Goal: Task Accomplishment & Management: Manage account settings

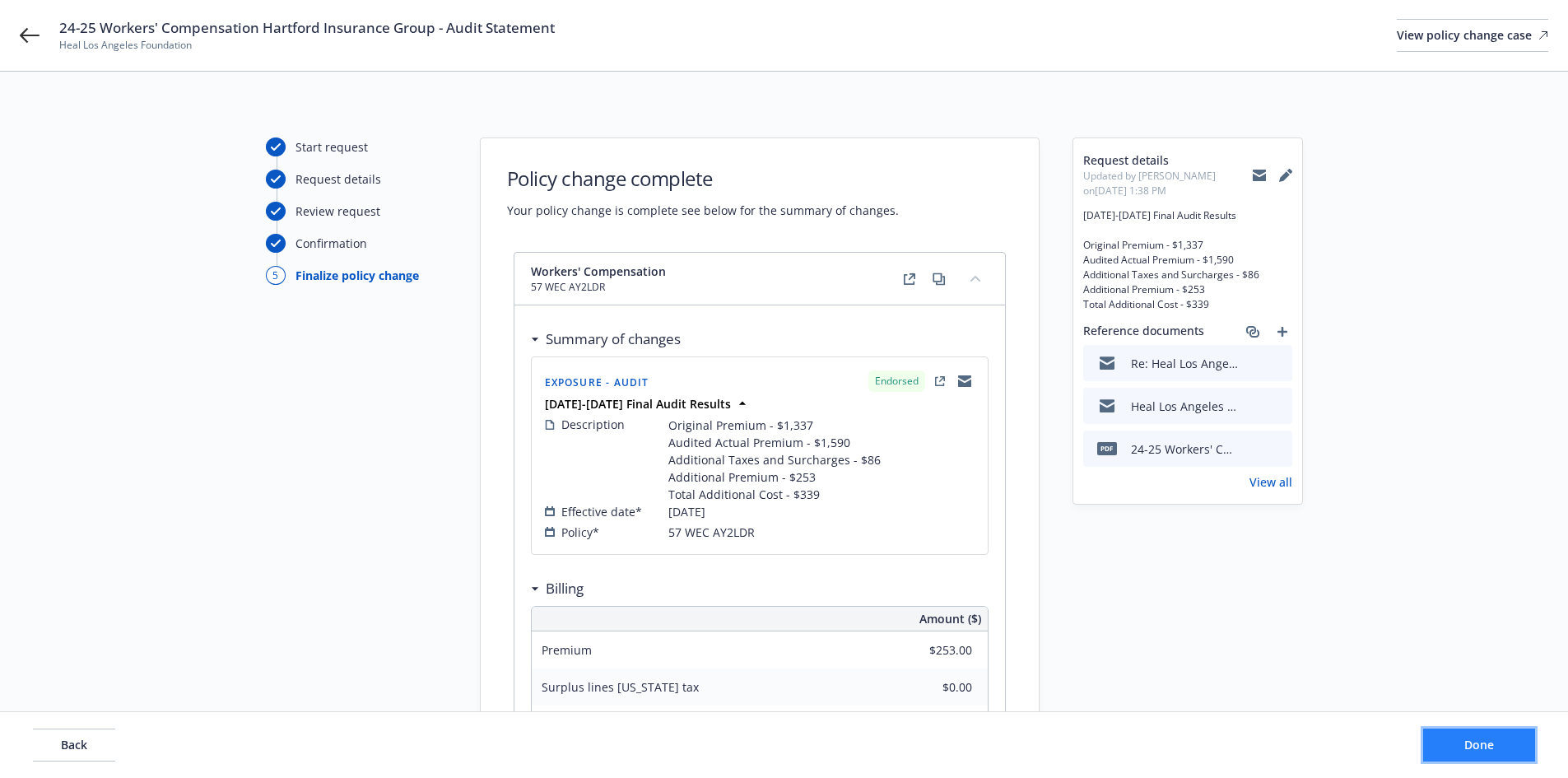
click at [1508, 748] on button "Done" at bounding box center [1479, 745] width 112 height 33
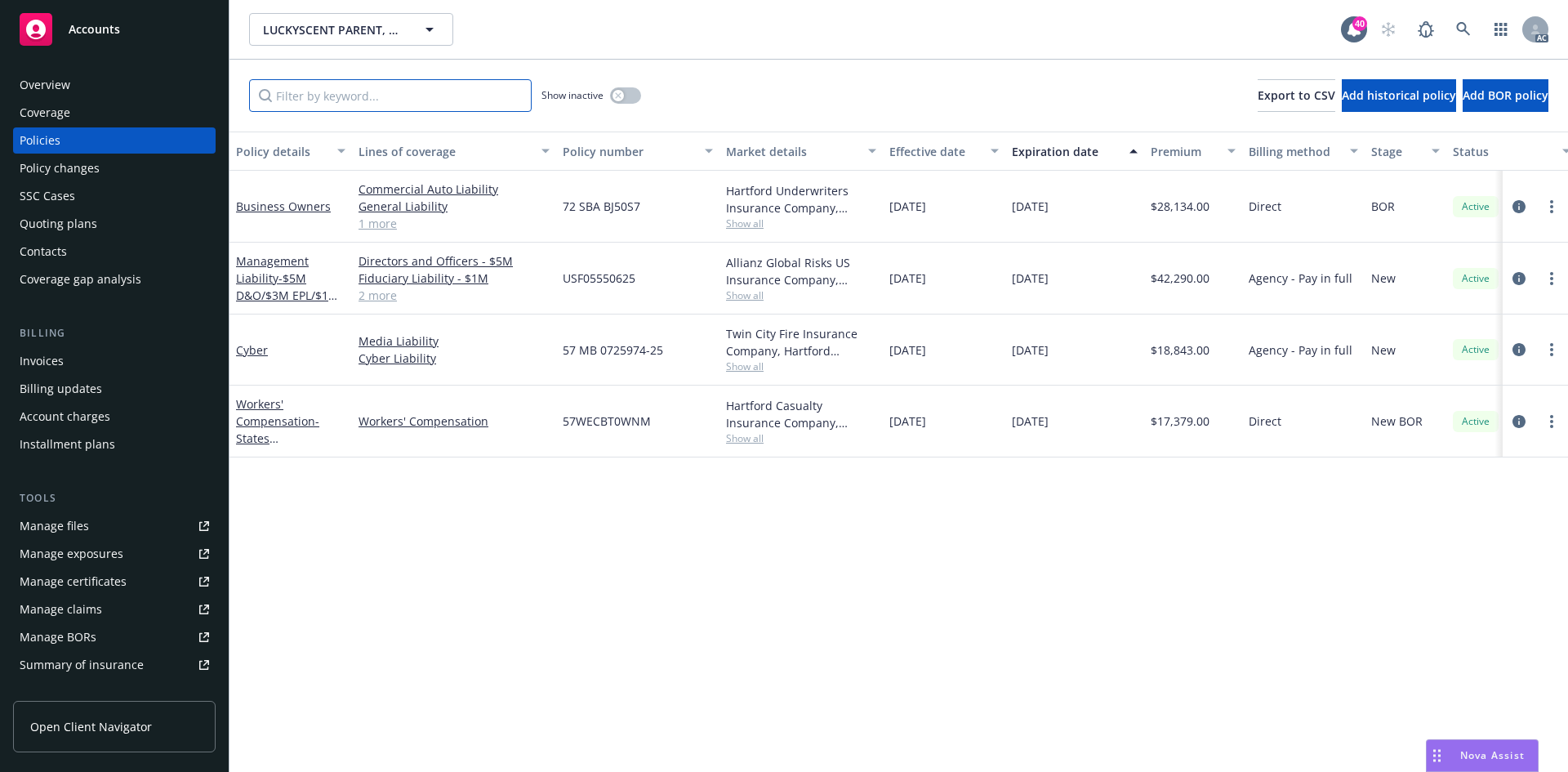
click at [372, 85] on input "Filter by keyword..." at bounding box center [390, 95] width 283 height 33
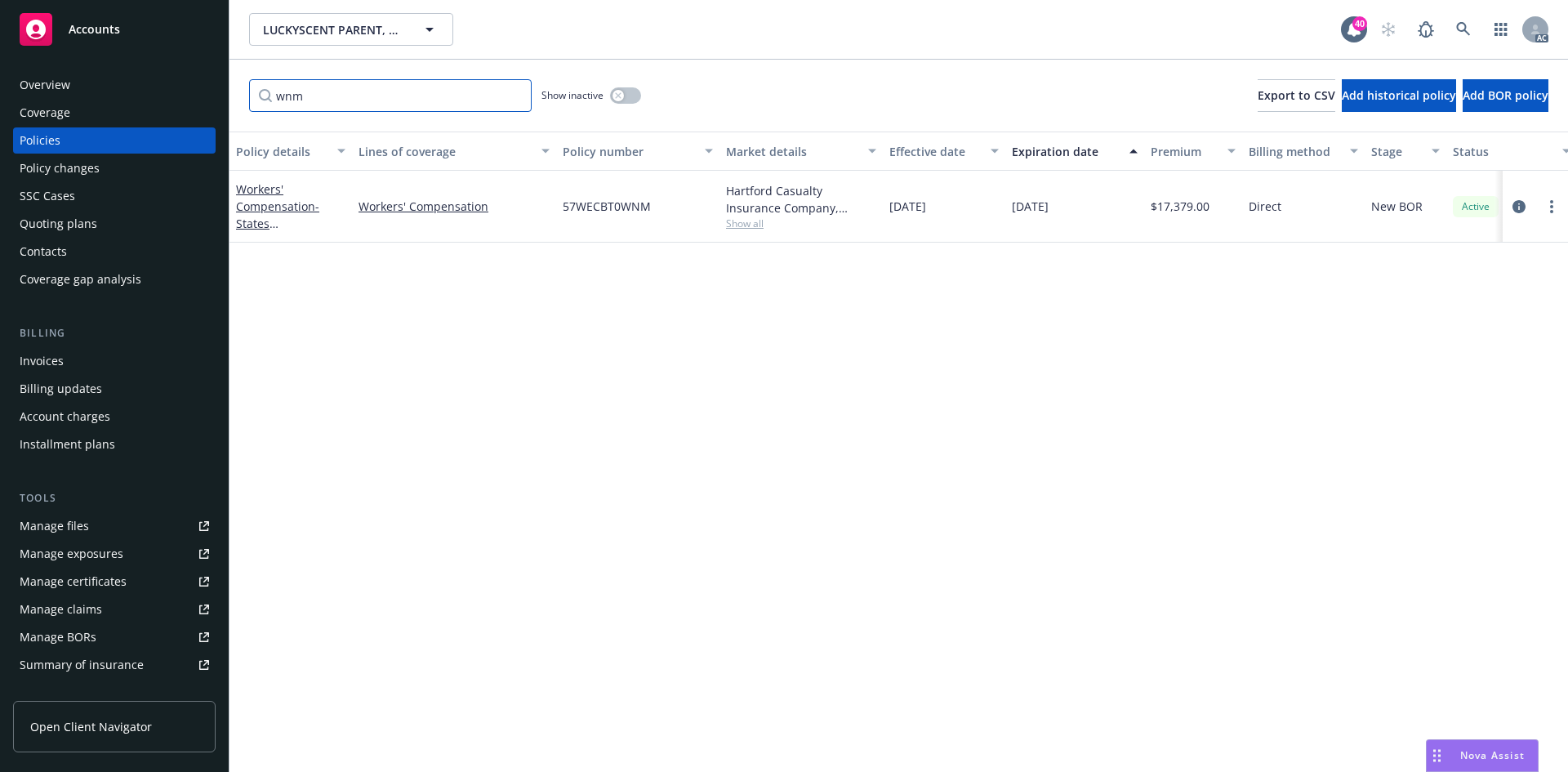
type input "wnm"
click at [749, 228] on span "Show all" at bounding box center [801, 223] width 150 height 14
drag, startPoint x: 551, startPoint y: 320, endPoint x: 725, endPoint y: 316, distance: 174.0
click at [725, 316] on div "Writing company Hartford Casualty Insurance Company Carrier Hartford Insurance …" at bounding box center [712, 329] width 327 height 183
copy span "Hartford Insurance Group"
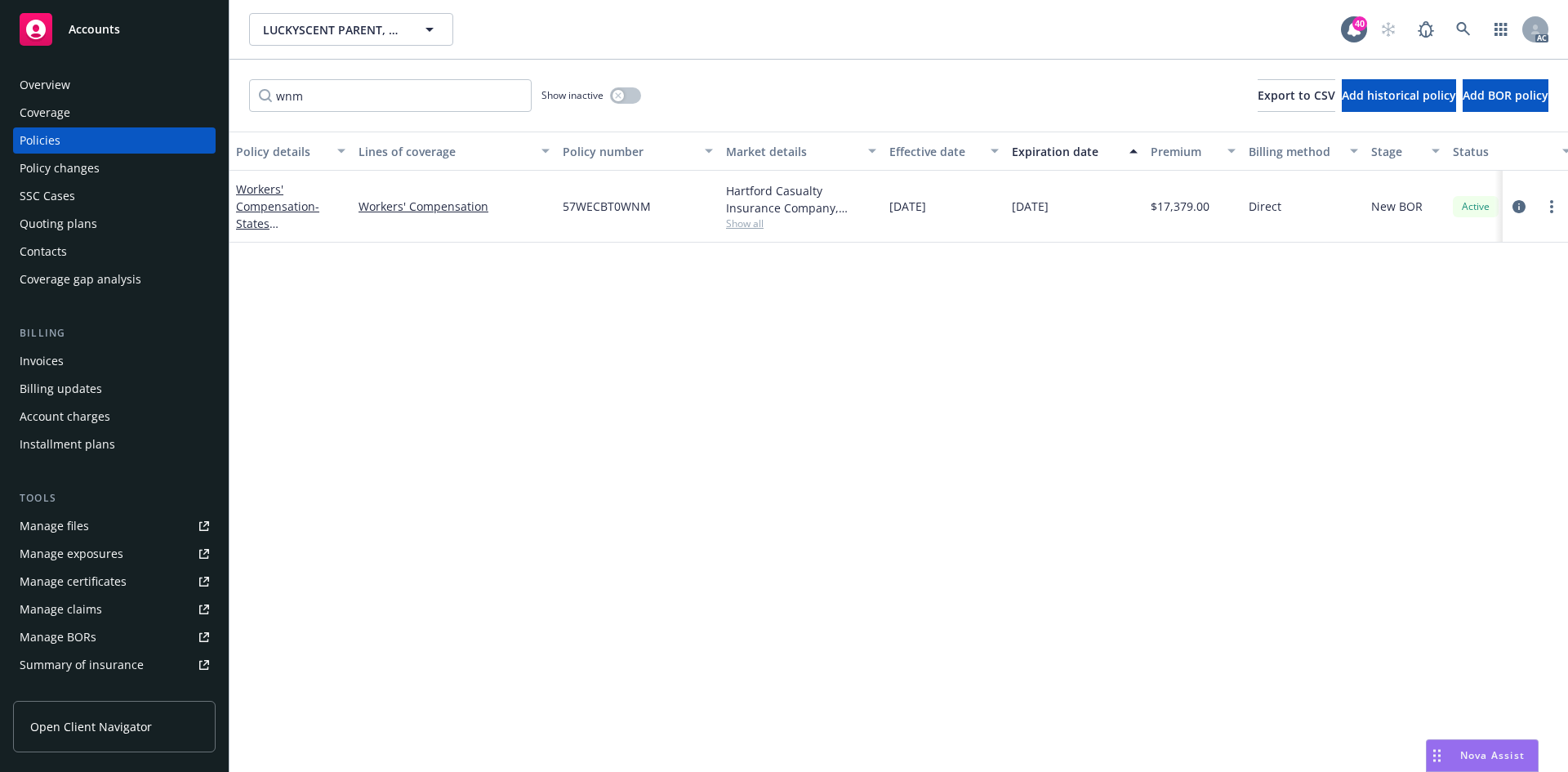
click at [441, 337] on div "Policy details Lines of coverage Policy number Market details Effective date Ex…" at bounding box center [898, 452] width 1339 height 641
click at [105, 168] on div "Policy changes" at bounding box center [115, 168] width 190 height 26
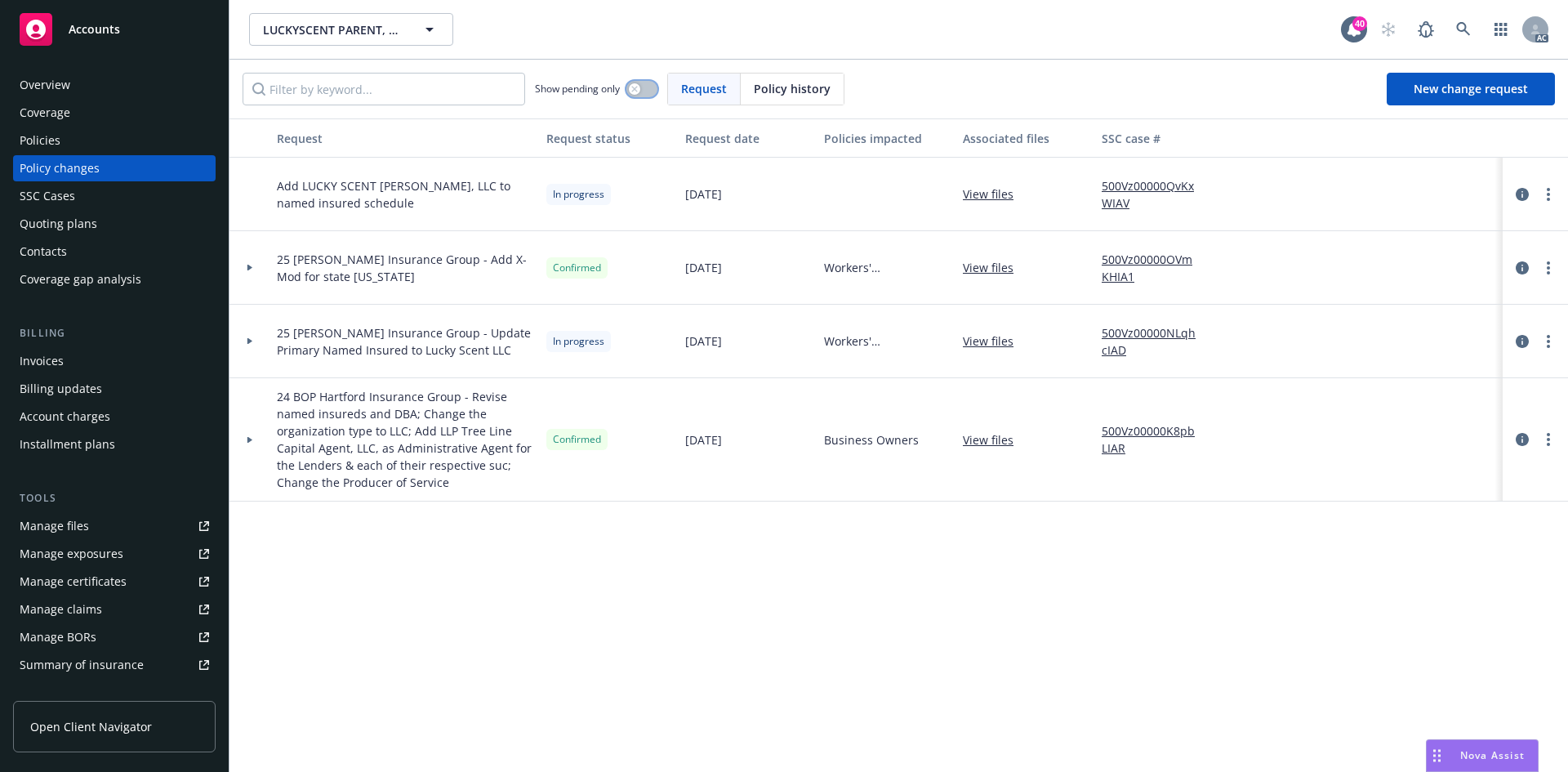
click at [651, 87] on button "button" at bounding box center [642, 88] width 31 height 16
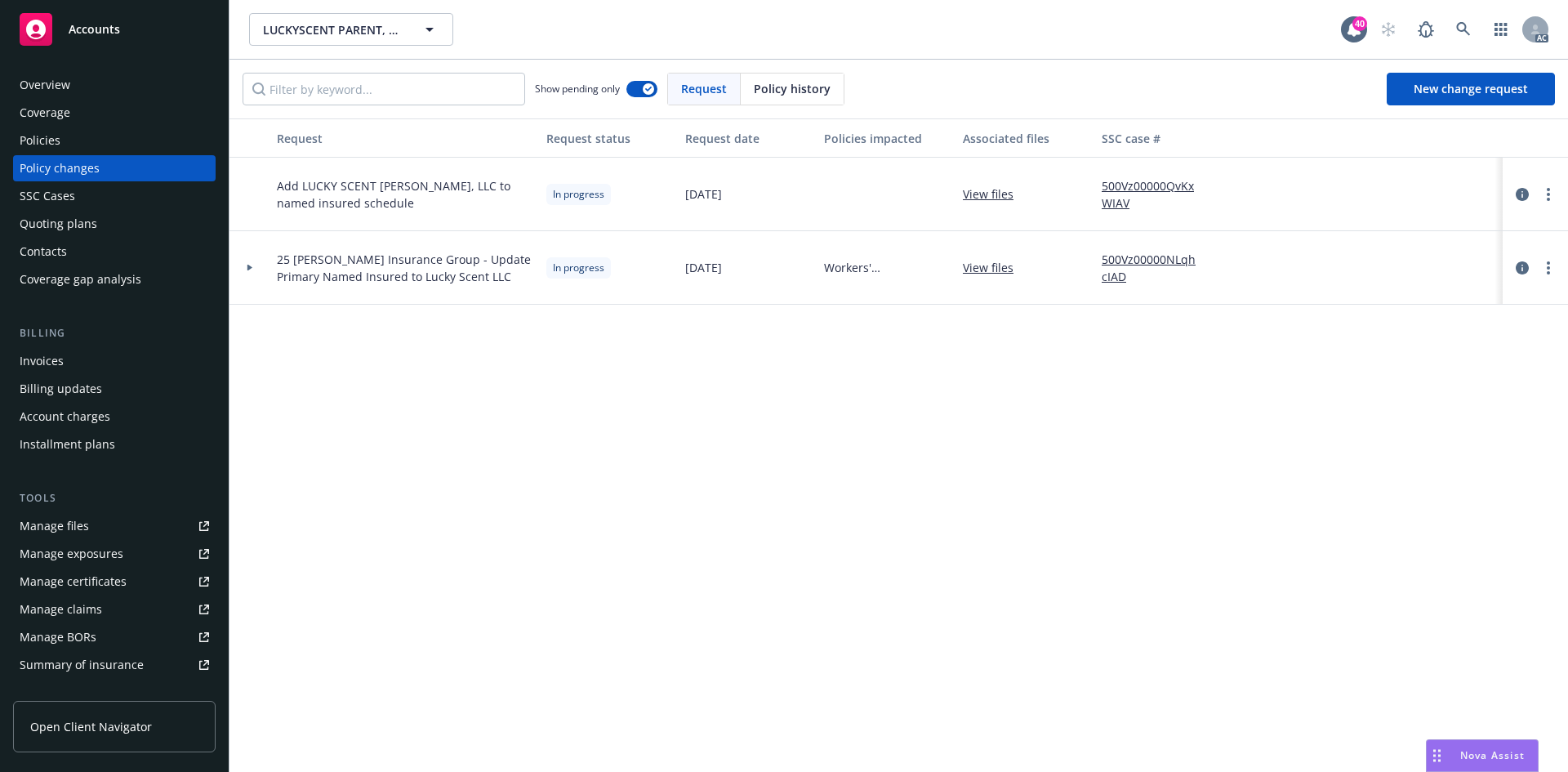
click at [250, 267] on icon at bounding box center [249, 268] width 5 height 7
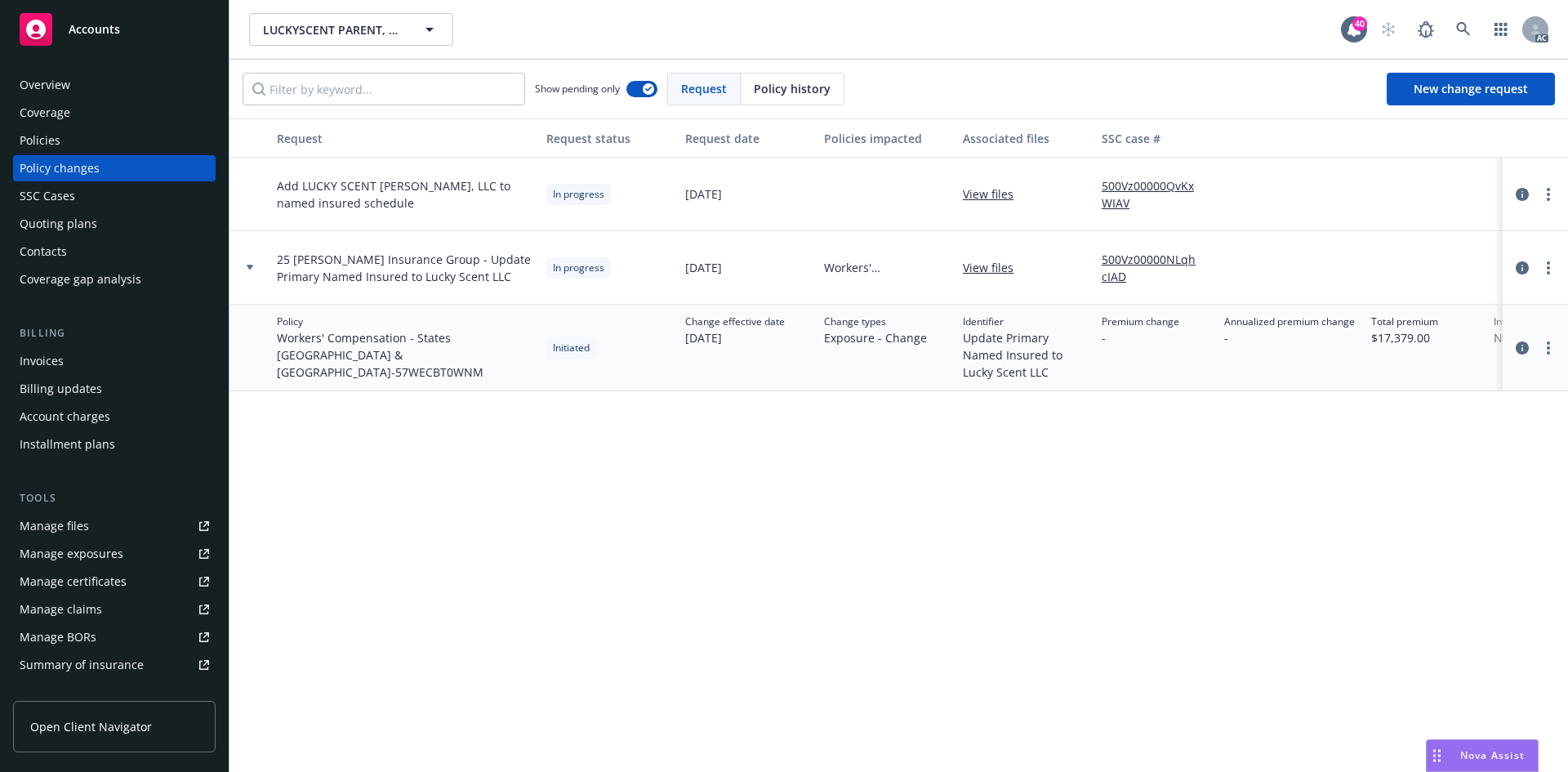
click at [1136, 257] on link "500Vz00000NLqhcIAD" at bounding box center [1157, 268] width 110 height 35
click at [112, 147] on div "Policies" at bounding box center [115, 141] width 190 height 26
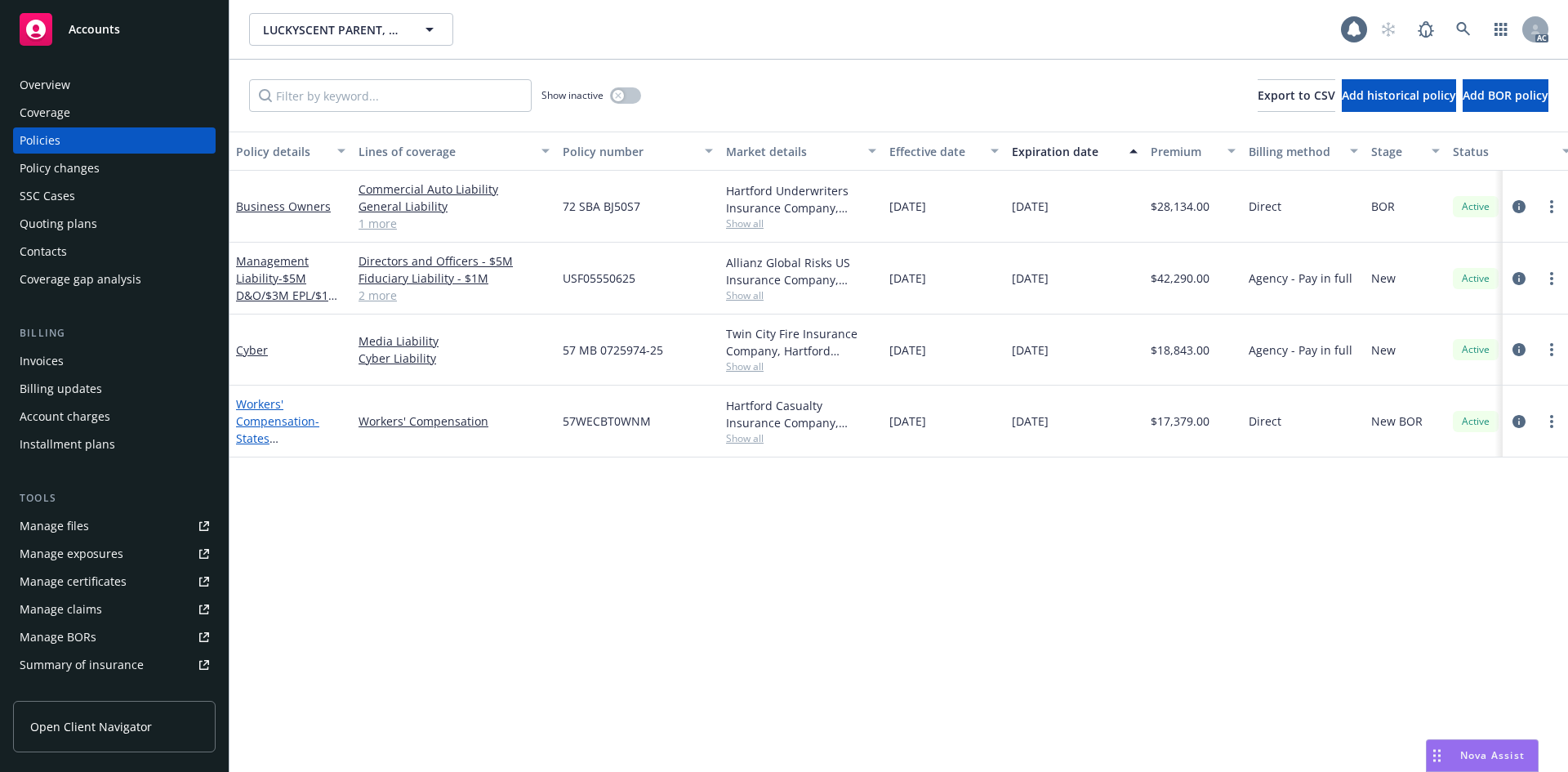
click at [270, 406] on link "Workers' Compensation - States CA & NY" at bounding box center [287, 455] width 103 height 118
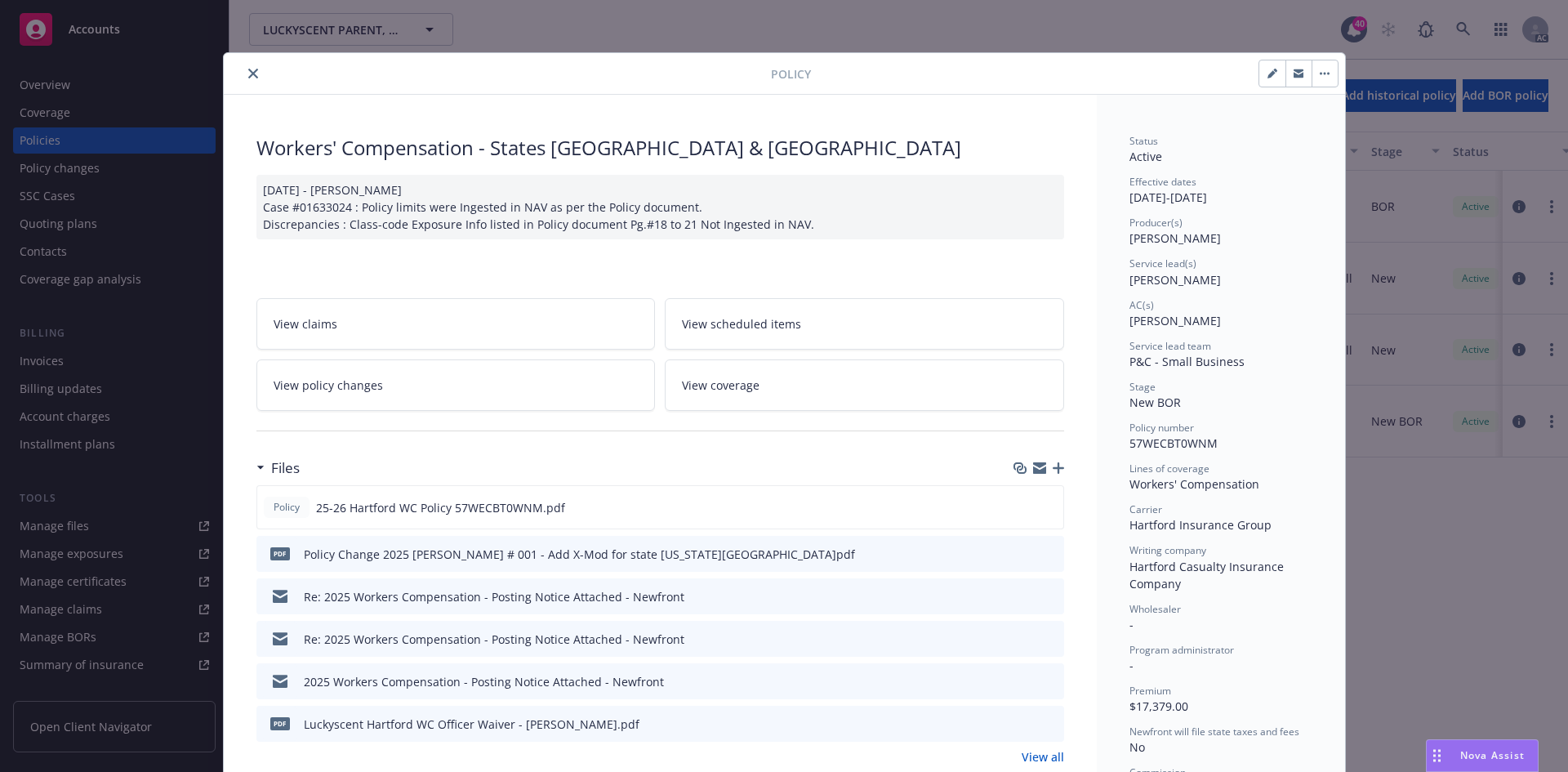
click at [461, 374] on link "View policy changes" at bounding box center [456, 385] width 399 height 52
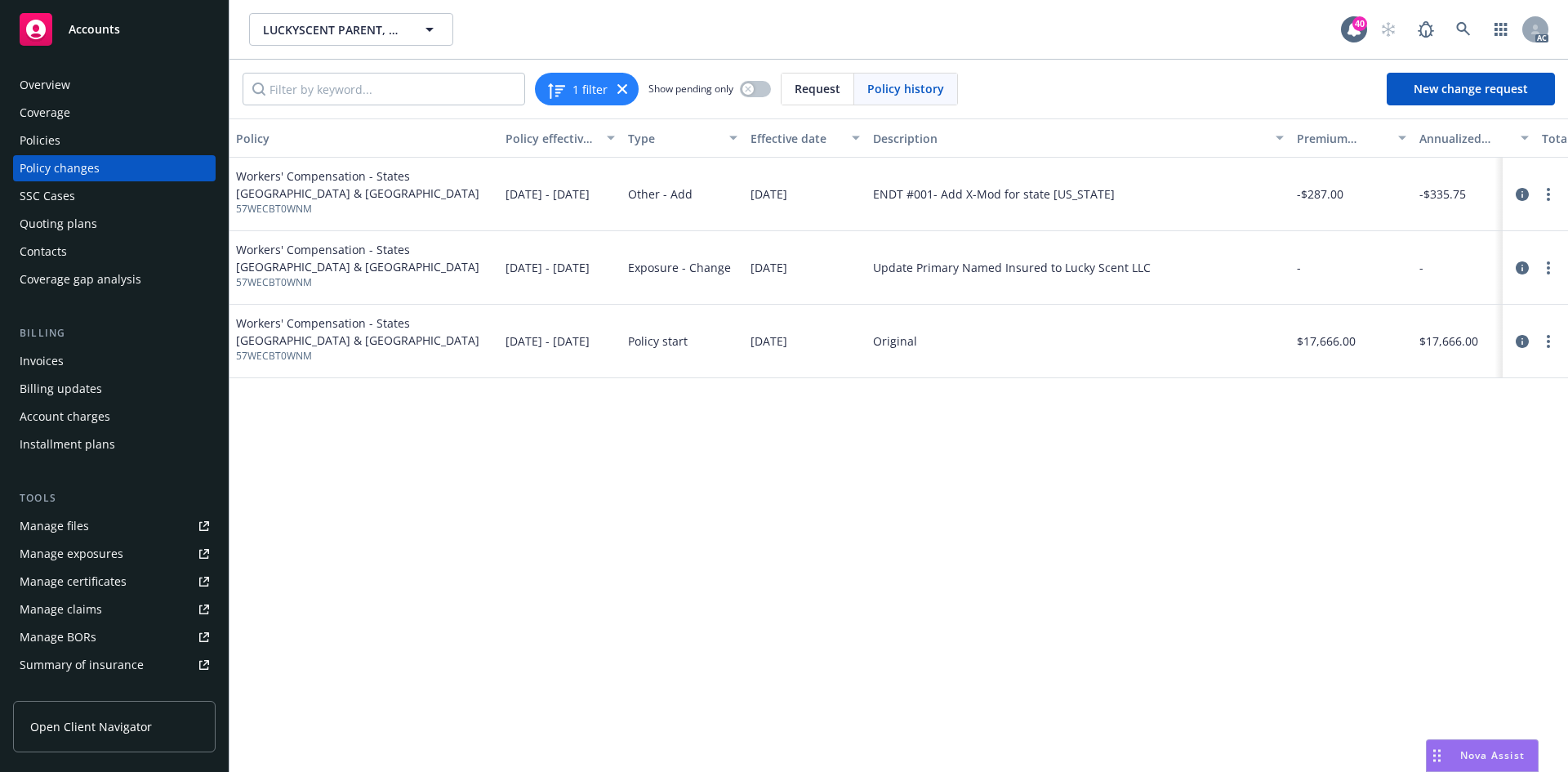
drag, startPoint x: 757, startPoint y: 268, endPoint x: 819, endPoint y: 266, distance: 62.0
click at [819, 266] on div "06/10/2025" at bounding box center [805, 268] width 122 height 73
click at [713, 441] on div "Policy Policy effective dates Type Effective date Description Premium change An…" at bounding box center [898, 445] width 1339 height 654
click at [115, 145] on div "Policies" at bounding box center [115, 141] width 190 height 26
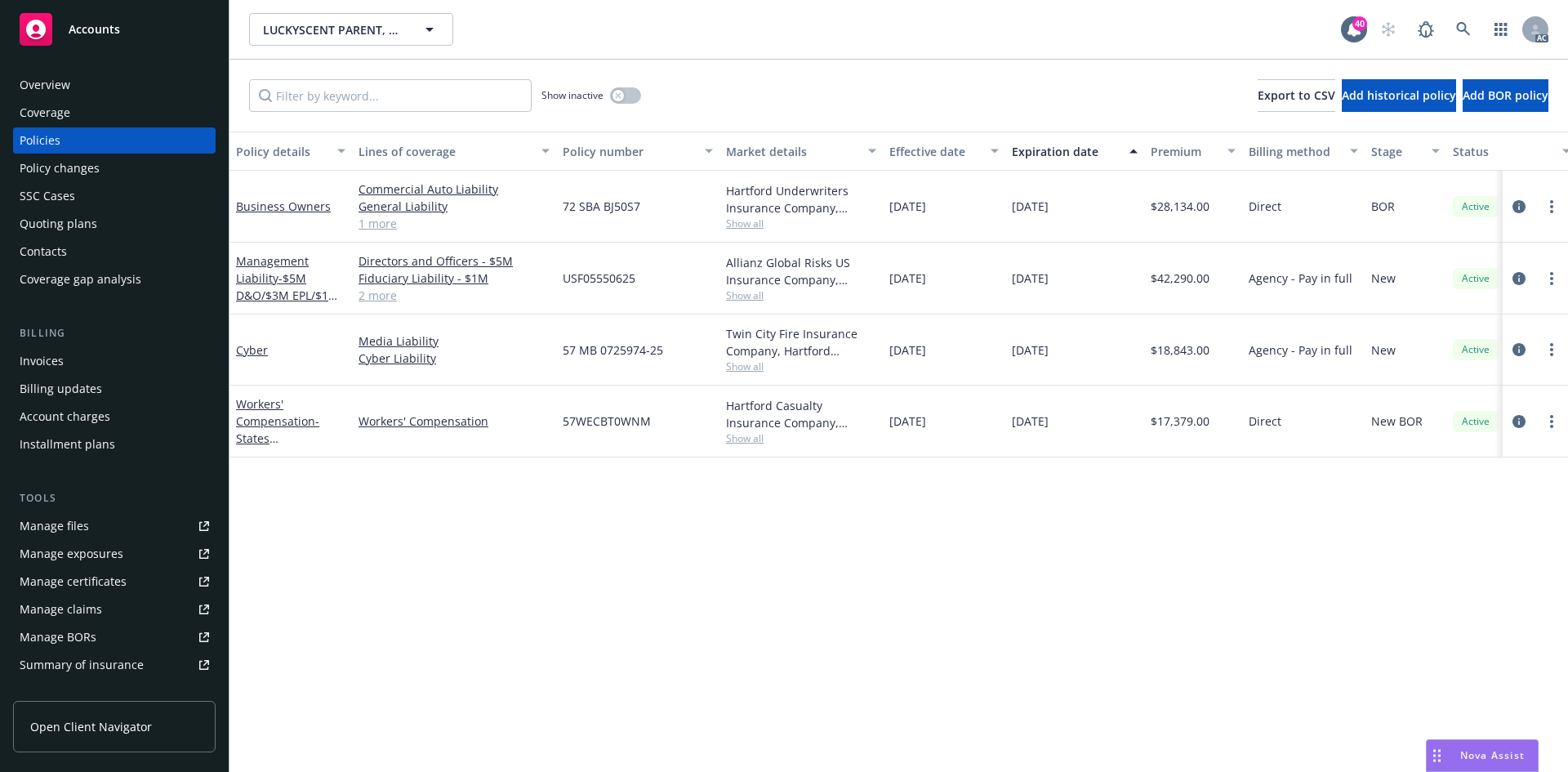
click at [116, 169] on div "Policy changes" at bounding box center [115, 168] width 190 height 26
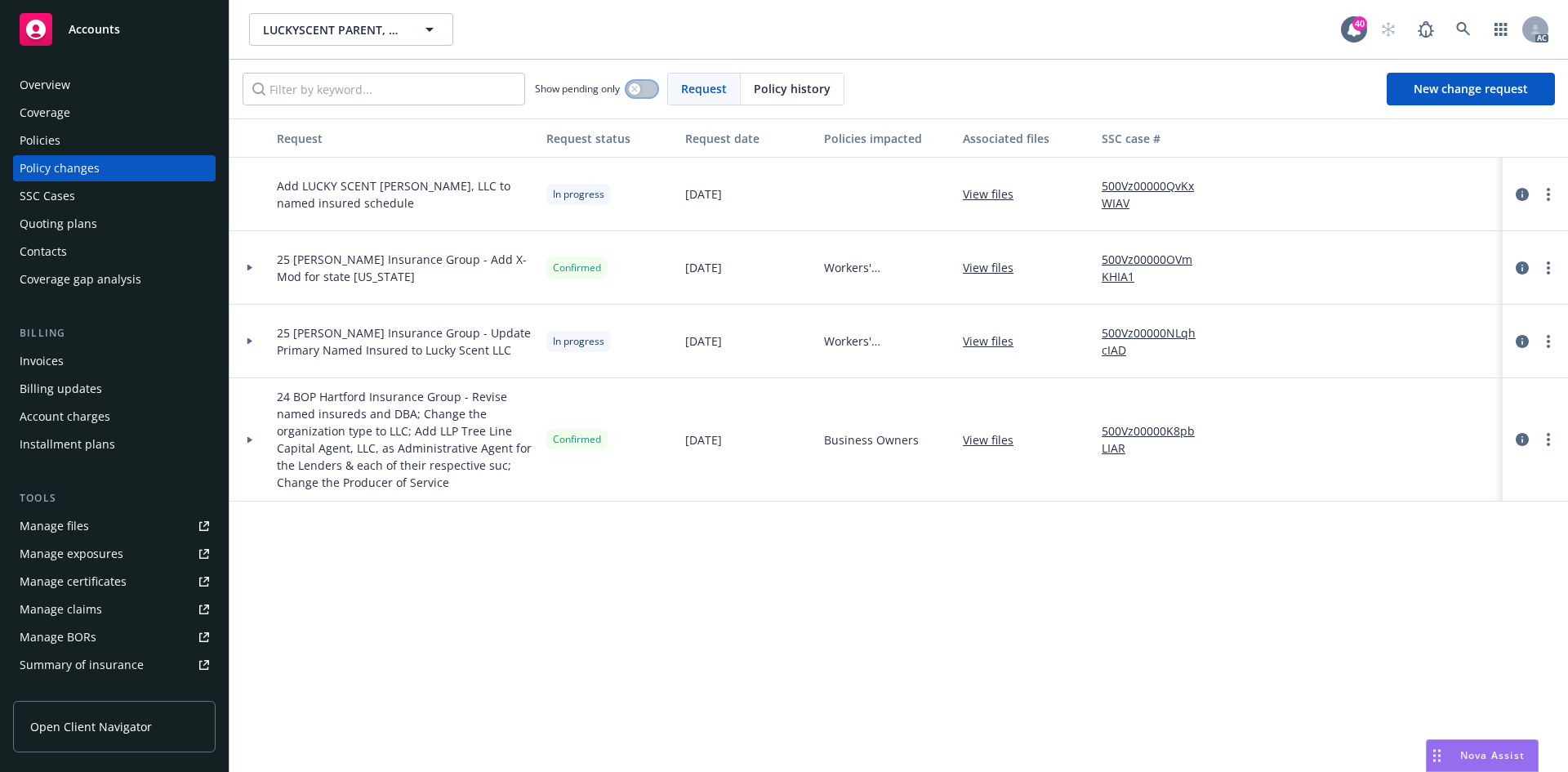
click at [642, 89] on button "button" at bounding box center [642, 88] width 31 height 16
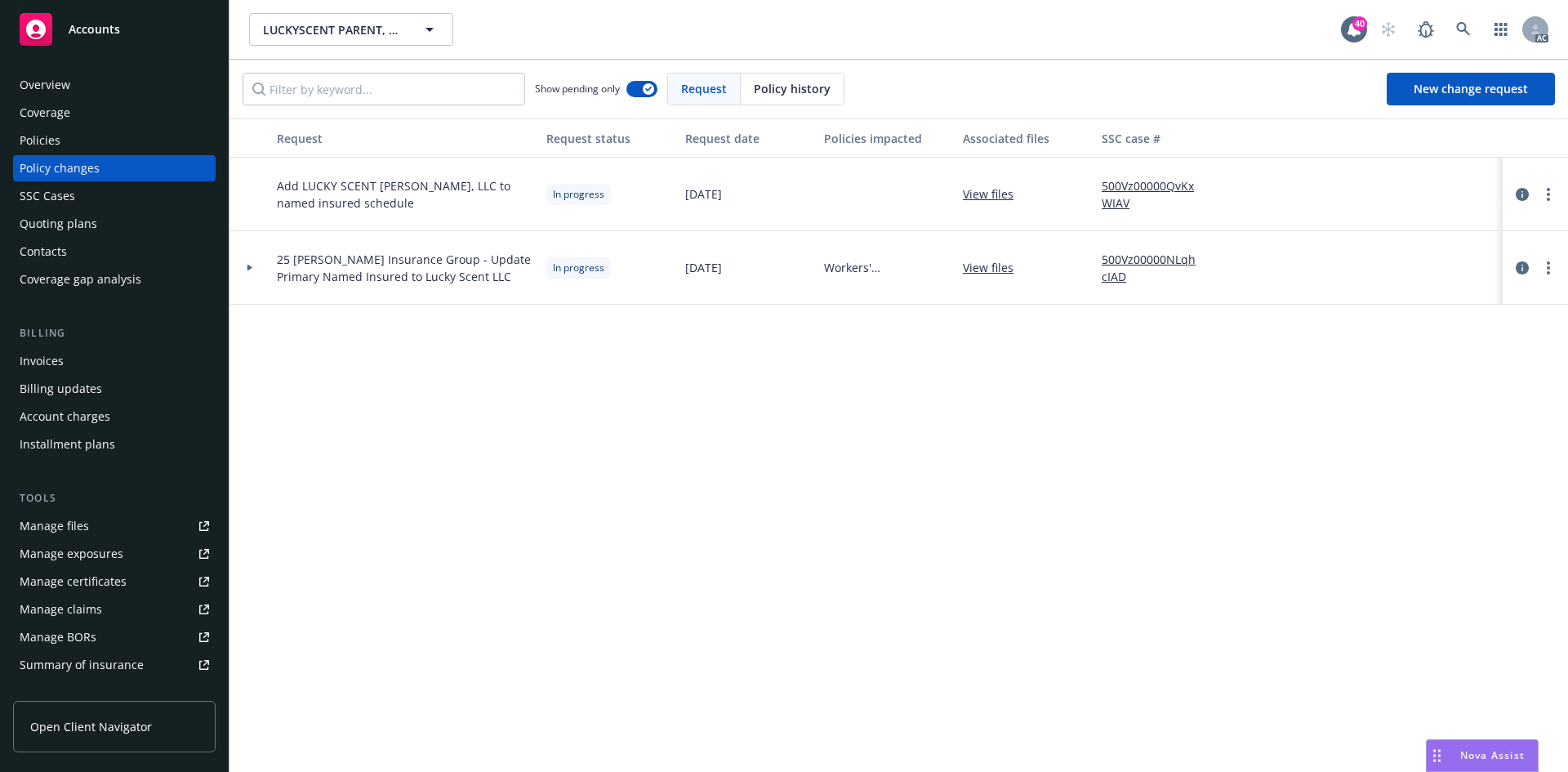
click at [254, 269] on div at bounding box center [250, 268] width 28 height 6
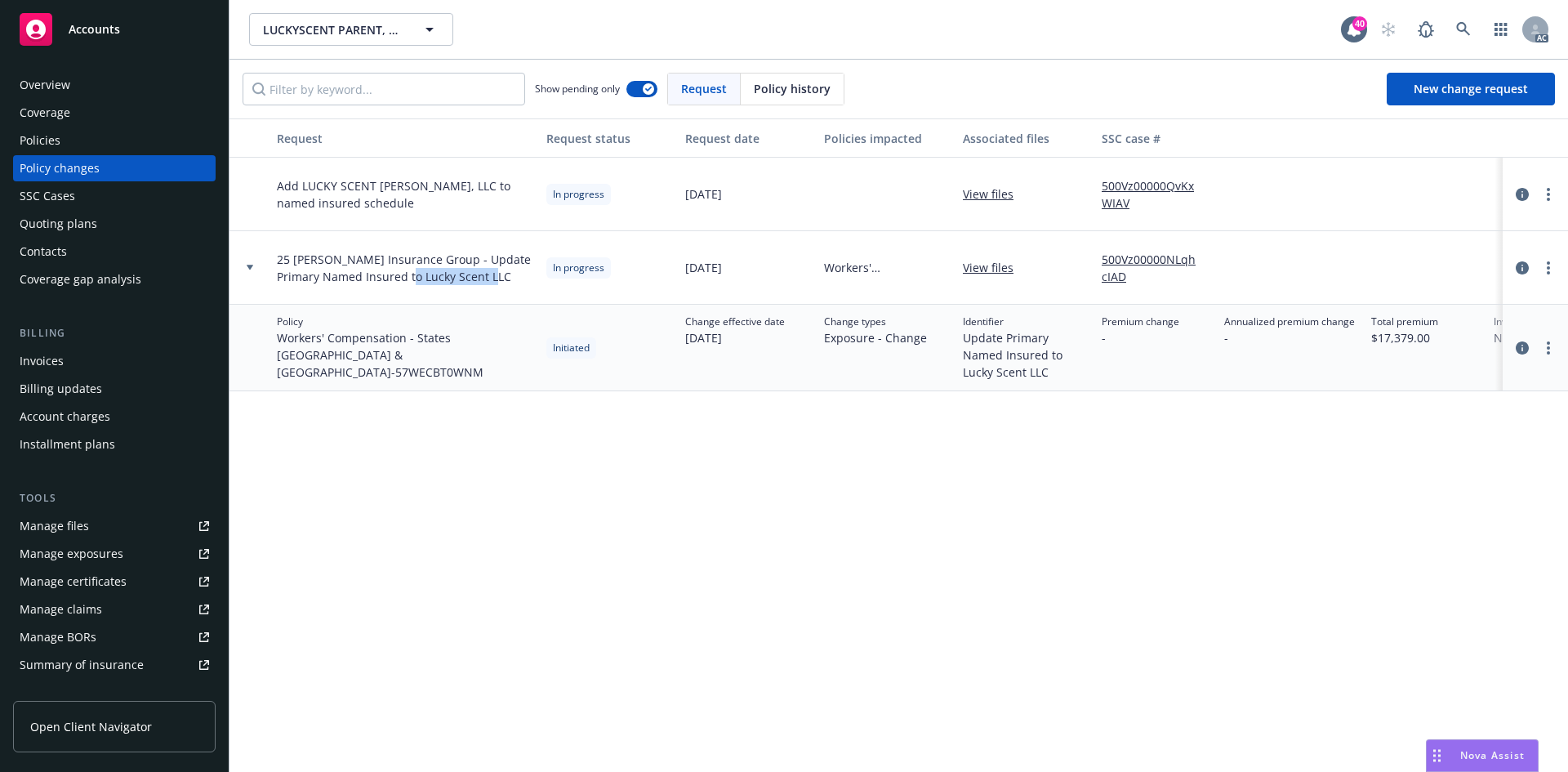
drag, startPoint x: 423, startPoint y: 279, endPoint x: 504, endPoint y: 286, distance: 81.3
click at [504, 286] on div "25 WC Hartford Insurance Group - Update Primary Named Insured to Lucky Scent LLC" at bounding box center [405, 268] width 270 height 73
copy span "Lucky Scent LLC"
click at [74, 172] on div "Policy changes" at bounding box center [59, 168] width 80 height 26
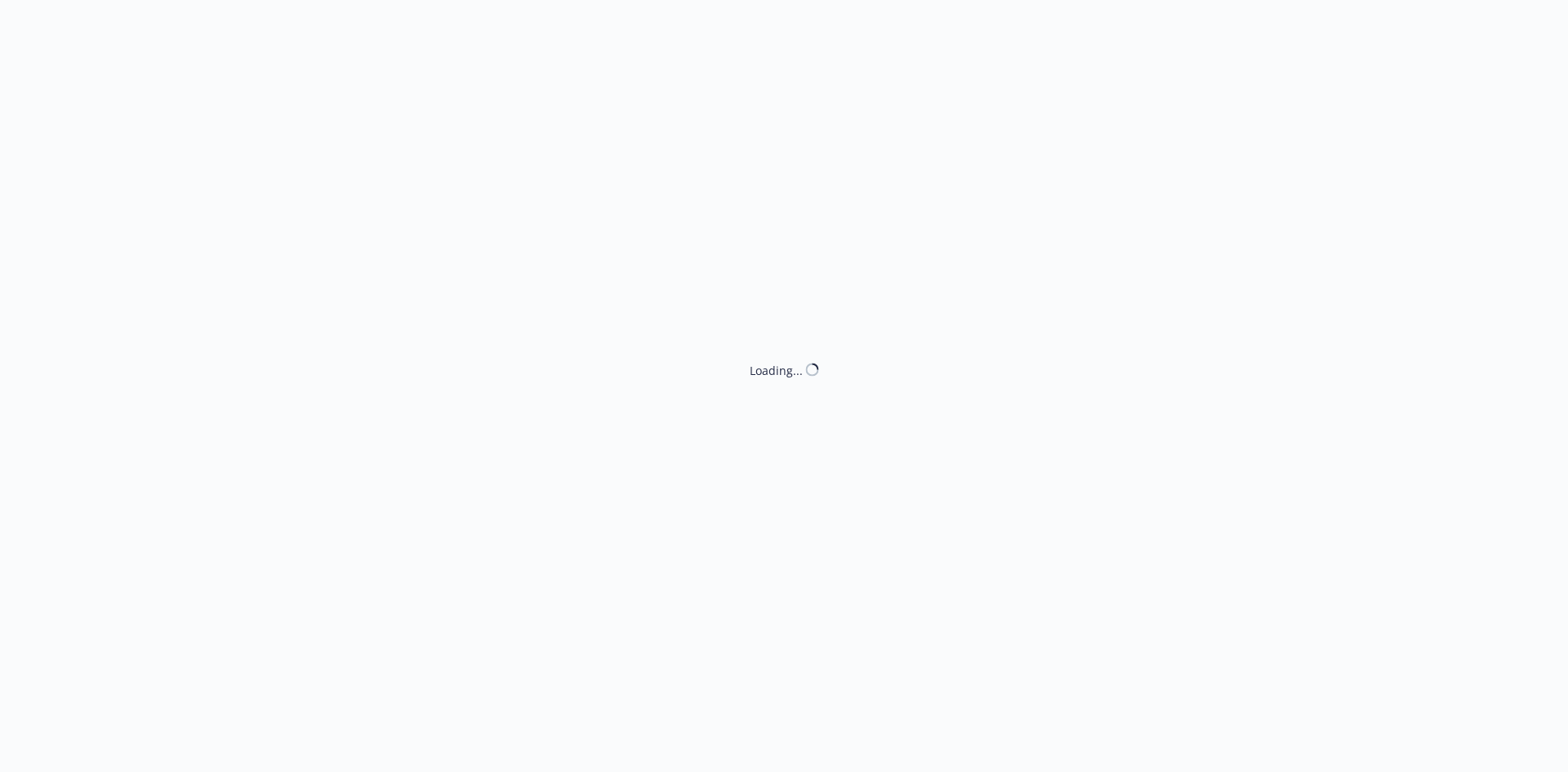
select select "ACCEPTED"
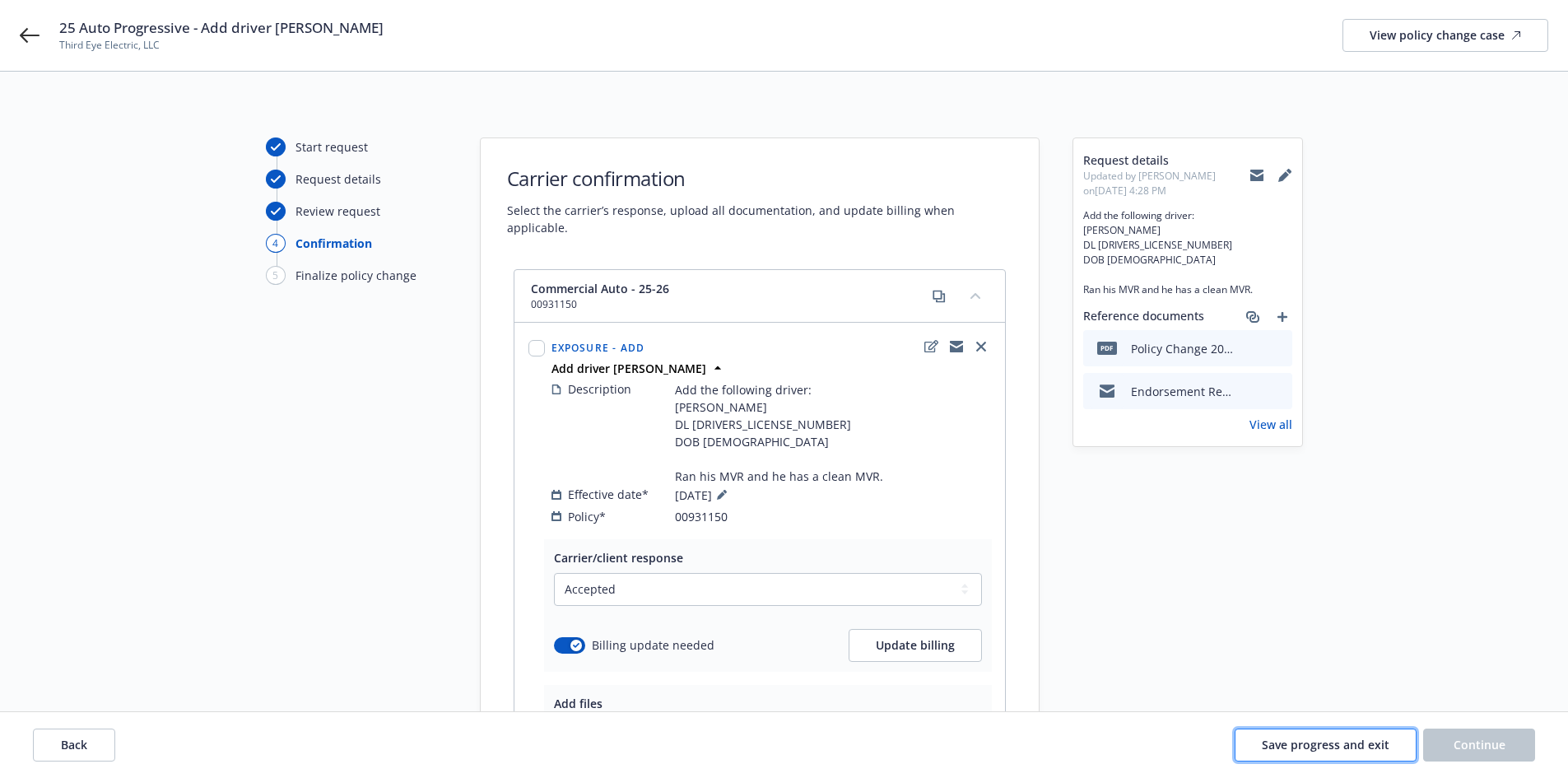
click at [1345, 744] on span "Save progress and exit" at bounding box center [1326, 744] width 128 height 16
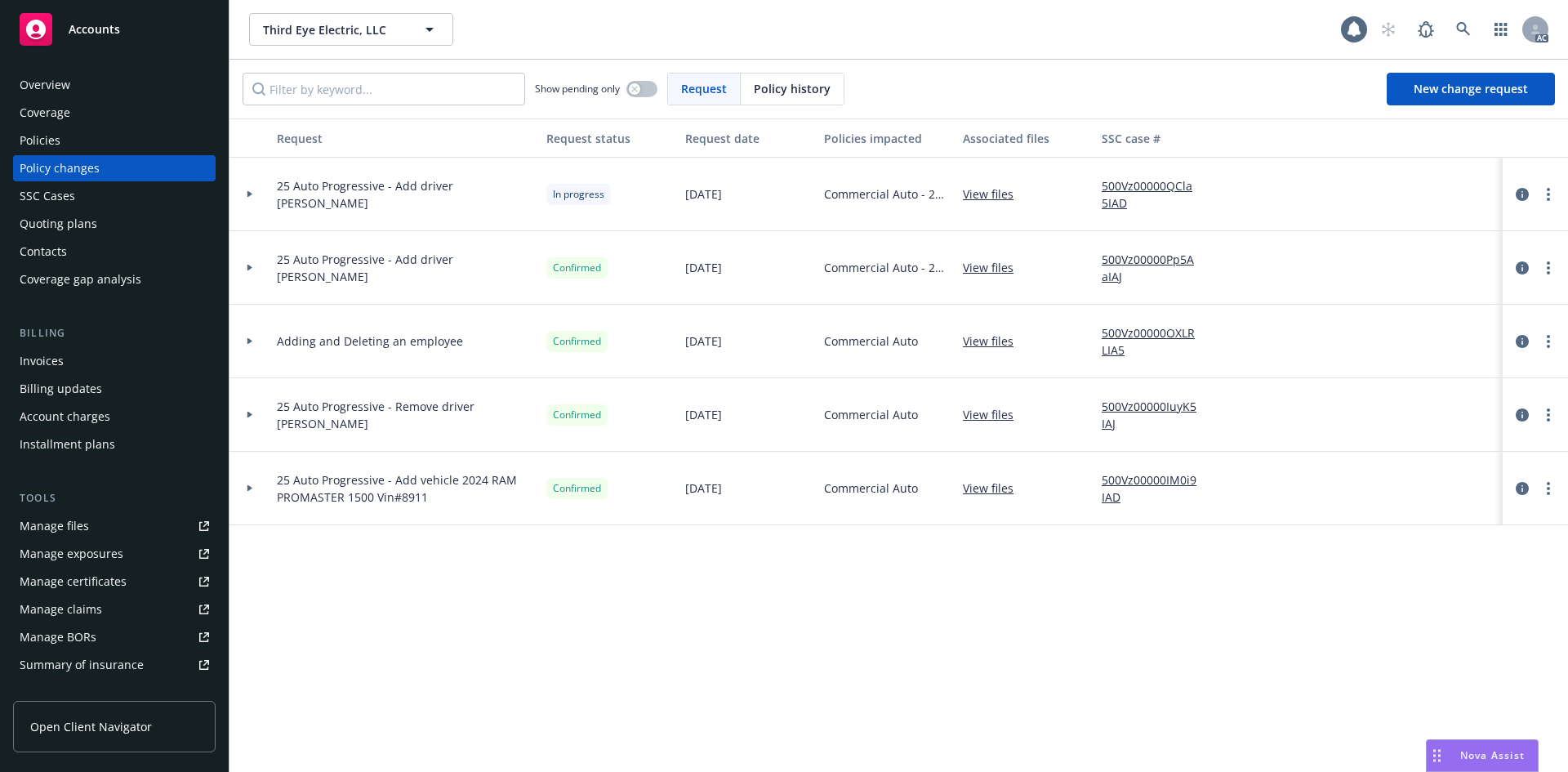
click at [87, 146] on div "Policies" at bounding box center [115, 141] width 190 height 26
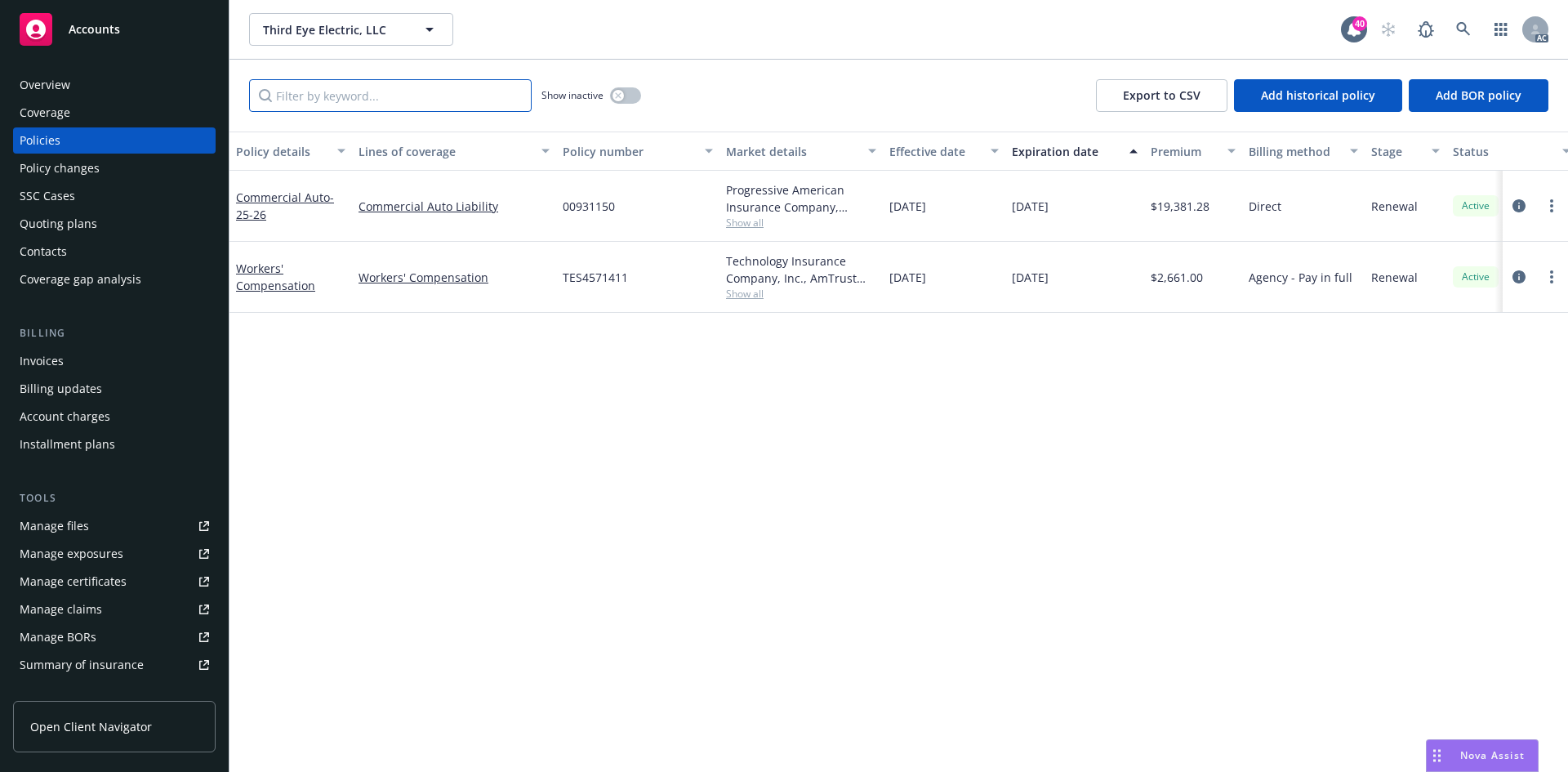
click at [405, 103] on input "Filter by keyword..." at bounding box center [390, 95] width 283 height 33
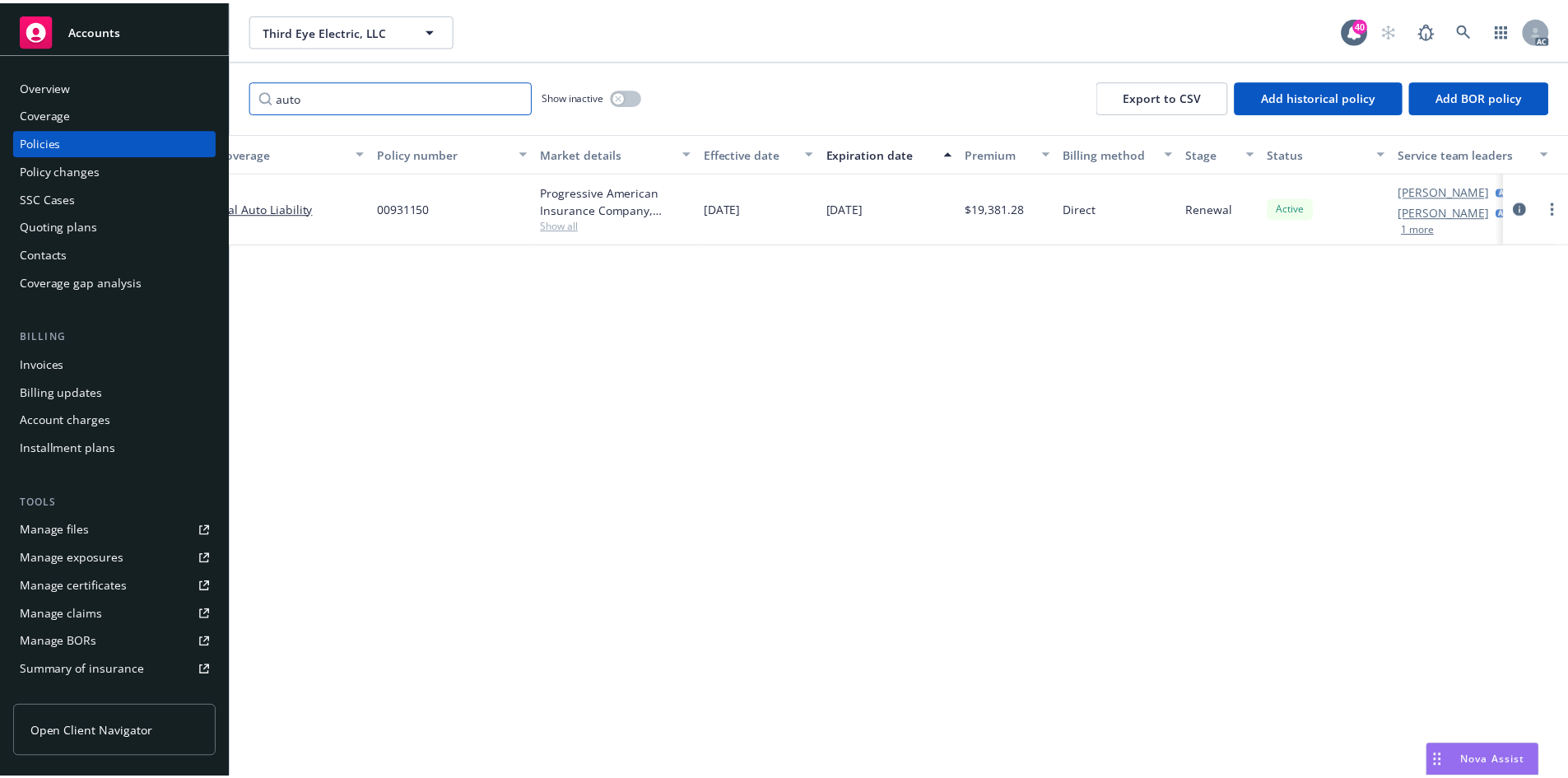
scroll to position [0, 240]
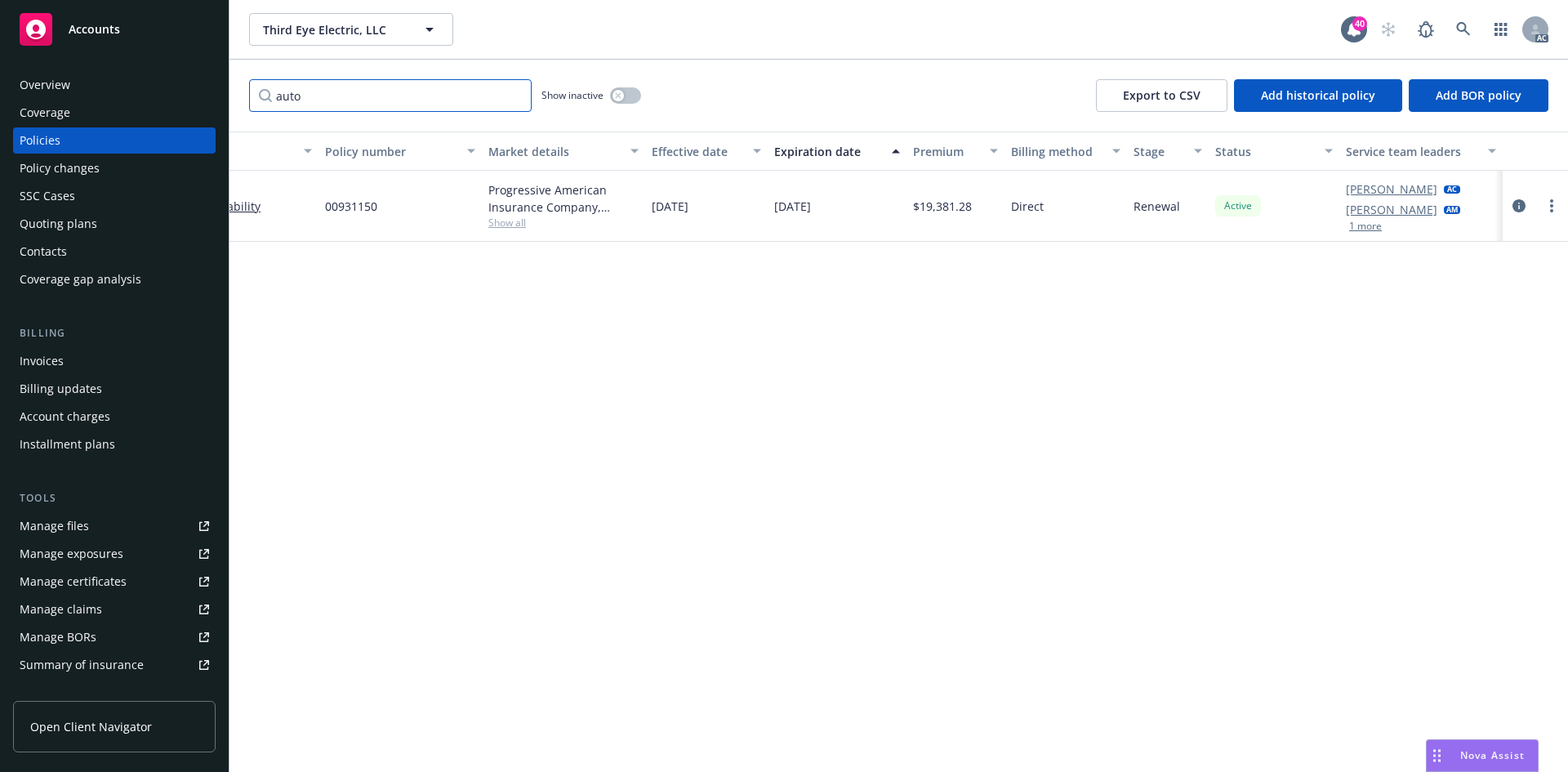
type input "auto"
click at [103, 176] on div "Policy changes" at bounding box center [115, 168] width 190 height 26
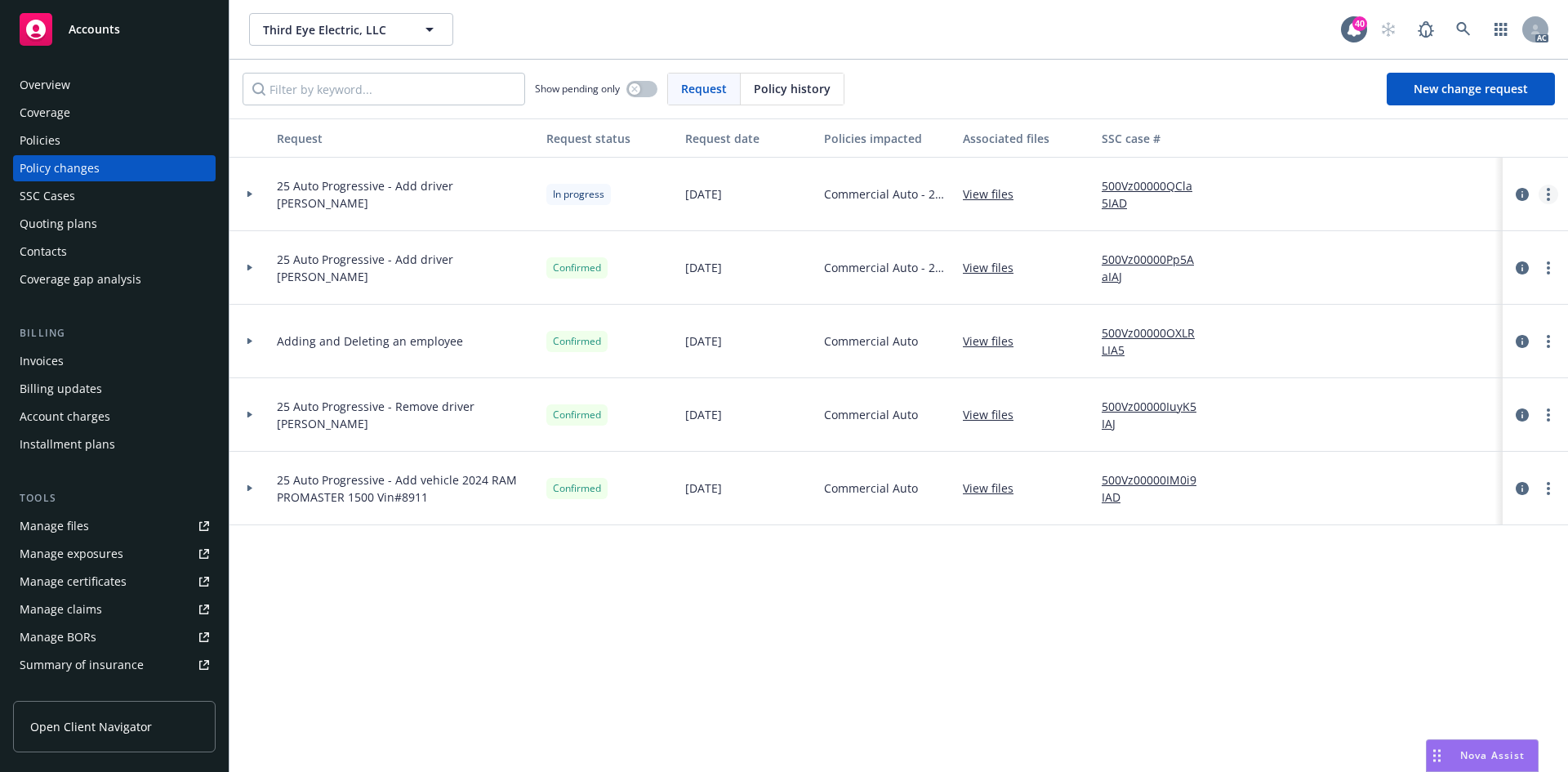
click at [1548, 194] on circle "more" at bounding box center [1548, 193] width 3 height 3
click at [1399, 322] on link "Resume workflow" at bounding box center [1418, 326] width 280 height 33
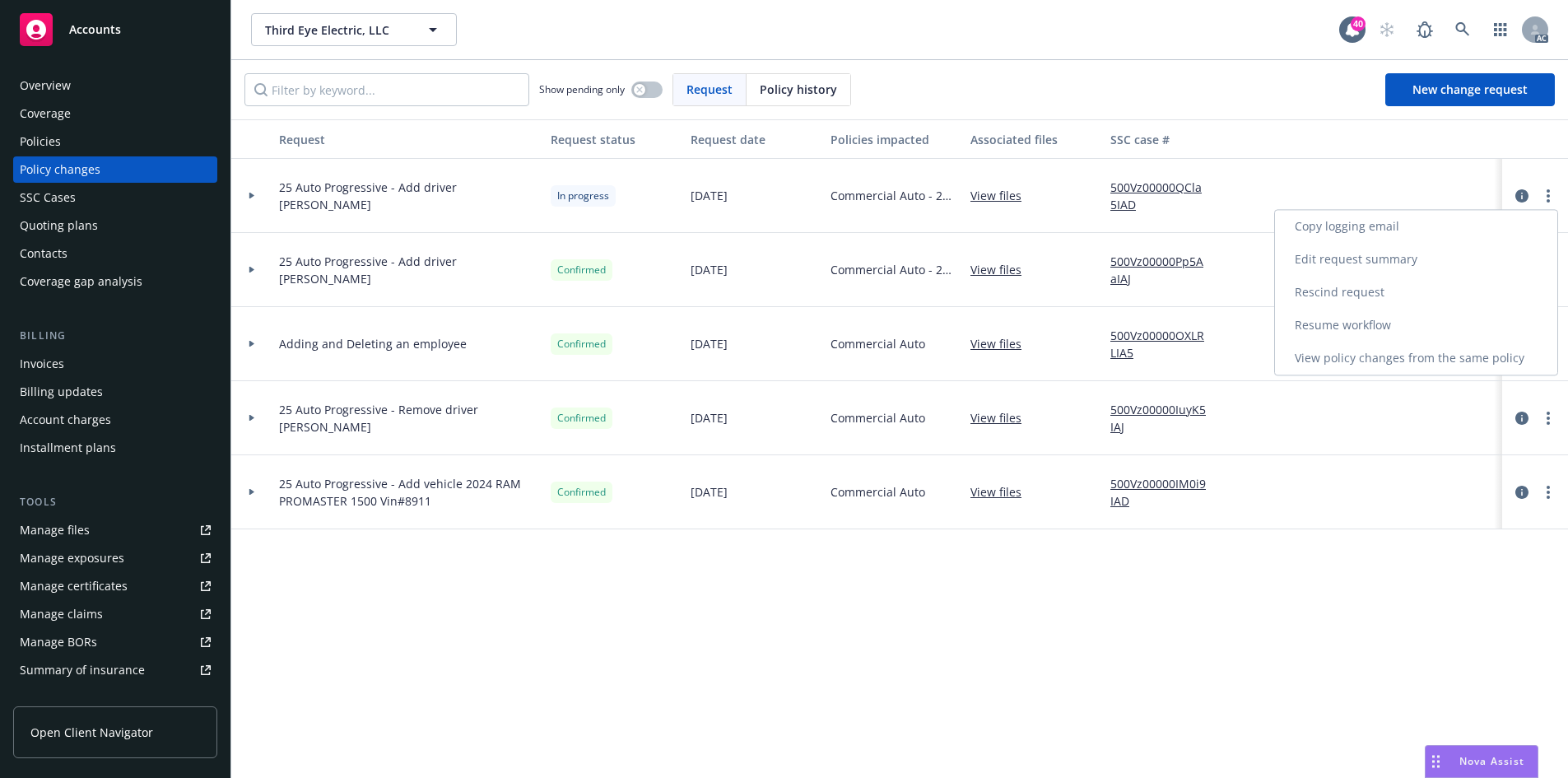
select select "ACCEPTED"
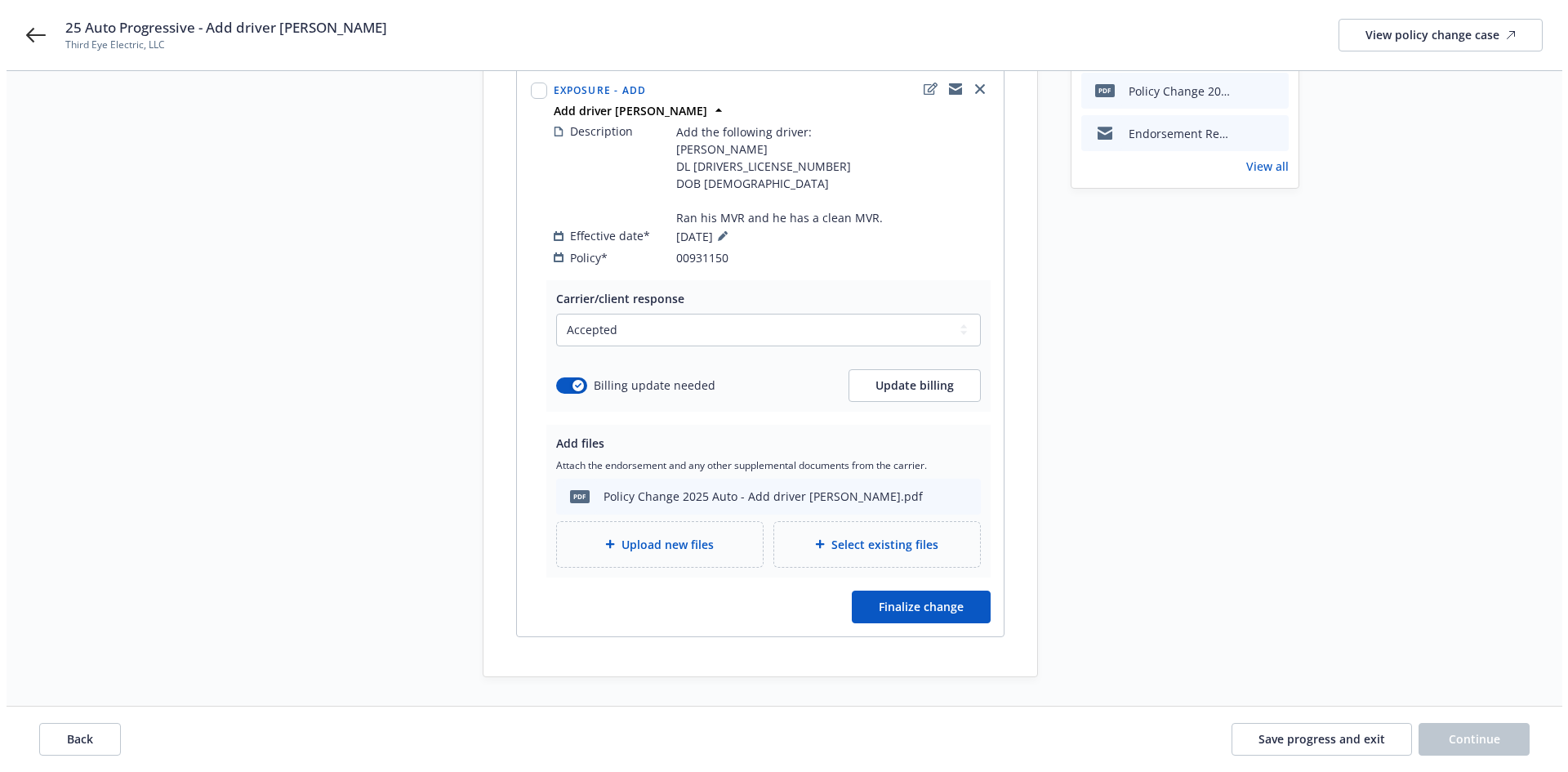
scroll to position [274, 0]
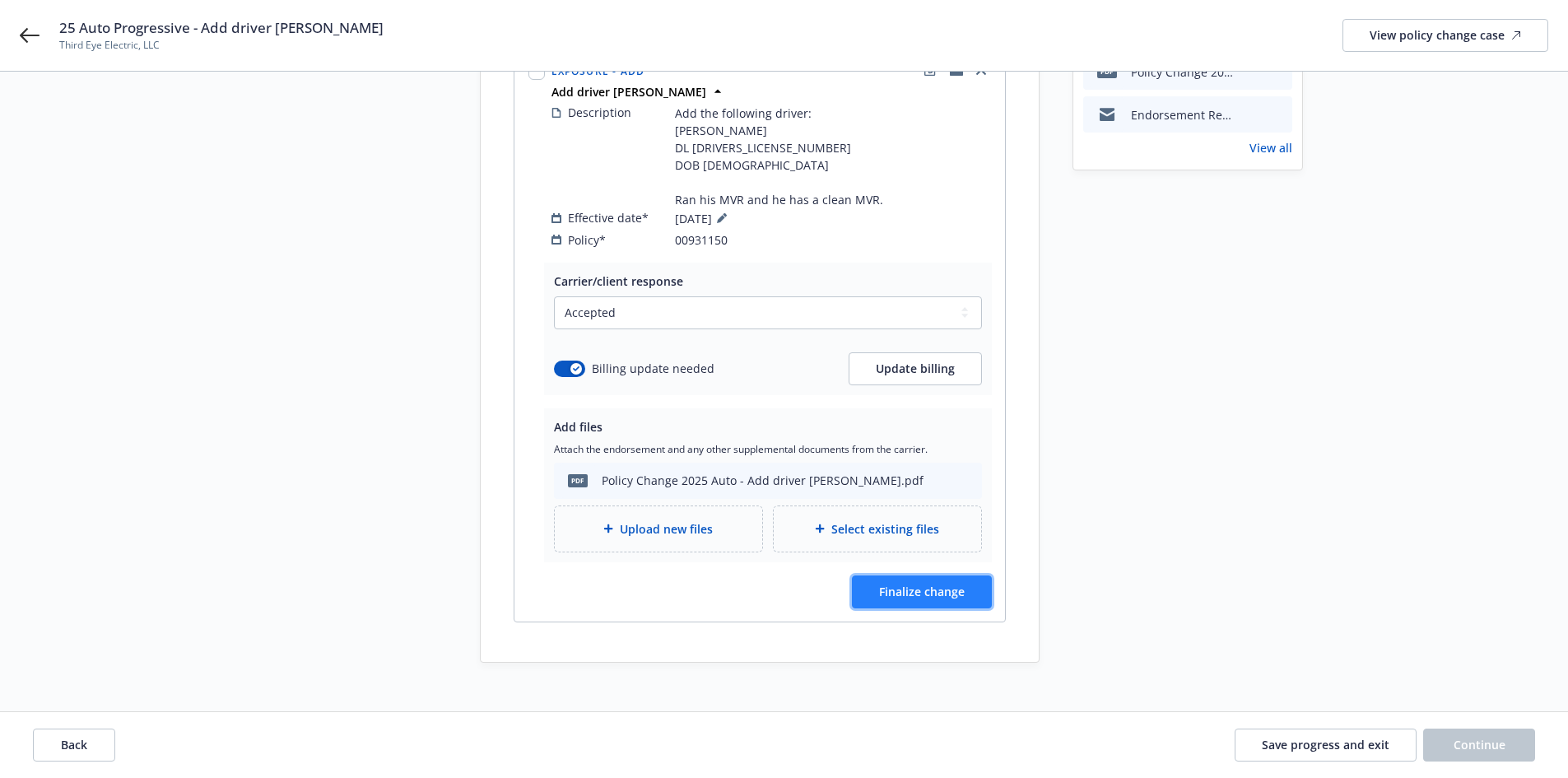
click at [961, 583] on span "Finalize change" at bounding box center [922, 591] width 85 height 16
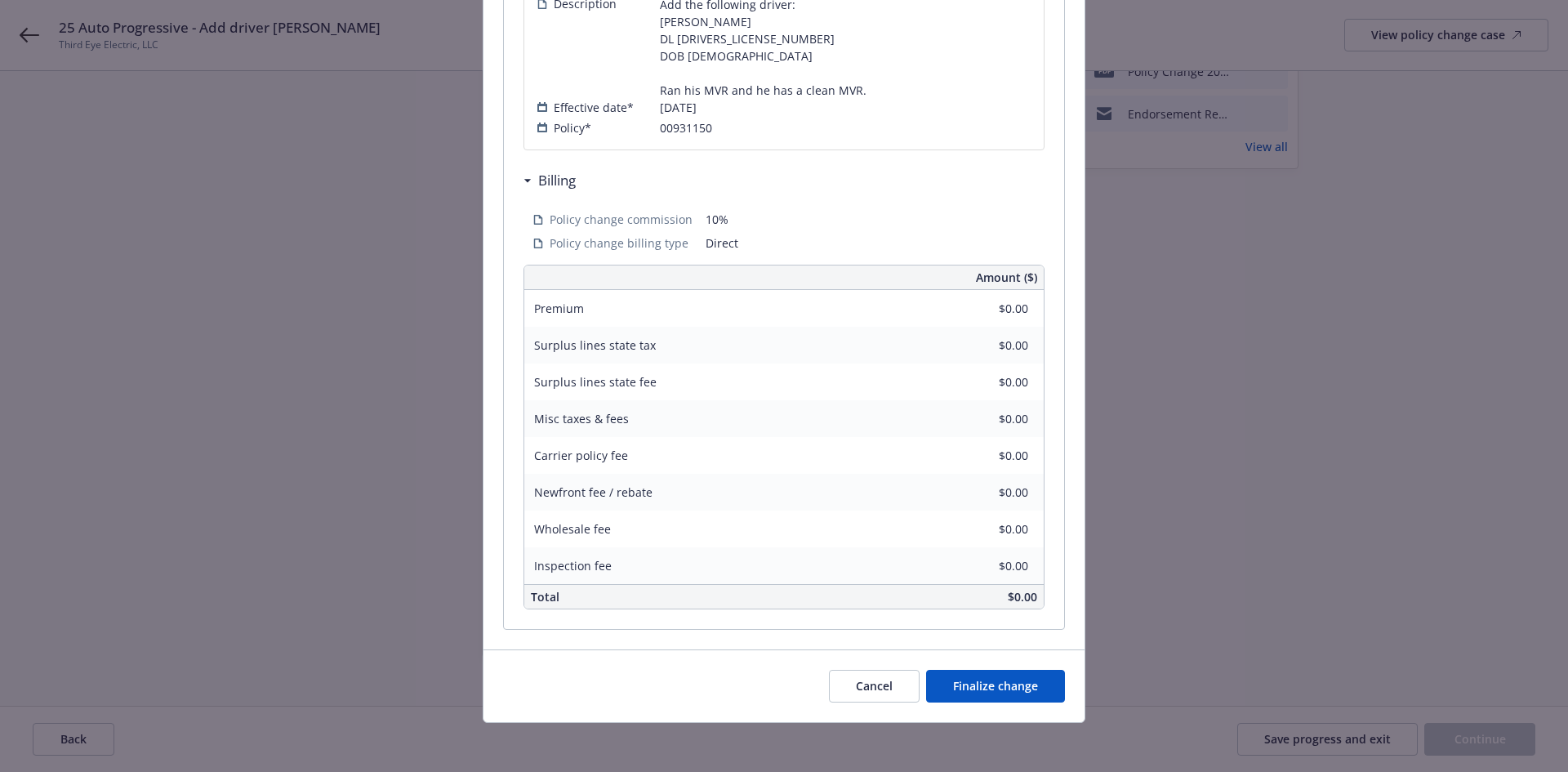
scroll to position [418, 0]
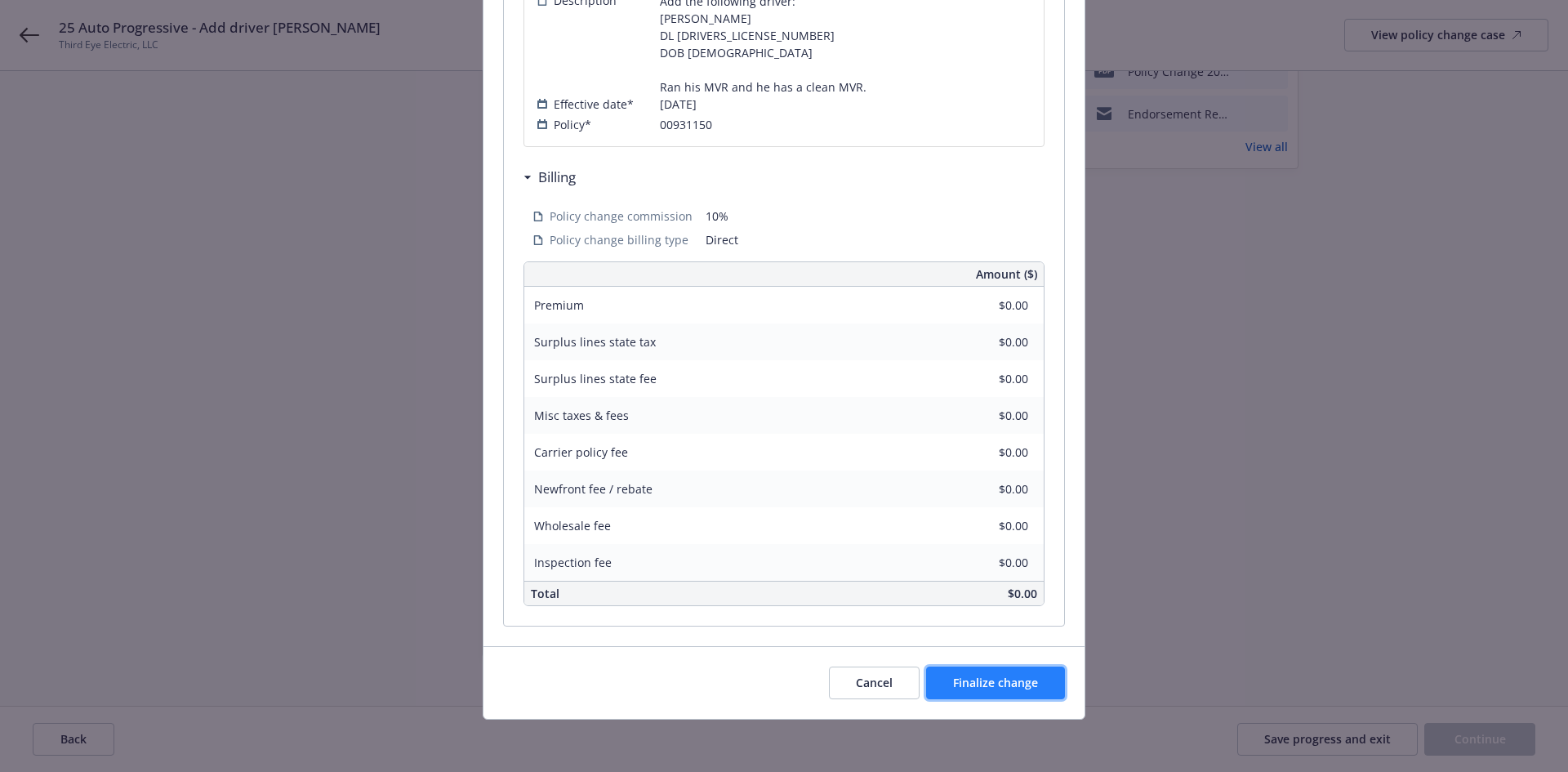
click at [1024, 677] on span "Finalize change" at bounding box center [996, 682] width 85 height 16
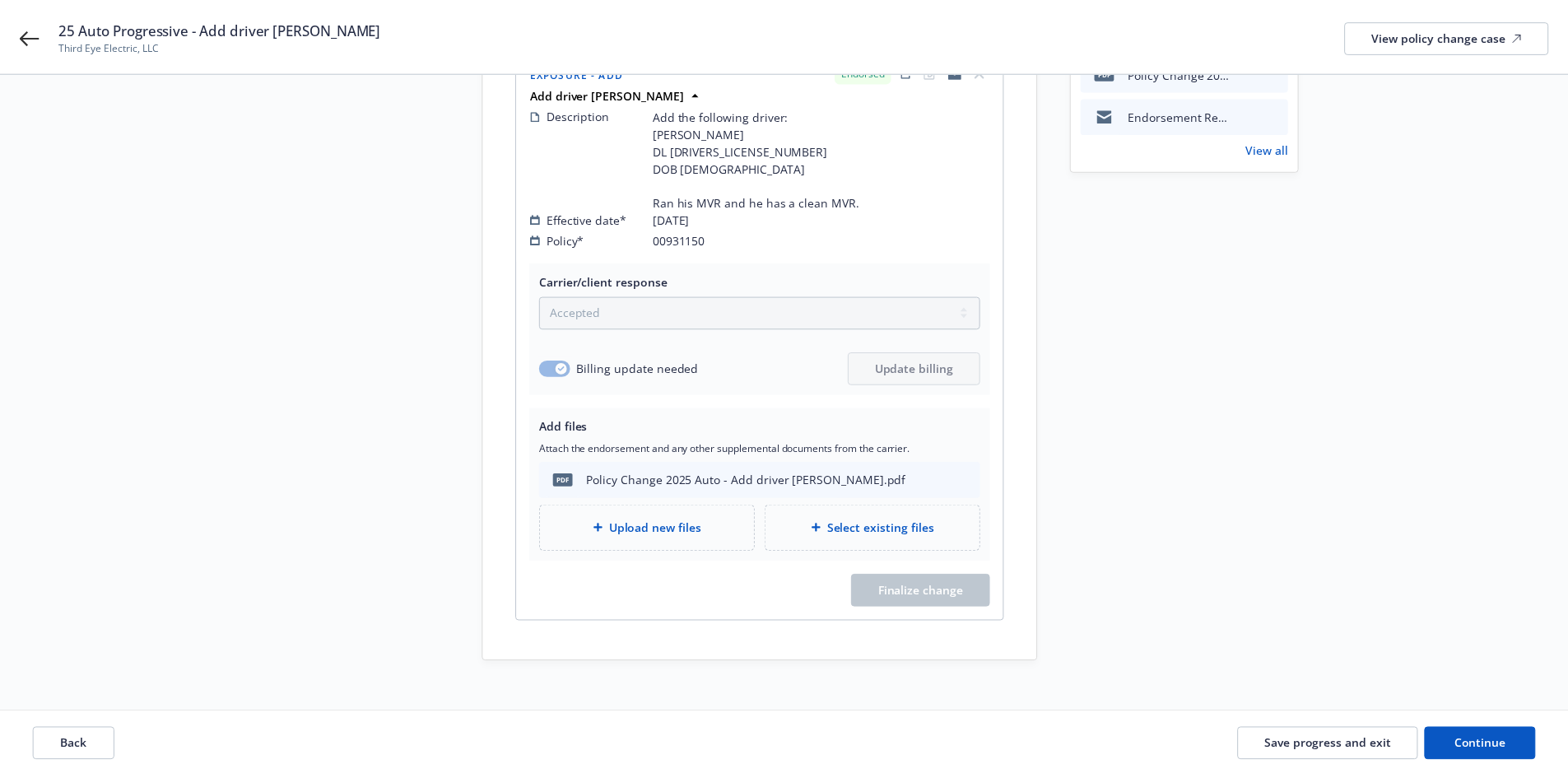
scroll to position [275, 0]
click at [1499, 743] on span "Continue" at bounding box center [1480, 744] width 52 height 16
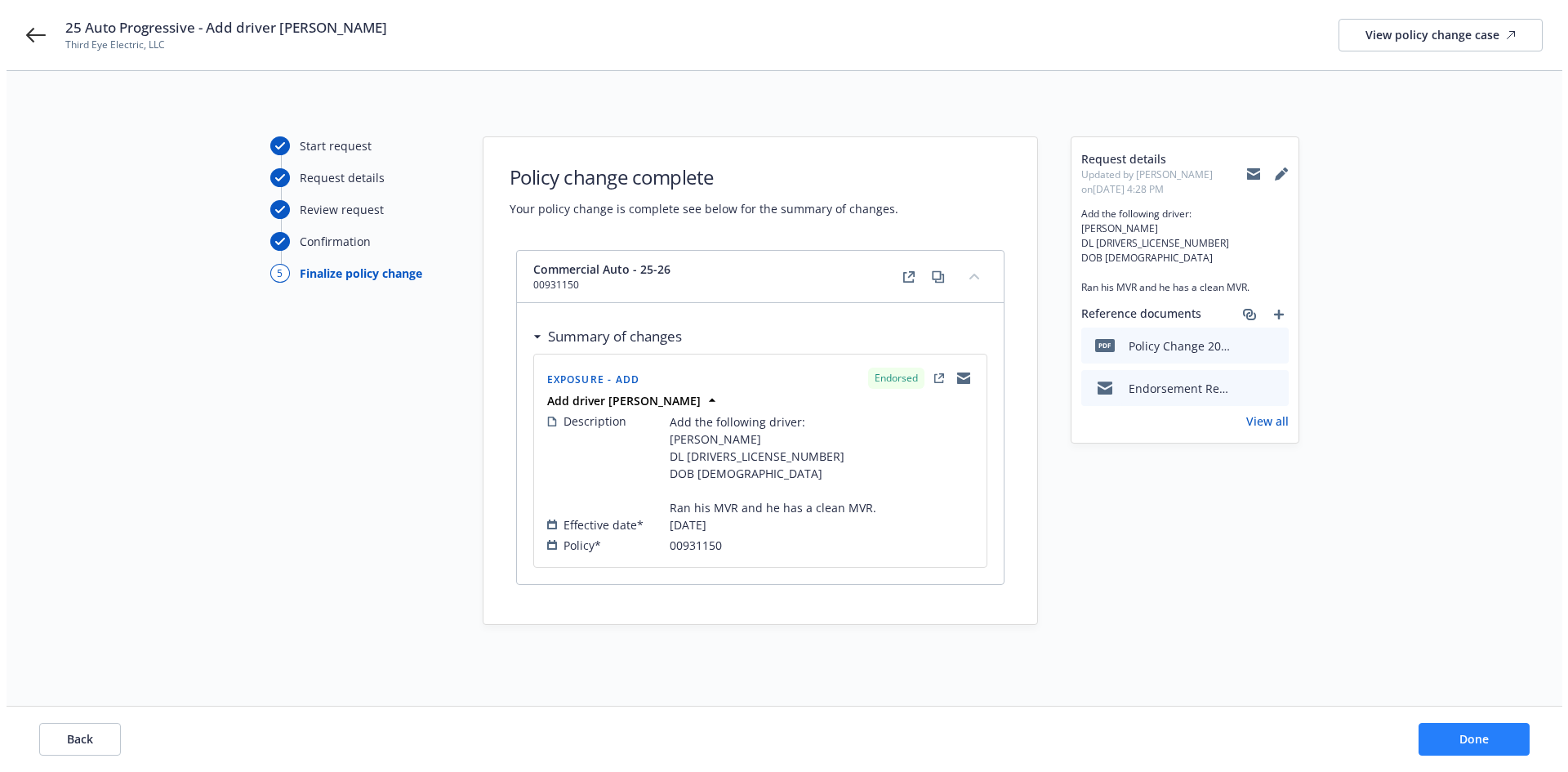
scroll to position [0, 0]
click at [1487, 737] on span "Done" at bounding box center [1480, 738] width 29 height 16
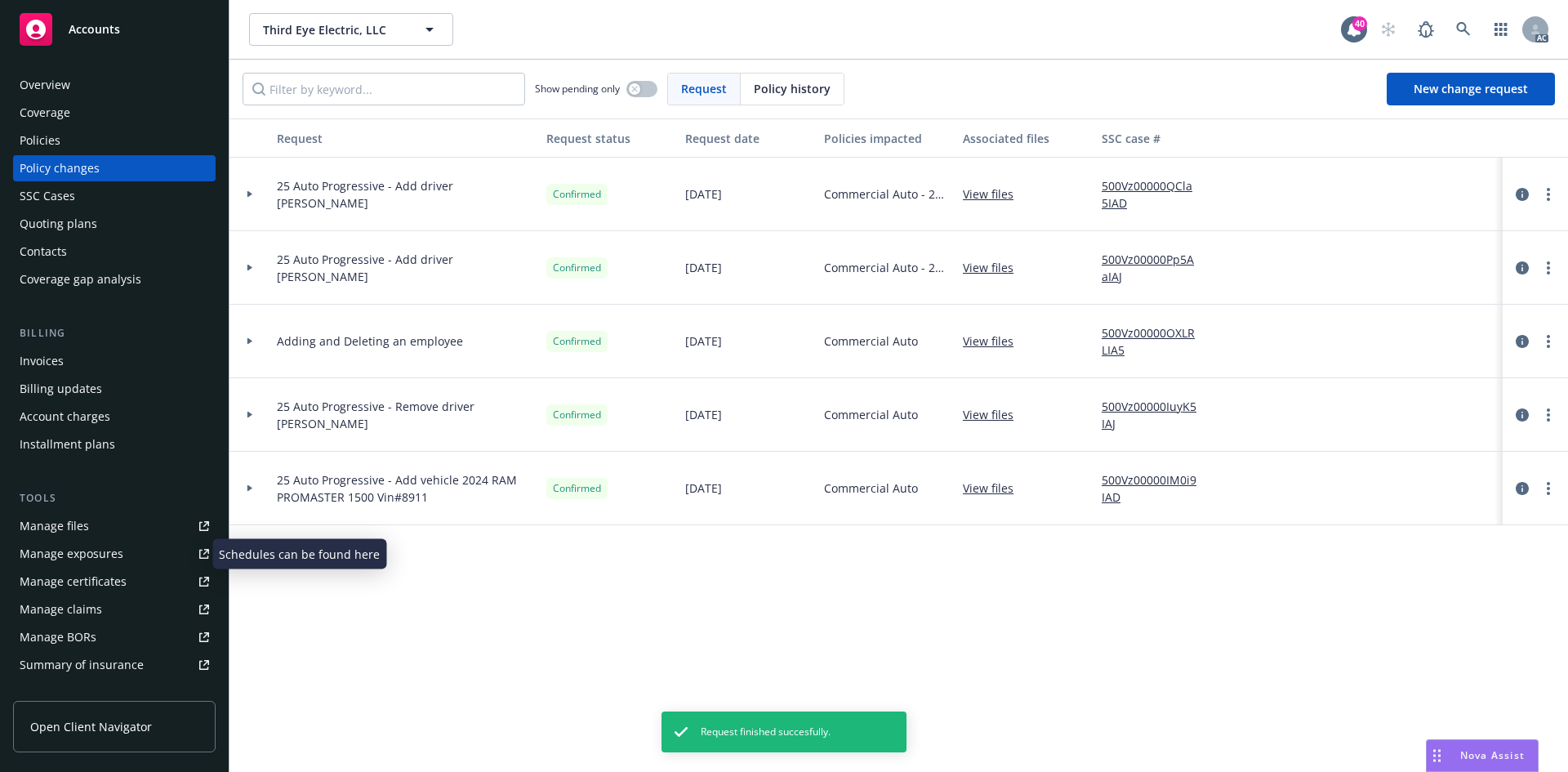
click at [107, 557] on div "Manage exposures" at bounding box center [71, 554] width 103 height 26
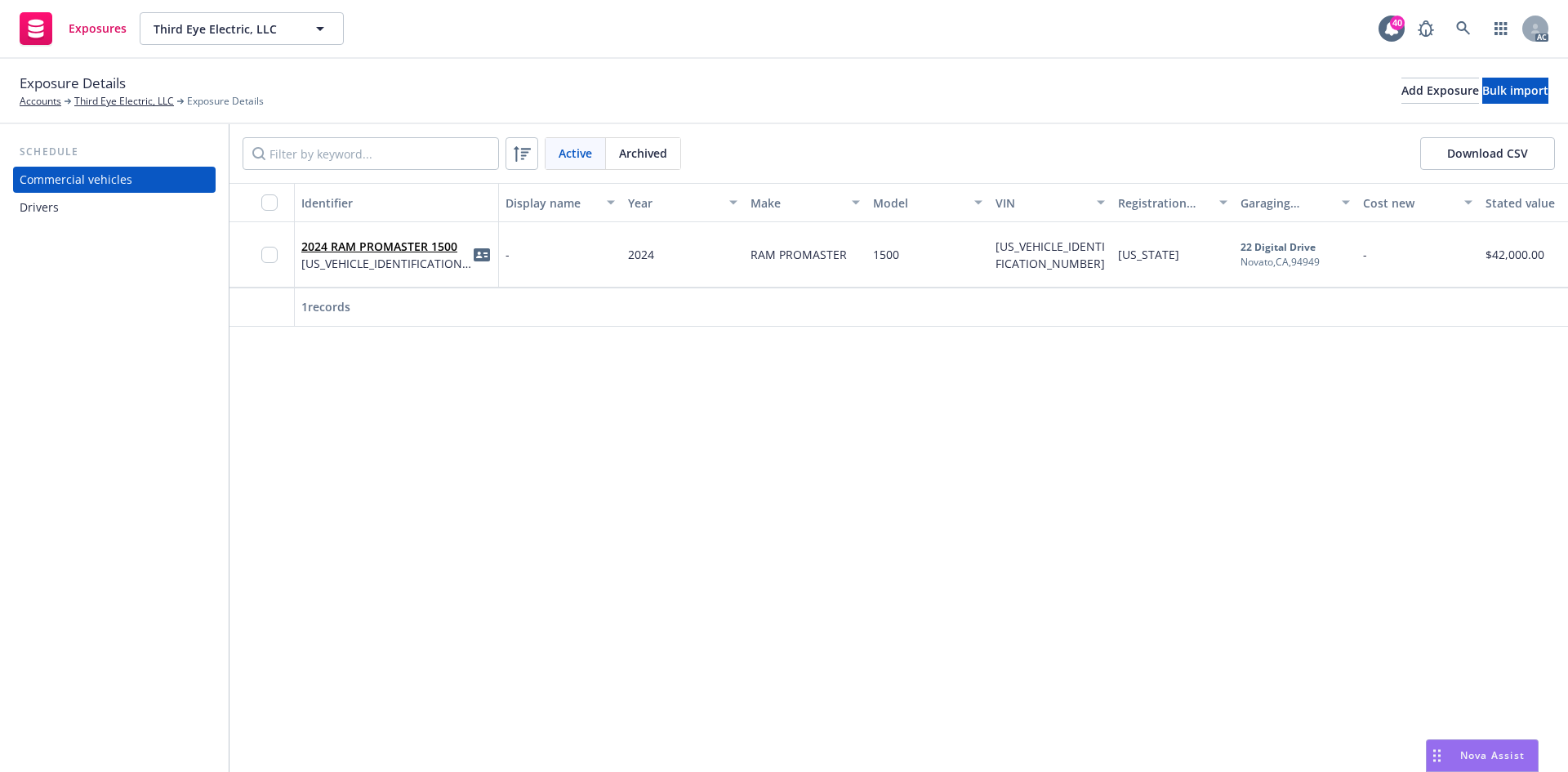
drag, startPoint x: 0, startPoint y: 0, endPoint x: 57, endPoint y: 209, distance: 216.6
click at [57, 209] on div "Drivers" at bounding box center [39, 208] width 39 height 26
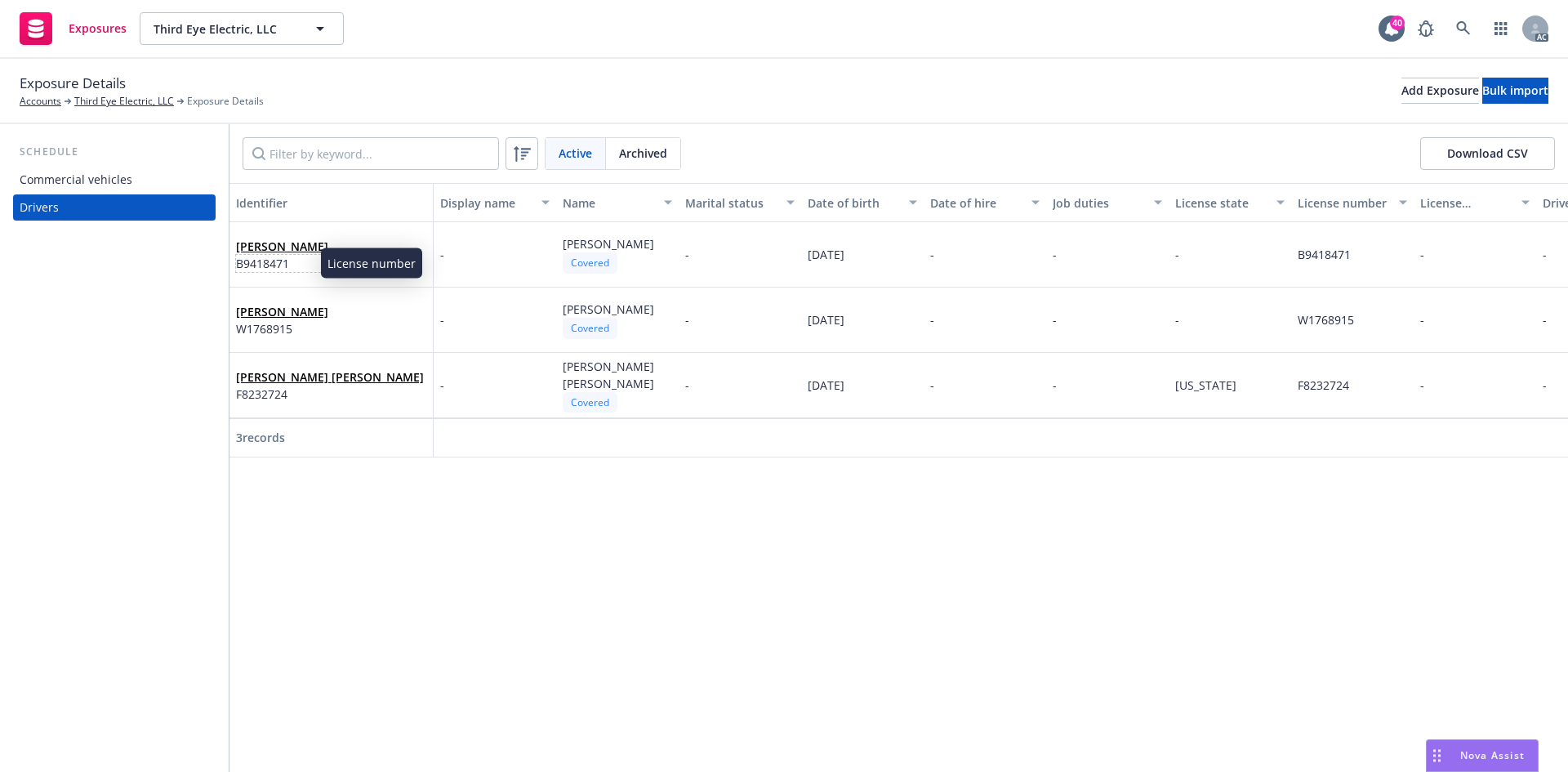
click at [294, 255] on span "B9418471" at bounding box center [282, 263] width 92 height 17
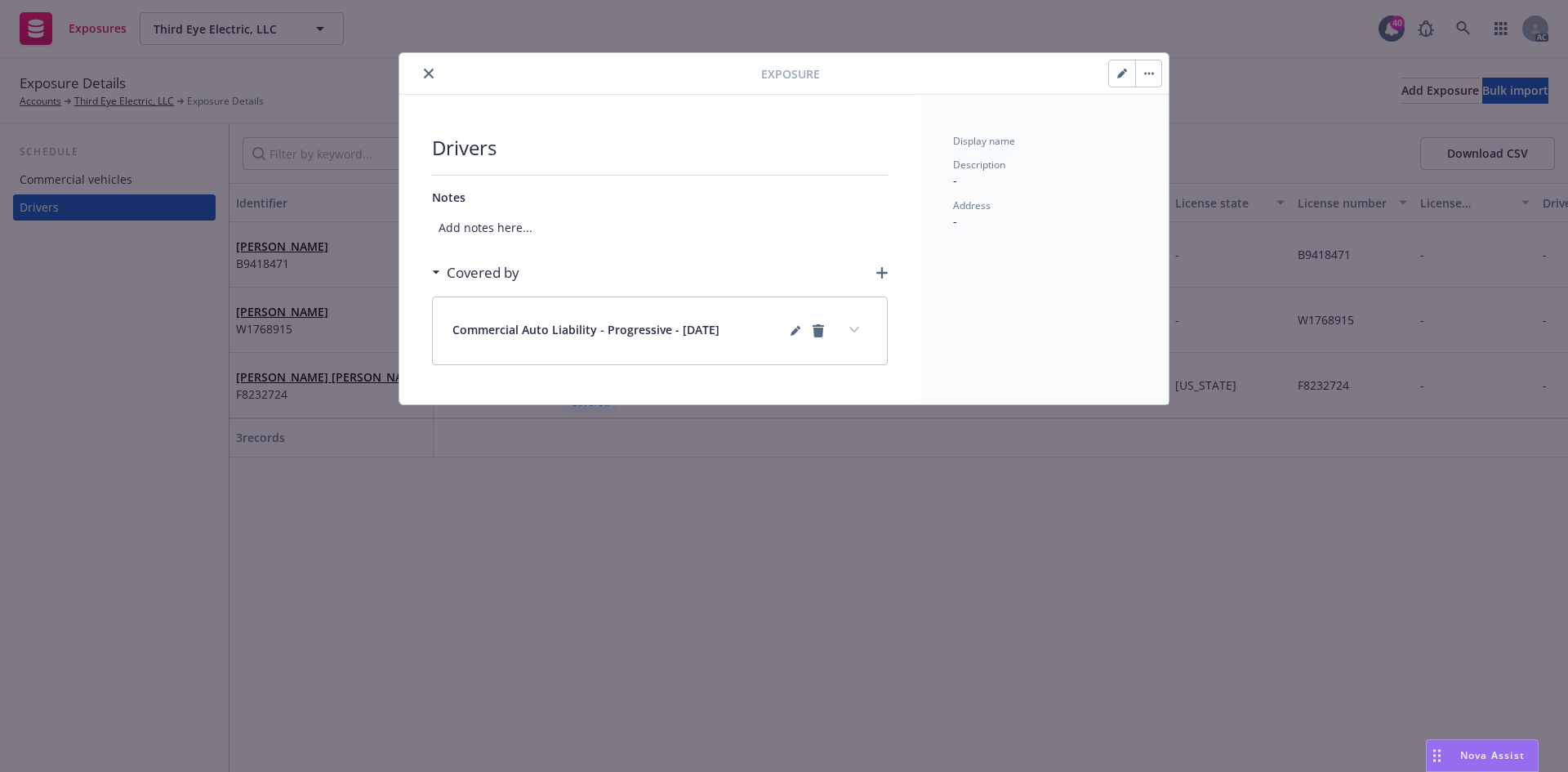
click at [855, 333] on button "expand content" at bounding box center [855, 330] width 26 height 26
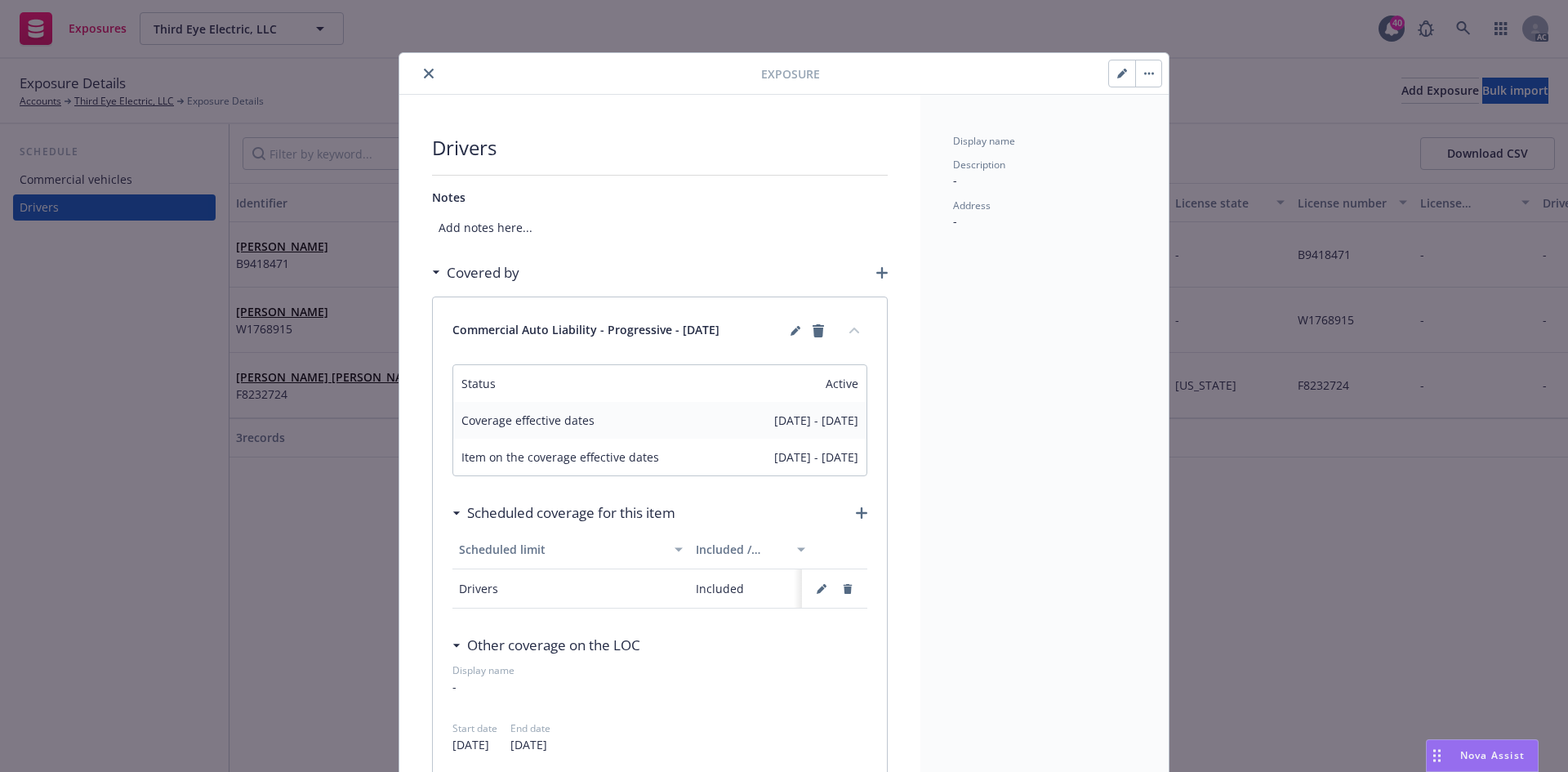
click at [855, 333] on button "collapse content" at bounding box center [855, 330] width 26 height 26
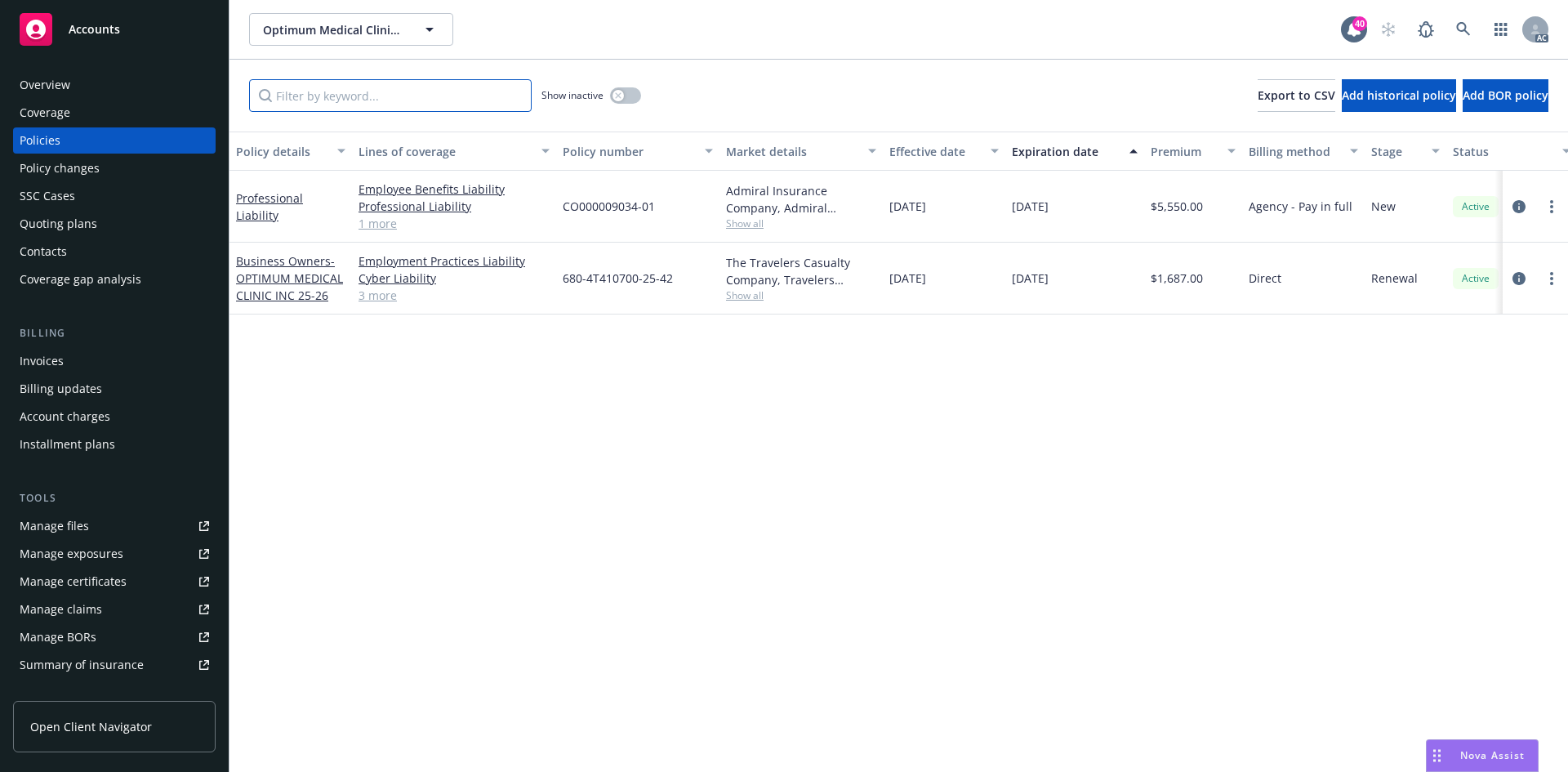
click at [377, 99] on input "Filter by keyword..." at bounding box center [390, 95] width 283 height 33
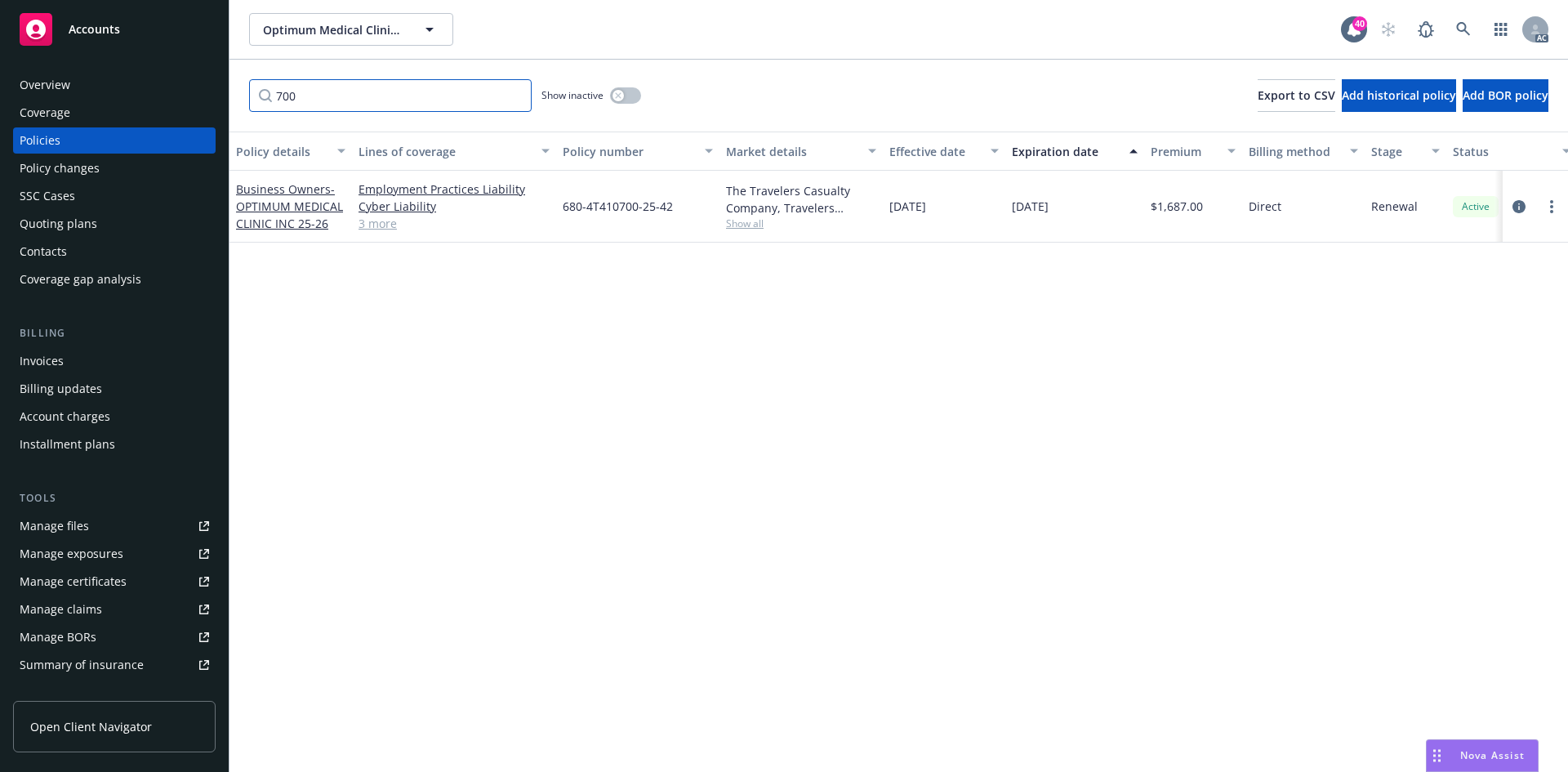
type input "700"
click at [121, 172] on div "Policy changes" at bounding box center [115, 168] width 190 height 26
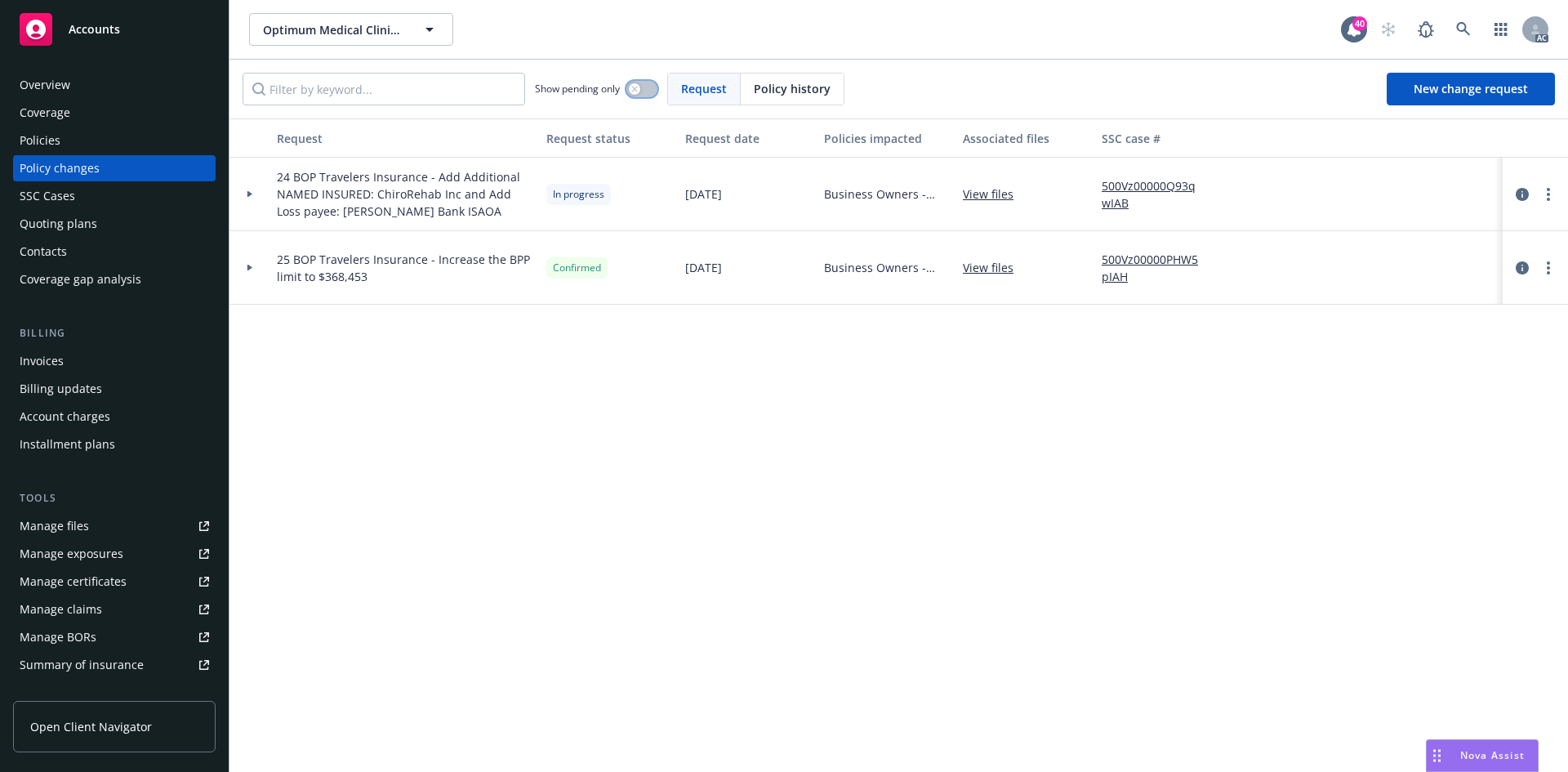
click at [645, 85] on button "button" at bounding box center [642, 88] width 31 height 16
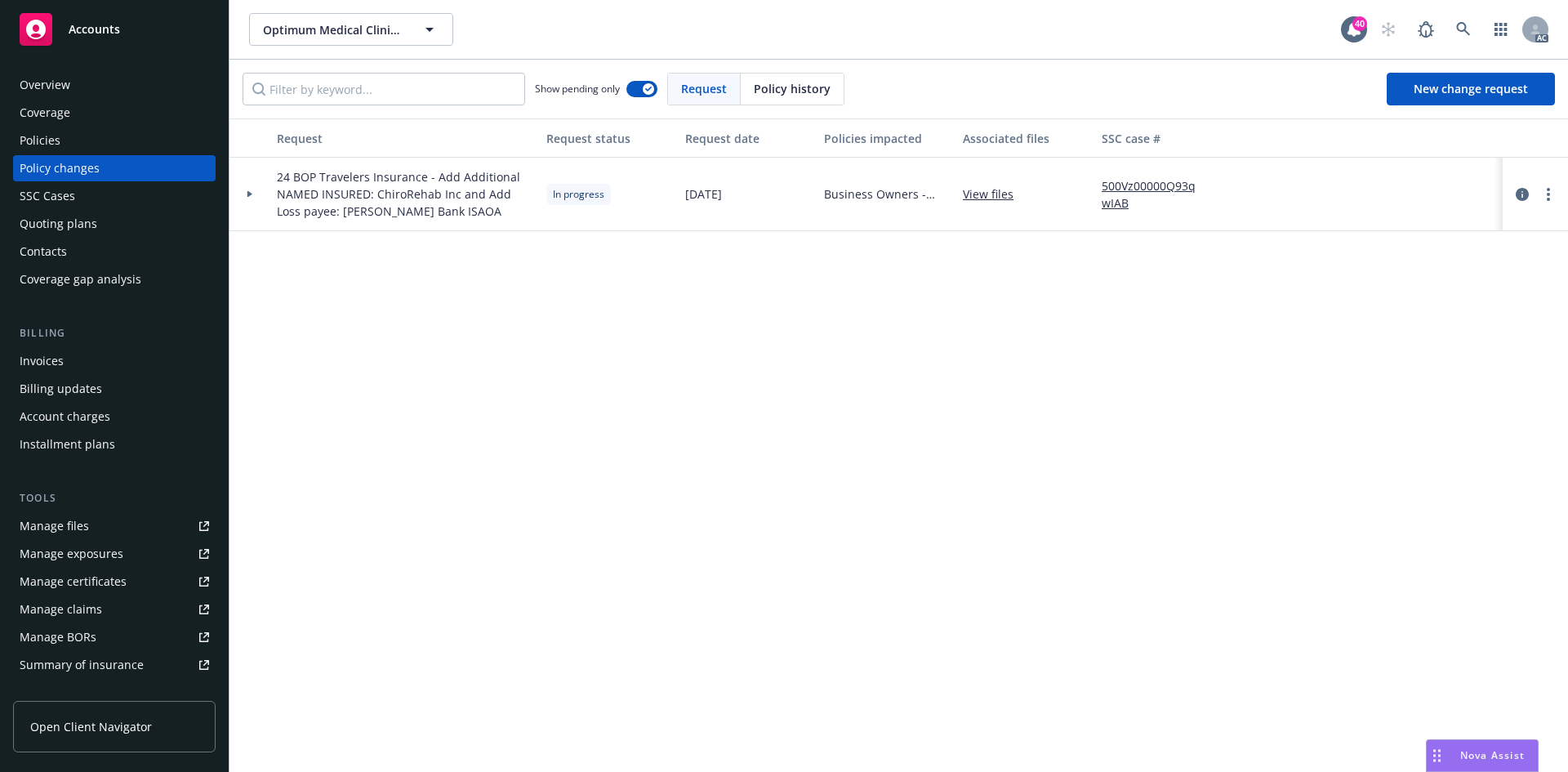
click at [245, 191] on div at bounding box center [249, 194] width 40 height 73
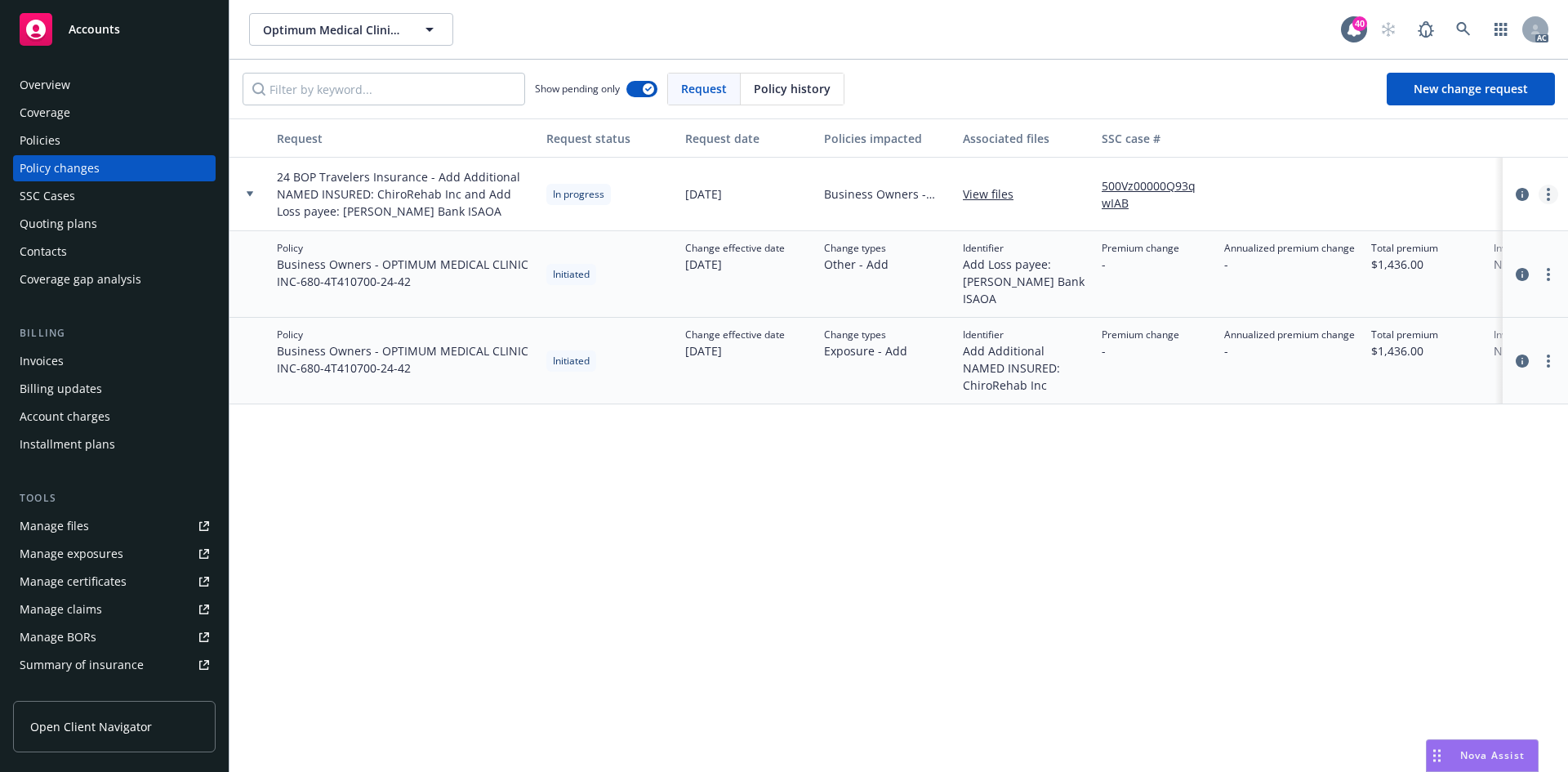
click at [1548, 196] on icon "more" at bounding box center [1548, 194] width 3 height 13
click at [1392, 319] on link "Resume workflow" at bounding box center [1418, 326] width 280 height 33
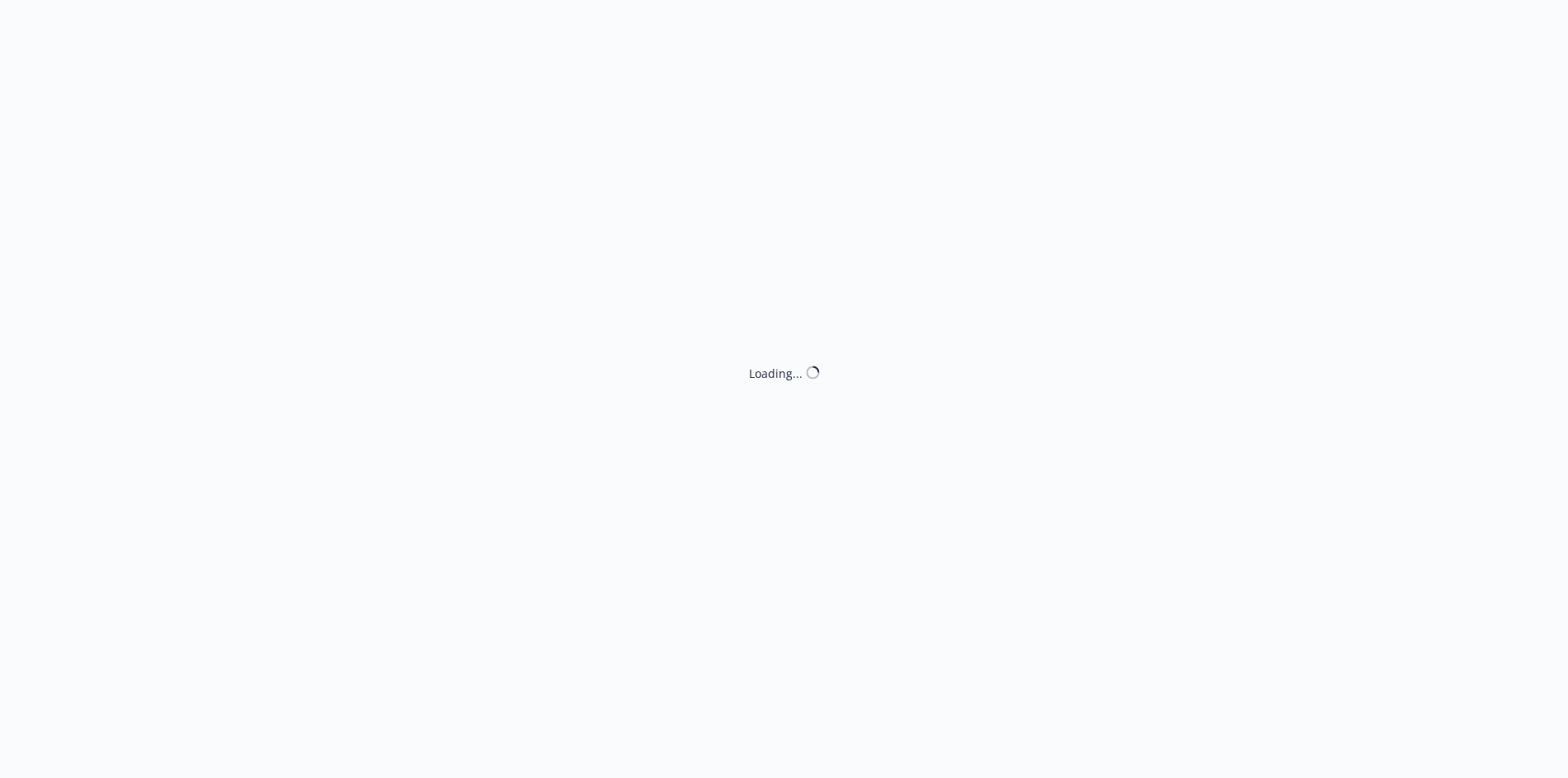
select select "ACCEPTED"
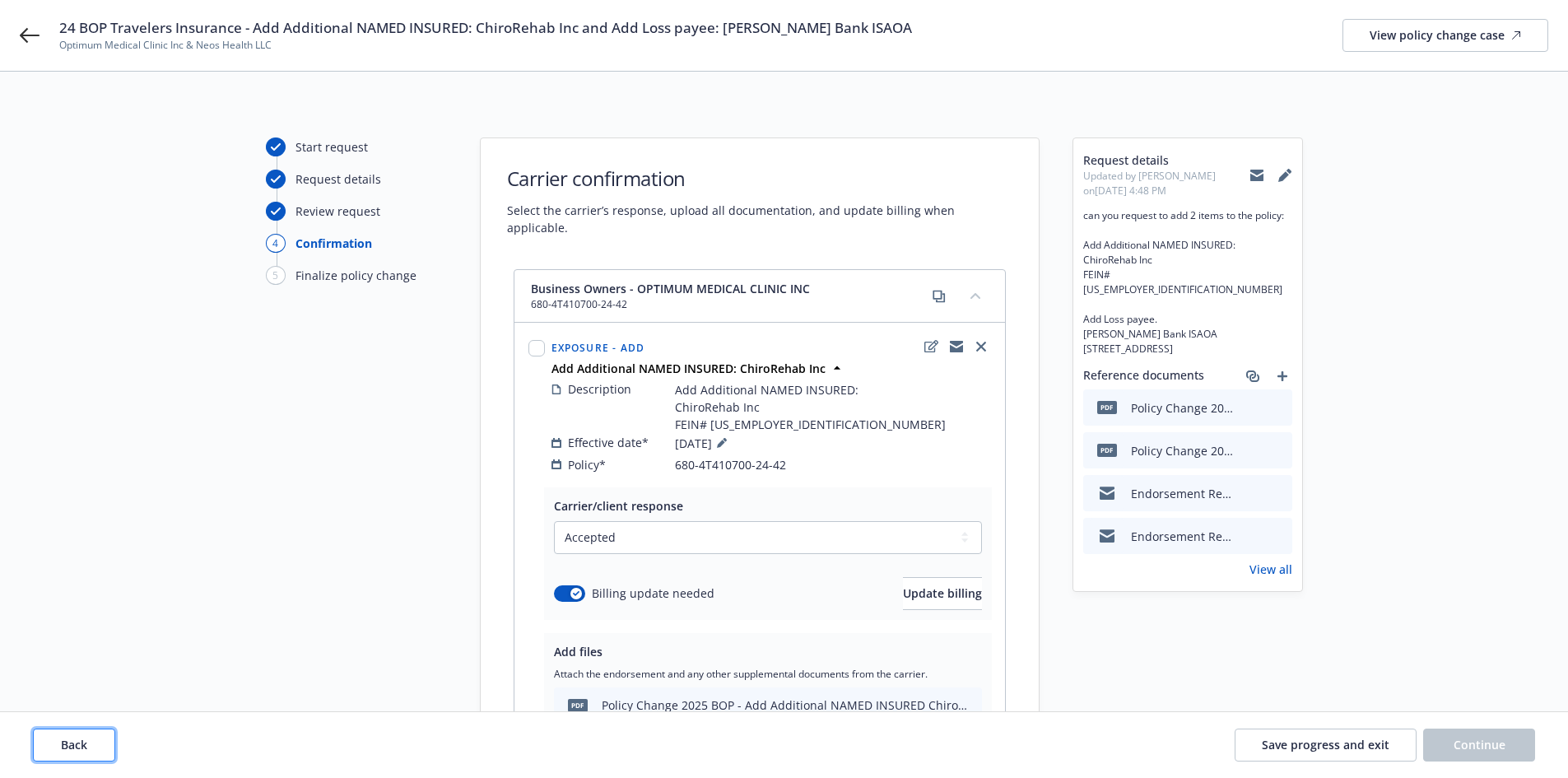
click at [80, 739] on span "Back" at bounding box center [74, 744] width 27 height 16
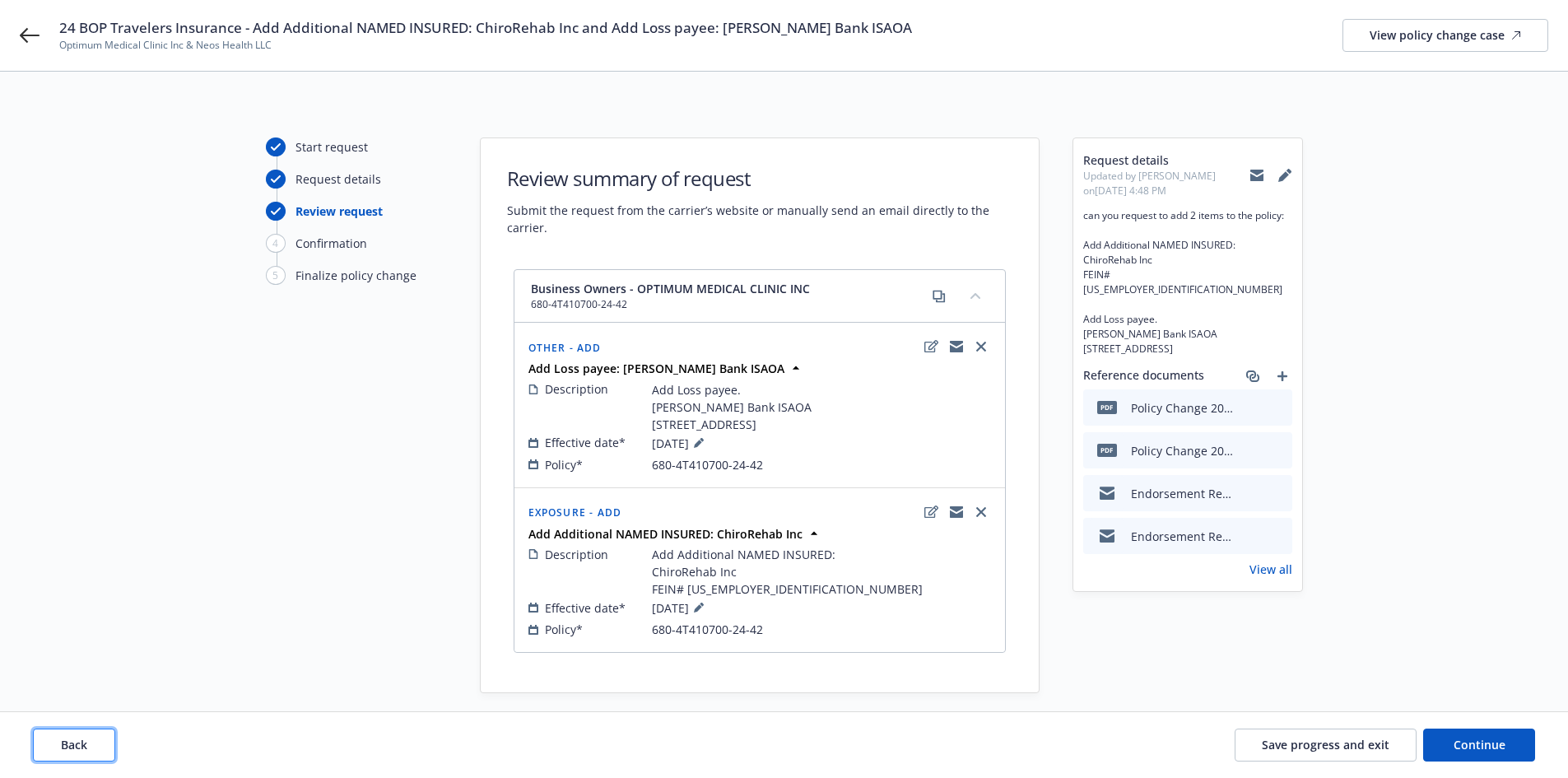
click at [80, 739] on span "Back" at bounding box center [74, 744] width 27 height 16
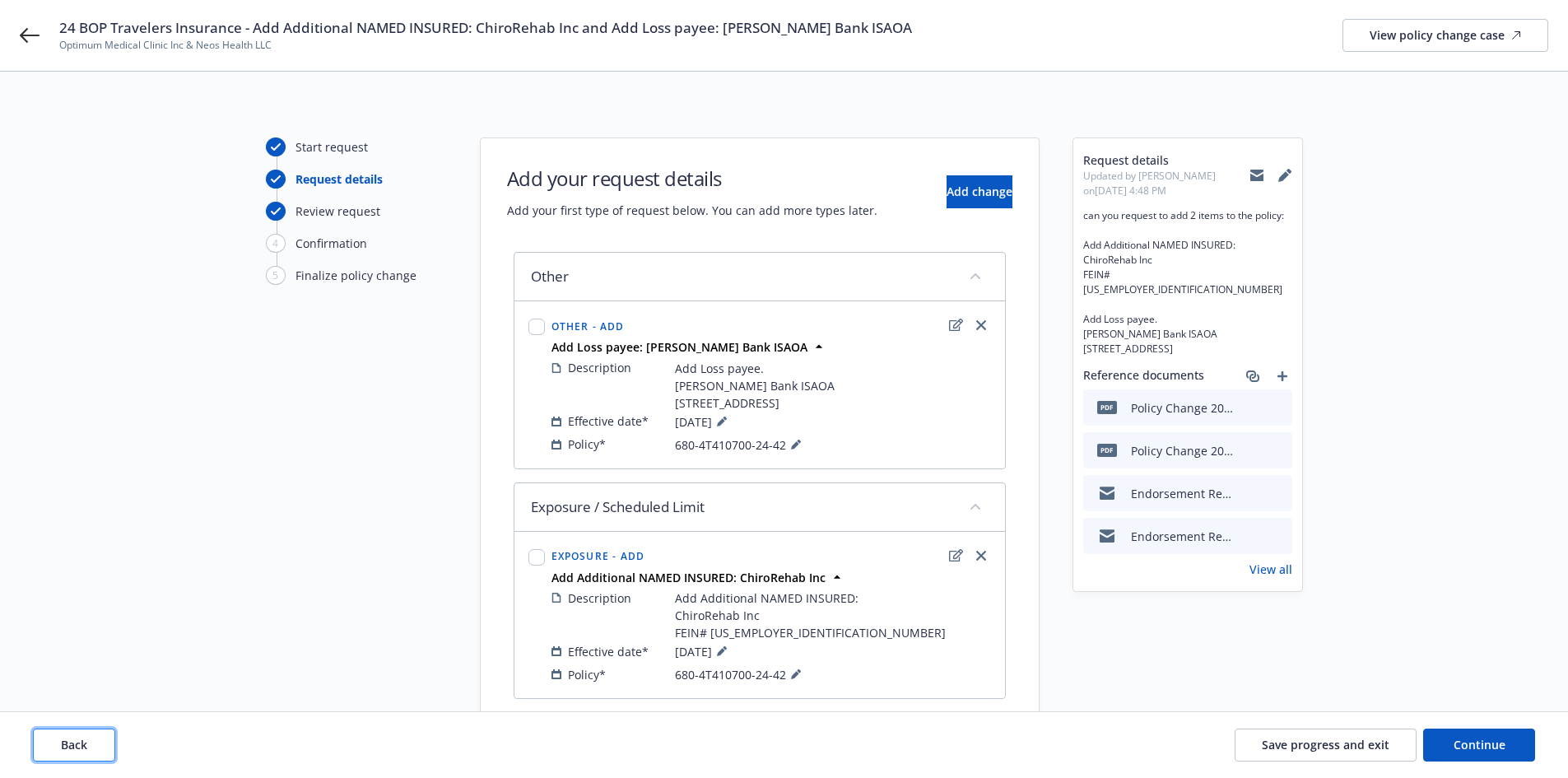
click at [80, 739] on span "Back" at bounding box center [74, 744] width 27 height 16
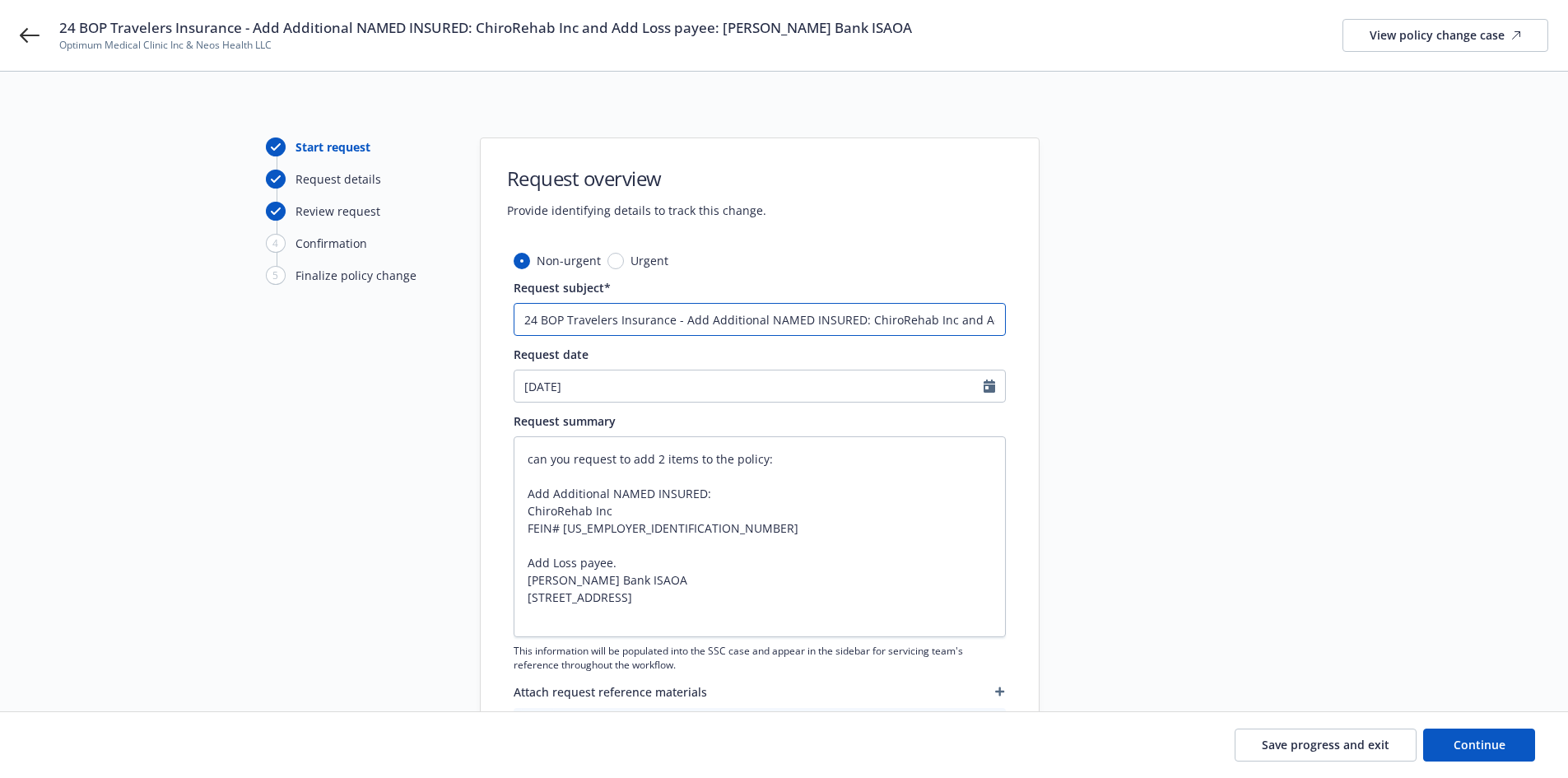
click at [537, 322] on input "24 BOP Travelers Insurance - Add Additional NAMED INSURED: ChiroRehab Inc and A…" at bounding box center [760, 319] width 492 height 33
type textarea "x"
type input "24/ BOP Travelers Insurance - Add Additional NAMED INSURED: ChiroRehab Inc and …"
type textarea "x"
type input "24/2 BOP Travelers Insurance - Add Additional NAMED INSURED: ChiroRehab Inc and…"
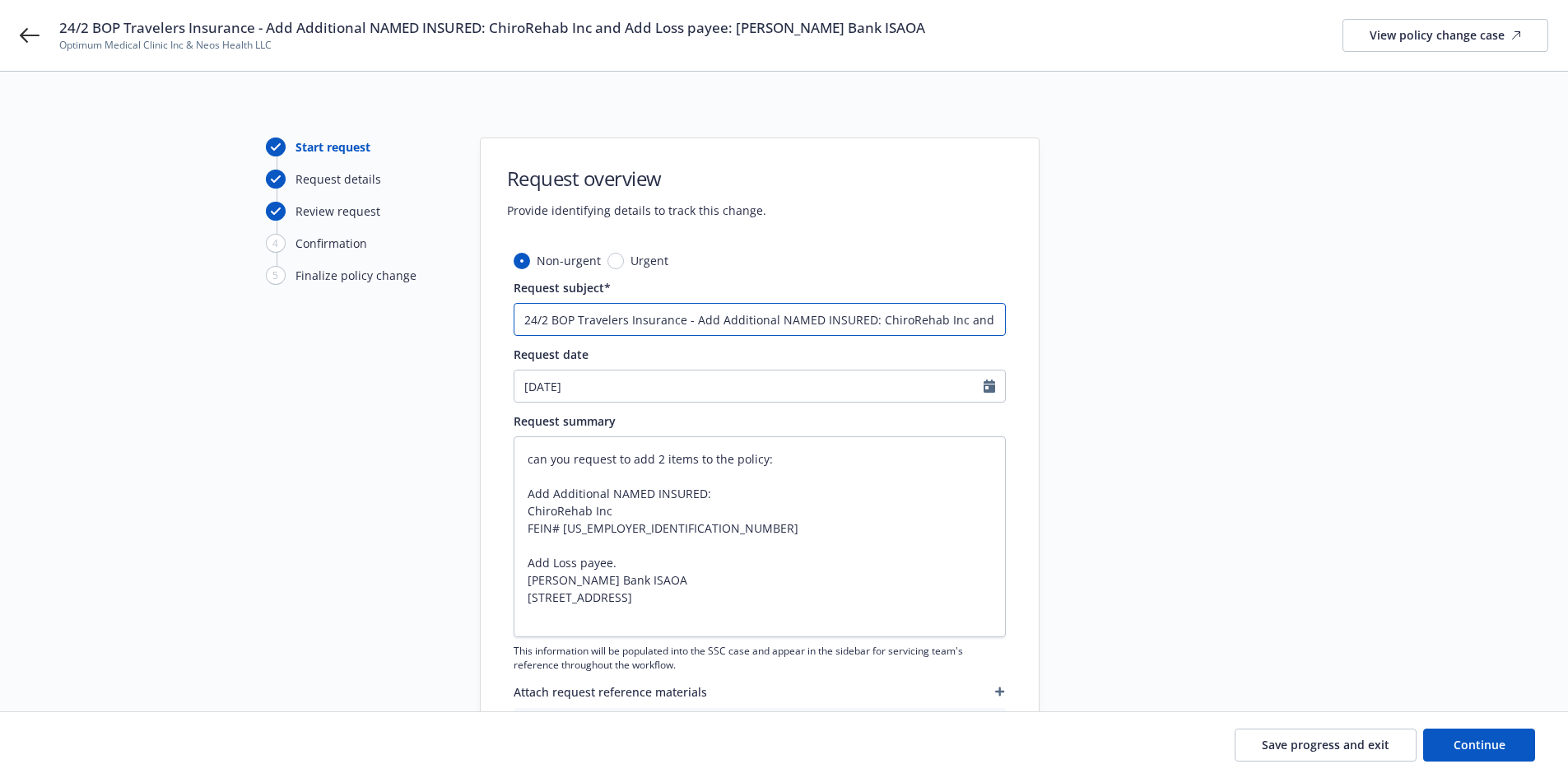
type textarea "x"
type input "24/25 BOP Travelers Insurance - Add Additional NAMED INSURED: ChiroRehab Inc an…"
click at [420, 422] on div "Start request Request details Review request 4 Confirmation 5 Finalize policy c…" at bounding box center [356, 518] width 181 height 762
click at [1500, 740] on span "Continue" at bounding box center [1480, 744] width 52 height 16
type textarea "x"
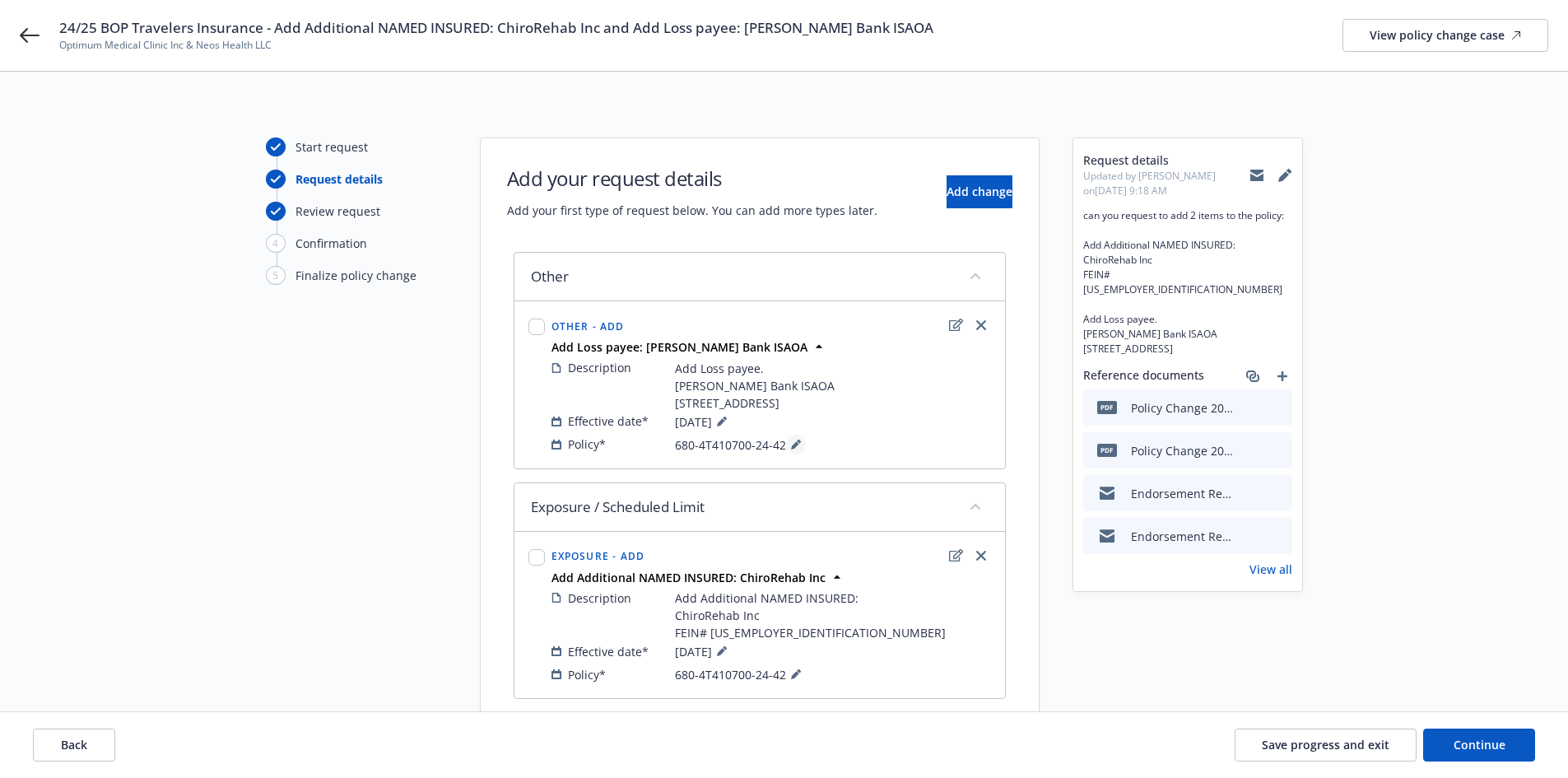
click at [797, 450] on icon at bounding box center [796, 444] width 9 height 9
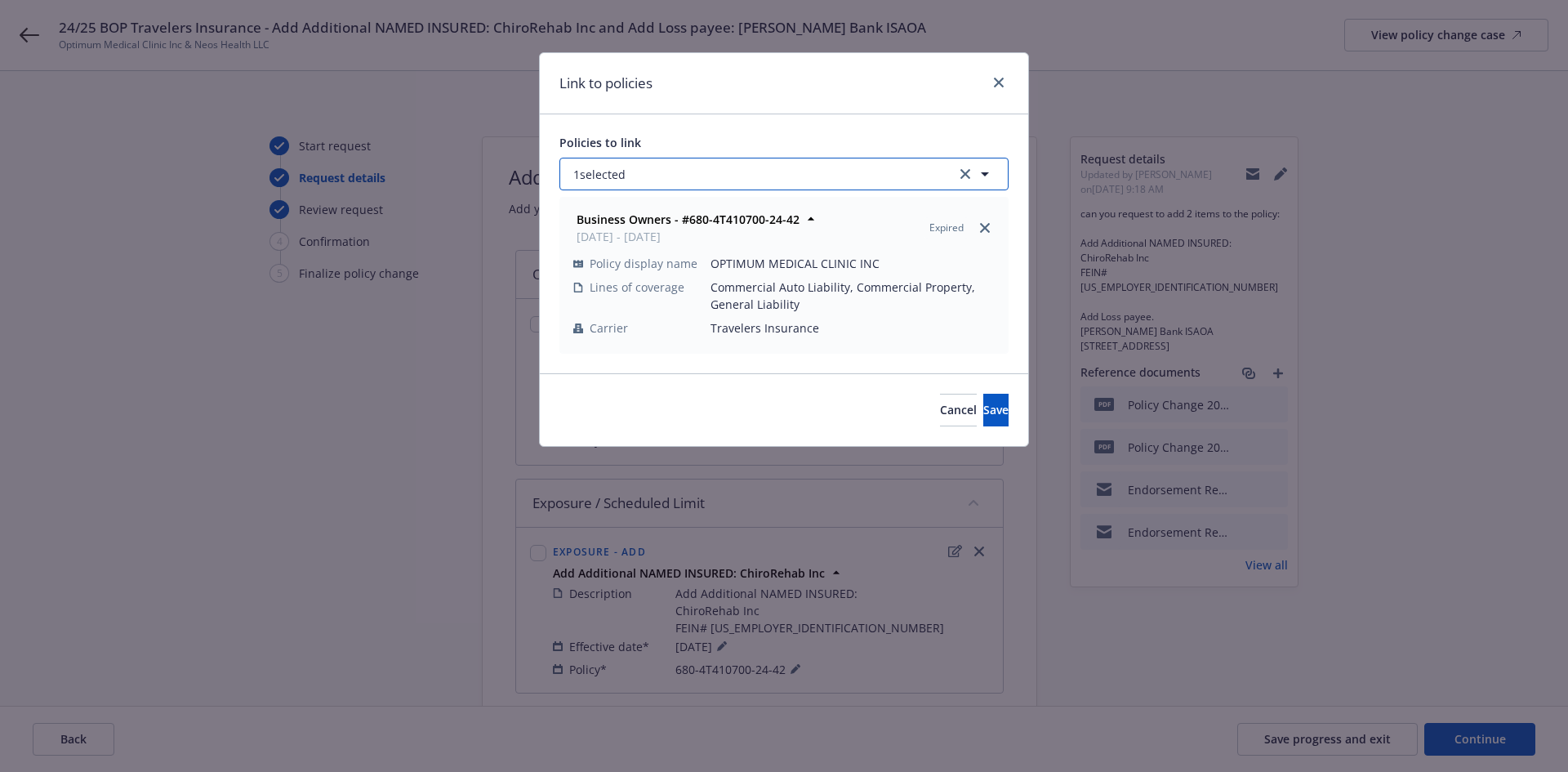
click at [772, 182] on button "1 selected" at bounding box center [784, 174] width 449 height 33
select select "ACTIVE"
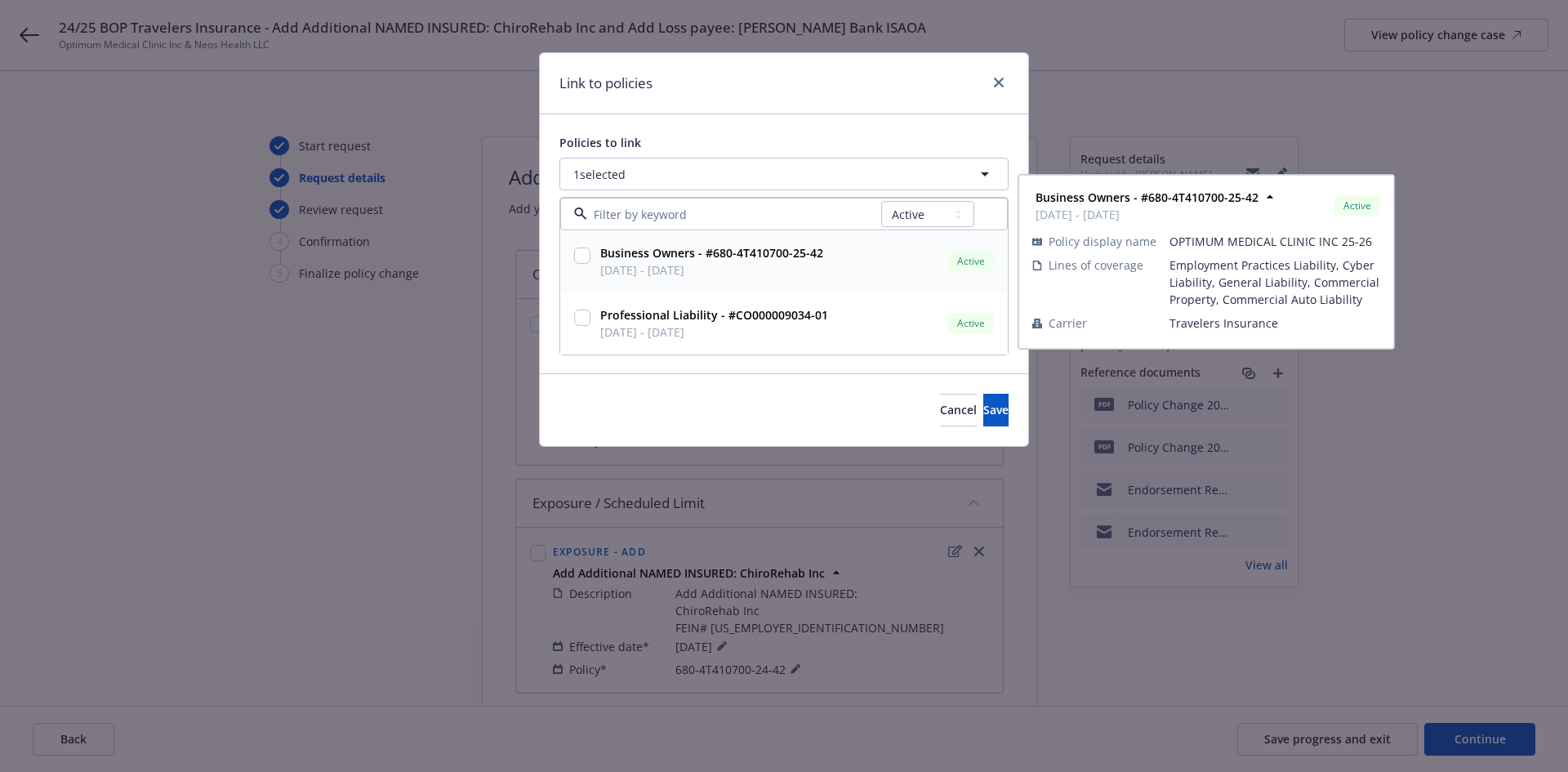
click at [589, 255] on input "checkbox" at bounding box center [582, 255] width 16 height 16
checkbox input "true"
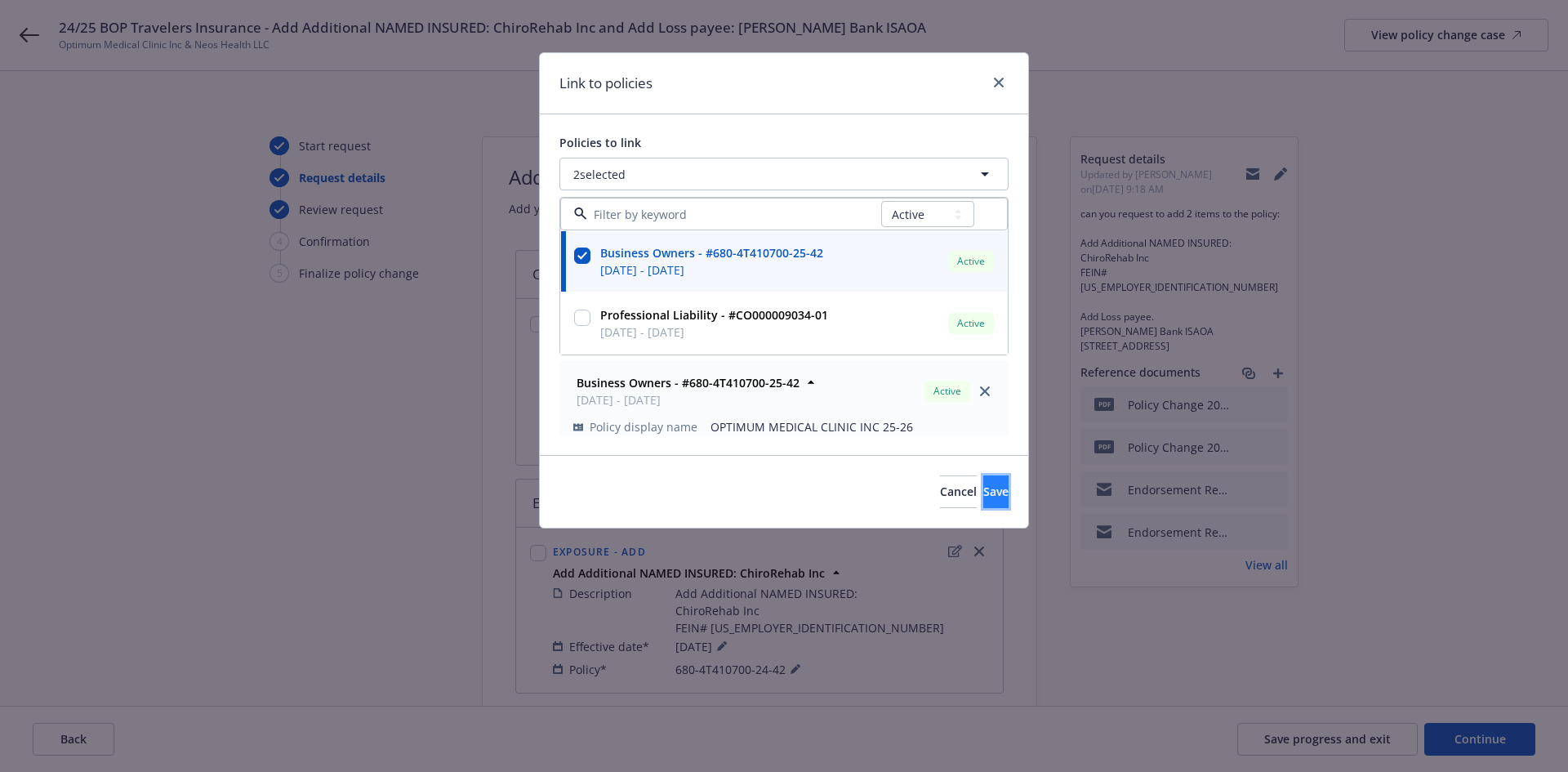
click at [984, 496] on span "Save" at bounding box center [996, 491] width 25 height 16
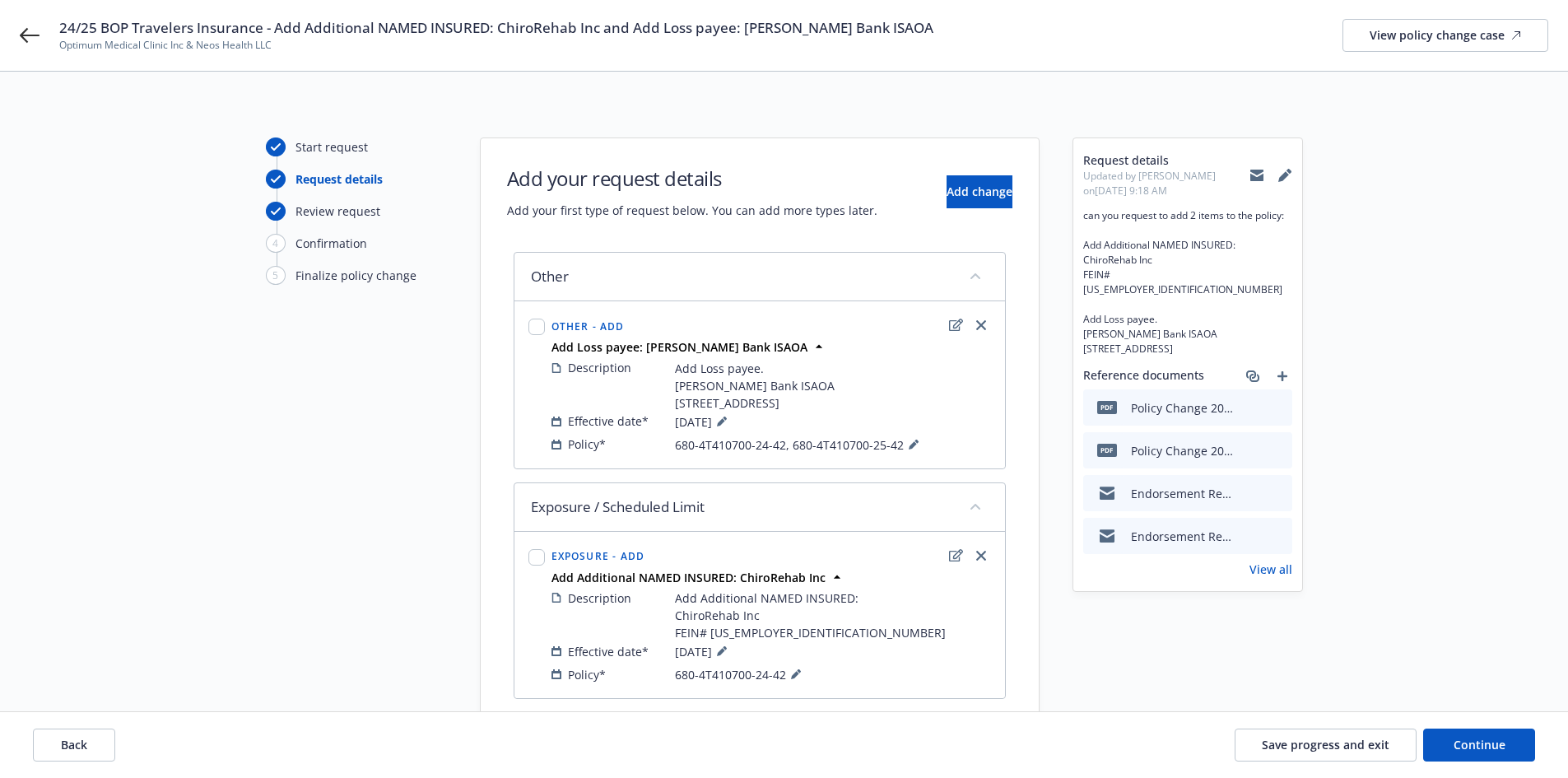
scroll to position [111, 0]
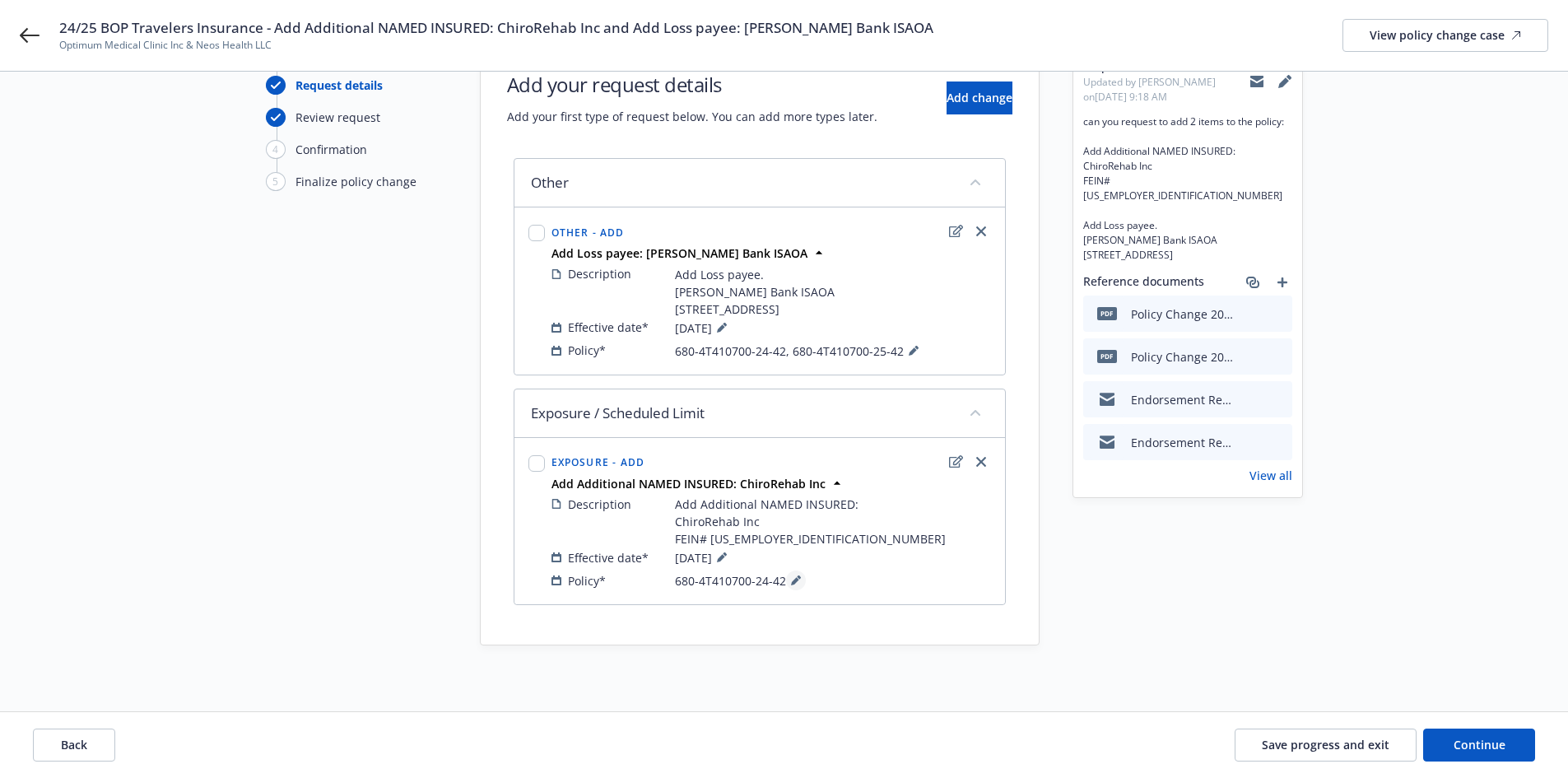
click at [795, 579] on icon at bounding box center [795, 581] width 9 height 9
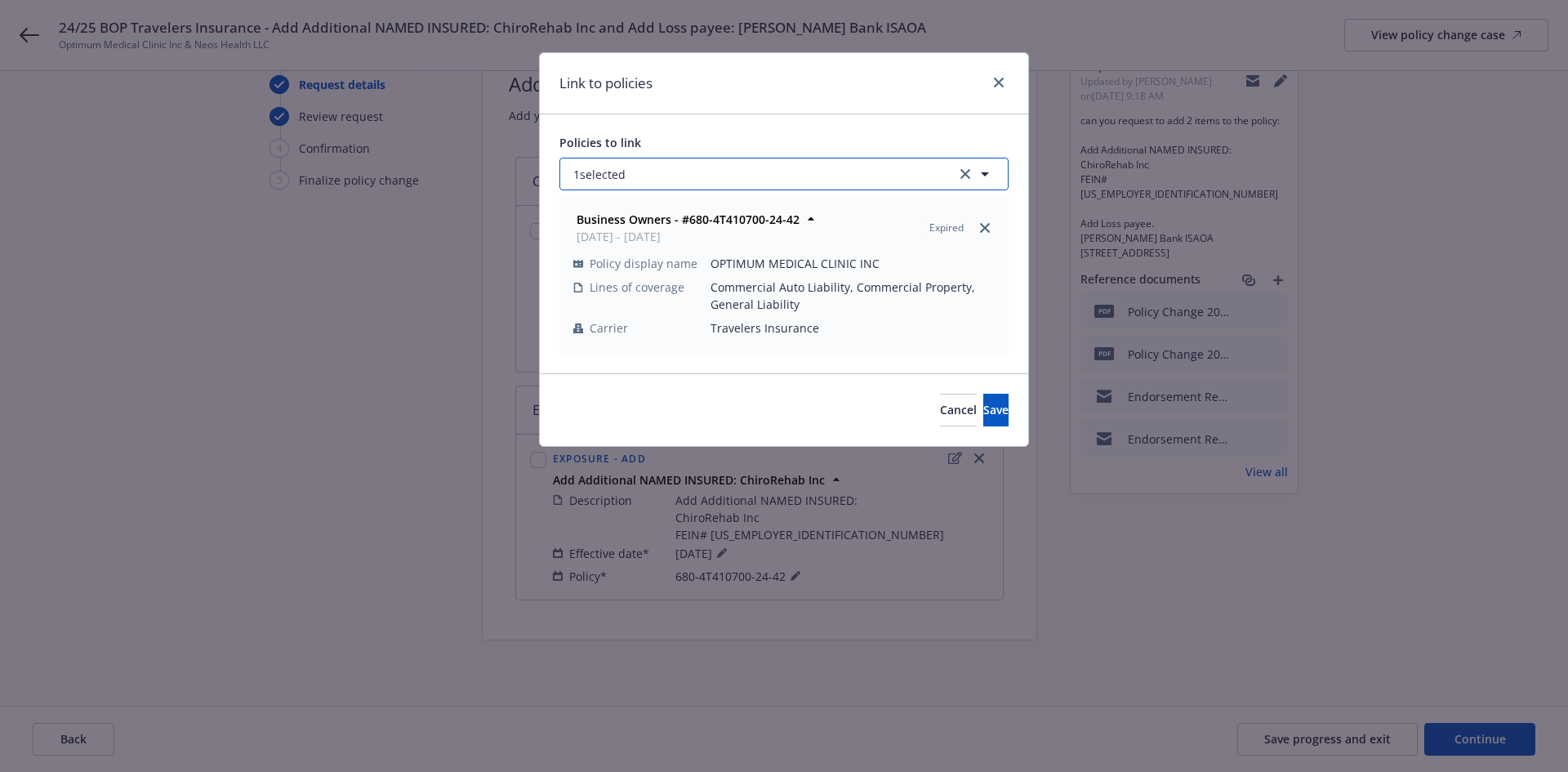
click at [704, 174] on button "1 selected" at bounding box center [784, 174] width 449 height 33
select select "ACTIVE"
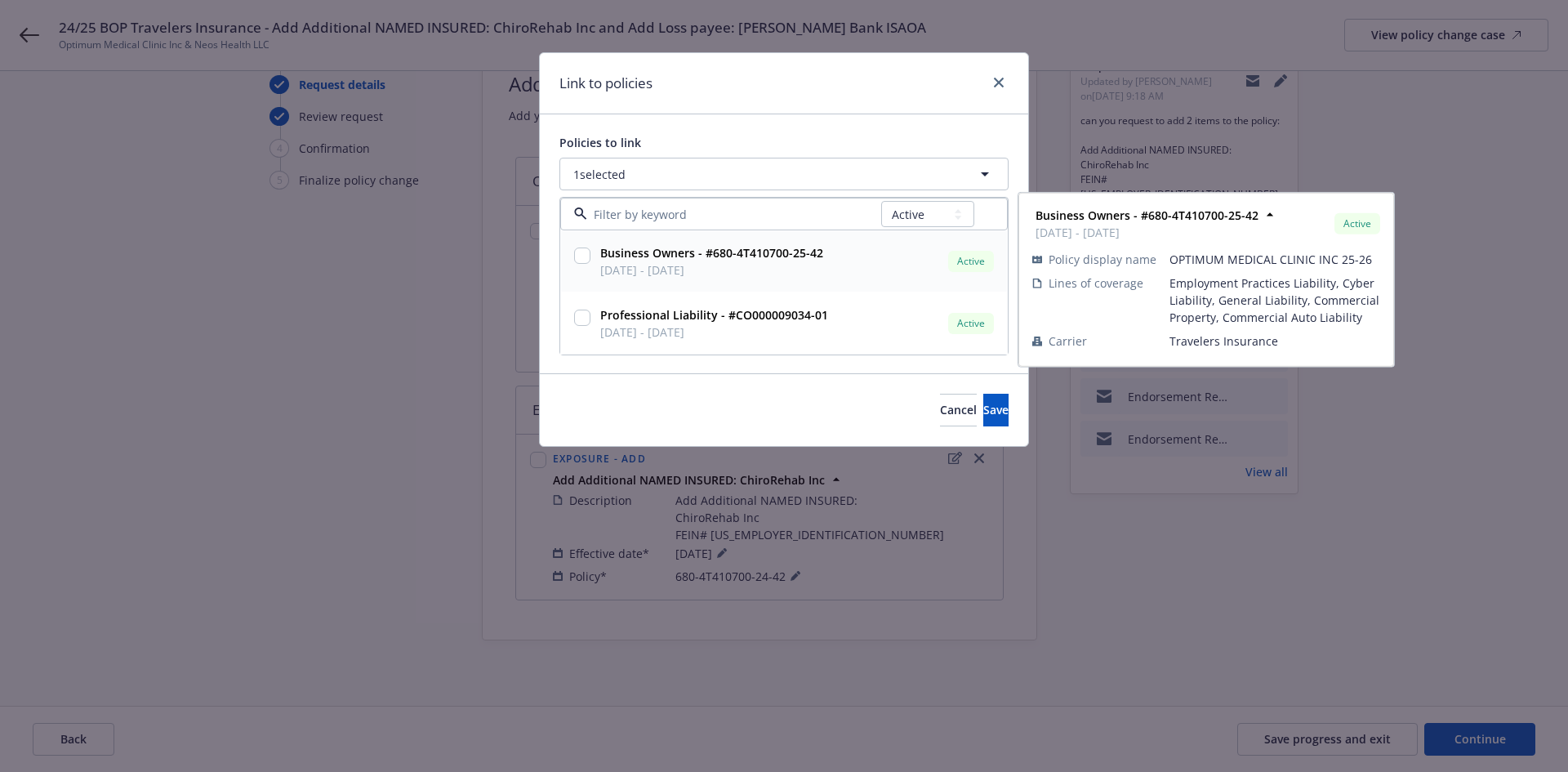
click at [579, 255] on input "checkbox" at bounding box center [582, 255] width 16 height 16
checkbox input "true"
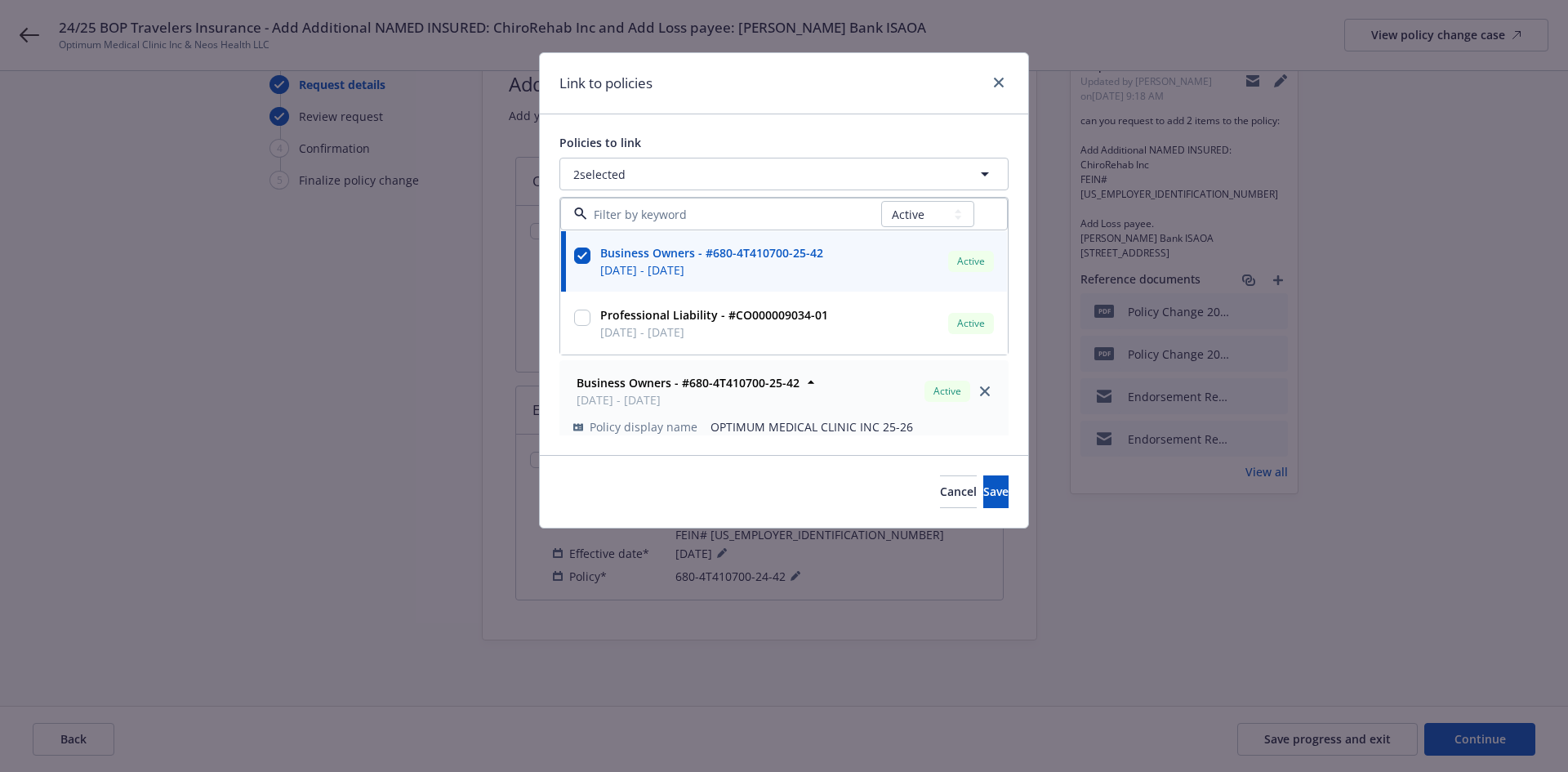
click at [624, 465] on div "Cancel Save" at bounding box center [784, 490] width 489 height 72
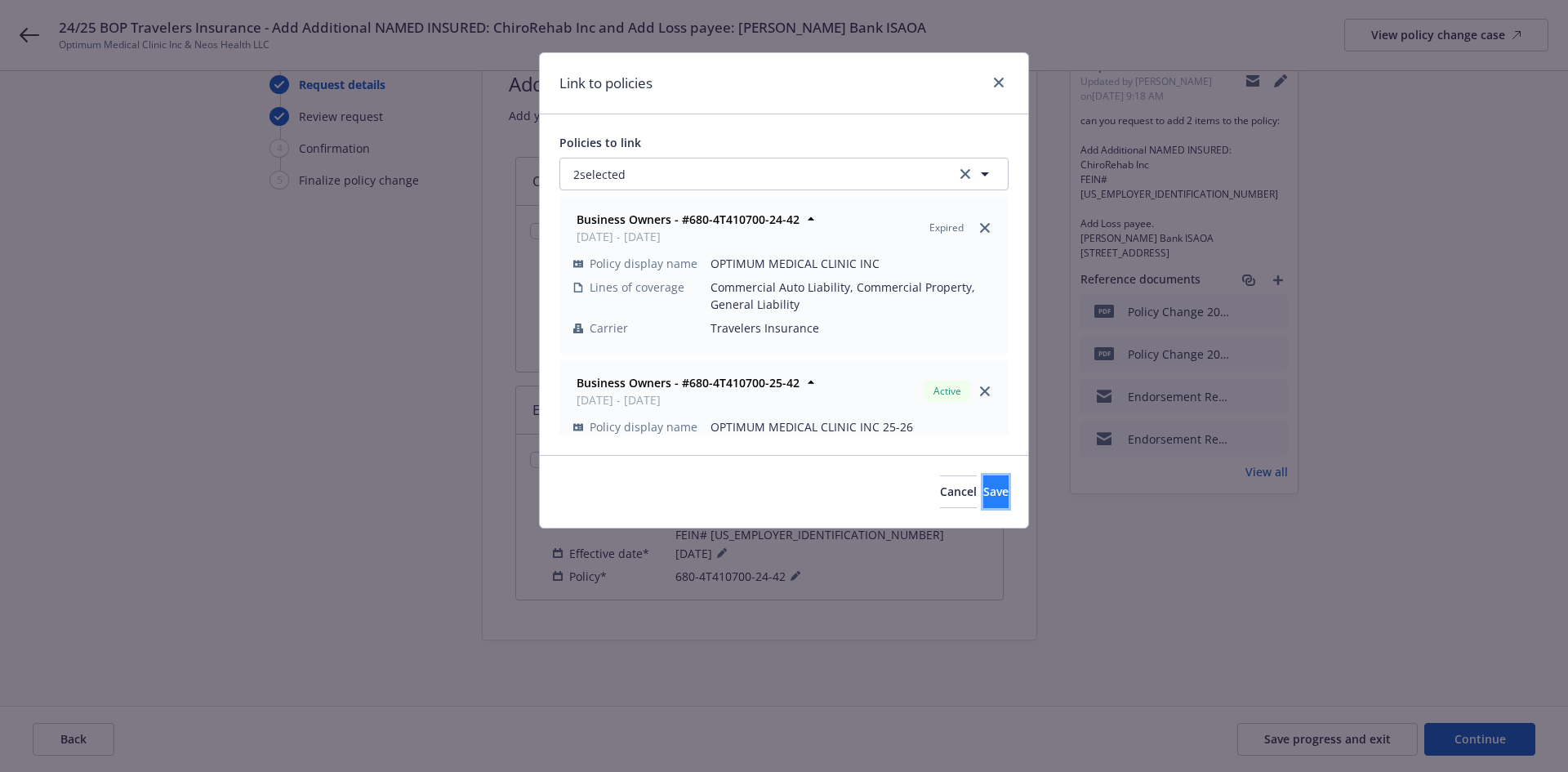
click at [986, 502] on button "Save" at bounding box center [996, 491] width 25 height 33
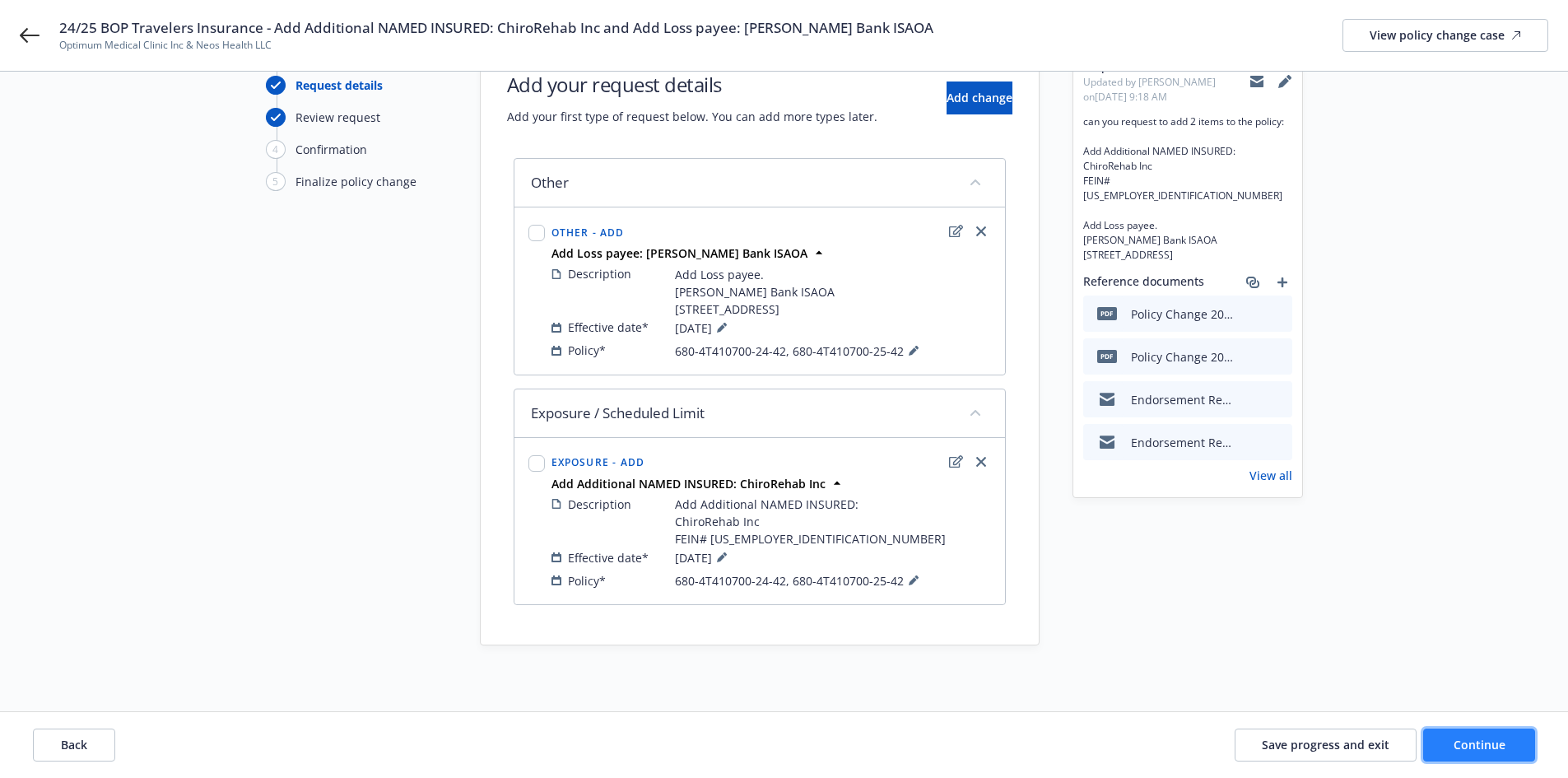
click at [1507, 734] on button "Continue" at bounding box center [1479, 745] width 112 height 33
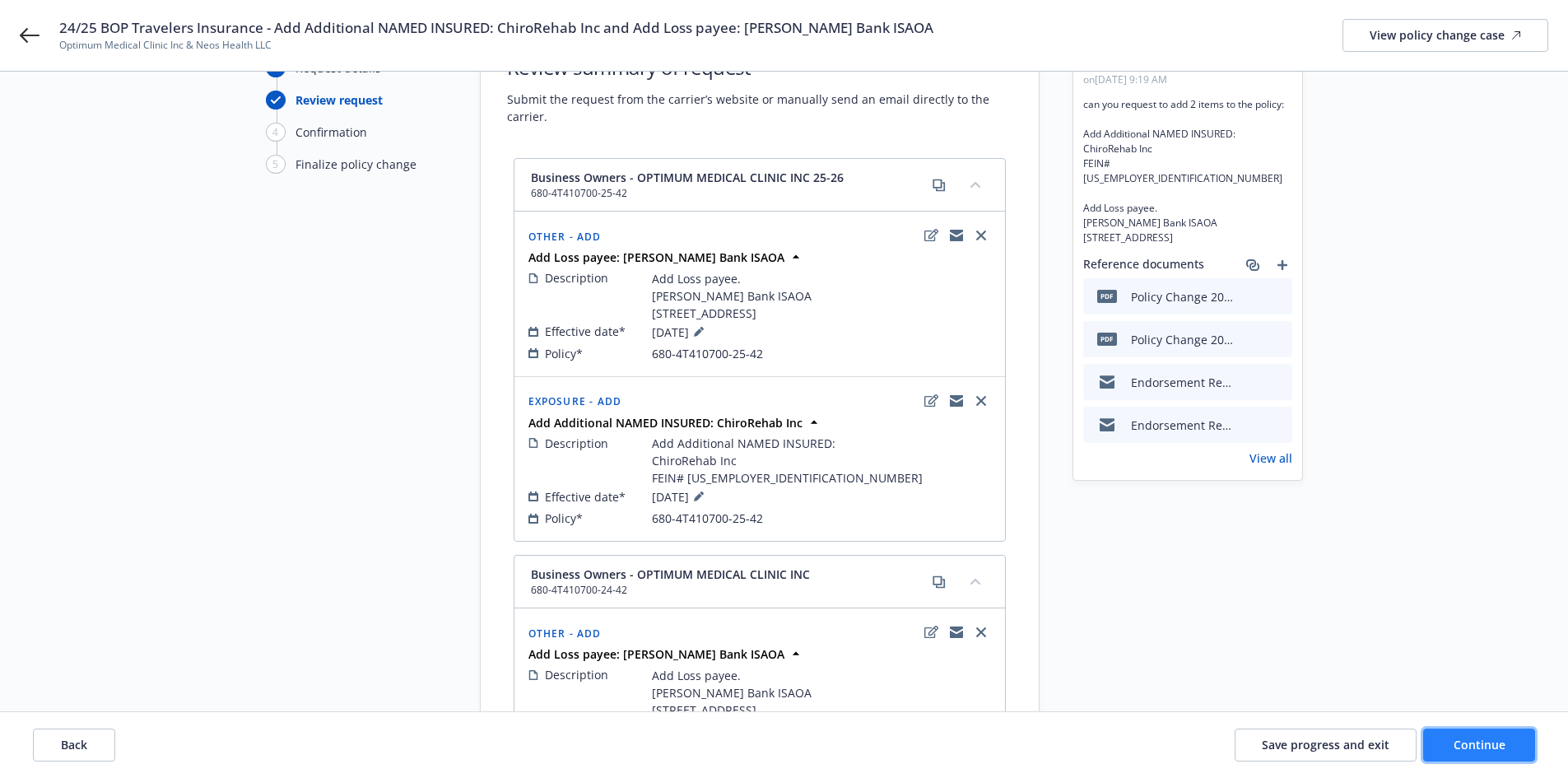
click at [1507, 734] on button "Continue" at bounding box center [1479, 745] width 112 height 33
select select "ACCEPTED"
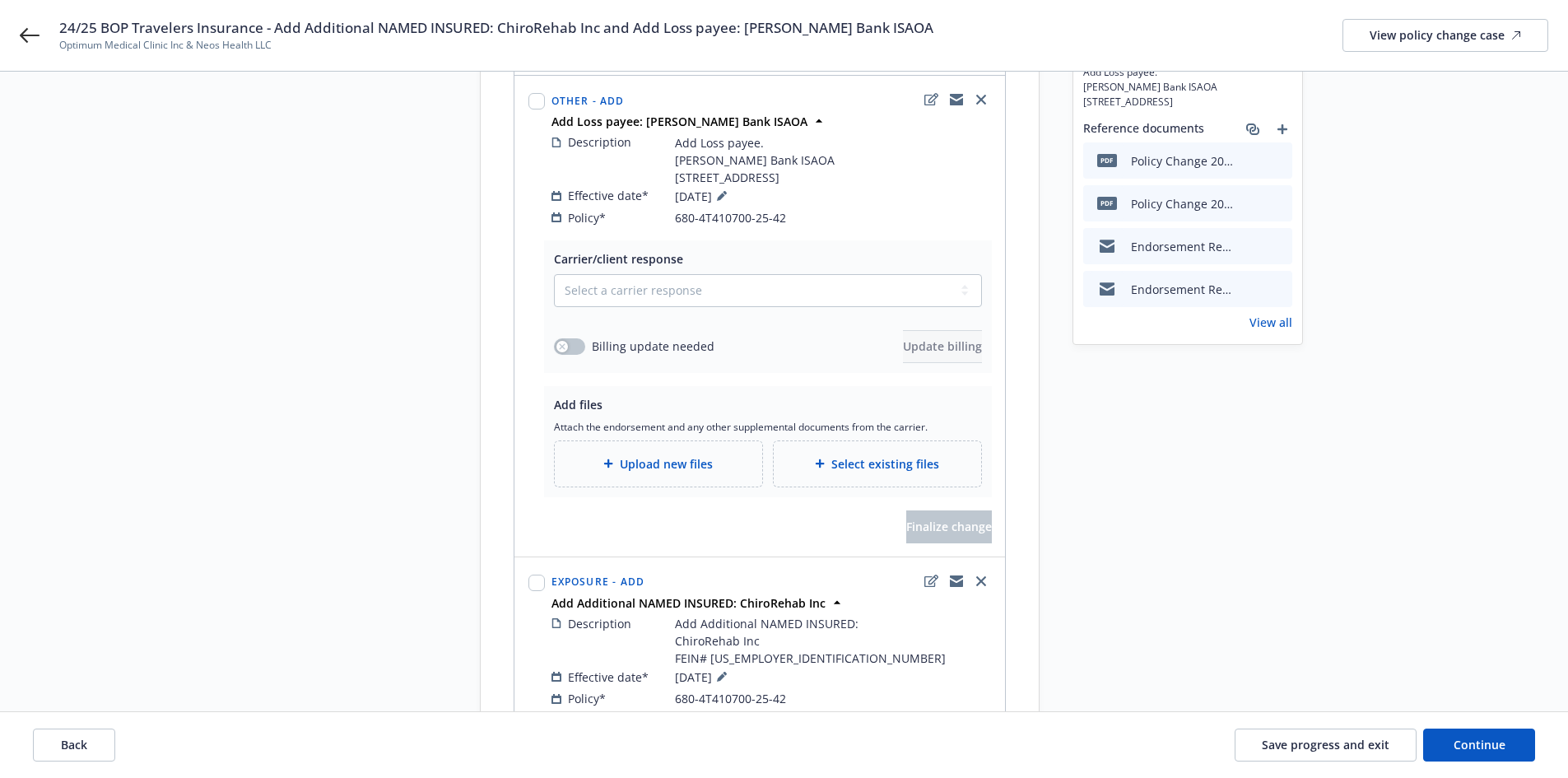
scroll to position [165, 0]
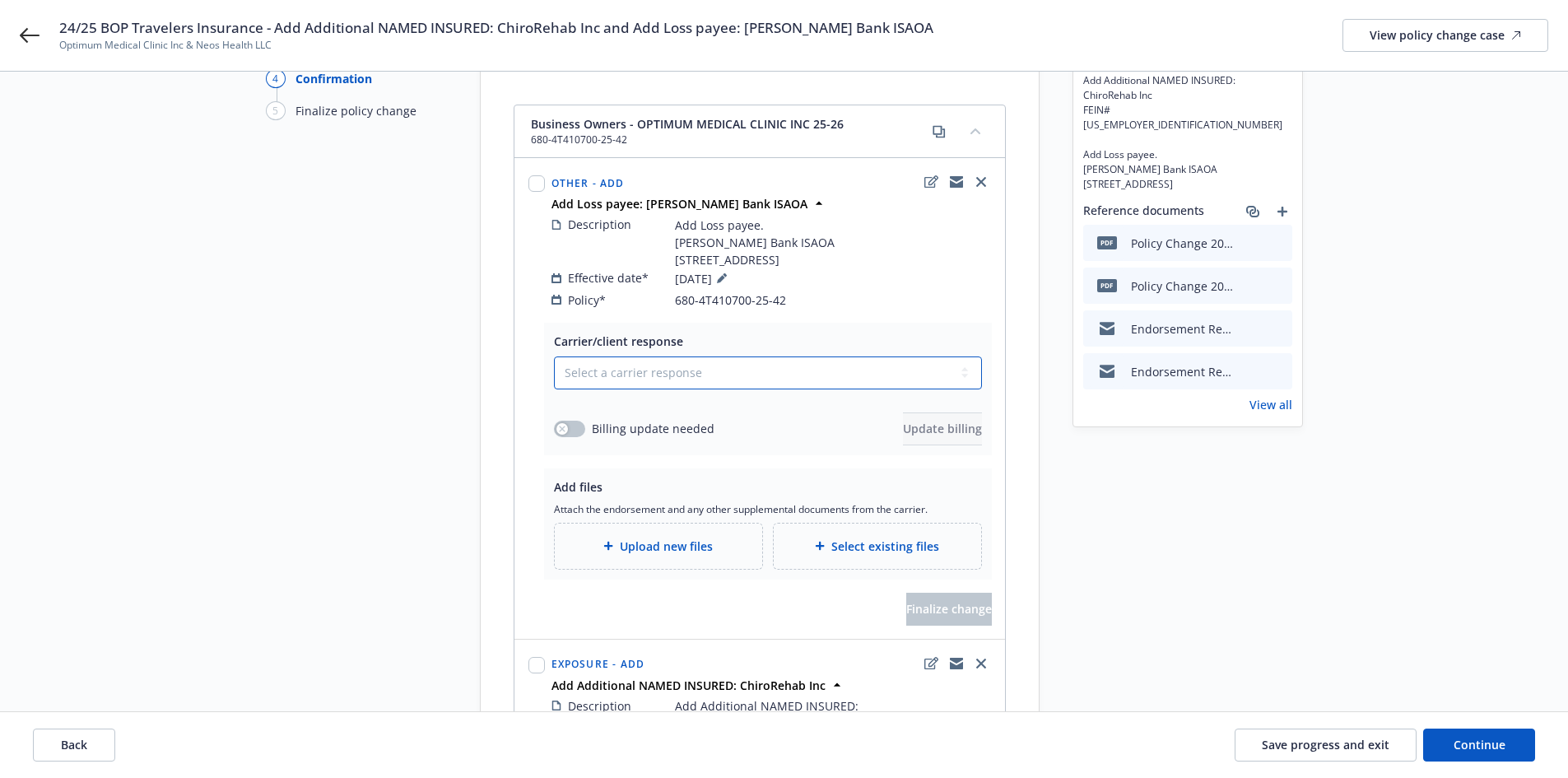
click at [628, 379] on select "Select a carrier response Accepted Accepted with revision No endorsement needed…" at bounding box center [768, 372] width 428 height 33
select select "ACCEPTED"
click at [554, 356] on select "Select a carrier response Accepted Accepted with revision No endorsement needed…" at bounding box center [768, 372] width 428 height 33
click at [634, 552] on span "Upload new files" at bounding box center [667, 546] width 93 height 17
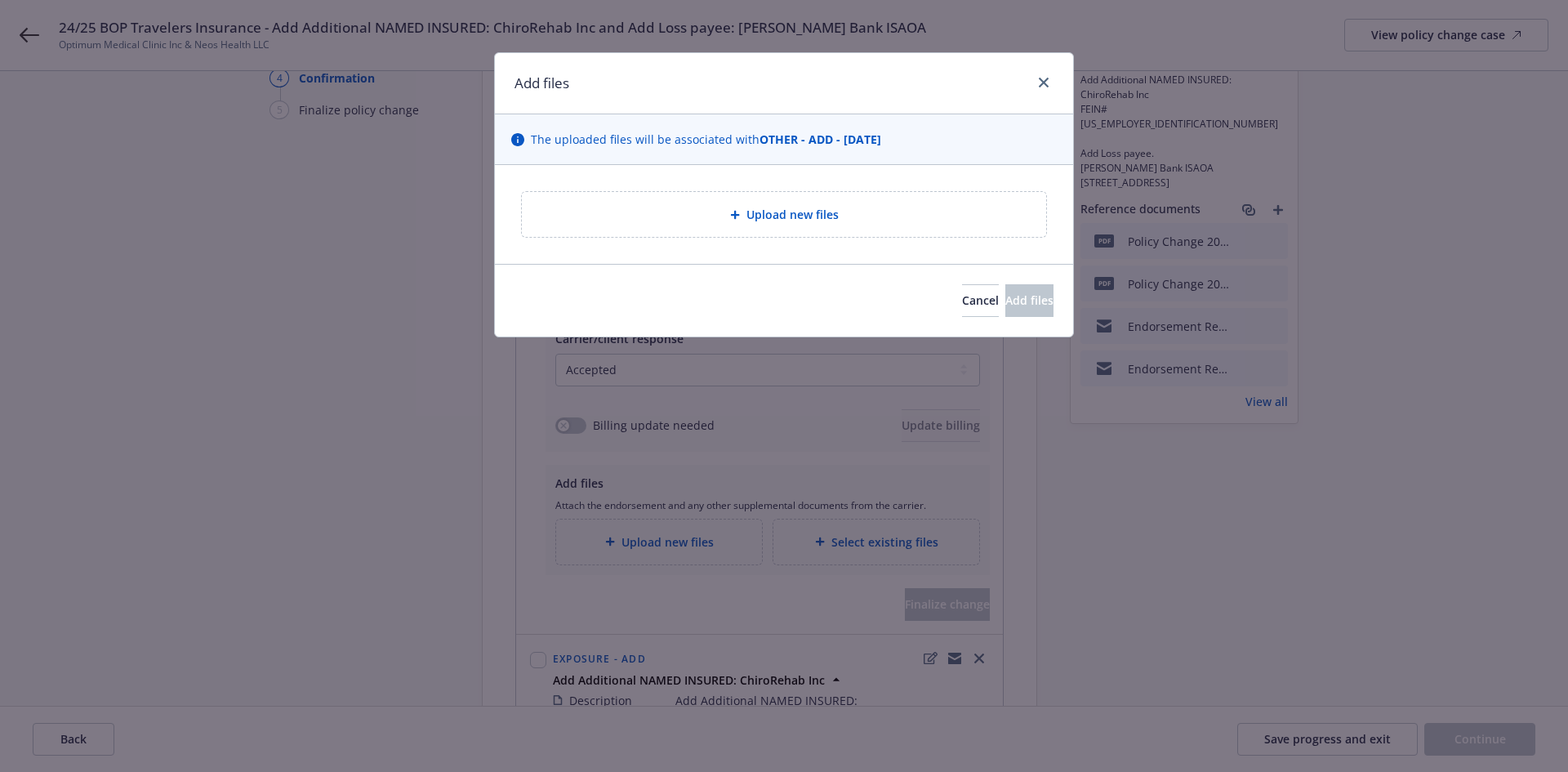
click at [942, 229] on div "Upload new files" at bounding box center [784, 214] width 524 height 45
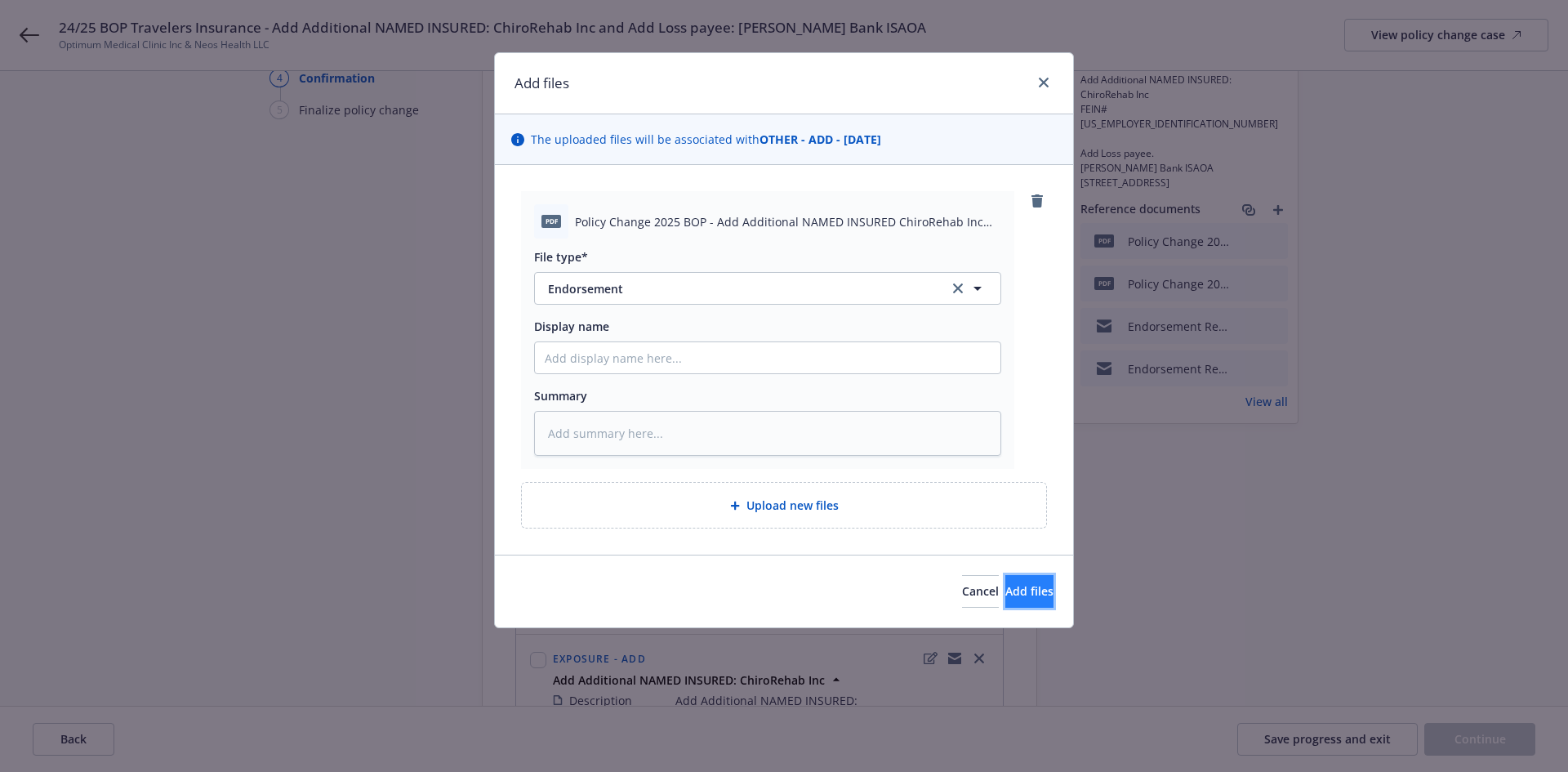
click at [1023, 581] on button "Add files" at bounding box center [1029, 591] width 48 height 33
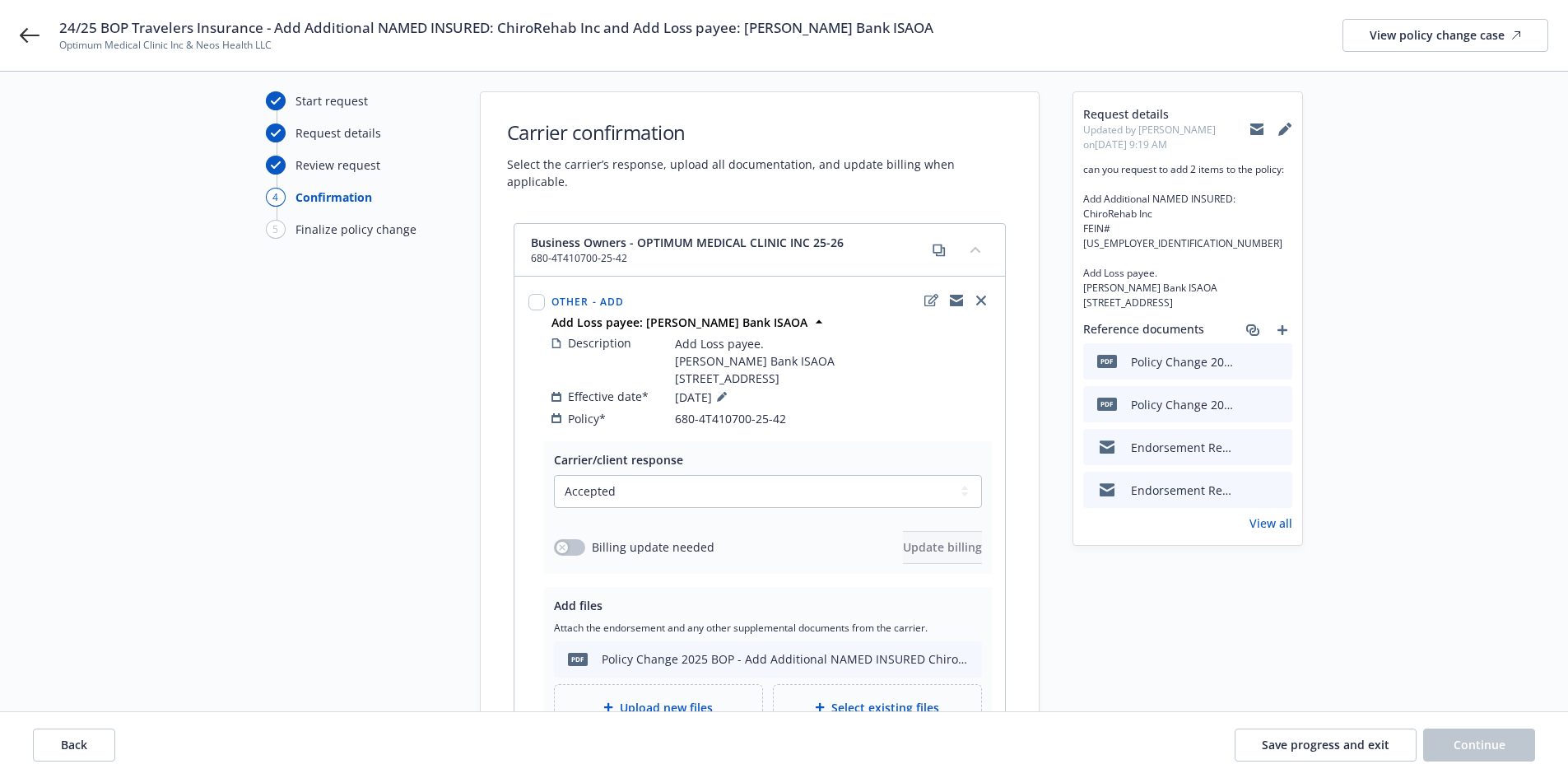
scroll to position [0, 0]
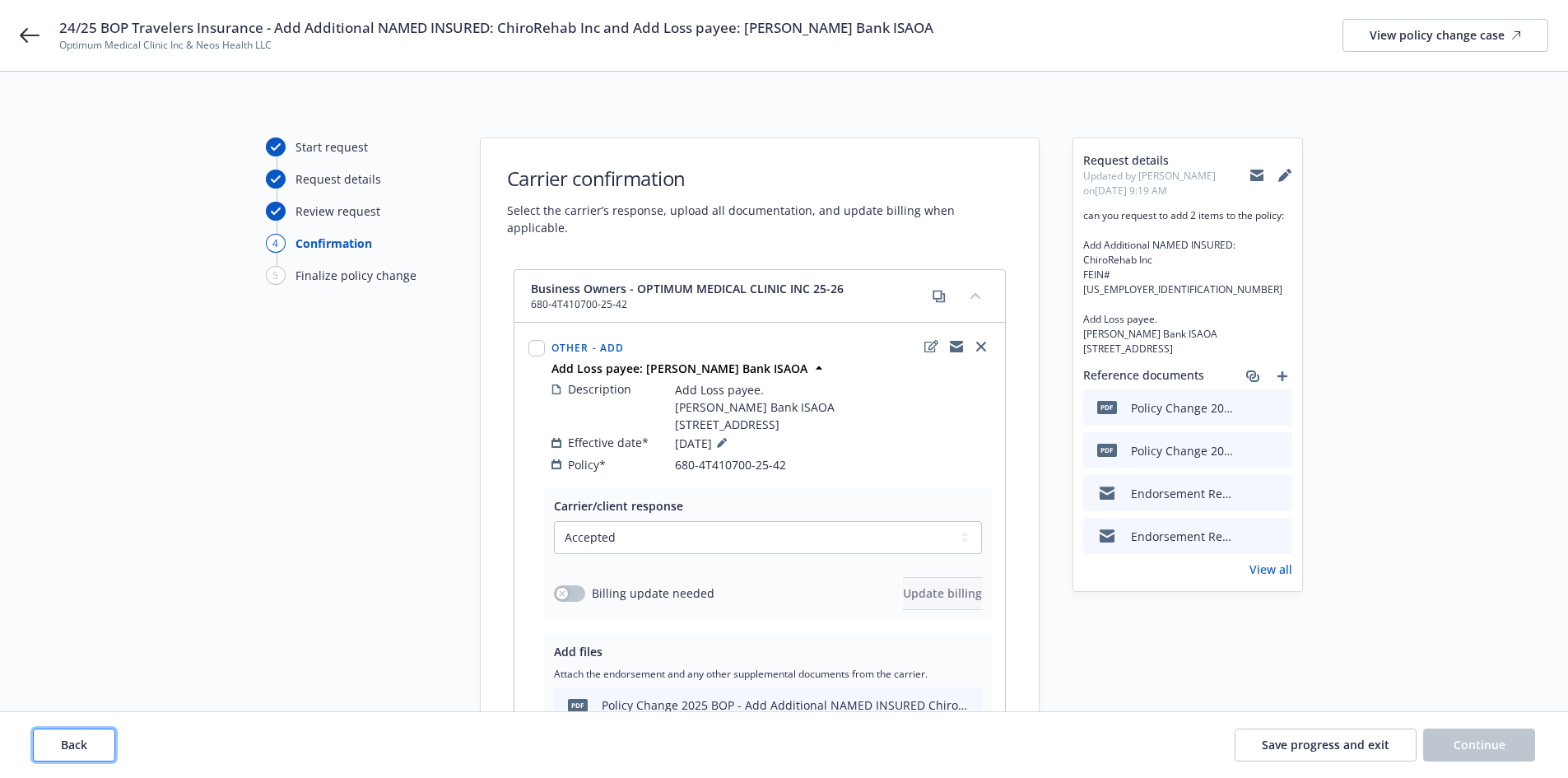
click at [60, 744] on button "Back" at bounding box center [74, 745] width 82 height 33
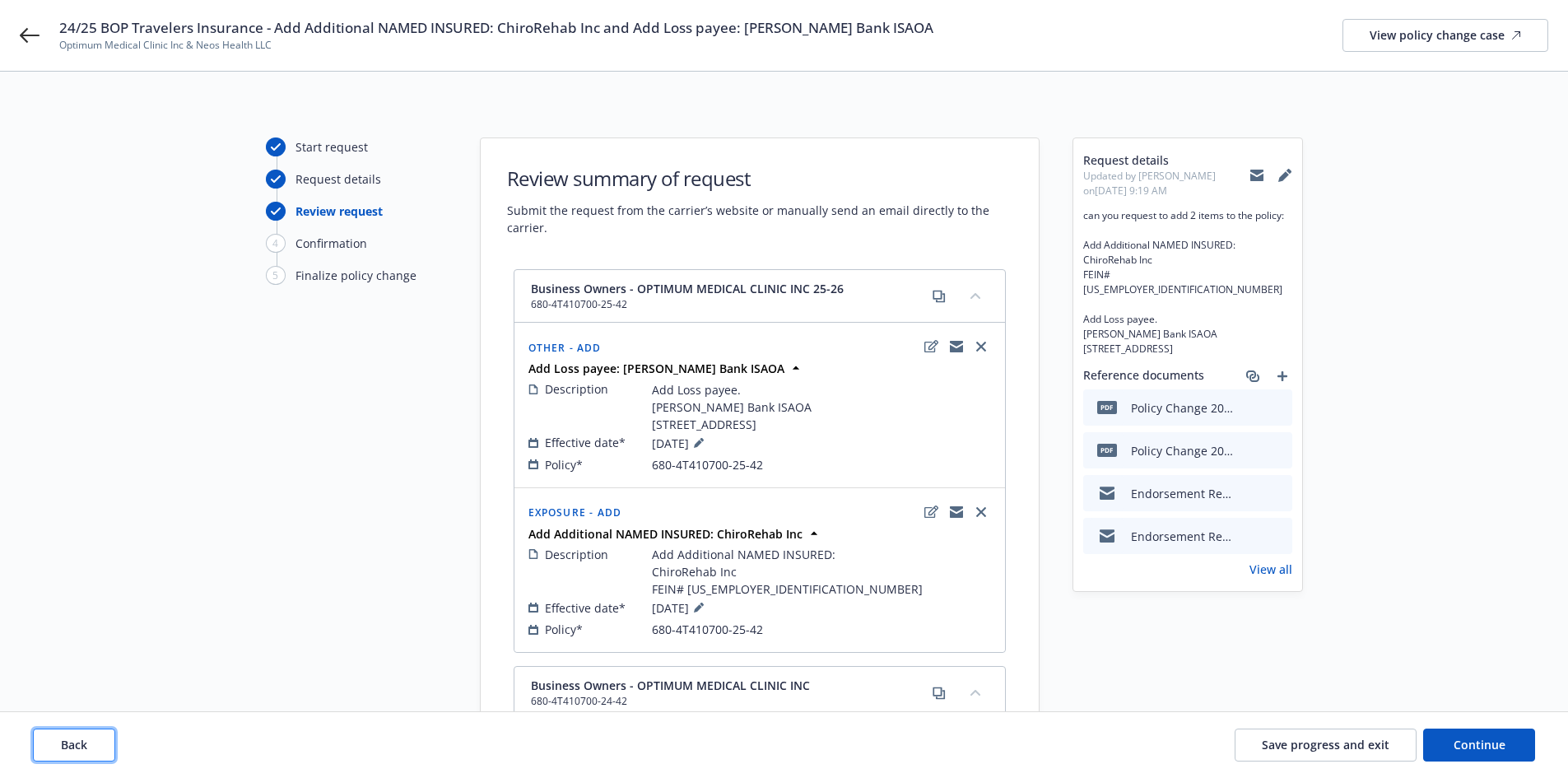
click at [60, 744] on button "Back" at bounding box center [74, 745] width 82 height 33
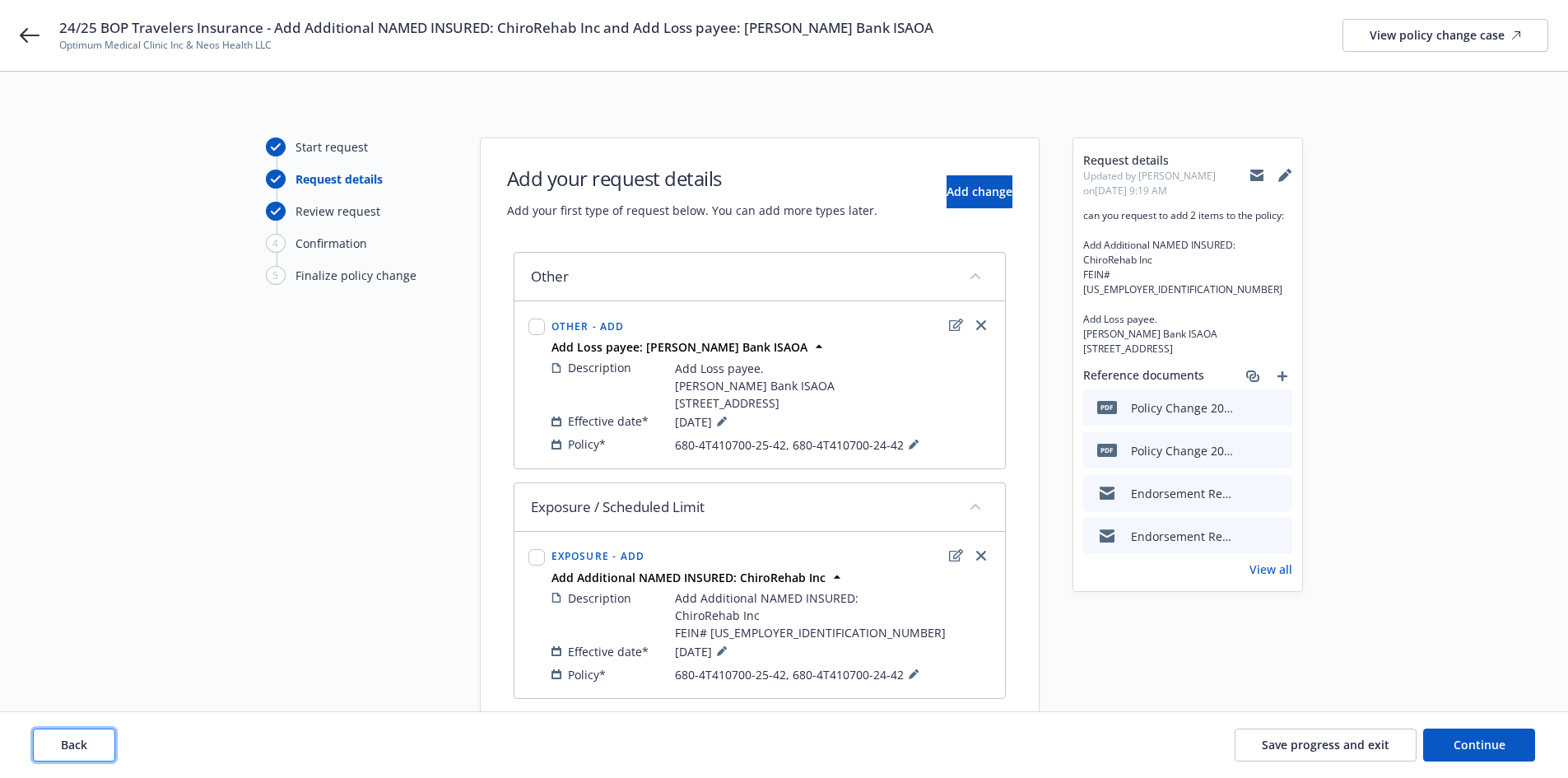
click at [98, 741] on button "Back" at bounding box center [74, 745] width 82 height 33
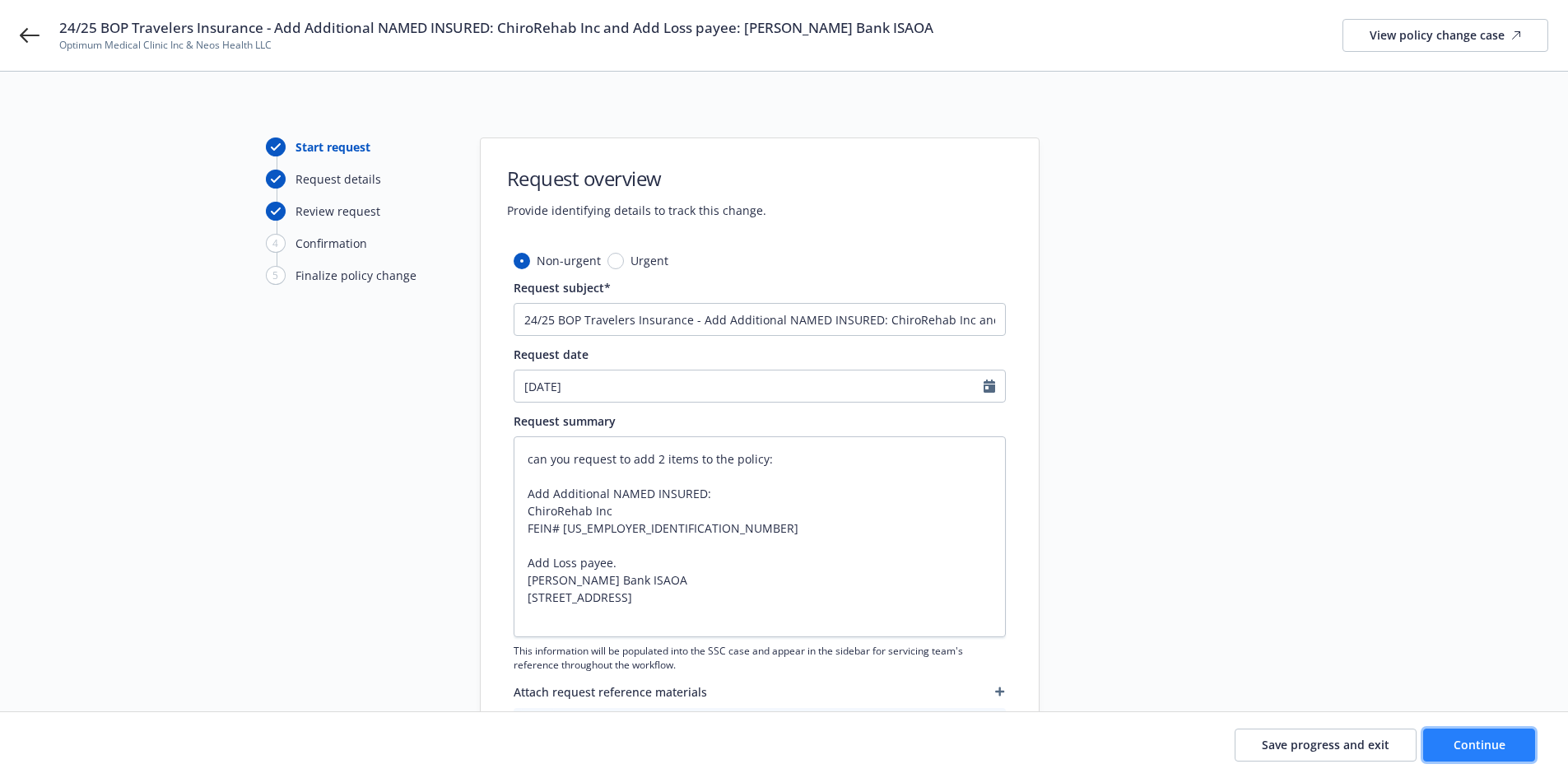
click at [1453, 747] on button "Continue" at bounding box center [1479, 745] width 112 height 33
type textarea "x"
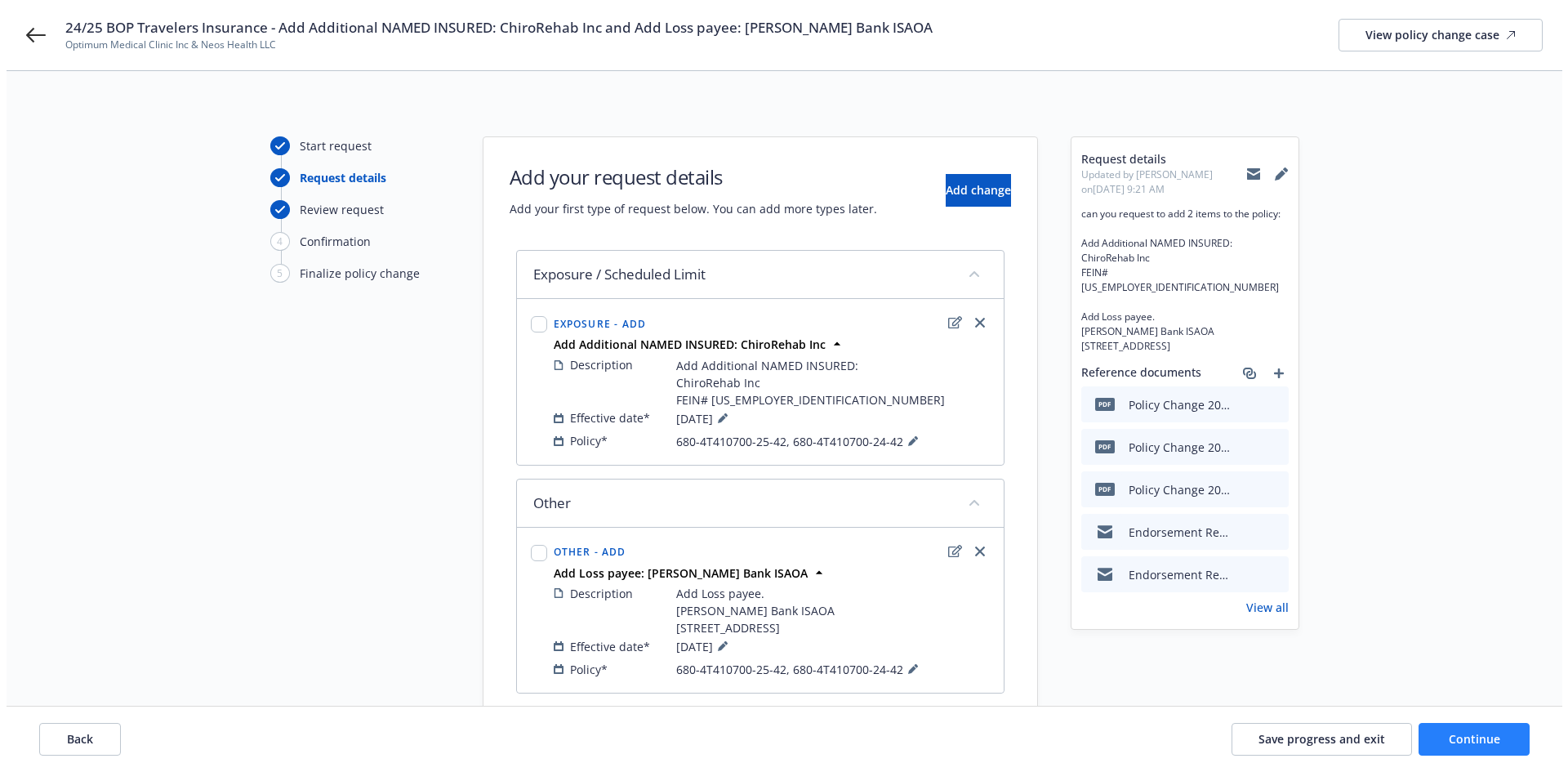
scroll to position [82, 0]
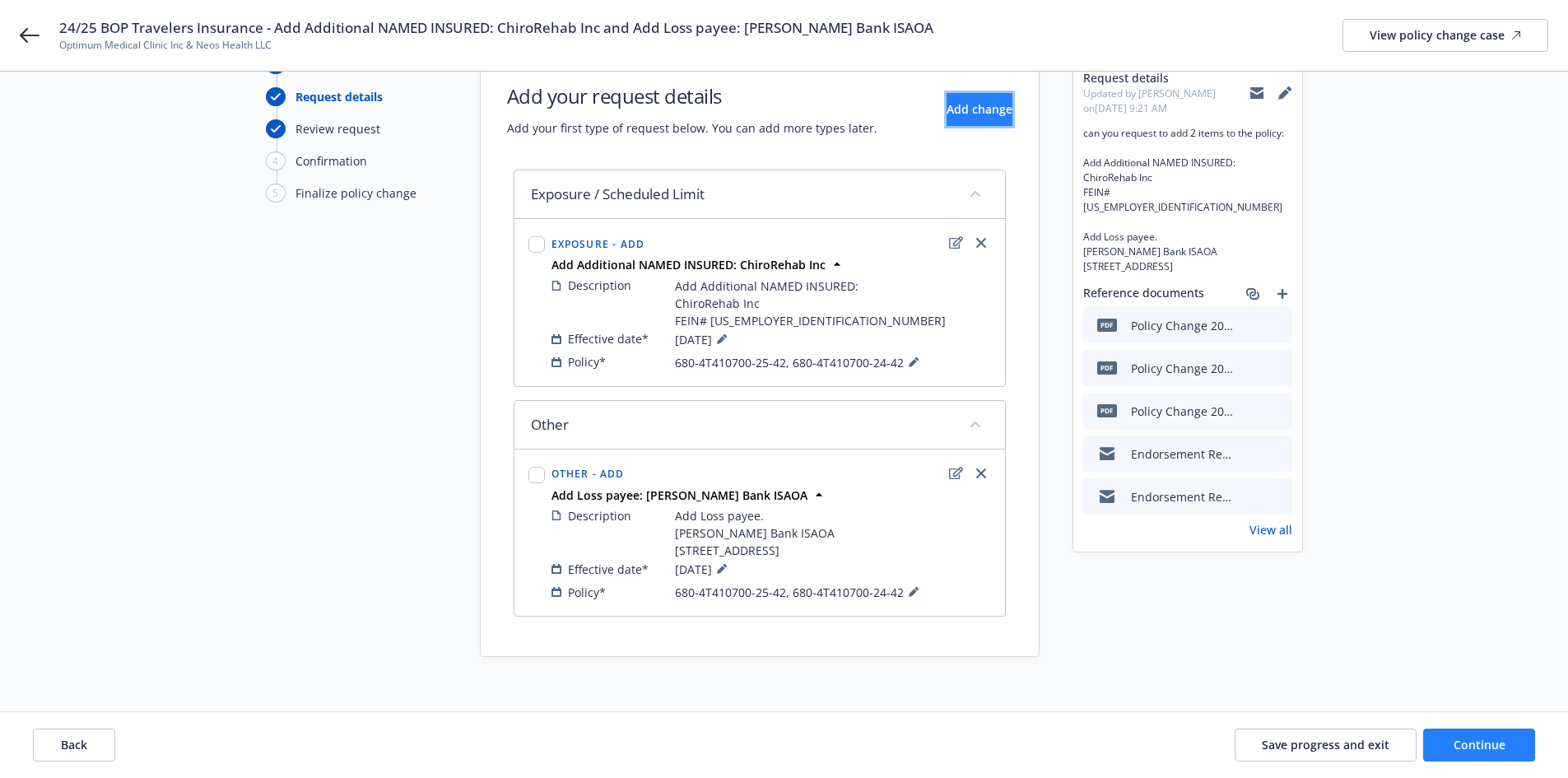
click at [969, 114] on span "Add change" at bounding box center [980, 109] width 66 height 16
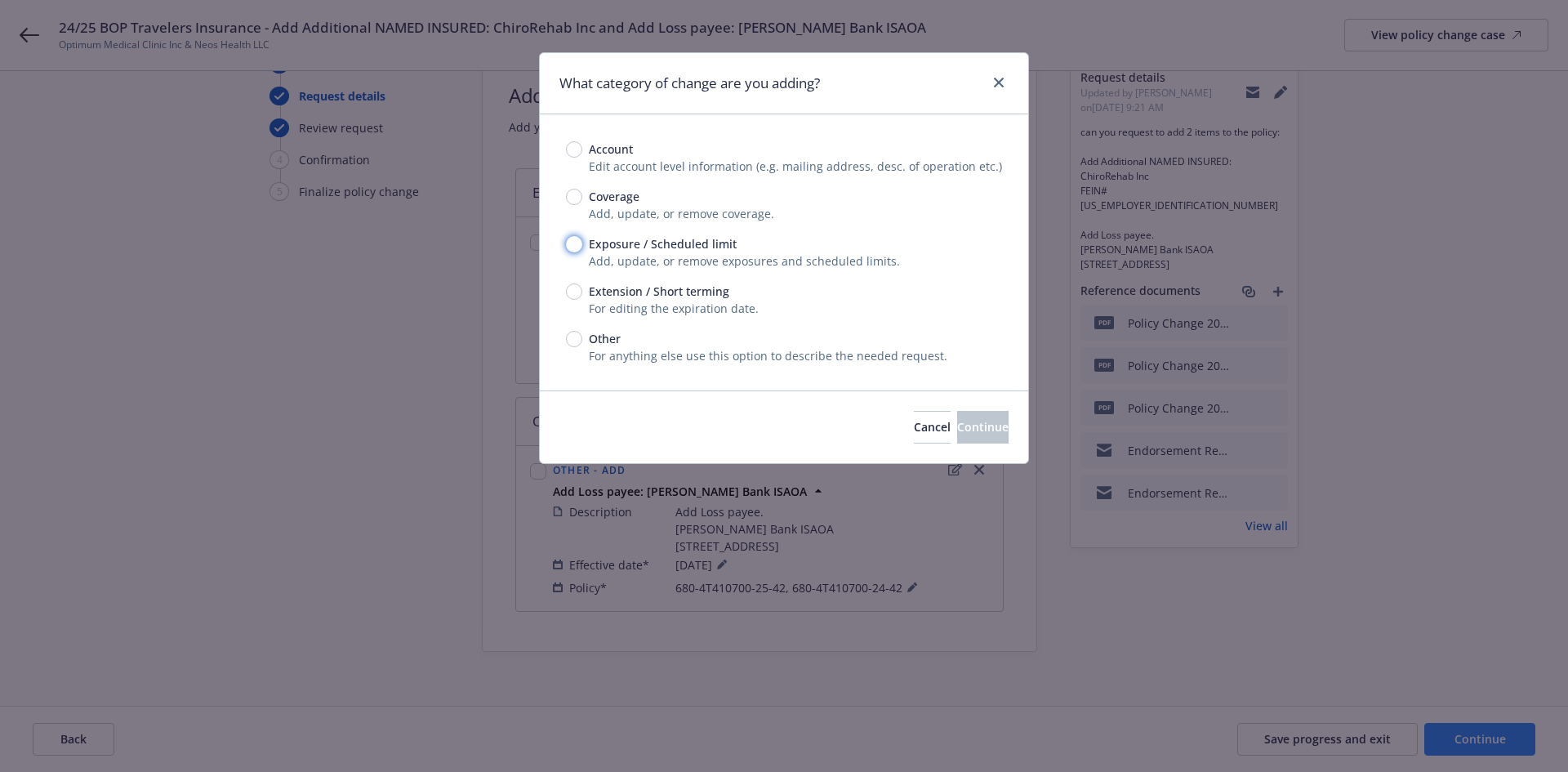
click at [573, 244] on input "Exposure / Scheduled limit" at bounding box center [574, 243] width 16 height 16
radio input "true"
click at [986, 422] on button "Continue" at bounding box center [983, 426] width 52 height 33
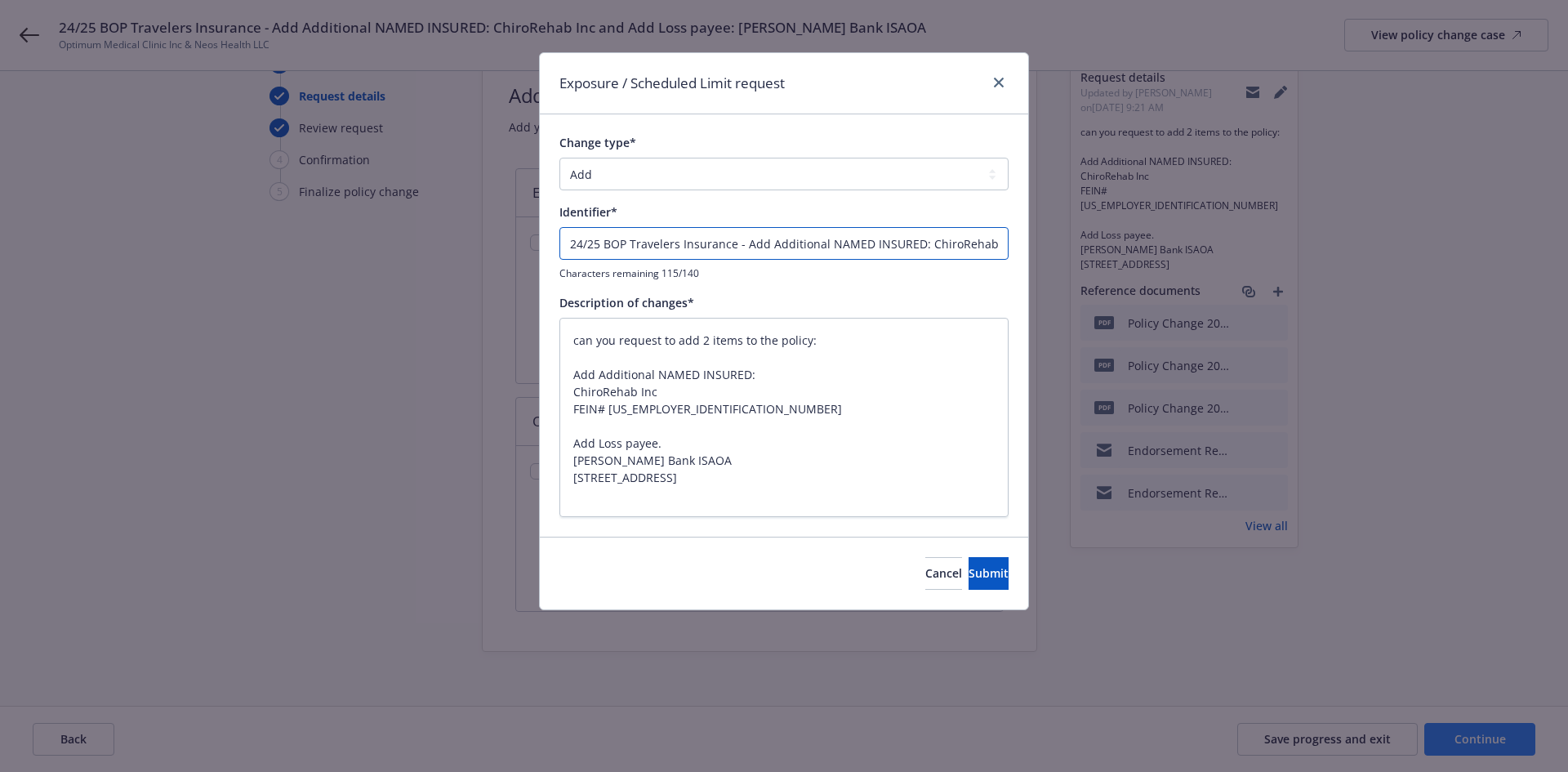
drag, startPoint x: 745, startPoint y: 241, endPoint x: 504, endPoint y: 238, distance: 241.0
click at [504, 238] on div "Exposure / Scheduled Limit request Change type* Add Audit Change Remove Identif…" at bounding box center [784, 386] width 1568 height 772
type textarea "x"
type input "Add Additional NAMED INSURED: ChiroRehab Inc and Add Loss payee: Stearns Bank I…"
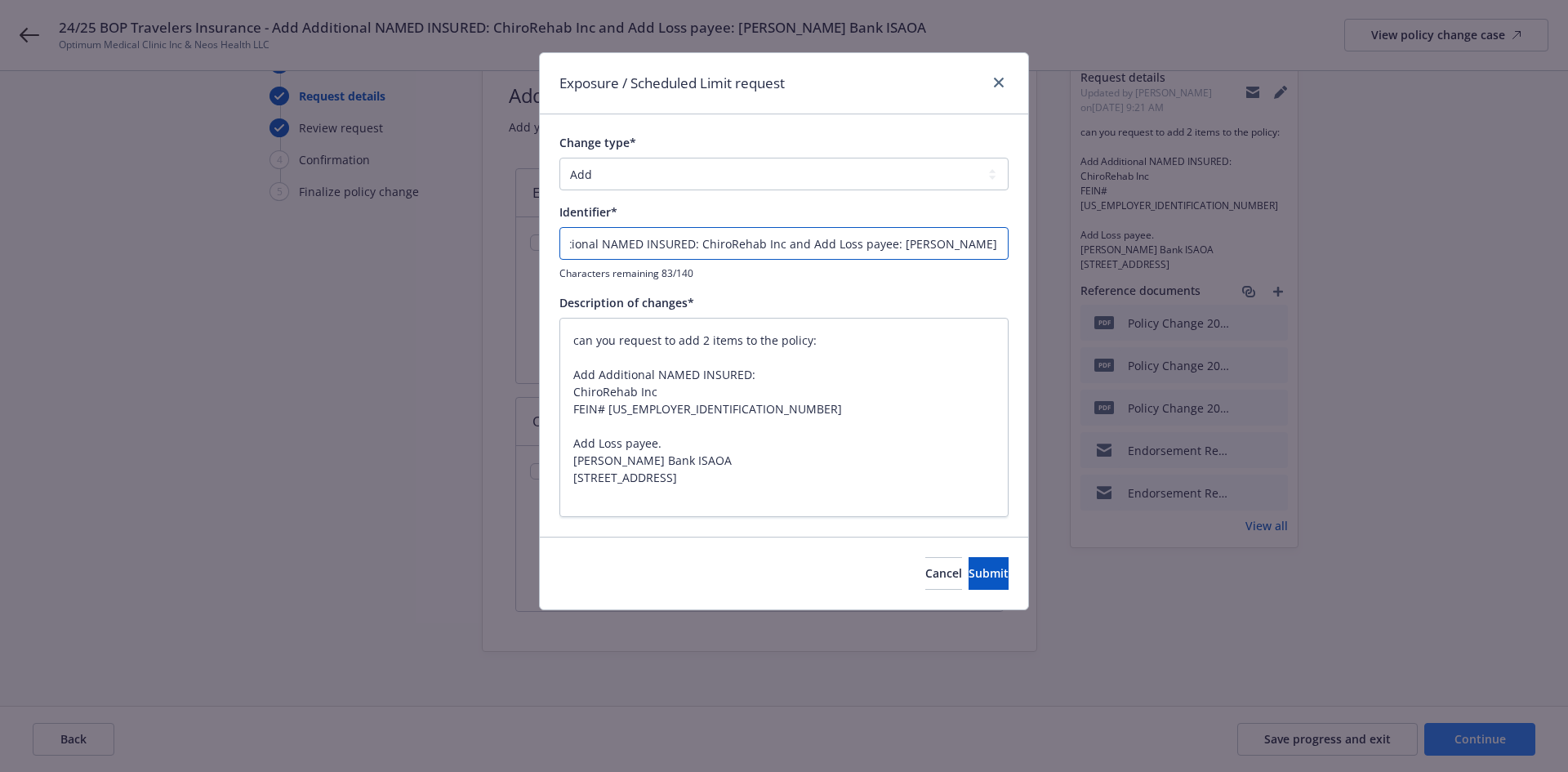
drag, startPoint x: 834, startPoint y: 243, endPoint x: 1189, endPoint y: 242, distance: 355.0
click at [1189, 242] on div "Exposure / Scheduled Limit request Change type* Add Audit Change Remove Identif…" at bounding box center [784, 386] width 1568 height 772
type textarea "x"
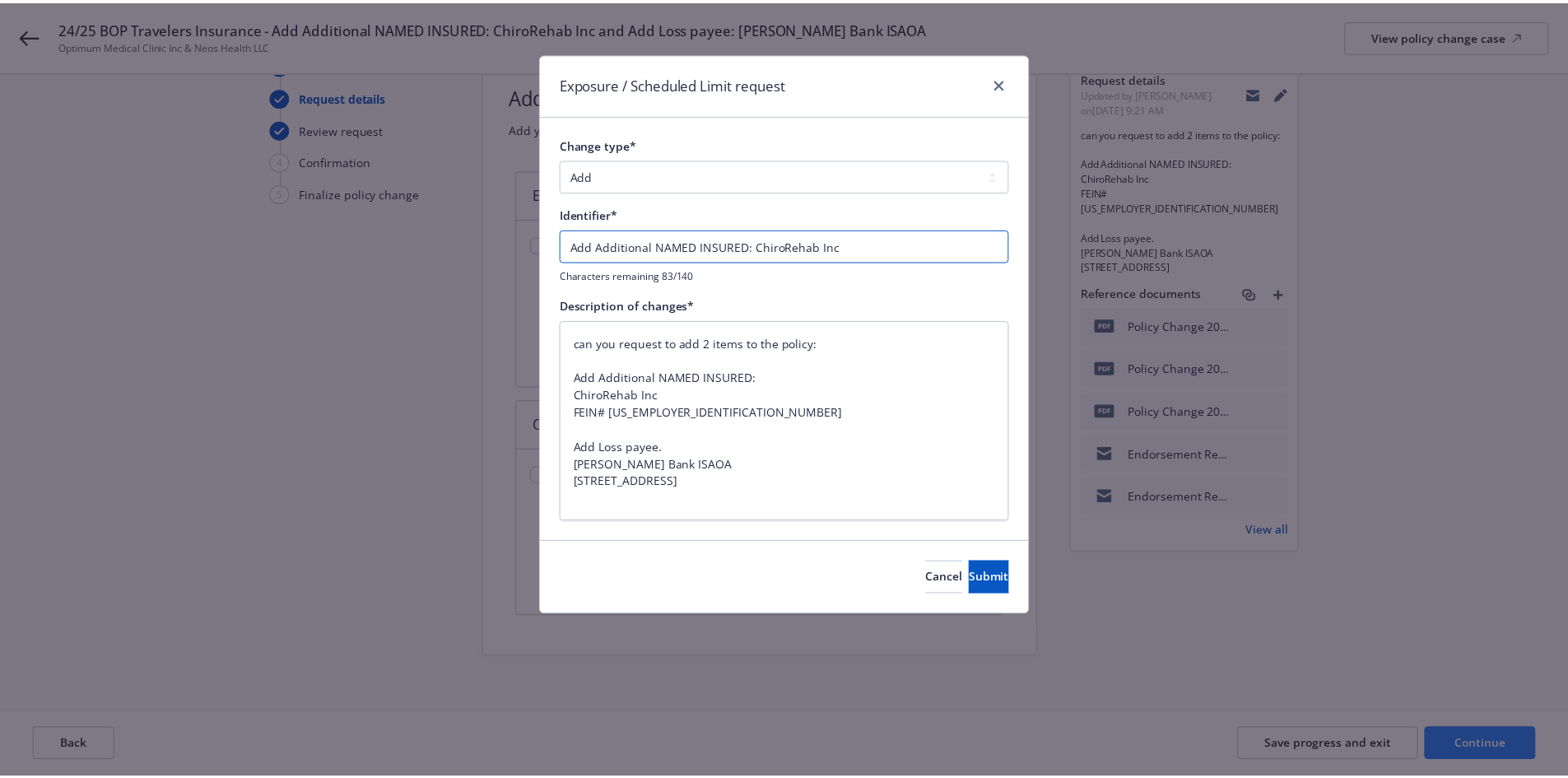
scroll to position [0, 0]
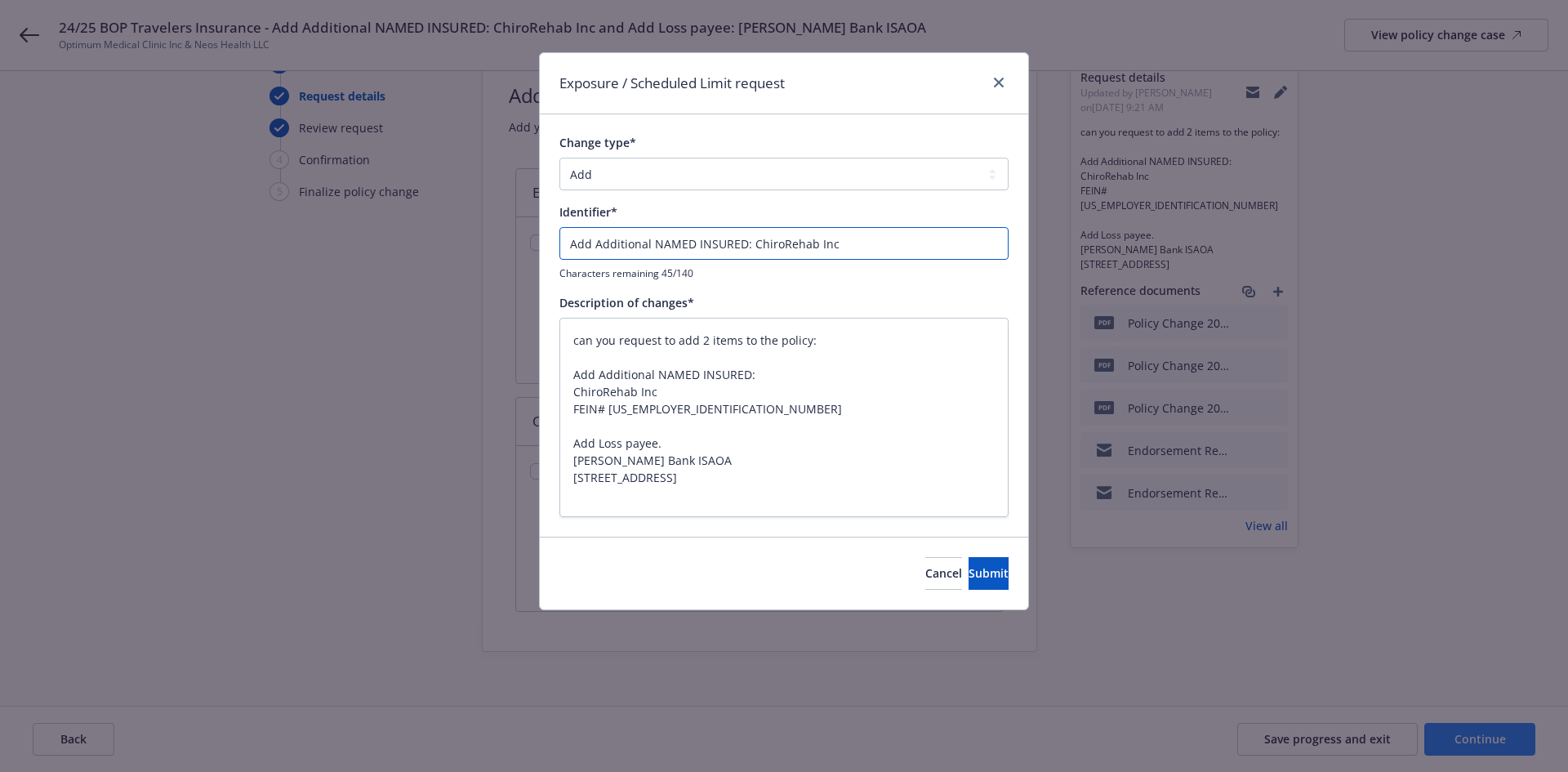
type input "Add Additional NAMED INSURED: ChiroRehab Inc"
drag, startPoint x: 842, startPoint y: 334, endPoint x: 543, endPoint y: 340, distance: 299.1
click at [543, 340] on div "Change type* Add Audit Change Remove Identifier* Add Additional NAMED INSURED: …" at bounding box center [784, 325] width 489 height 422
type textarea "x"
type textarea "Add Additional NAMED INSURED: ChiroRehab Inc FEIN# 27-0489346 Add Loss payee. S…"
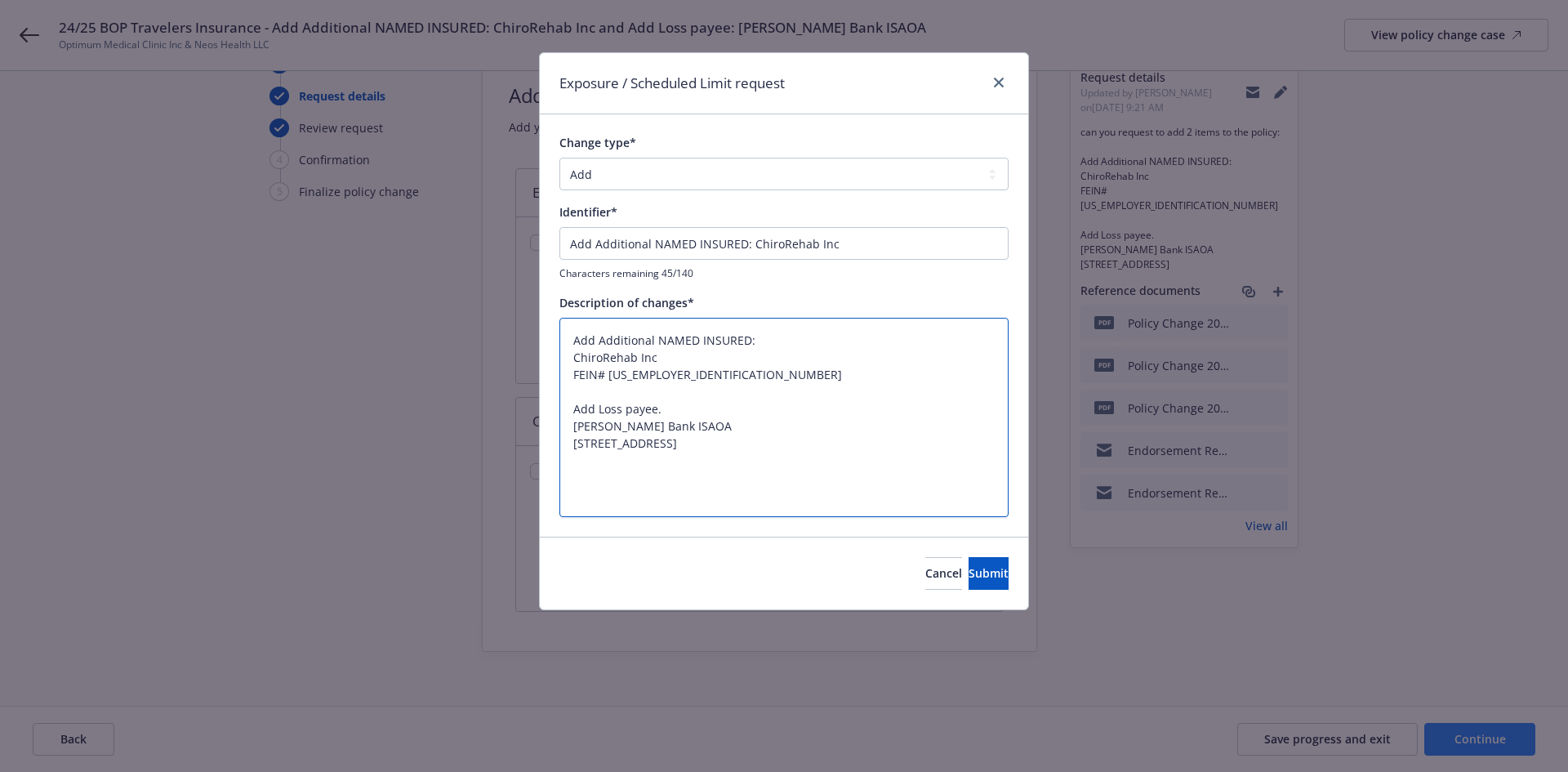
type textarea "x"
type textarea "Add Additional NAMED INSURED: ChiroRehab Inc FEIN# 27-0489346 Add Loss payee. S…"
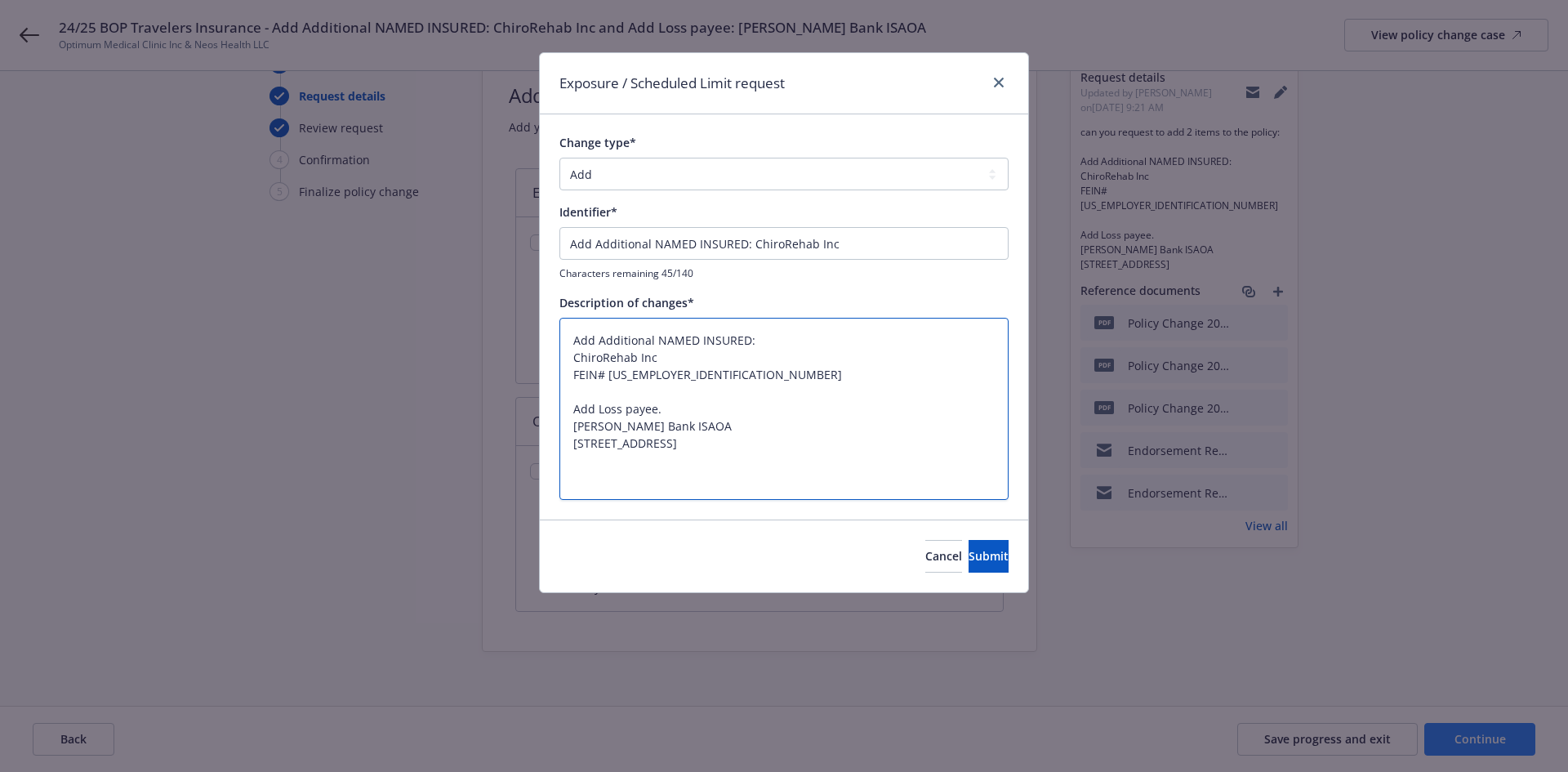
type textarea "x"
type textarea "Add Additional NAMED INSURED: ChiroRehab Inc FEIN# 27-0489346 Add Loss payee. S…"
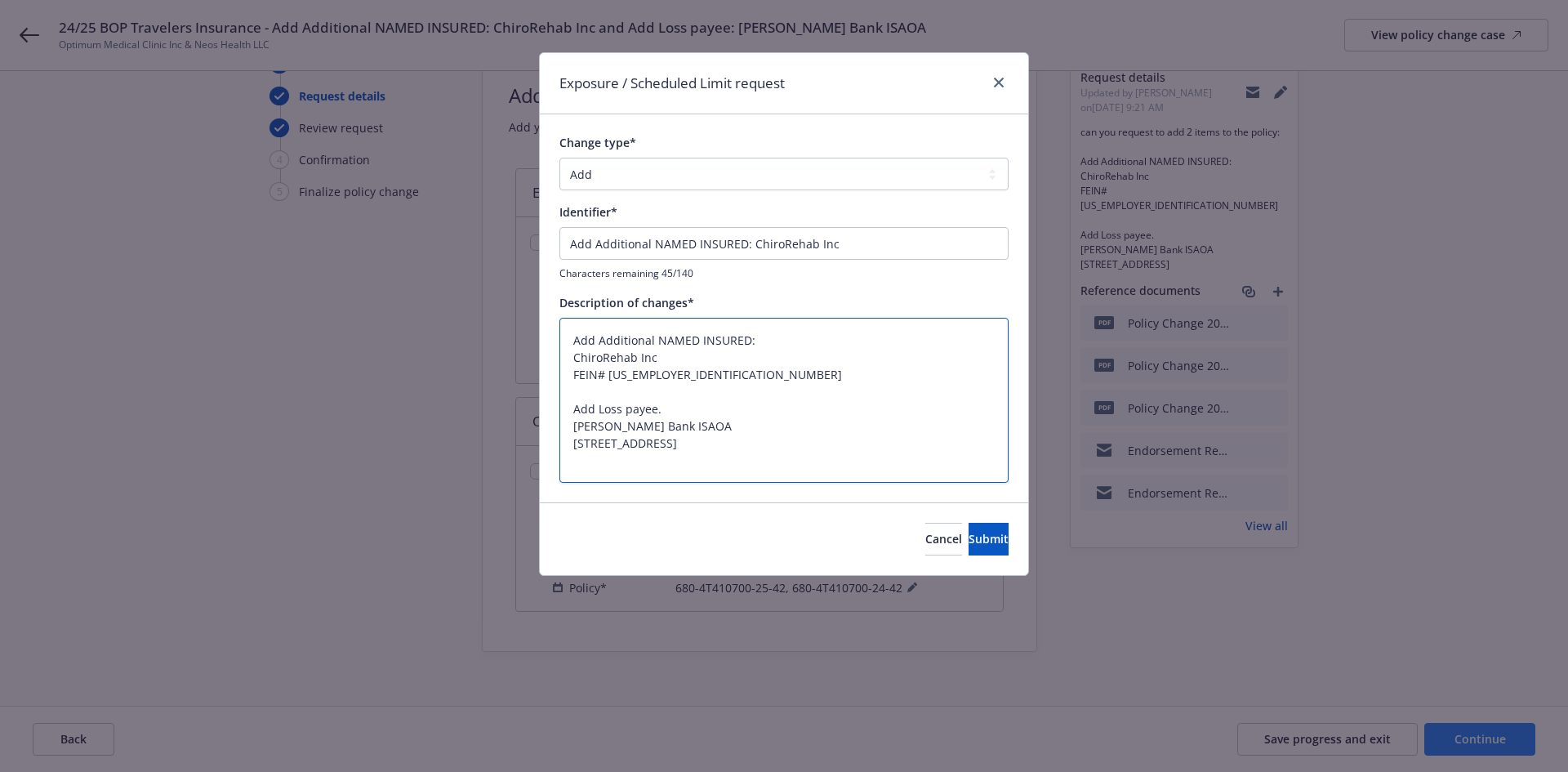
drag, startPoint x: 734, startPoint y: 466, endPoint x: 566, endPoint y: 394, distance: 182.8
click at [566, 394] on textarea "Add Additional NAMED INSURED: ChiroRehab Inc FEIN# 27-0489346 Add Loss payee. S…" at bounding box center [784, 400] width 449 height 165
type textarea "x"
type textarea "Add Additional NAMED INSURED: ChiroRehab Inc FEIN# 27-0489346"
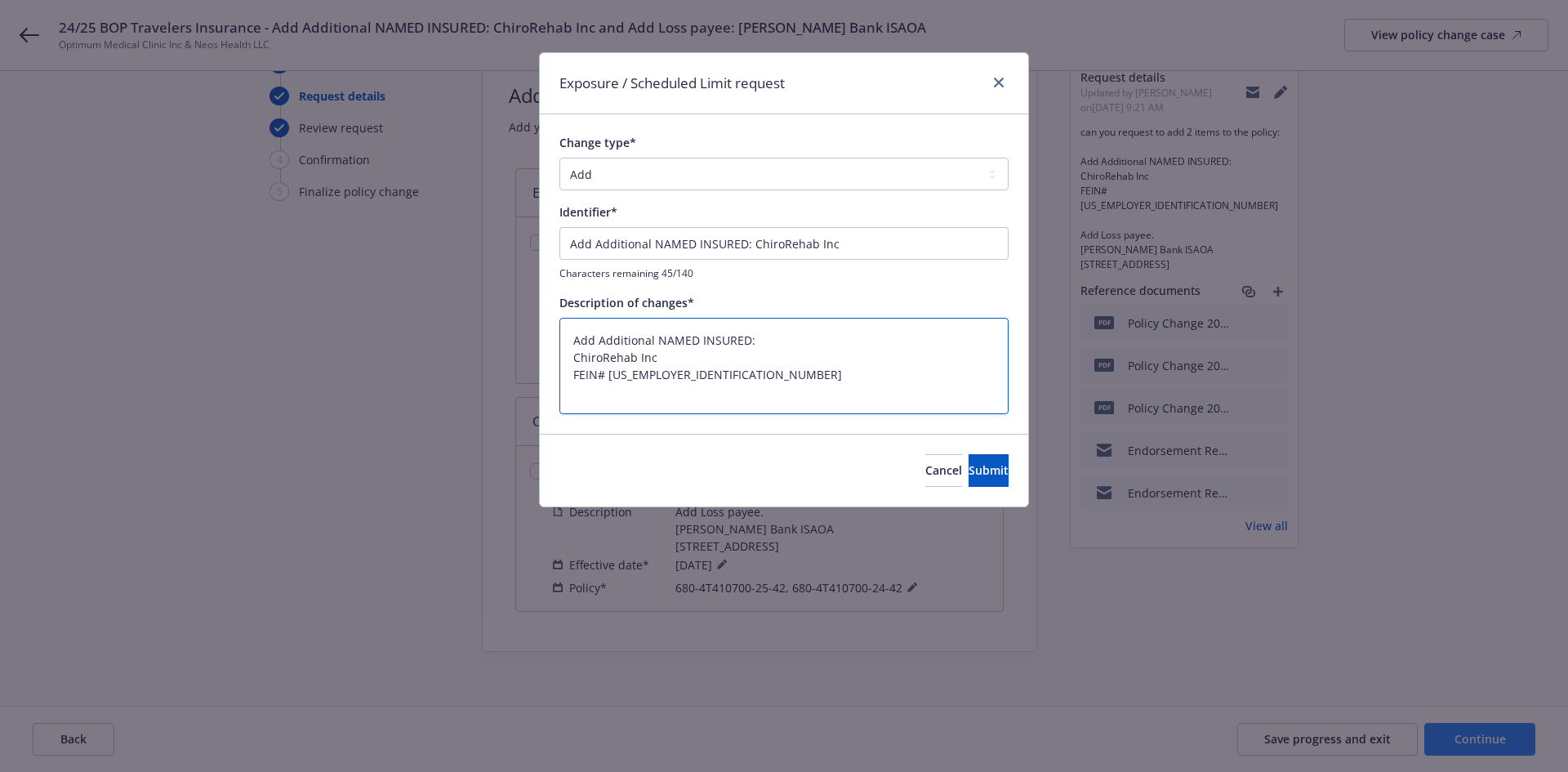
type textarea "x"
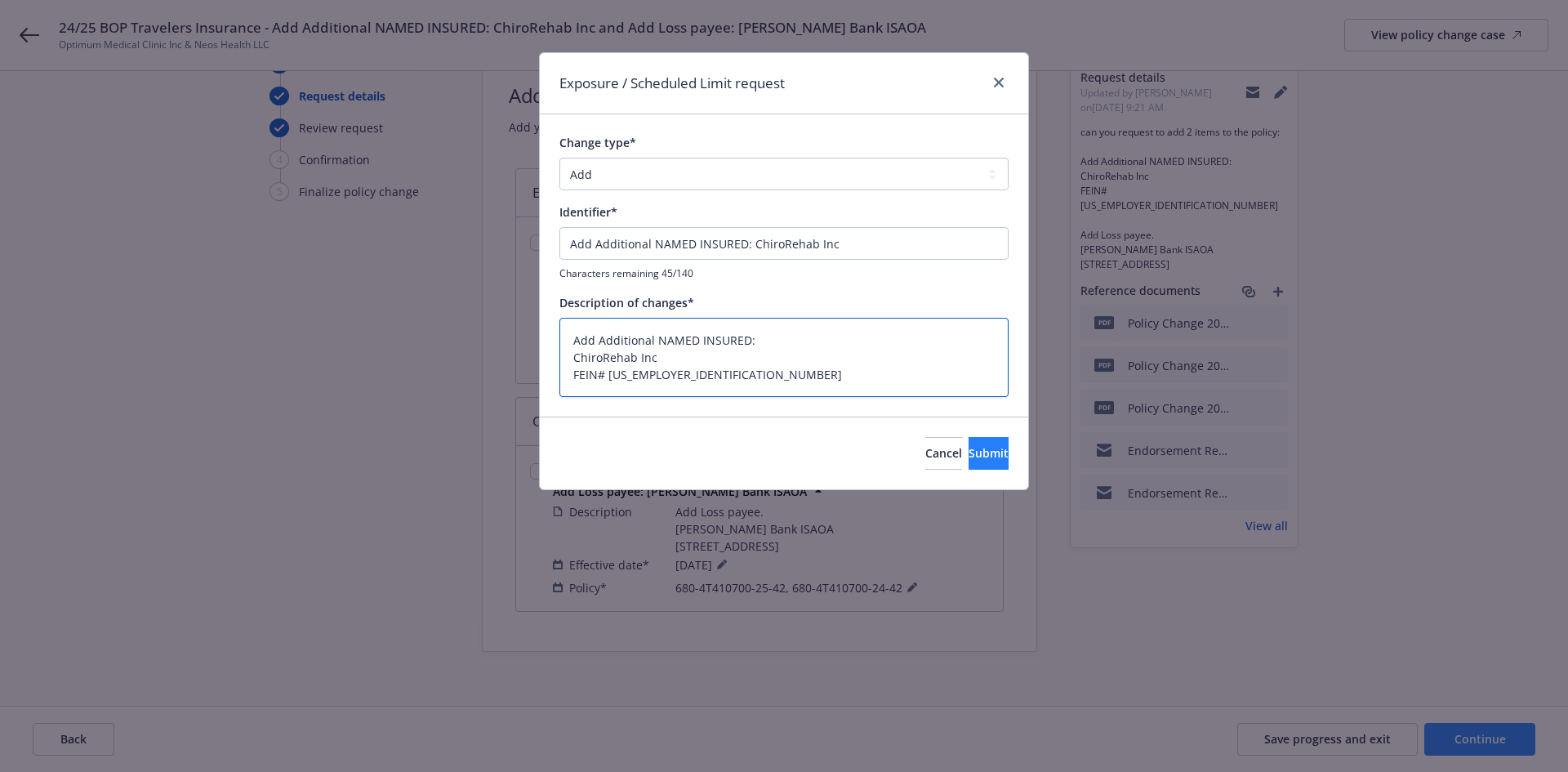
type textarea "Add Additional NAMED INSURED: ChiroRehab Inc FEIN# 27-0489346"
click at [969, 446] on span "Submit" at bounding box center [988, 453] width 40 height 16
type textarea "x"
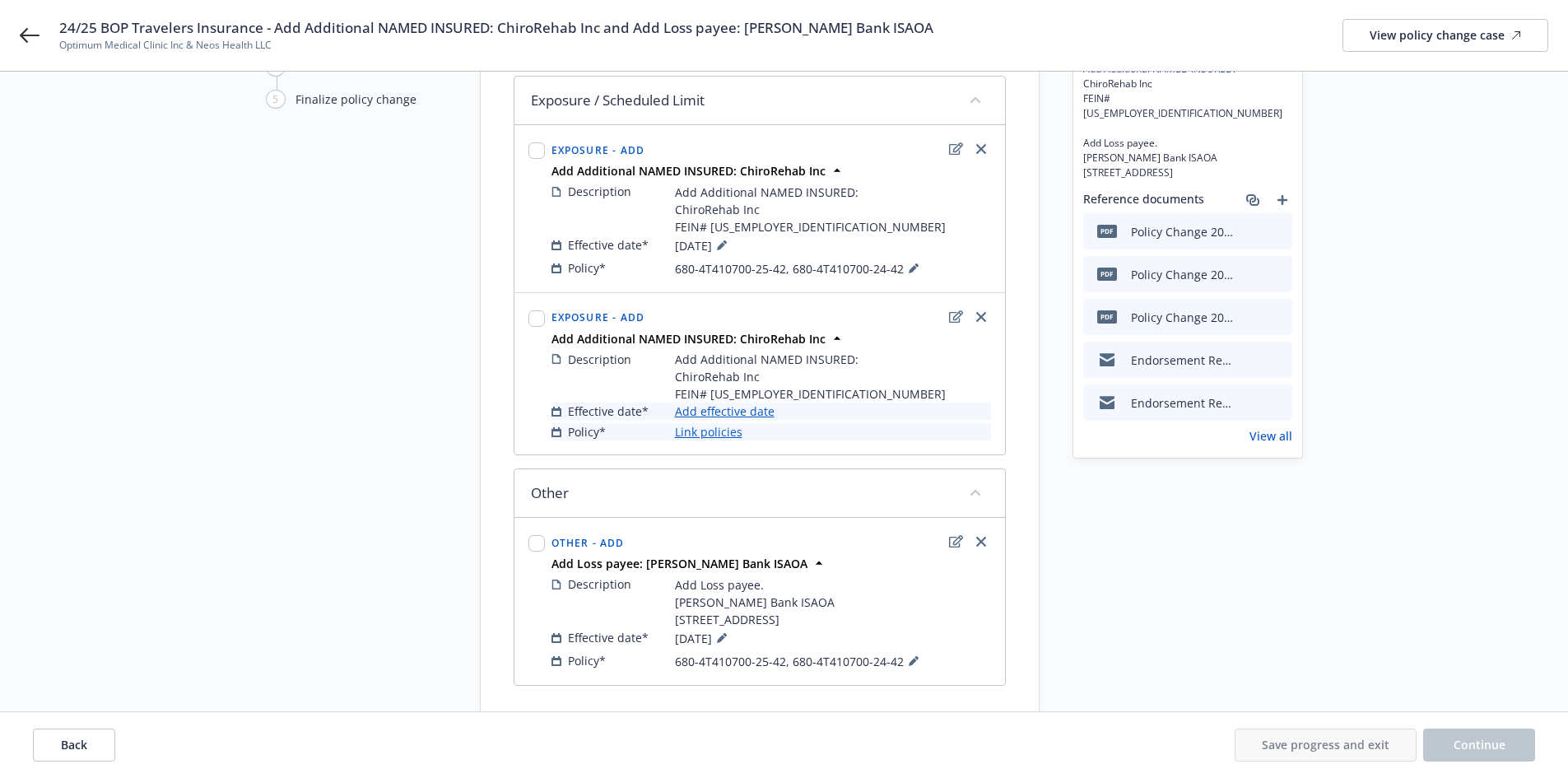
scroll to position [110, 0]
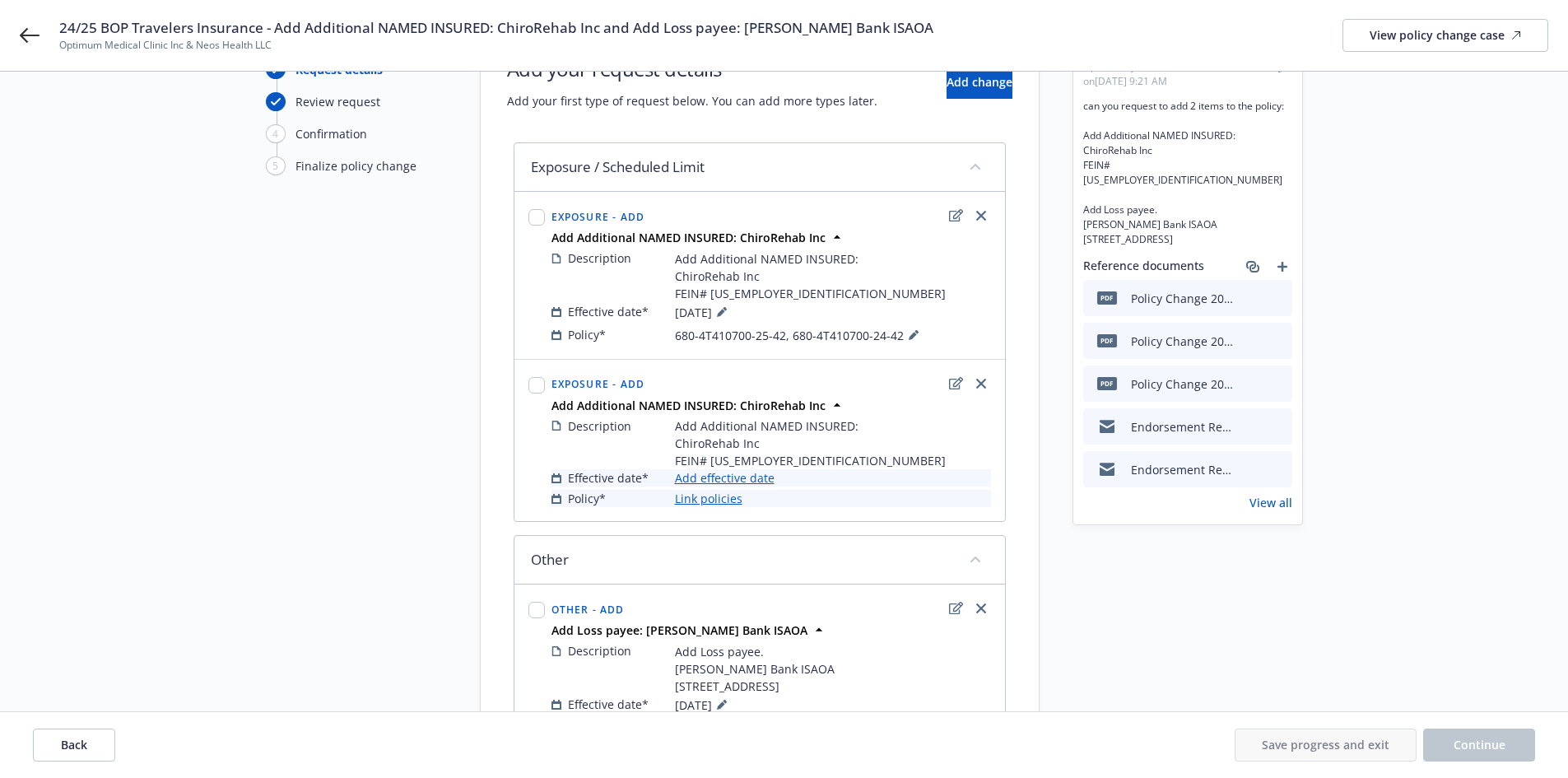
click at [766, 480] on link "Add effective date" at bounding box center [724, 478] width 99 height 17
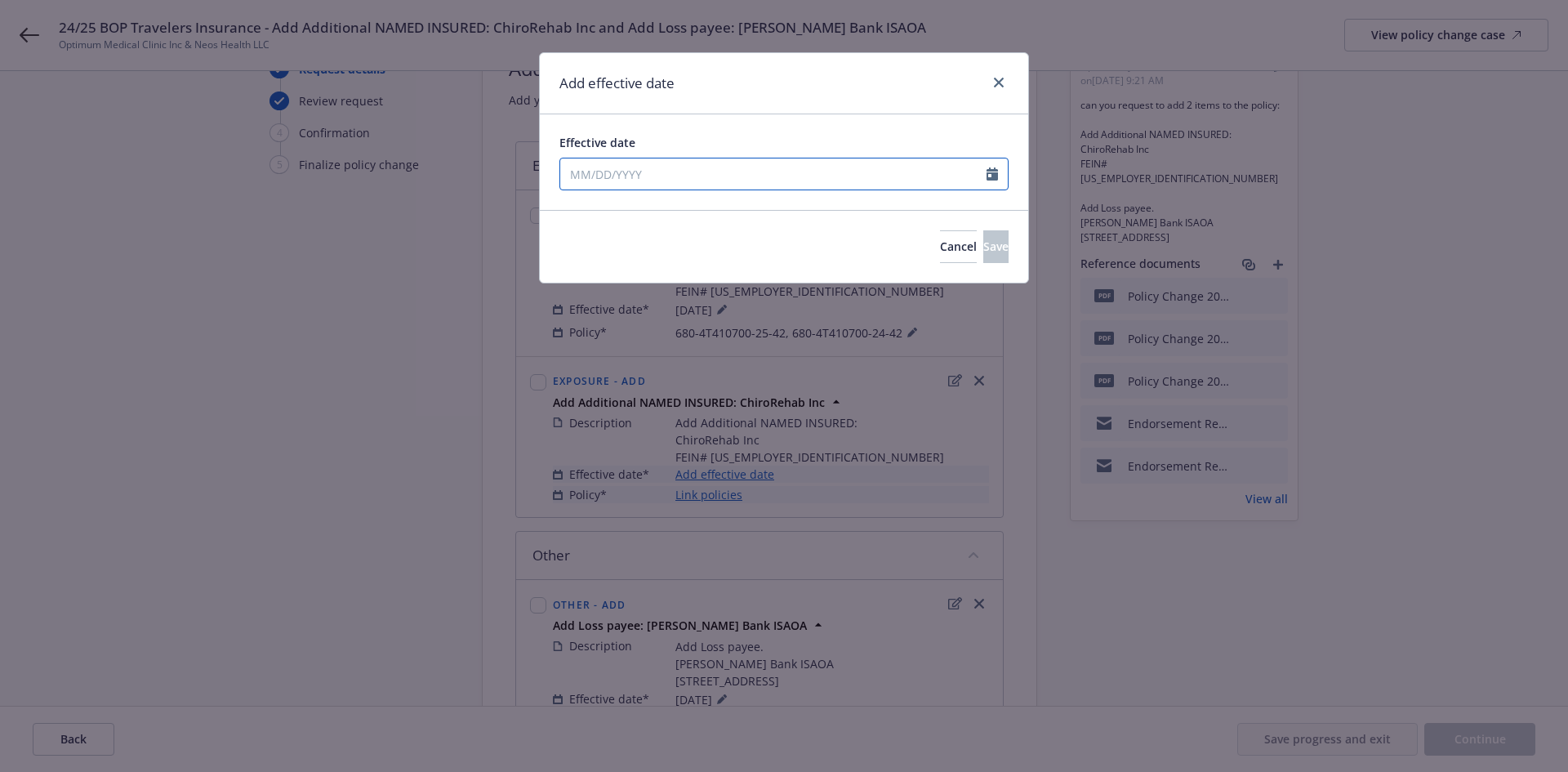
click at [745, 178] on input "Effective date" at bounding box center [773, 174] width 427 height 31
select select "8"
type input "07/18/2025"
click at [762, 134] on div "Effective date" at bounding box center [784, 143] width 449 height 17
click at [984, 244] on span "Save" at bounding box center [996, 246] width 25 height 16
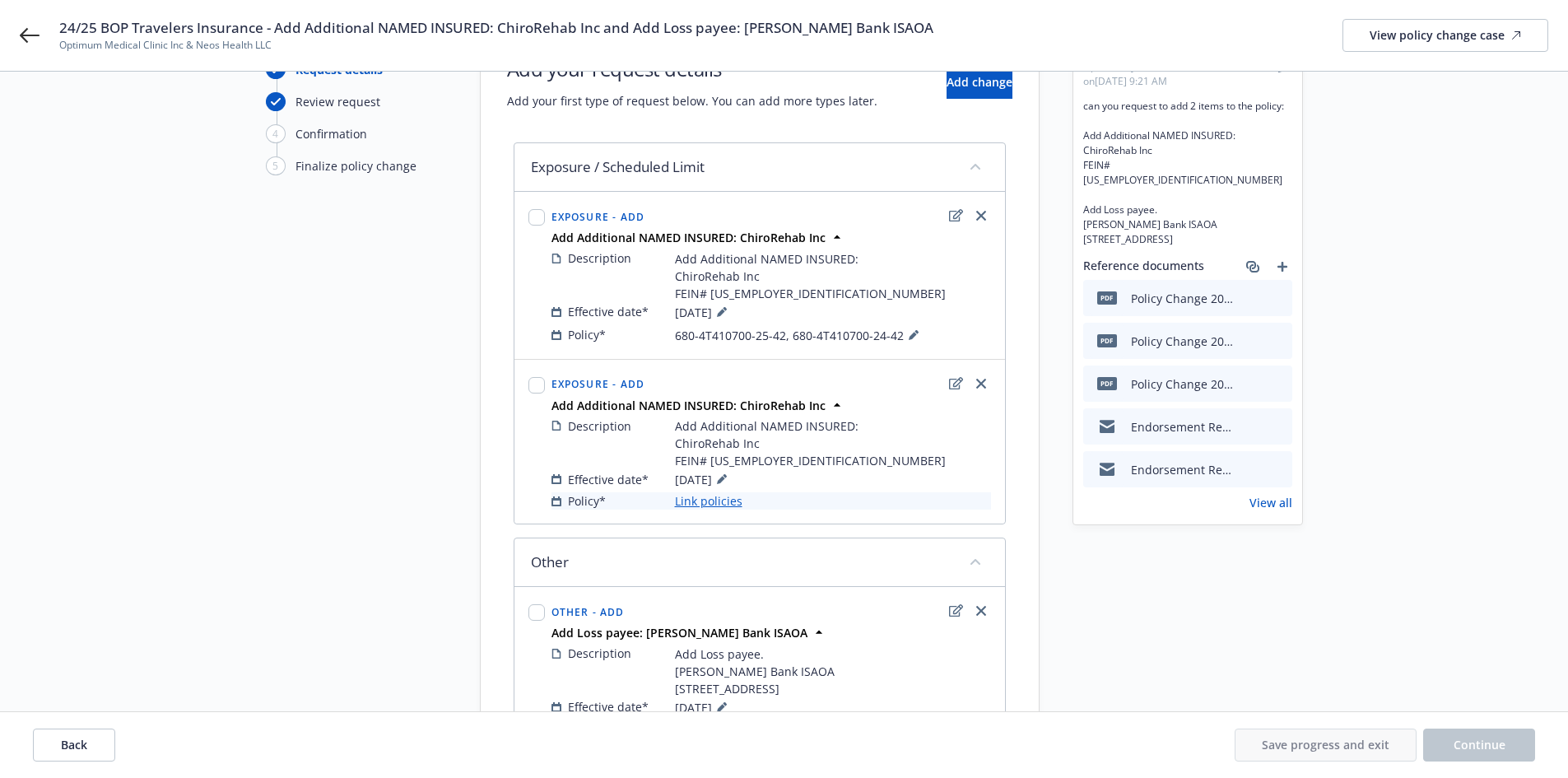
click at [719, 502] on link "Link policies" at bounding box center [708, 501] width 67 height 17
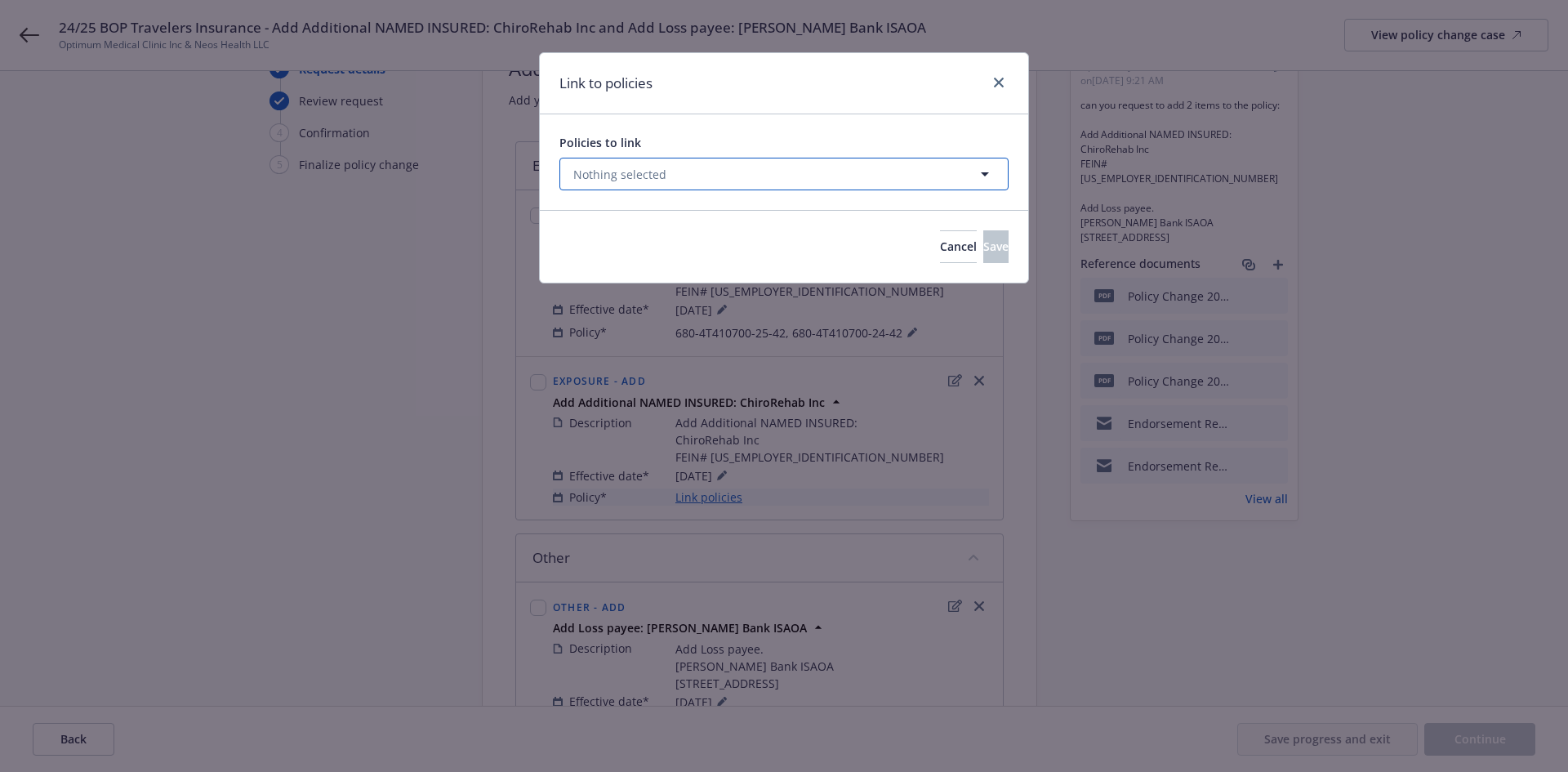
click at [719, 170] on button "Nothing selected" at bounding box center [784, 174] width 449 height 33
select select "ACTIVE"
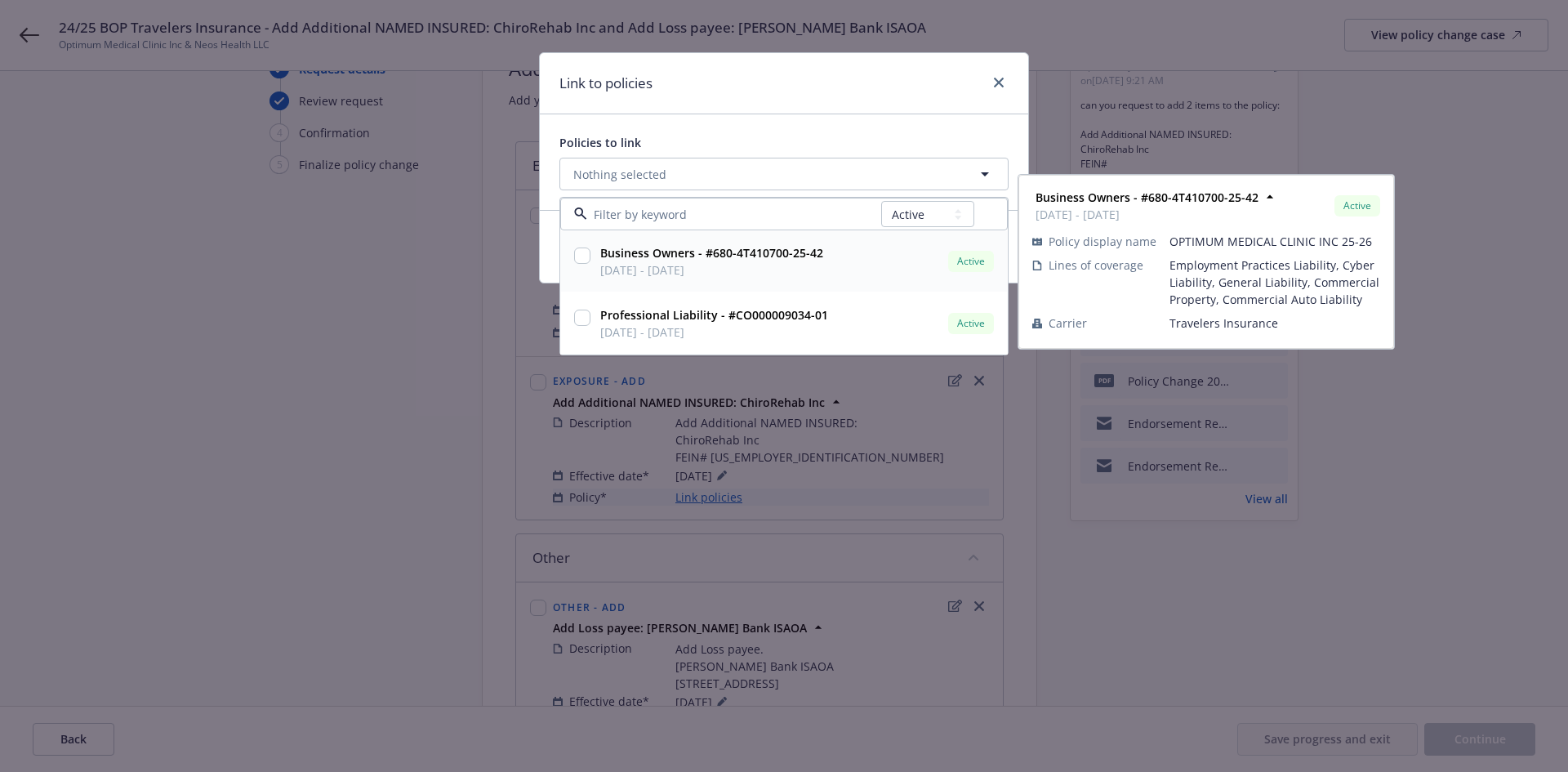
click at [586, 255] on input "checkbox" at bounding box center [582, 255] width 16 height 16
checkbox input "true"
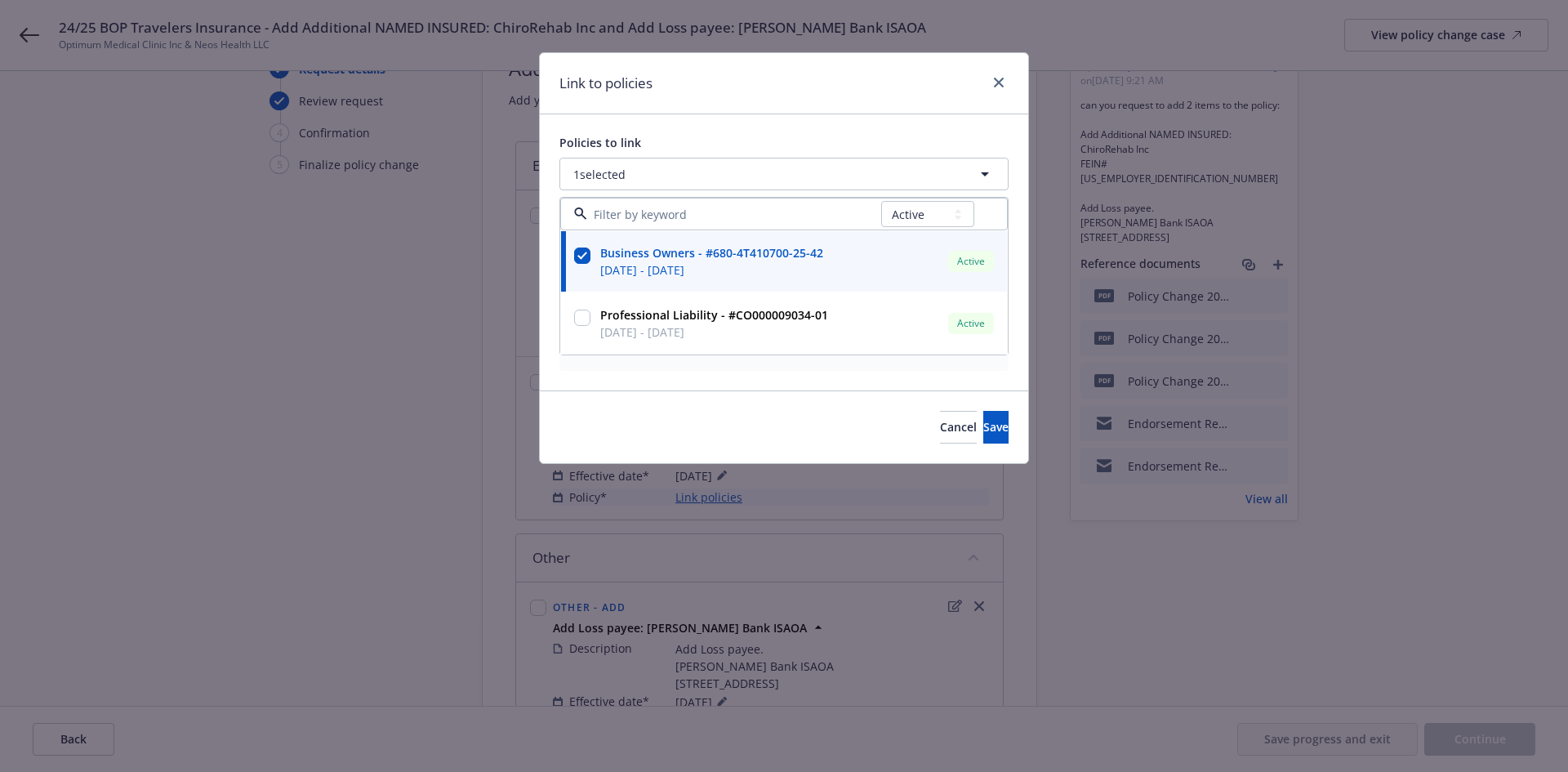
click at [496, 274] on div "Link to policies Policies to link 1 selected All Active Upcoming Expired Cancel…" at bounding box center [784, 386] width 1568 height 772
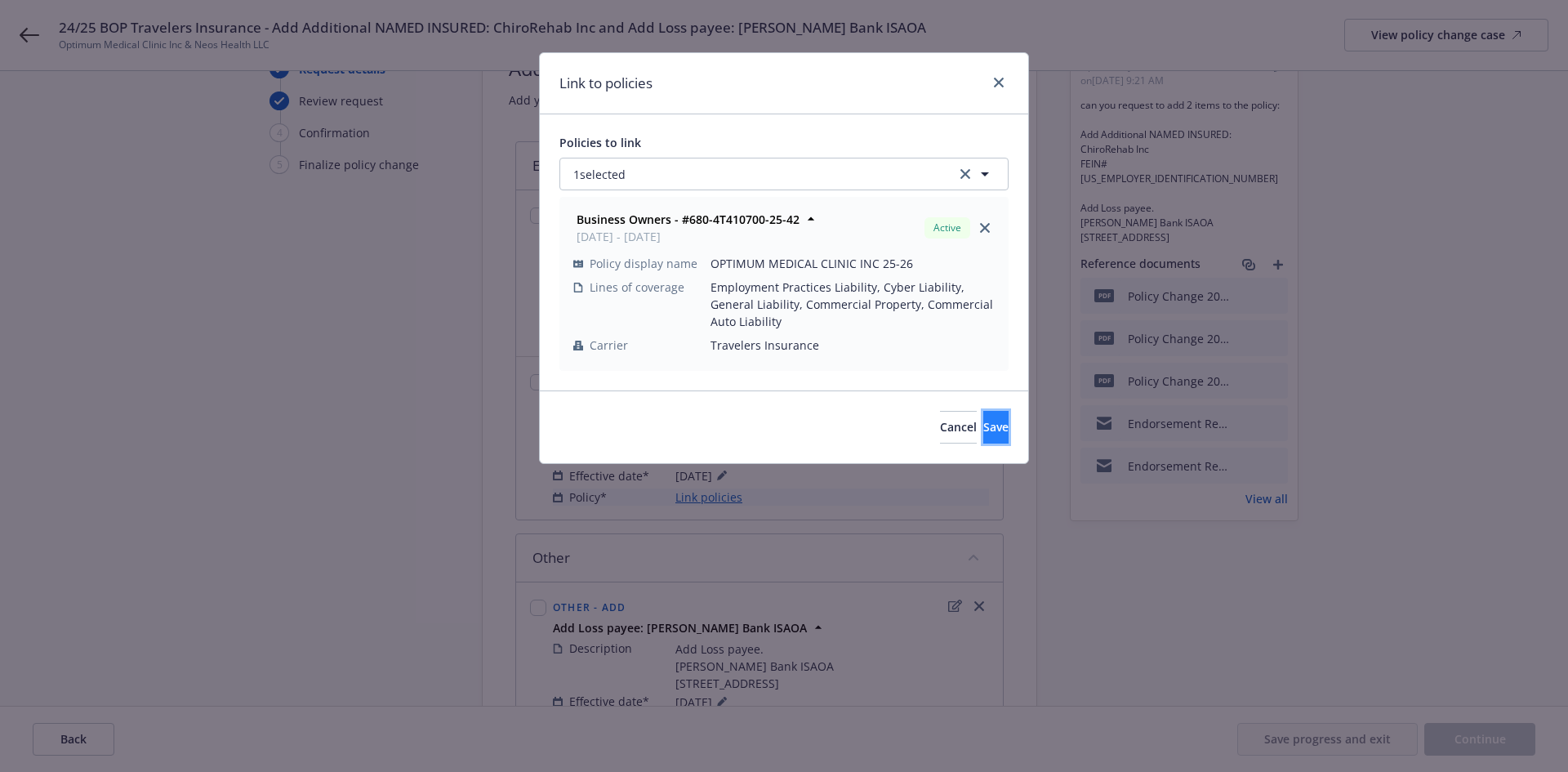
click at [992, 436] on button "Save" at bounding box center [996, 426] width 25 height 33
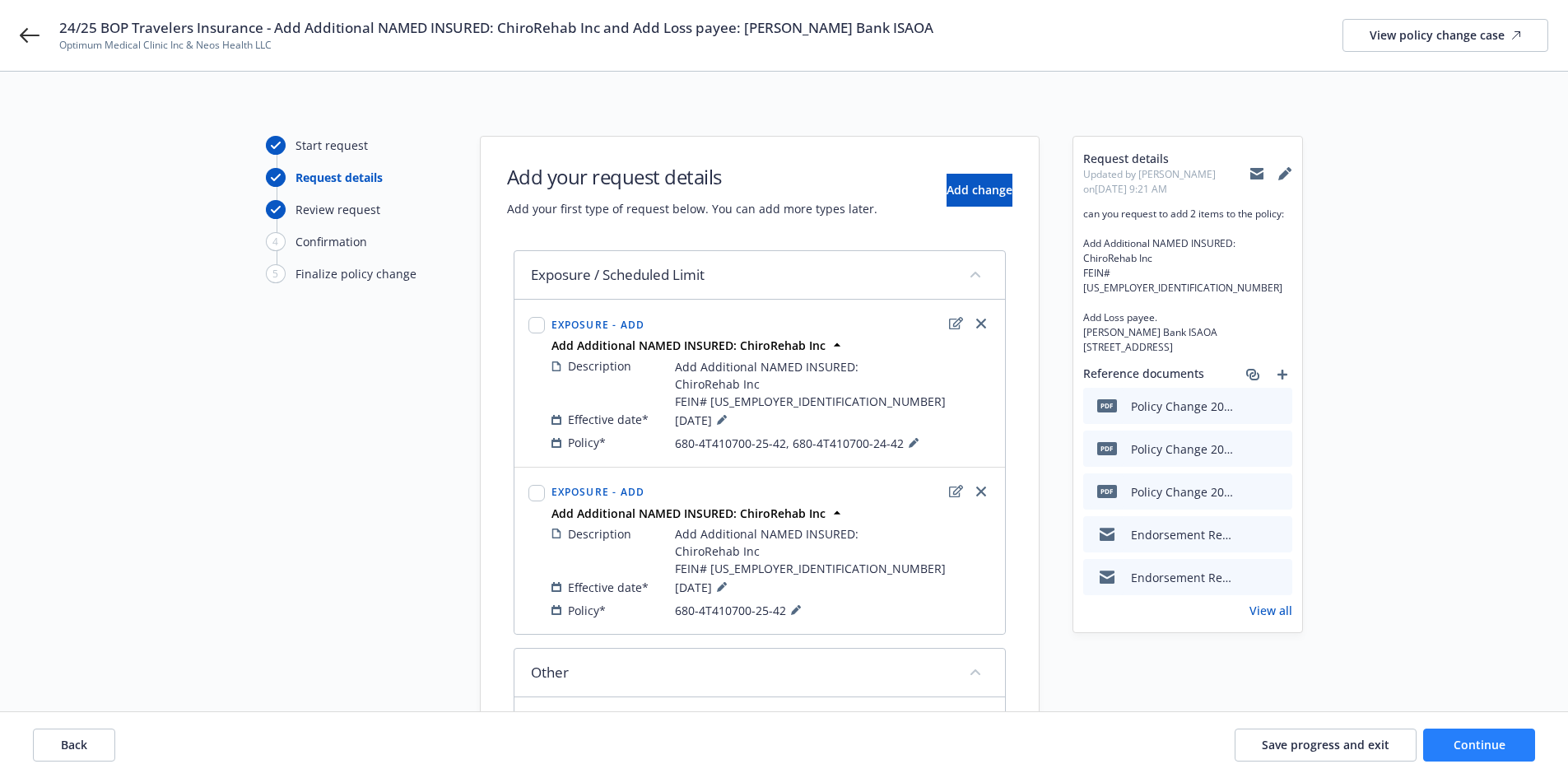
scroll to position [0, 0]
click at [962, 196] on span "Add change" at bounding box center [980, 191] width 66 height 16
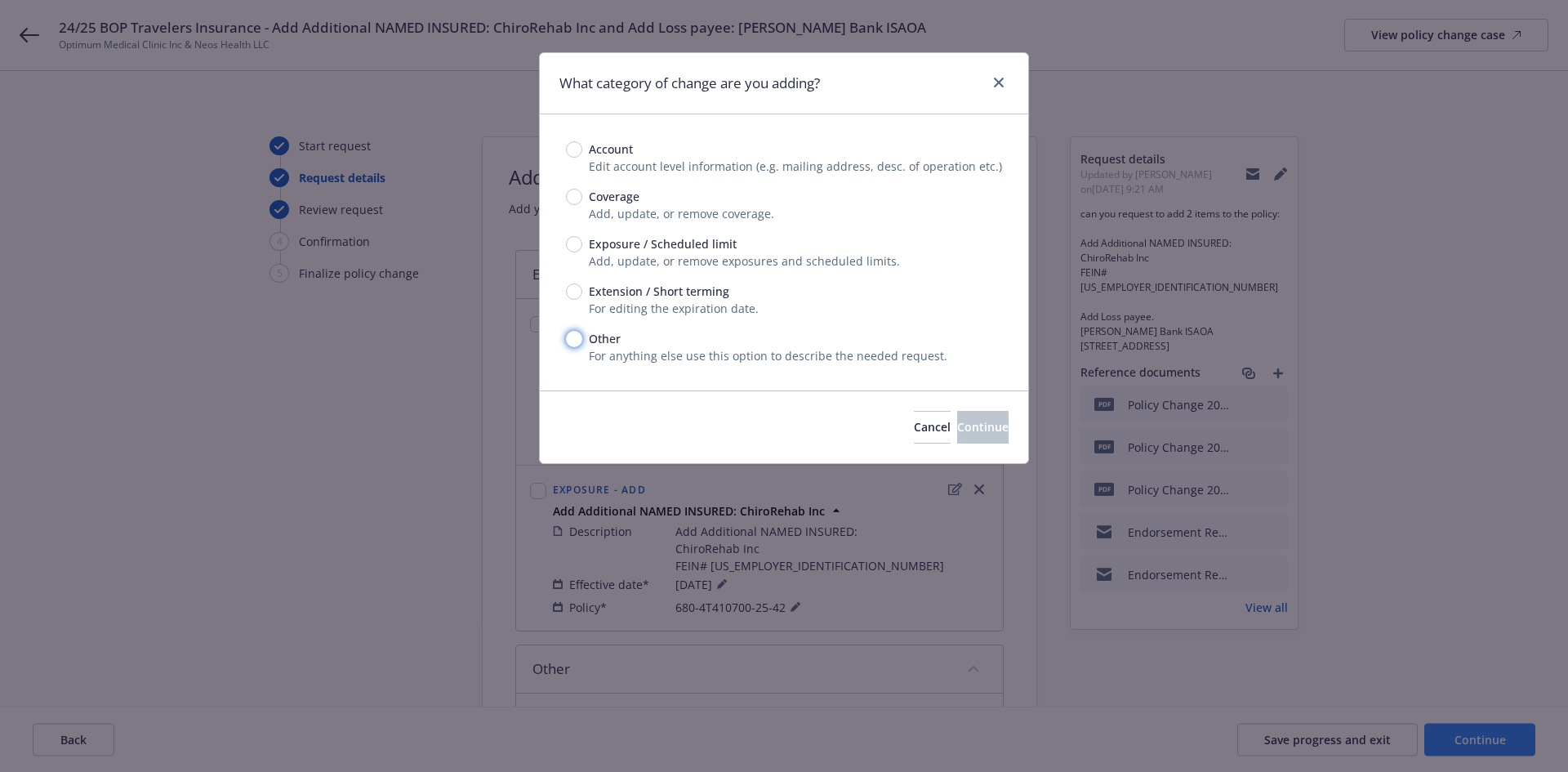
click at [577, 332] on input "Other" at bounding box center [574, 338] width 16 height 16
radio input "true"
click at [995, 423] on button "Continue" at bounding box center [983, 426] width 52 height 33
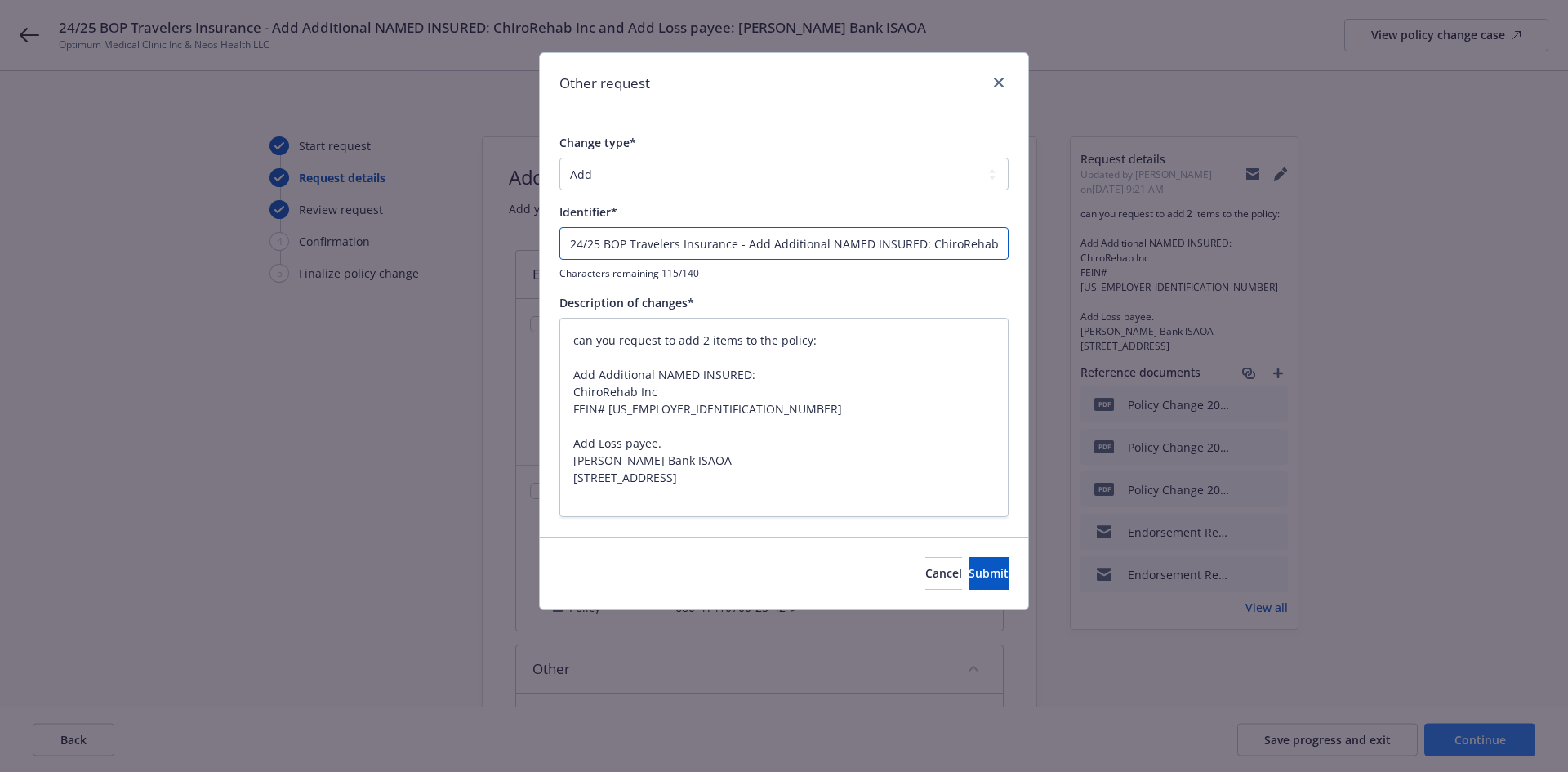
drag, startPoint x: 986, startPoint y: 242, endPoint x: 478, endPoint y: 240, distance: 508.0
click at [478, 240] on div "Other request Change type* Add Audit Change Remove Identifier* 24/25 BOP Travel…" at bounding box center [784, 386] width 1568 height 772
type textarea "x"
type input "Inc and Add Loss payee: Stearns Bank ISAOA"
drag, startPoint x: 613, startPoint y: 244, endPoint x: 504, endPoint y: 243, distance: 109.0
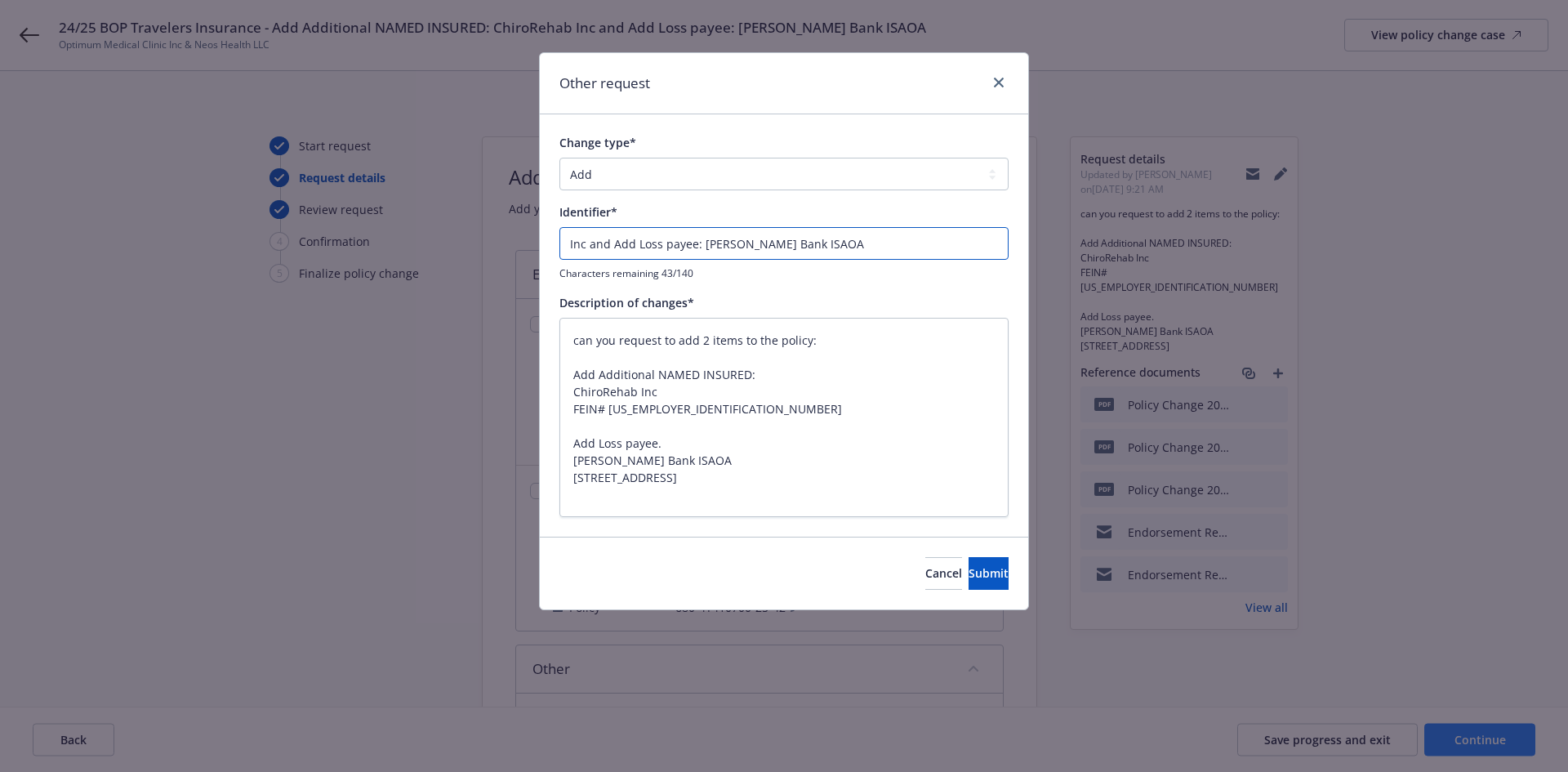
click at [504, 243] on div "Other request Change type* Add Audit Change Remove Identifier* Inc and Add Loss…" at bounding box center [784, 386] width 1568 height 772
type textarea "x"
type input "Add Loss payee: Stearns Bank ISAOA"
type textarea "x"
type input "Add Loss payee: Stearns Bank ISAOA"
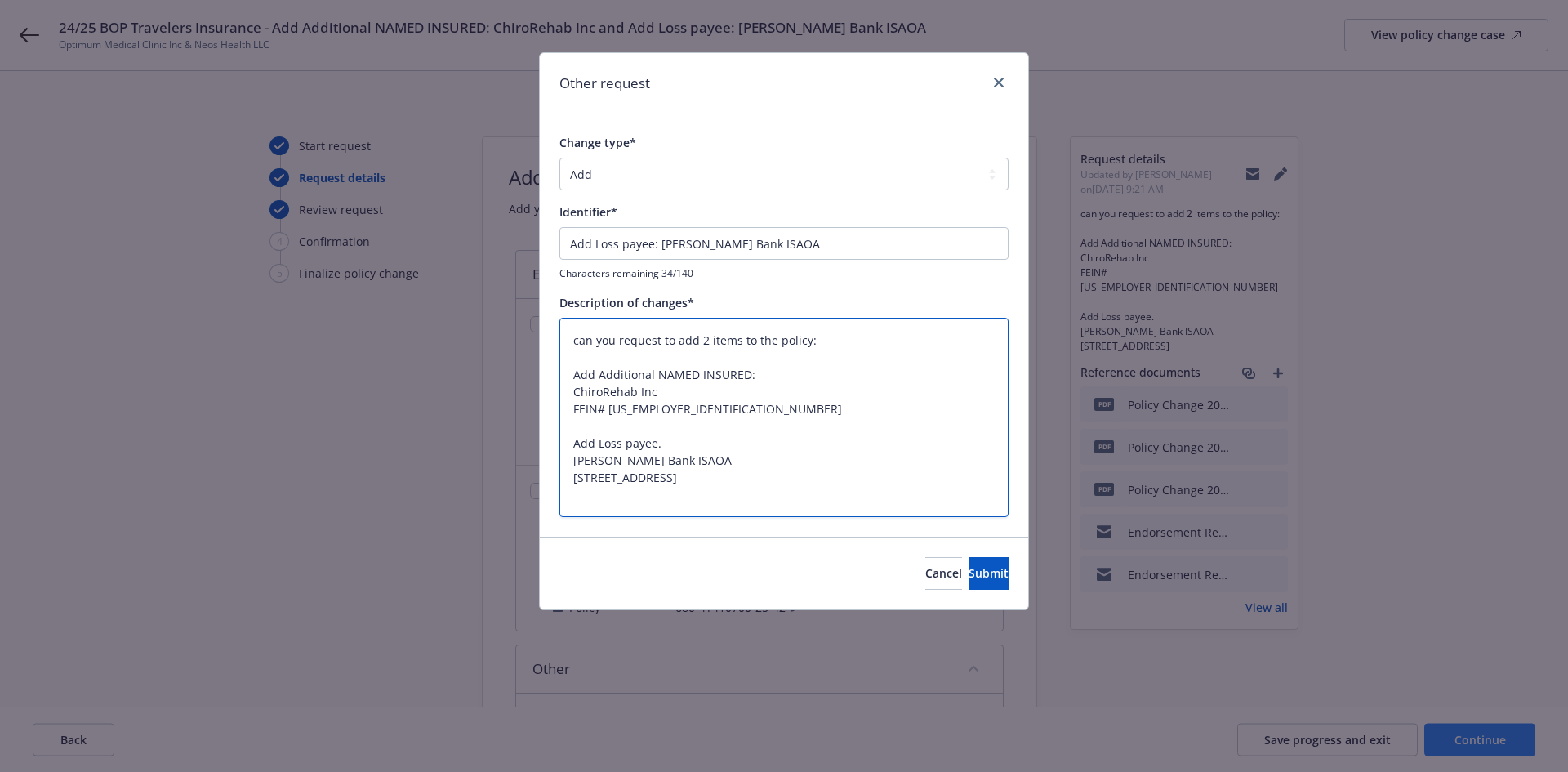
drag, startPoint x: 861, startPoint y: 341, endPoint x: 533, endPoint y: 337, distance: 328.0
click at [533, 337] on div "Other request Change type* Add Audit Change Remove Identifier* Add Loss payee: …" at bounding box center [784, 386] width 1568 height 772
type textarea "x"
type textarea "Add Additional NAMED INSURED: ChiroRehab Inc FEIN# 27-0489346 Add Loss payee. S…"
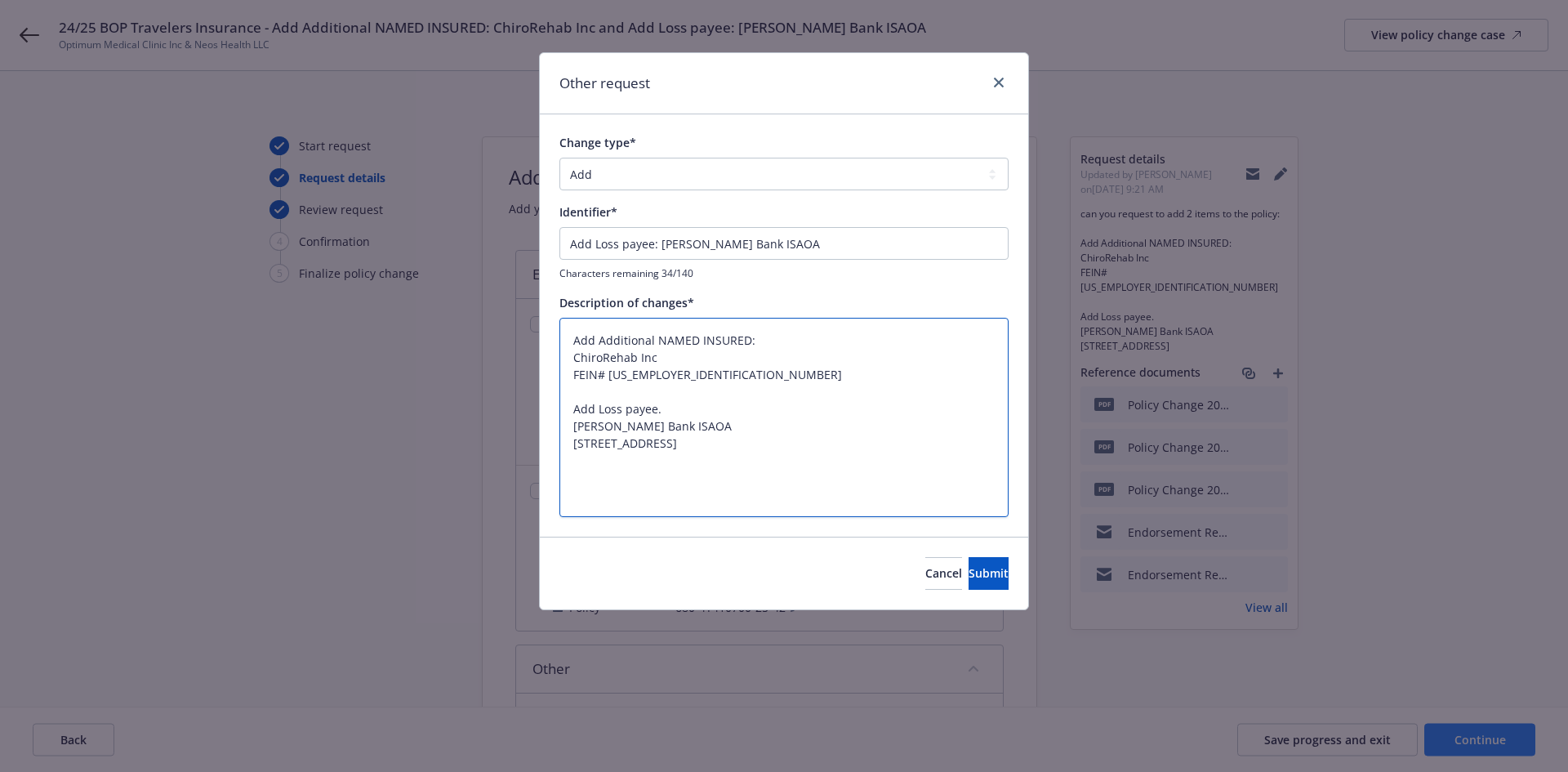
drag, startPoint x: 683, startPoint y: 417, endPoint x: 541, endPoint y: 351, distance: 156.6
click at [541, 351] on div "Change type* Add Audit Change Remove Identifier* Add Loss payee: Stearns Bank I…" at bounding box center [784, 325] width 489 height 422
type textarea "x"
type textarea "Add Loss payee. Stearns Bank ISAOA 500 13th St Albany MN 56307"
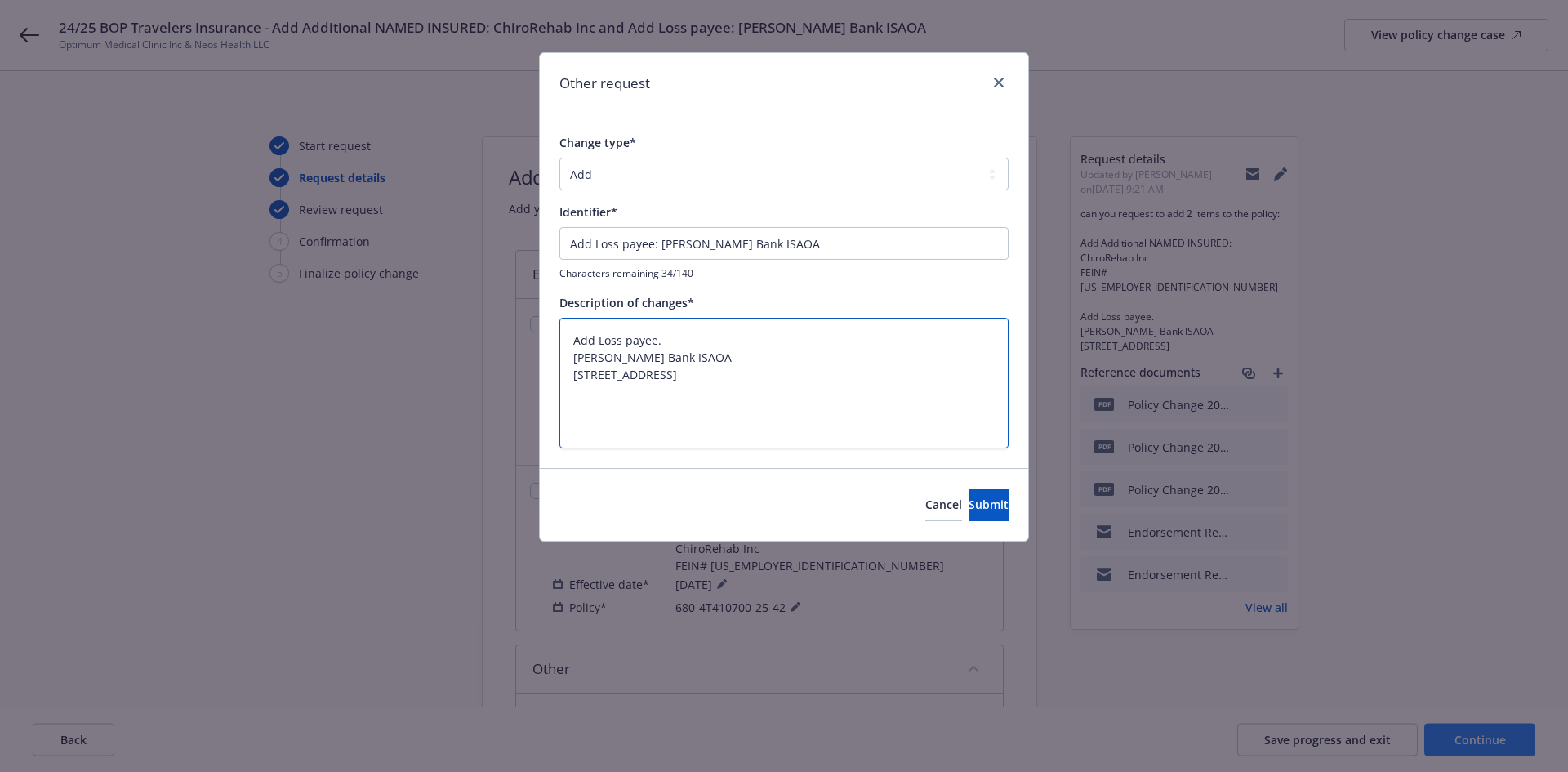
type textarea "x"
type textarea "Add Loss payee. Stearns Bank ISAOA 500 13th St Albany MN 56307"
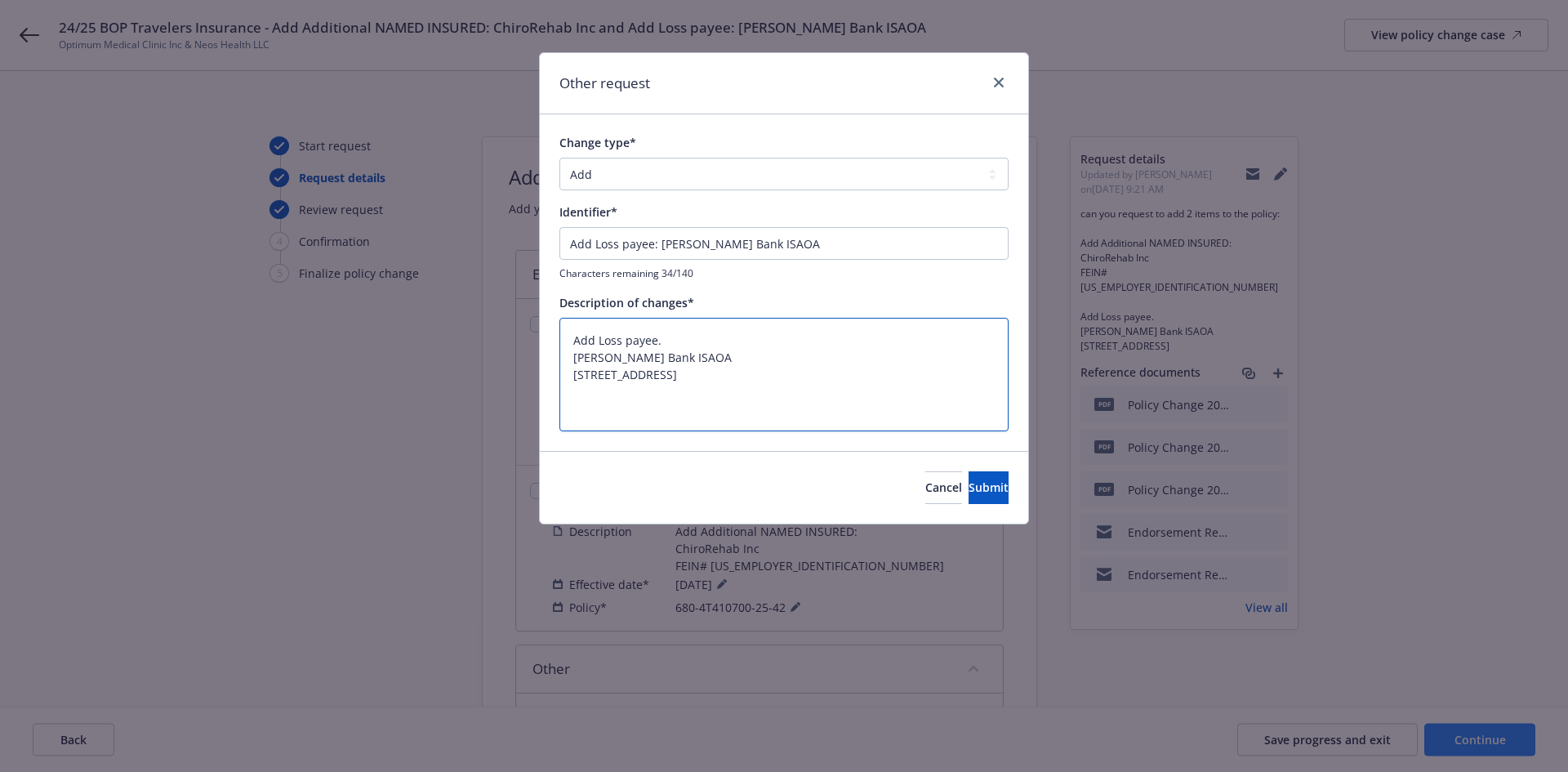
type textarea "x"
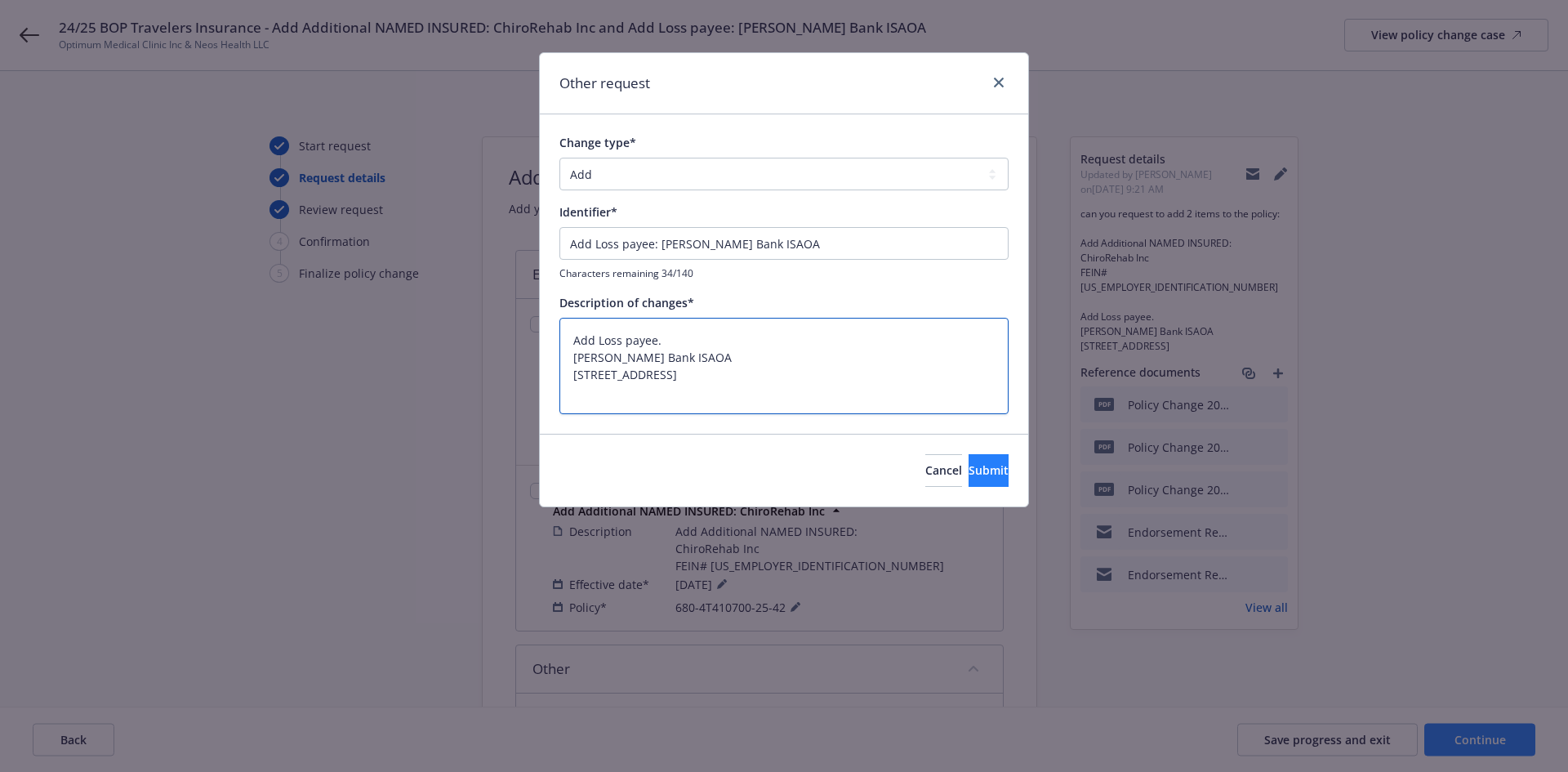
type textarea "Add Loss payee. Stearns Bank ISAOA 500 13th St Albany MN 56307"
click at [969, 460] on button "Submit" at bounding box center [988, 470] width 40 height 33
type textarea "x"
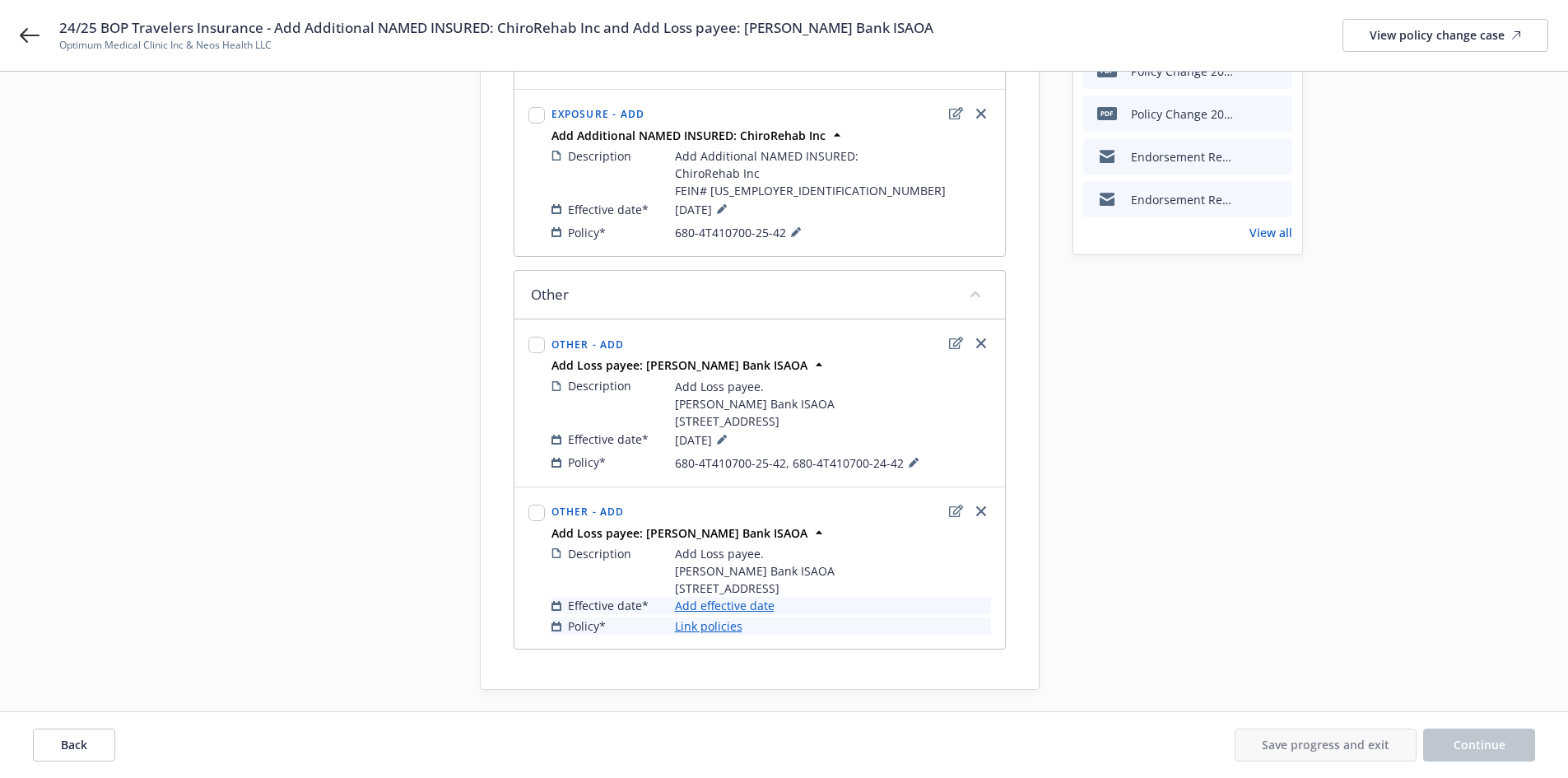
scroll to position [458, 0]
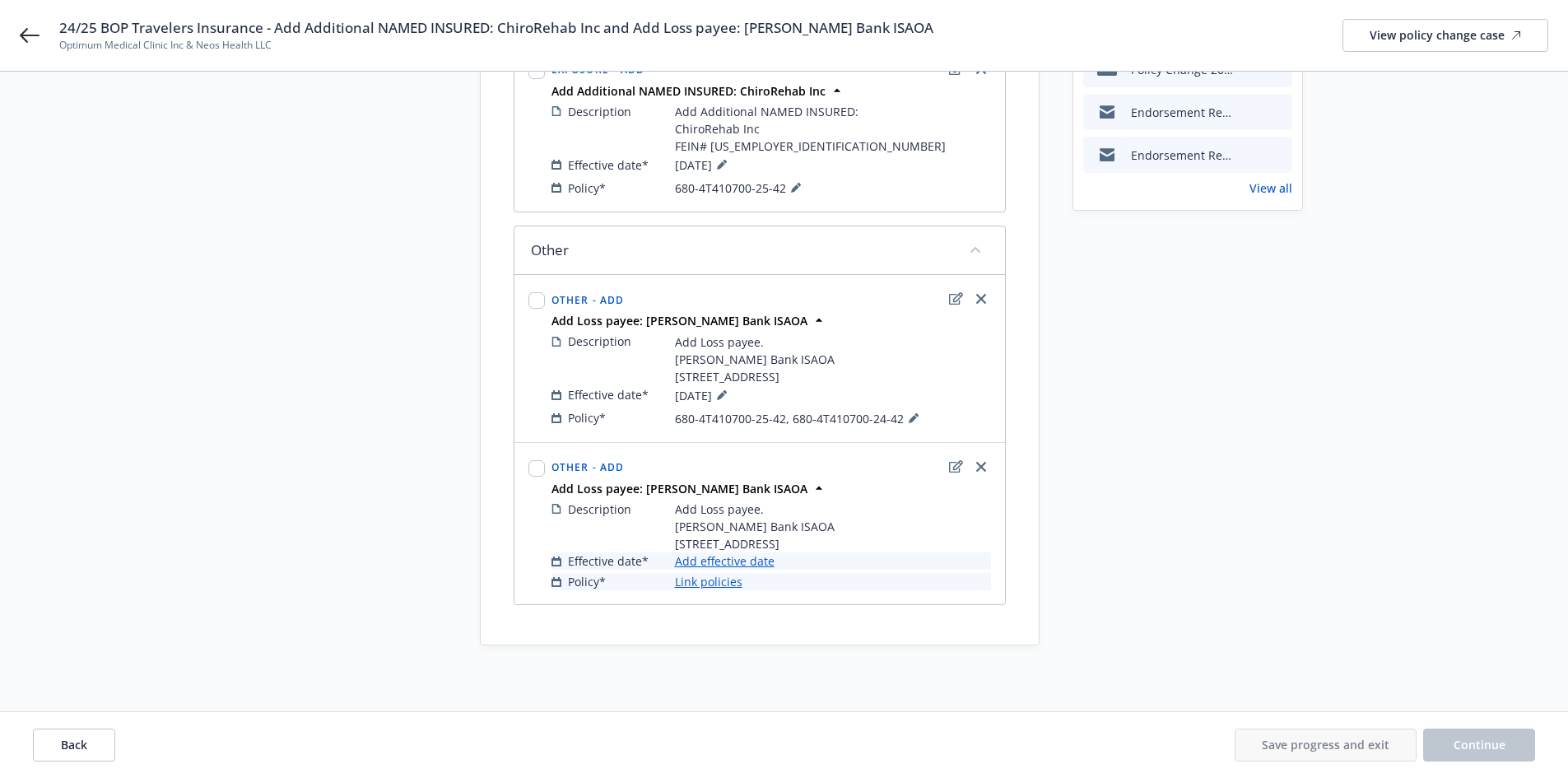
click at [752, 557] on link "Add effective date" at bounding box center [724, 560] width 99 height 17
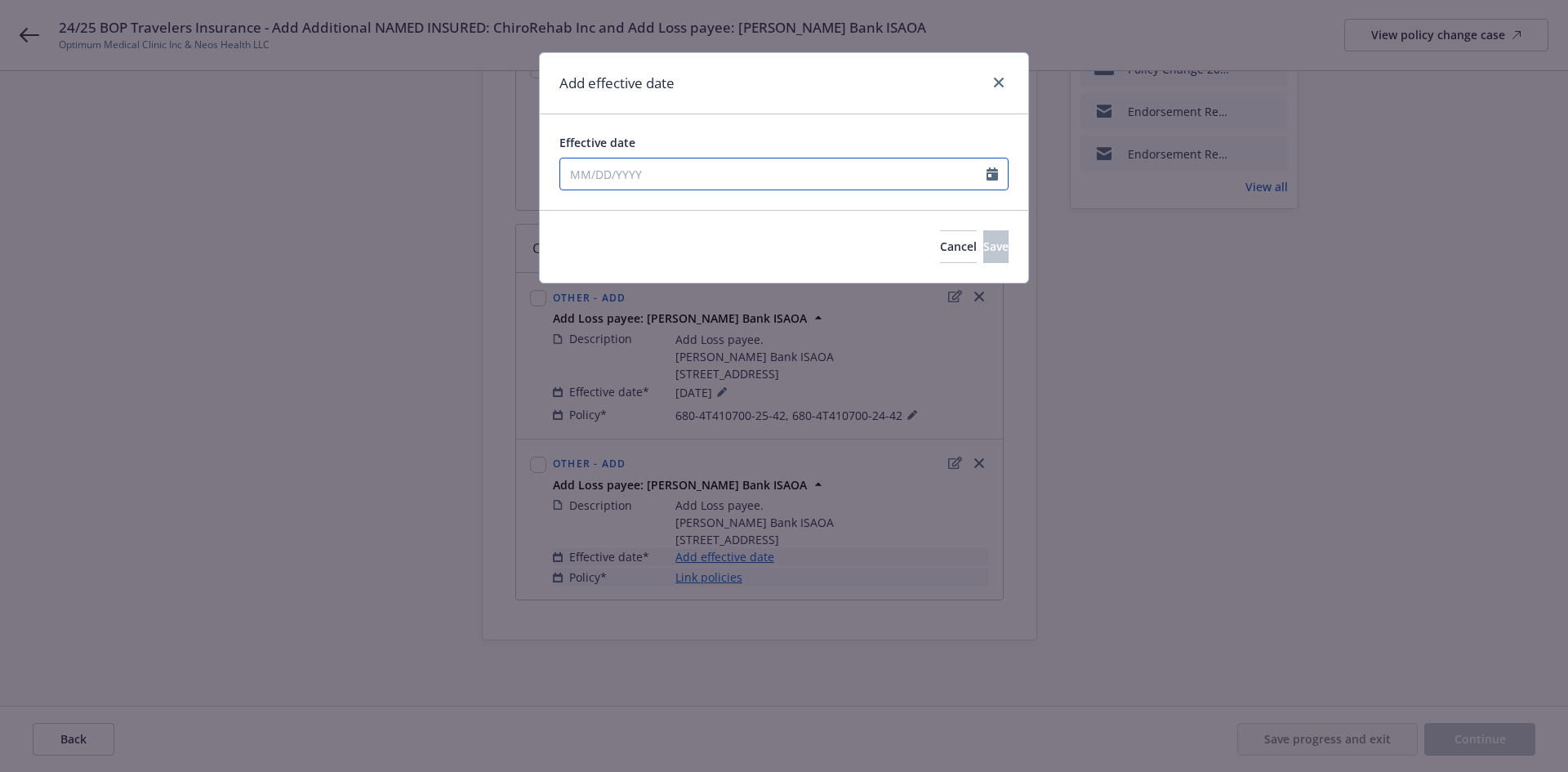
select select "8"
click at [716, 173] on input "Effective date" at bounding box center [773, 174] width 427 height 31
type input "07/18/2025"
click at [737, 109] on div "Add effective date" at bounding box center [784, 84] width 489 height 61
click at [984, 240] on span "Save" at bounding box center [996, 246] width 25 height 16
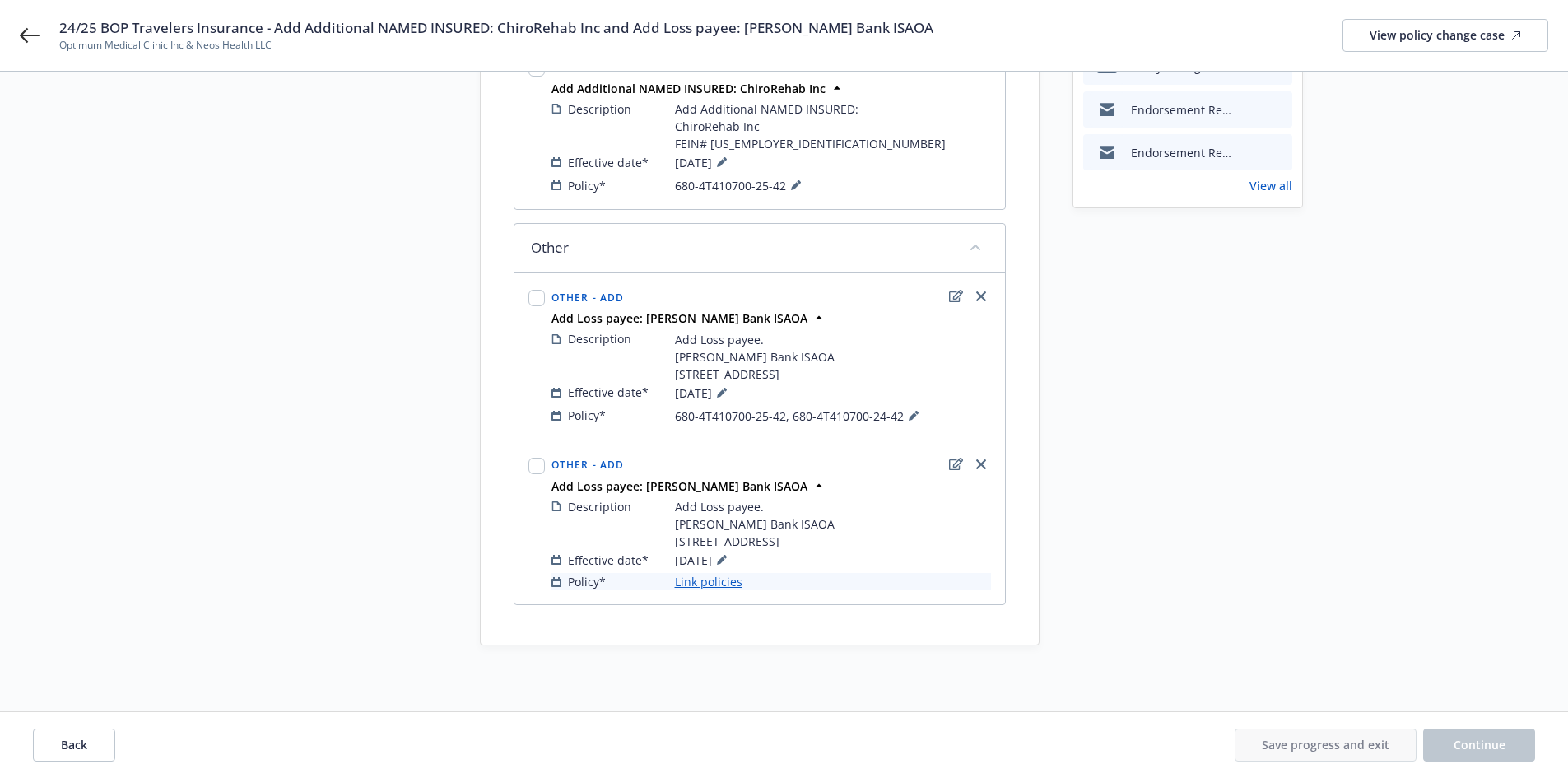
click at [705, 584] on link "Link policies" at bounding box center [708, 581] width 67 height 17
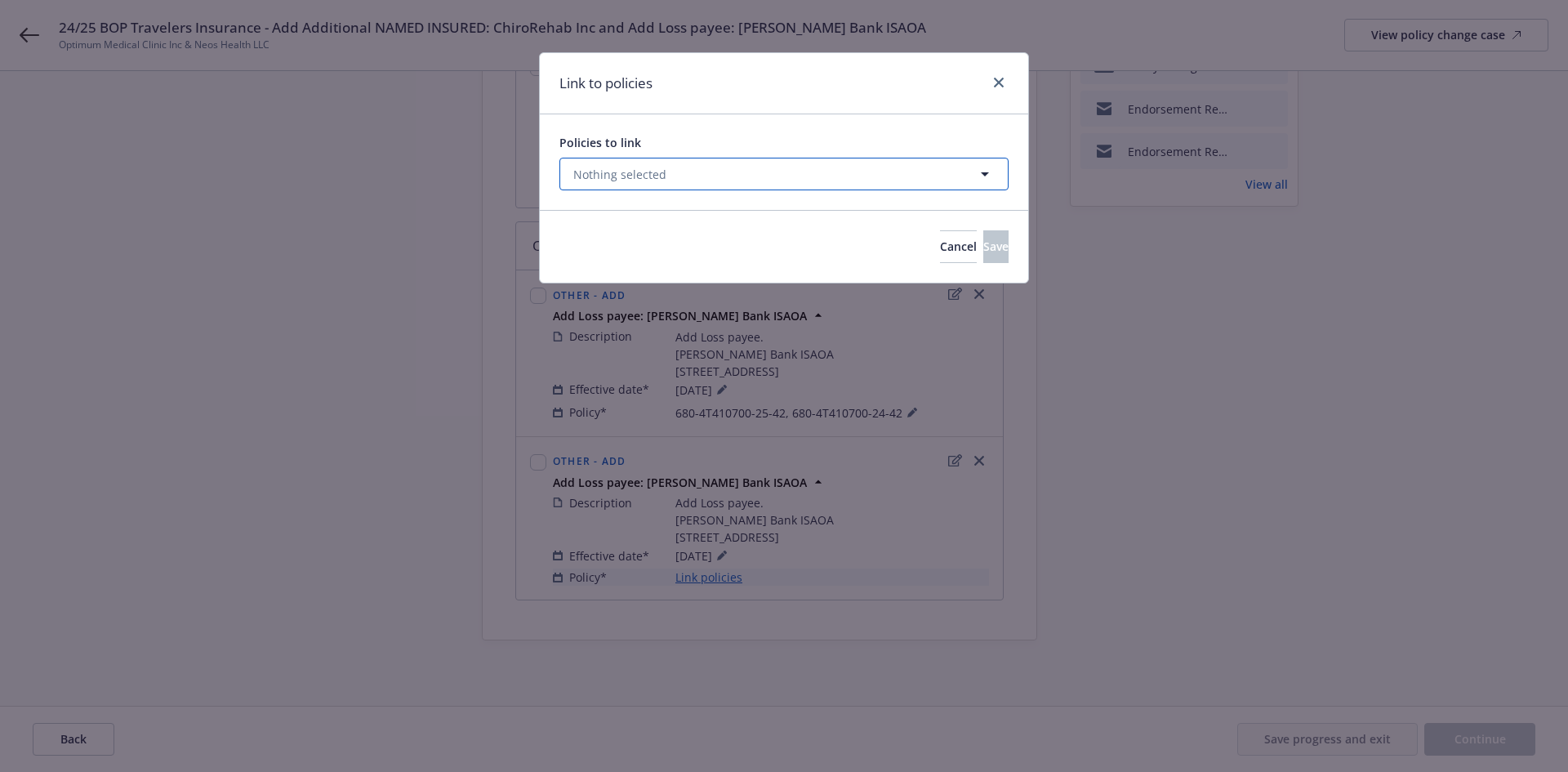
click at [743, 175] on button "Nothing selected" at bounding box center [784, 174] width 449 height 33
select select "ACTIVE"
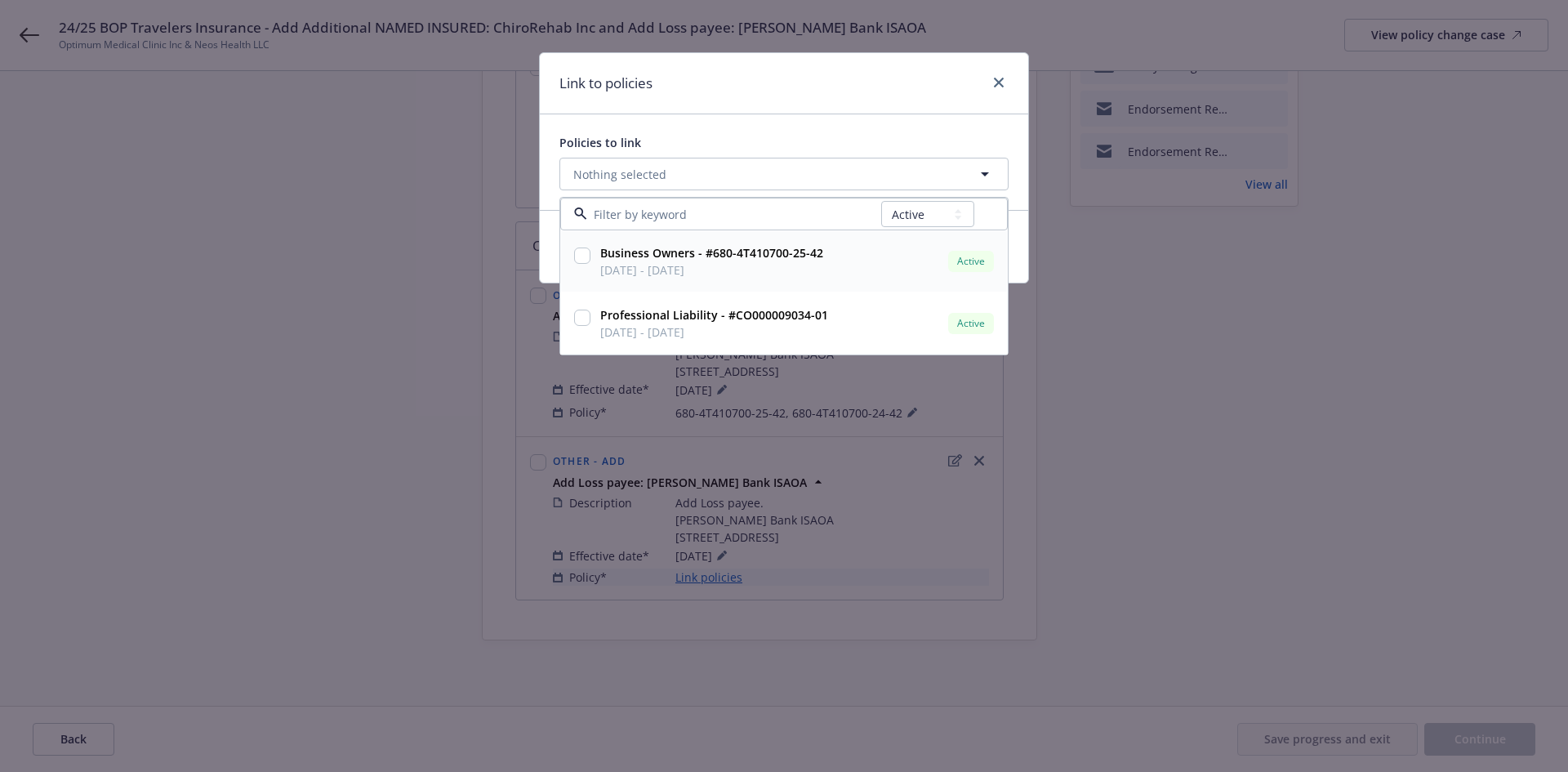
click at [585, 254] on input "checkbox" at bounding box center [582, 255] width 16 height 16
checkbox input "true"
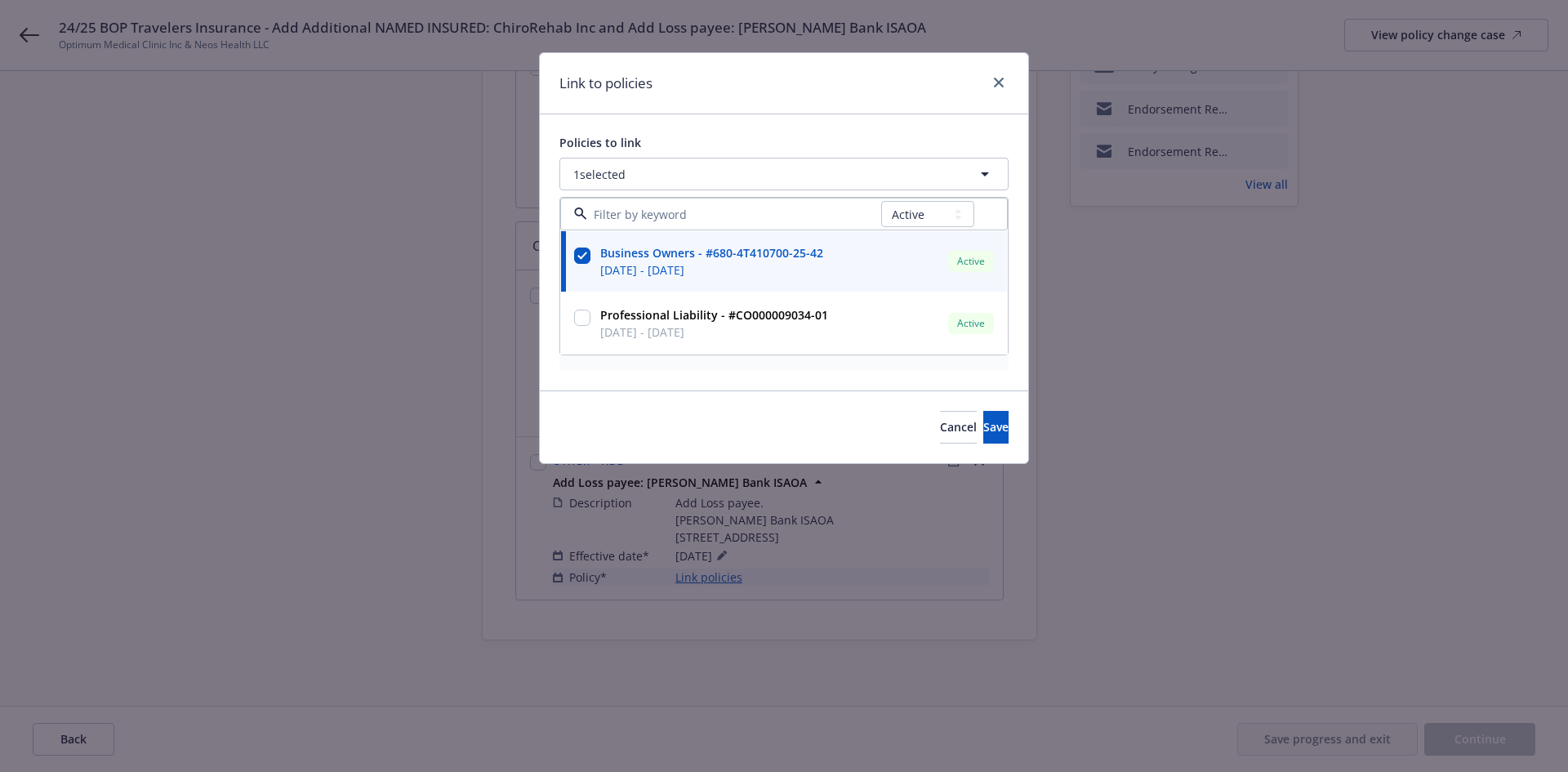
click at [458, 265] on div "Link to policies Policies to link 1 selected All Active Upcoming Expired Cancel…" at bounding box center [784, 386] width 1568 height 772
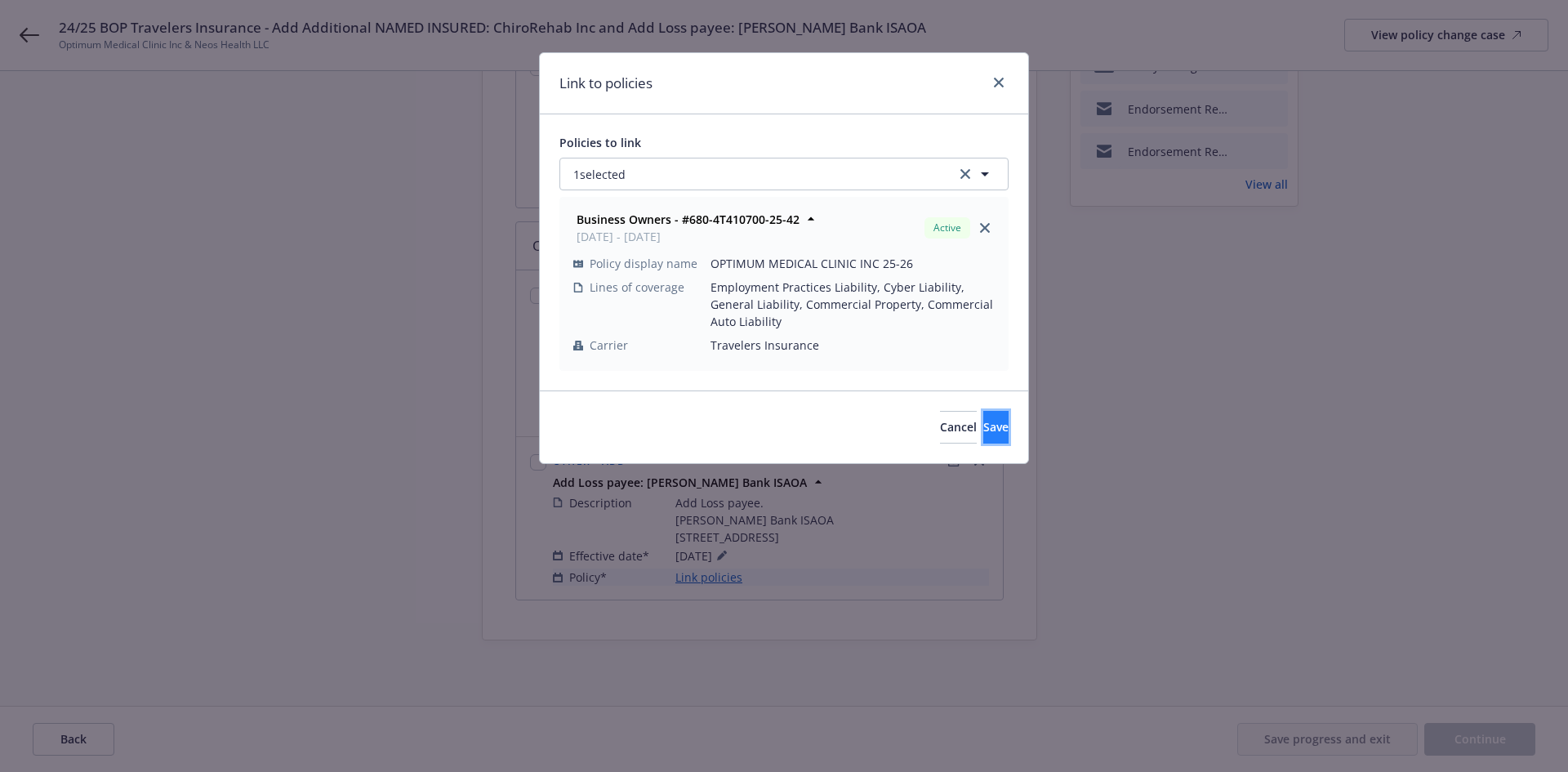
click at [989, 424] on button "Save" at bounding box center [996, 426] width 25 height 33
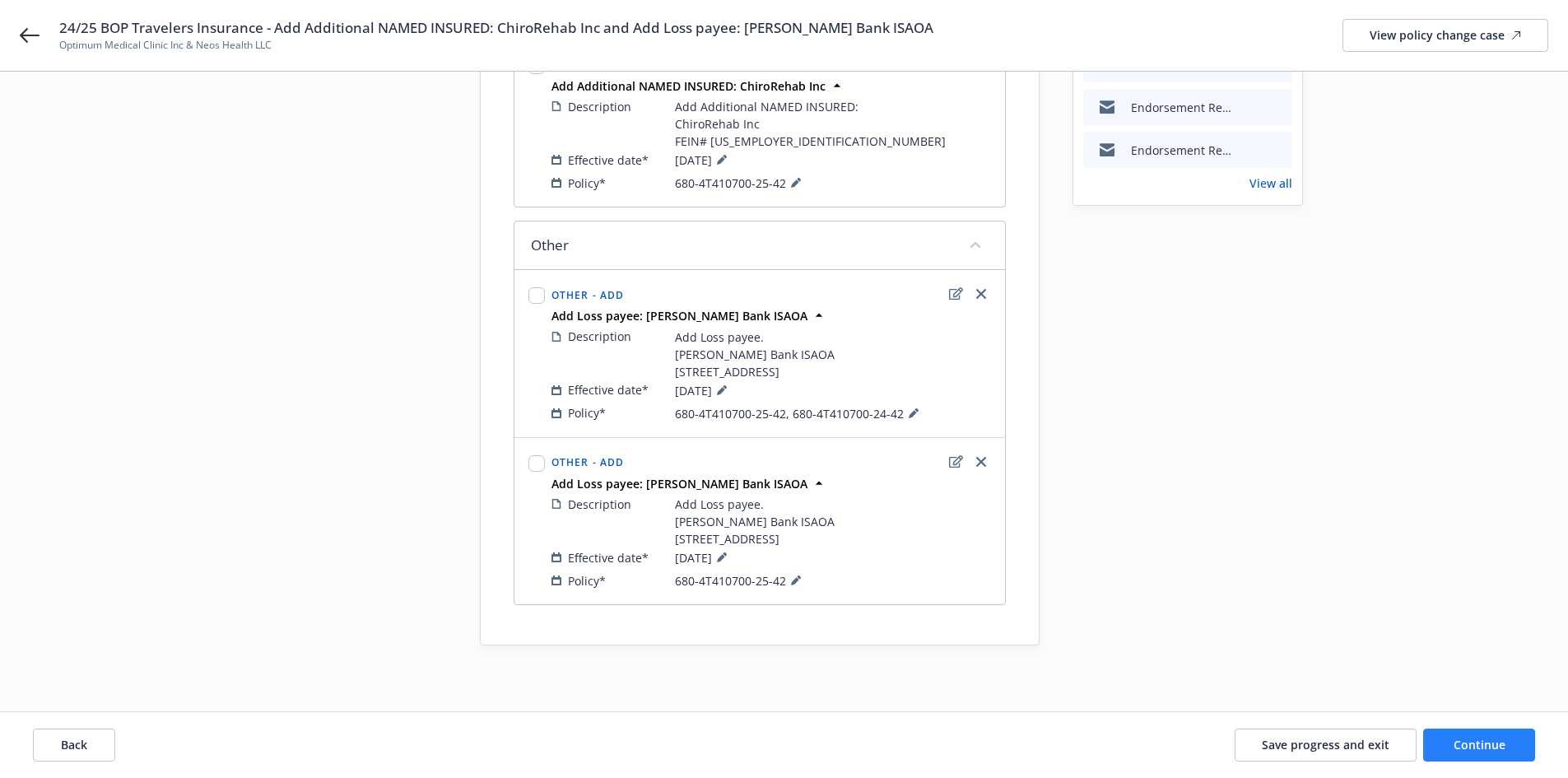
click at [1465, 727] on div "Back Save progress and exit Continue" at bounding box center [784, 745] width 1568 height 66
click at [1469, 749] on span "Continue" at bounding box center [1480, 744] width 52 height 16
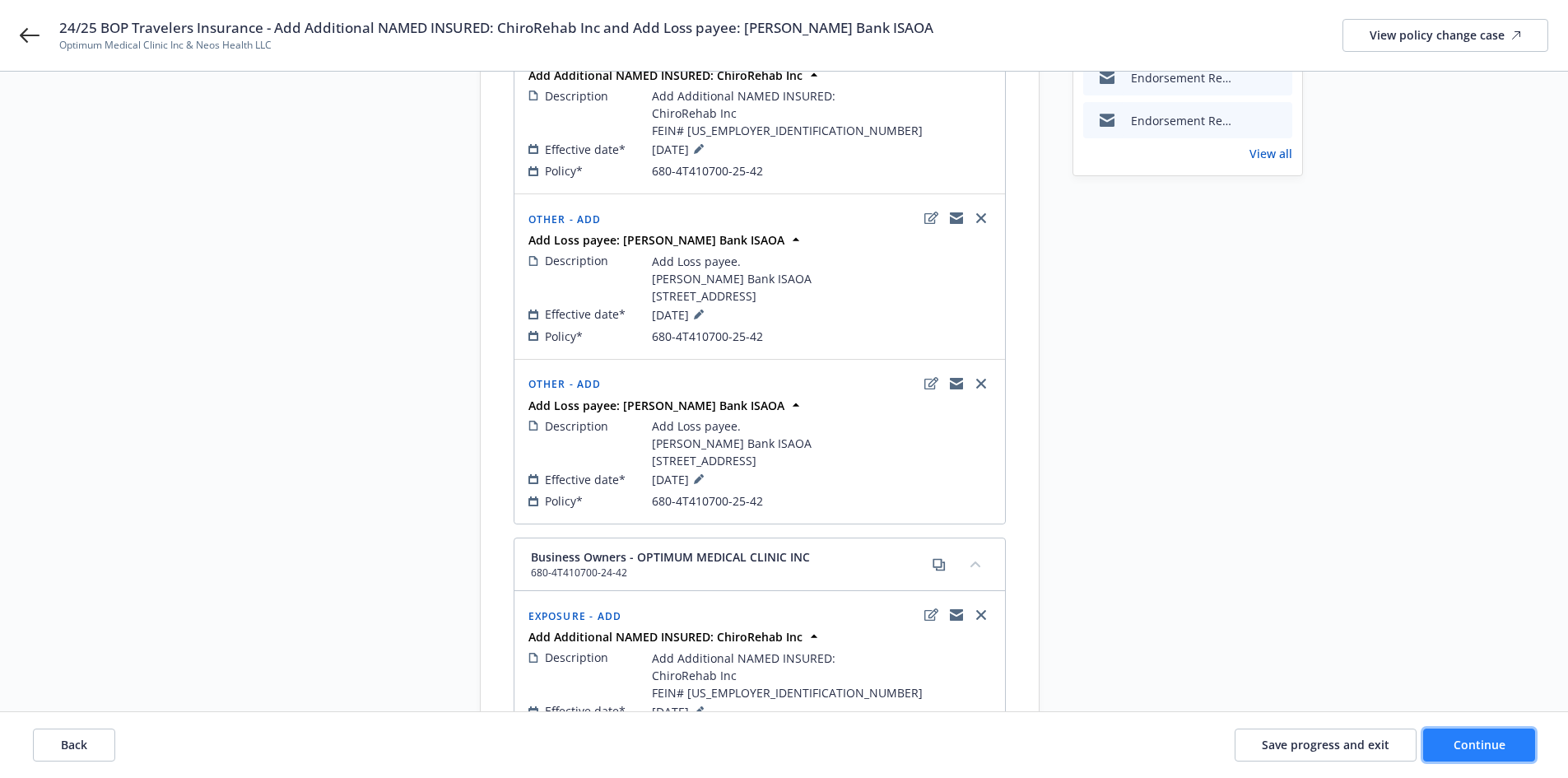
click at [1487, 760] on button "Continue" at bounding box center [1479, 745] width 112 height 33
select select "ACCEPTED"
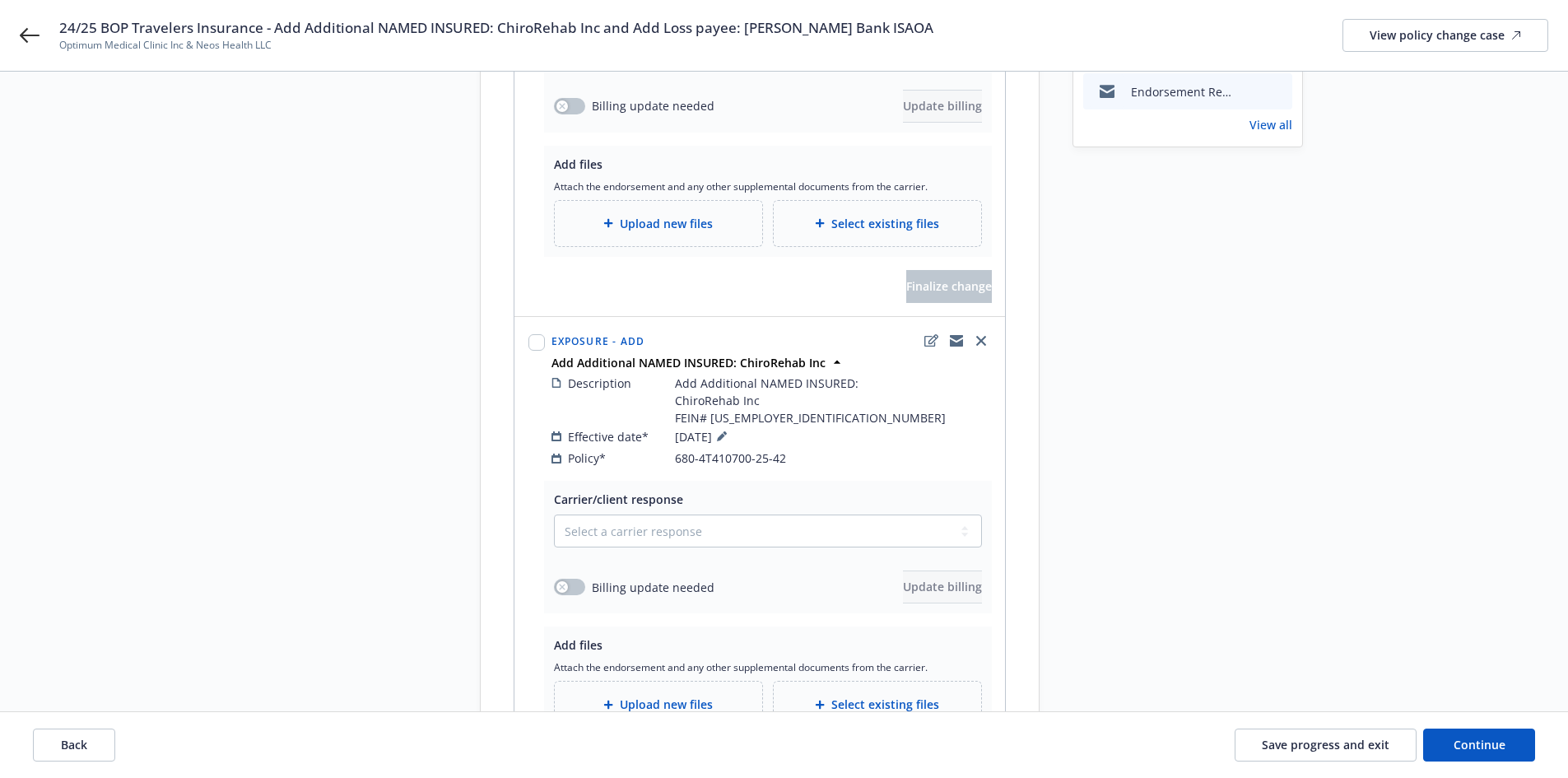
scroll to position [0, 0]
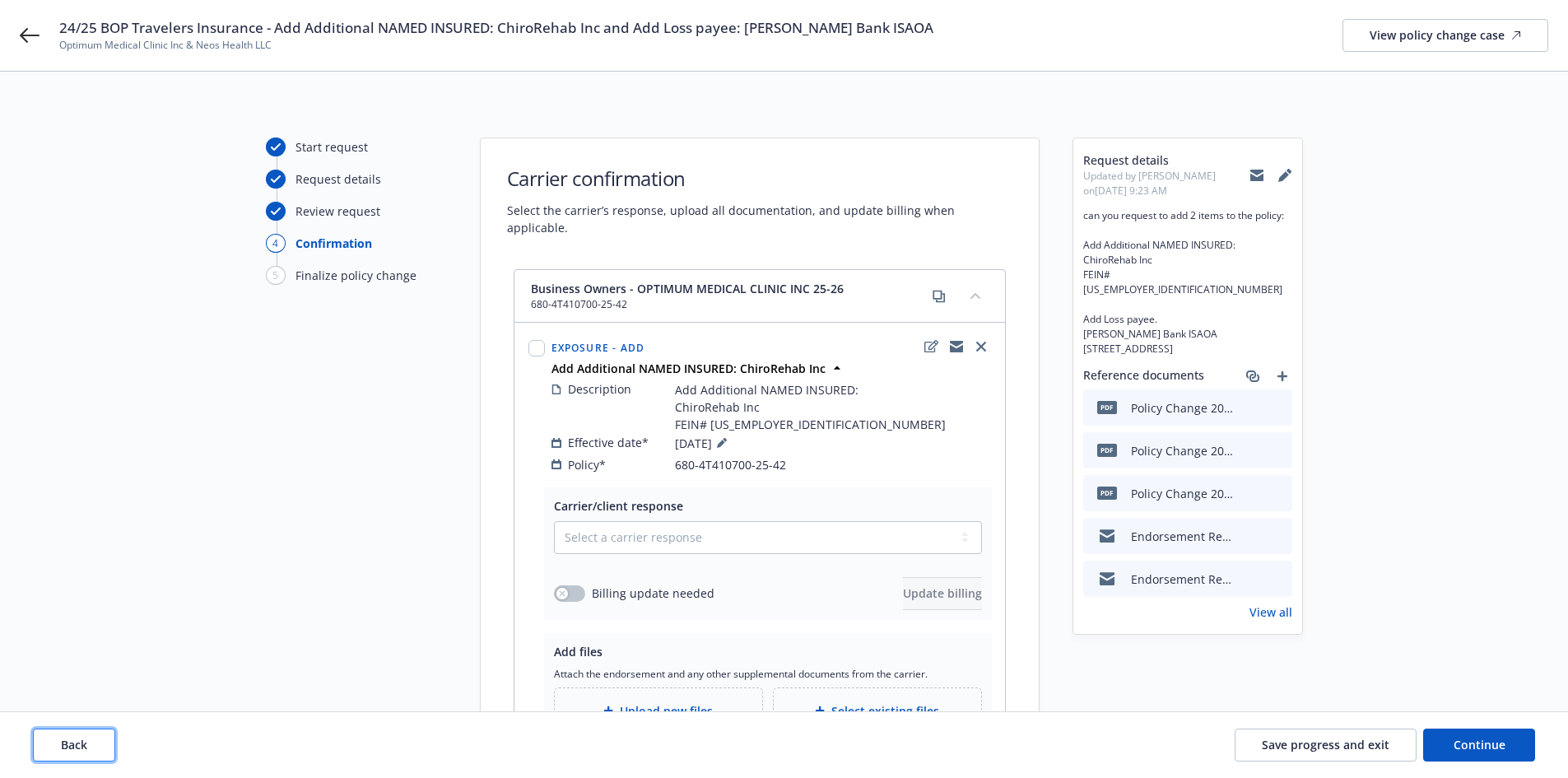
click at [103, 742] on button "Back" at bounding box center [74, 745] width 82 height 33
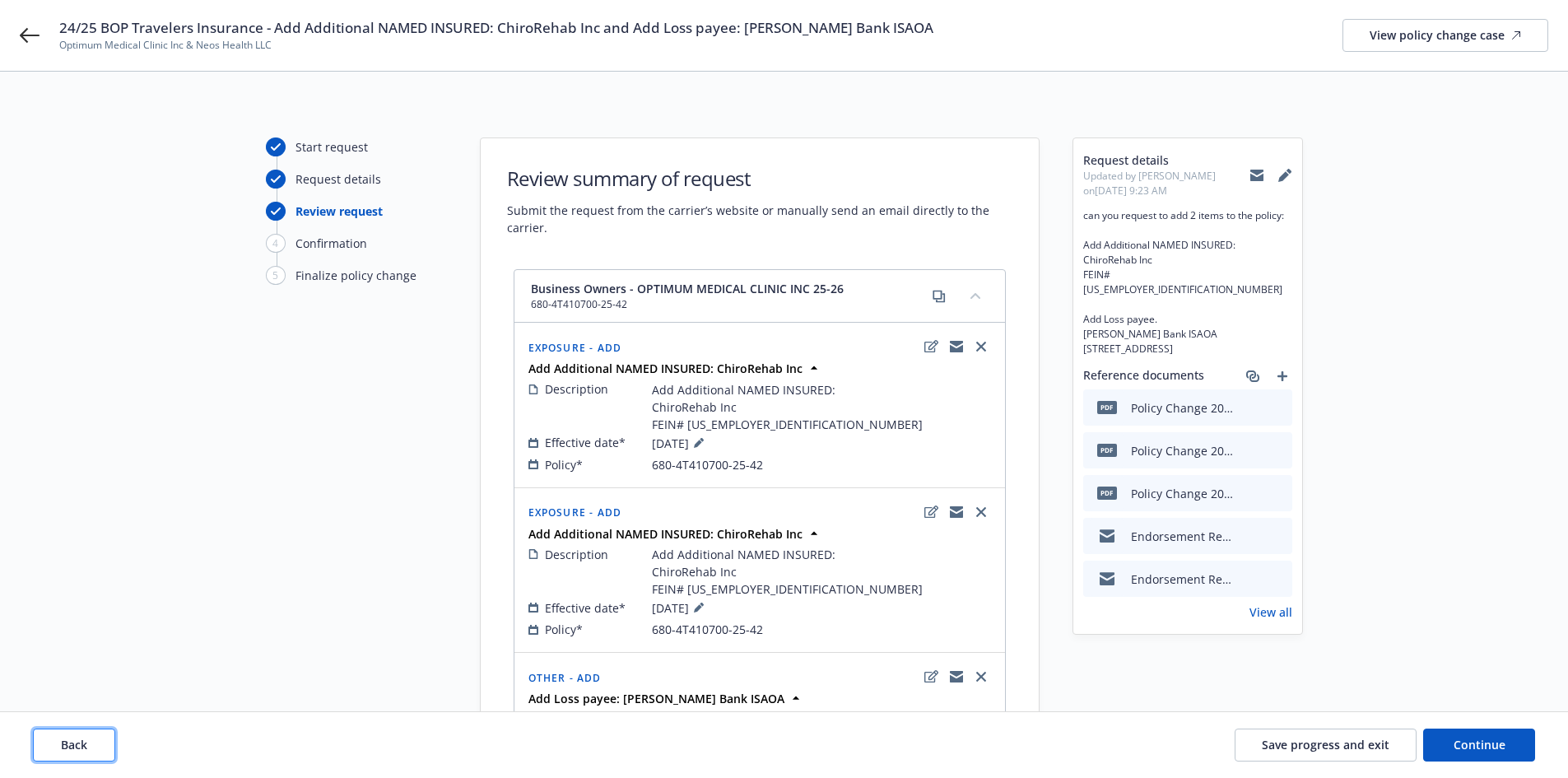
click at [103, 742] on button "Back" at bounding box center [74, 745] width 82 height 33
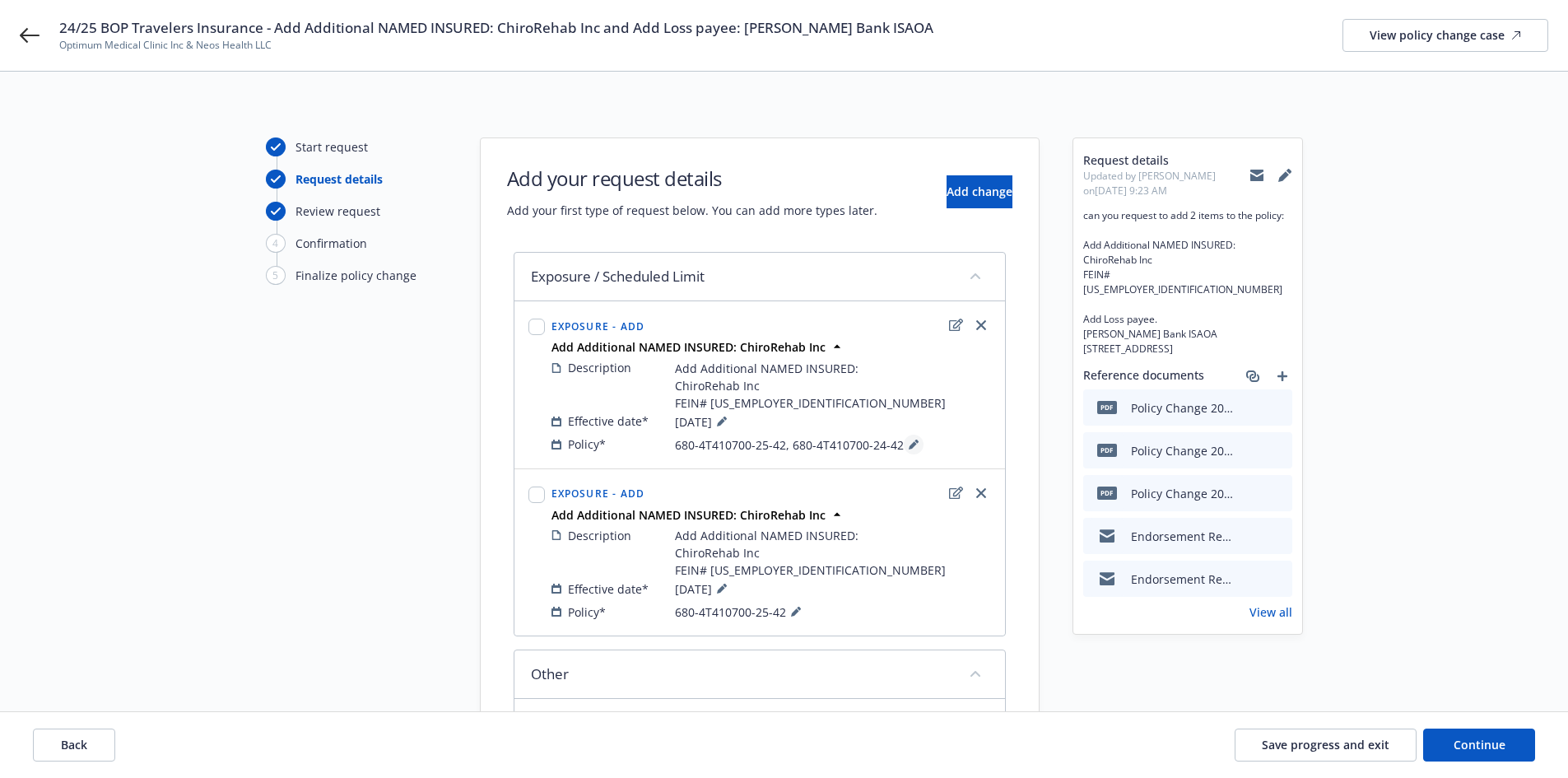
click at [907, 450] on button at bounding box center [914, 444] width 20 height 20
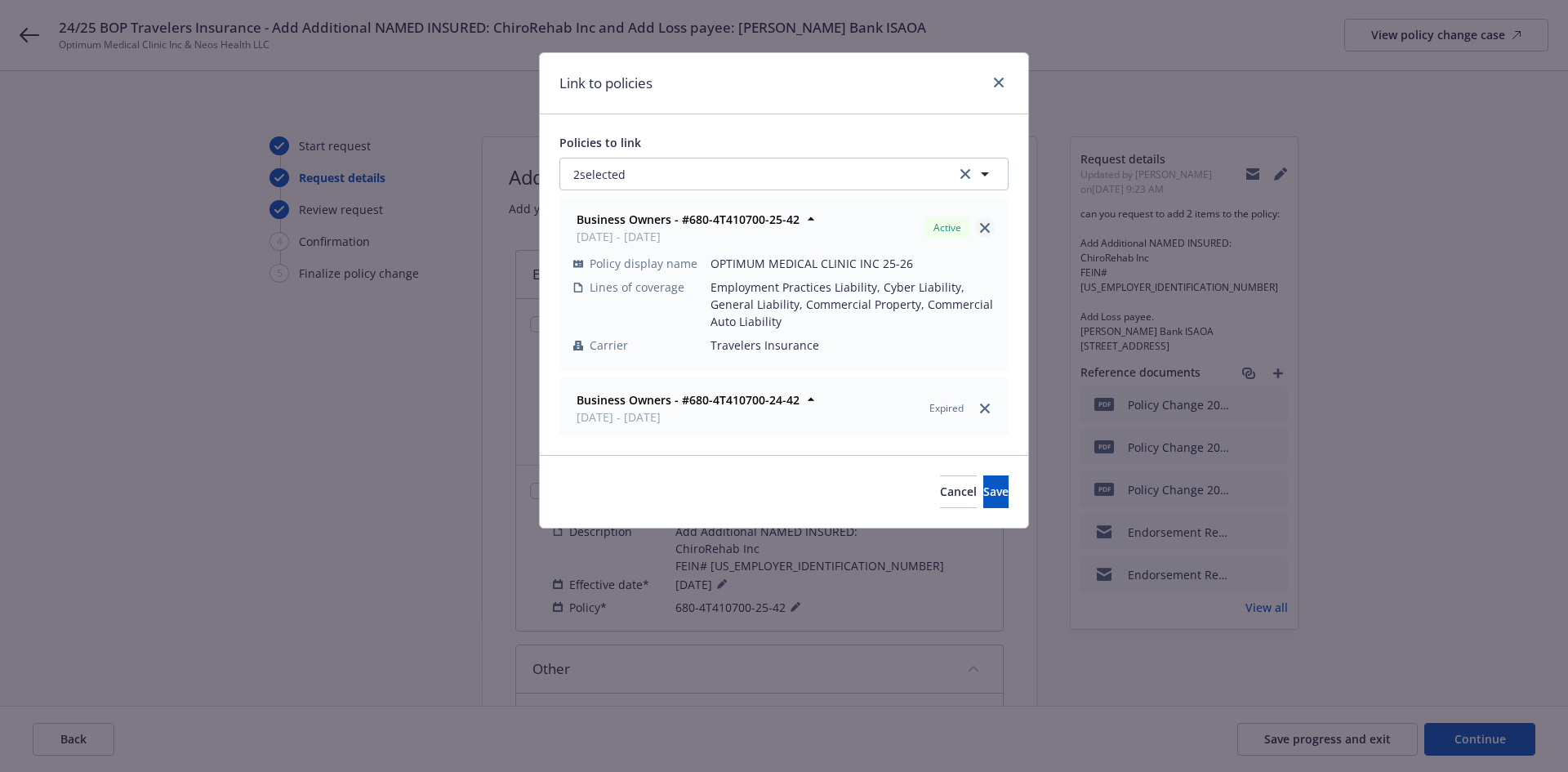
click at [980, 226] on icon "close" at bounding box center [985, 227] width 9 height 9
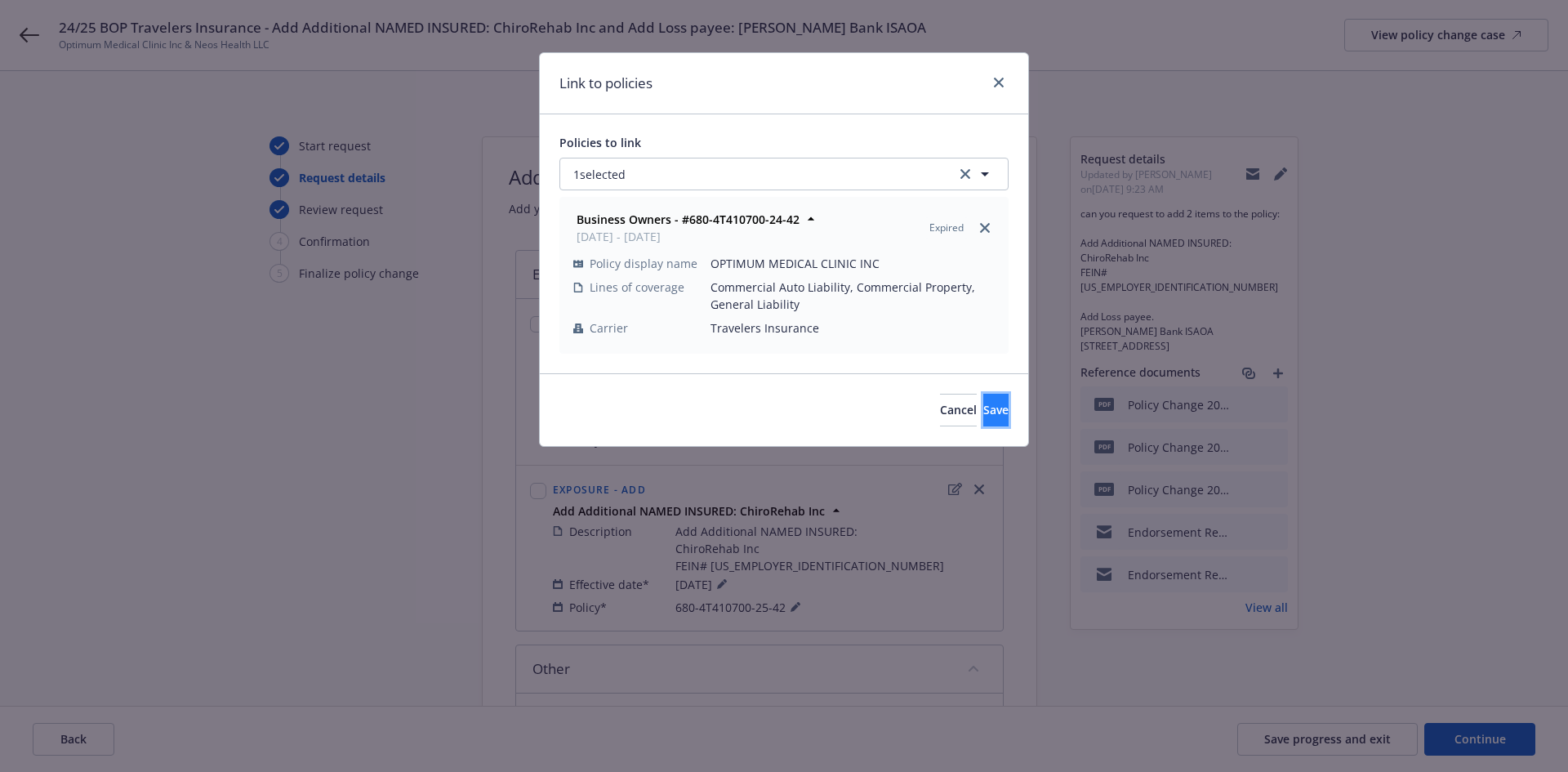
click at [984, 409] on span "Save" at bounding box center [996, 409] width 25 height 16
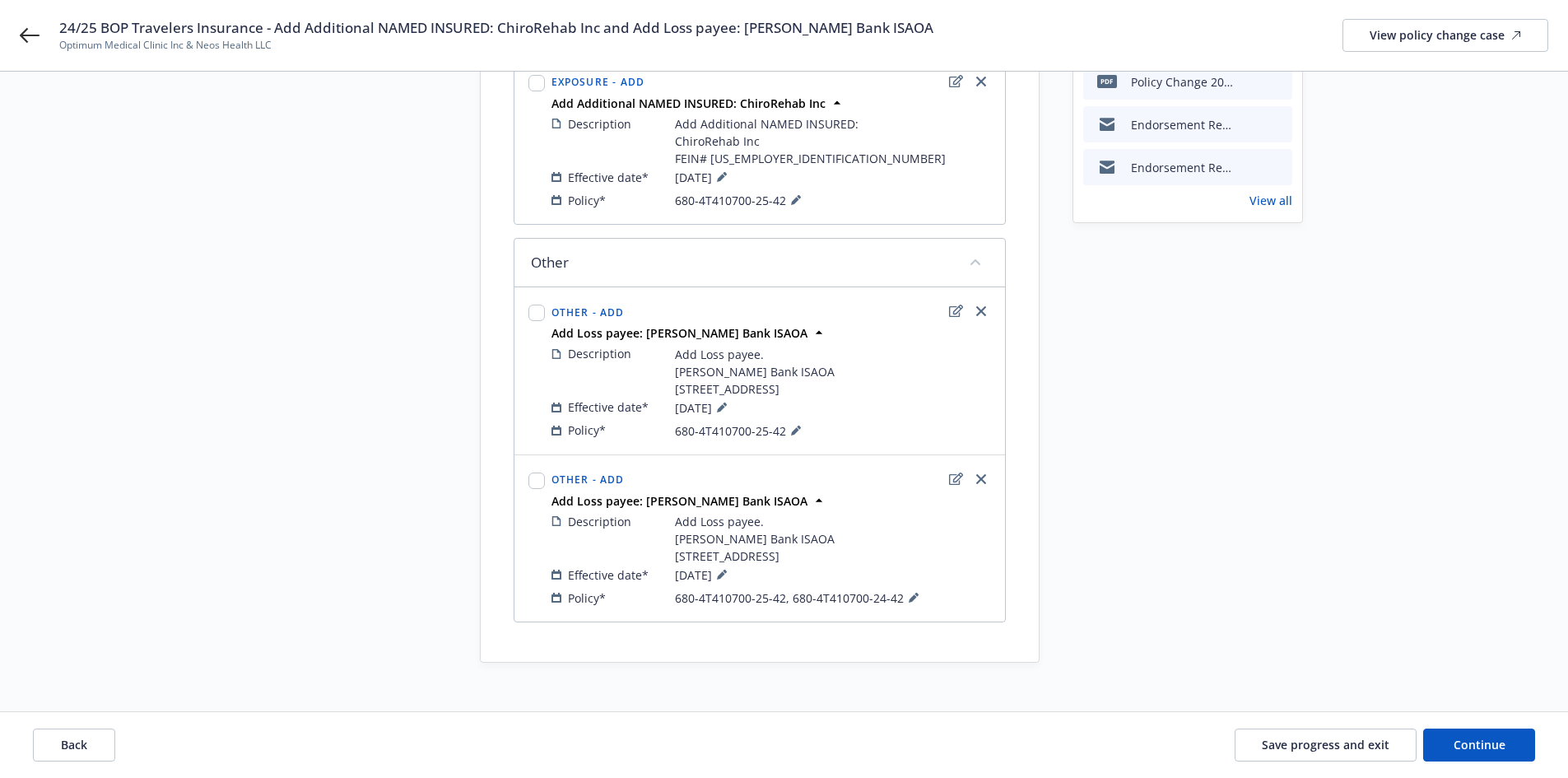
scroll to position [464, 0]
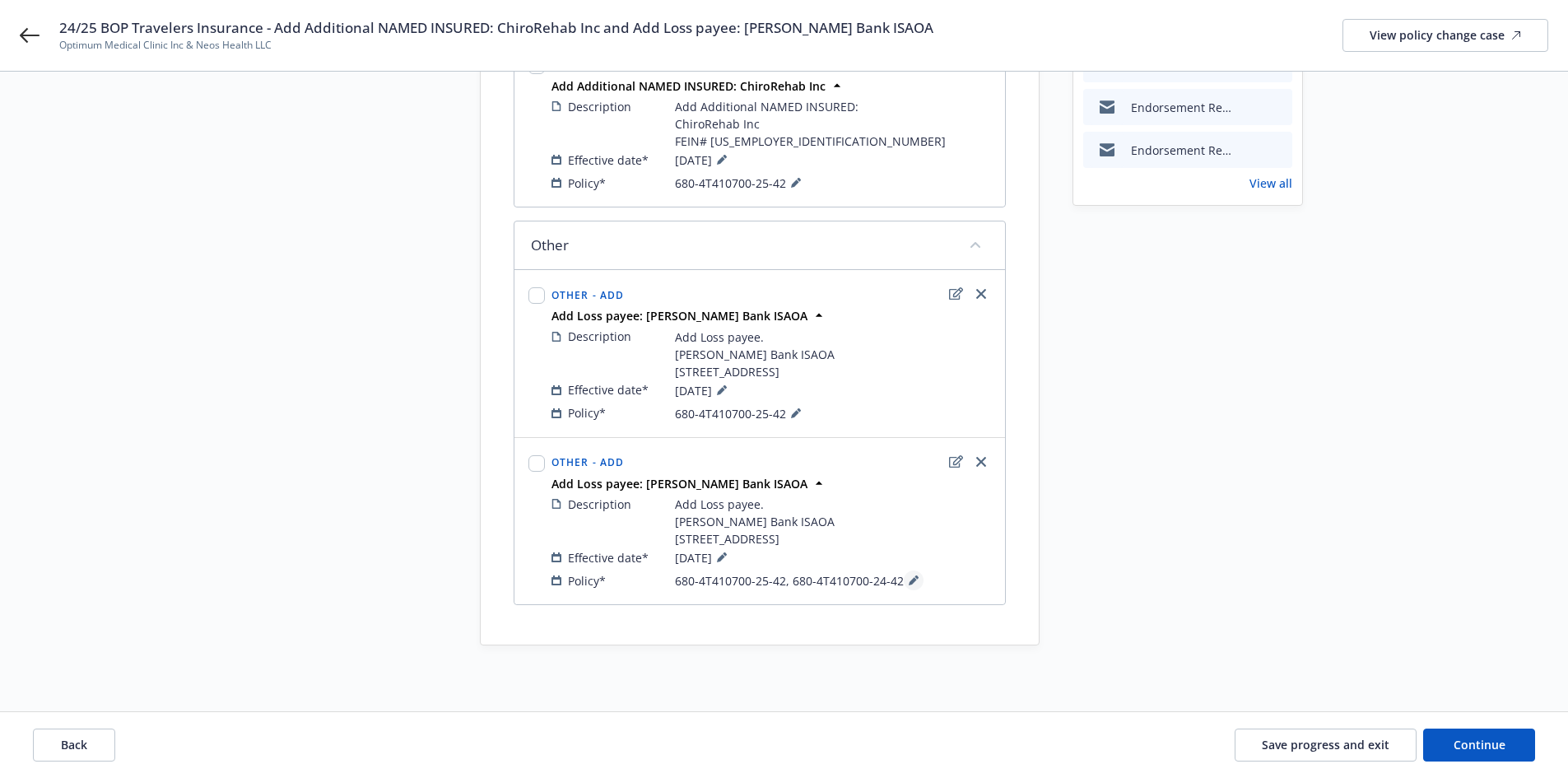
click at [914, 583] on icon at bounding box center [914, 580] width 9 height 9
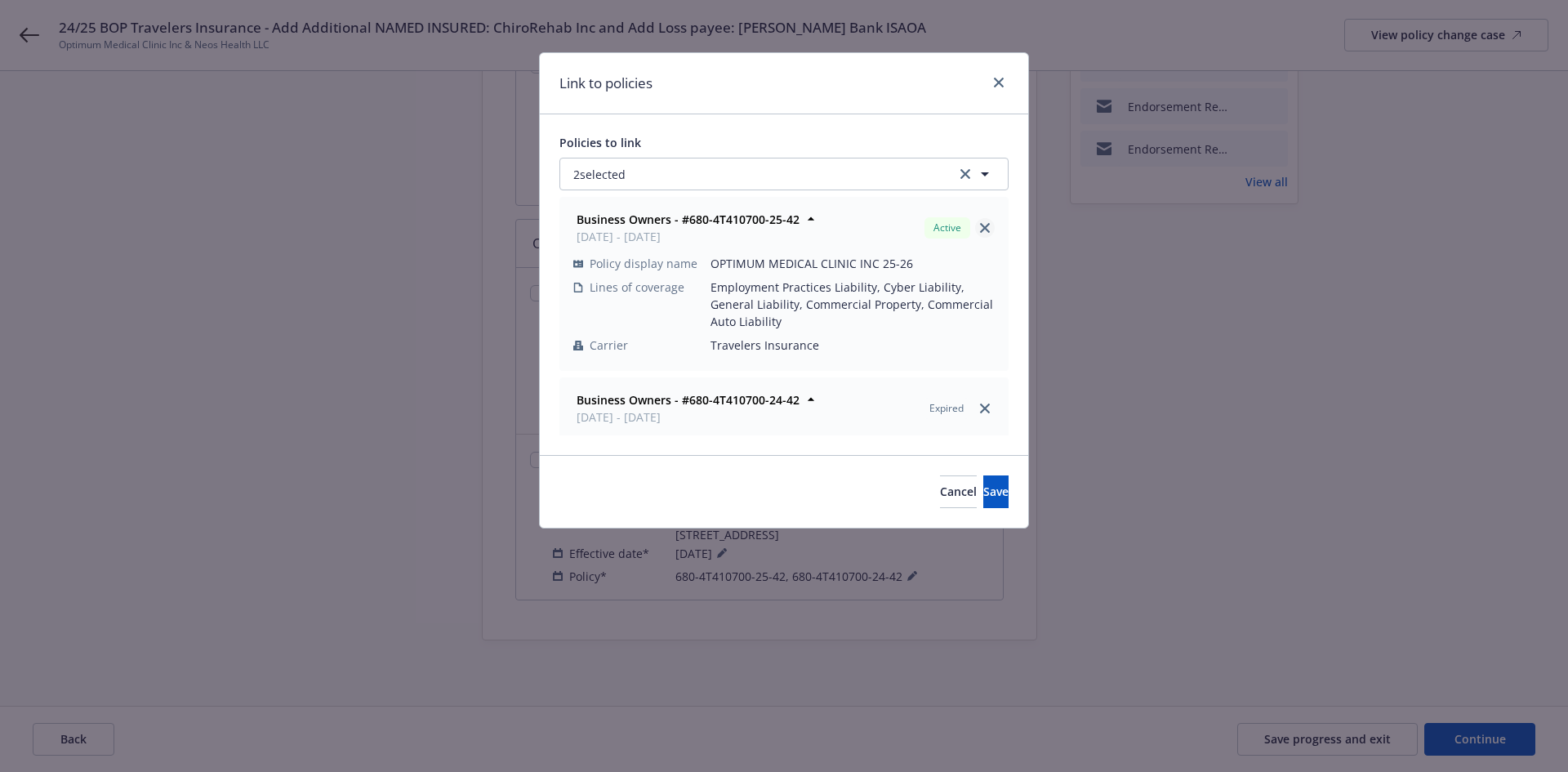
click at [980, 223] on icon "close" at bounding box center [985, 227] width 9 height 9
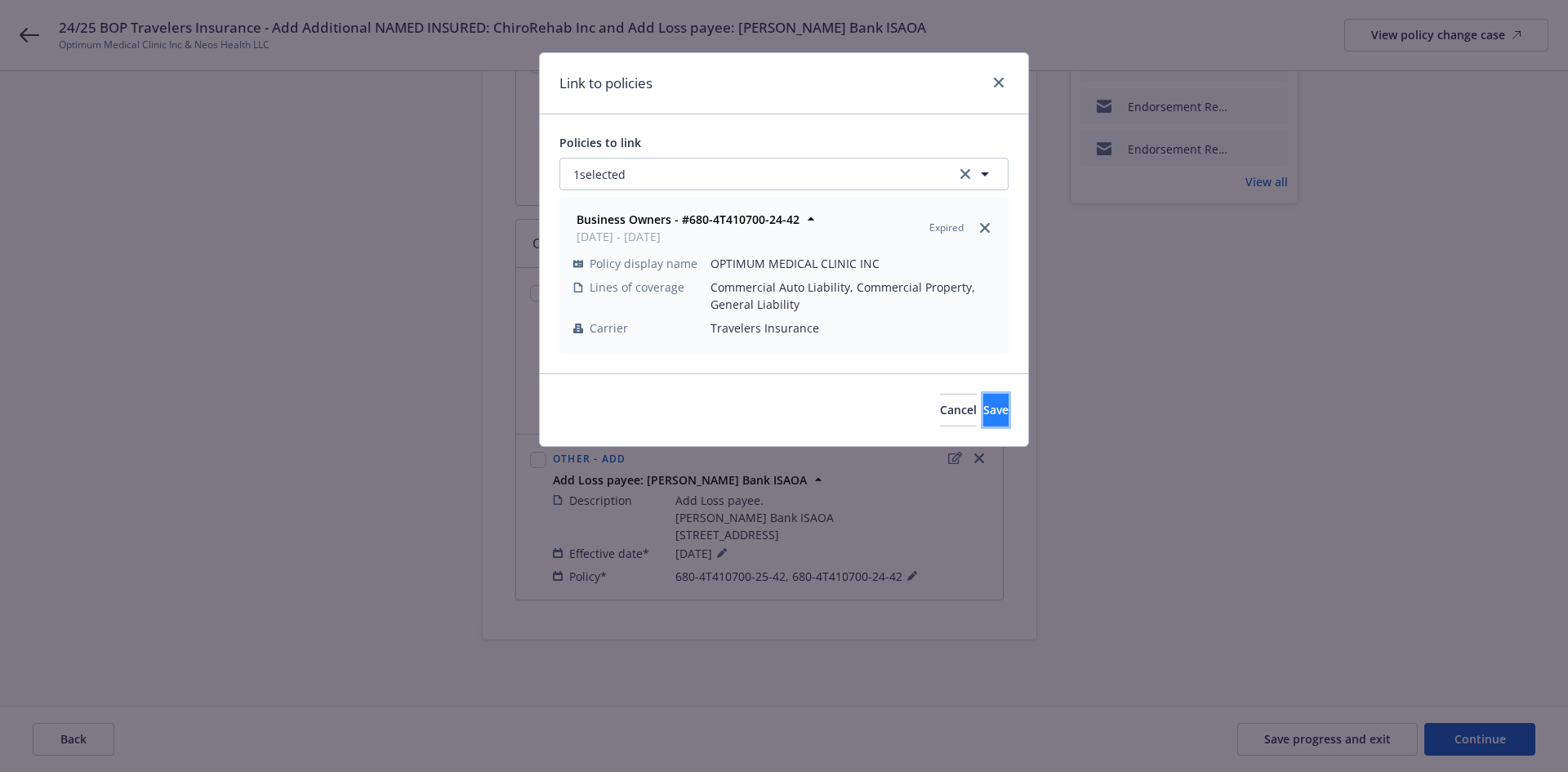
click at [984, 418] on button "Save" at bounding box center [996, 409] width 25 height 33
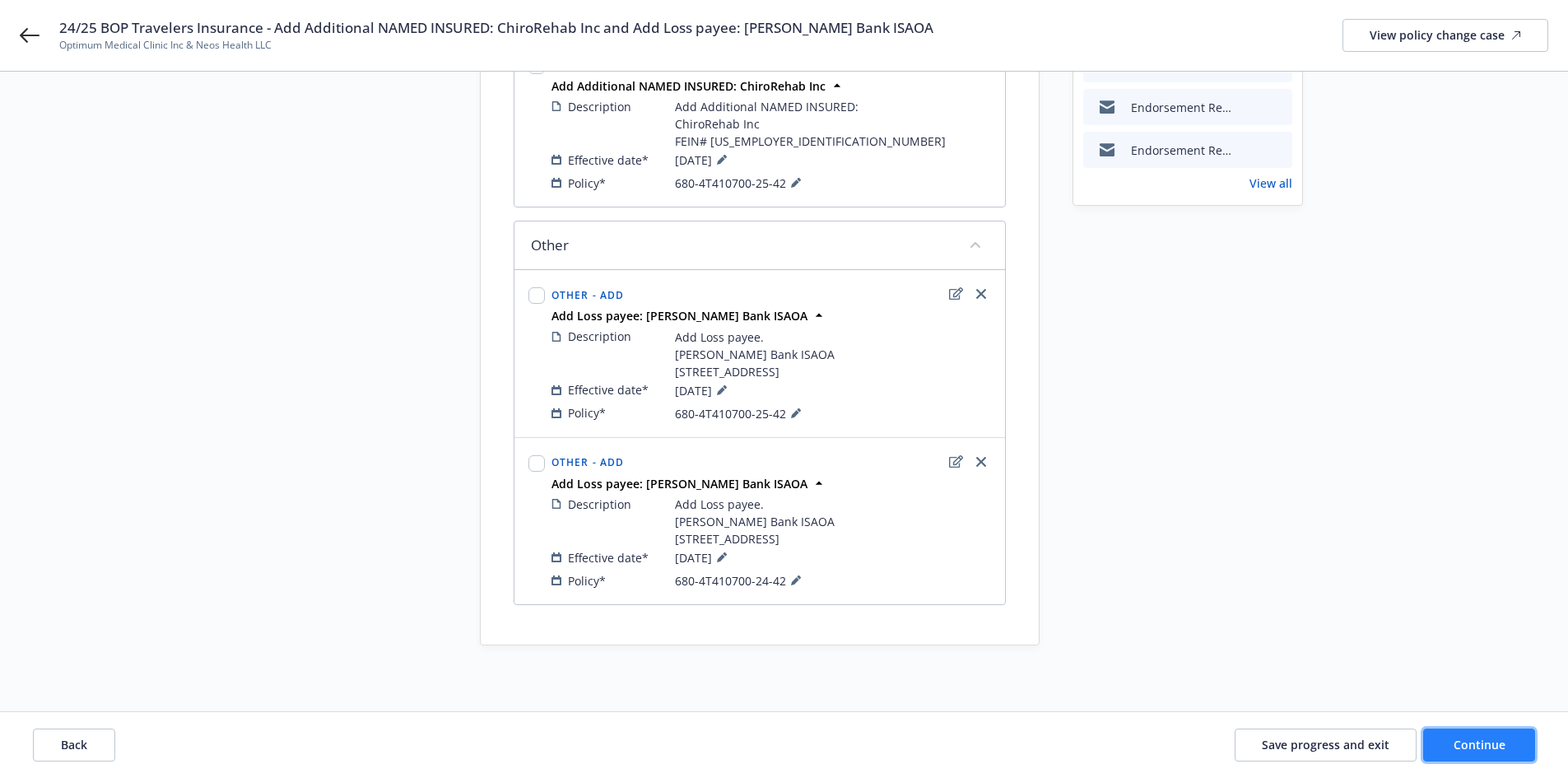
click at [1506, 740] on button "Continue" at bounding box center [1479, 745] width 112 height 33
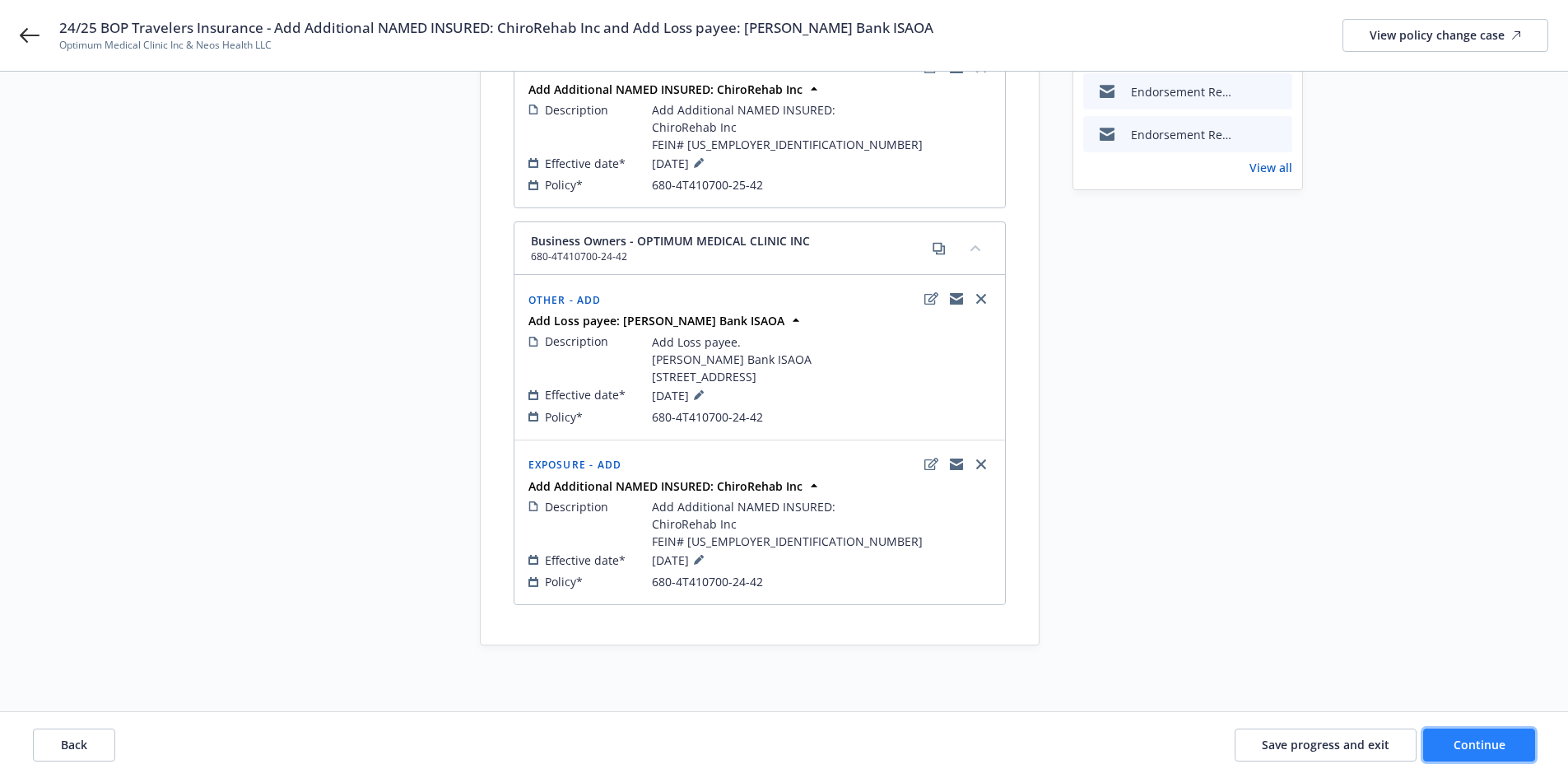
click at [1506, 740] on button "Continue" at bounding box center [1479, 745] width 112 height 33
select select "ACCEPTED"
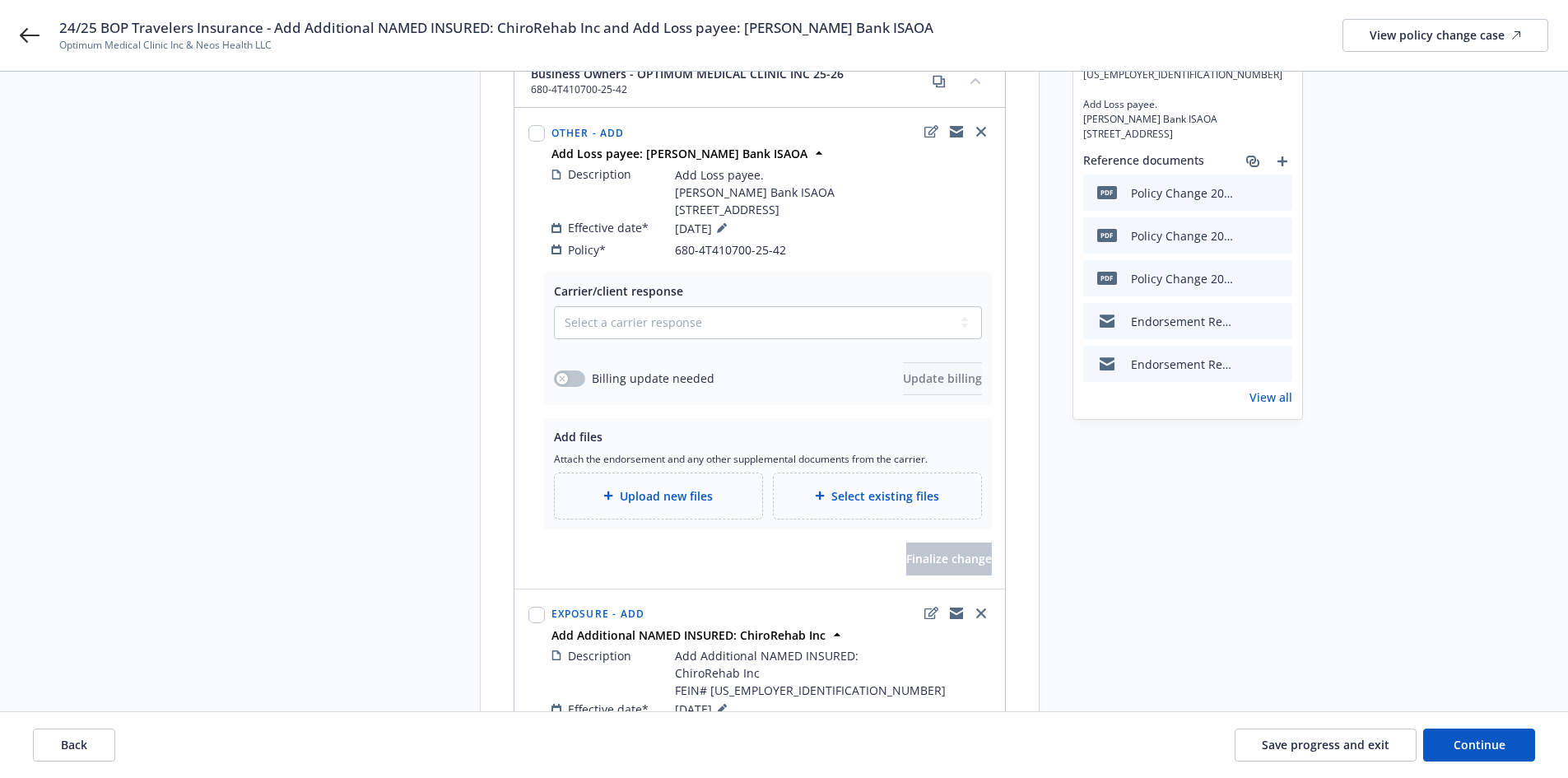
scroll to position [217, 0]
click at [615, 322] on select "Select a carrier response Accepted Accepted with revision No endorsement needed…" at bounding box center [768, 321] width 428 height 33
select select "ACCEPTED"
click at [554, 305] on select "Select a carrier response Accepted Accepted with revision No endorsement needed…" at bounding box center [768, 321] width 428 height 33
click at [568, 371] on button "button" at bounding box center [569, 377] width 31 height 16
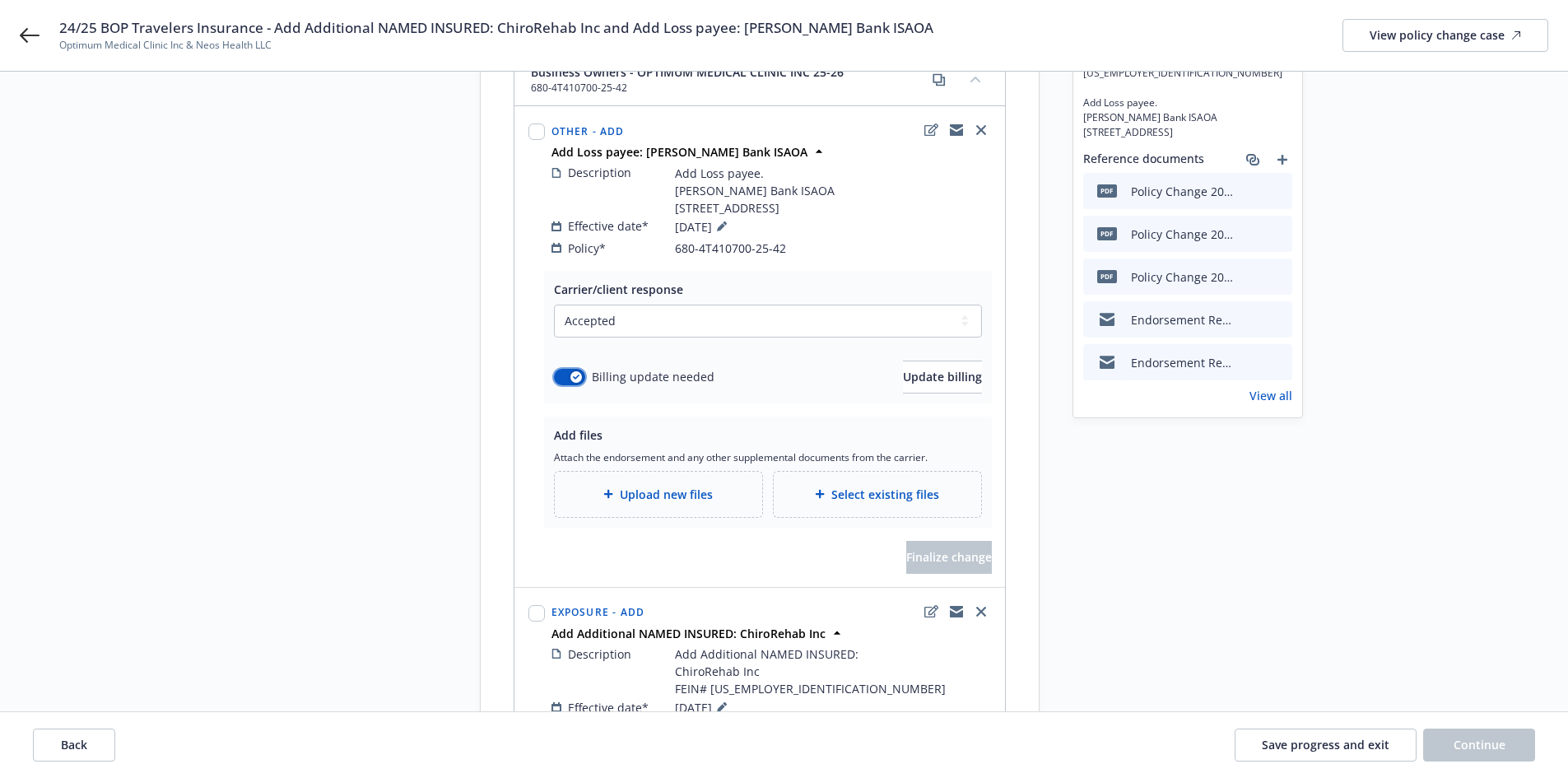
click at [568, 371] on button "button" at bounding box center [569, 377] width 31 height 16
click at [628, 493] on span "Upload new files" at bounding box center [667, 494] width 93 height 17
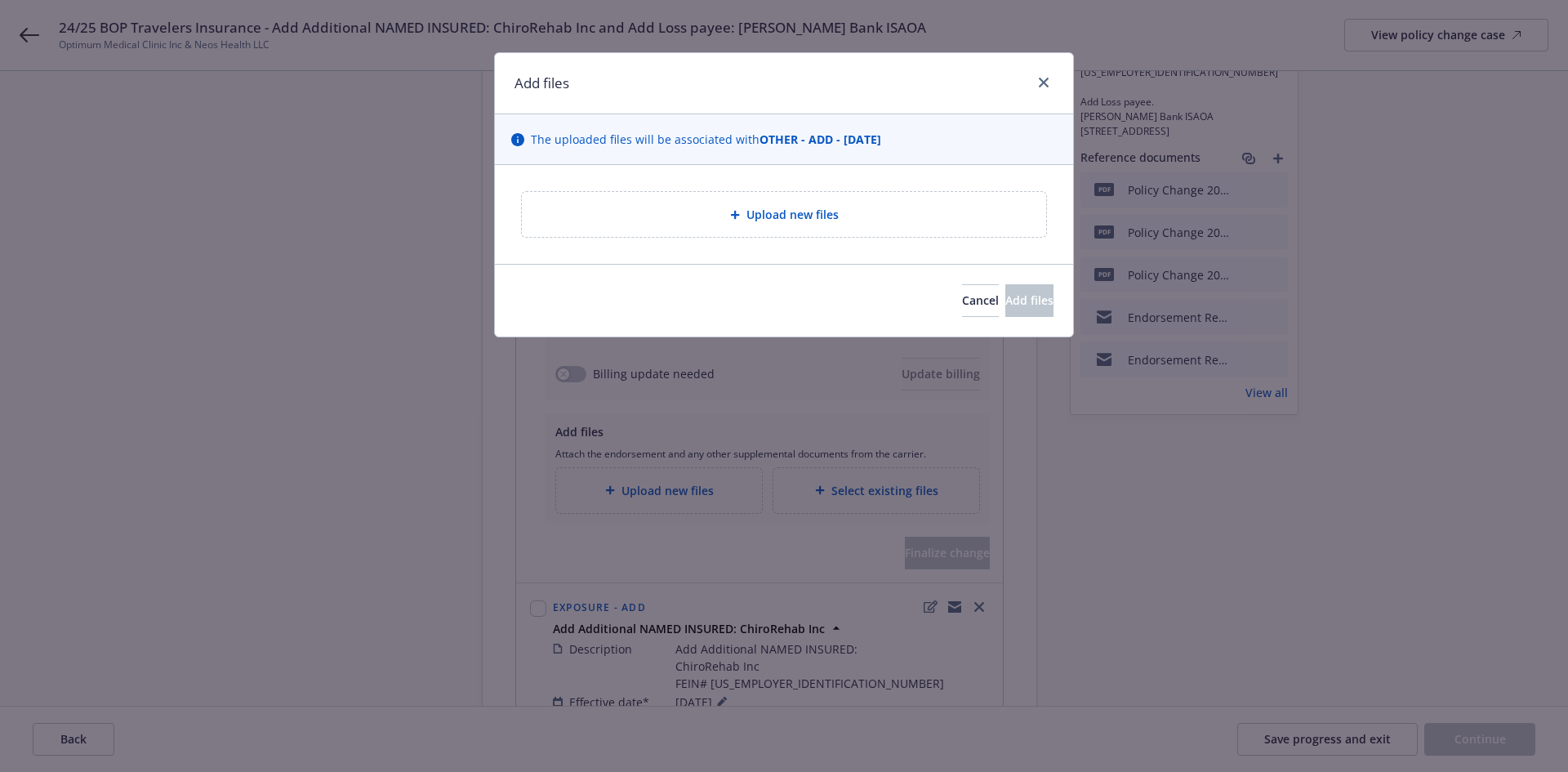
click at [924, 223] on div "Upload new files" at bounding box center [784, 214] width 498 height 19
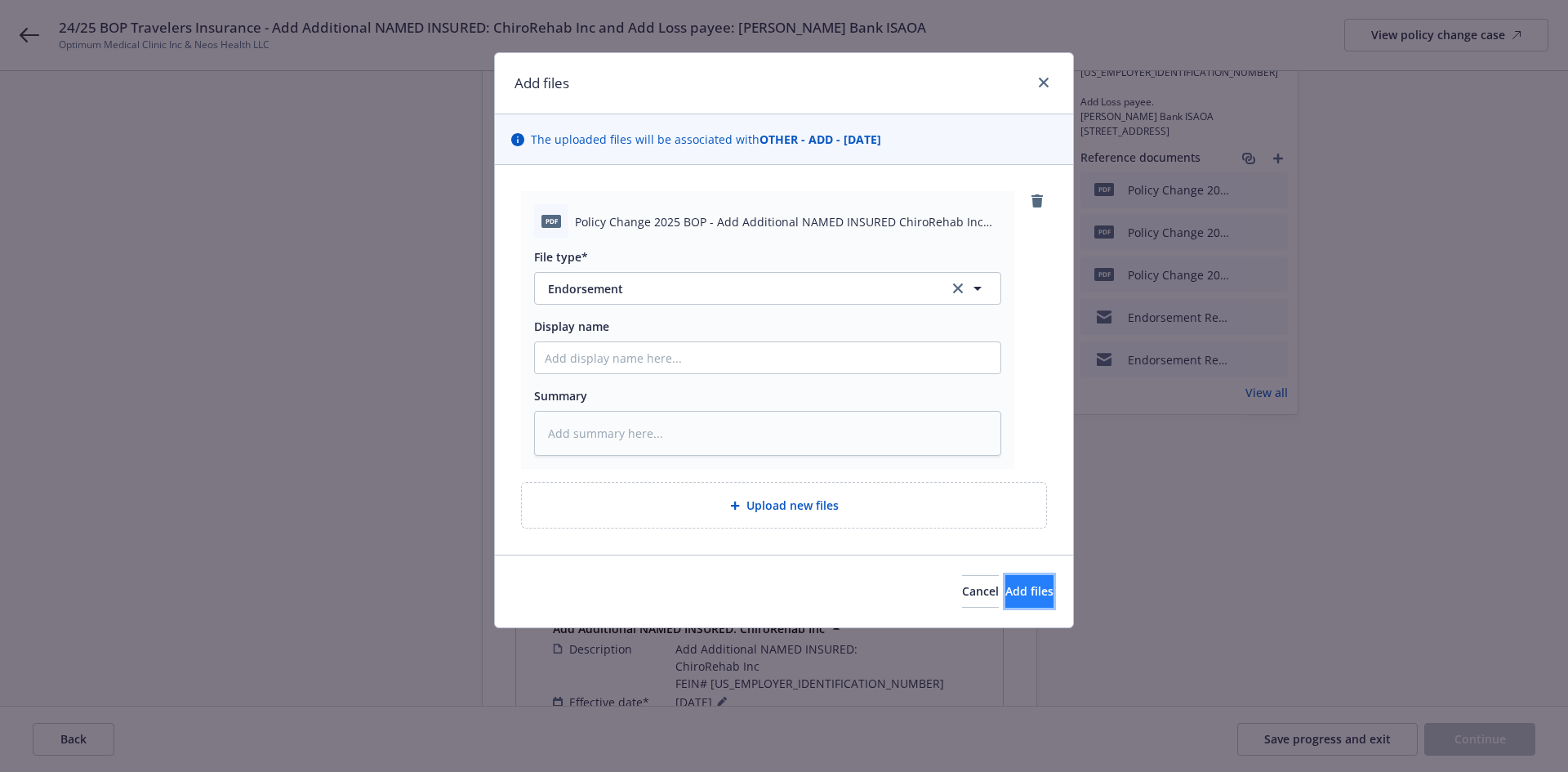
click at [1017, 588] on span "Add files" at bounding box center [1029, 591] width 48 height 16
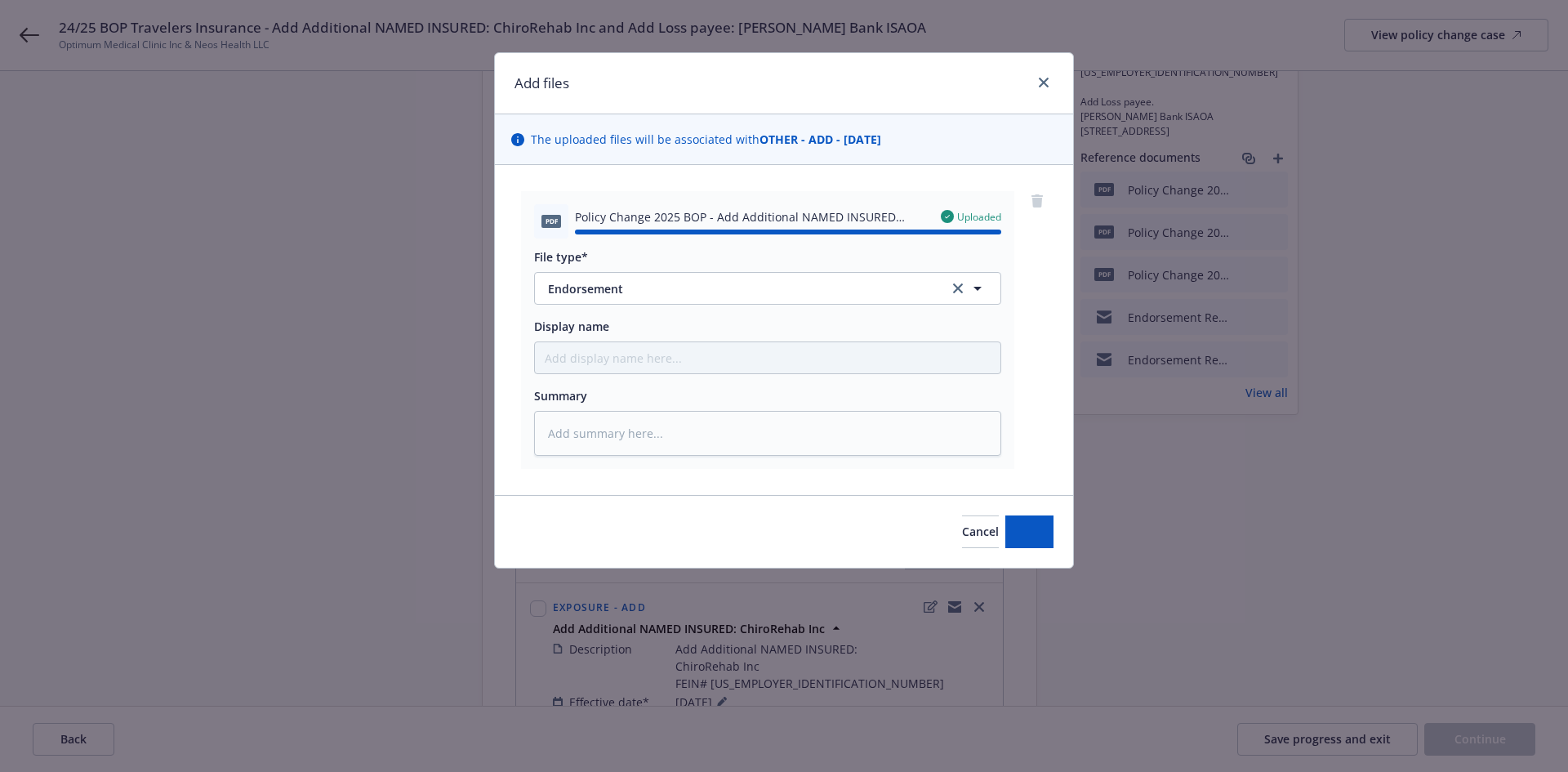
type textarea "x"
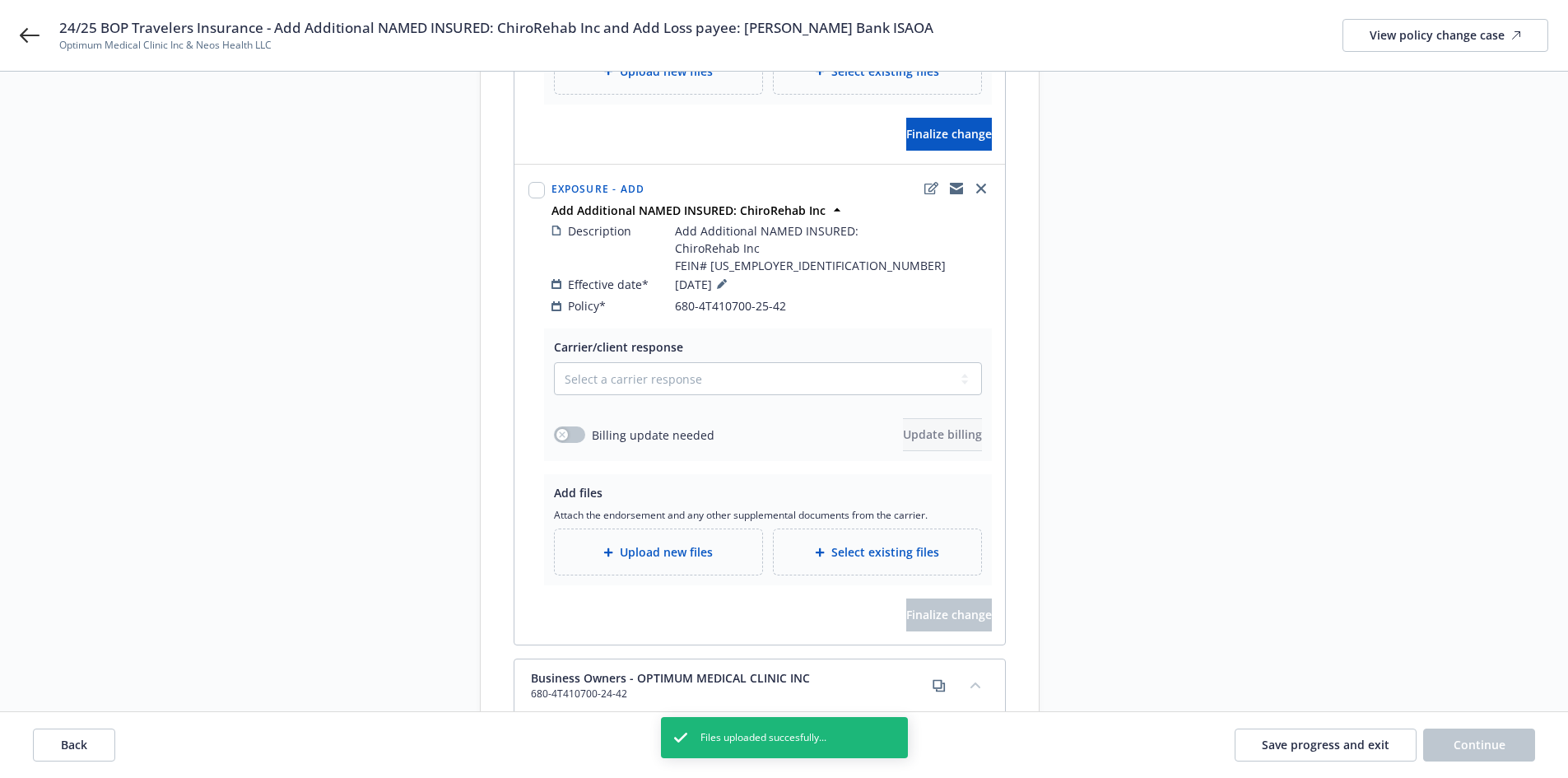
scroll to position [710, 0]
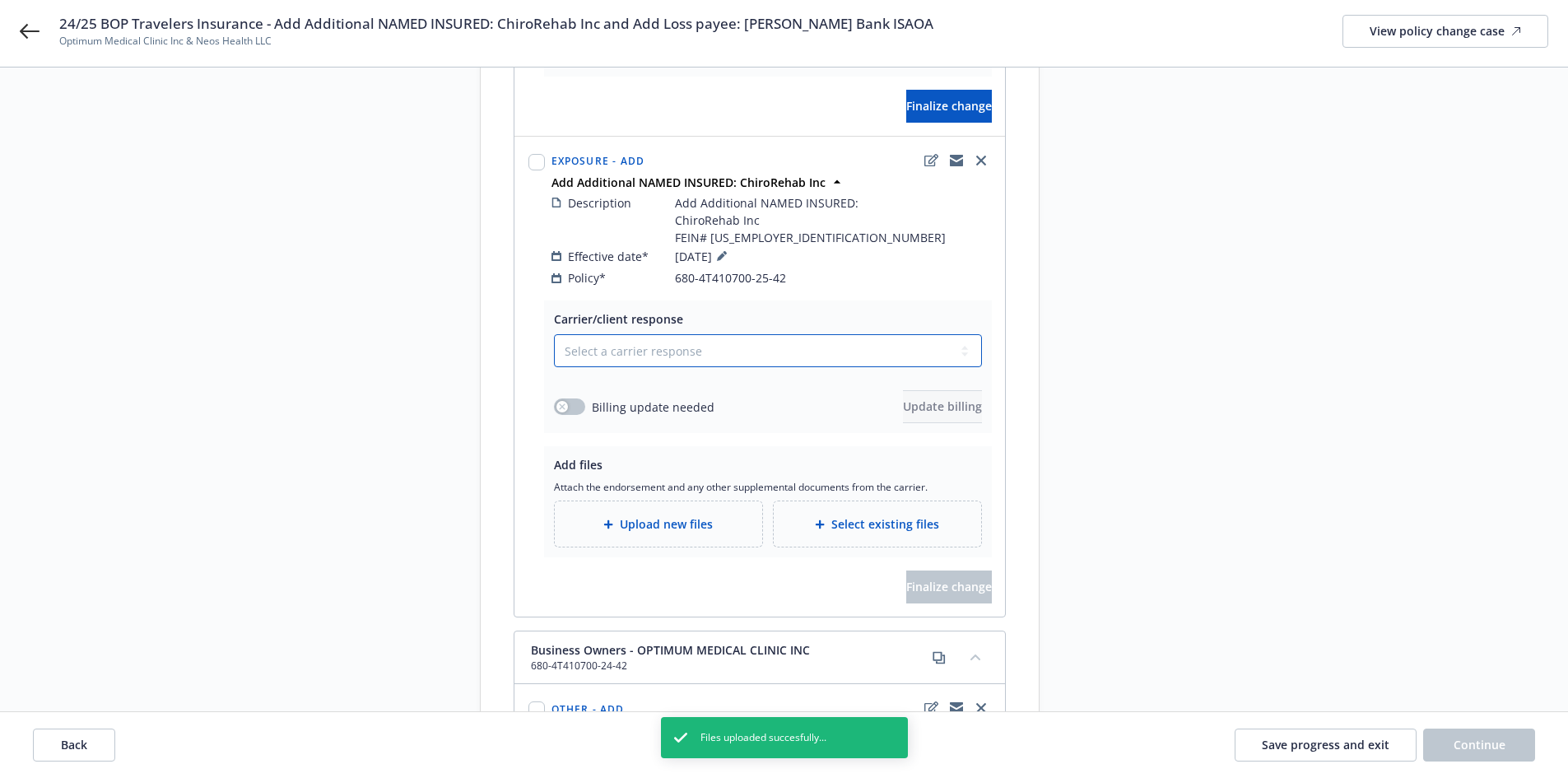
click at [647, 353] on select "Select a carrier response Accepted Accepted with revision No endorsement needed…" at bounding box center [768, 350] width 428 height 33
select select "ACCEPTED"
click at [554, 334] on select "Select a carrier response Accepted Accepted with revision No endorsement needed…" at bounding box center [768, 350] width 428 height 33
click at [619, 521] on div at bounding box center [611, 524] width 16 height 9
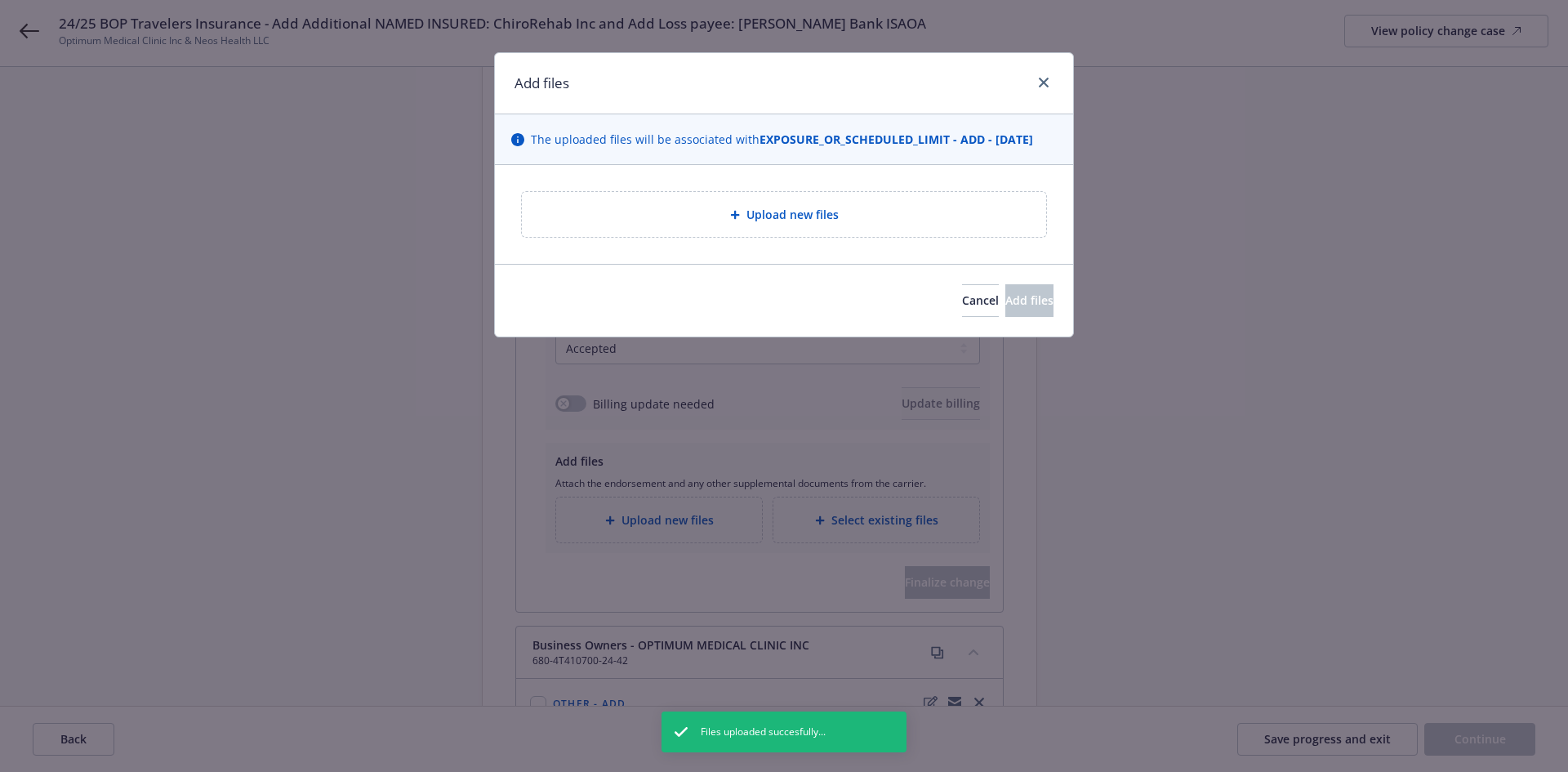
click at [904, 224] on div "Upload new files" at bounding box center [784, 214] width 524 height 45
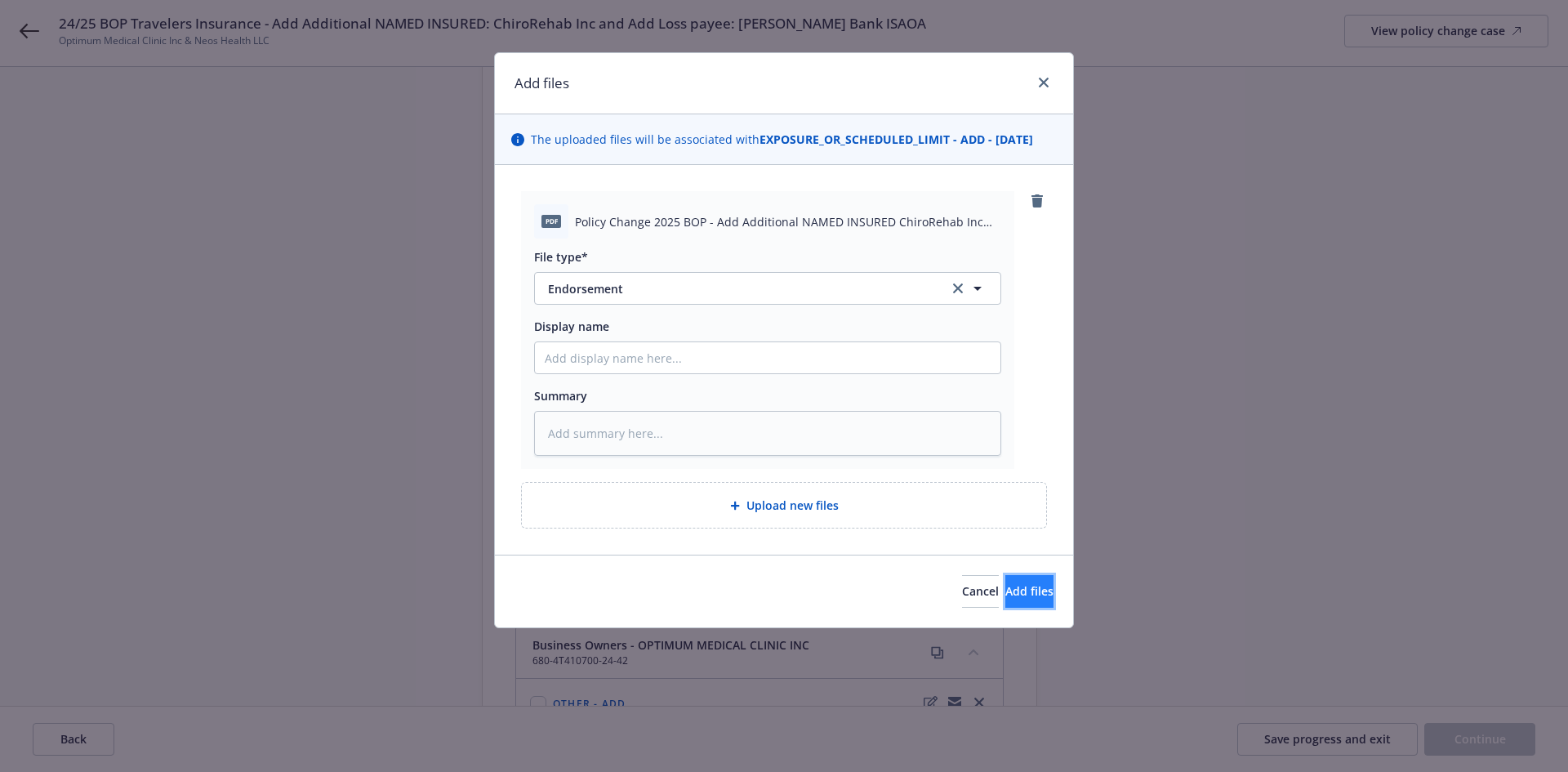
click at [1032, 588] on button "Add files" at bounding box center [1029, 591] width 48 height 33
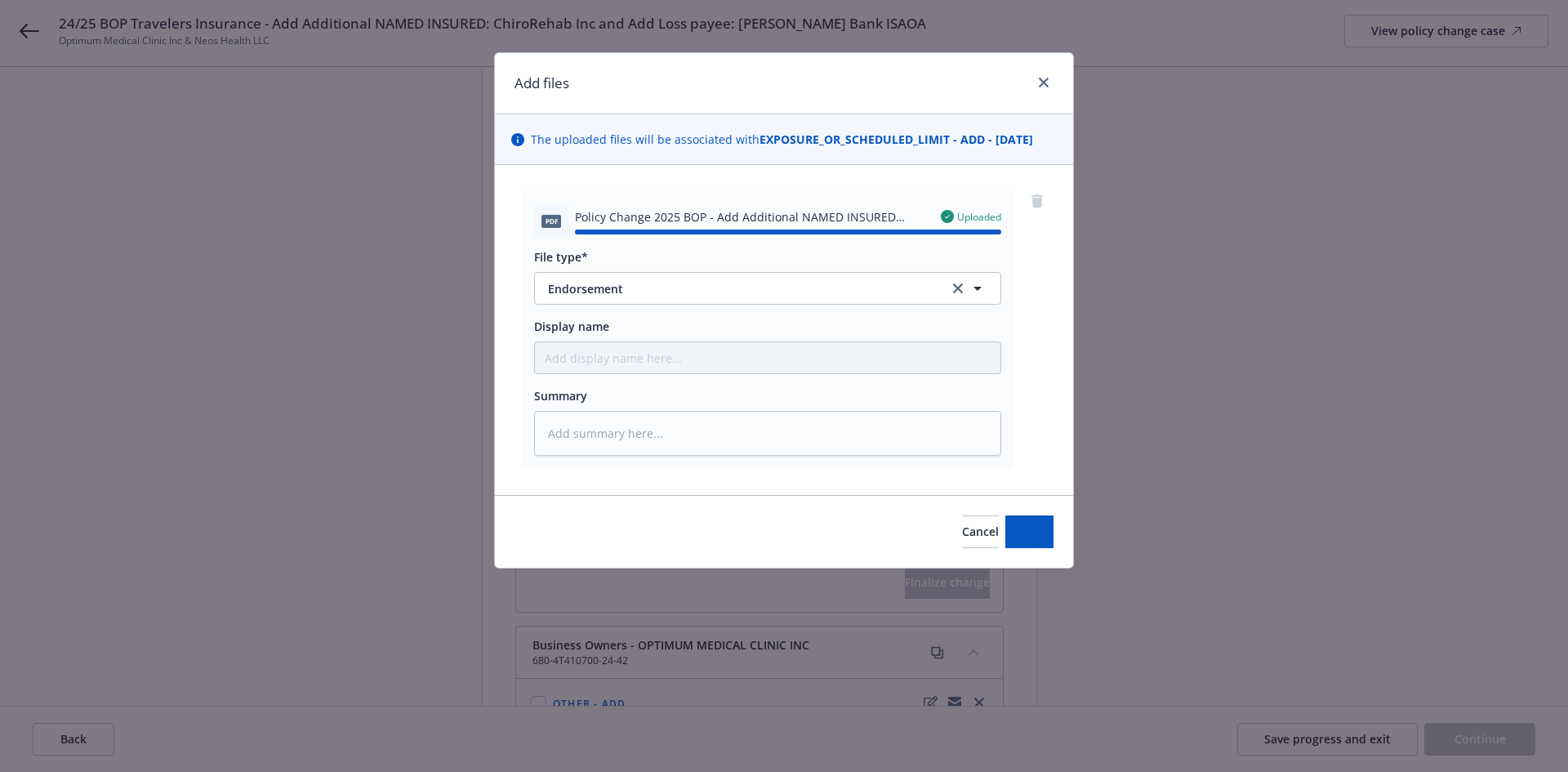
type textarea "x"
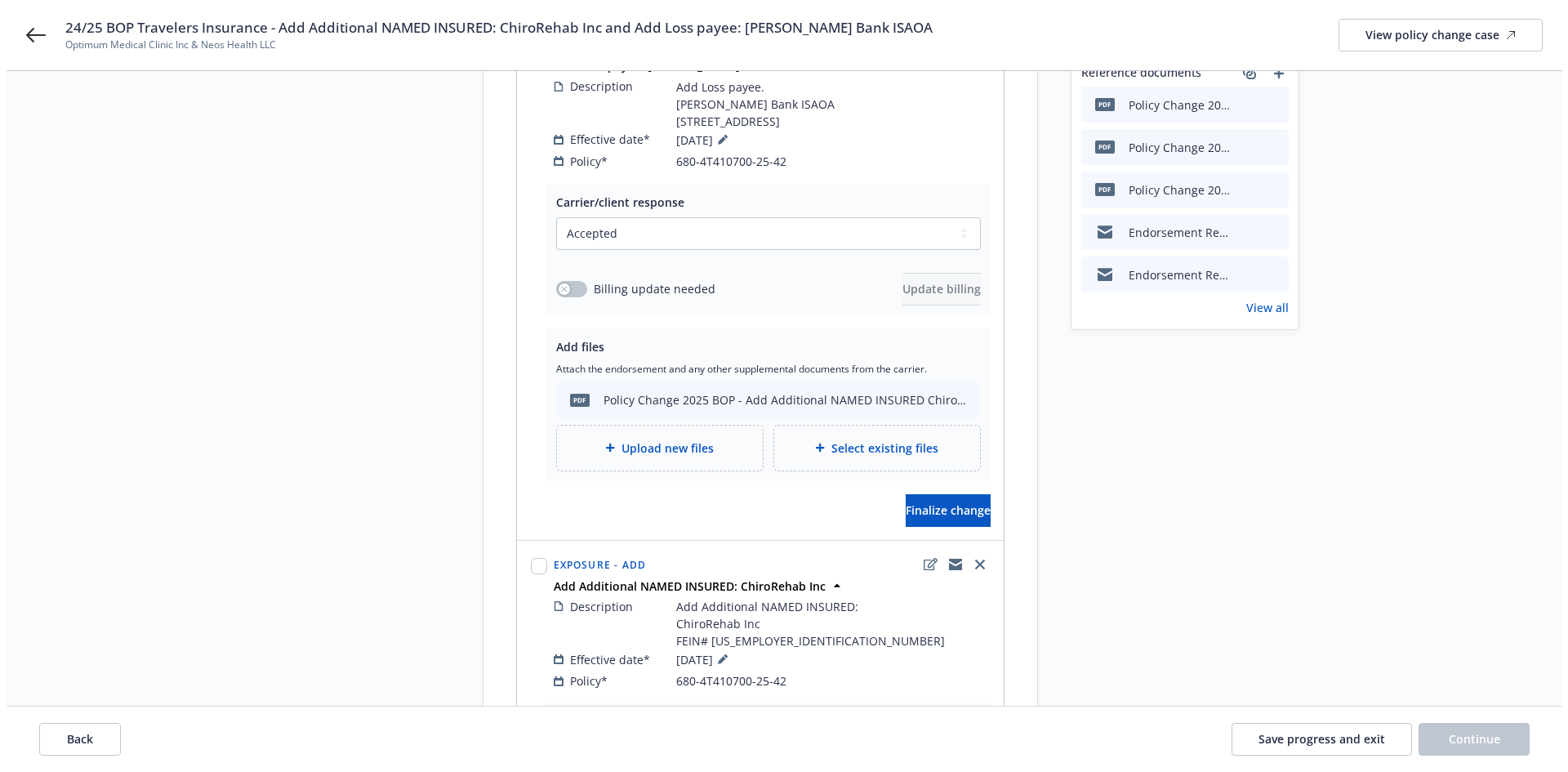
scroll to position [327, 0]
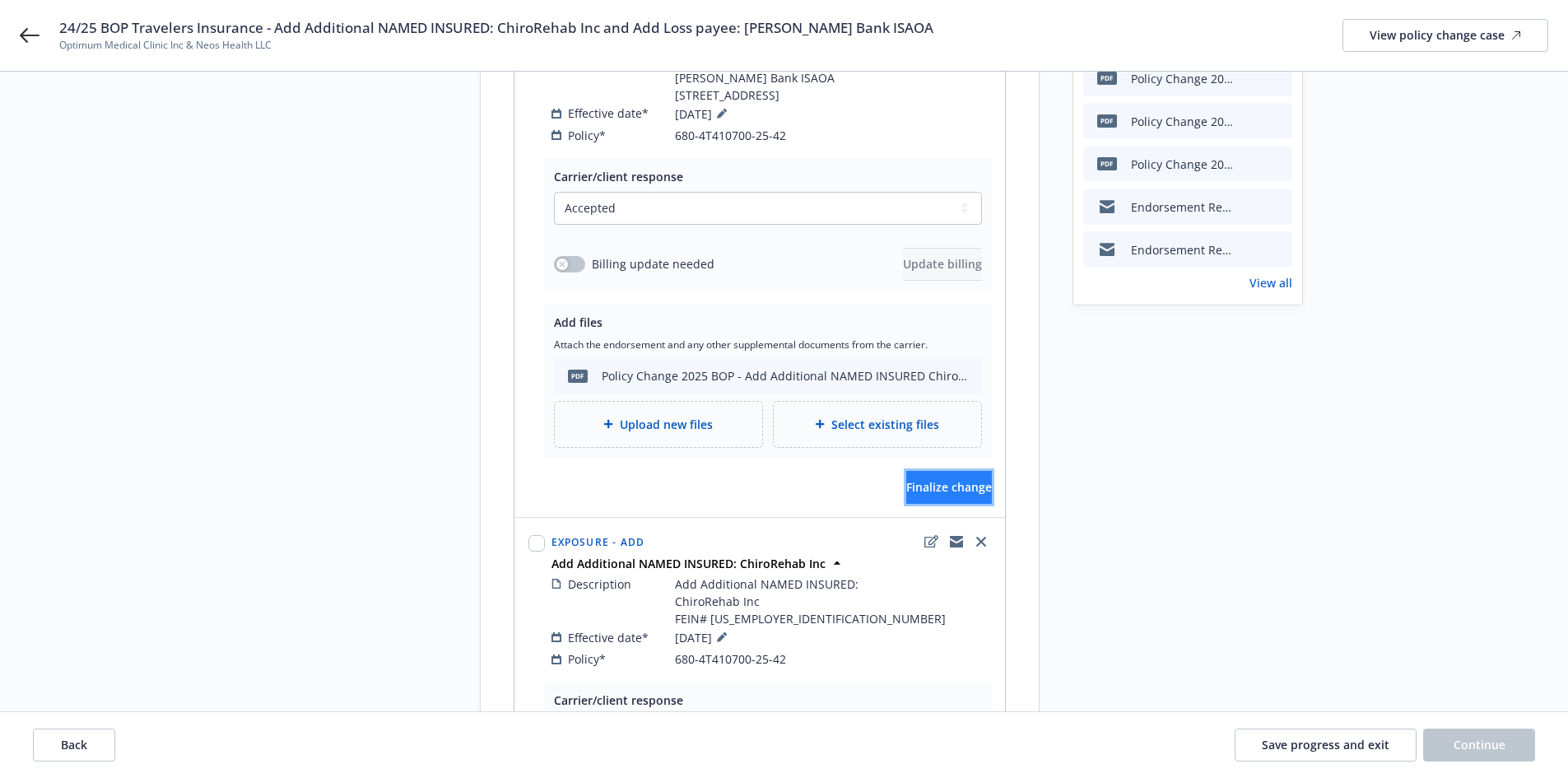
click at [906, 491] on span "Finalize change" at bounding box center [949, 486] width 85 height 16
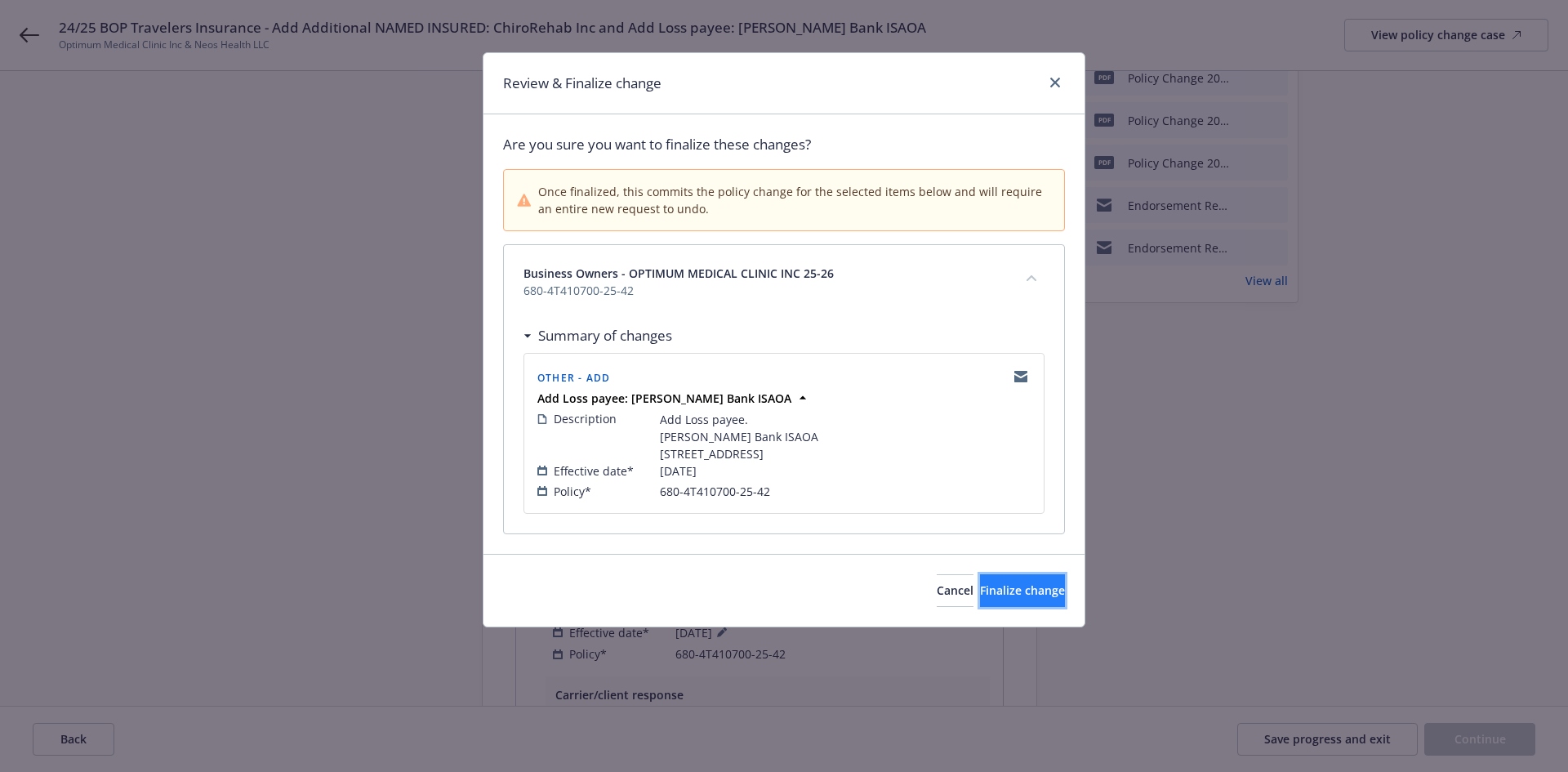
click at [996, 597] on span "Finalize change" at bounding box center [1022, 590] width 85 height 16
select select "ACCEPTED"
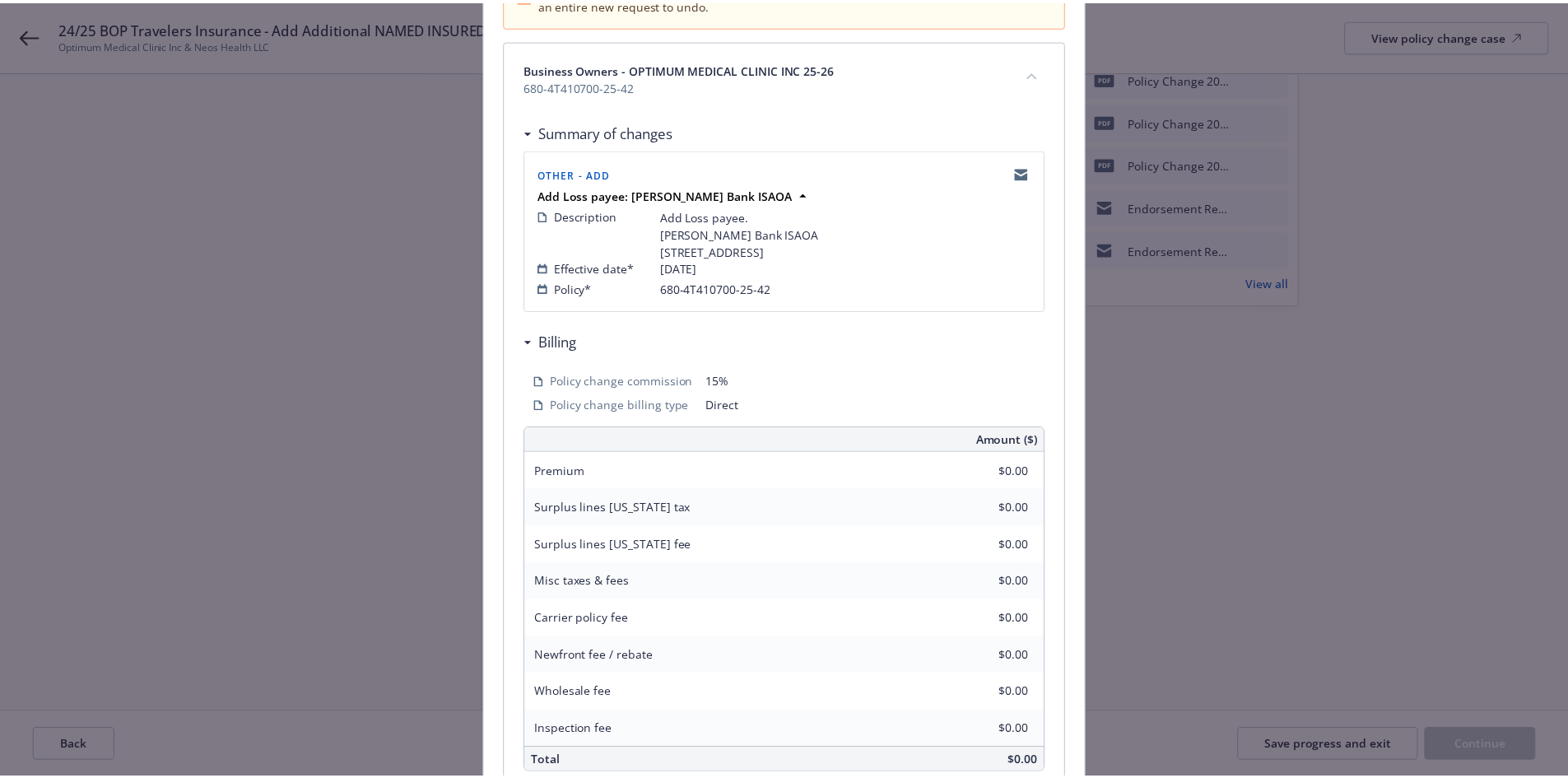
scroll to position [0, 0]
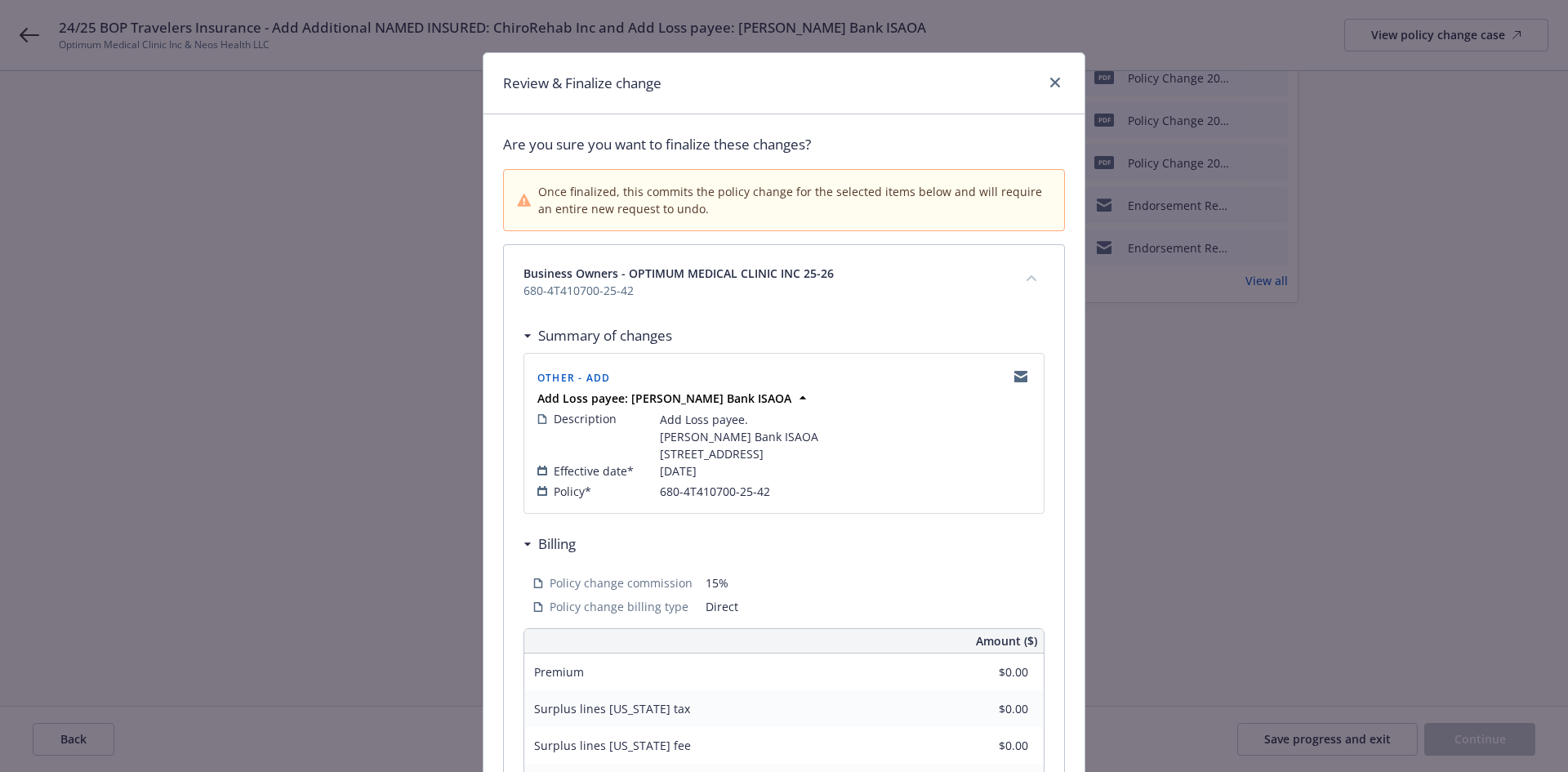
select select "ACCEPTED"
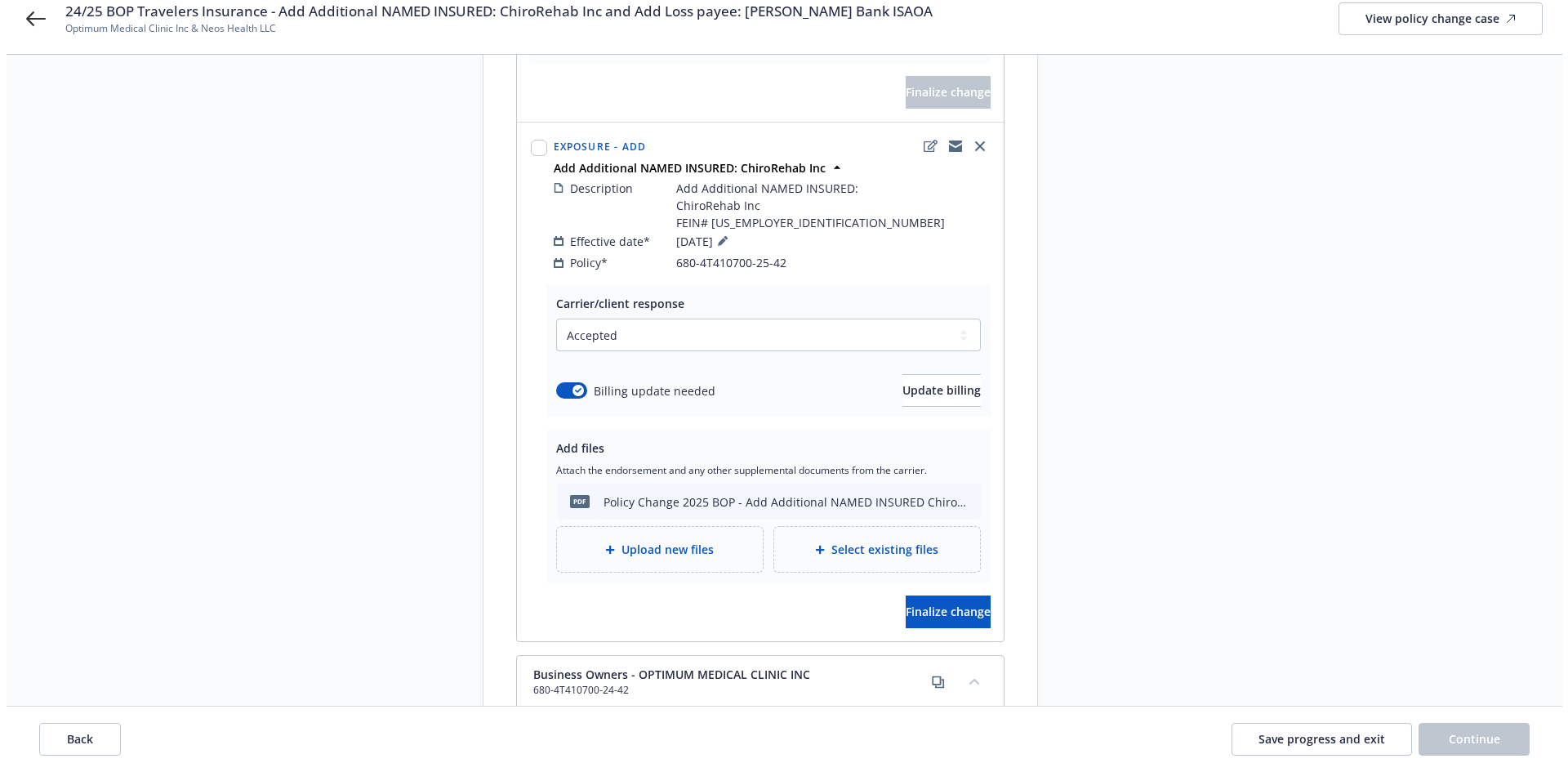
scroll to position [735, 0]
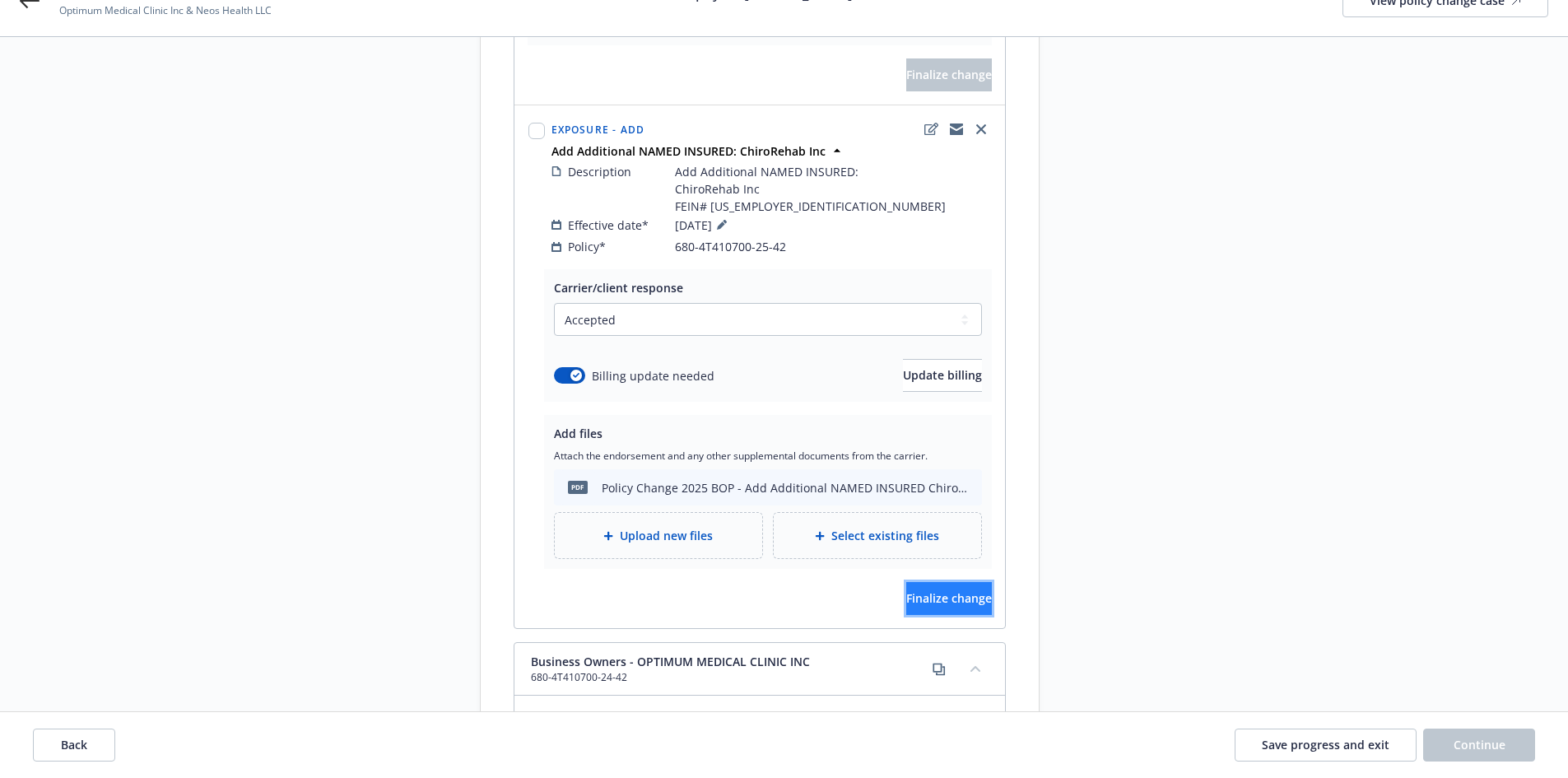
click at [950, 593] on span "Finalize change" at bounding box center [949, 597] width 85 height 16
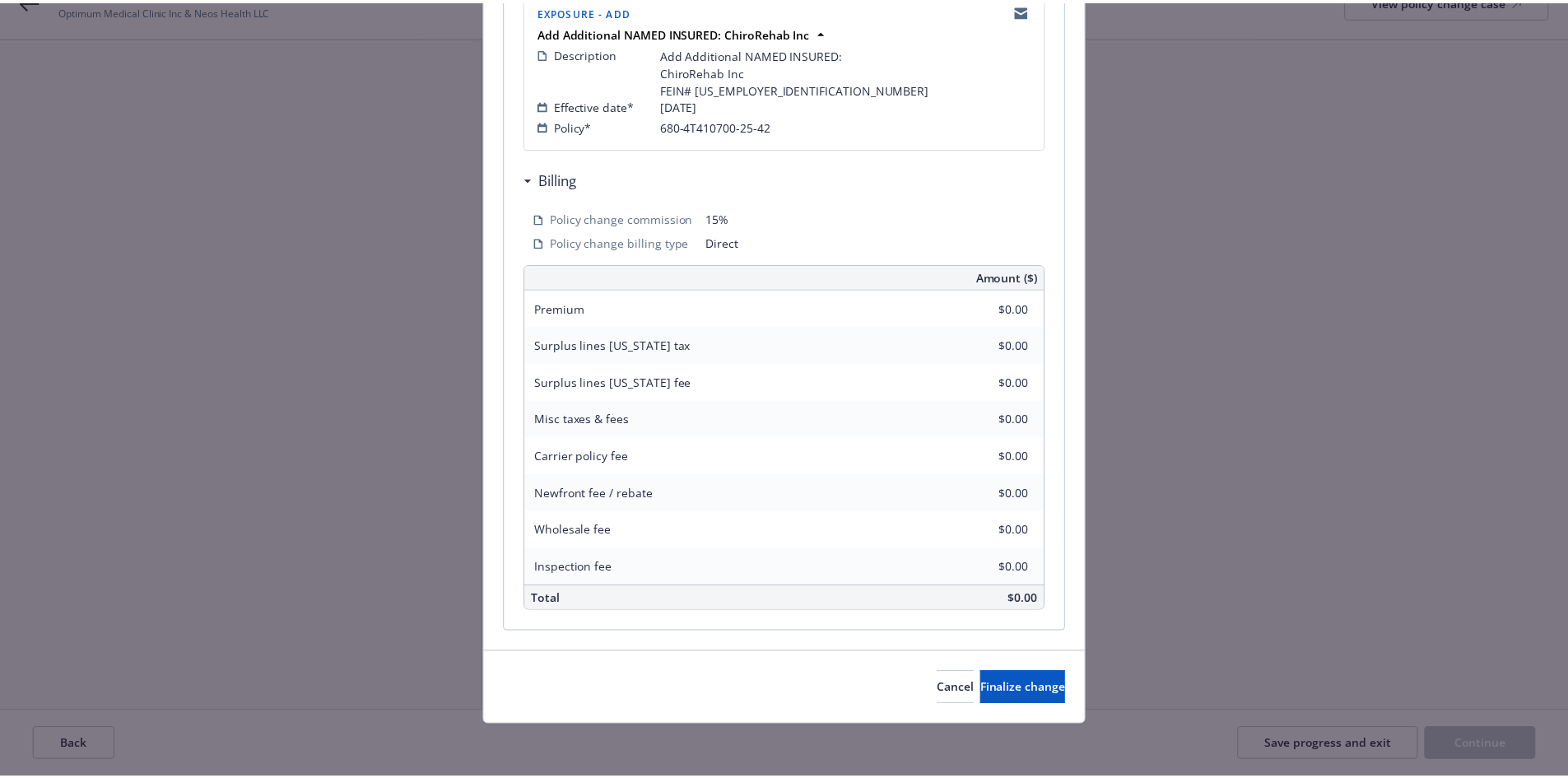
scroll to position [369, 0]
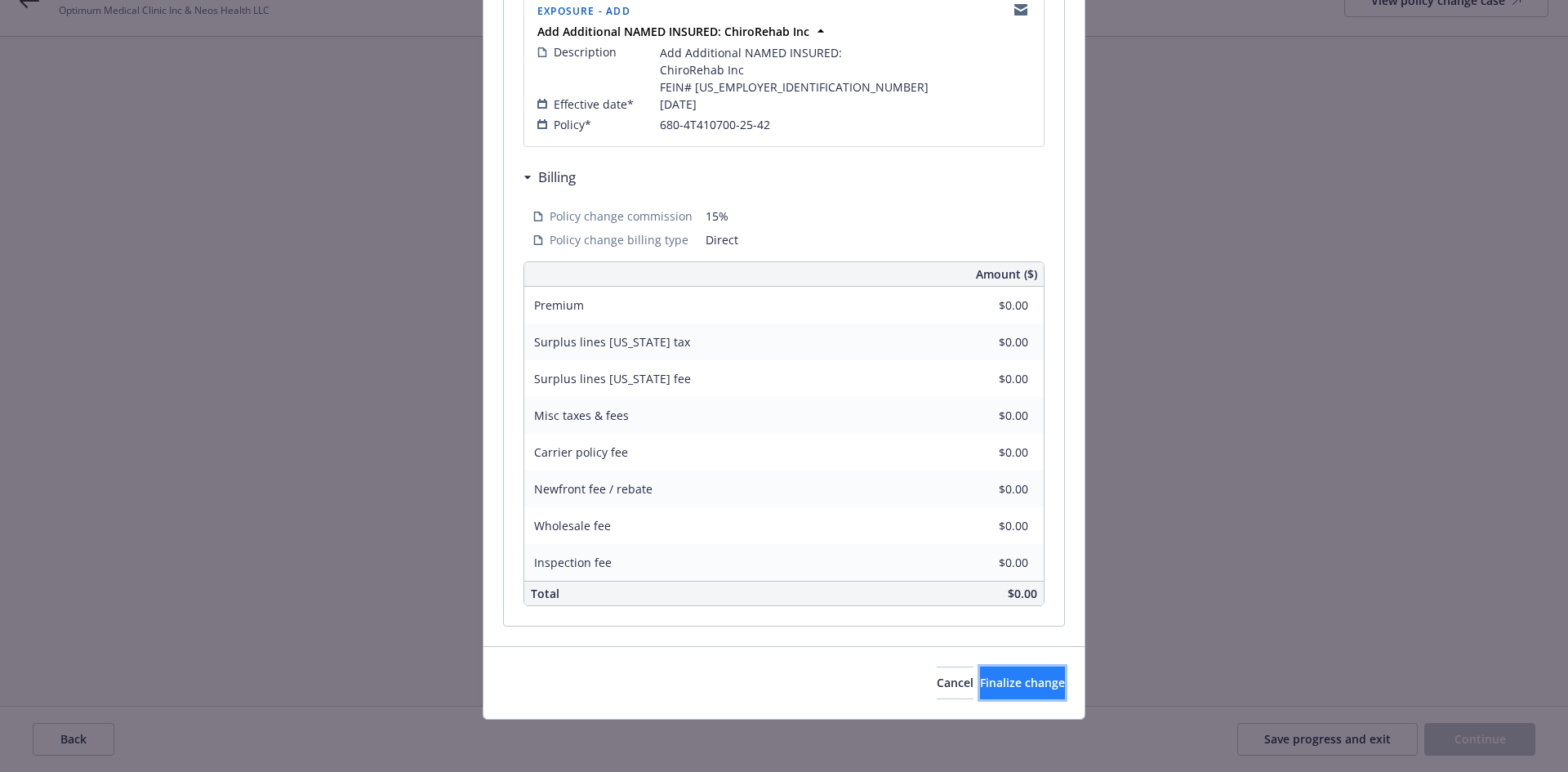
click at [1002, 672] on button "Finalize change" at bounding box center [1022, 683] width 85 height 33
select select "ACCEPTED"
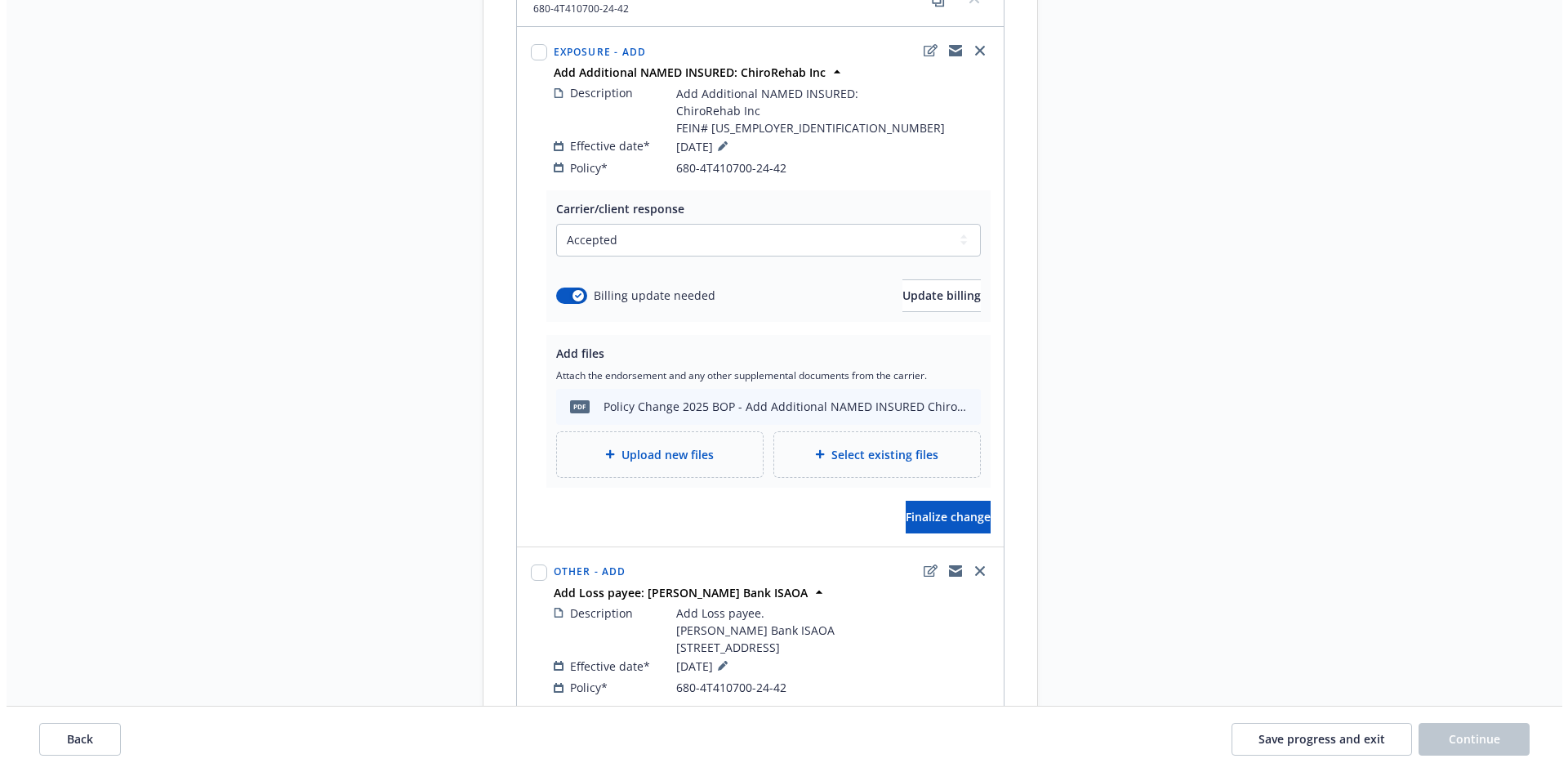
scroll to position [1306, 0]
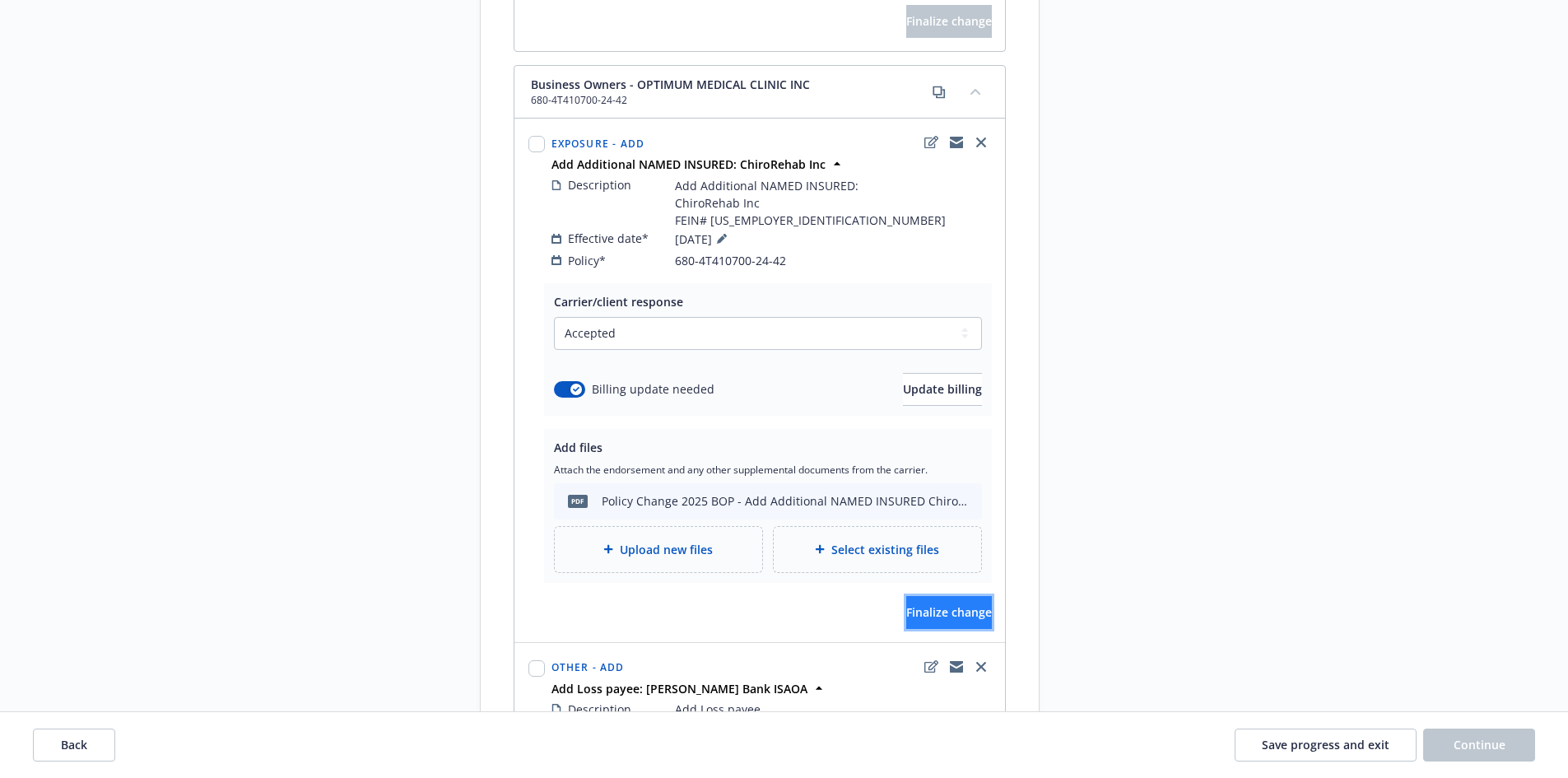
click at [963, 614] on span "Finalize change" at bounding box center [949, 611] width 85 height 16
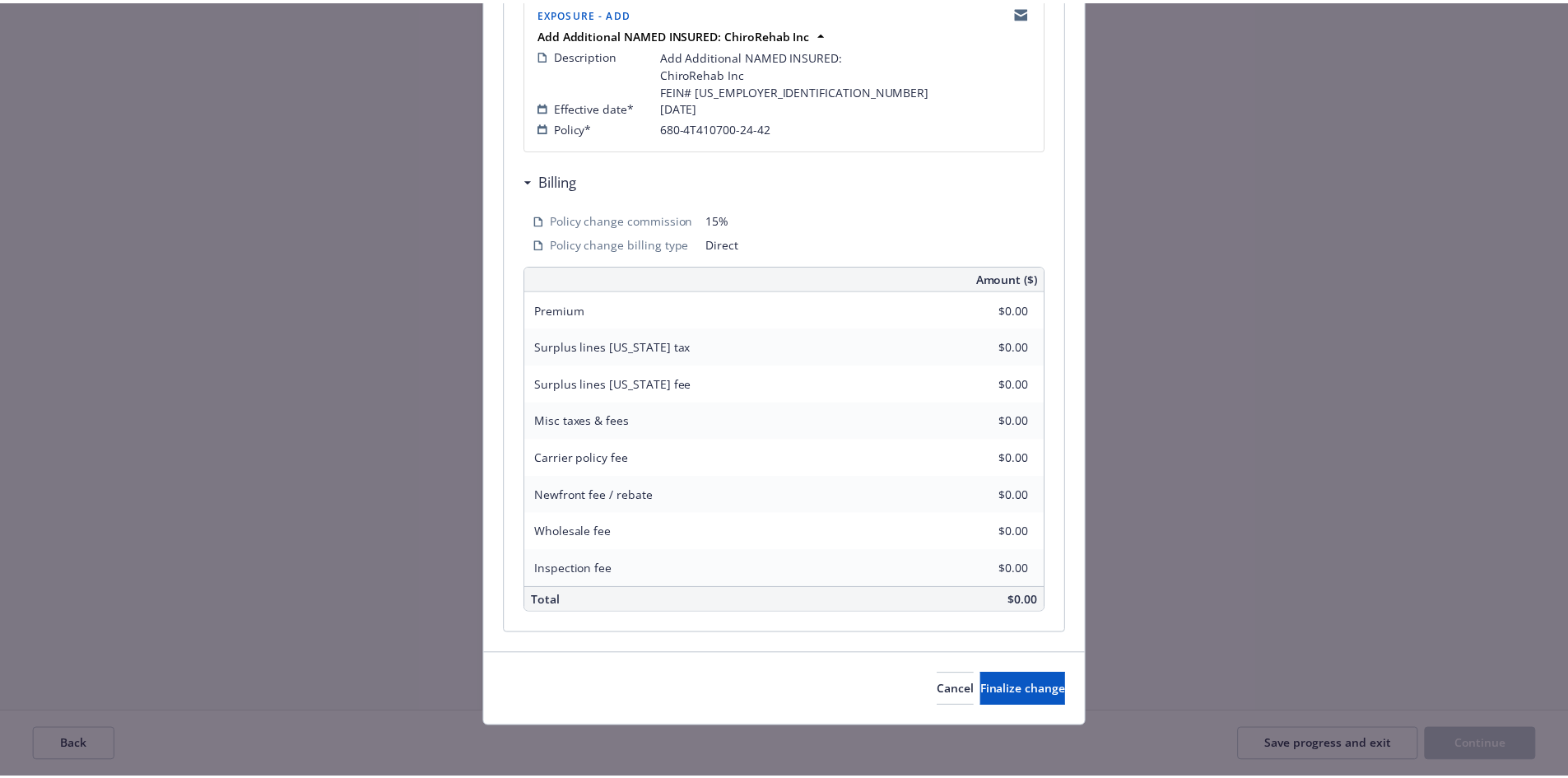
scroll to position [369, 0]
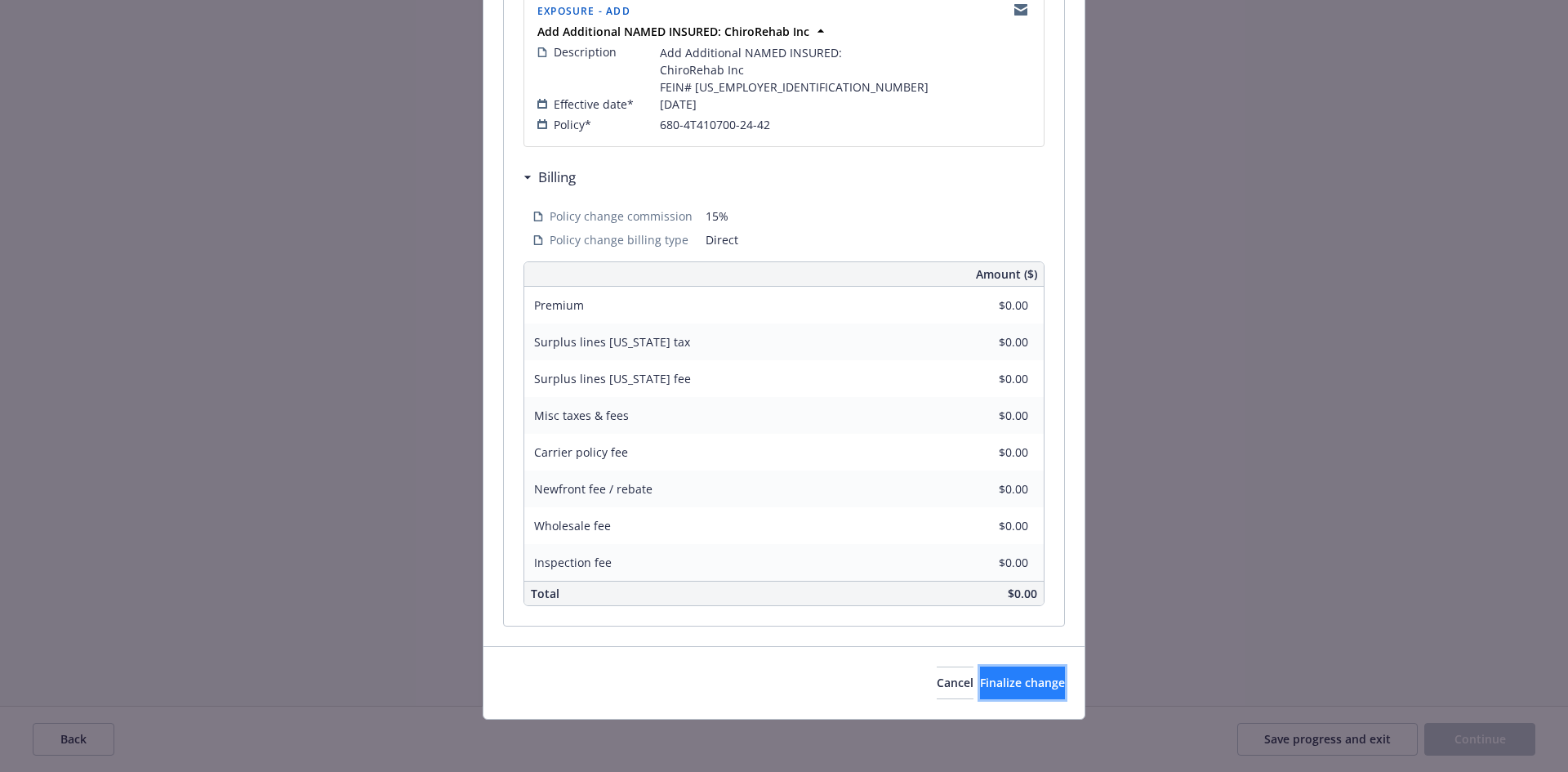
click at [995, 682] on span "Finalize change" at bounding box center [1022, 682] width 85 height 16
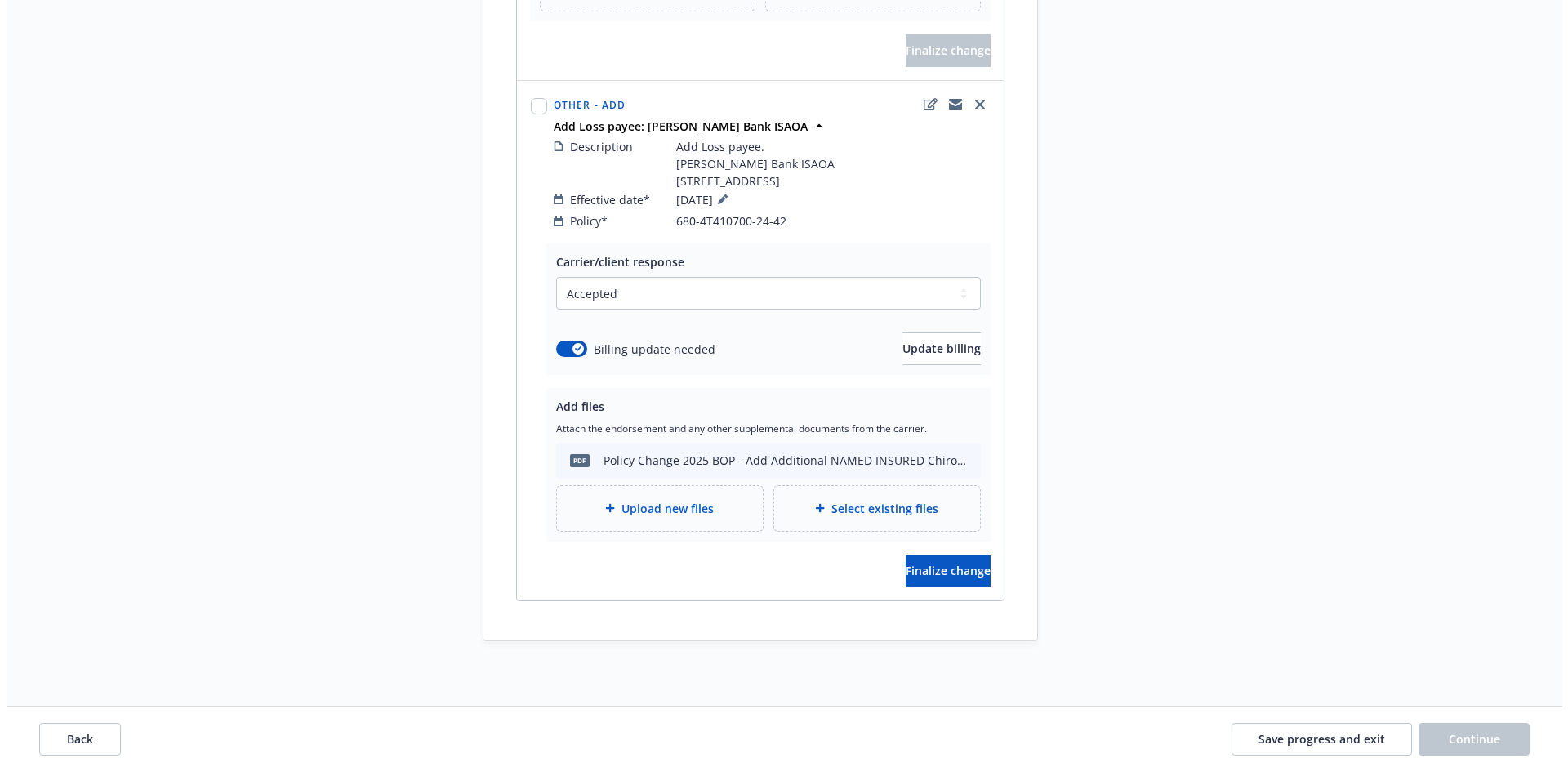
scroll to position [1880, 0]
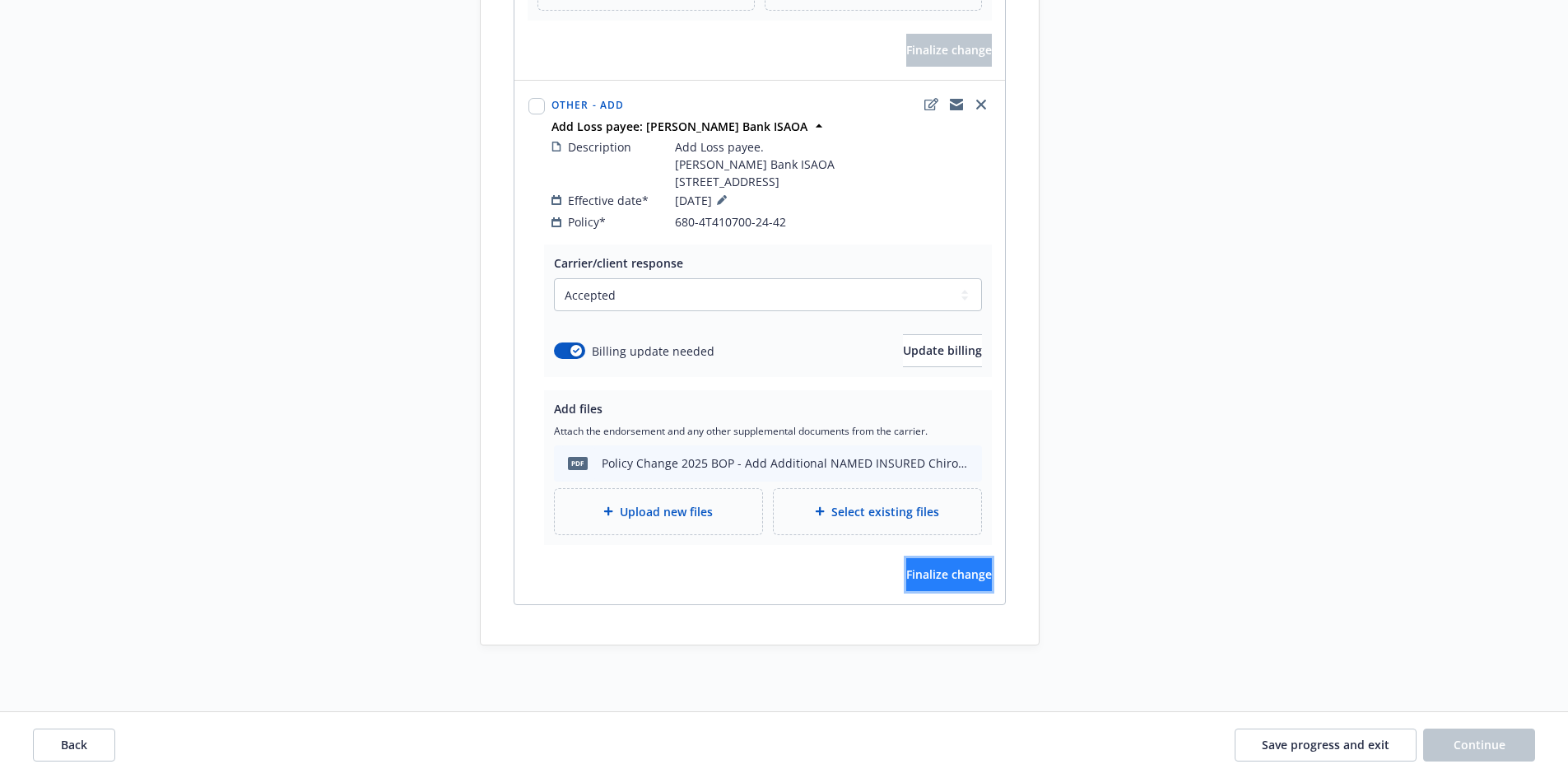
click at [943, 573] on span "Finalize change" at bounding box center [949, 574] width 85 height 16
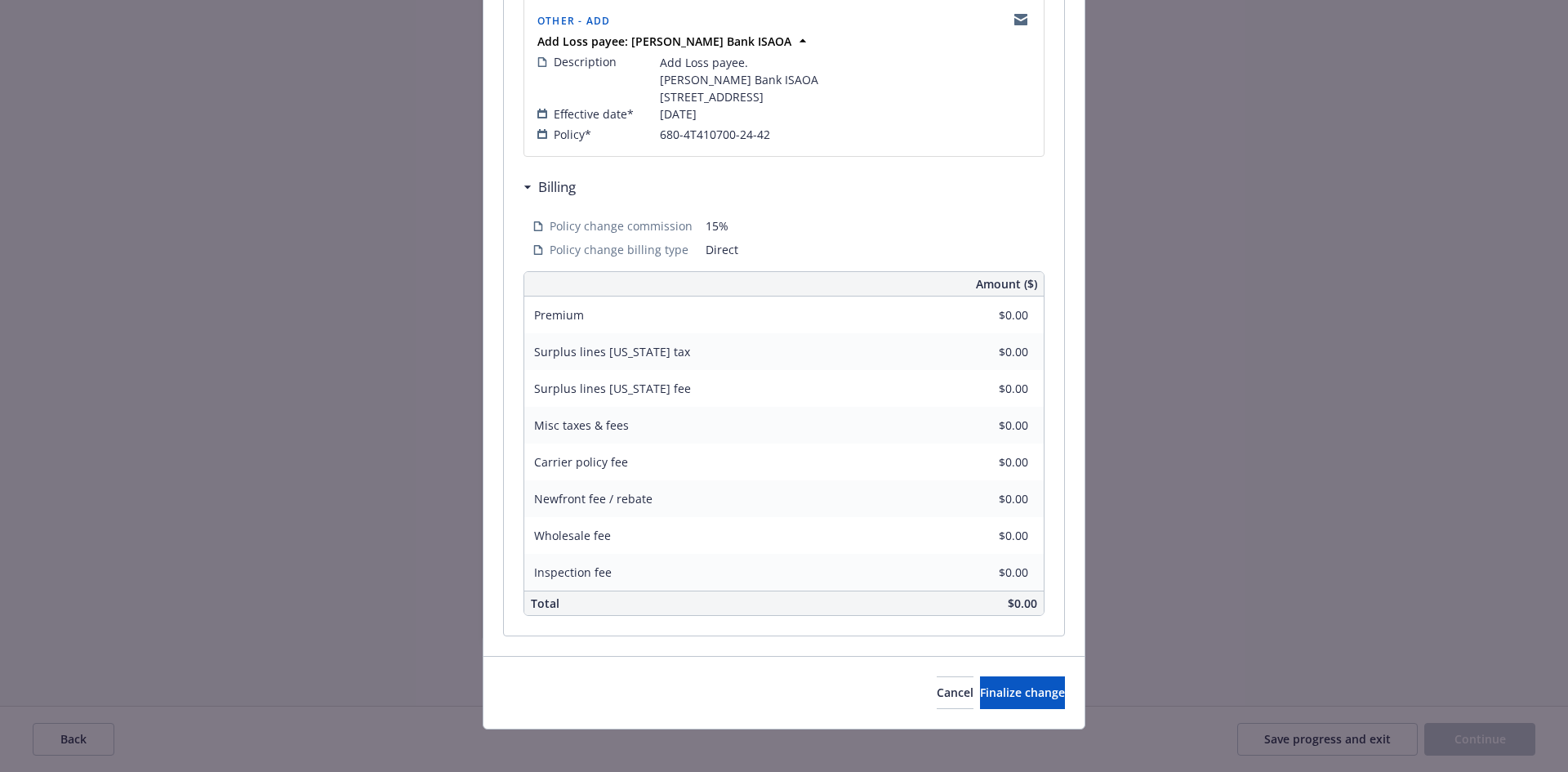
scroll to position [384, 0]
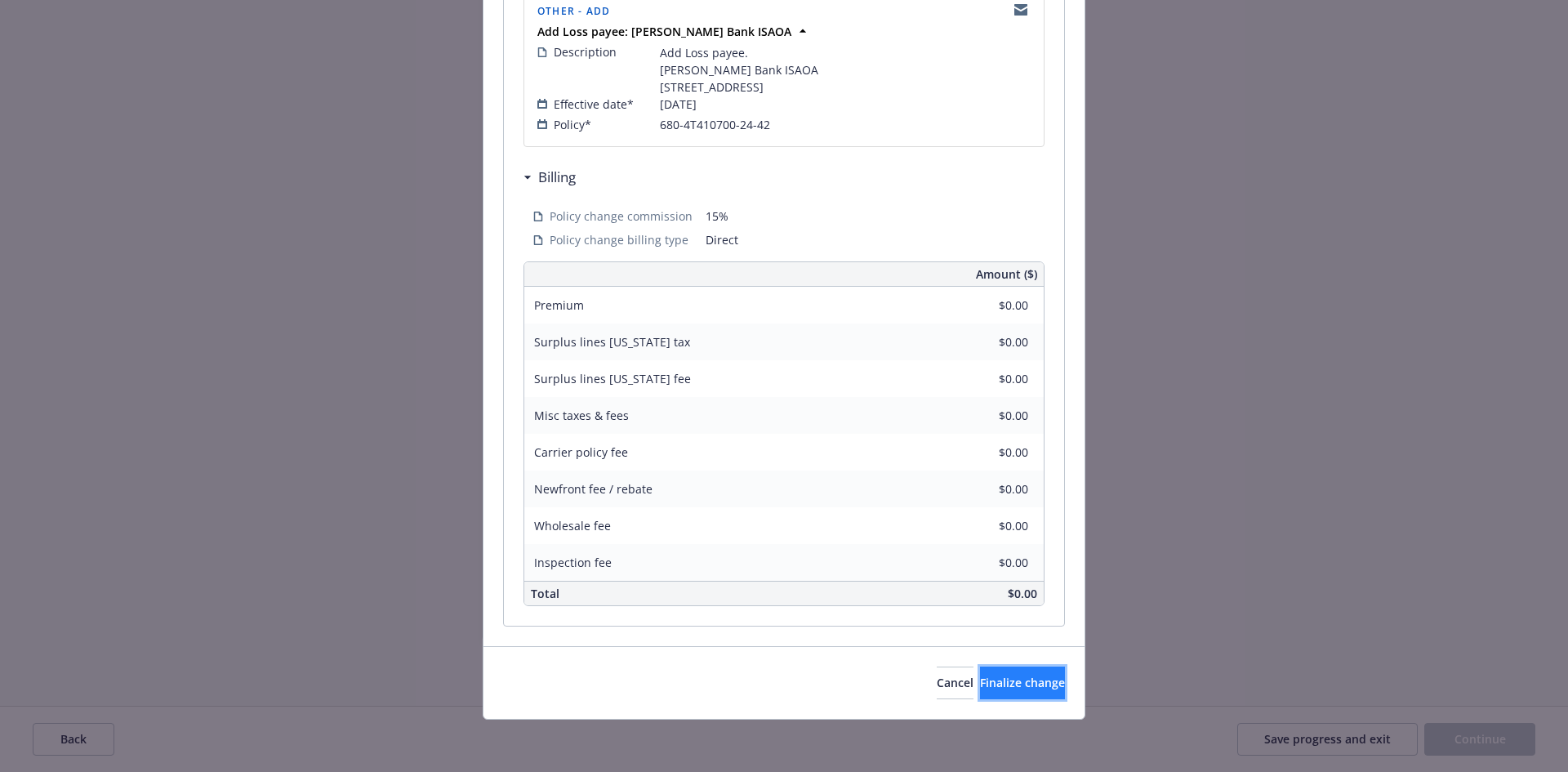
click at [984, 672] on button "Finalize change" at bounding box center [1022, 683] width 85 height 33
select select "ACCEPTED"
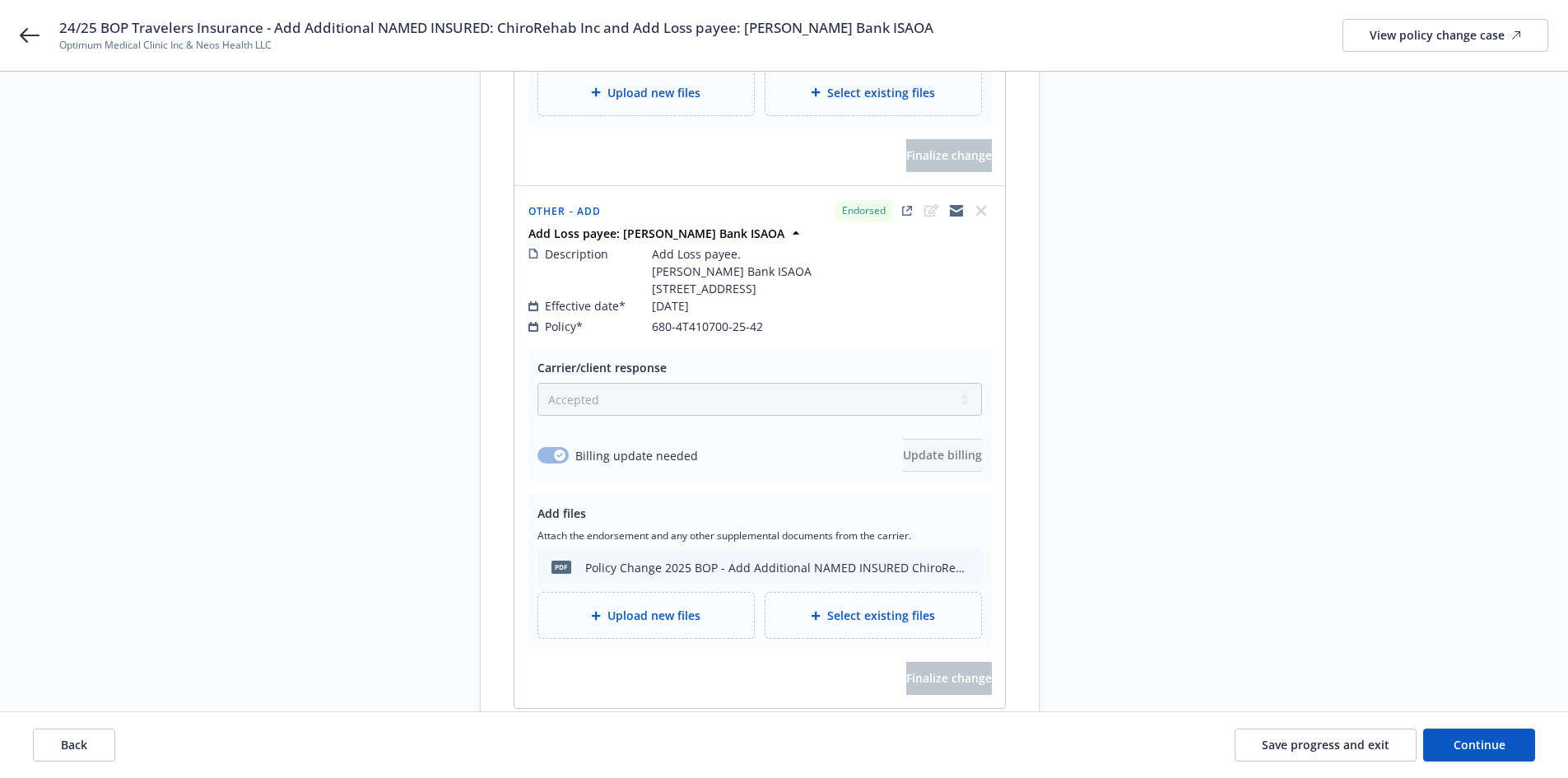
scroll to position [167, 0]
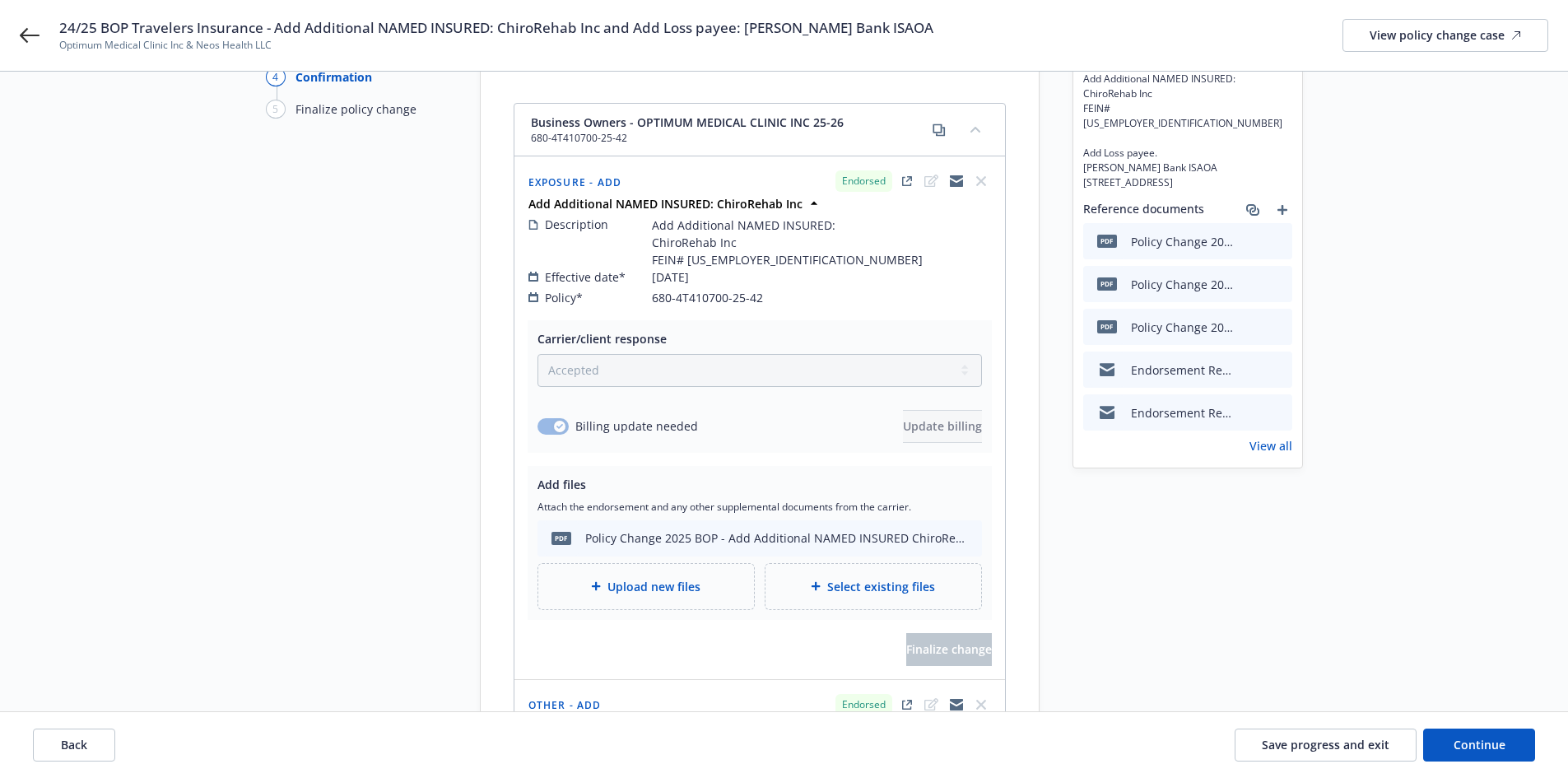
click at [1272, 451] on link "View all" at bounding box center [1271, 446] width 43 height 17
click at [1522, 744] on button "Continue" at bounding box center [1479, 745] width 112 height 33
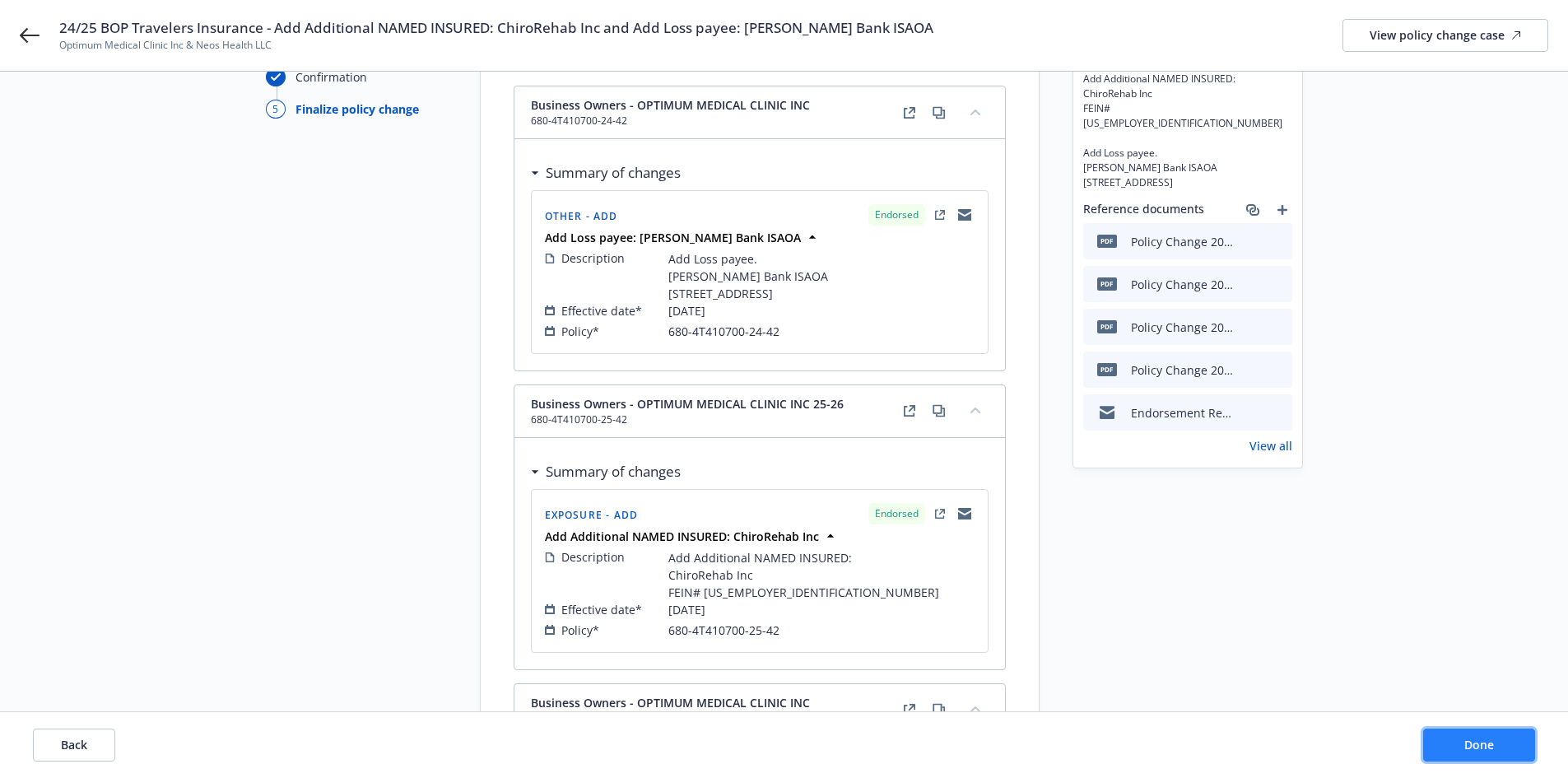
click at [1522, 744] on button "Done" at bounding box center [1479, 745] width 112 height 33
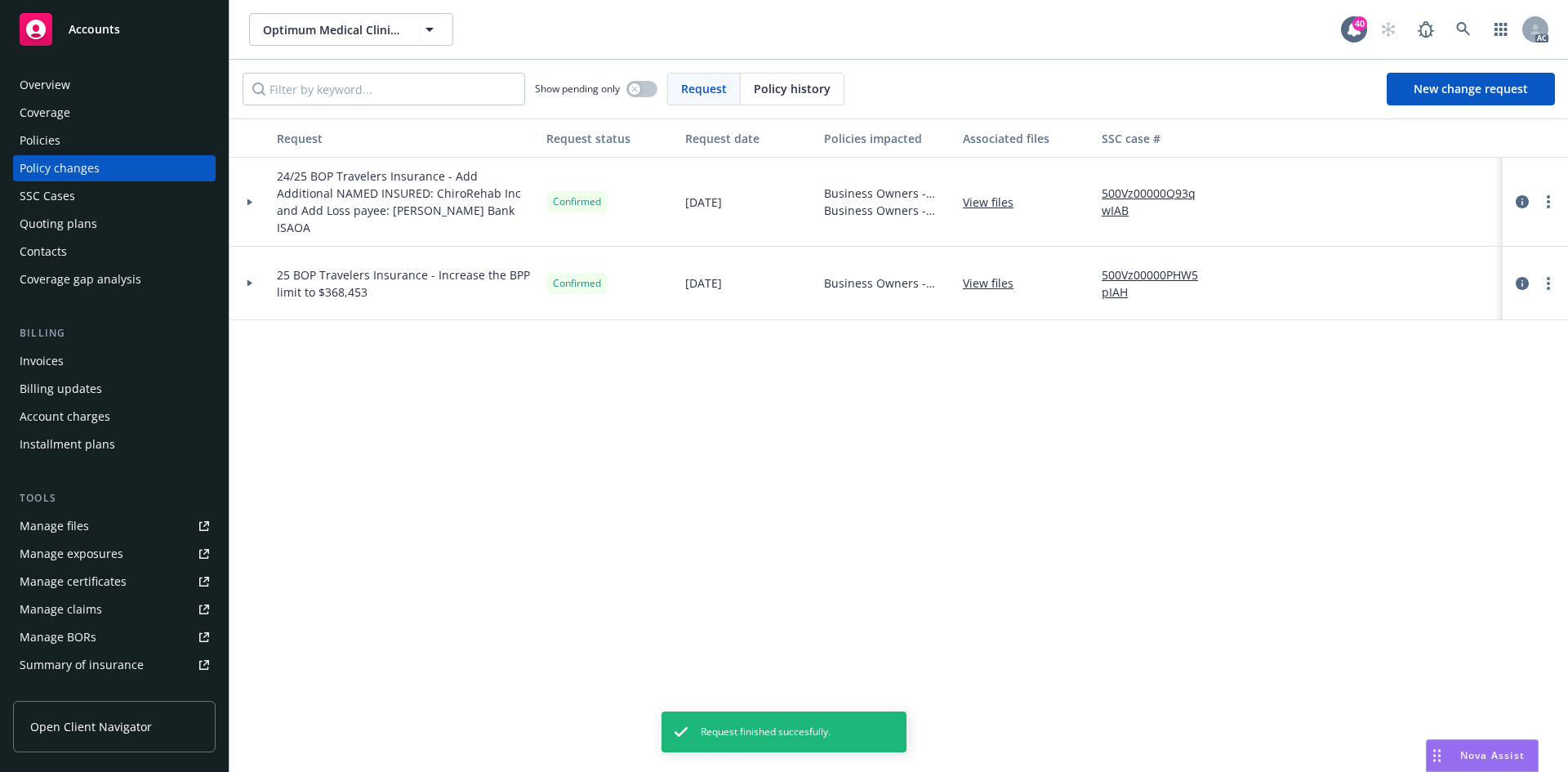
click at [56, 134] on div "Policies" at bounding box center [39, 141] width 40 height 26
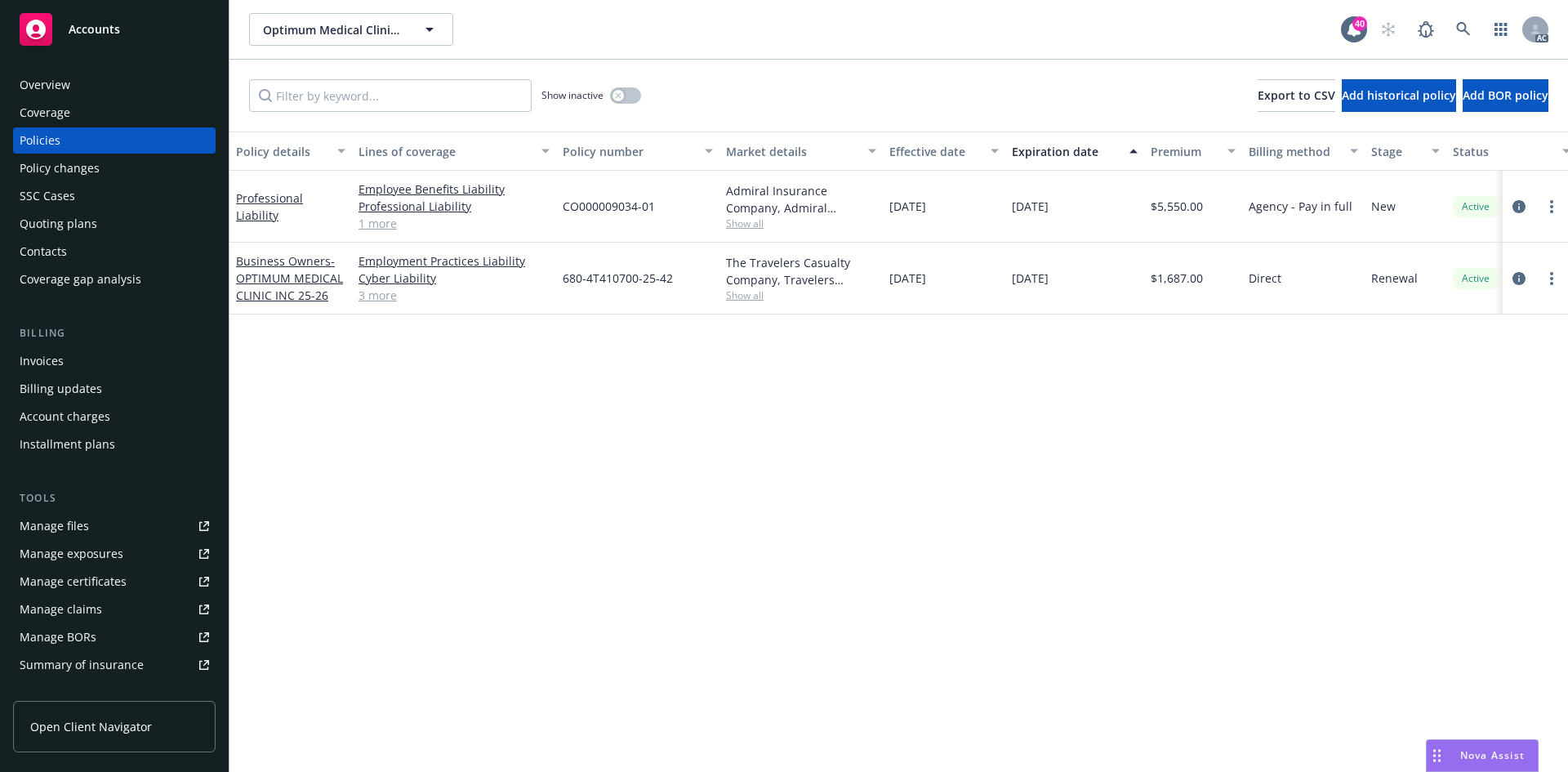
click at [123, 170] on div "Policy changes" at bounding box center [115, 168] width 190 height 26
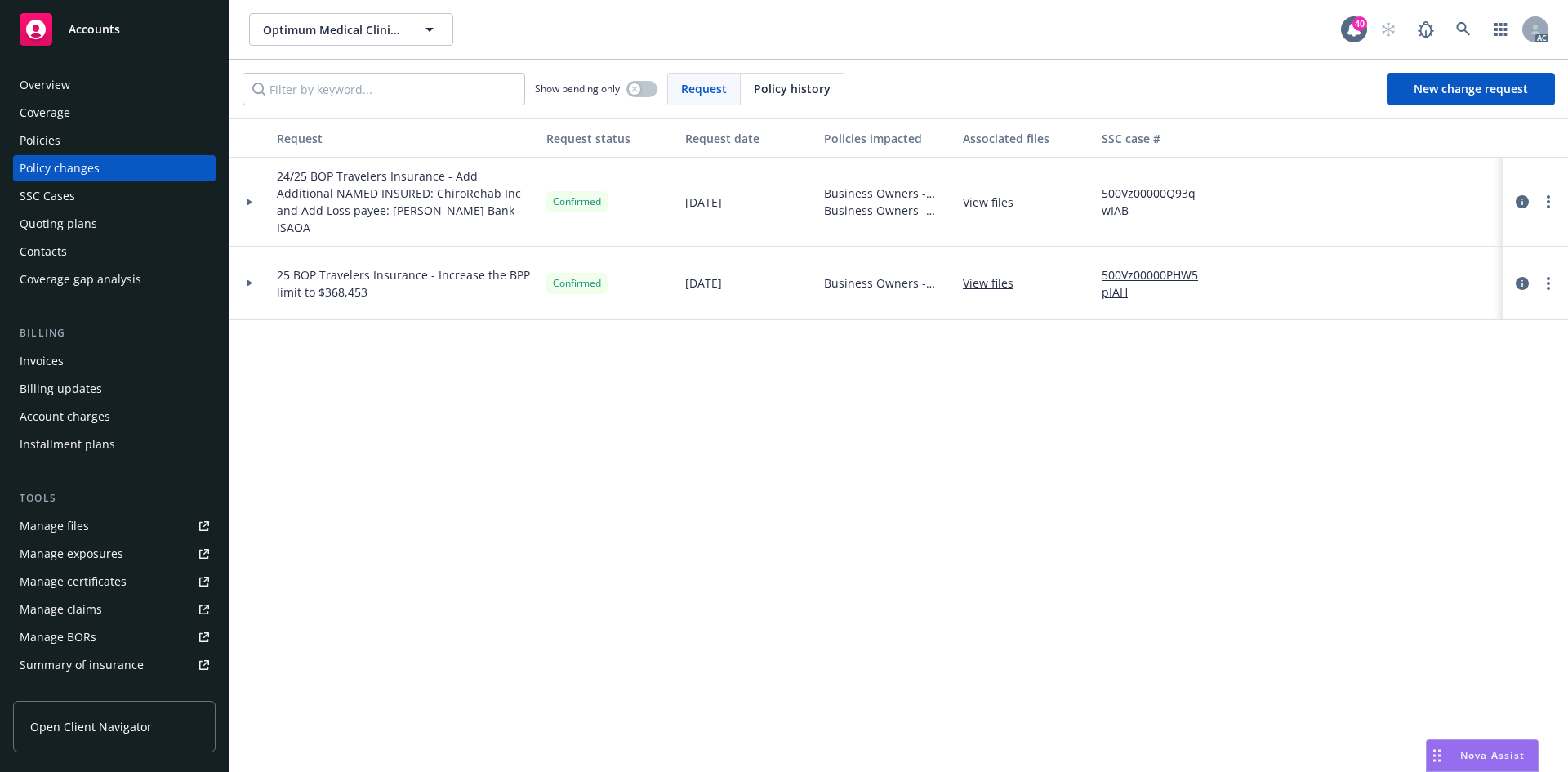
click at [254, 197] on div at bounding box center [249, 202] width 40 height 89
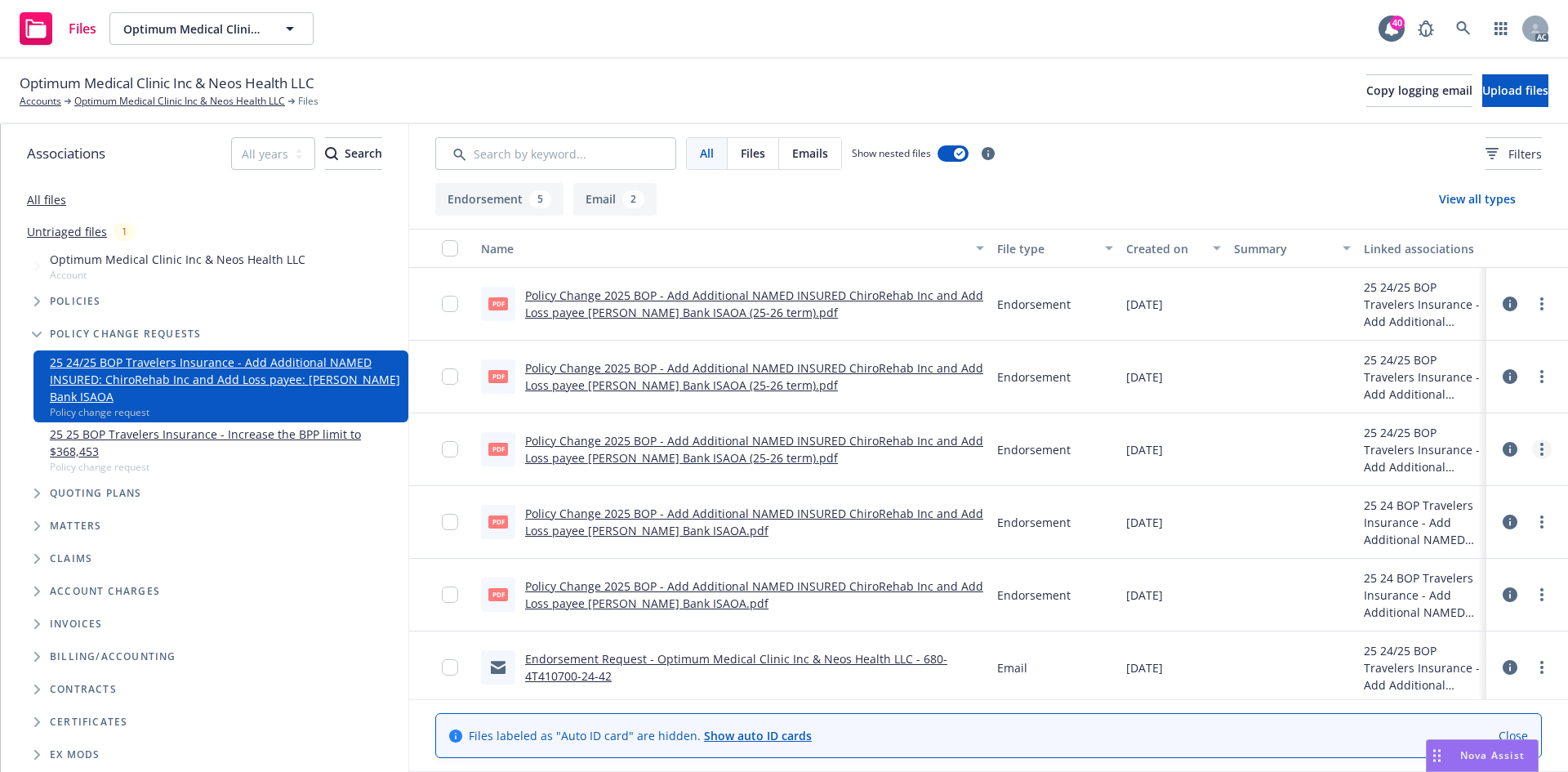
click at [1536, 452] on link "more" at bounding box center [1542, 449] width 20 height 20
click at [1458, 482] on link "Archive" at bounding box center [1457, 482] width 163 height 33
click at [1532, 445] on link "more" at bounding box center [1542, 449] width 20 height 20
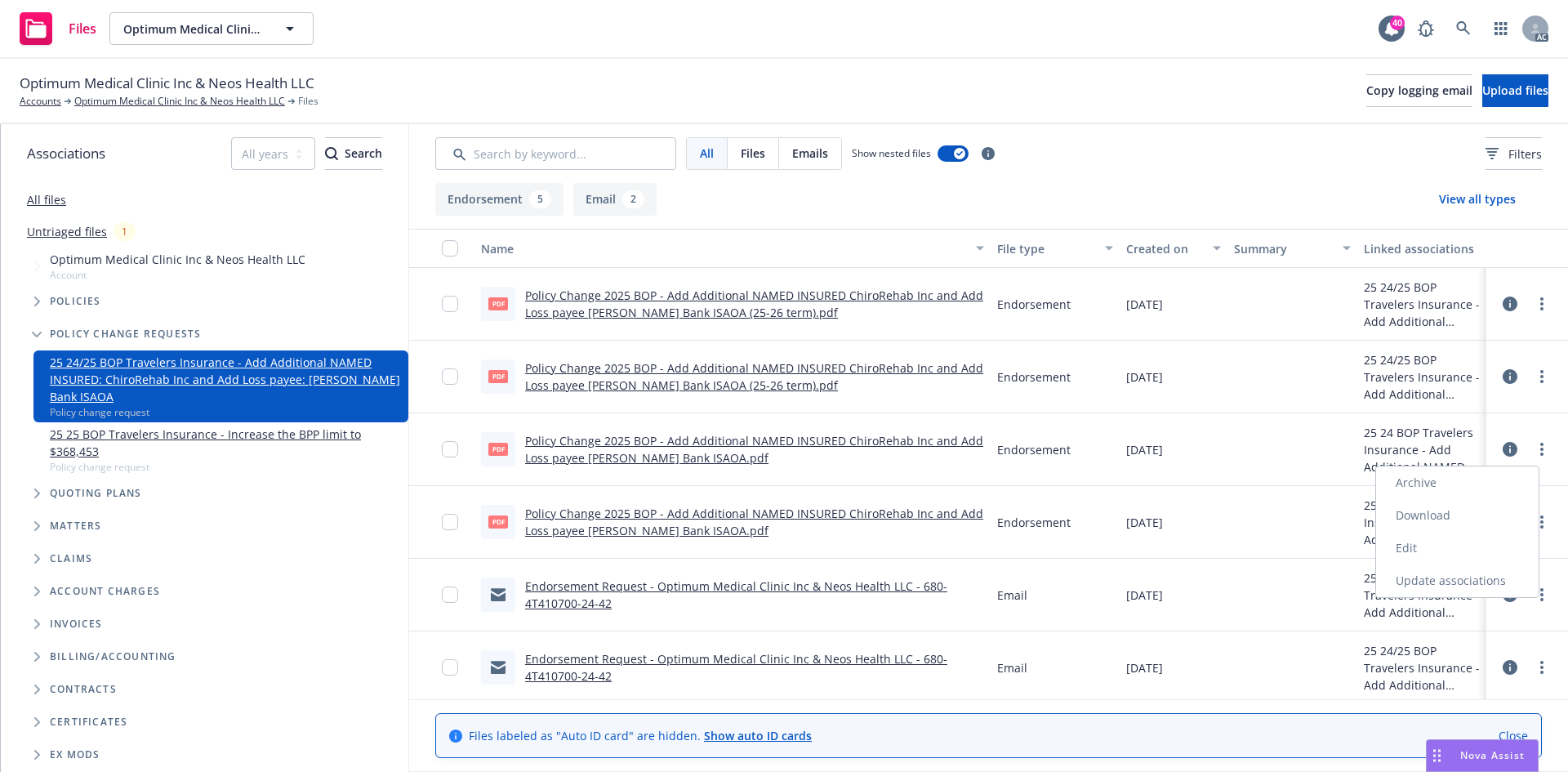
click at [1437, 547] on link "Edit" at bounding box center [1457, 548] width 163 height 33
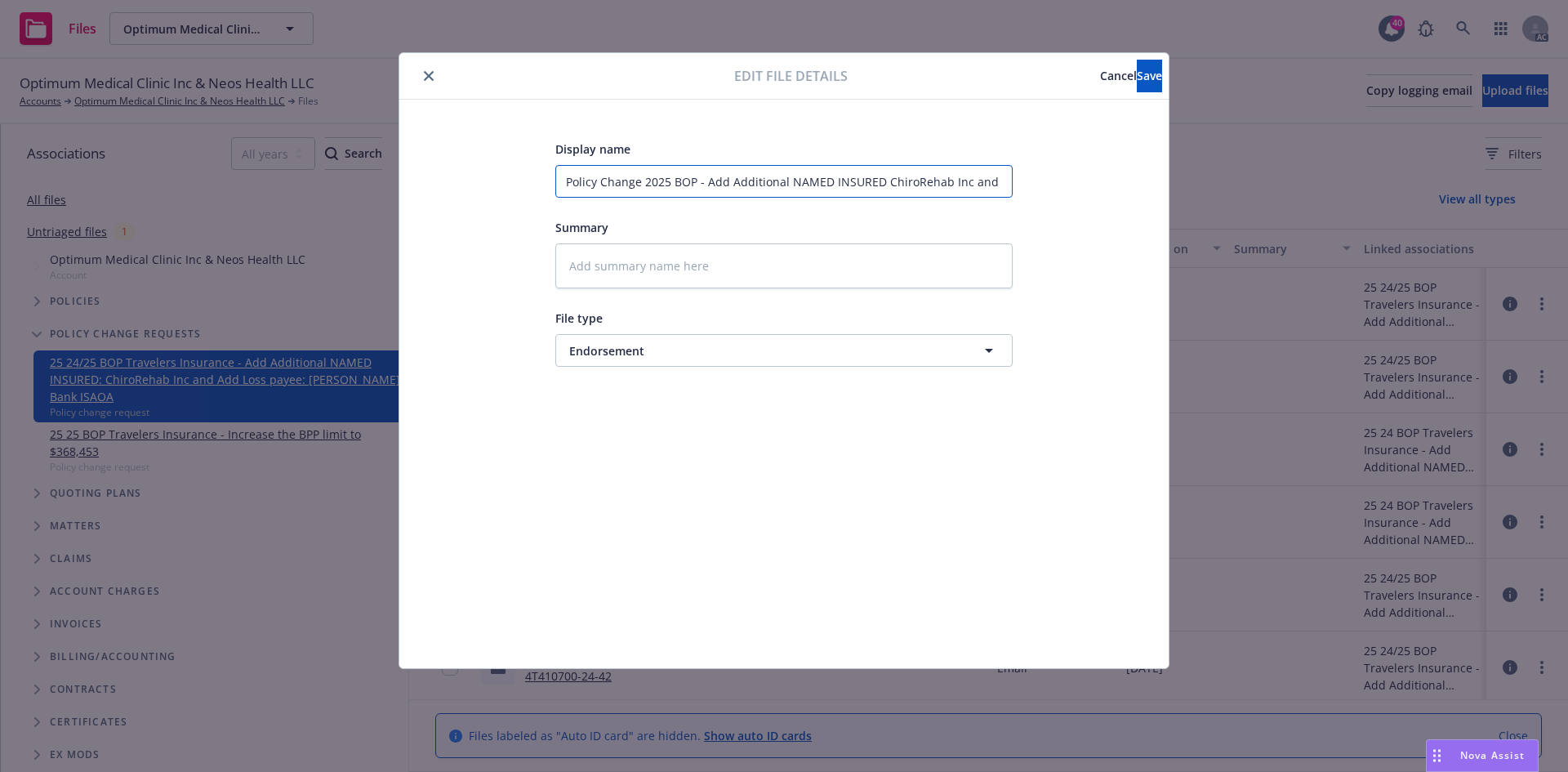
click at [988, 181] on input "Policy Change 2025 BOP - Add Additional NAMED INSURED ChiroRehab Inc and Add Lo…" at bounding box center [784, 181] width 458 height 33
type textarea "x"
type input "Policy Change 2025 BOP - Add Additional NAMED INSURED ChiroRehab Inc and Add Lo…"
type textarea "x"
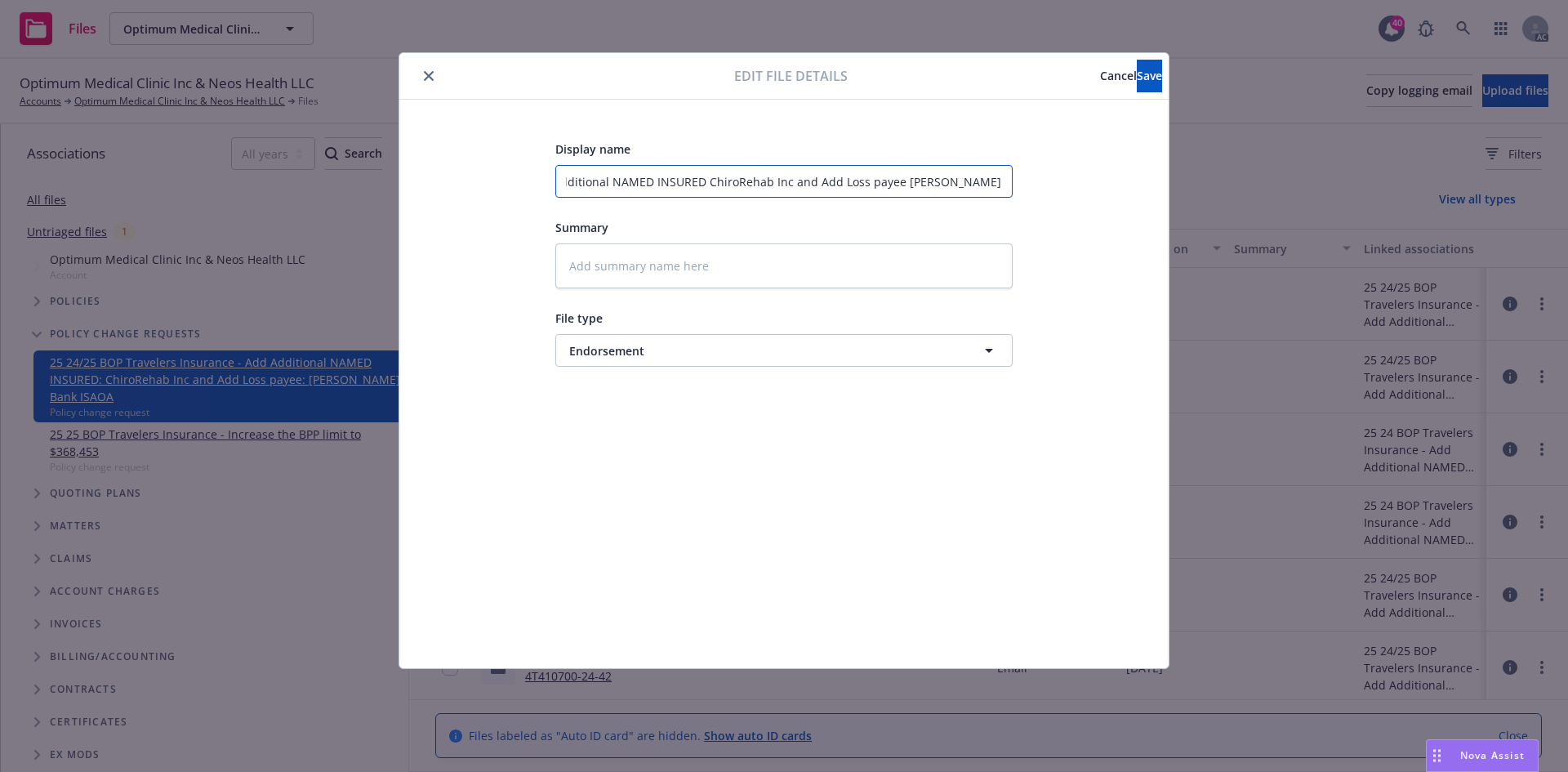
type input "Policy Change 2025 BOP - Add Additional NAMED INSURED ChiroRehab Inc and Add Lo…"
type textarea "x"
type input "Policy Change 2025 BOP - Add Additional NAMED INSURED ChiroRehab Inc and Add Lo…"
type textarea "x"
type input "Policy Change 2025 BOP - Add Additional NAMED INSURED ChiroRehab Inc and Add Lo…"
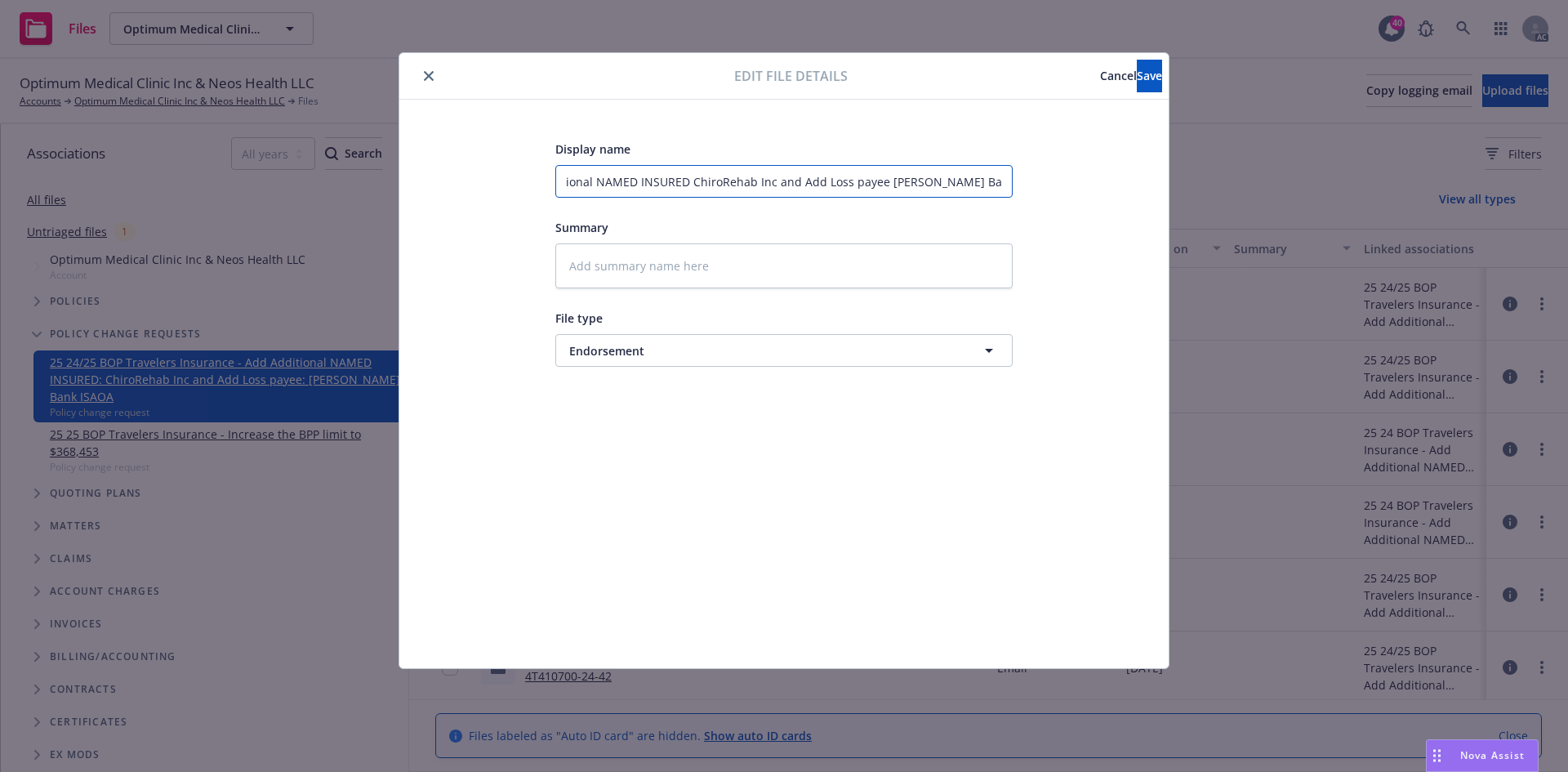
type textarea "x"
type input "Policy Change 2025 BOP - Add Additional NAMED INSURED ChiroRehab Inc and Add Lo…"
type textarea "x"
type input "Policy Change 2025 BOP - Add Additional NAMED INSURED ChiroRehab Inc and Add Lo…"
type textarea "x"
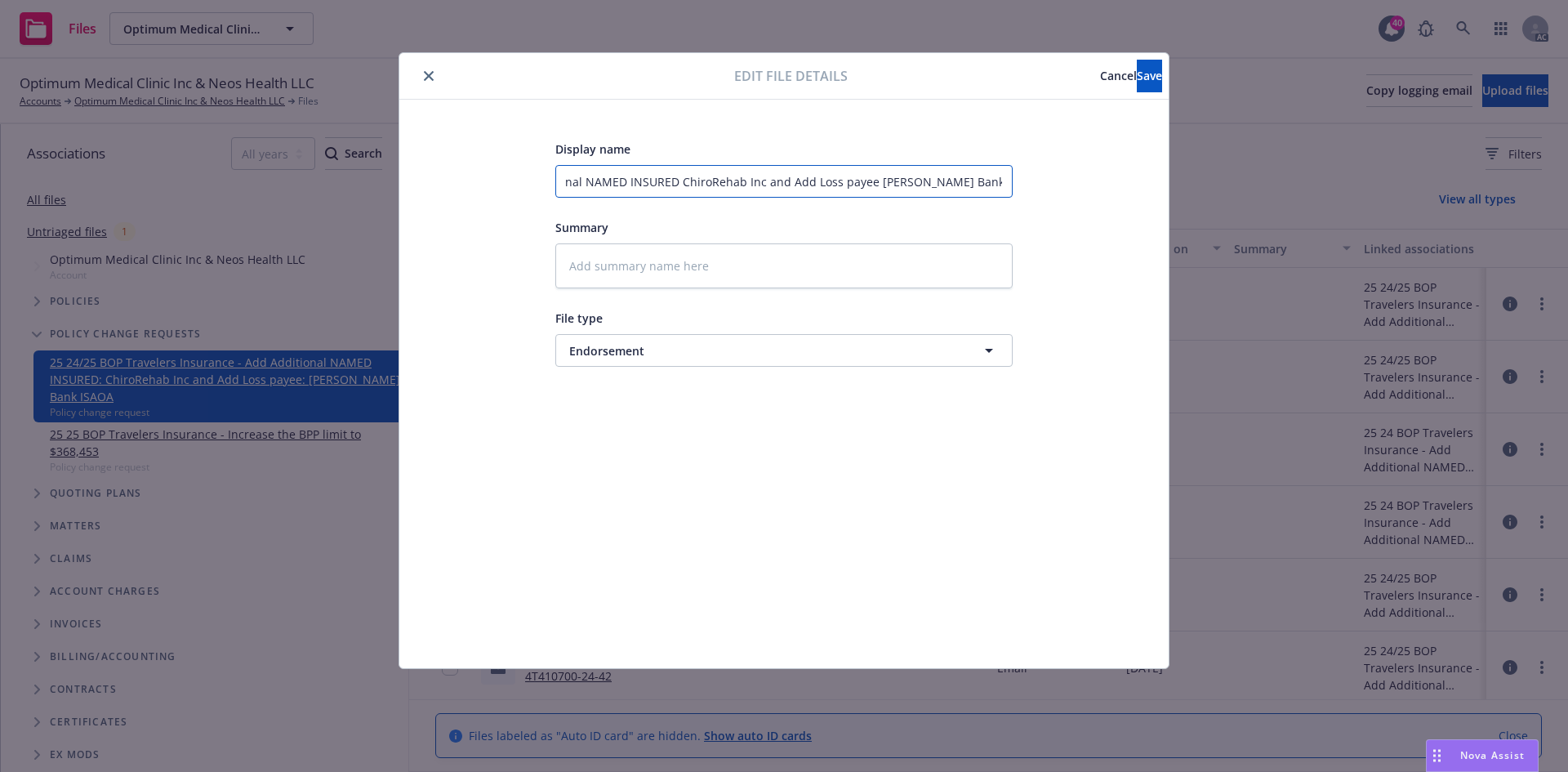
type input "Policy Change 2025 BOP - Add Additional NAMED INSURED ChiroRehab Inc and Add Lo…"
type textarea "x"
type input "Policy Change 2025 BOP - Add Additional NAMED INSURED ChiroRehab Inc and Add Lo…"
type textarea "x"
type input "Policy Change 2025 BOP - Add Additional NAMED INSURED ChiroRehab Inc and Add Lo…"
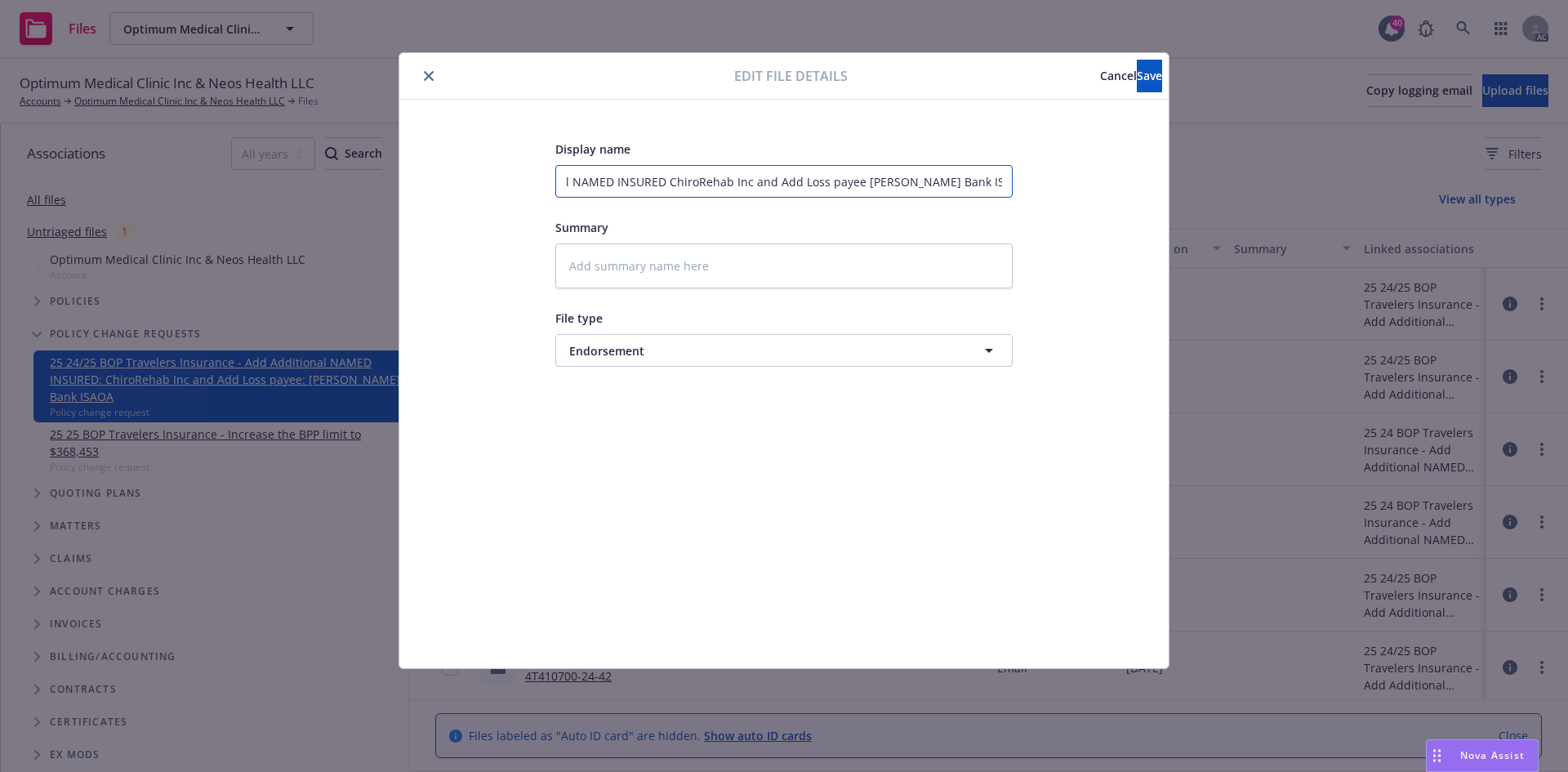
type textarea "x"
type input "Policy Change 2025 BOP - Add Additional NAMED INSURED ChiroRehab Inc and Add Lo…"
type textarea "x"
type input "Policy Change 2025 BOP - Add Additional NAMED INSURED ChiroRehab Inc and Add Lo…"
type textarea "x"
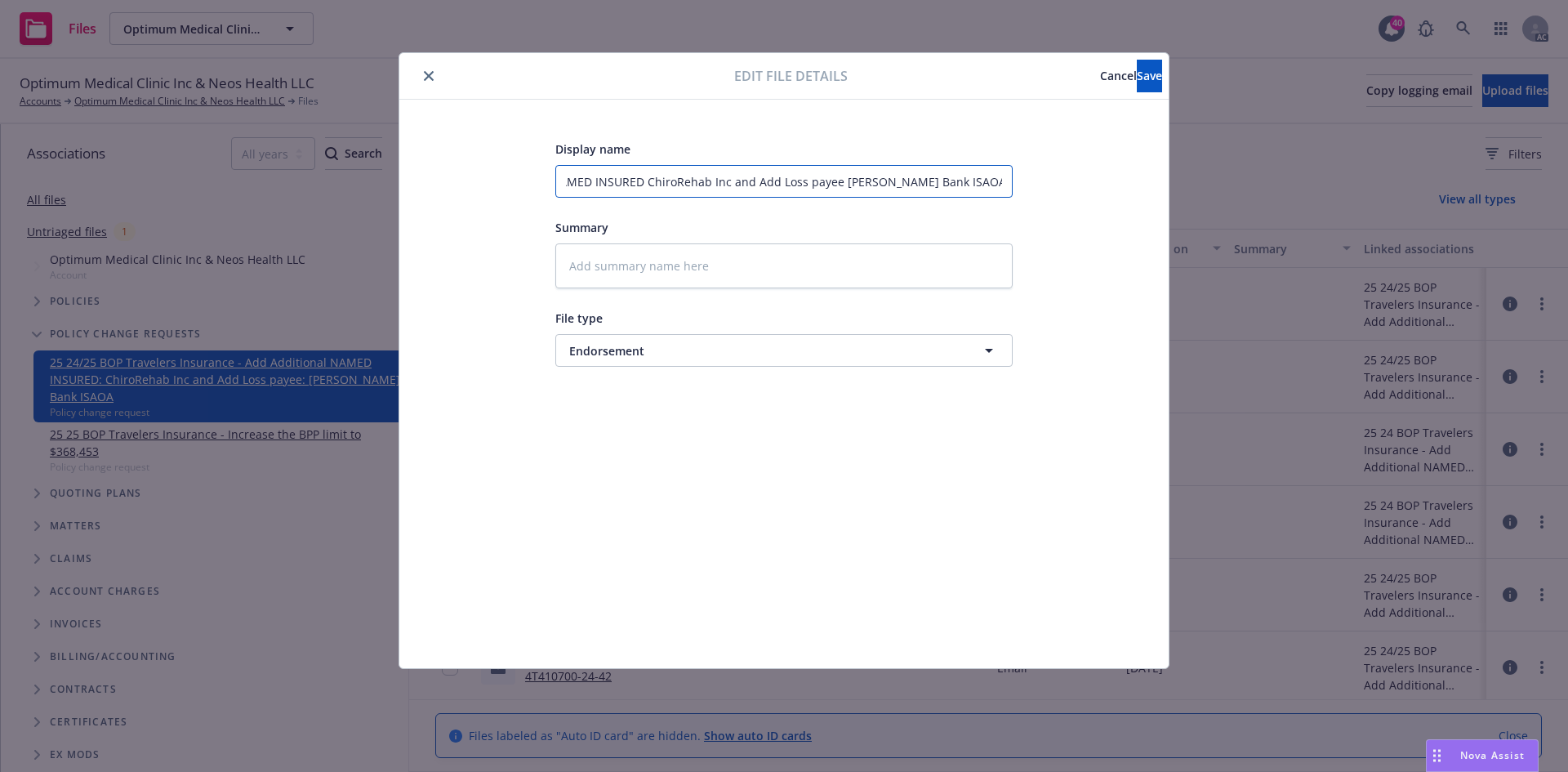
scroll to position [0, 246]
drag, startPoint x: 935, startPoint y: 181, endPoint x: 1024, endPoint y: 181, distance: 89.0
click at [1024, 181] on div "Display name Policy Change 2025 BOP - Add Additional NAMED INSURED ChiroRehab I…" at bounding box center [784, 384] width 705 height 490
type input "Policy Change 2025 BOP - Add Additional NAMED INSURED ChiroRehab Inc and Add Lo…"
click at [1137, 72] on button "Save" at bounding box center [1149, 75] width 25 height 33
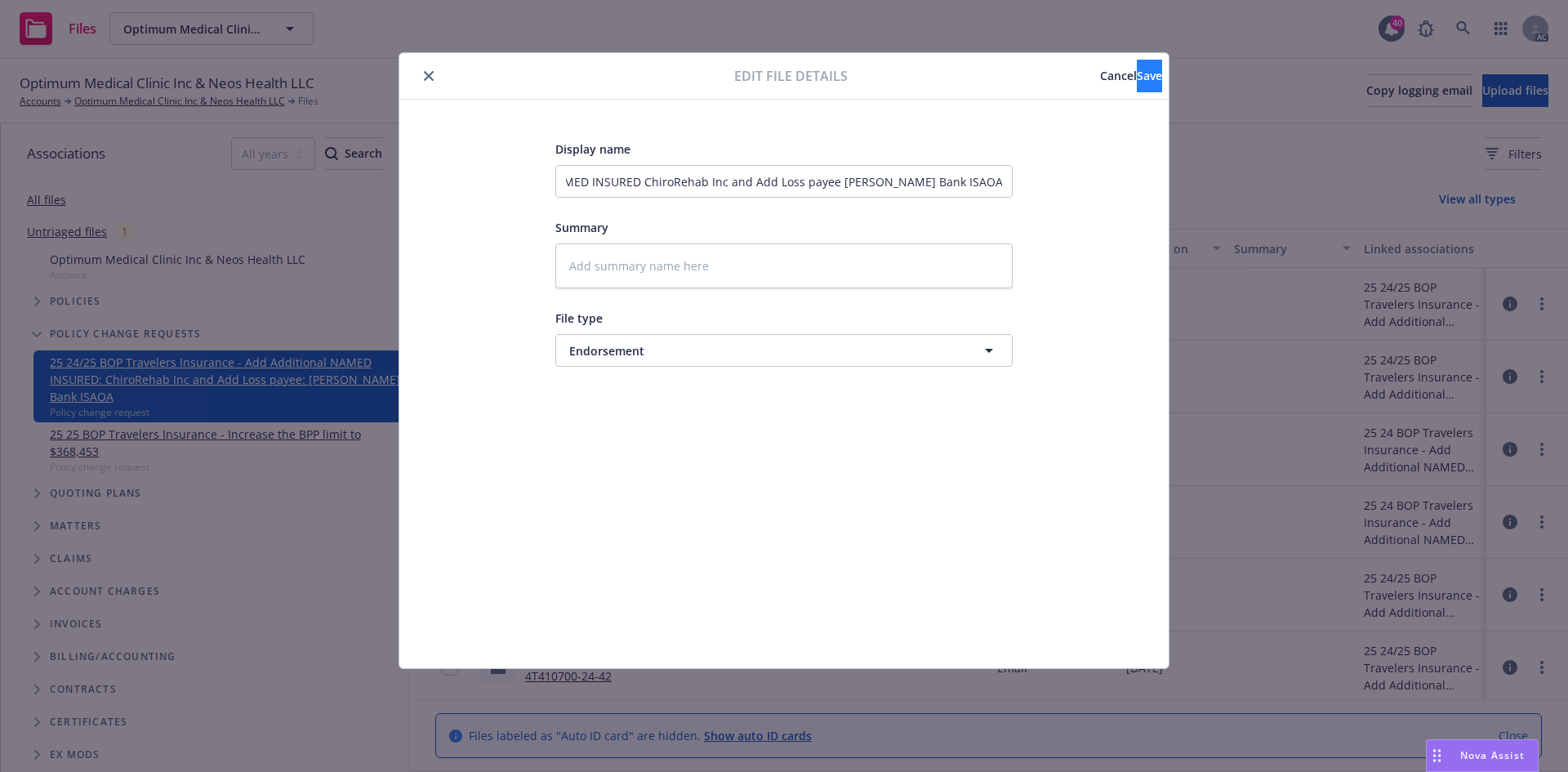
scroll to position [0, 0]
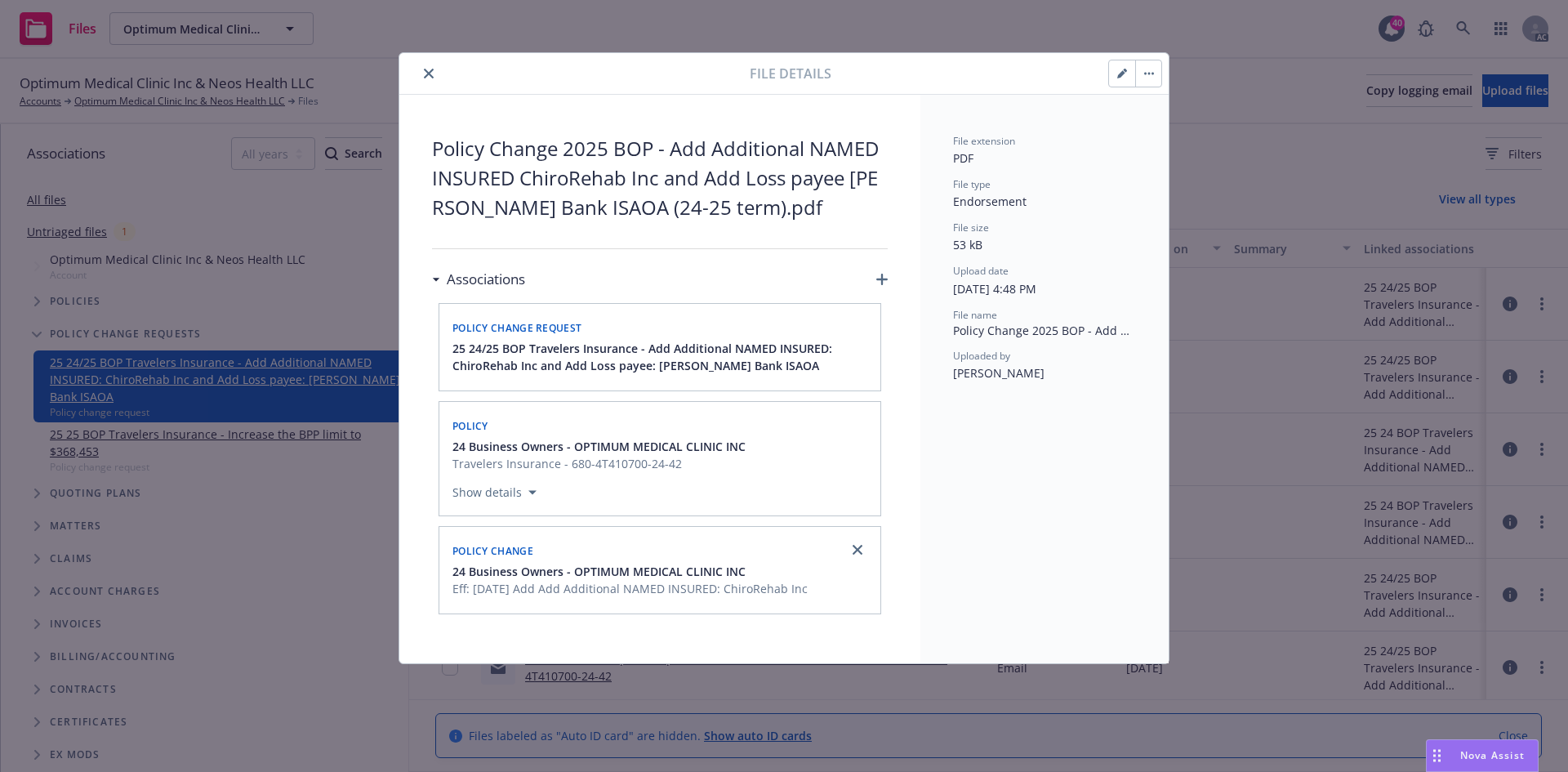
click at [426, 78] on button "close" at bounding box center [428, 73] width 20 height 20
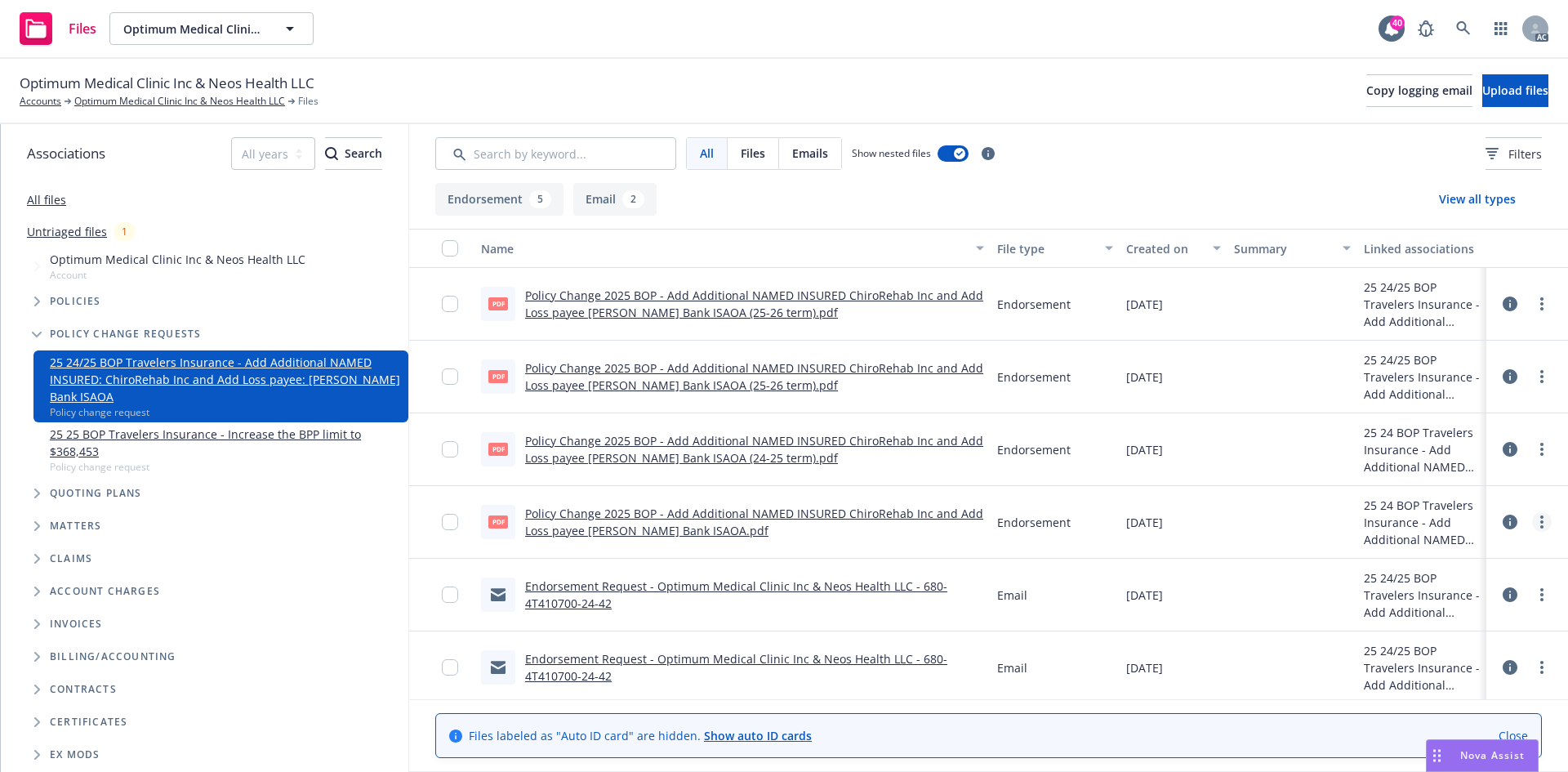
click at [1532, 526] on link "more" at bounding box center [1542, 521] width 20 height 20
click at [1424, 623] on link "Edit" at bounding box center [1457, 620] width 163 height 33
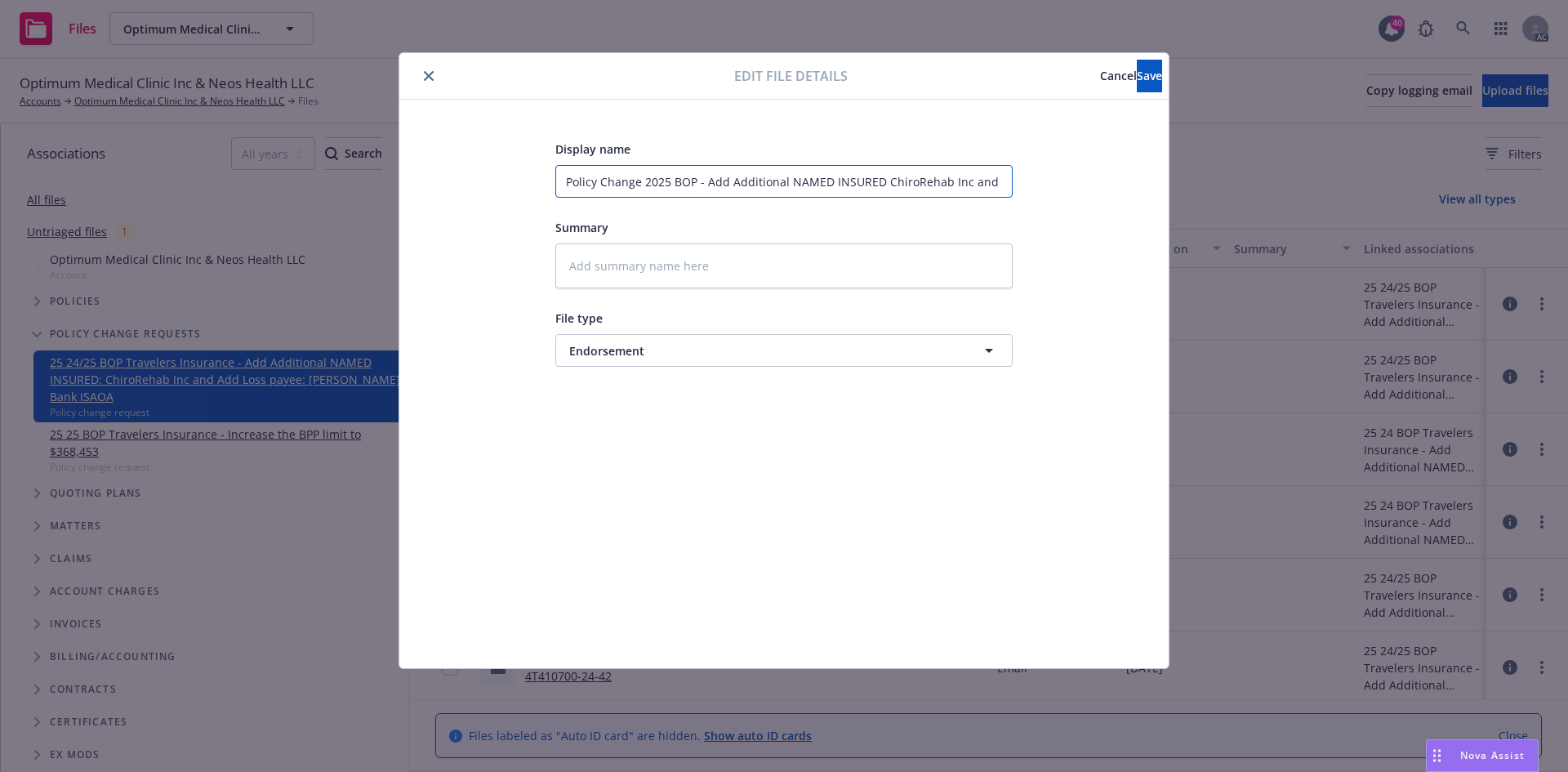
click at [993, 179] on input "Policy Change 2025 BOP - Add Additional NAMED INSURED ChiroRehab Inc and Add Lo…" at bounding box center [784, 181] width 458 height 33
type textarea "x"
type input "Policy Change 2025 BOP - Add Additional NAMED INSURED ChiroRehab Inc and Add Lo…"
paste input "(24-25 term)"
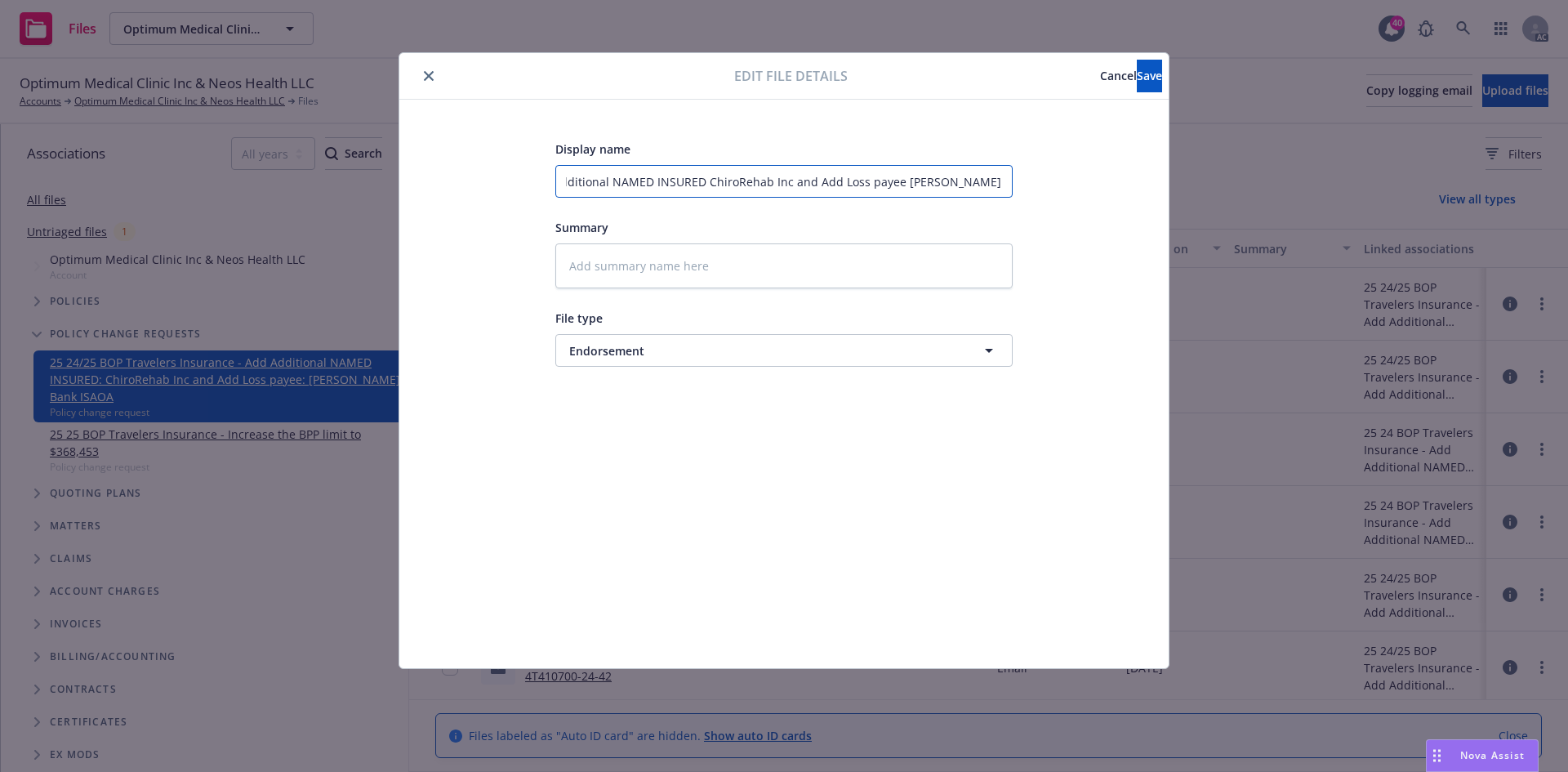
type textarea "x"
type input "Policy Change 2025 BOP - Add Additional NAMED INSURED ChiroRehab Inc and Add Lo…"
click at [1137, 82] on span "Save" at bounding box center [1149, 75] width 25 height 16
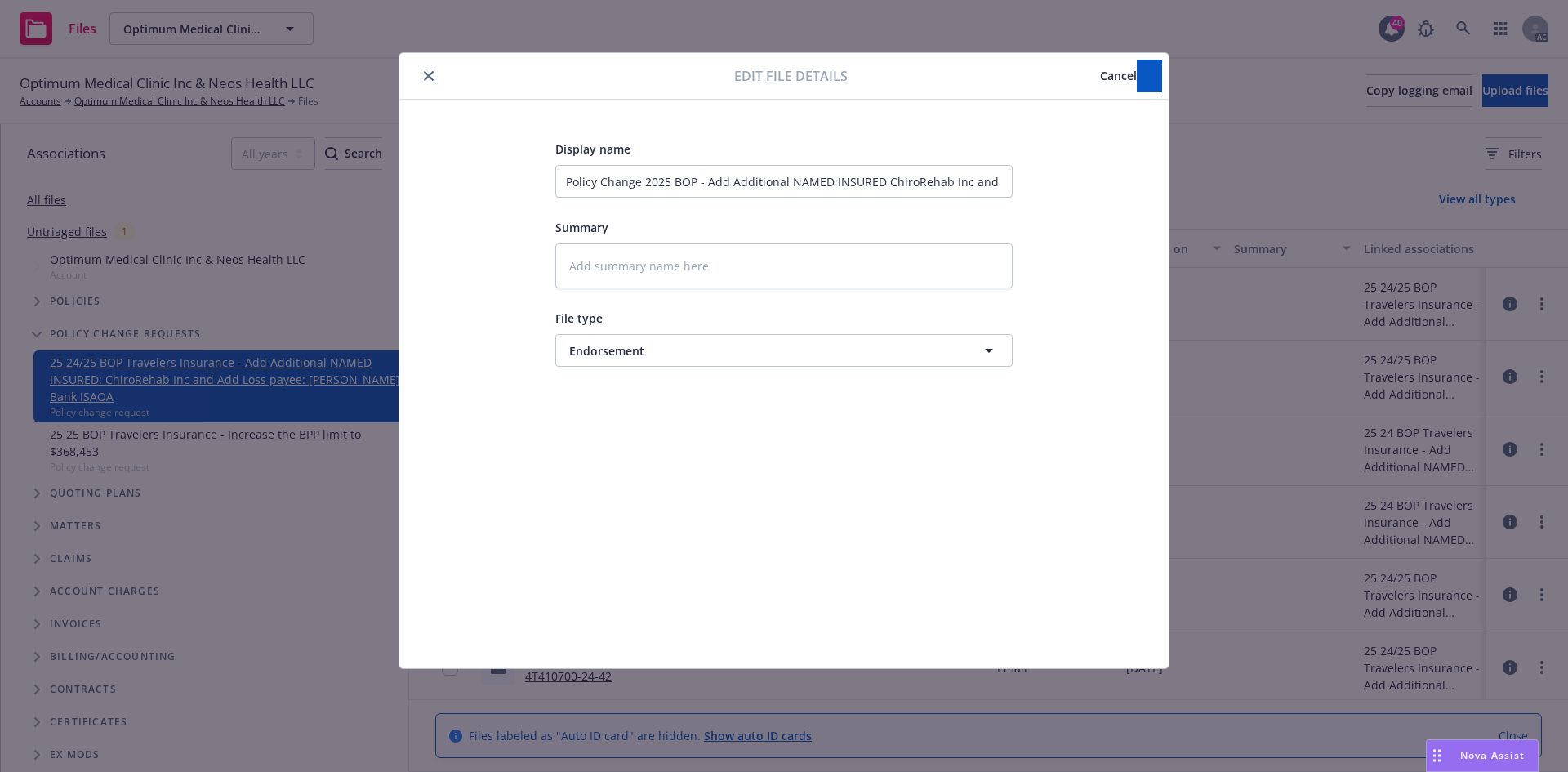
type textarea "x"
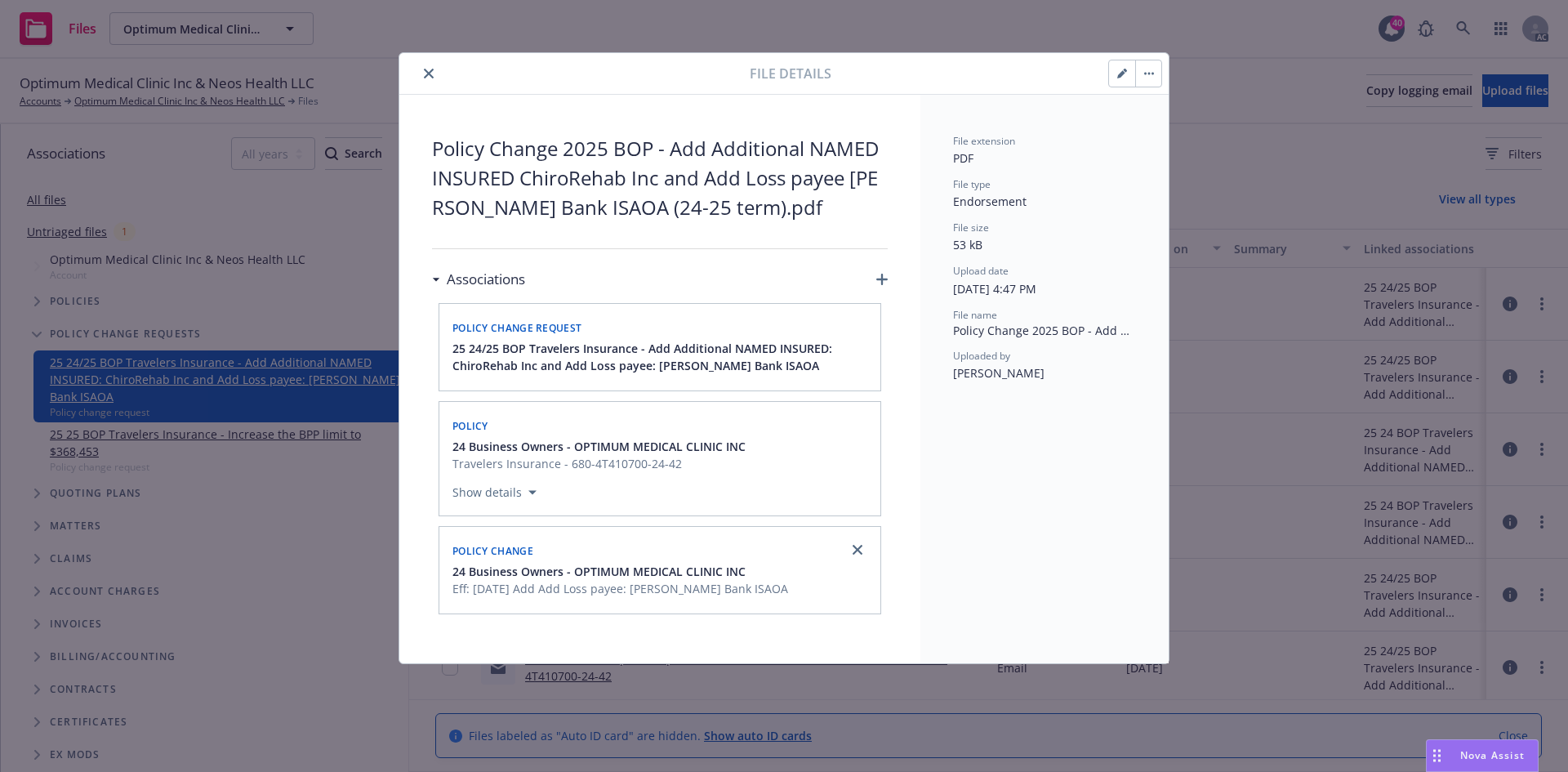
click at [430, 70] on icon "close" at bounding box center [428, 73] width 9 height 9
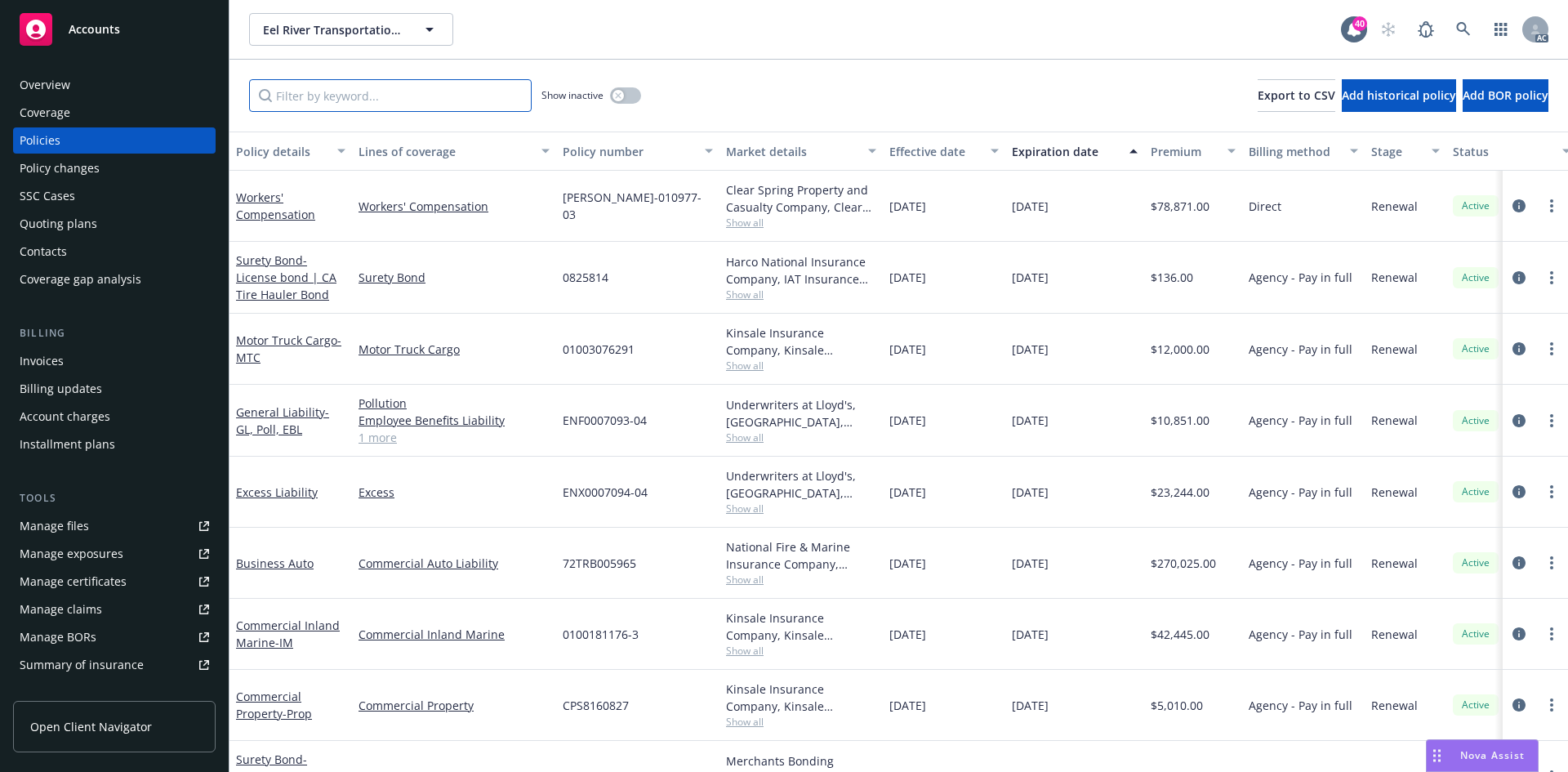
click at [460, 95] on input "Filter by keyword..." at bounding box center [390, 95] width 283 height 33
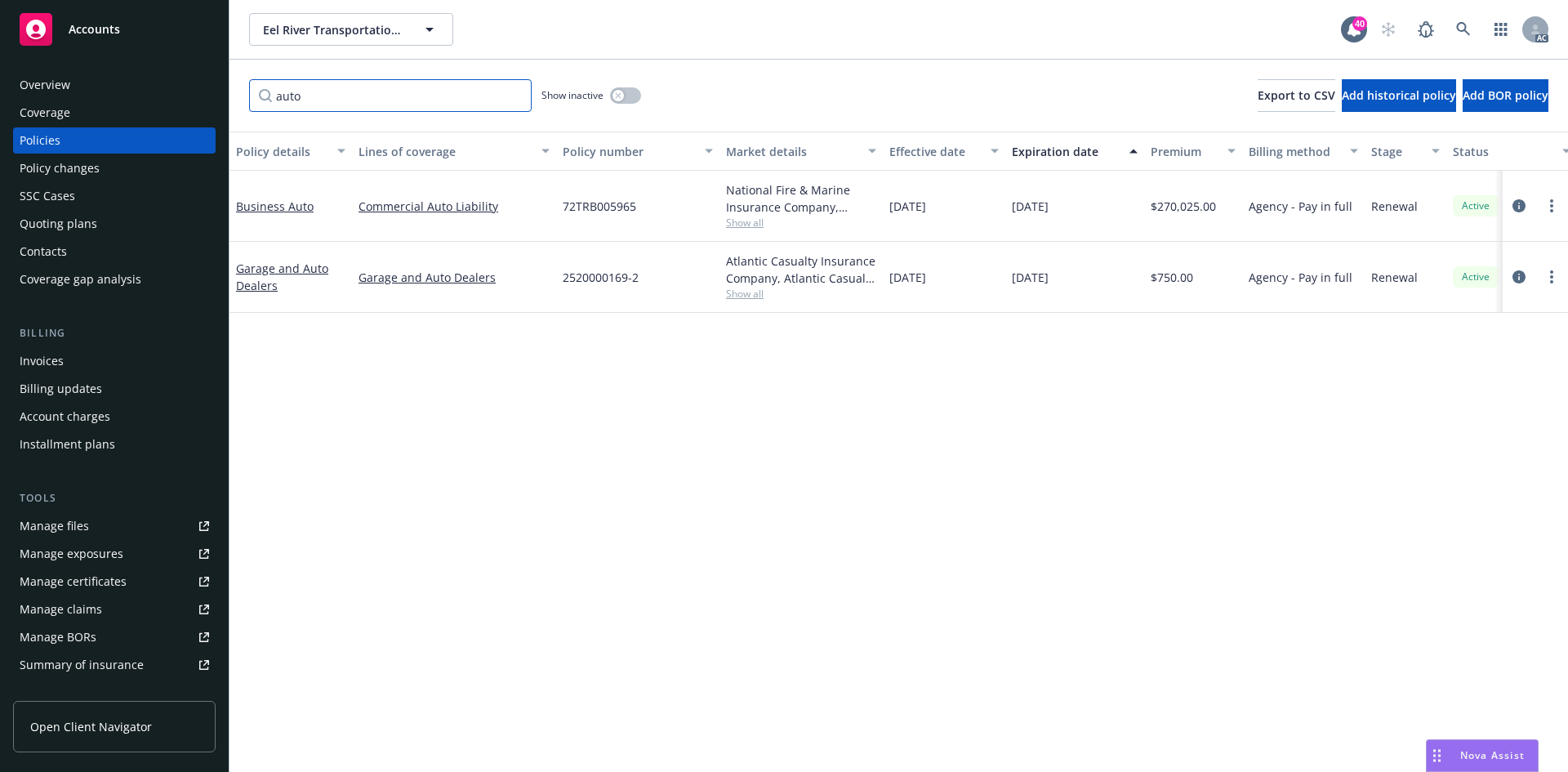
type input "auto"
click at [740, 222] on span "Show all" at bounding box center [801, 223] width 150 height 14
click at [395, 381] on div "Policy details Lines of coverage Policy number Market details Effective date Ex…" at bounding box center [898, 452] width 1339 height 641
click at [265, 208] on link "Business Auto" at bounding box center [274, 206] width 78 height 16
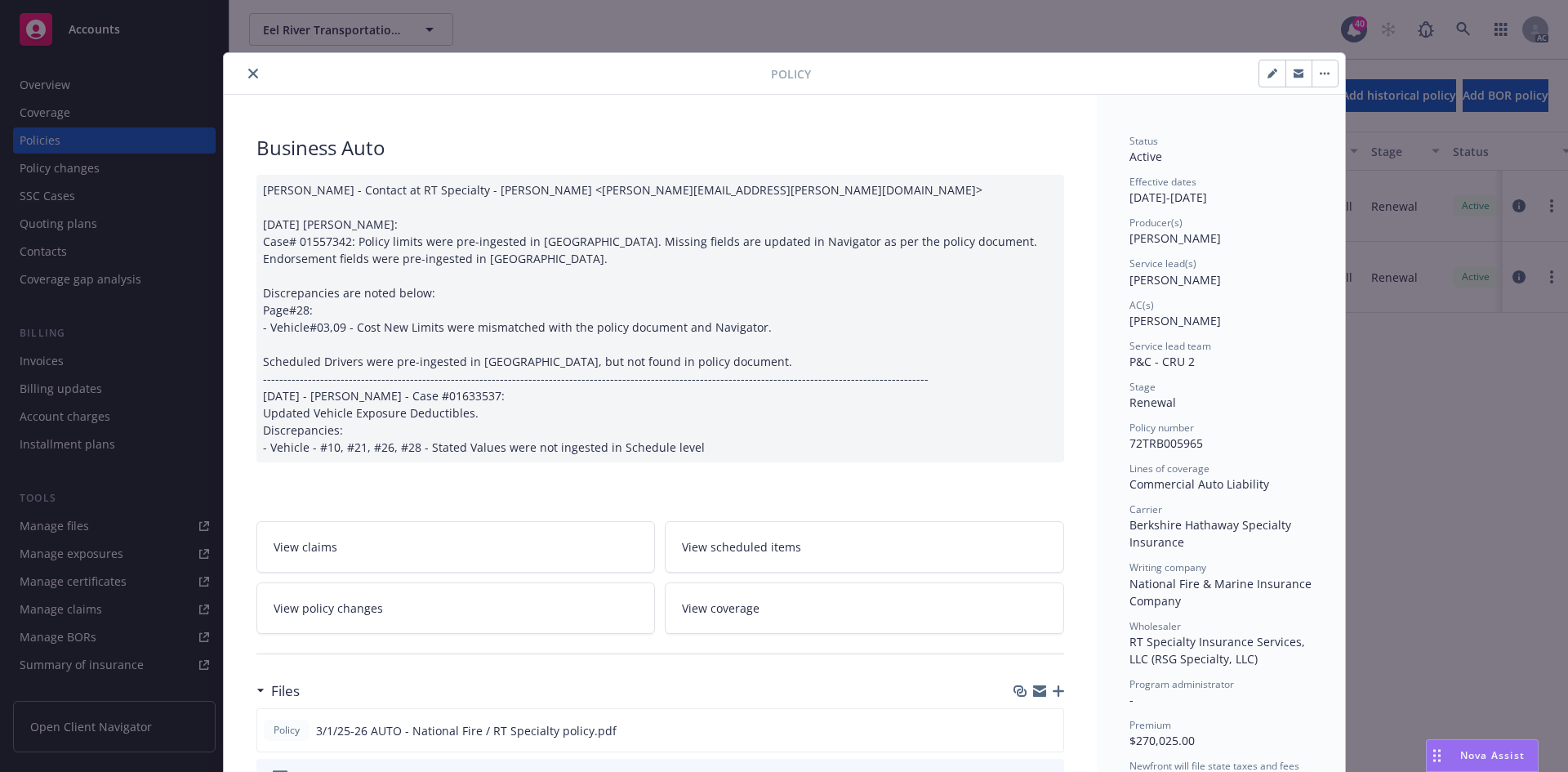
click at [249, 69] on icon "close" at bounding box center [253, 73] width 9 height 9
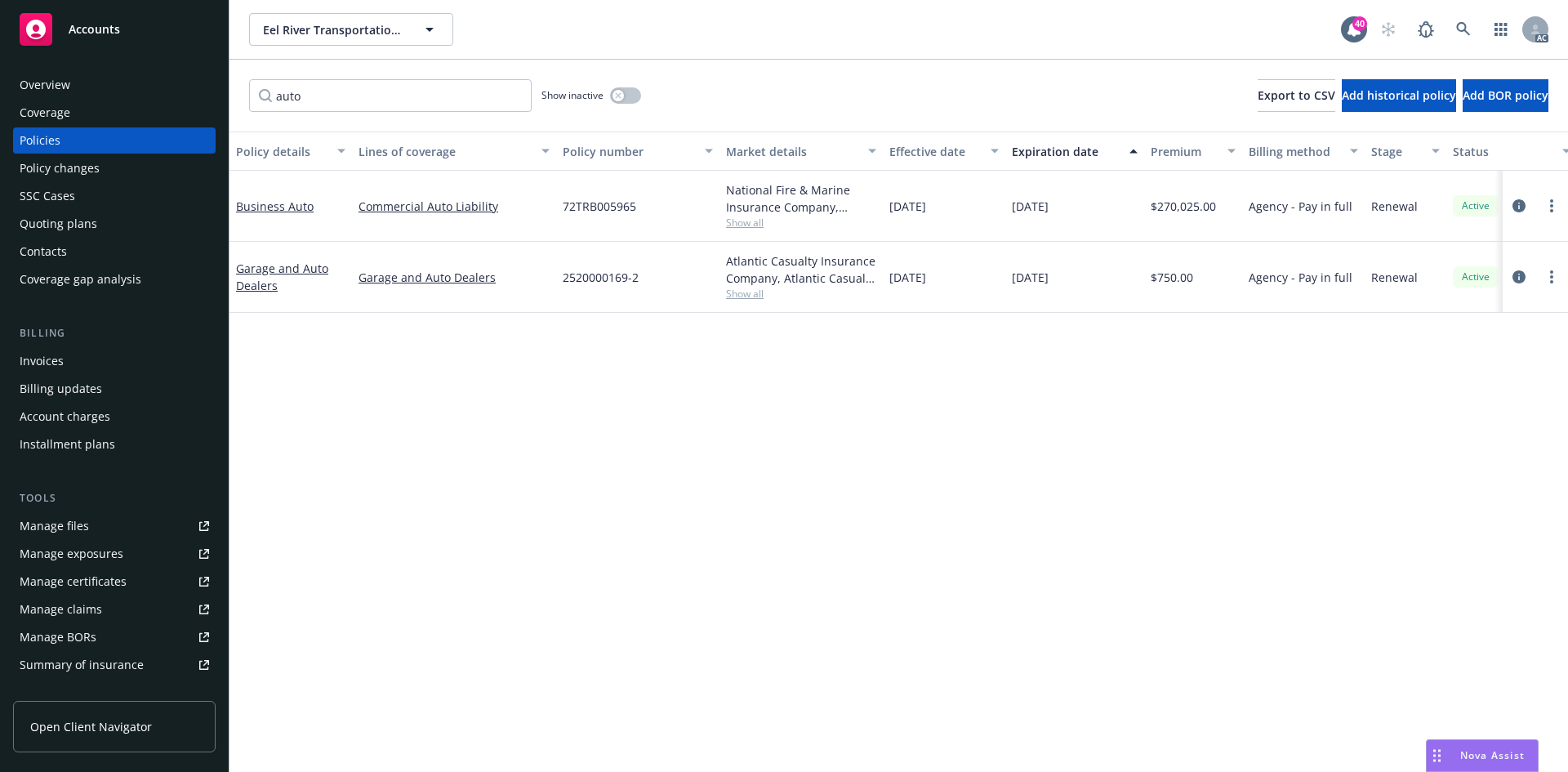
click at [116, 161] on div "Policy changes" at bounding box center [115, 168] width 190 height 26
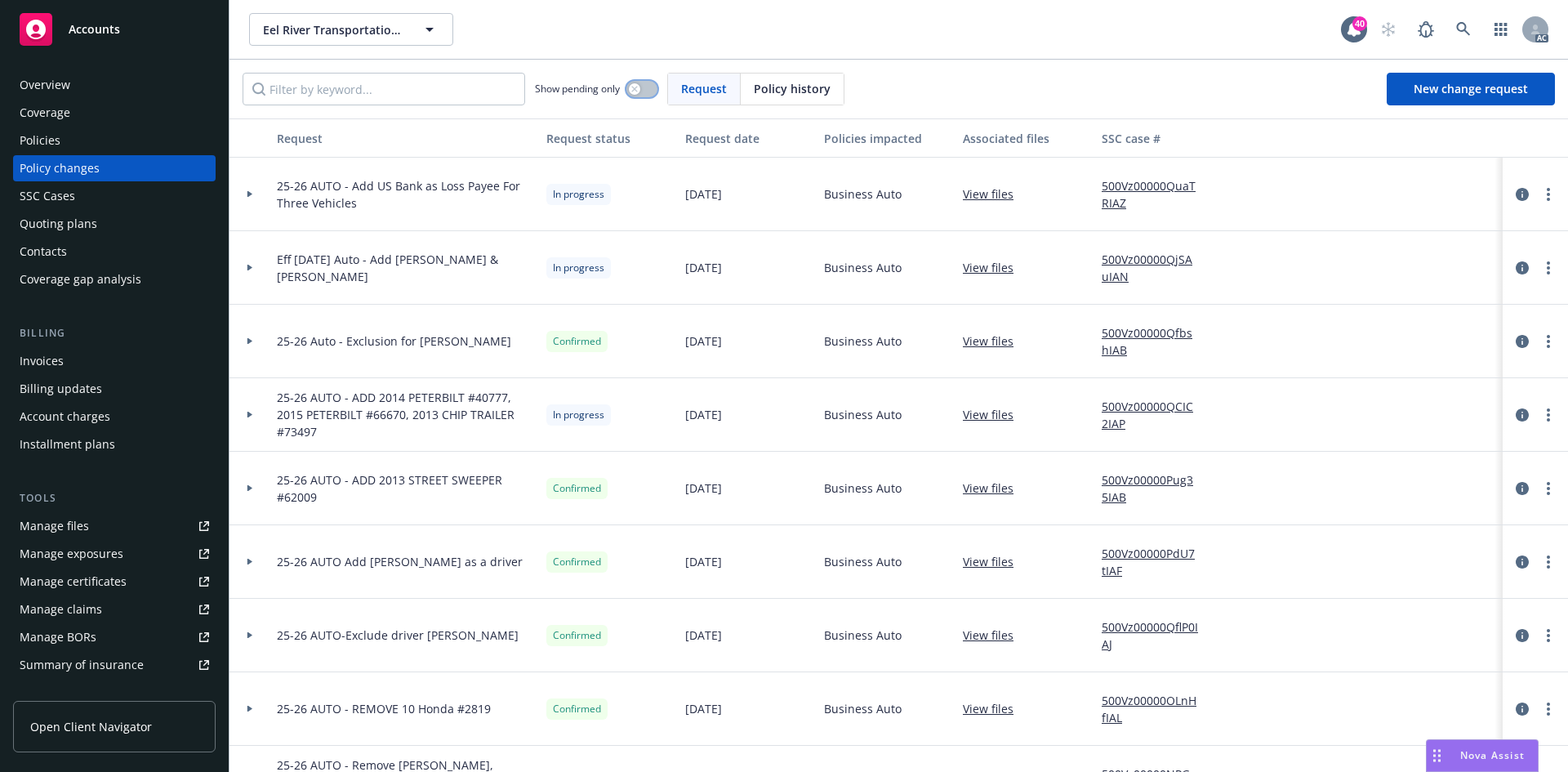
click at [635, 86] on icon "button" at bounding box center [634, 88] width 7 height 7
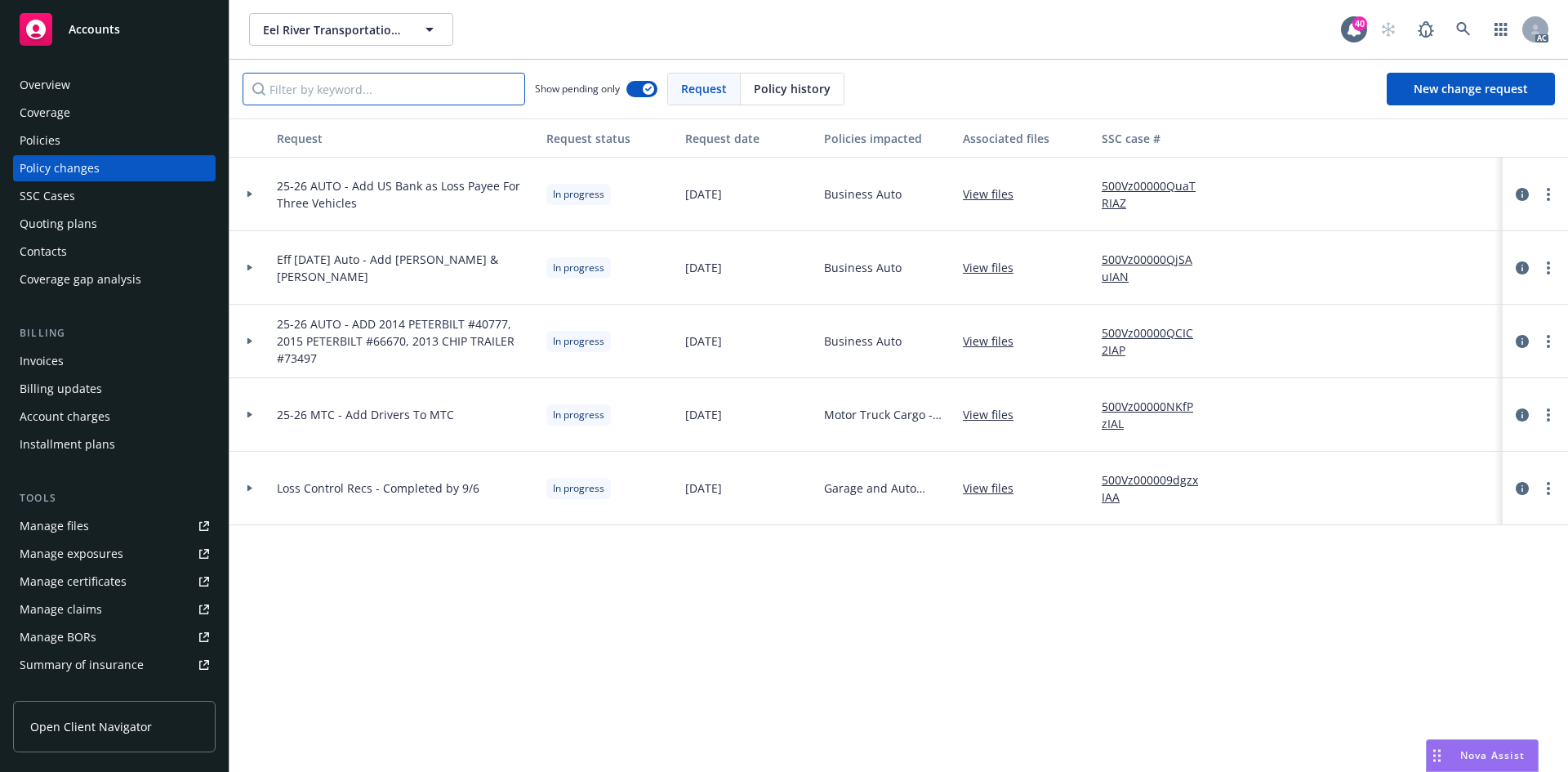
click at [438, 95] on input "Filter by keyword..." at bounding box center [383, 88] width 283 height 33
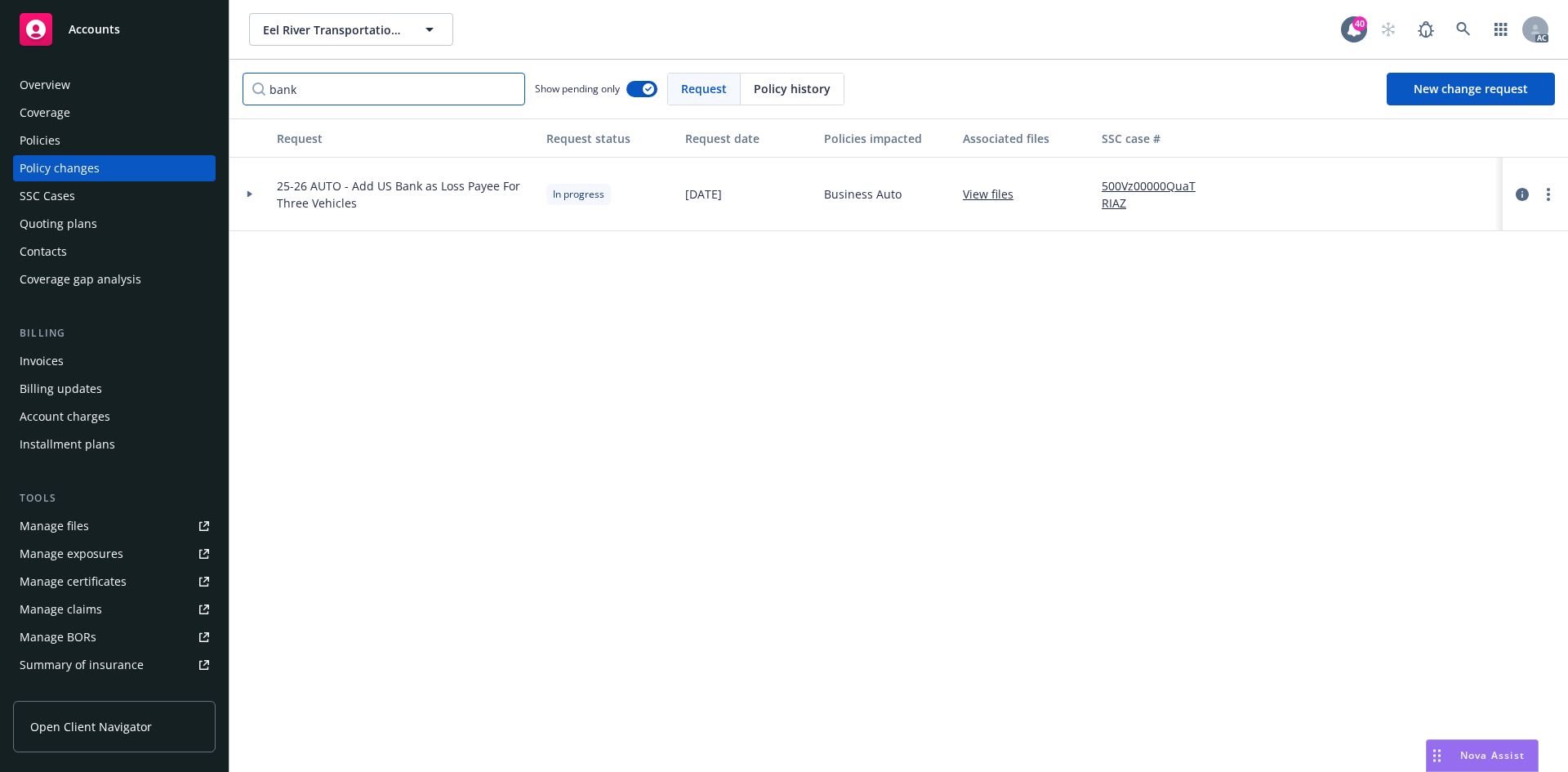
type input "bank"
click at [248, 191] on icon at bounding box center [250, 193] width 7 height 6
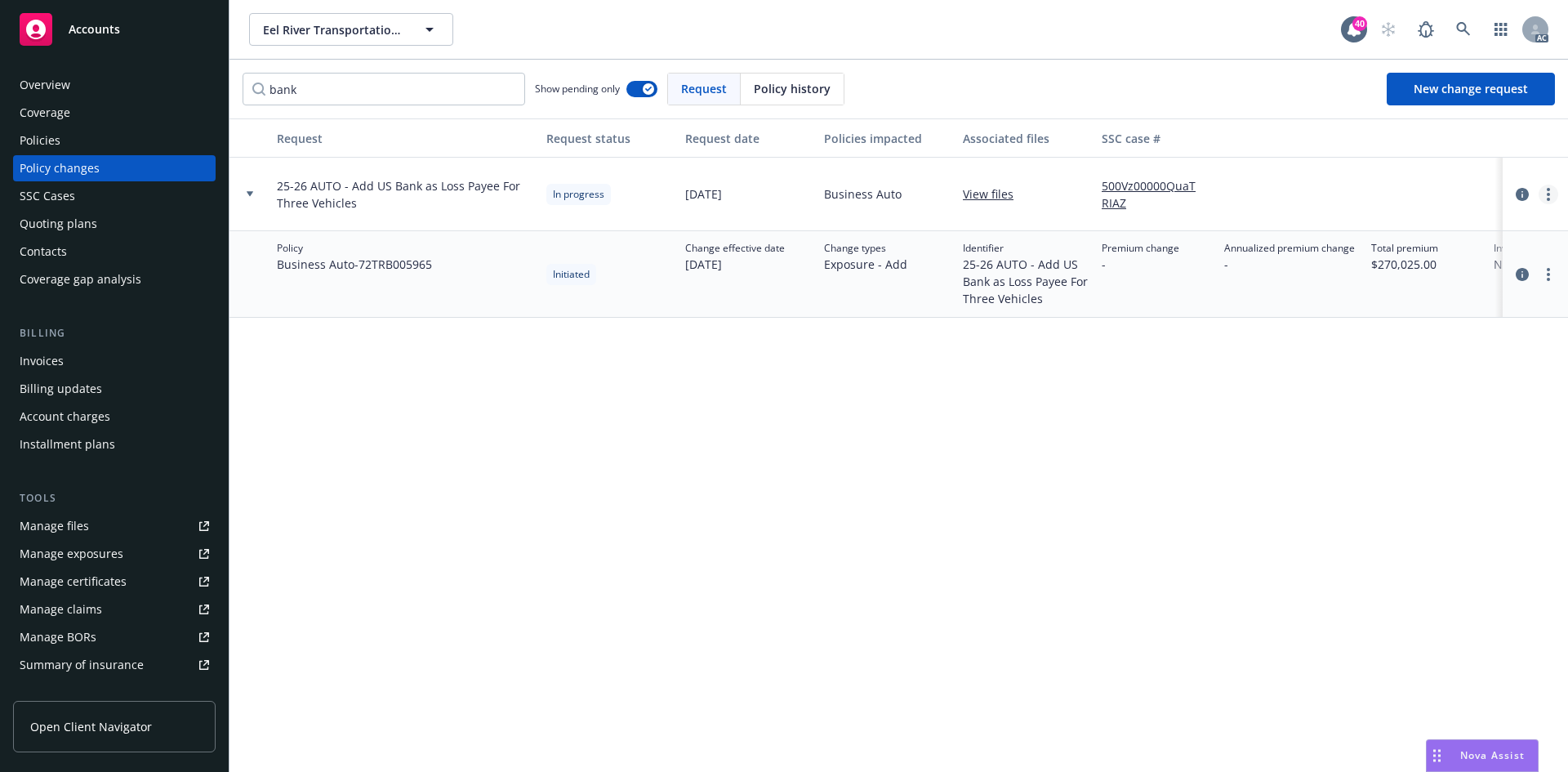
click at [1552, 193] on link "more" at bounding box center [1548, 194] width 20 height 20
click at [1390, 216] on link "Copy logging email" at bounding box center [1418, 227] width 280 height 33
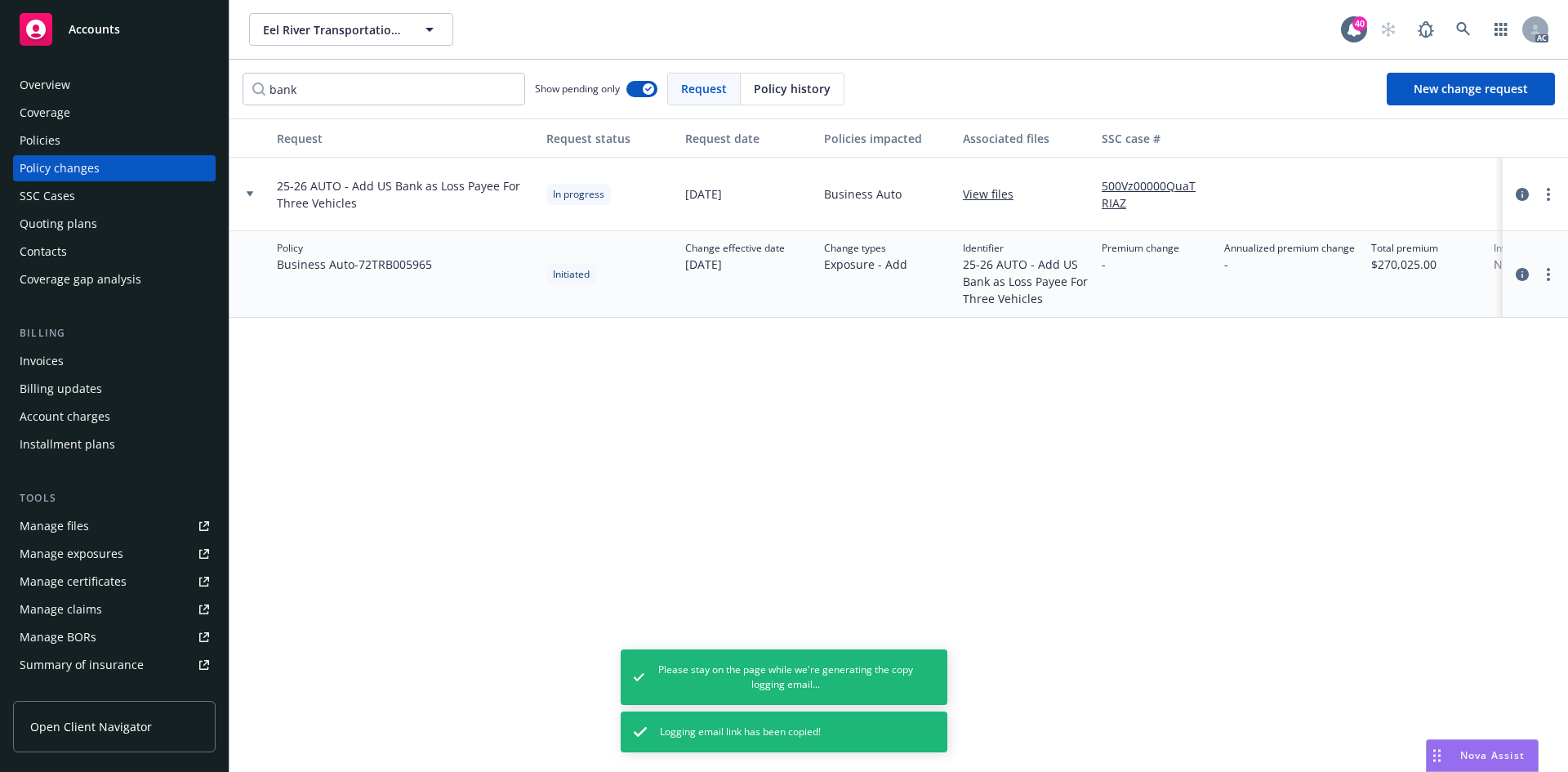
click at [355, 322] on div "Request Request status Request date Policies impacted Associated files SSC case…" at bounding box center [898, 445] width 1339 height 654
click at [1550, 191] on link "more" at bounding box center [1548, 194] width 20 height 20
click at [1429, 318] on link "Resume workflow" at bounding box center [1418, 326] width 280 height 33
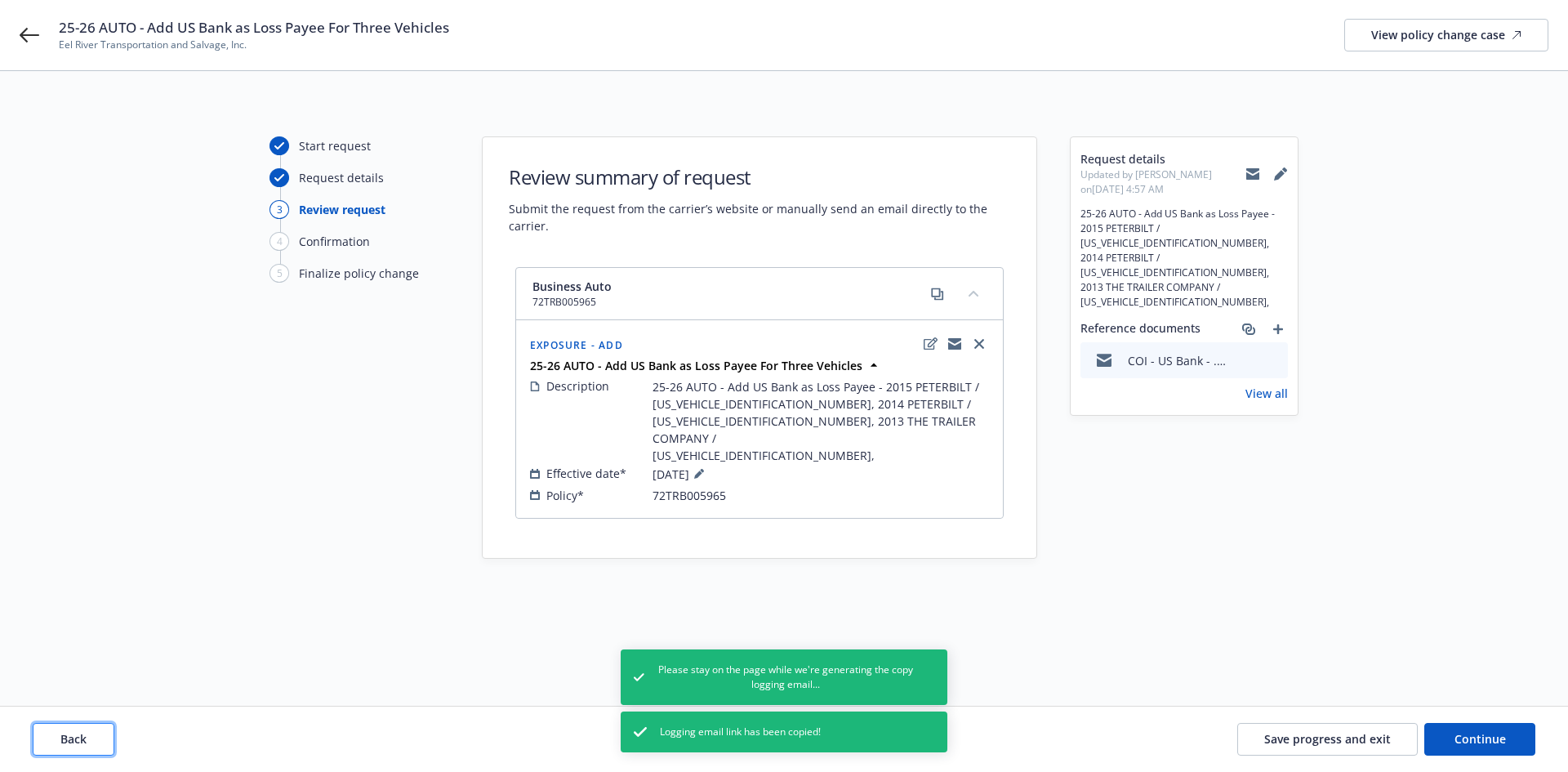
click at [65, 733] on span "Back" at bounding box center [73, 738] width 26 height 16
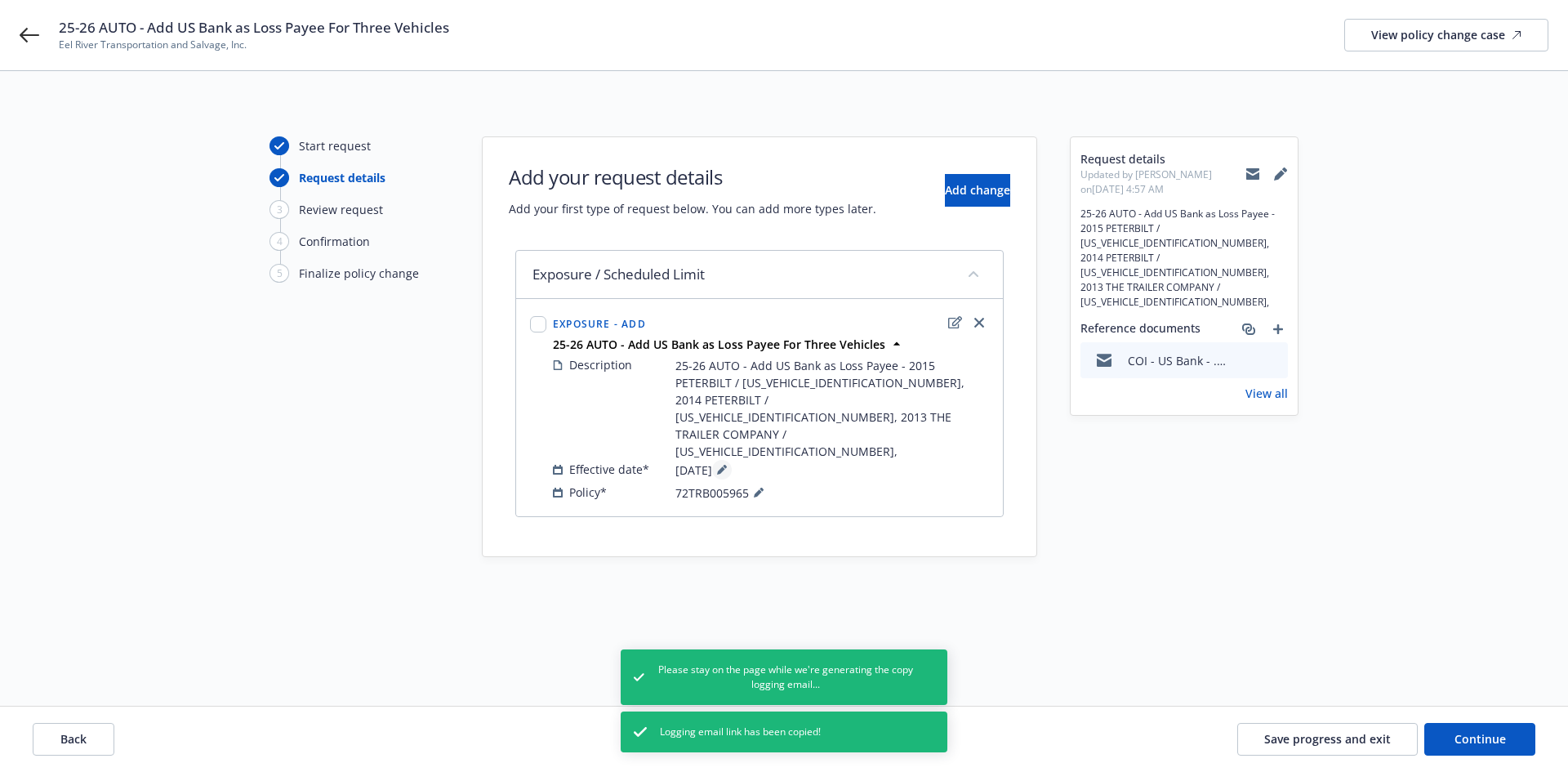
click at [727, 465] on icon at bounding box center [725, 467] width 4 height 4
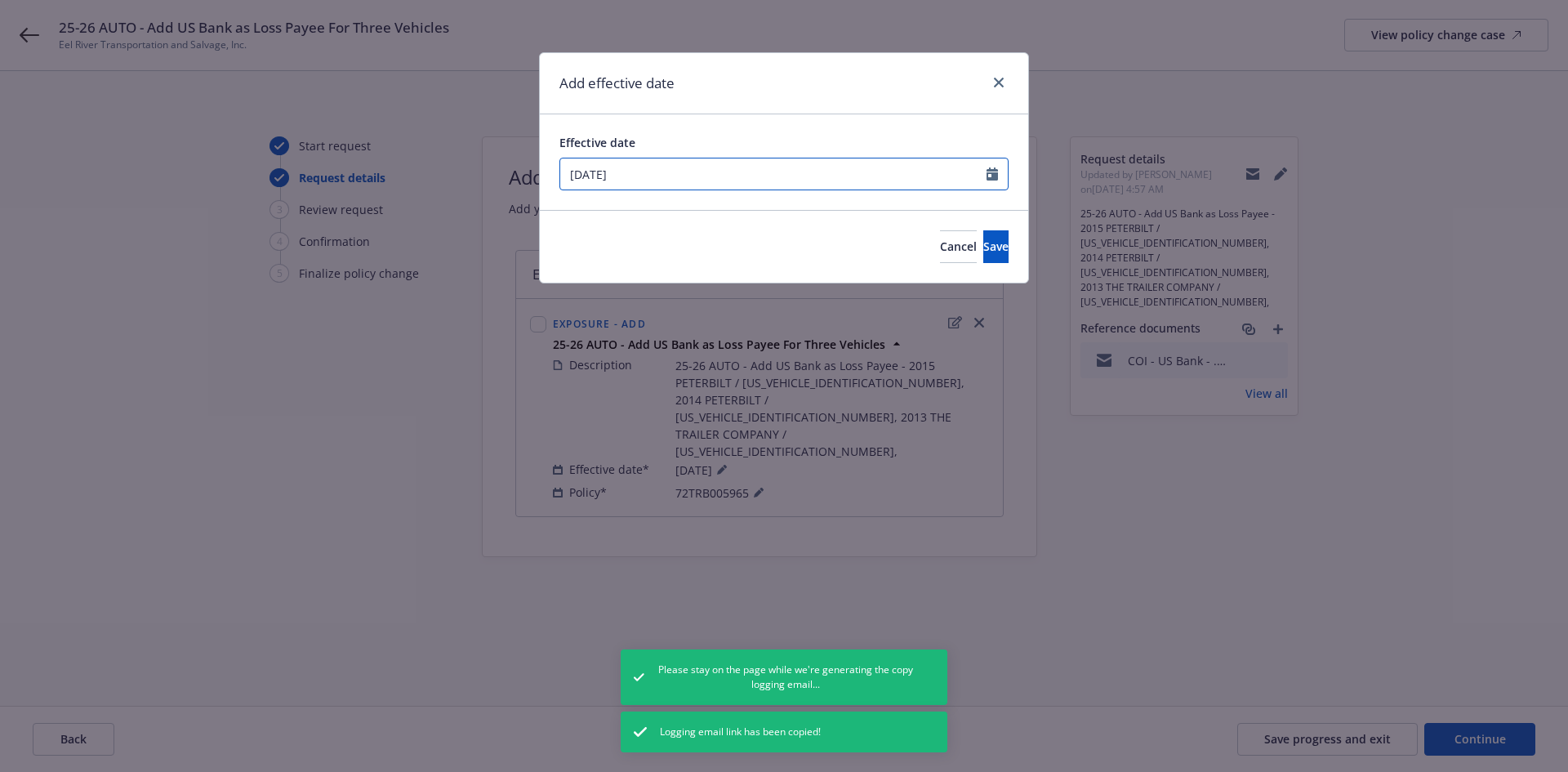
select select "8"
click at [684, 178] on input "08/18/2025" at bounding box center [773, 174] width 427 height 31
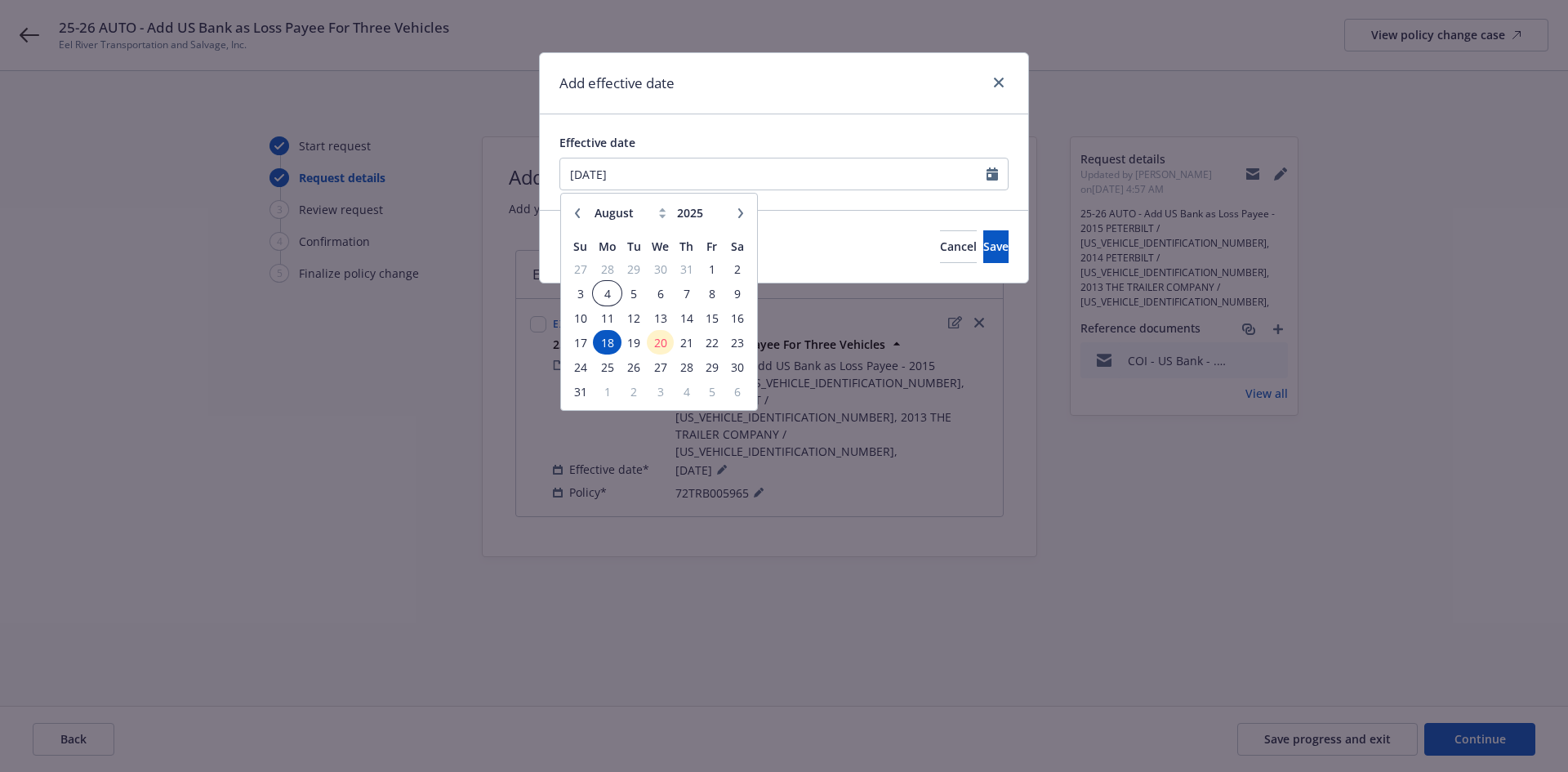
click at [612, 294] on span "4" at bounding box center [607, 294] width 24 height 21
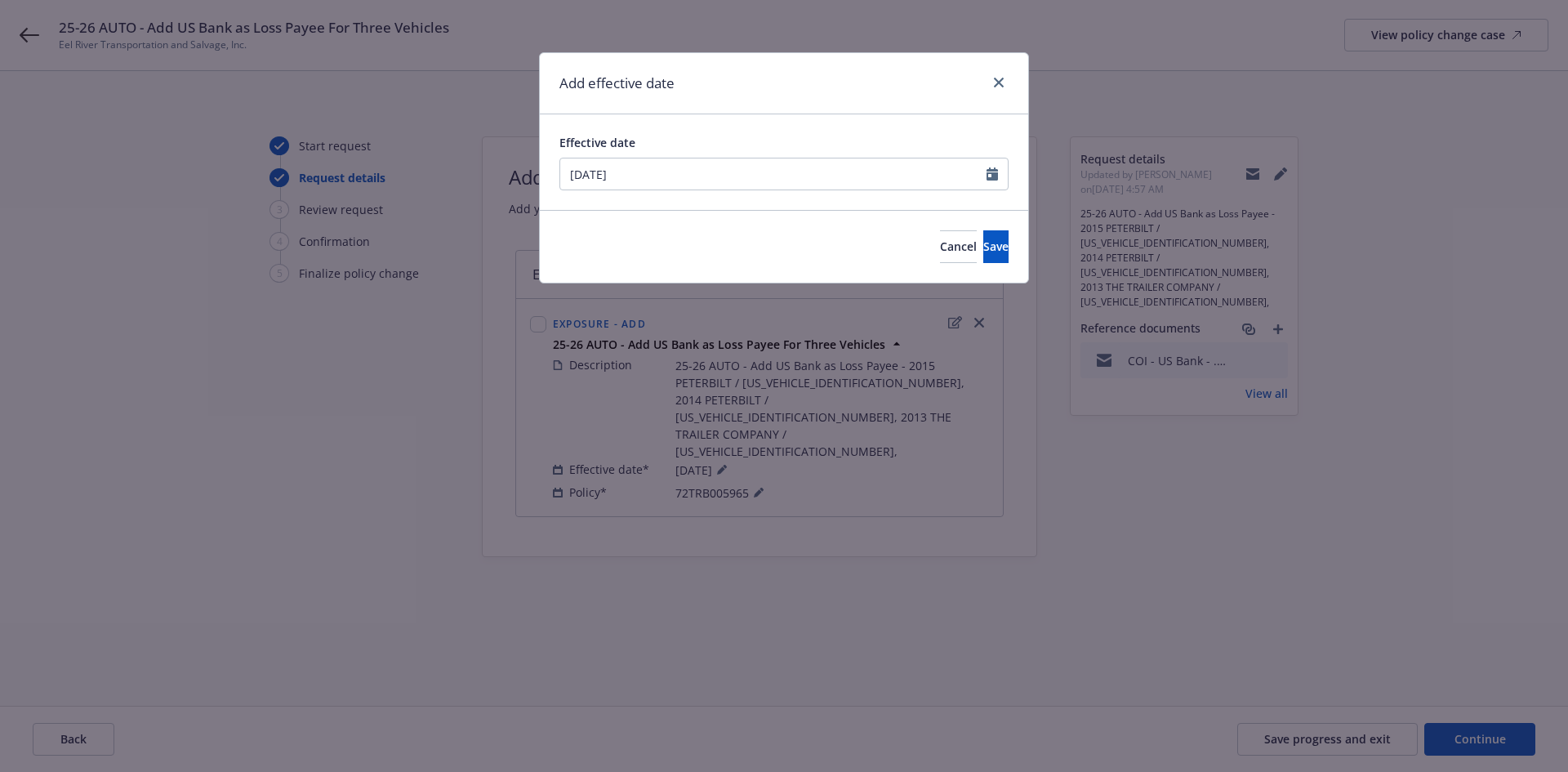
type input "08/04/2025"
click at [984, 237] on button "Save" at bounding box center [996, 246] width 25 height 33
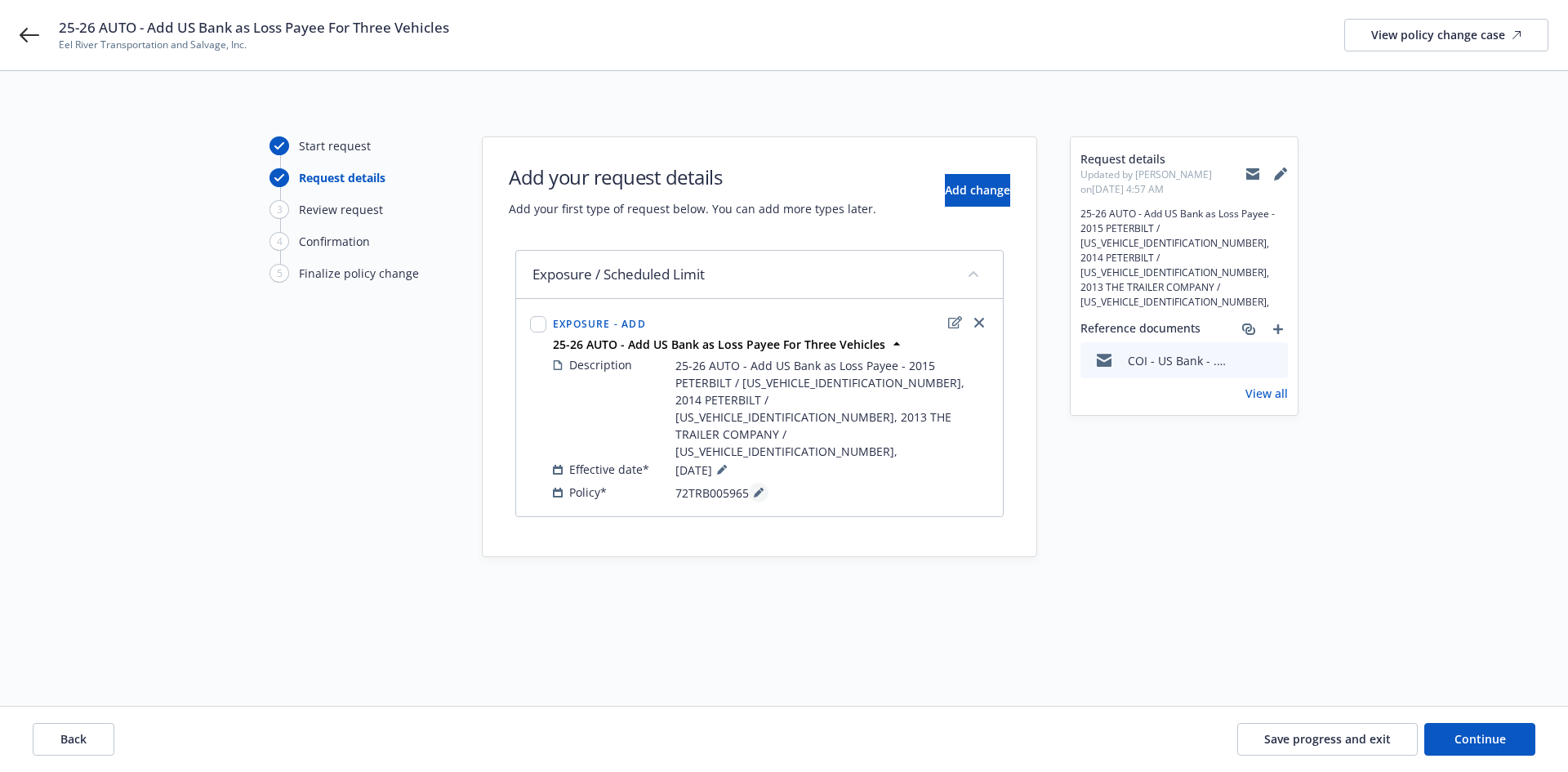
click at [757, 489] on icon at bounding box center [758, 493] width 8 height 8
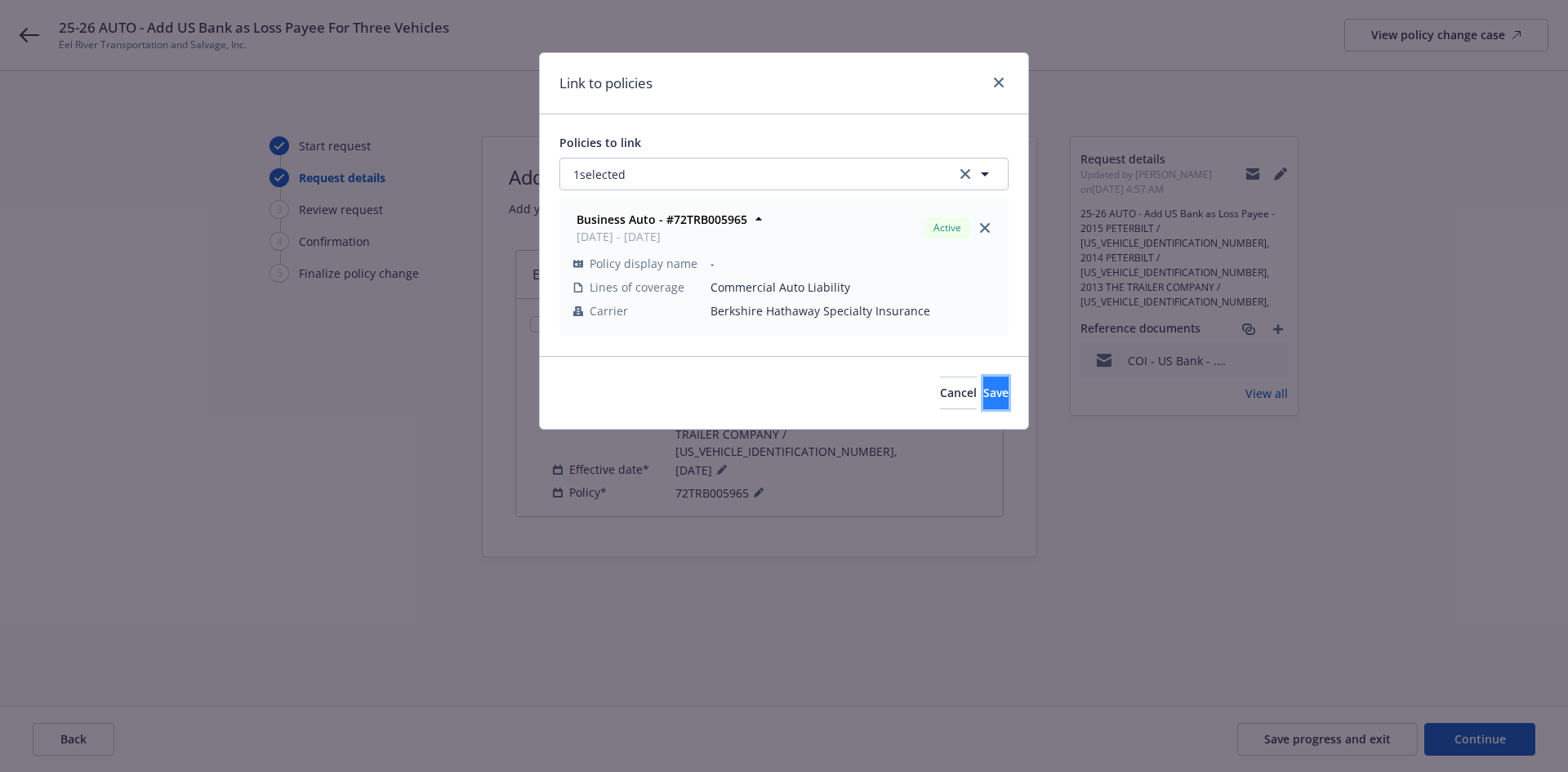
click at [984, 388] on span "Save" at bounding box center [996, 393] width 25 height 16
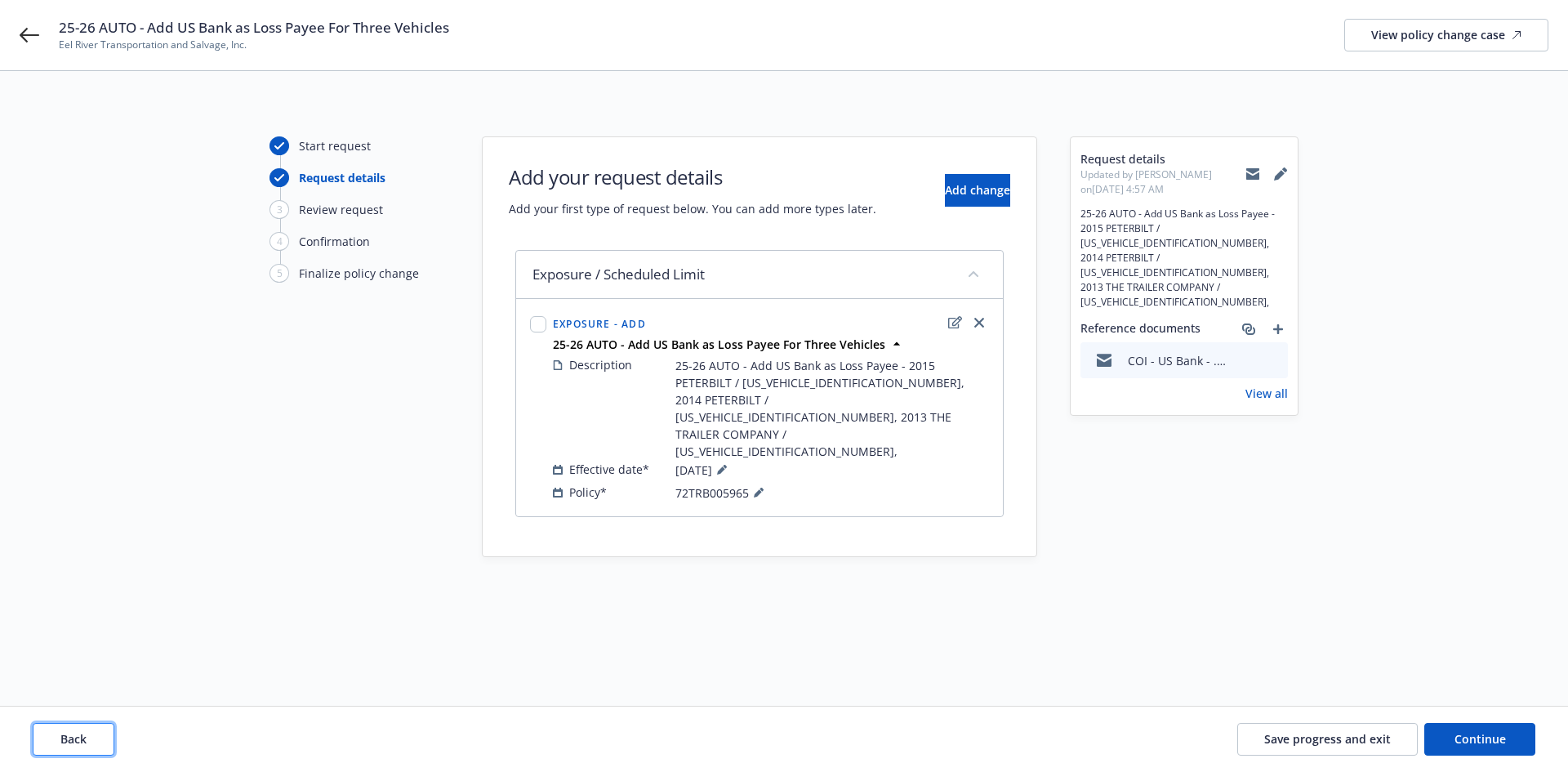
click at [83, 733] on span "Back" at bounding box center [73, 738] width 26 height 16
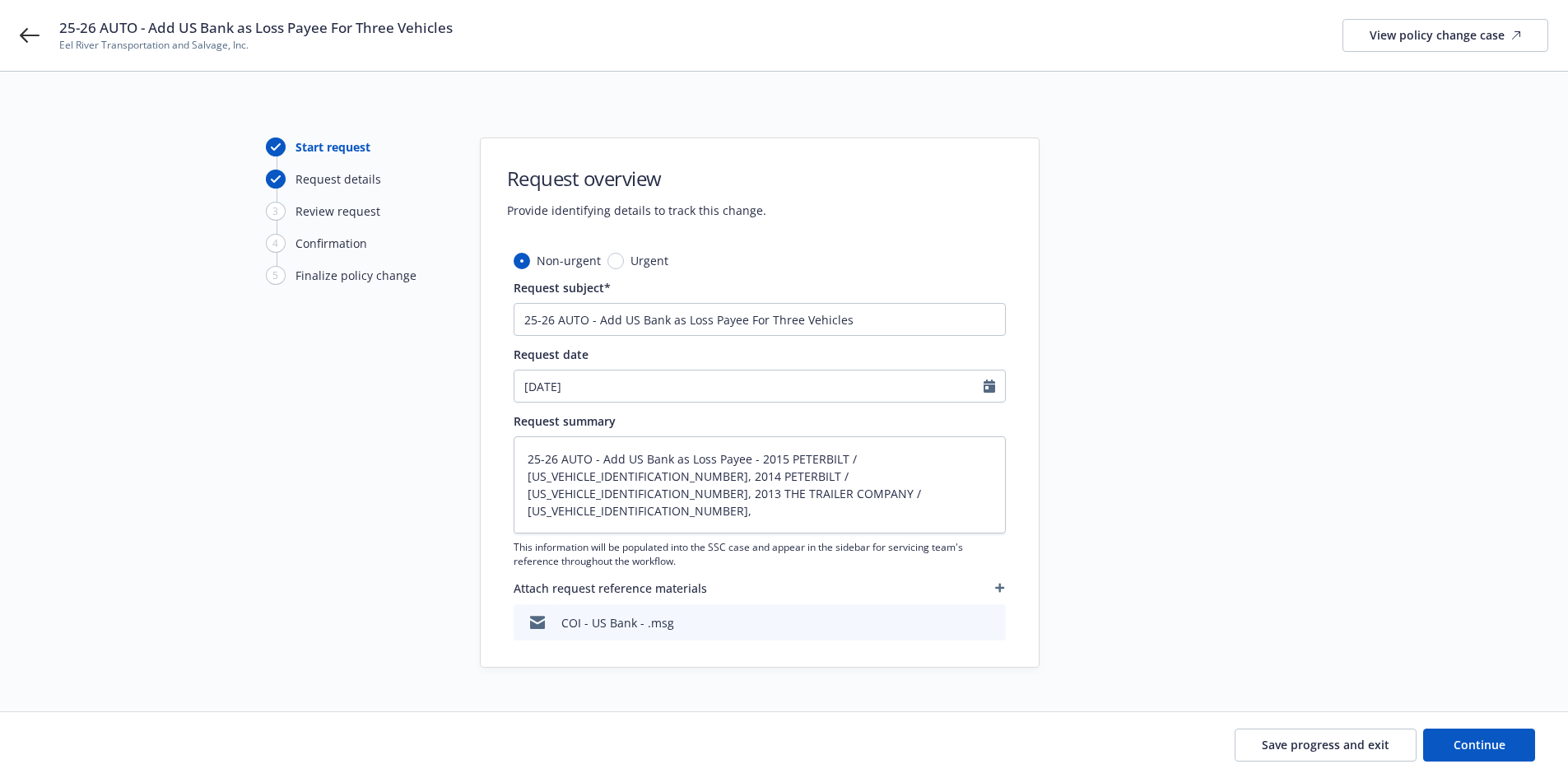
click at [1003, 586] on icon "button" at bounding box center [1000, 588] width 9 height 9
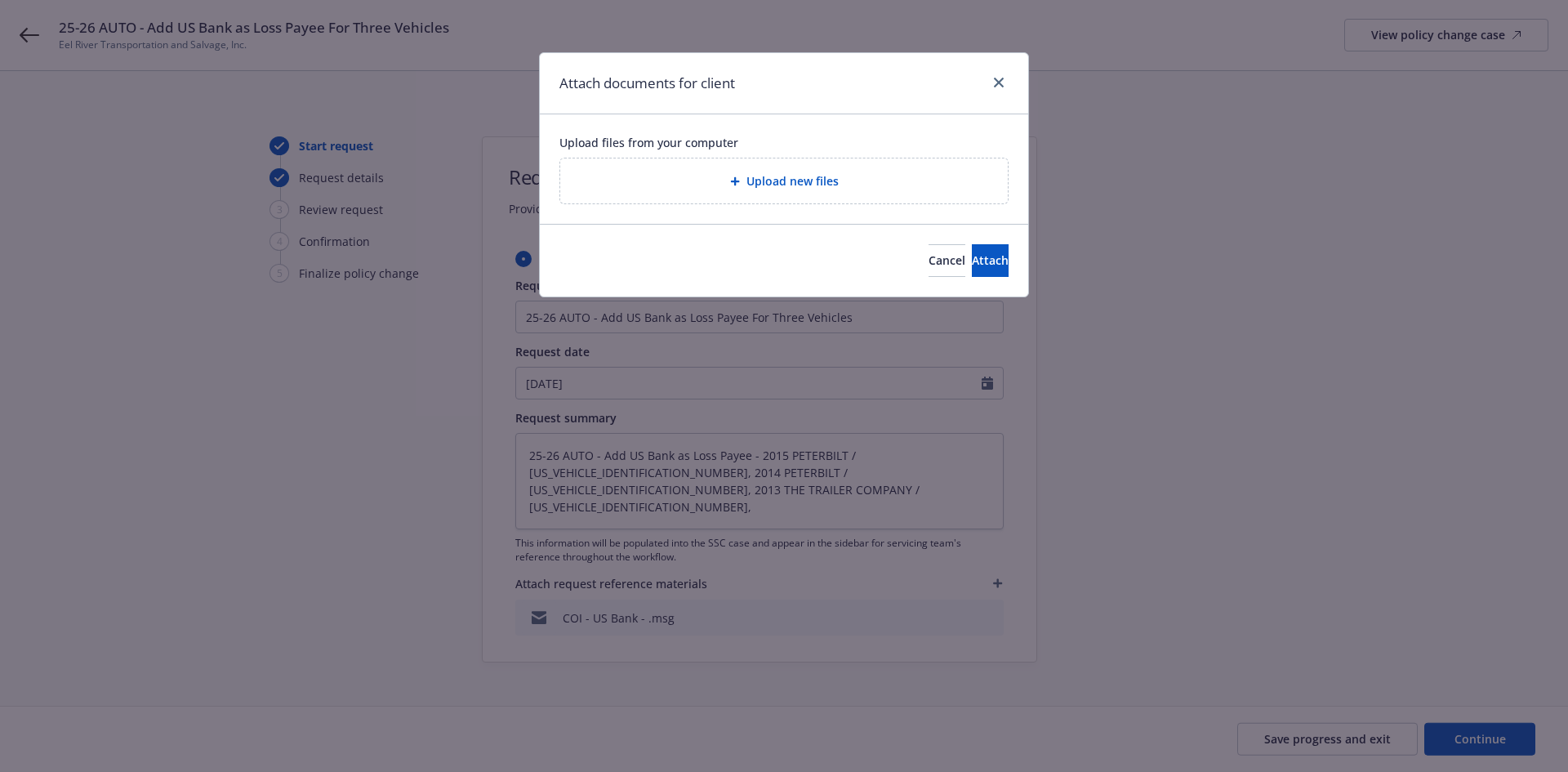
click at [874, 164] on div "Upload new files" at bounding box center [784, 181] width 447 height 45
type textarea "x"
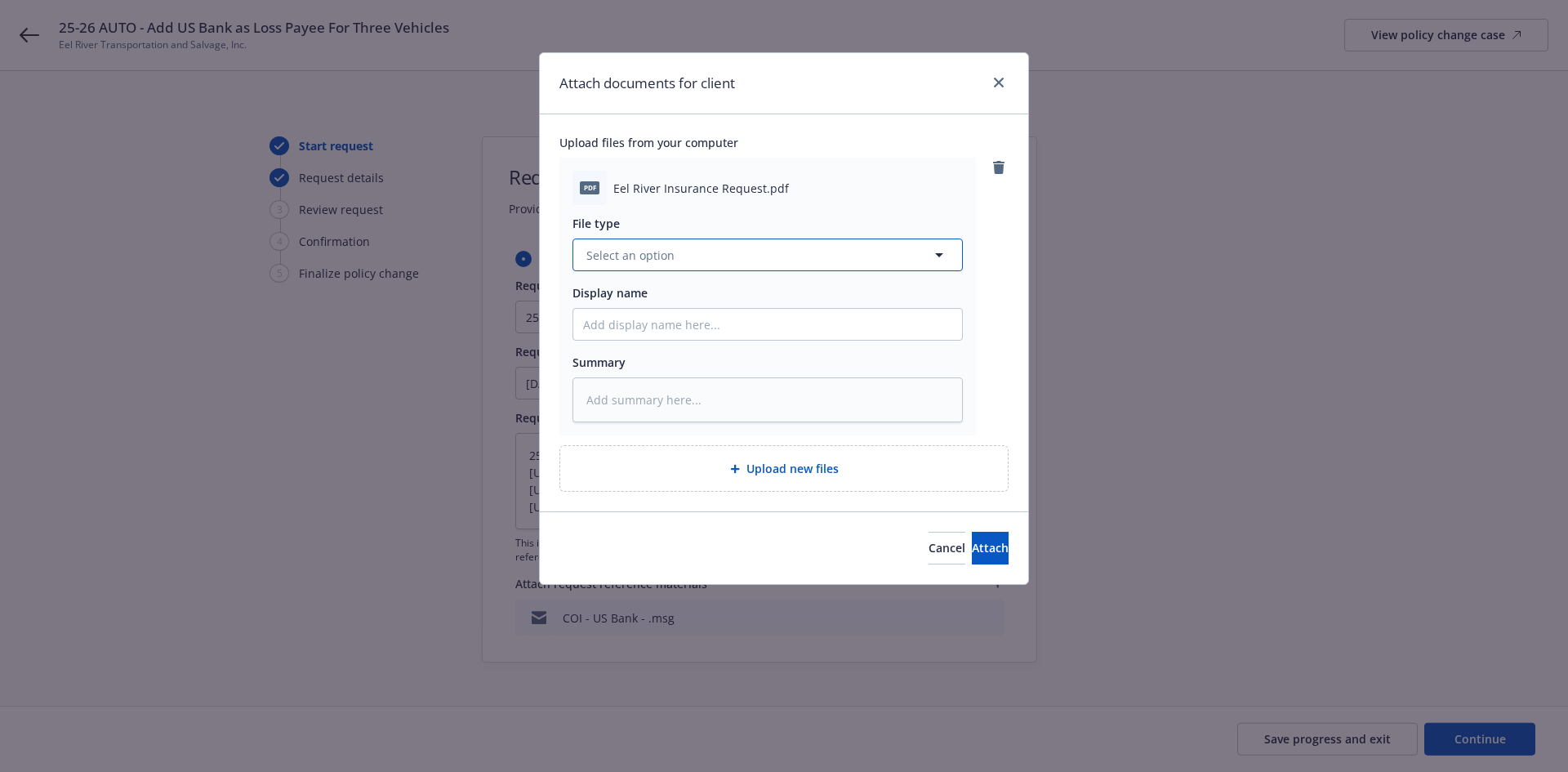
click at [766, 257] on button "Select an option" at bounding box center [768, 255] width 391 height 33
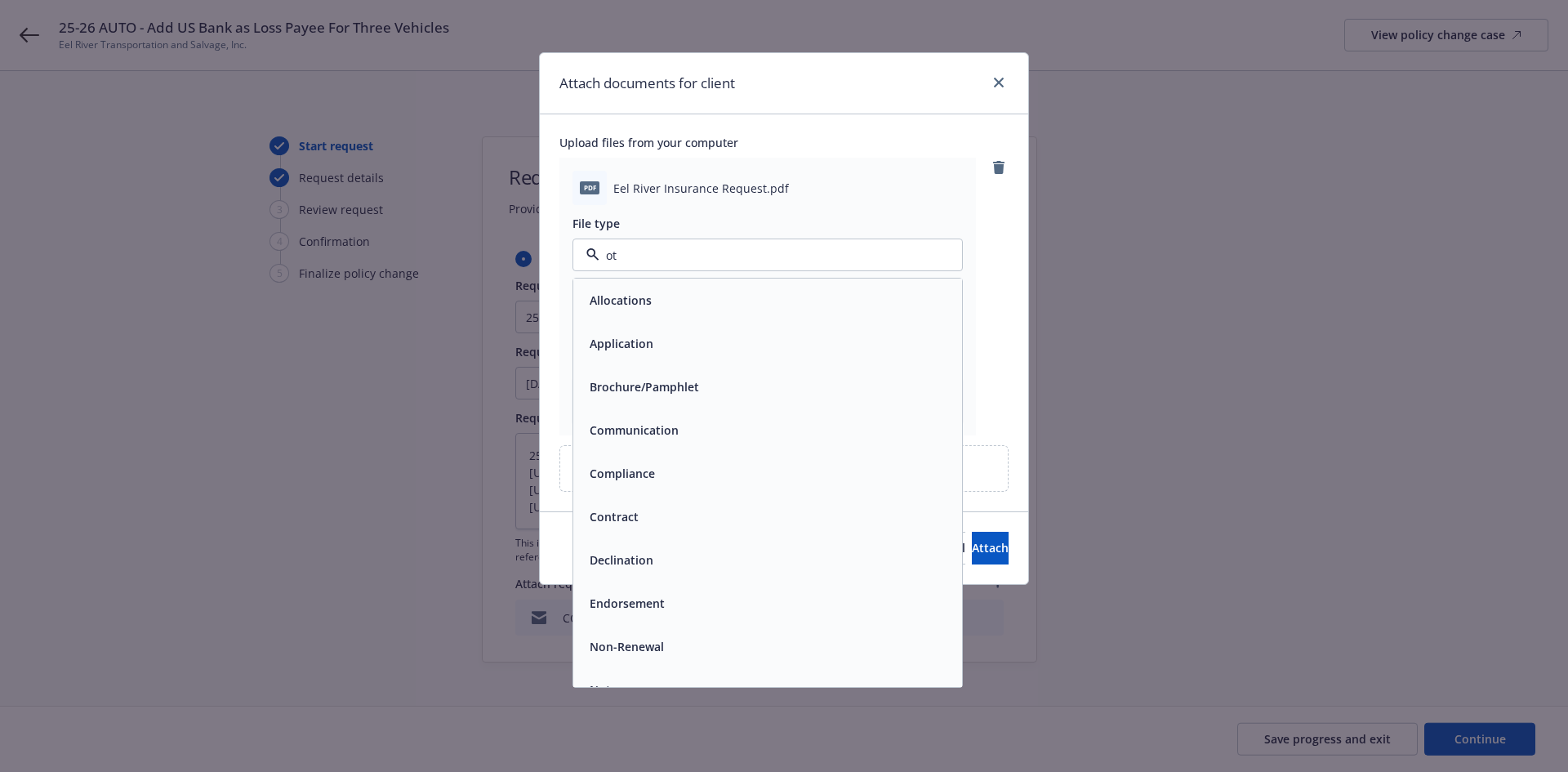
type input "oth"
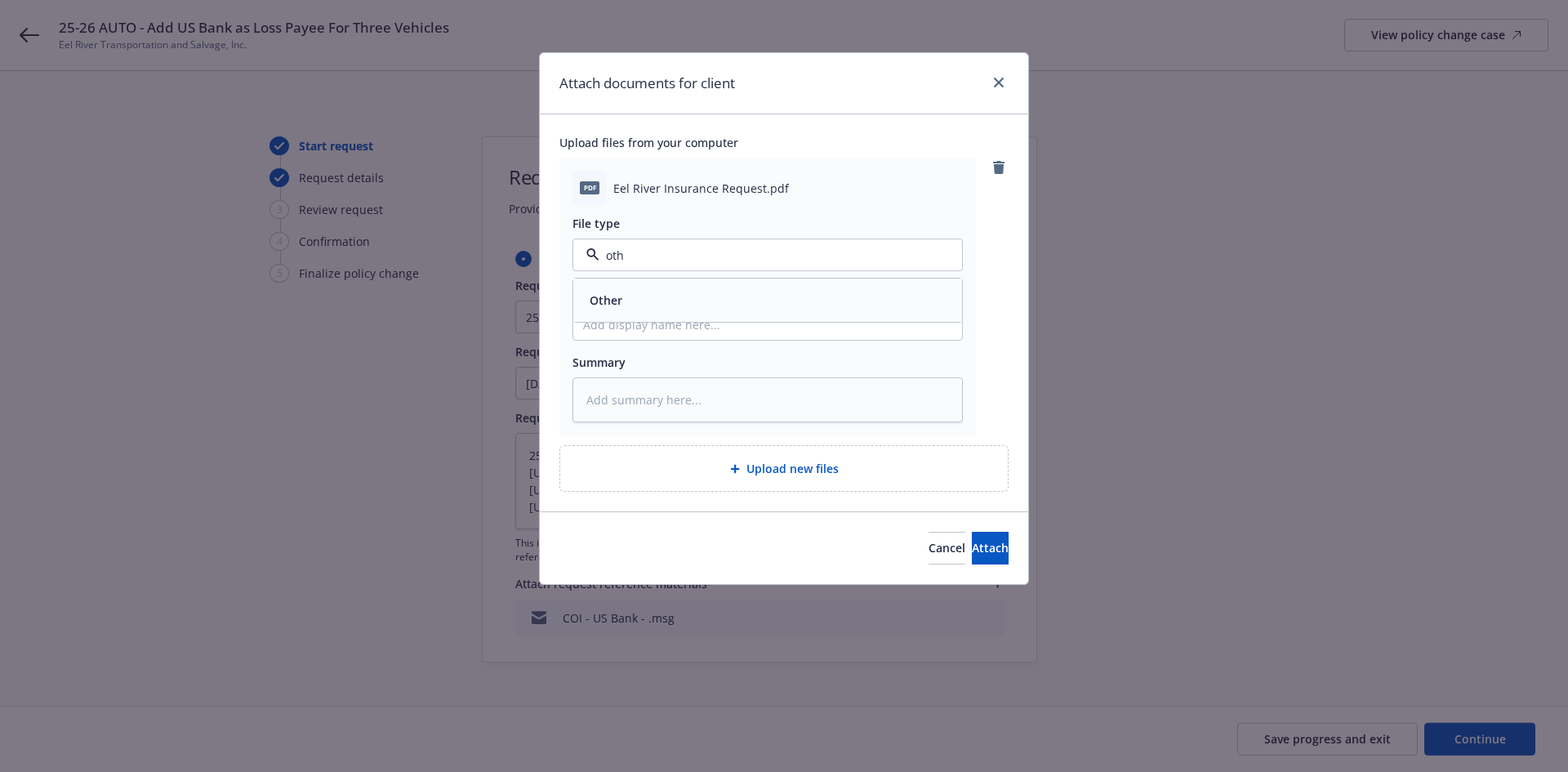
click at [729, 303] on div "Other" at bounding box center [768, 300] width 369 height 23
click at [972, 555] on span "Attach" at bounding box center [990, 548] width 37 height 16
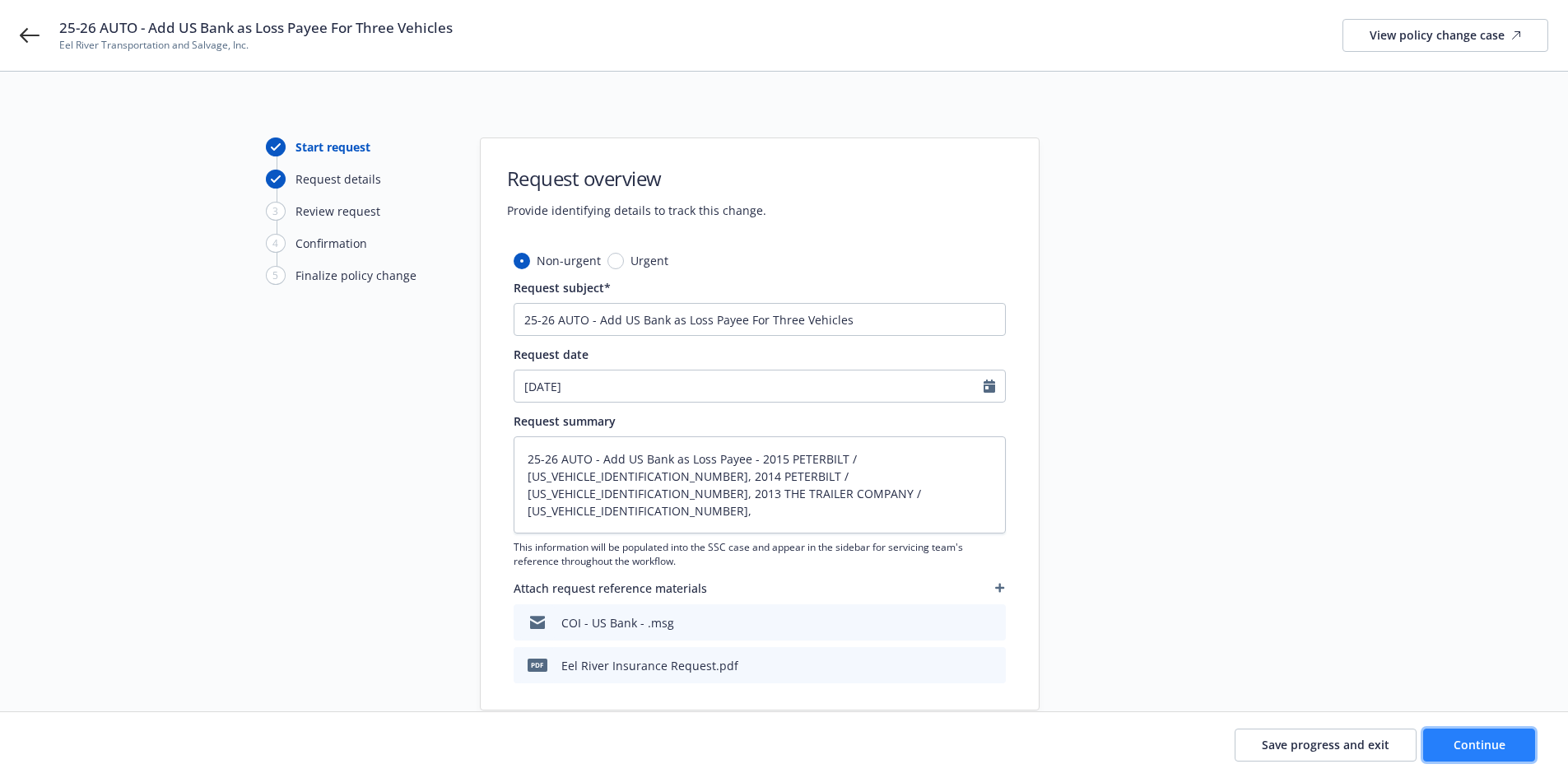
click at [1464, 748] on span "Continue" at bounding box center [1480, 744] width 52 height 16
type textarea "x"
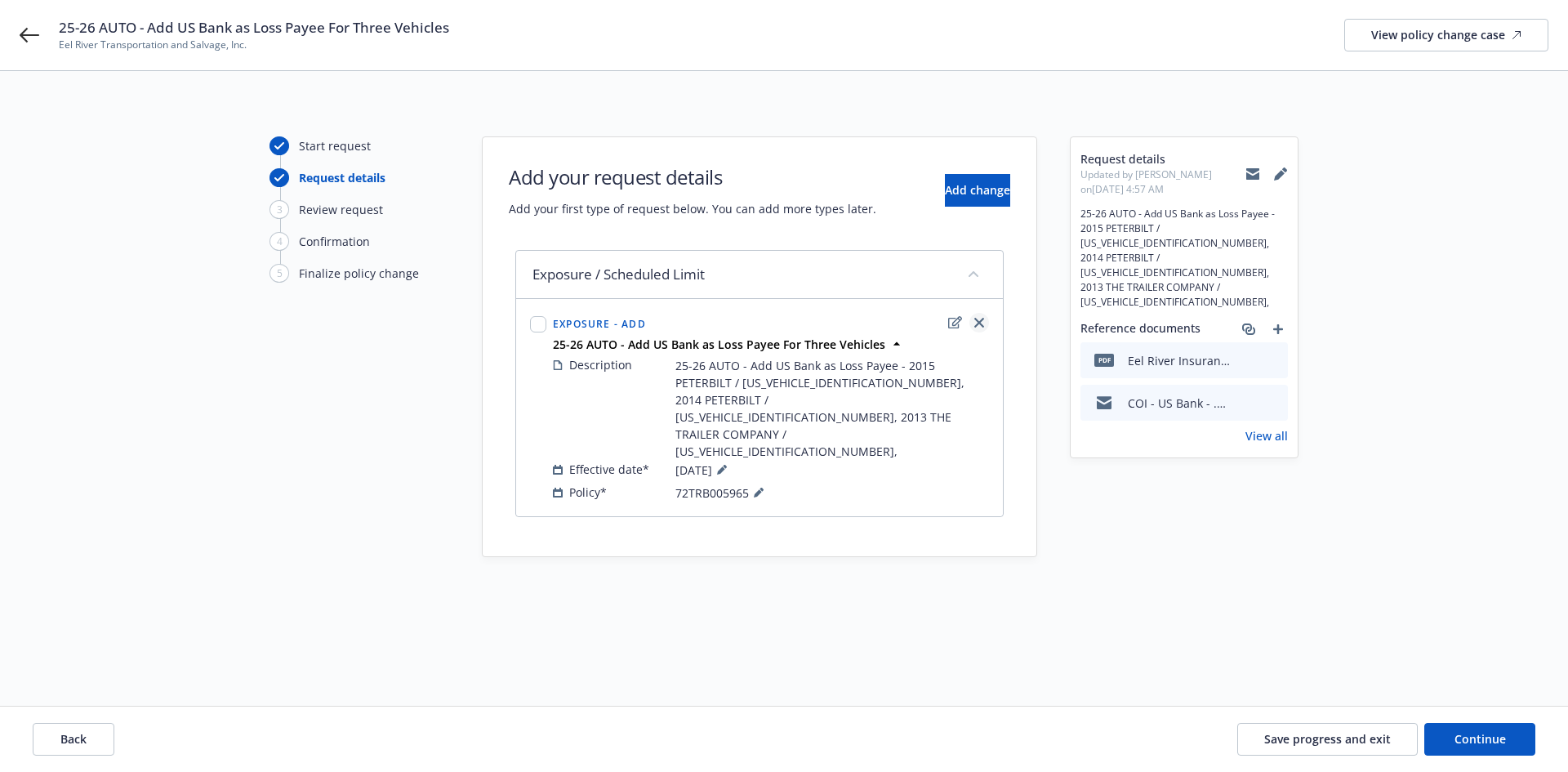
click at [977, 323] on icon "close" at bounding box center [979, 322] width 9 height 9
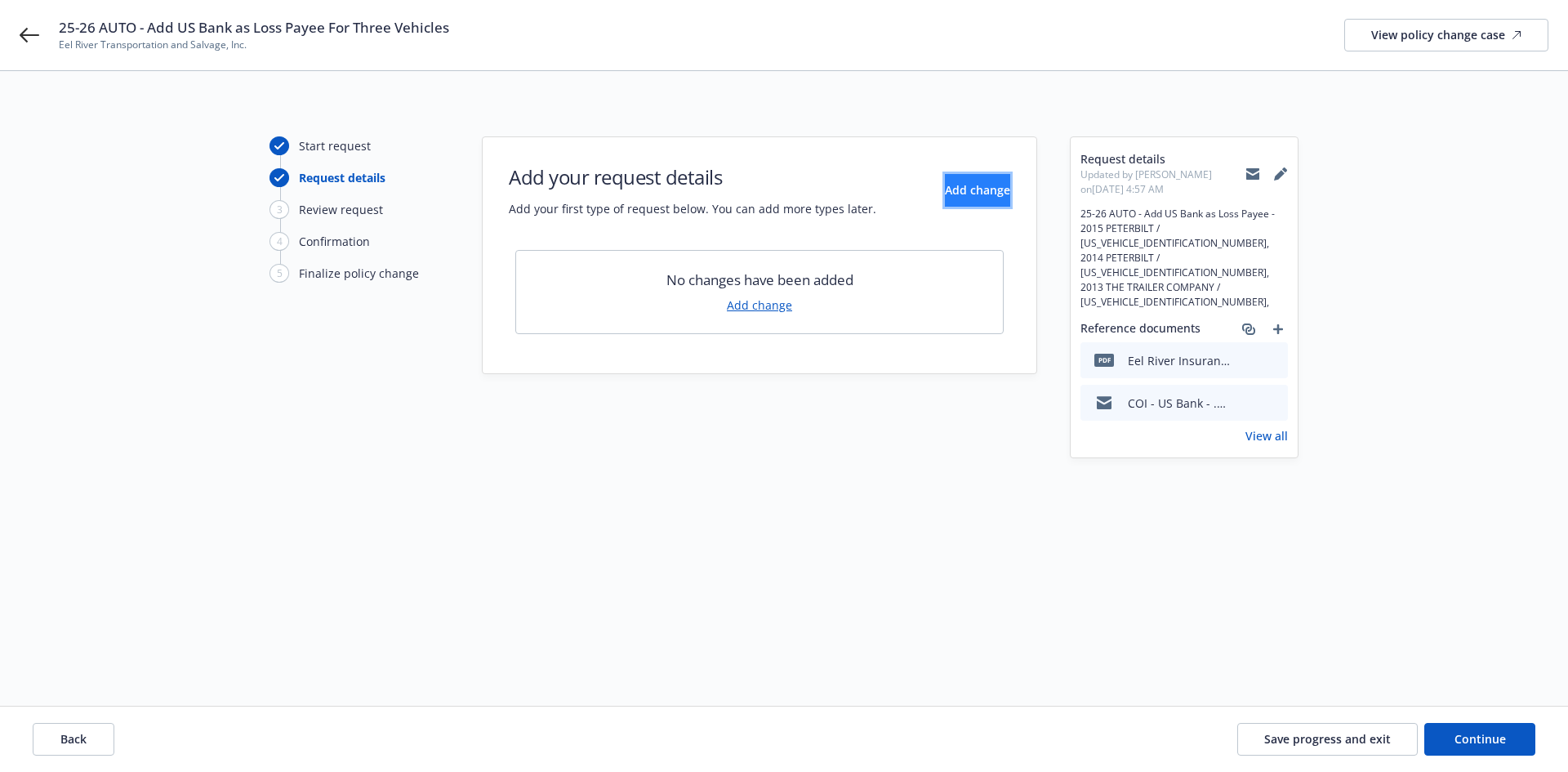
click at [945, 193] on span "Add change" at bounding box center [978, 190] width 66 height 16
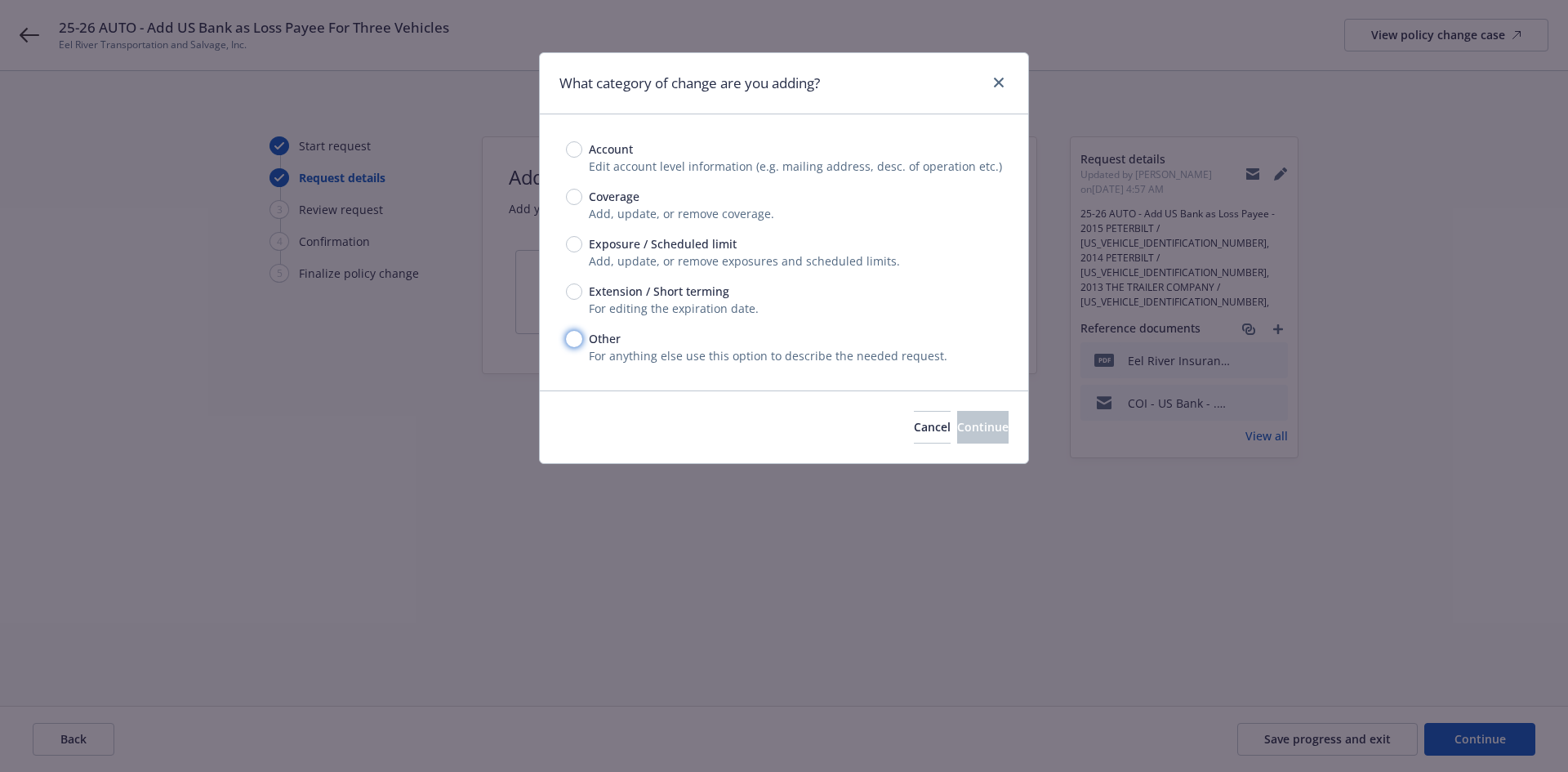
click at [574, 338] on input "Other" at bounding box center [574, 338] width 16 height 16
radio input "true"
click at [959, 426] on span "Continue" at bounding box center [983, 426] width 52 height 16
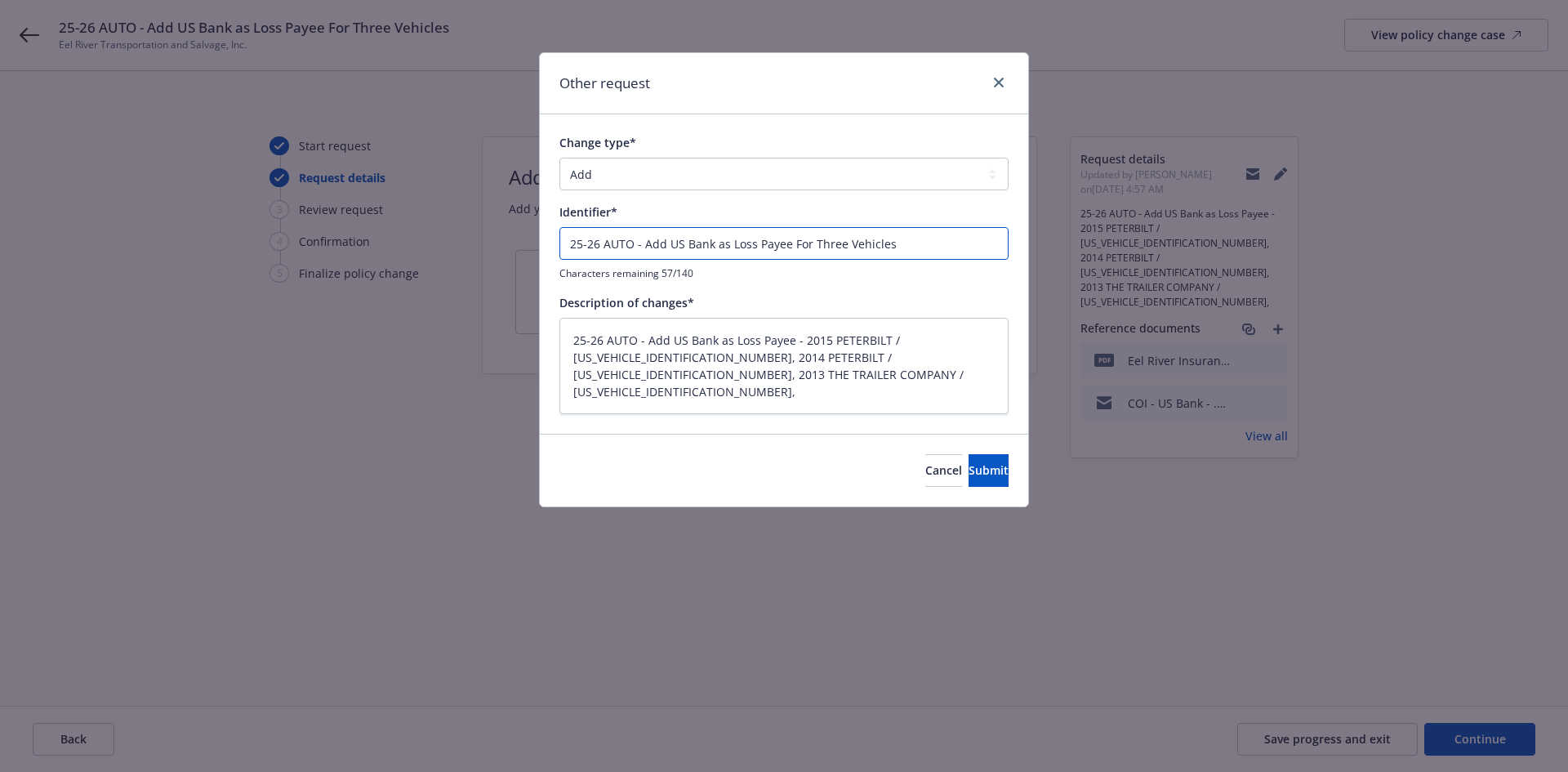
drag, startPoint x: 643, startPoint y: 242, endPoint x: 523, endPoint y: 244, distance: 120.0
click at [523, 244] on div "Other request Change type* Add Audit Change Remove Identifier* 25-26 AUTO - Add…" at bounding box center [784, 386] width 1568 height 772
type textarea "x"
type input "Add US Bank as Loss Payee For Three Vehicles"
click at [972, 480] on button "Submit" at bounding box center [988, 470] width 40 height 33
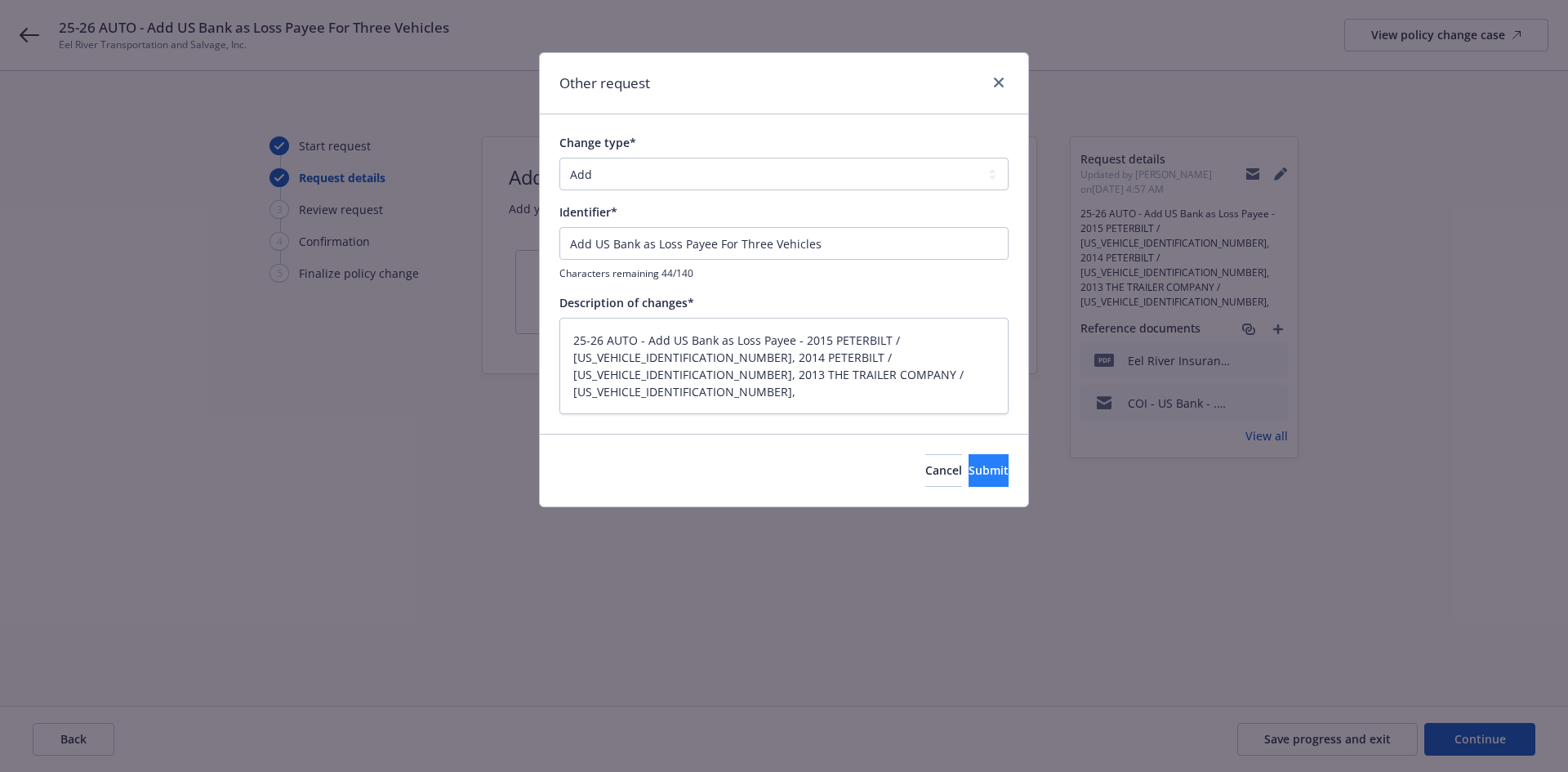
type textarea "x"
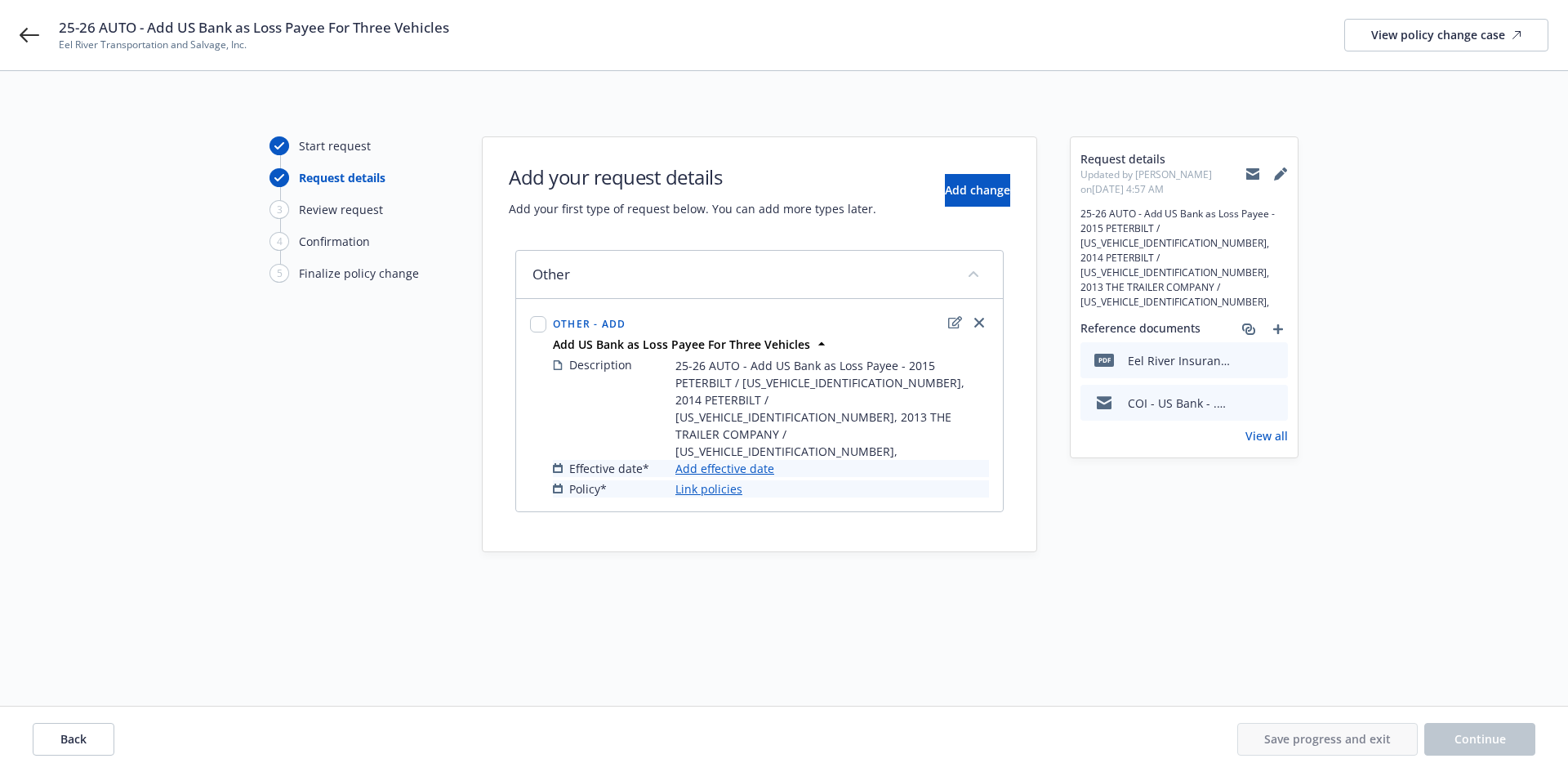
click at [770, 460] on link "Add effective date" at bounding box center [724, 469] width 99 height 17
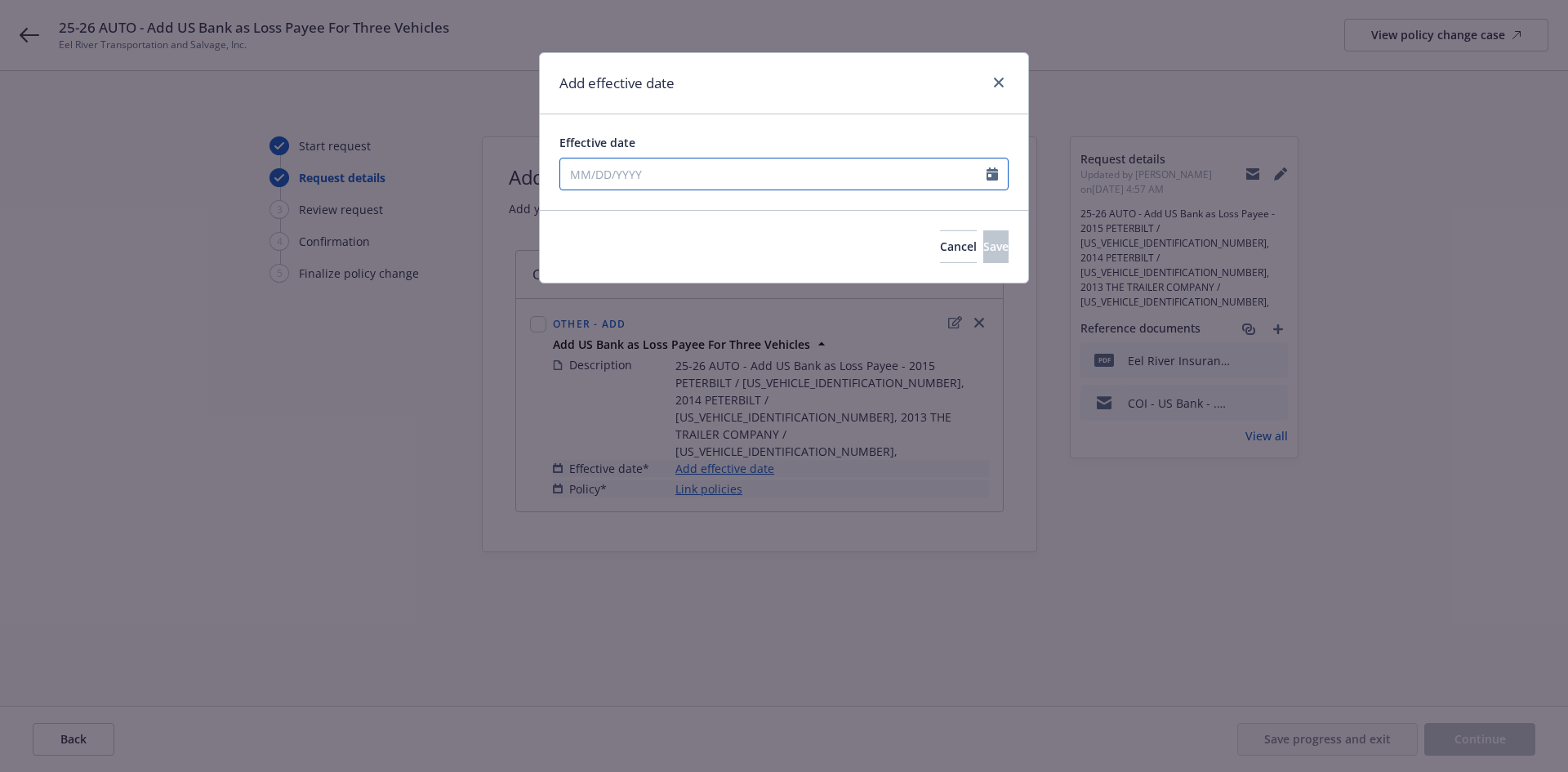
click at [742, 178] on input "Effective date" at bounding box center [773, 174] width 427 height 31
select select "8"
type input "08/04/2025"
click at [748, 130] on div "Effective date 08/04/2025 January February March April May June July August Sep…" at bounding box center [784, 162] width 489 height 96
click at [984, 252] on span "Save" at bounding box center [996, 246] width 25 height 16
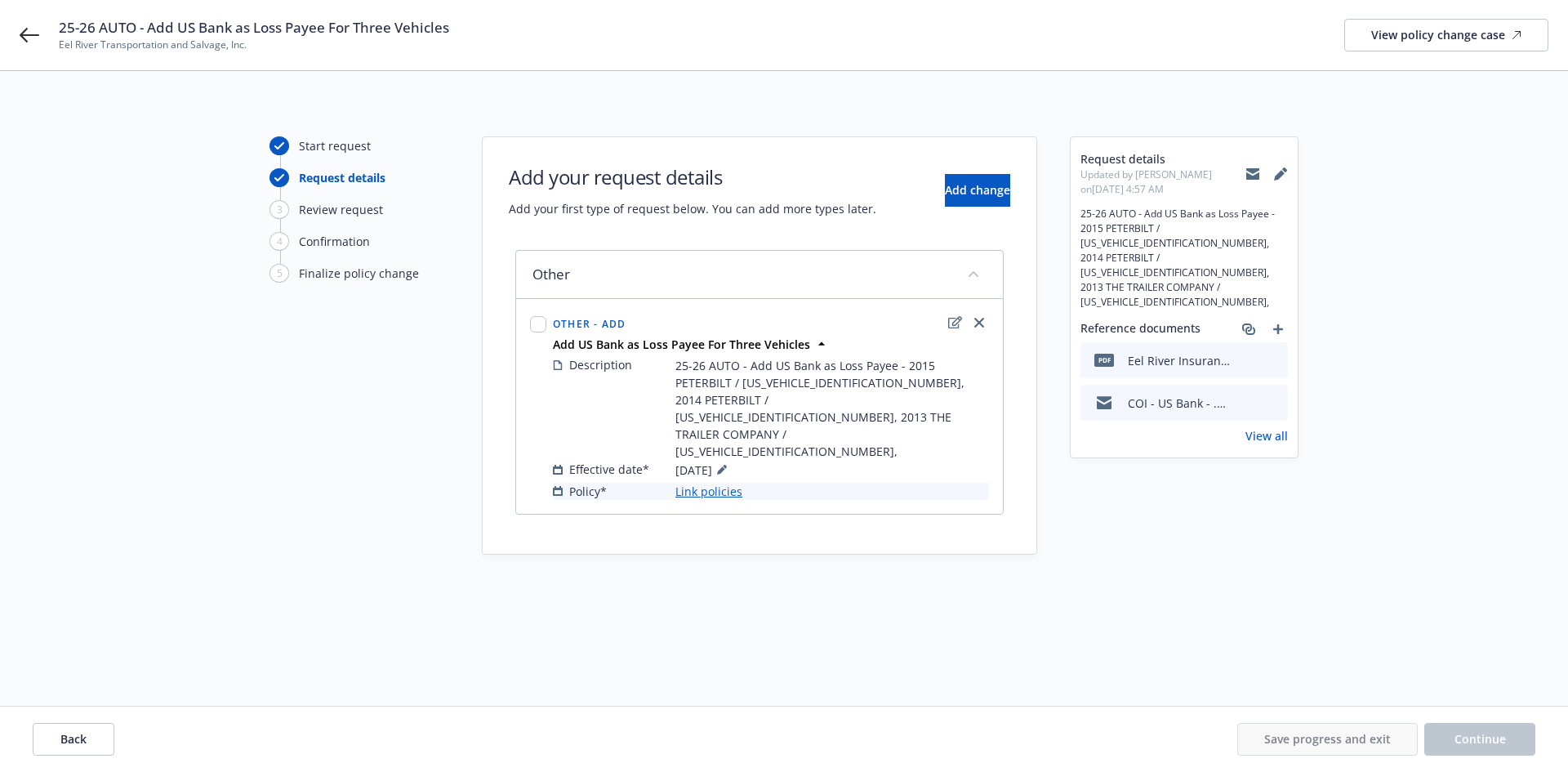
click at [735, 483] on link "Link policies" at bounding box center [708, 491] width 67 height 17
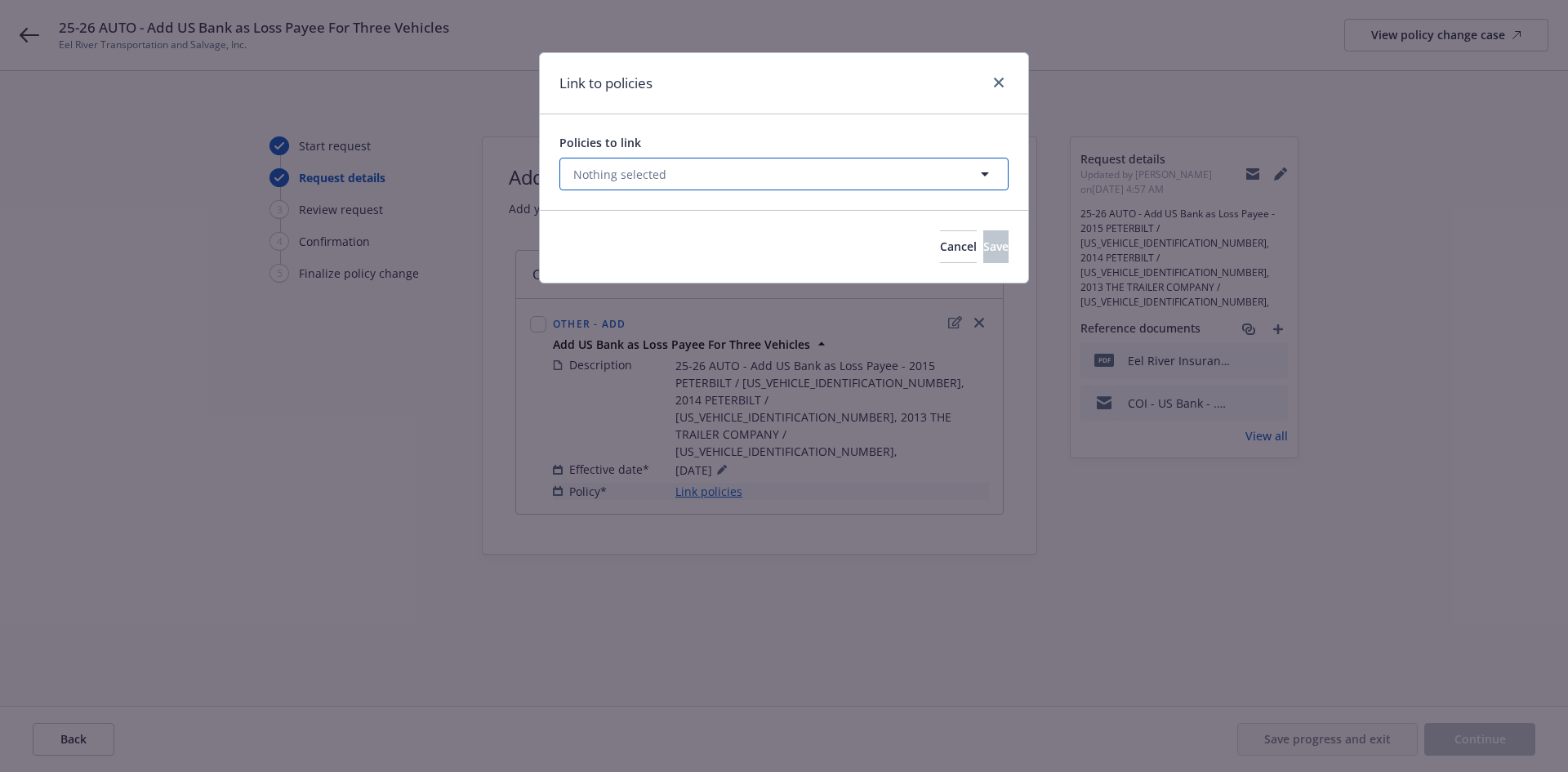
click at [747, 175] on button "Nothing selected" at bounding box center [784, 174] width 449 height 33
select select "ACTIVE"
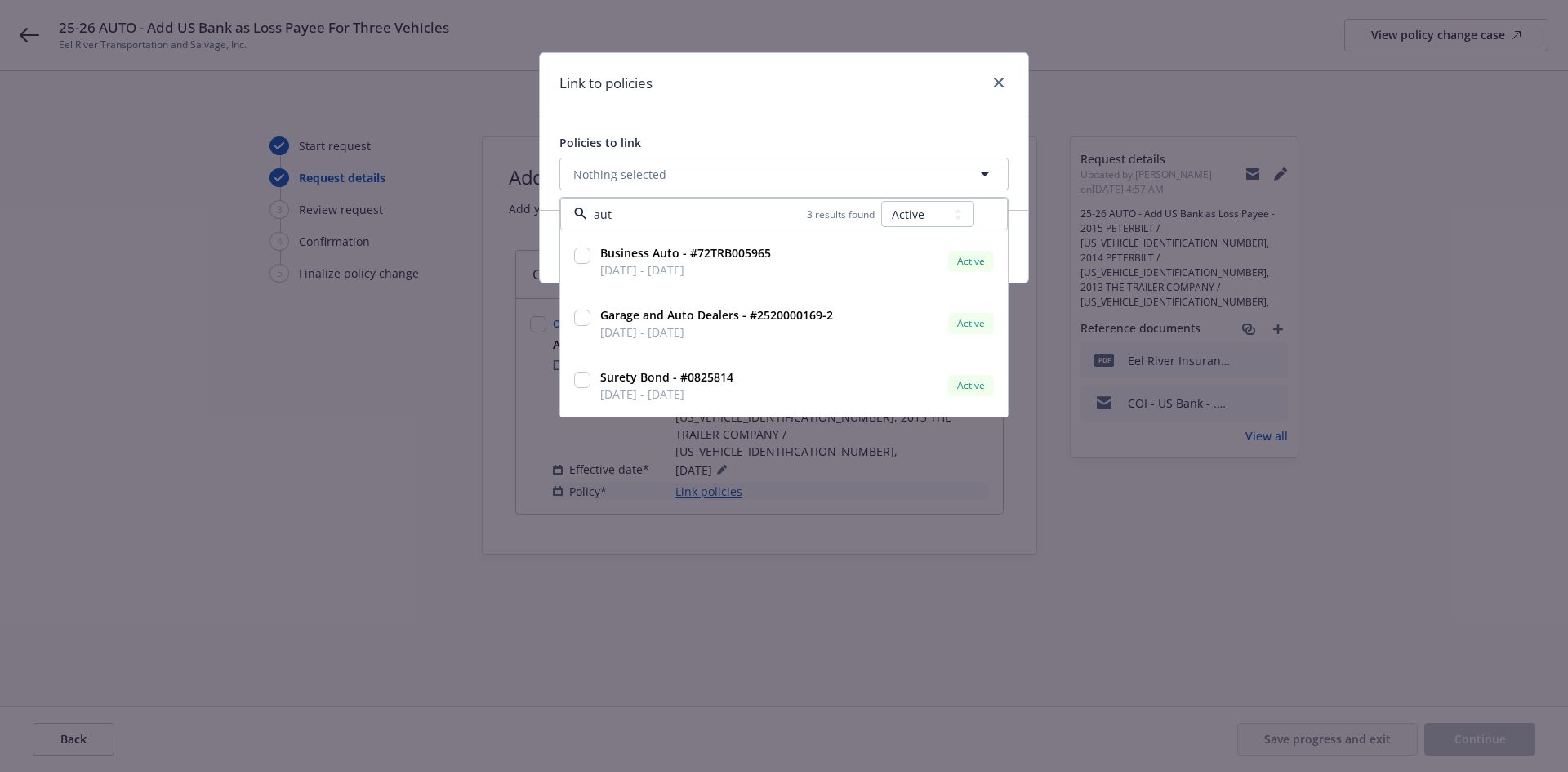
type input "auto"
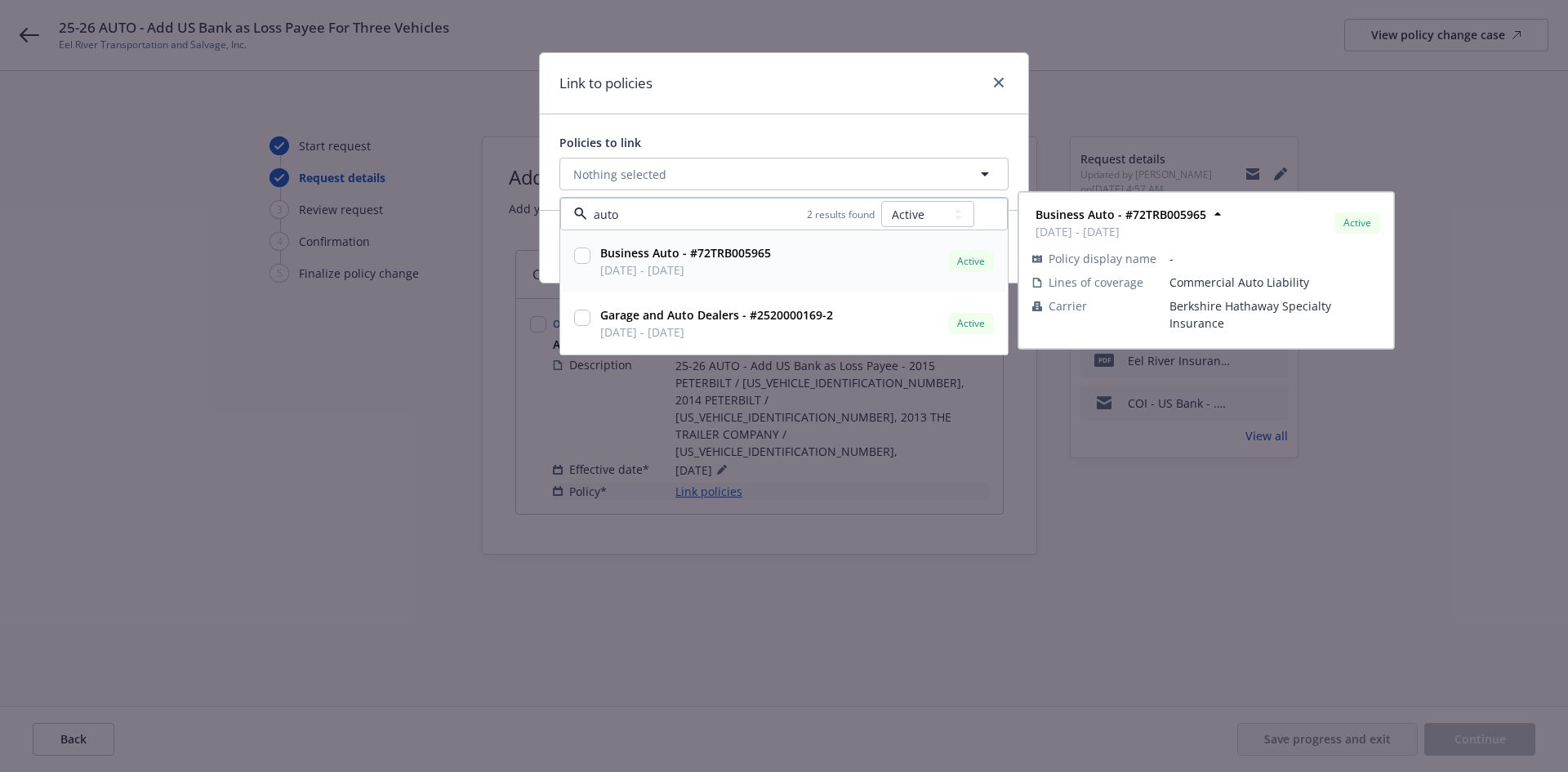
click at [752, 253] on strong "Business Auto - #72TRB005965" at bounding box center [686, 253] width 171 height 16
checkbox input "true"
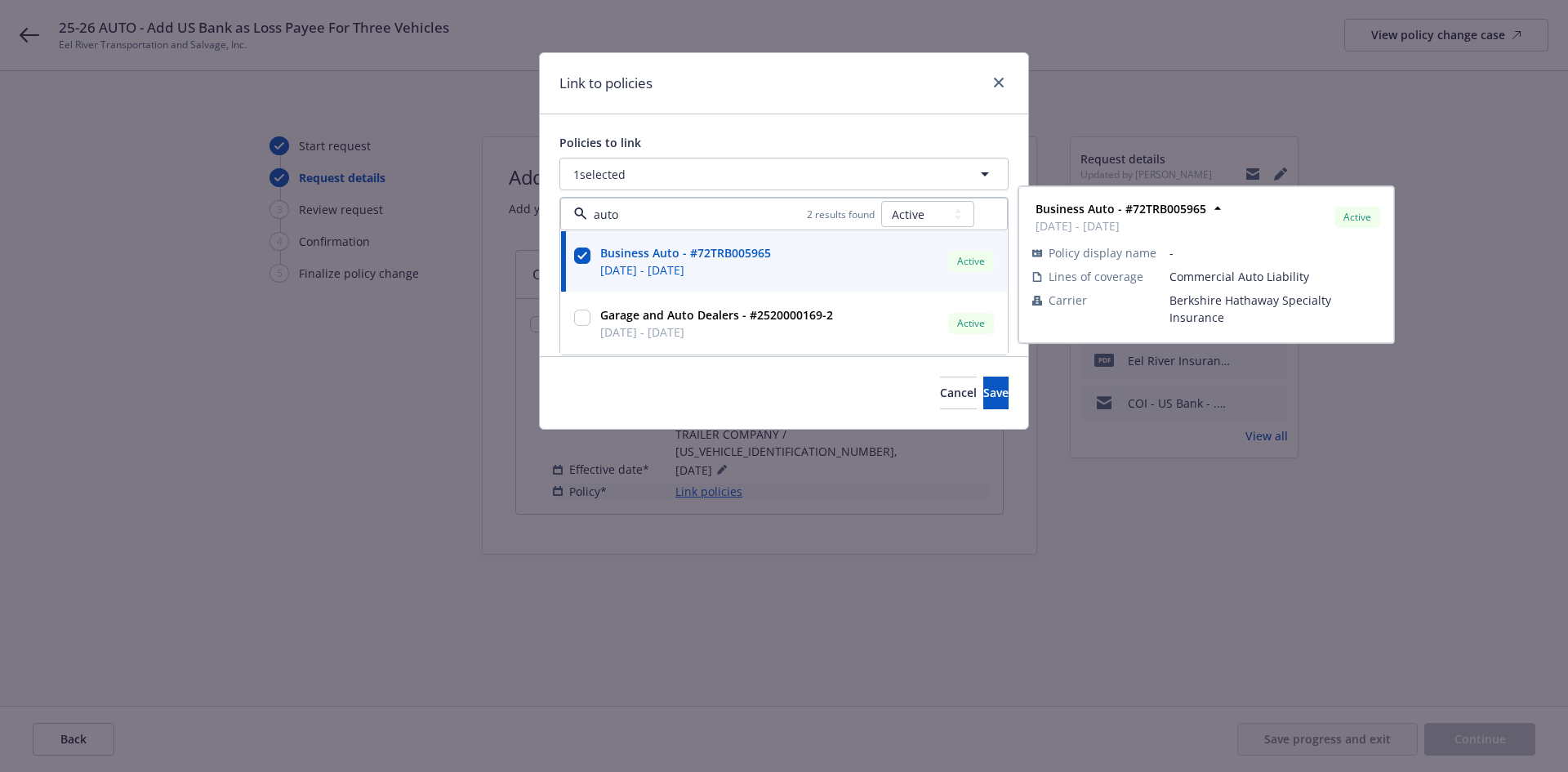
type input "auto"
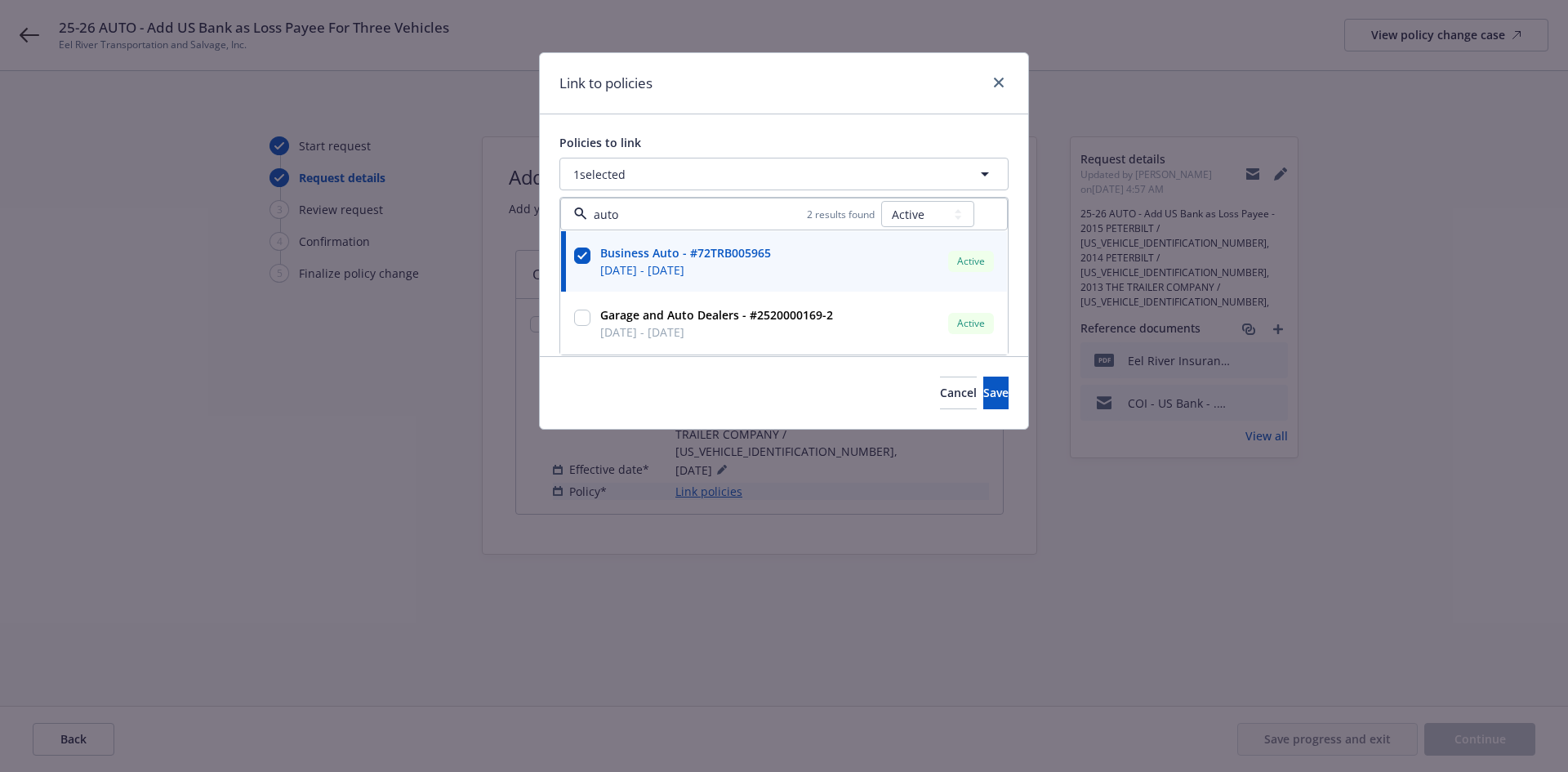
click at [657, 392] on div "Cancel Save" at bounding box center [784, 392] width 489 height 72
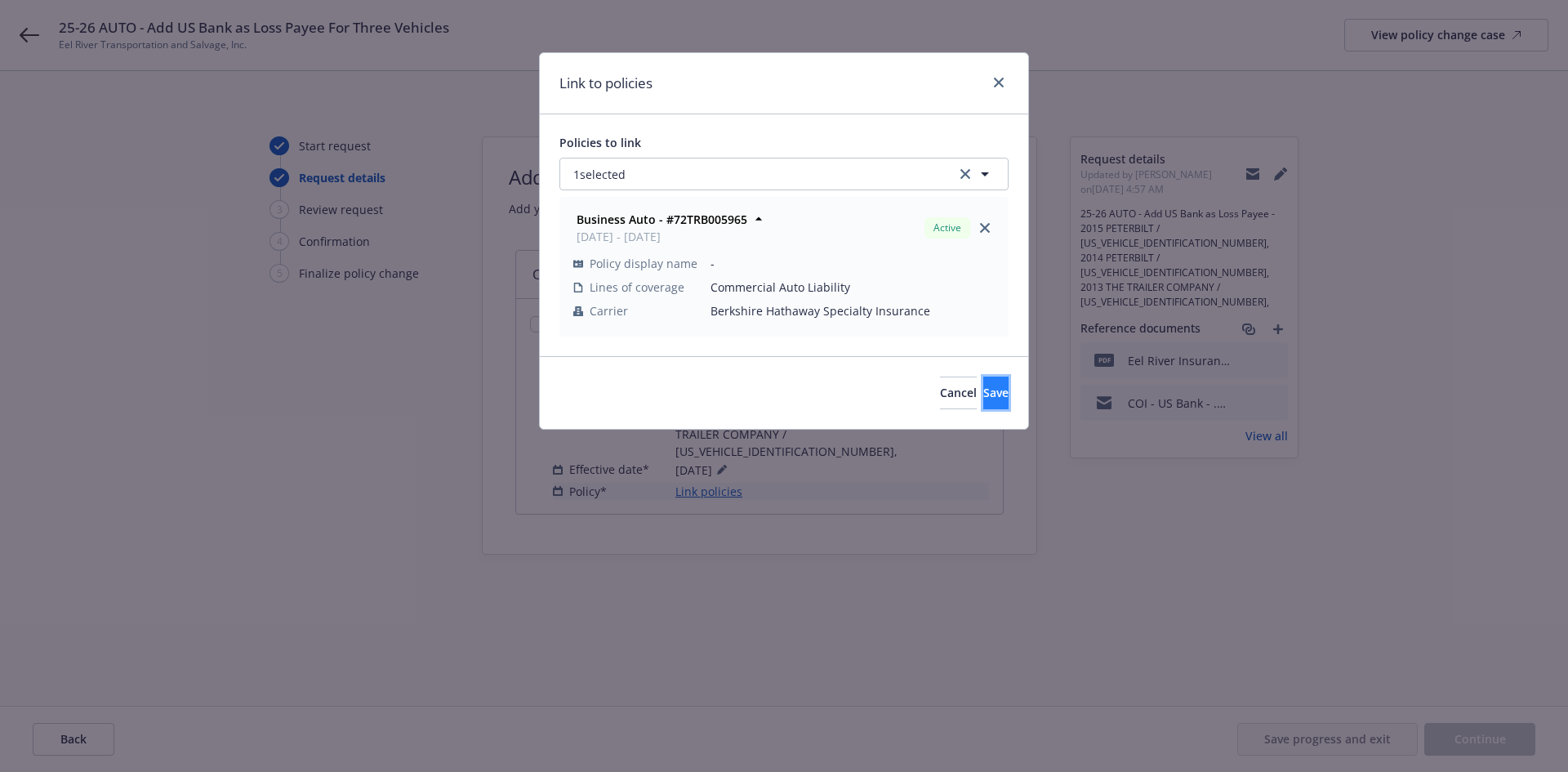
click at [984, 404] on button "Save" at bounding box center [996, 393] width 25 height 33
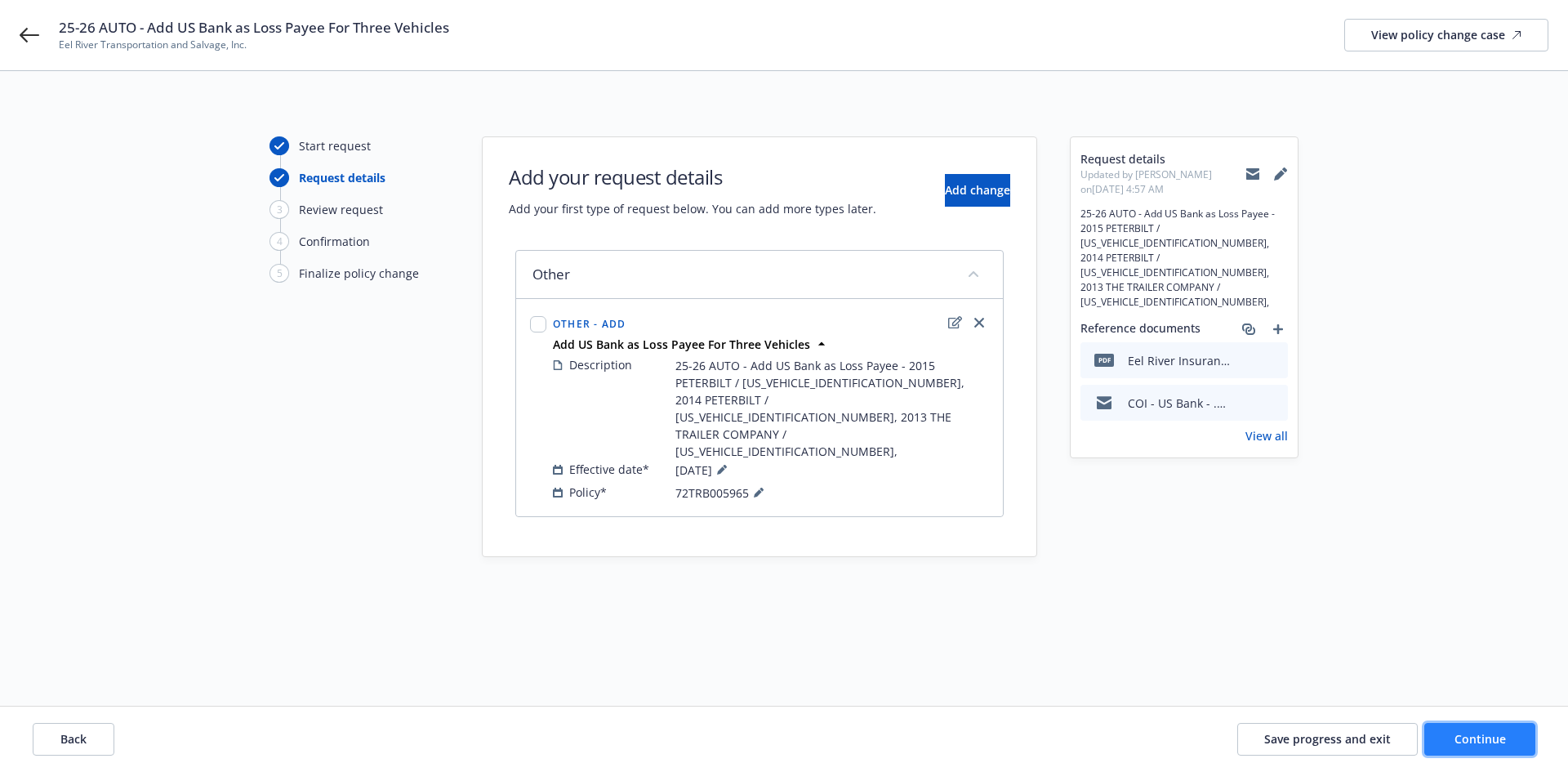
click at [1490, 739] on span "Continue" at bounding box center [1481, 738] width 52 height 16
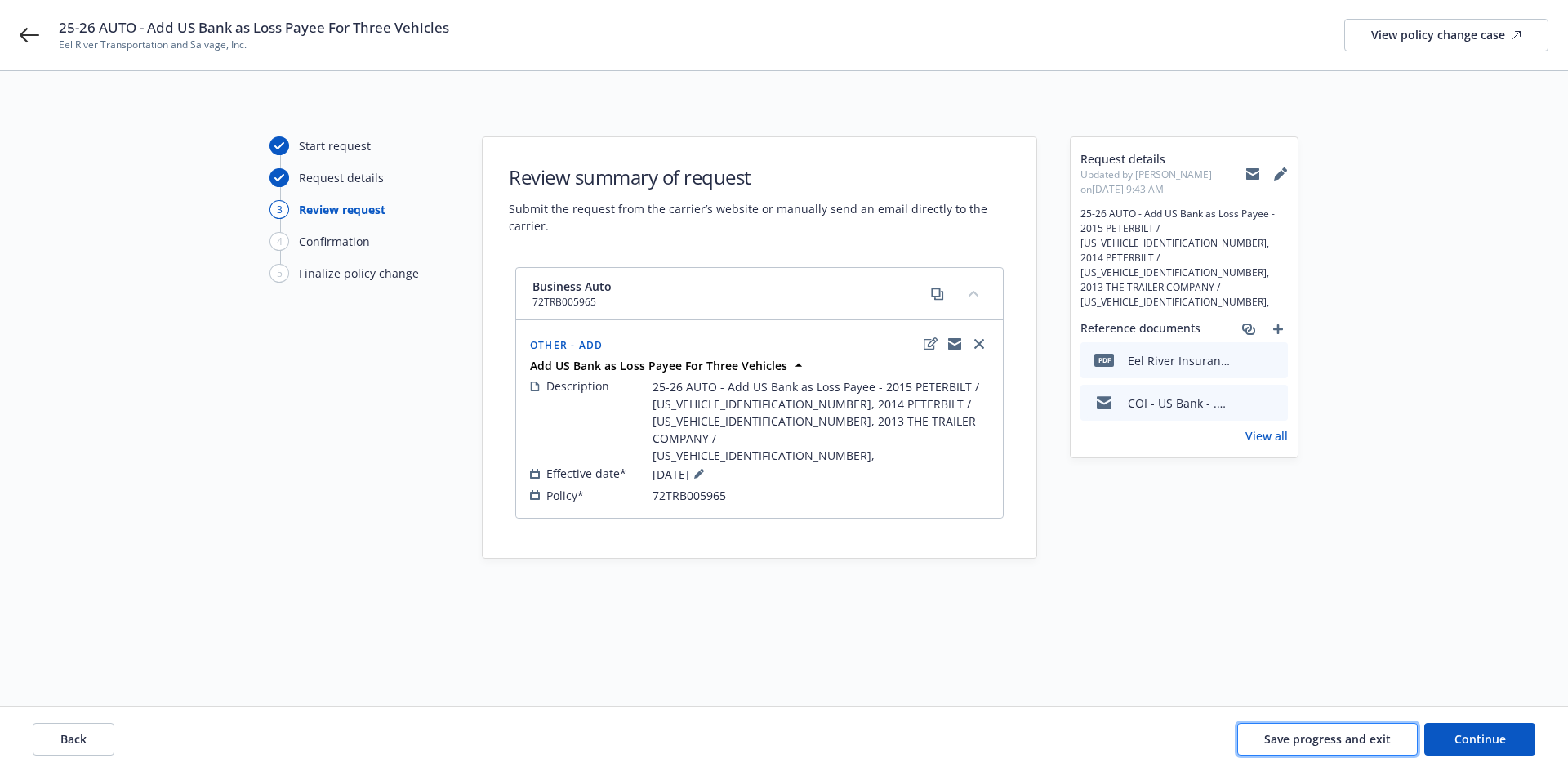
click at [1338, 733] on span "Save progress and exit" at bounding box center [1327, 738] width 127 height 16
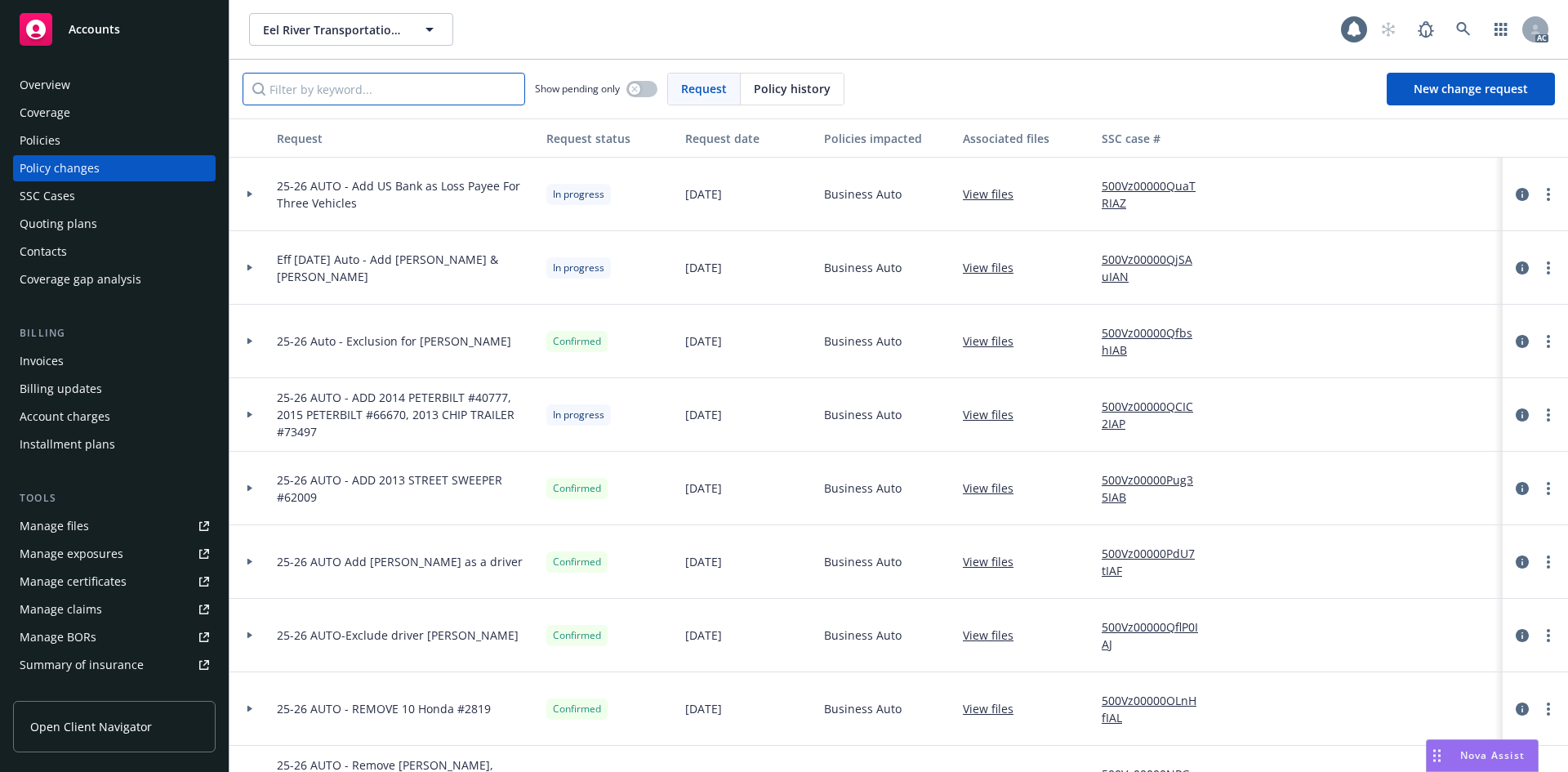
click at [351, 87] on input "Filter by keyword..." at bounding box center [383, 88] width 283 height 33
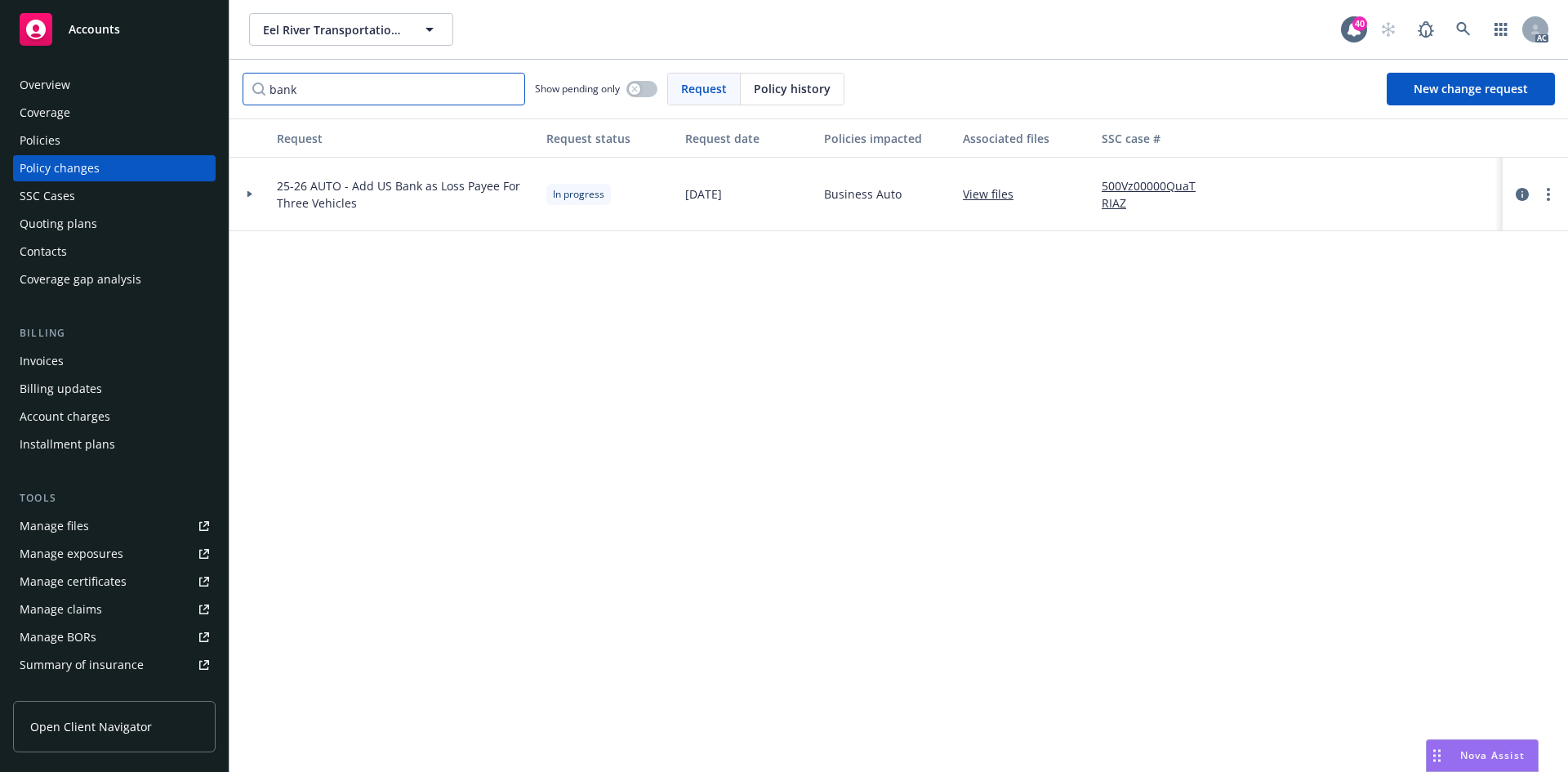
type input "bank"
click at [642, 86] on button "button" at bounding box center [642, 88] width 31 height 16
click at [250, 195] on icon at bounding box center [249, 193] width 5 height 7
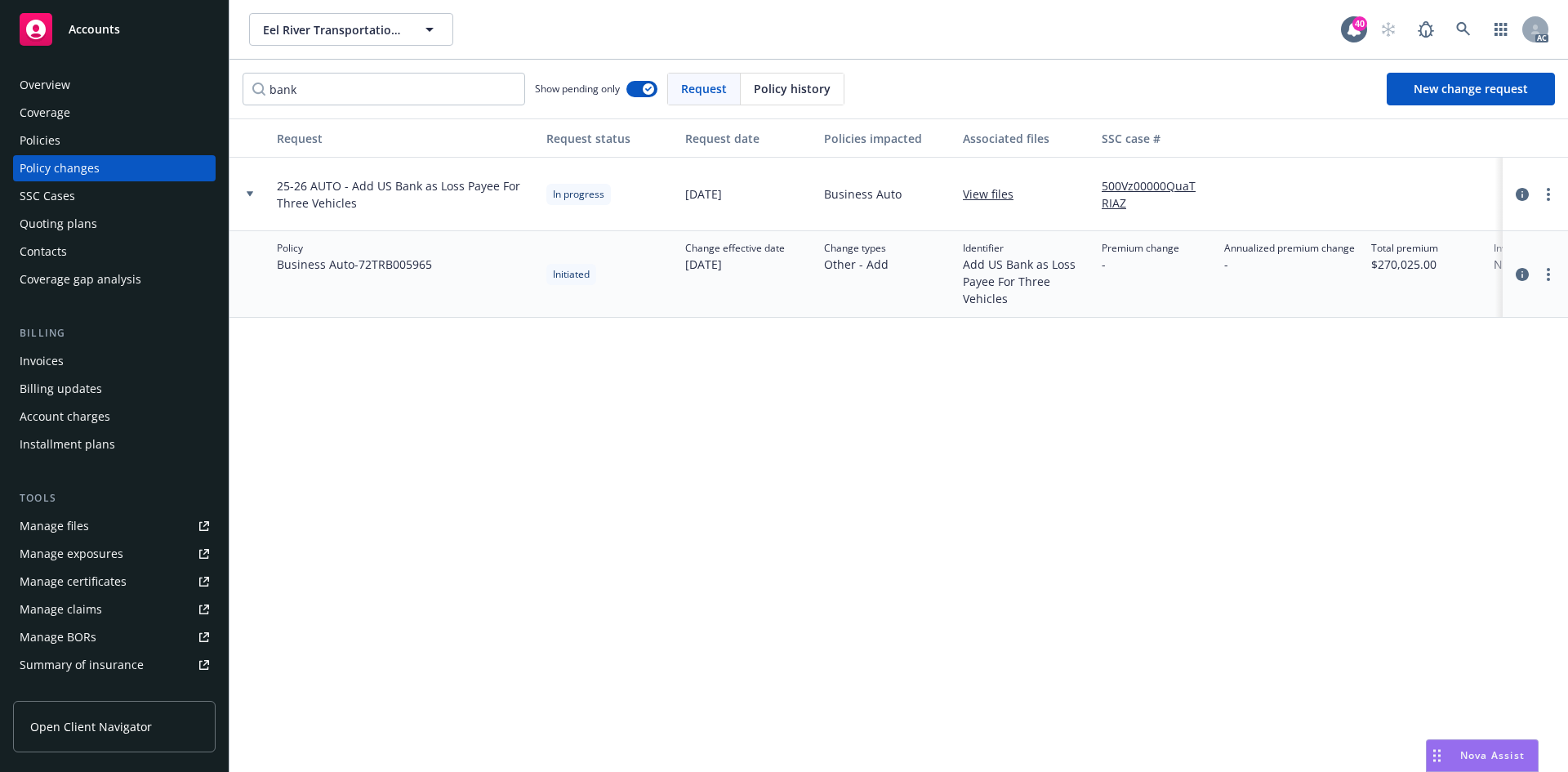
click at [91, 148] on div "Policies" at bounding box center [115, 141] width 190 height 26
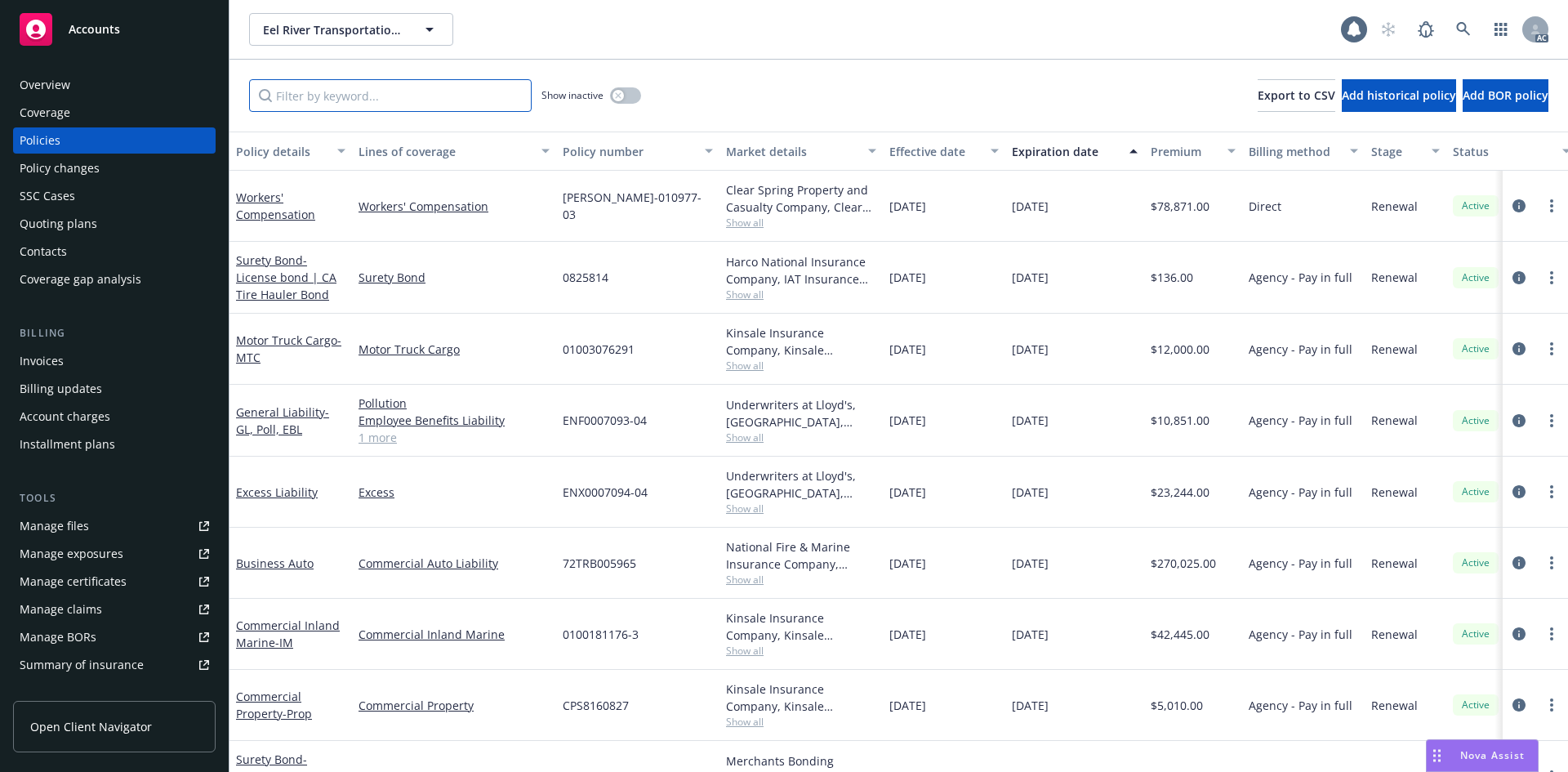
click at [370, 100] on input "Filter by keyword..." at bounding box center [390, 95] width 283 height 33
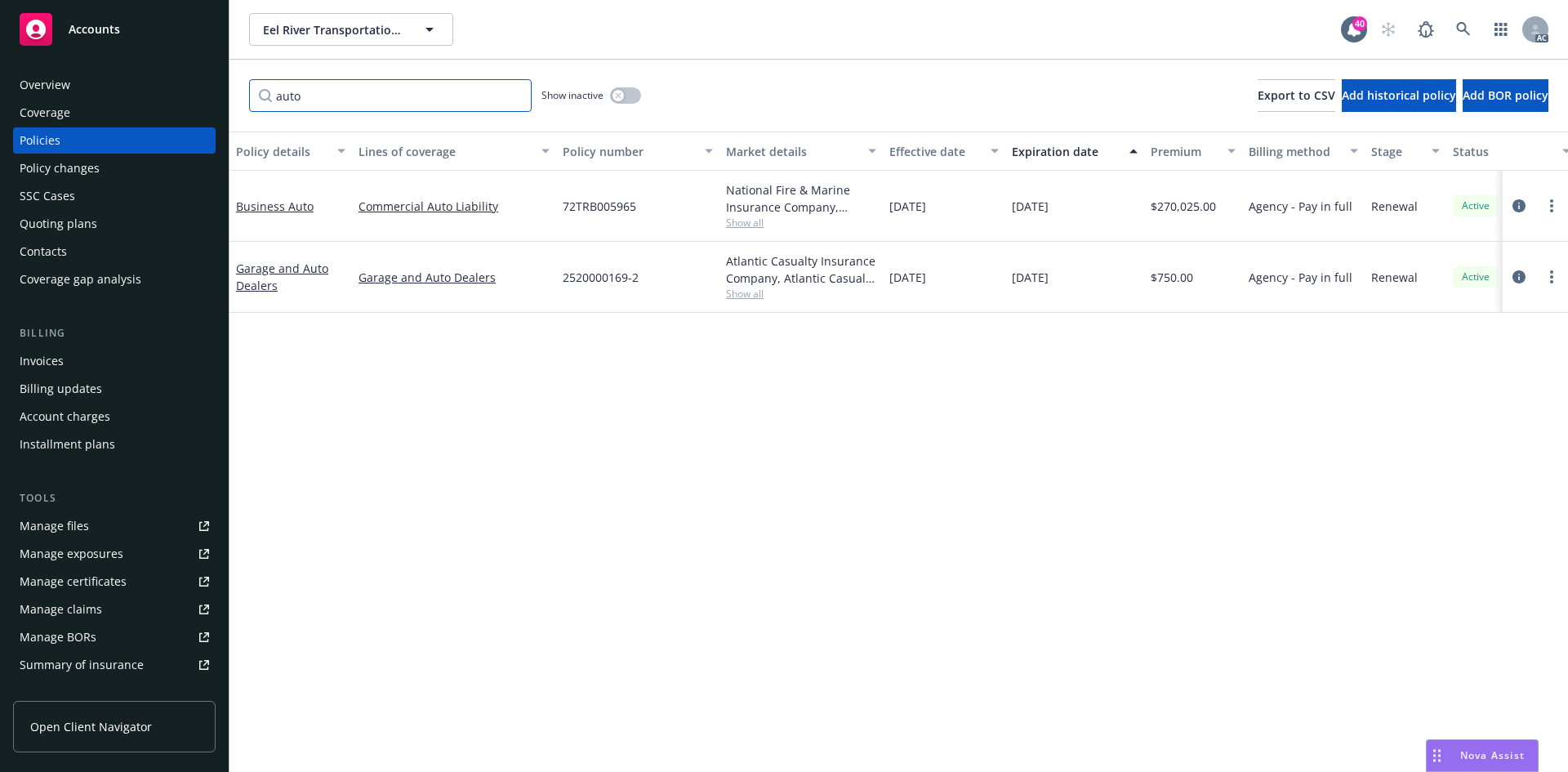
type input "auto"
drag, startPoint x: 562, startPoint y: 205, endPoint x: 661, endPoint y: 205, distance: 99.0
click at [661, 205] on div "72TRB005965" at bounding box center [638, 207] width 163 height 71
copy span "72TRB005965"
click at [380, 32] on span "Eel River Transportation and Salvage, Inc." at bounding box center [334, 30] width 141 height 17
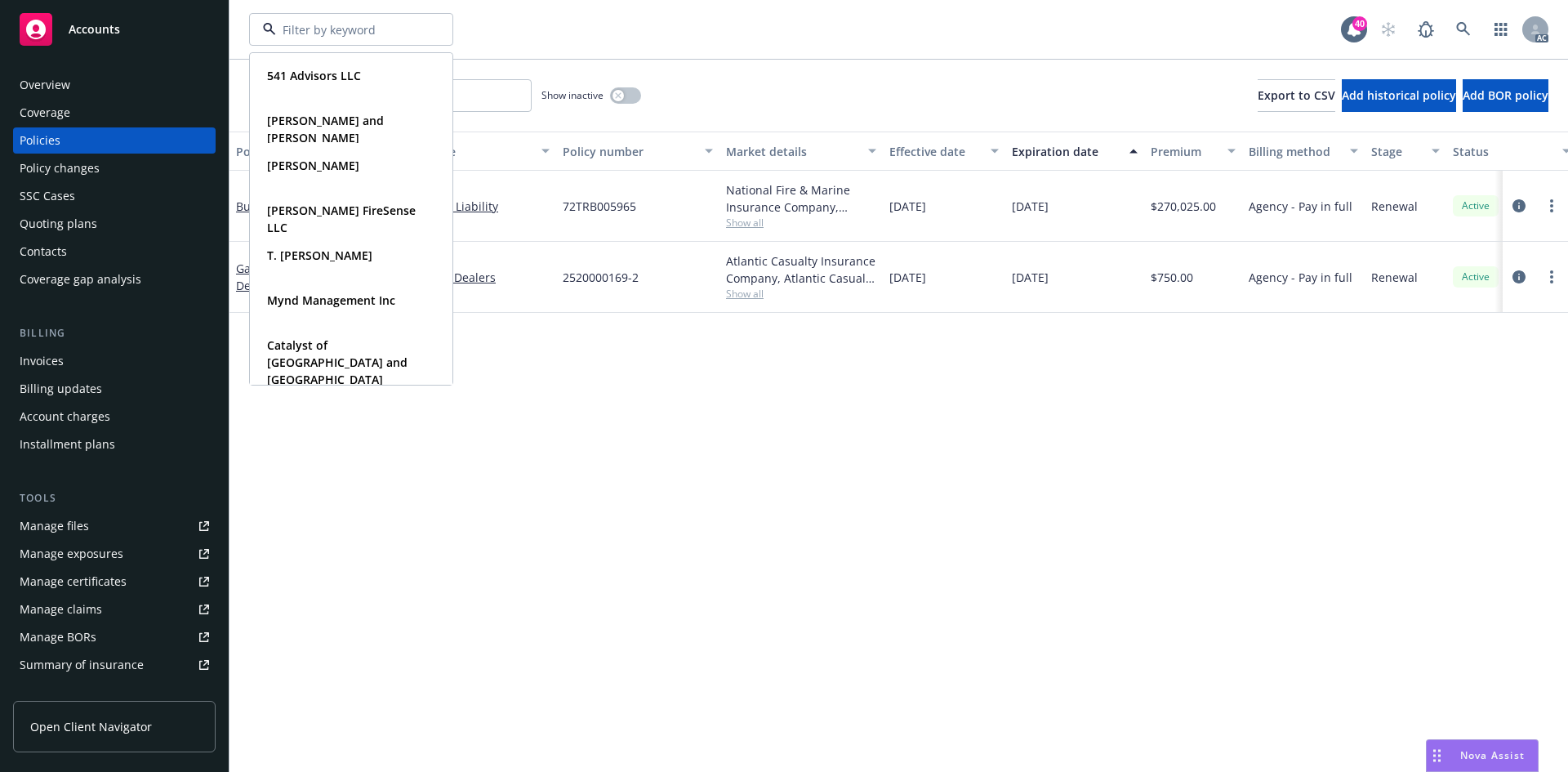
click at [536, 0] on div "541 Advisors LLC Type Commercial Carmine and Kelly Bellafronte Type Personal Pe…" at bounding box center [898, 29] width 1339 height 59
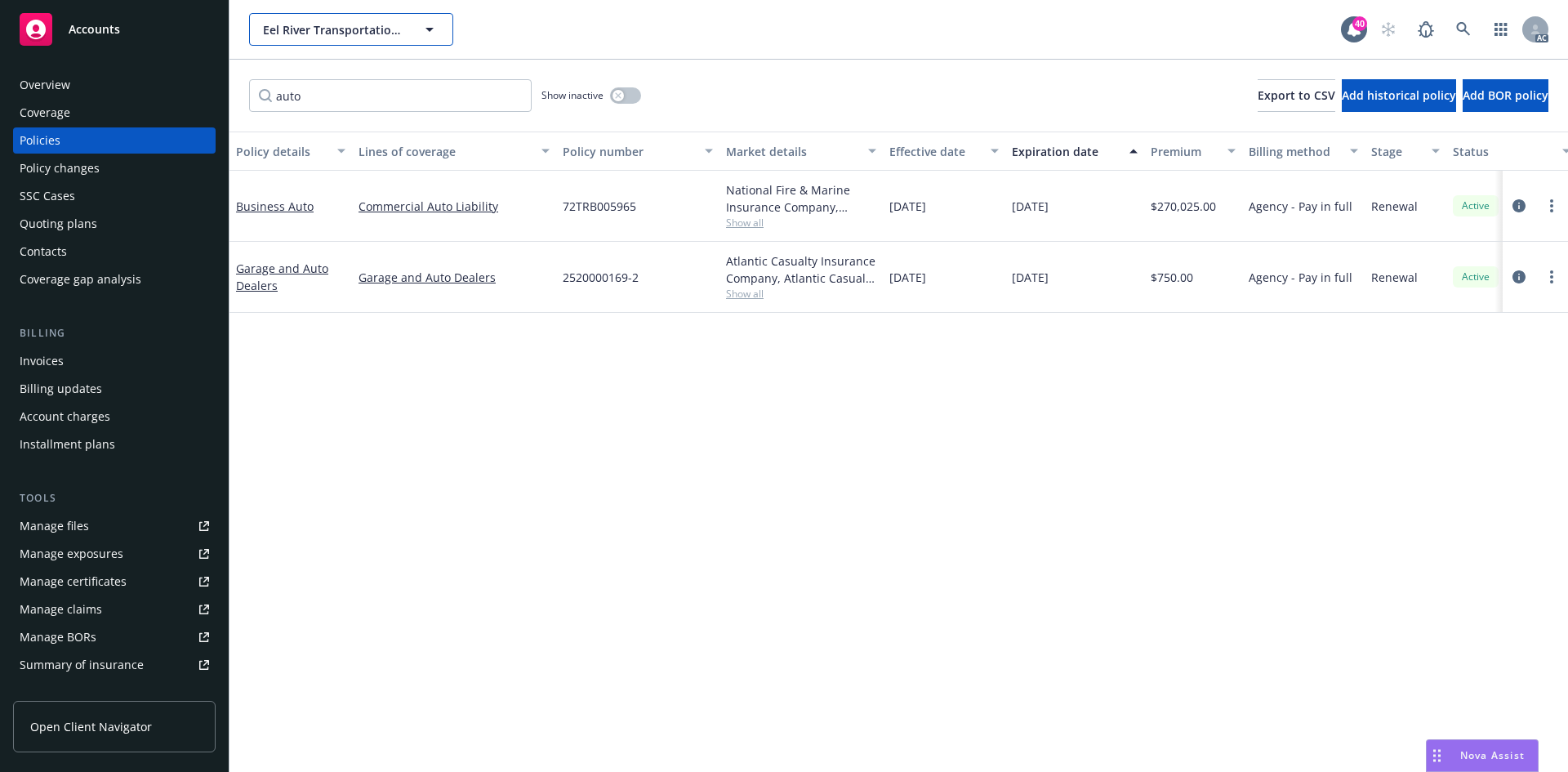
click at [430, 30] on icon "button" at bounding box center [429, 30] width 8 height 4
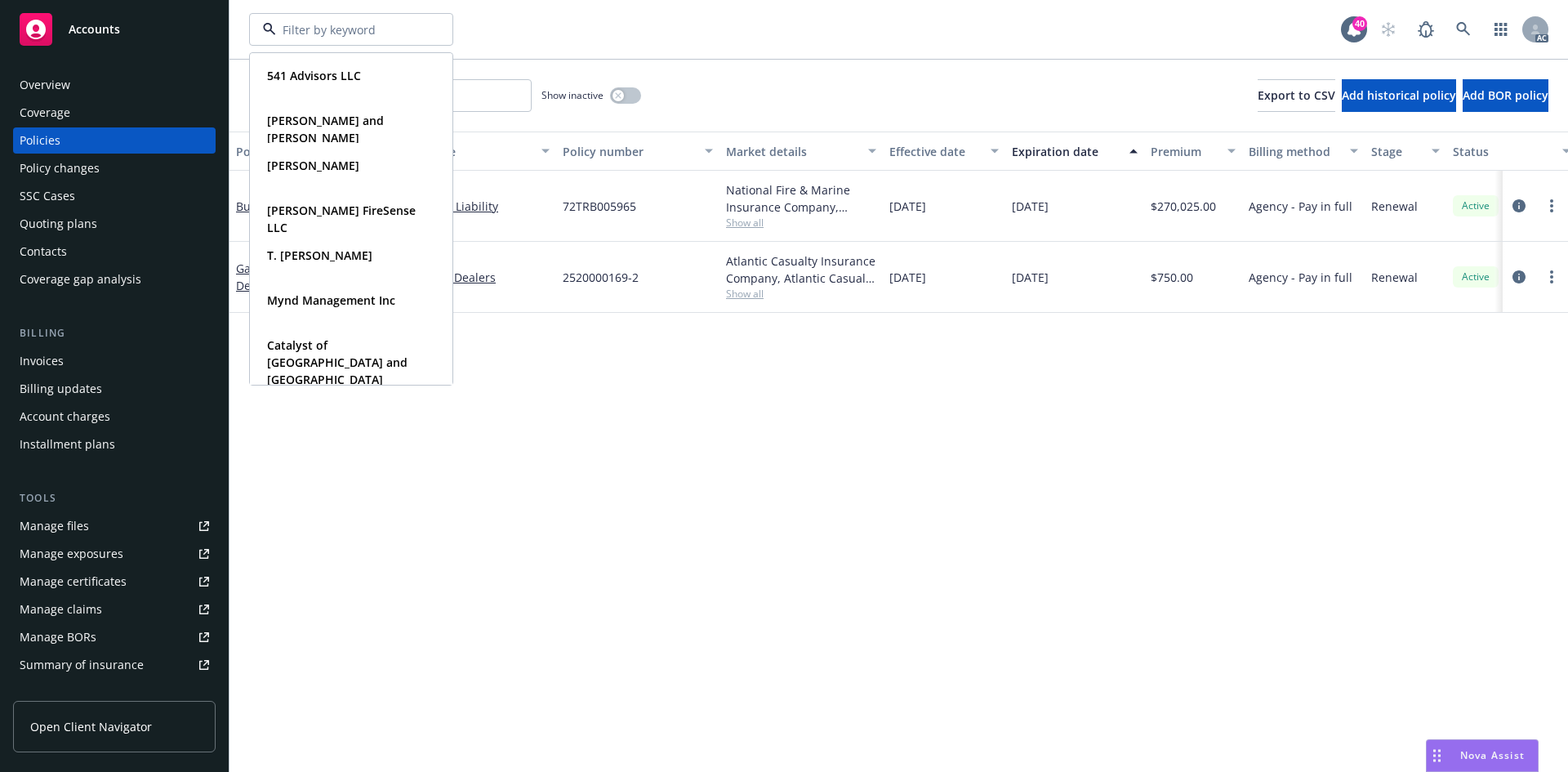
click at [515, 18] on div "541 Advisors LLC Type Commercial Carmine and Kelly Bellafronte Type Personal Pe…" at bounding box center [795, 29] width 1093 height 33
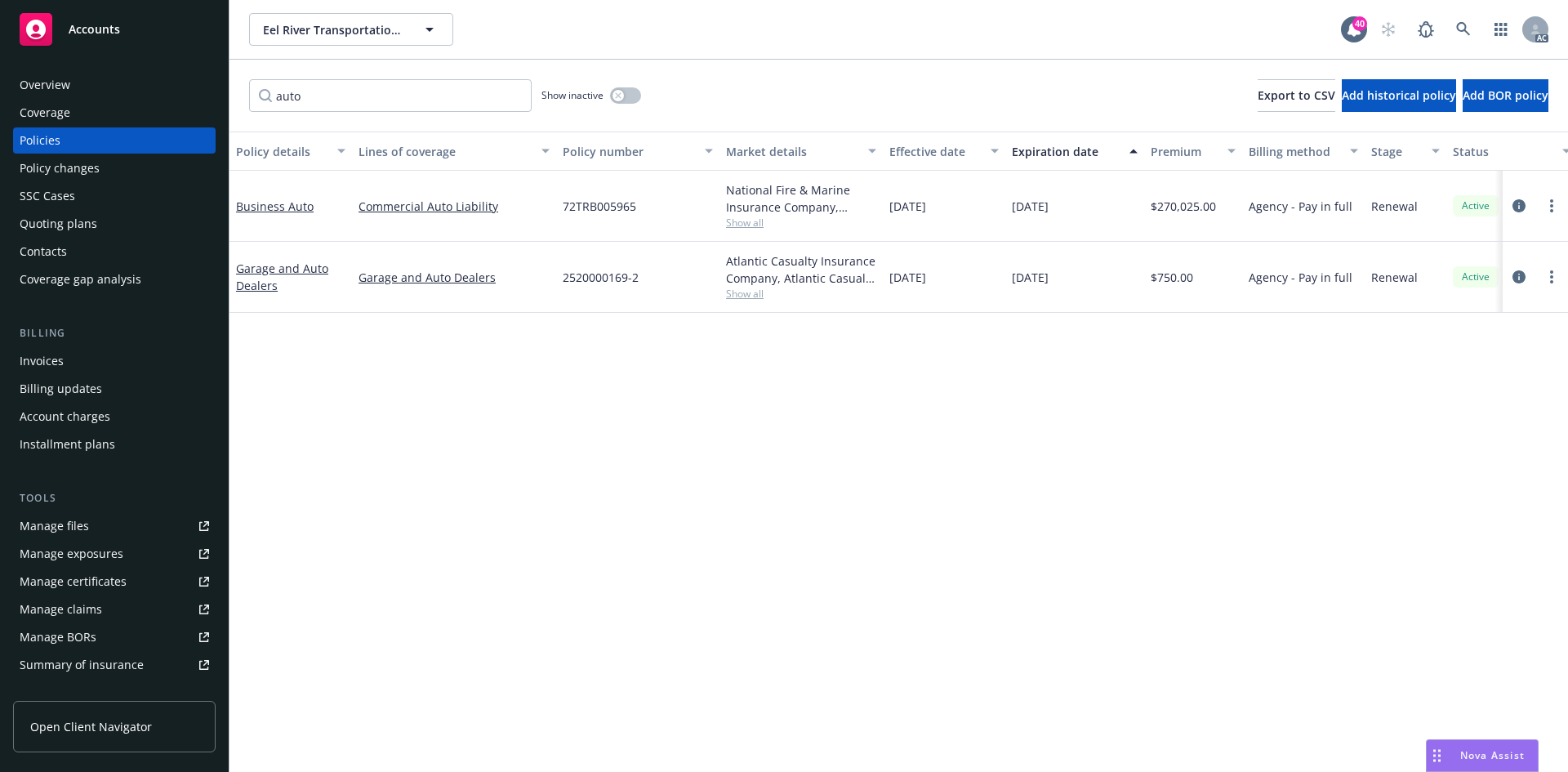
click at [740, 223] on span "Show all" at bounding box center [801, 223] width 150 height 14
click at [433, 401] on div "Policy details Lines of coverage Policy number Market details Effective date Ex…" at bounding box center [898, 452] width 1339 height 641
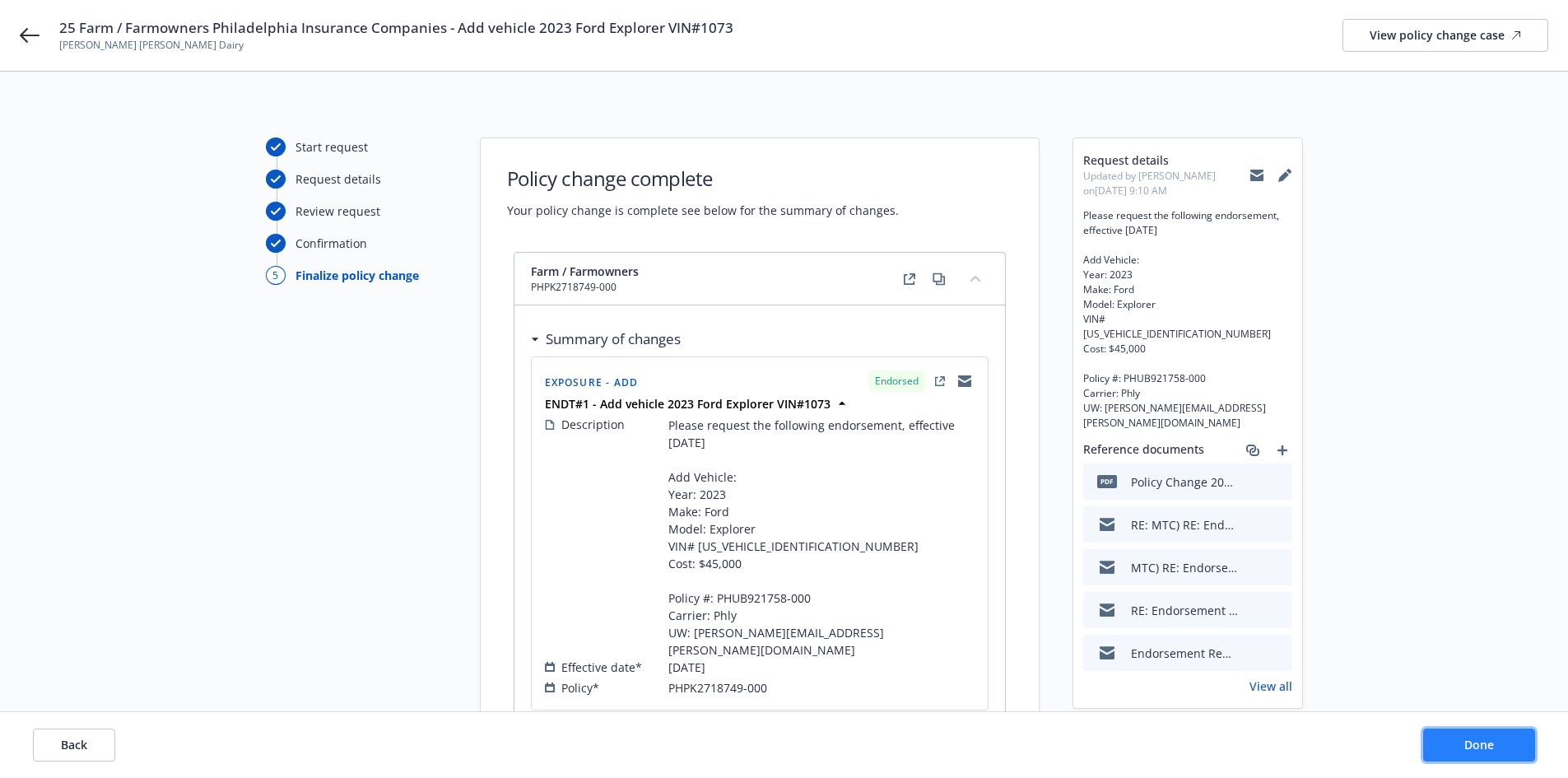
click at [1467, 741] on span "Done" at bounding box center [1479, 744] width 29 height 16
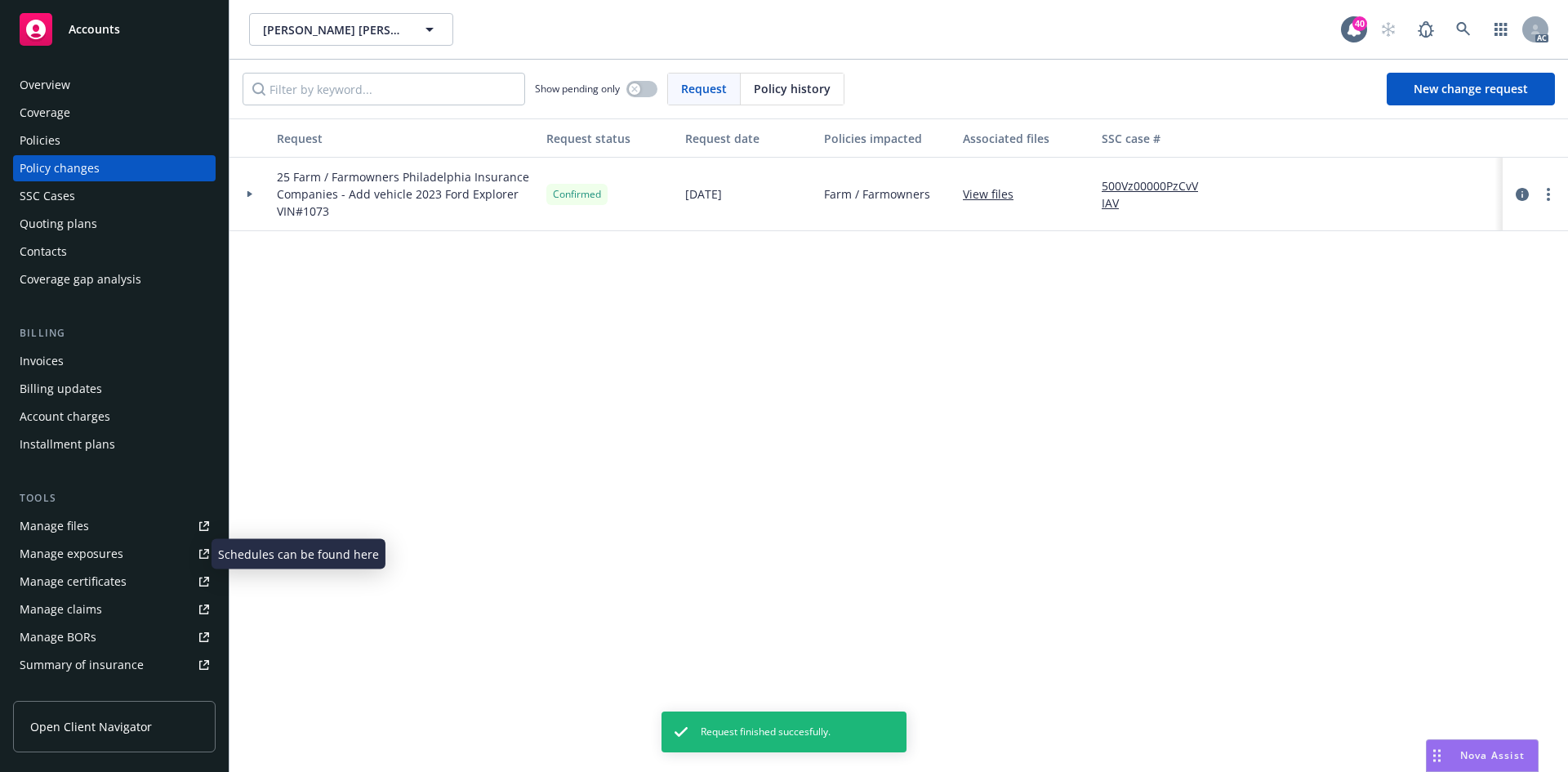
click at [112, 550] on div "Manage exposures" at bounding box center [71, 554] width 103 height 26
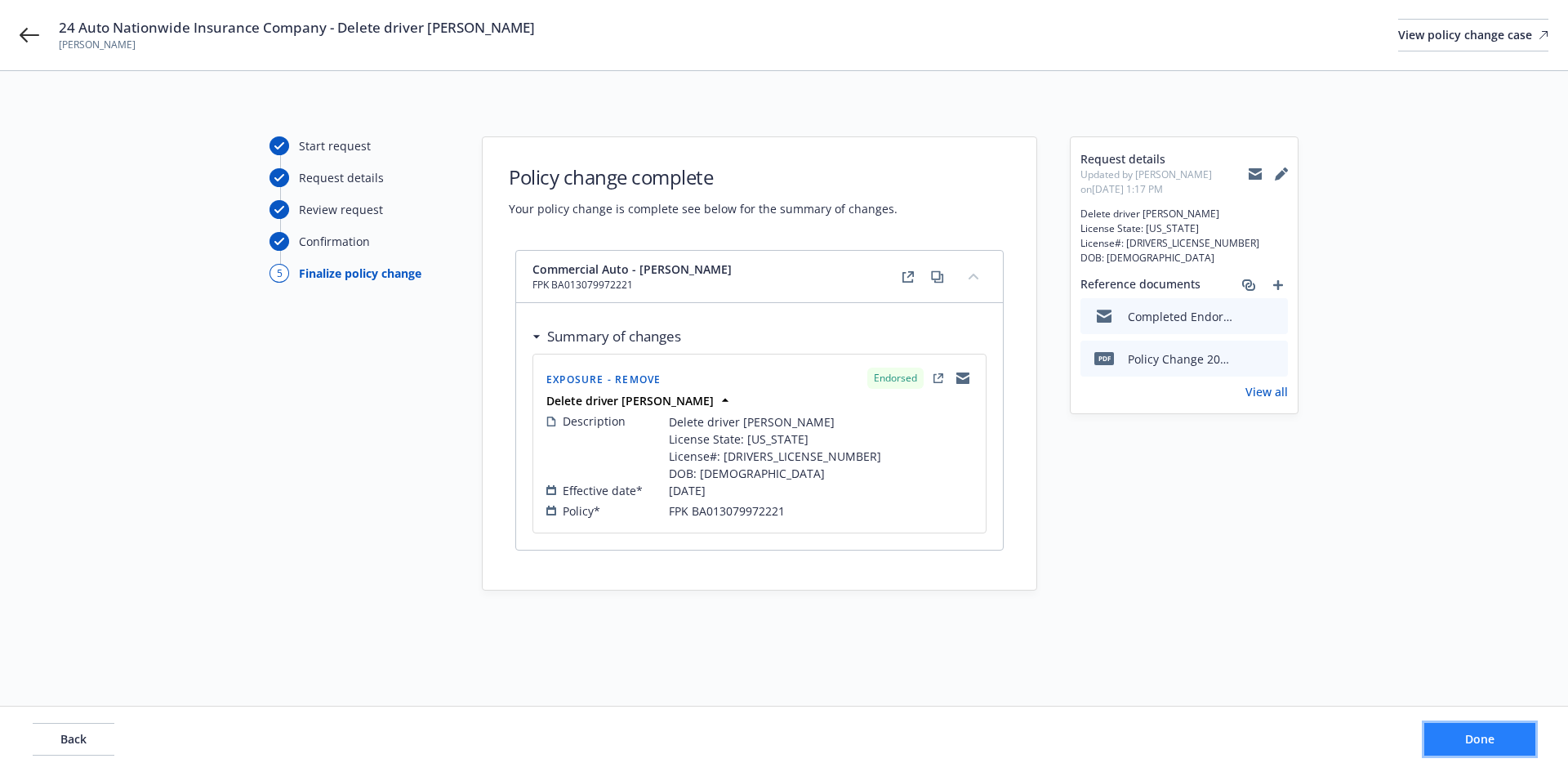
click at [1493, 735] on span "Done" at bounding box center [1480, 738] width 29 height 16
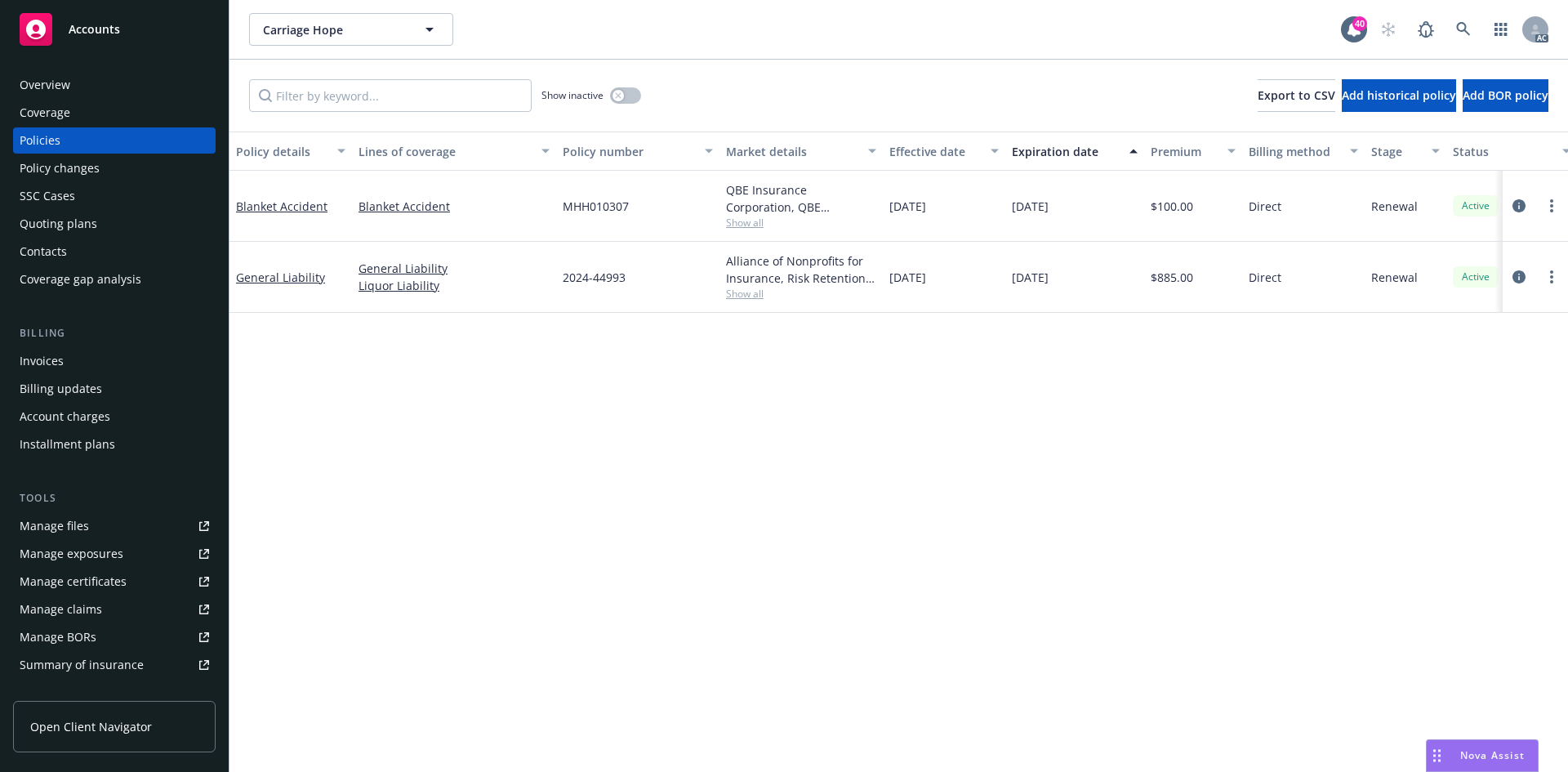
click at [846, 472] on div "Policy details Lines of coverage Policy number Market details Effective date Ex…" at bounding box center [898, 452] width 1339 height 641
click at [1473, 26] on link at bounding box center [1464, 29] width 33 height 33
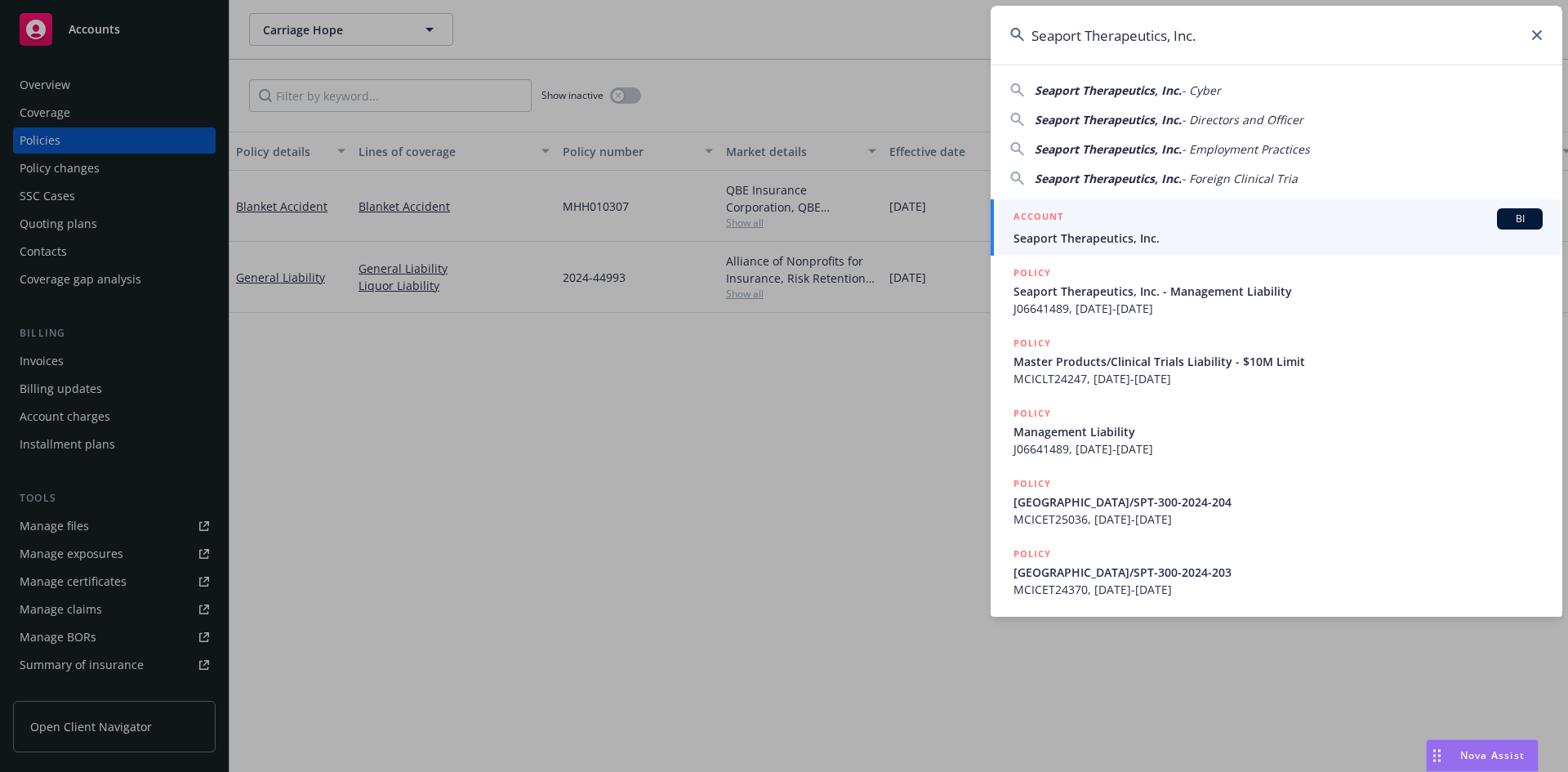
type input "Seaport Therapeutics, Inc."
click at [1520, 219] on span "BI" at bounding box center [1520, 219] width 33 height 15
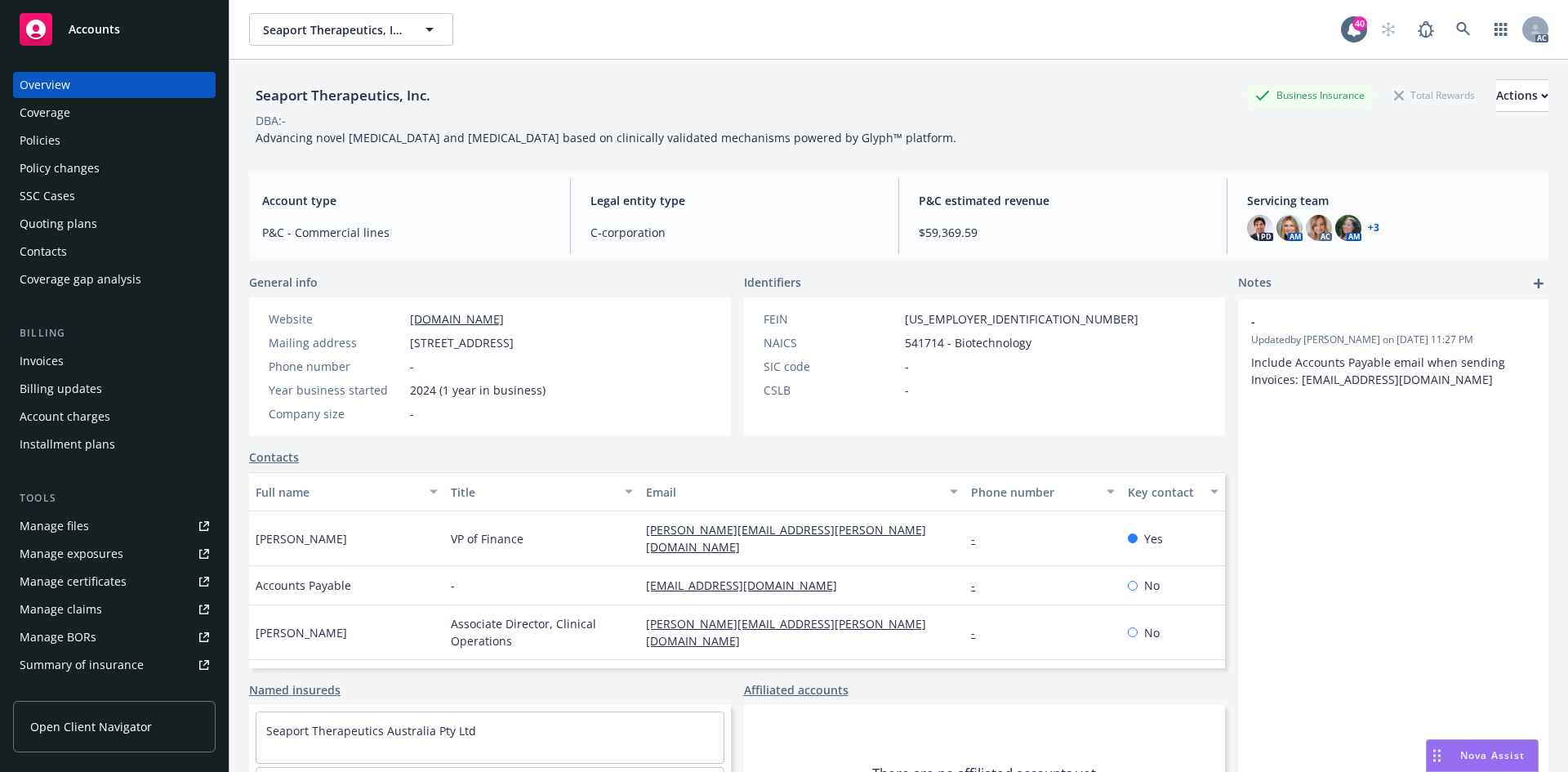
click at [146, 146] on div "Policies" at bounding box center [115, 141] width 190 height 26
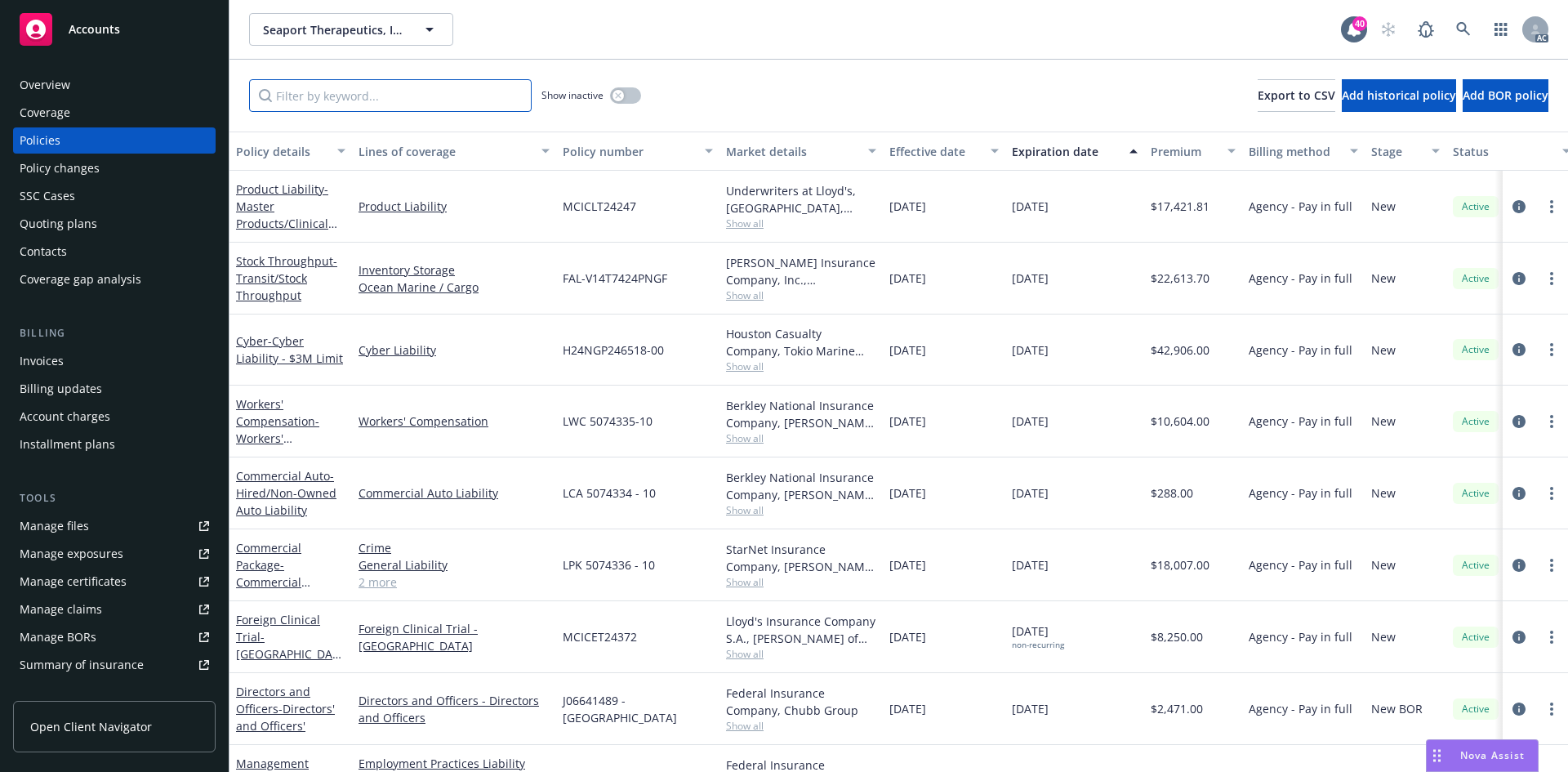
click at [360, 100] on input "Filter by keyword..." at bounding box center [390, 95] width 283 height 33
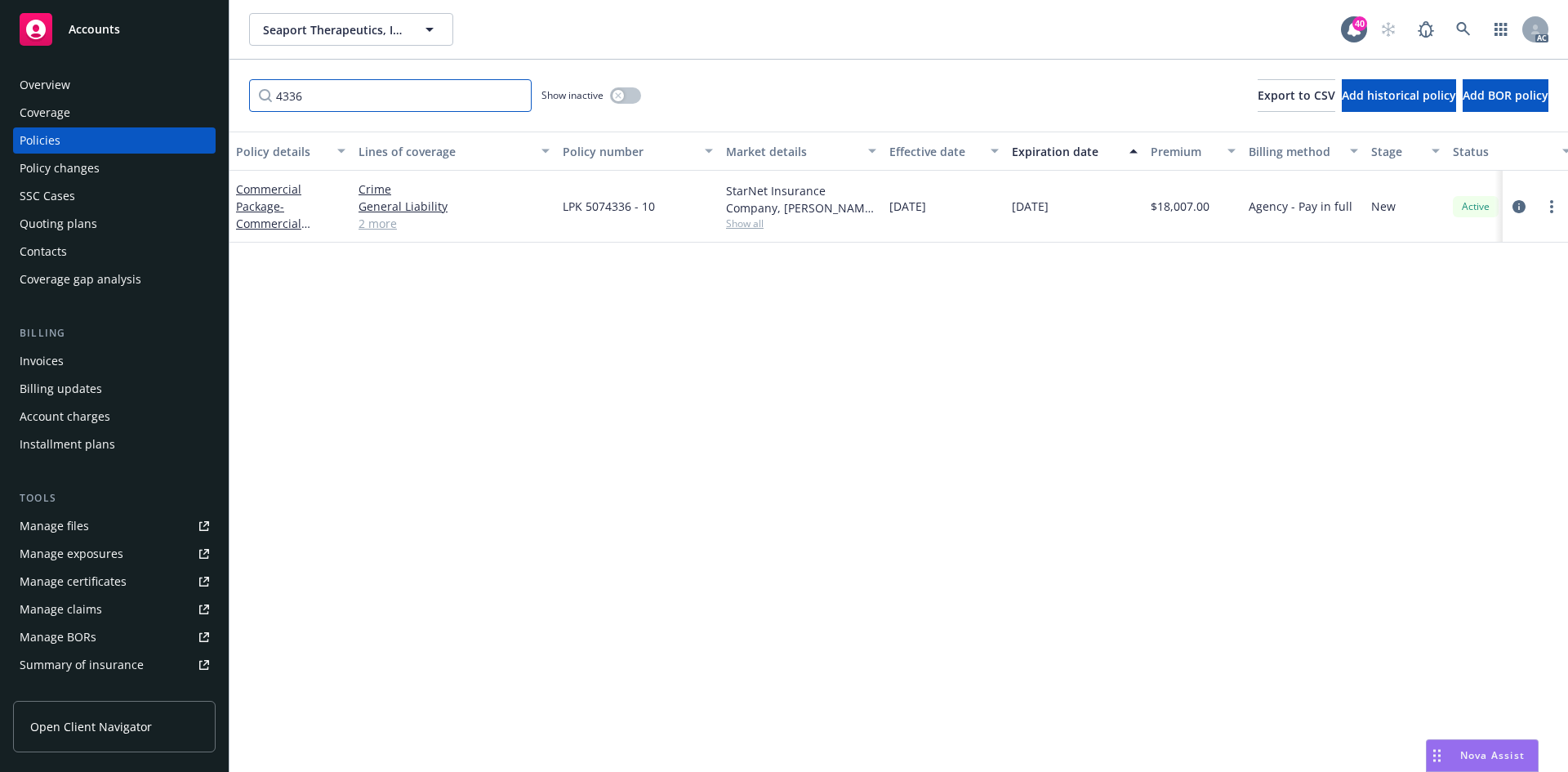
type input "4336"
click at [366, 341] on div "Policy details Lines of coverage Policy number Market details Effective date Ex…" at bounding box center [898, 452] width 1339 height 641
click at [270, 201] on link "Commercial Package - Commercial Package - Incl $10M Umbrella" at bounding box center [289, 224] width 108 height 85
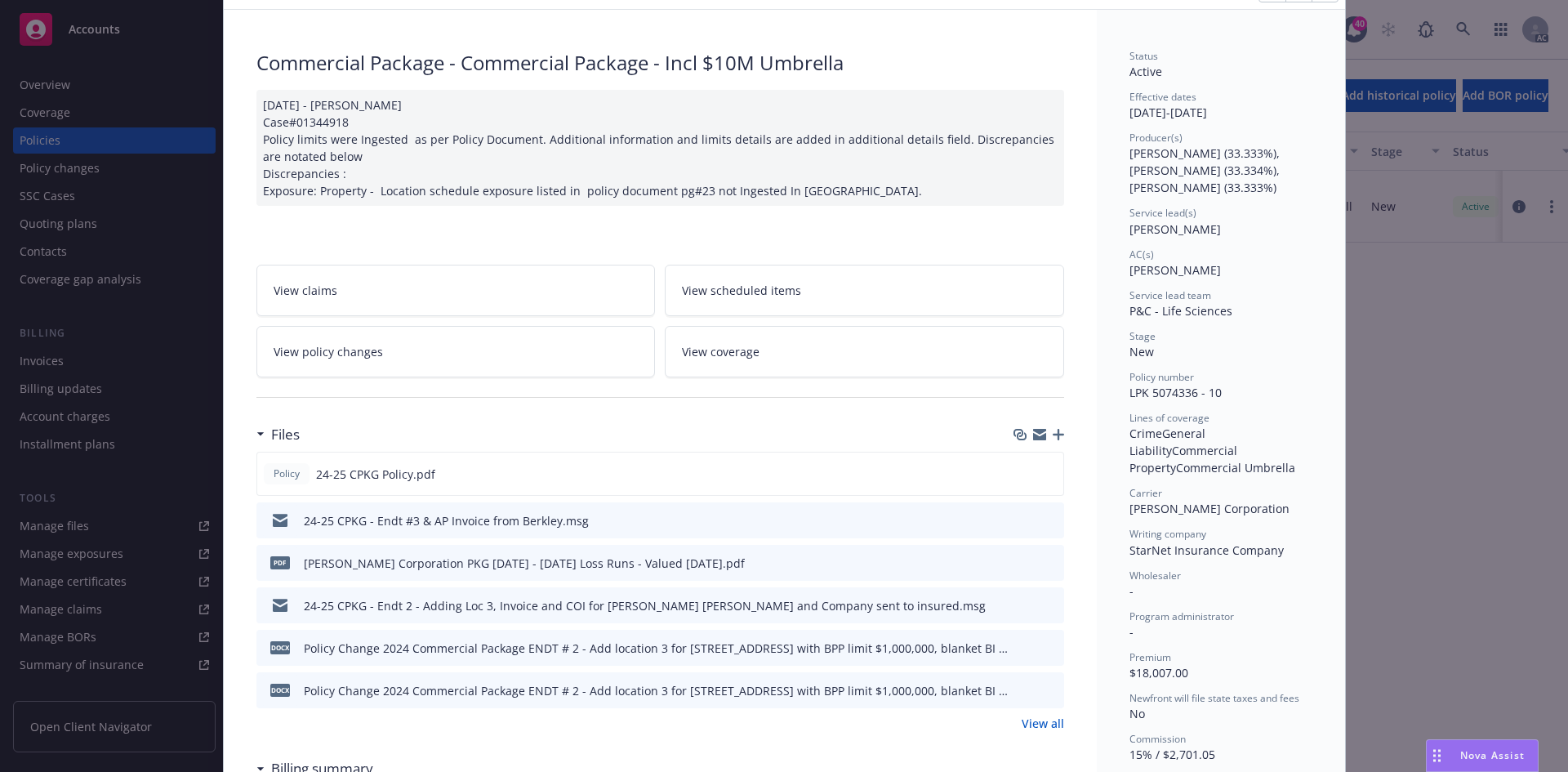
scroll to position [82, 0]
click at [516, 364] on link "View policy changes" at bounding box center [456, 354] width 399 height 52
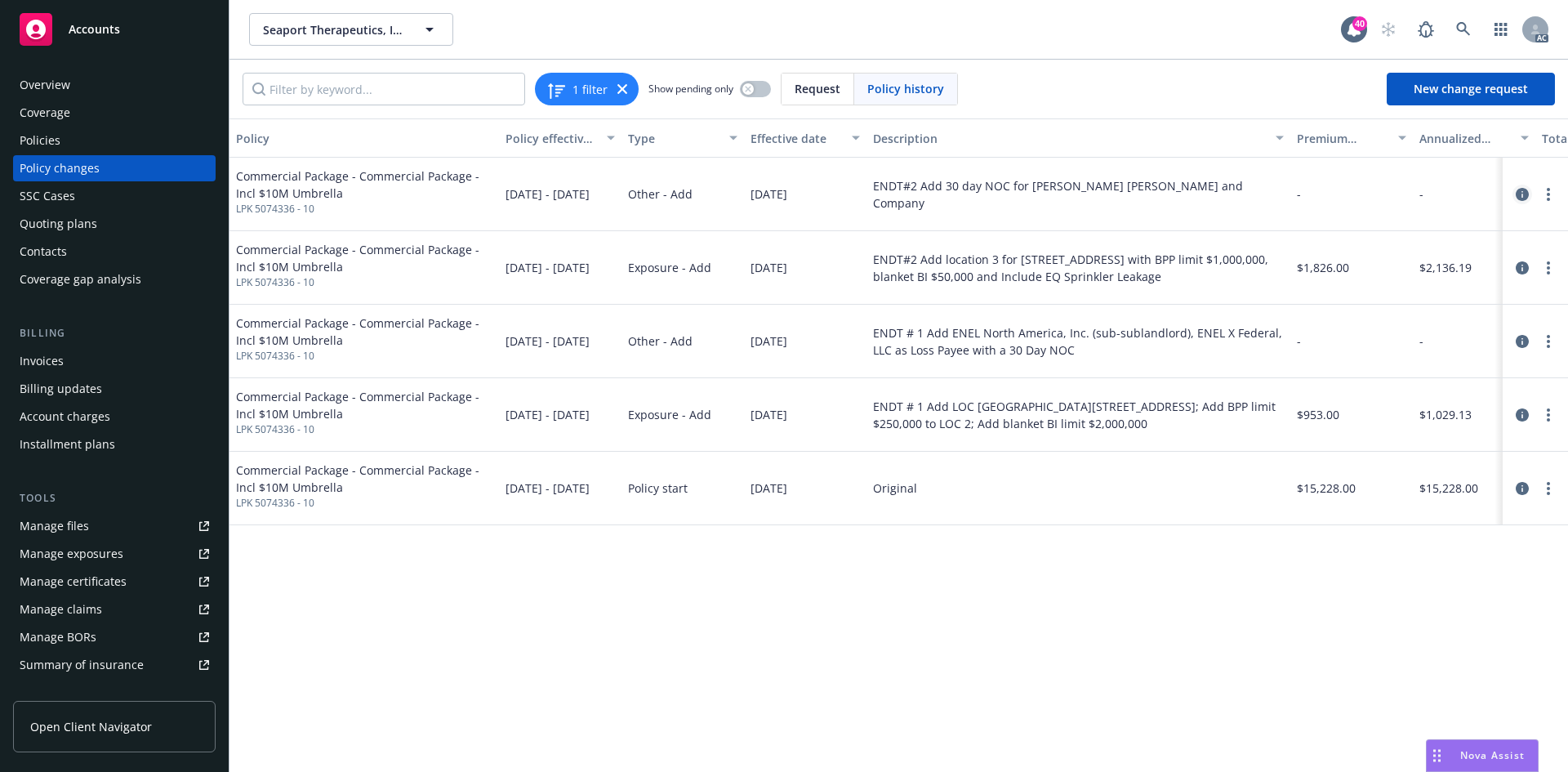
click at [1523, 193] on icon "circleInformation" at bounding box center [1523, 194] width 13 height 13
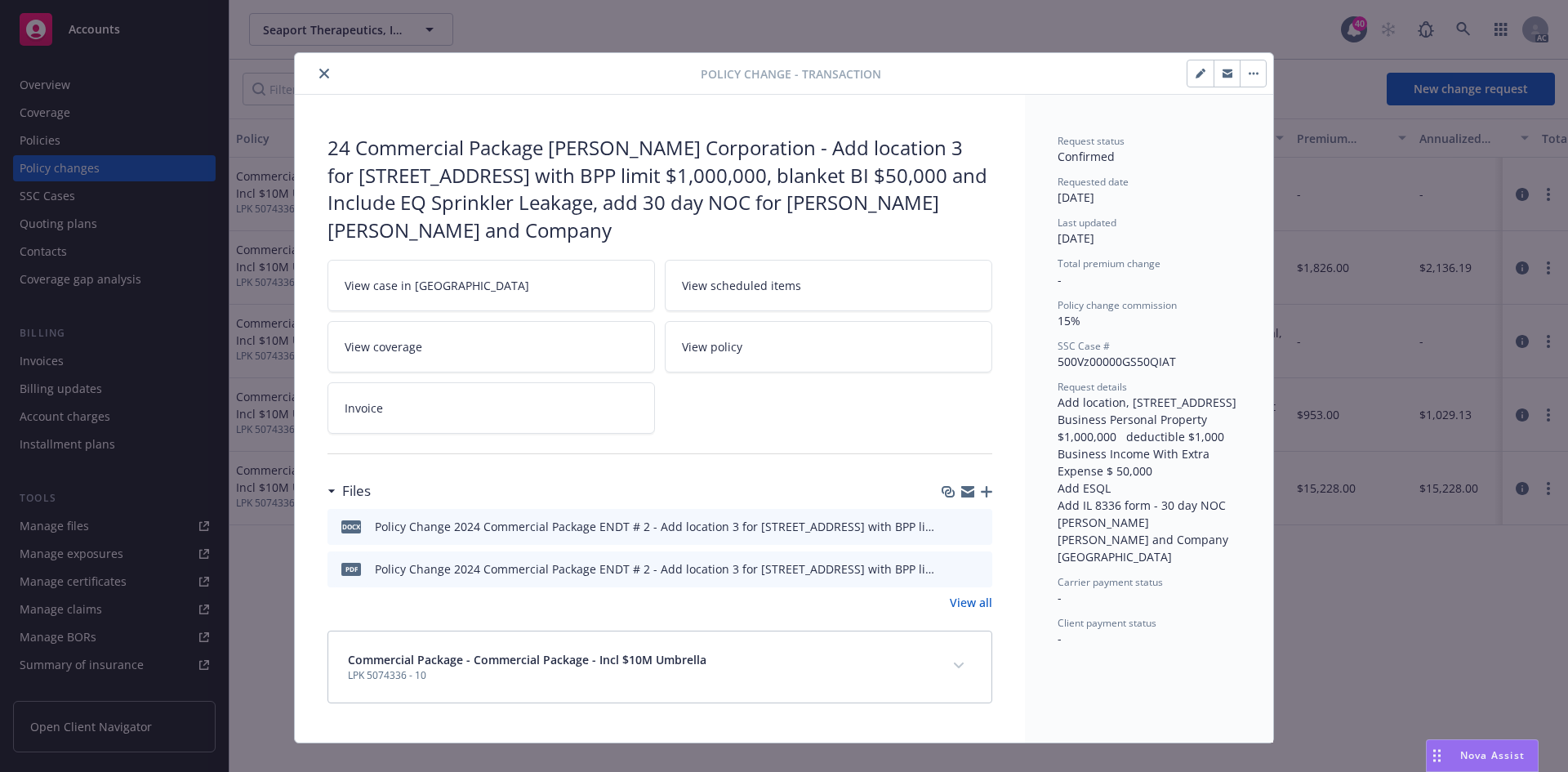
click at [560, 260] on link "View case in [GEOGRAPHIC_DATA]" at bounding box center [491, 286] width 328 height 52
click at [323, 70] on icon "close" at bounding box center [324, 73] width 9 height 9
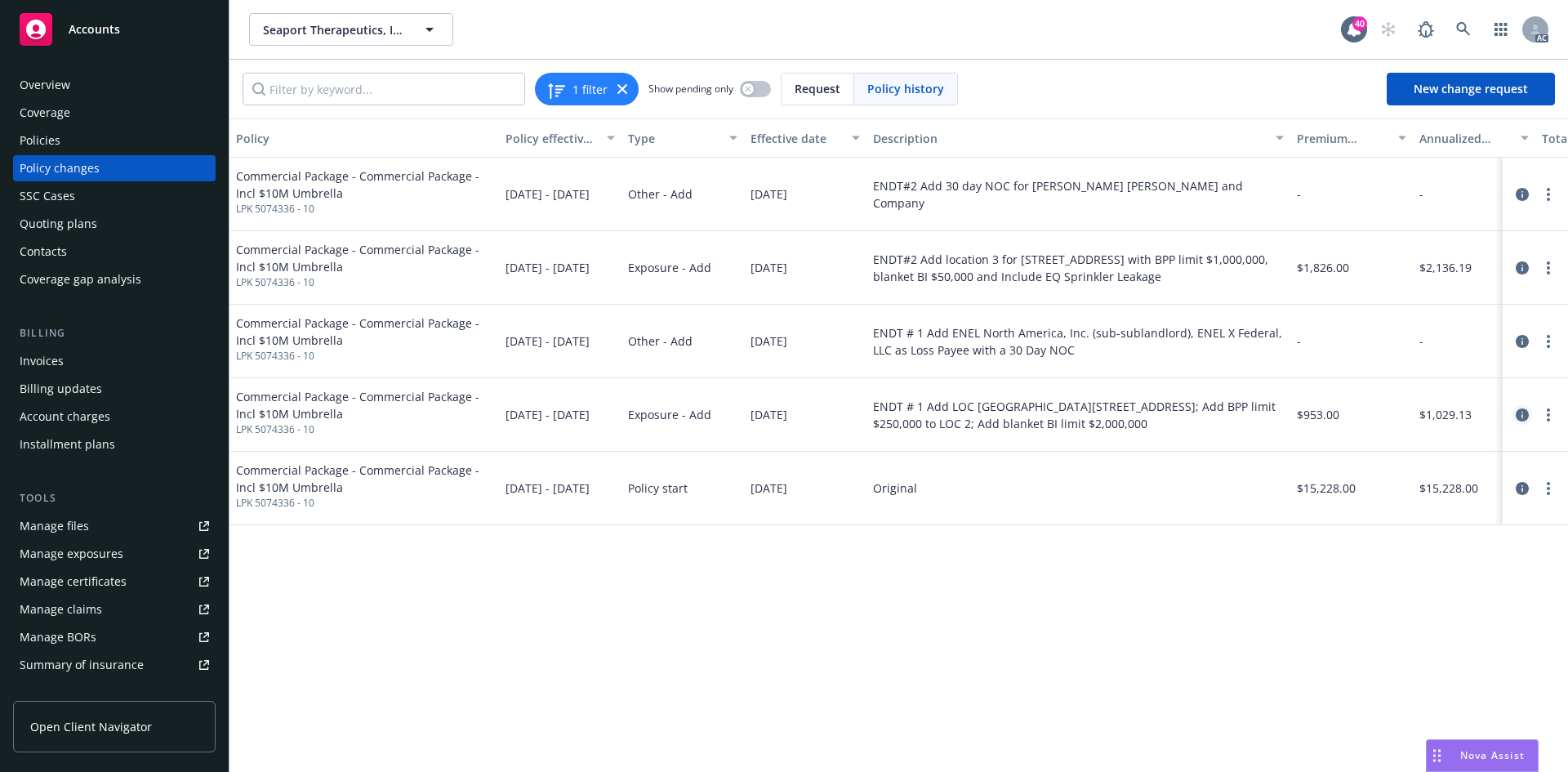
click at [1528, 414] on icon "circleInformation" at bounding box center [1523, 415] width 13 height 13
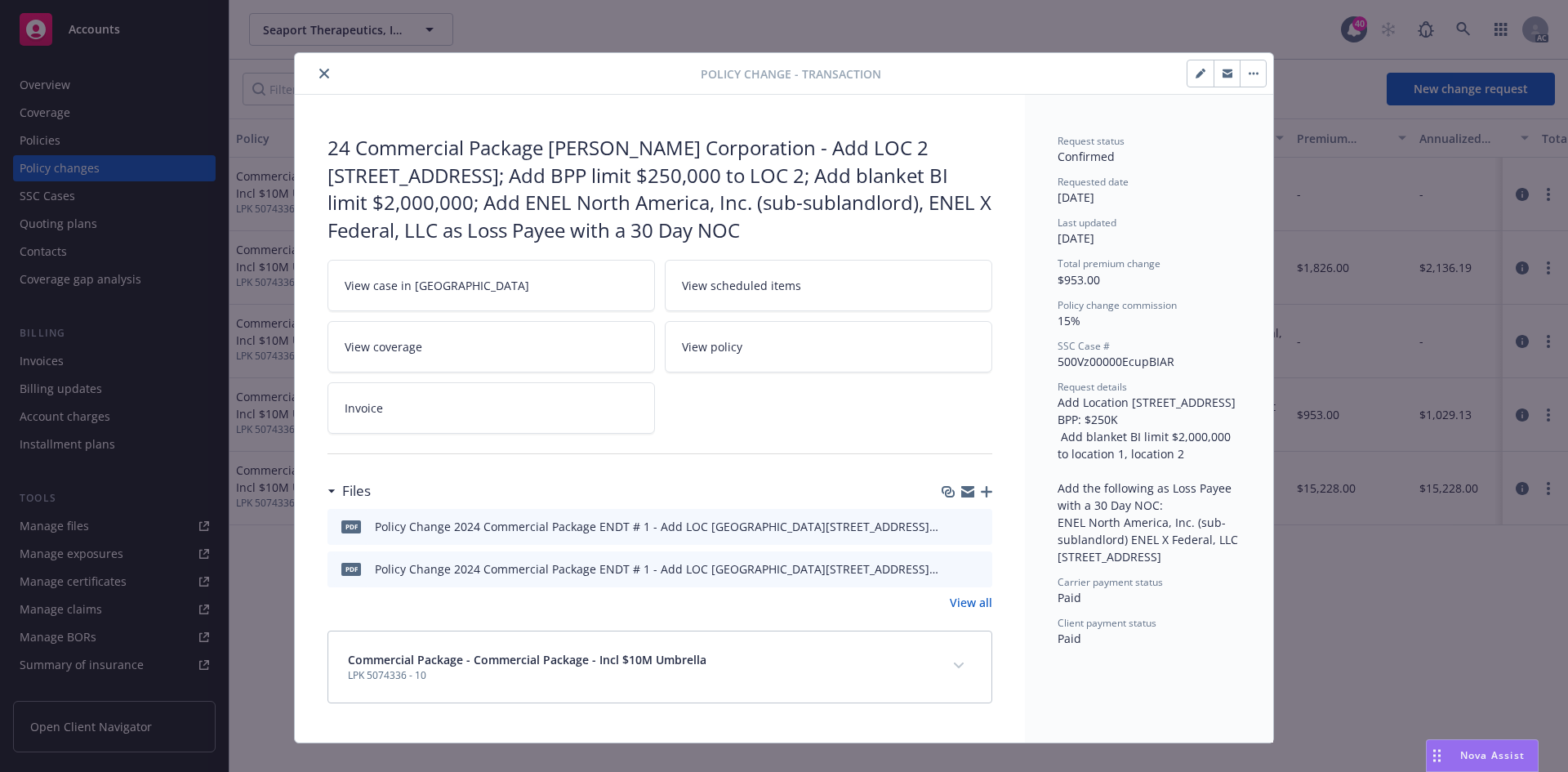
click at [528, 291] on link "View case in [GEOGRAPHIC_DATA]" at bounding box center [491, 286] width 328 height 52
click at [319, 72] on icon "close" at bounding box center [324, 73] width 9 height 9
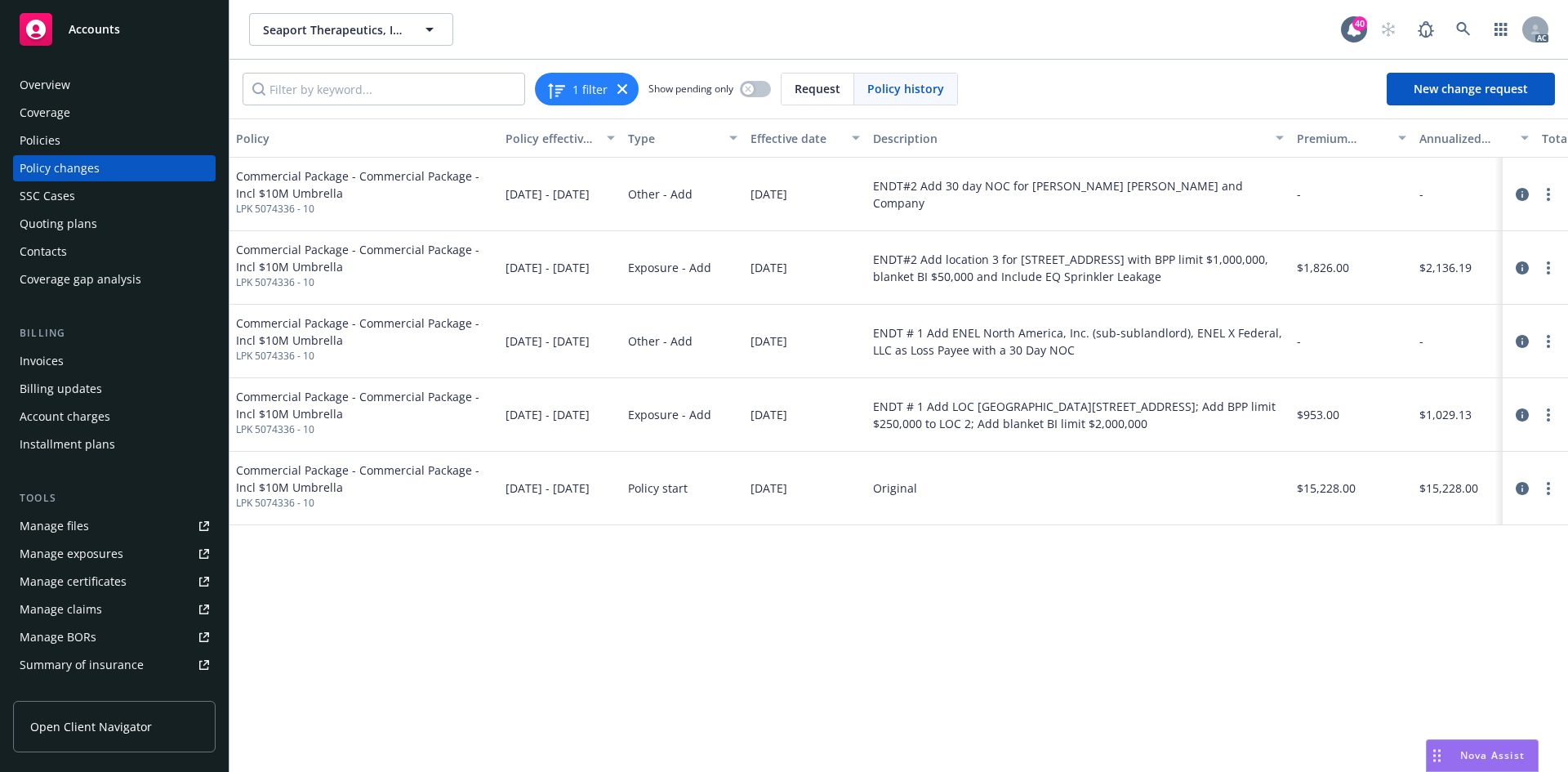
click at [388, 650] on div "Policy Policy effective dates Type Effective date Description Premium change An…" at bounding box center [898, 445] width 1339 height 654
click at [1469, 22] on icon at bounding box center [1464, 29] width 15 height 15
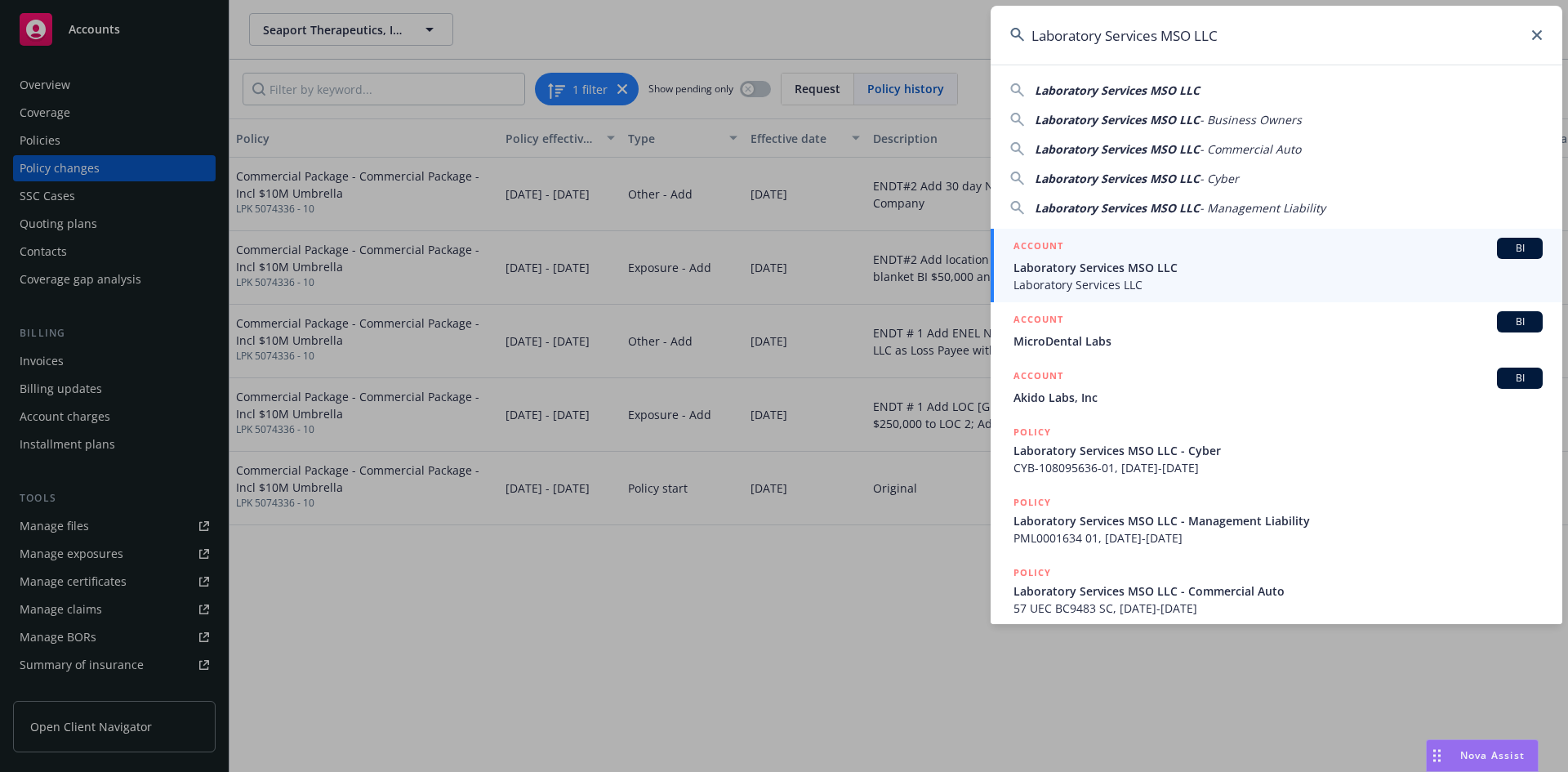
type input "Laboratory Services MSO LLC"
click at [1504, 242] on span "BI" at bounding box center [1520, 249] width 33 height 15
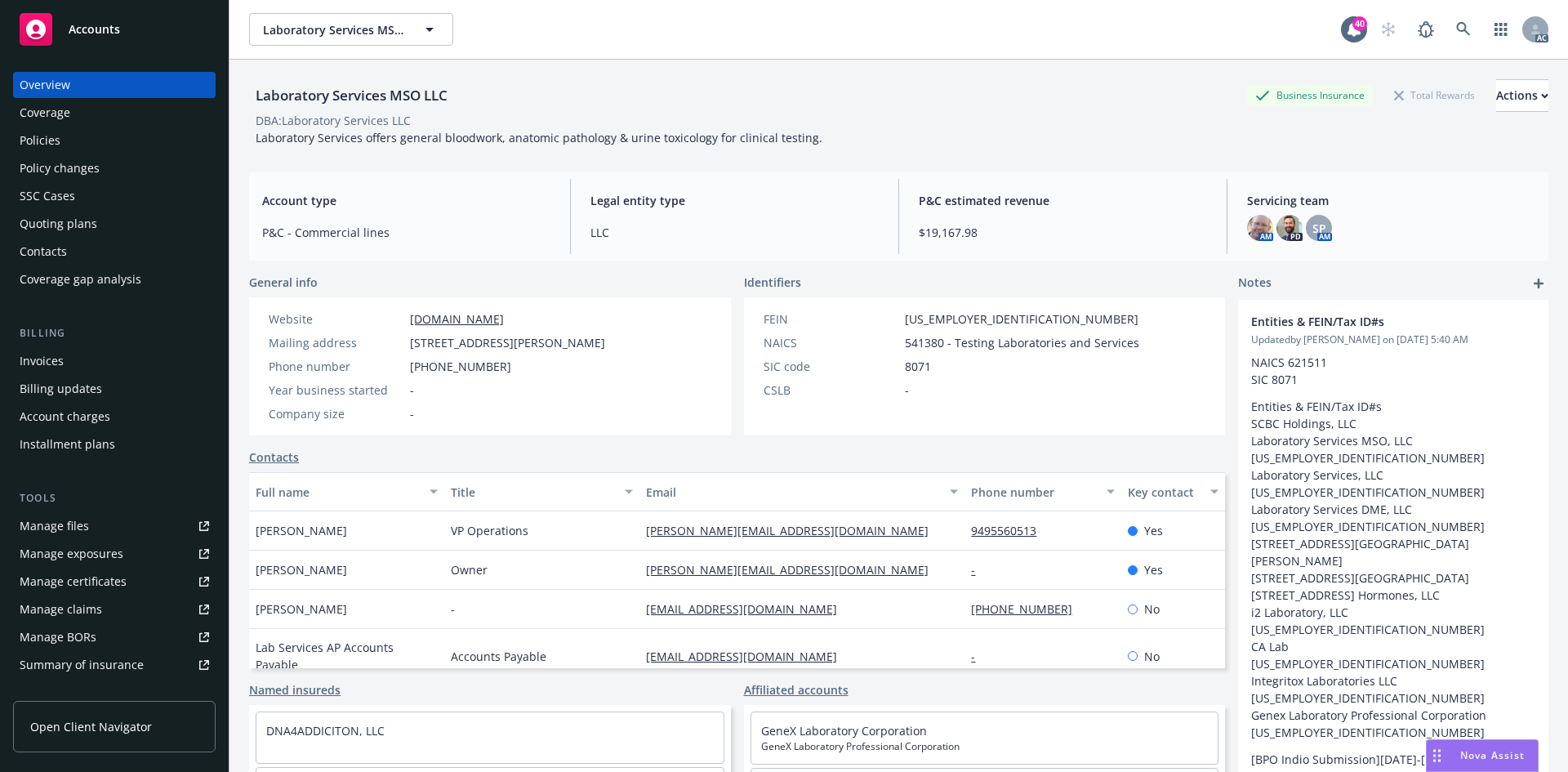
click at [92, 145] on div "Policies" at bounding box center [115, 141] width 190 height 26
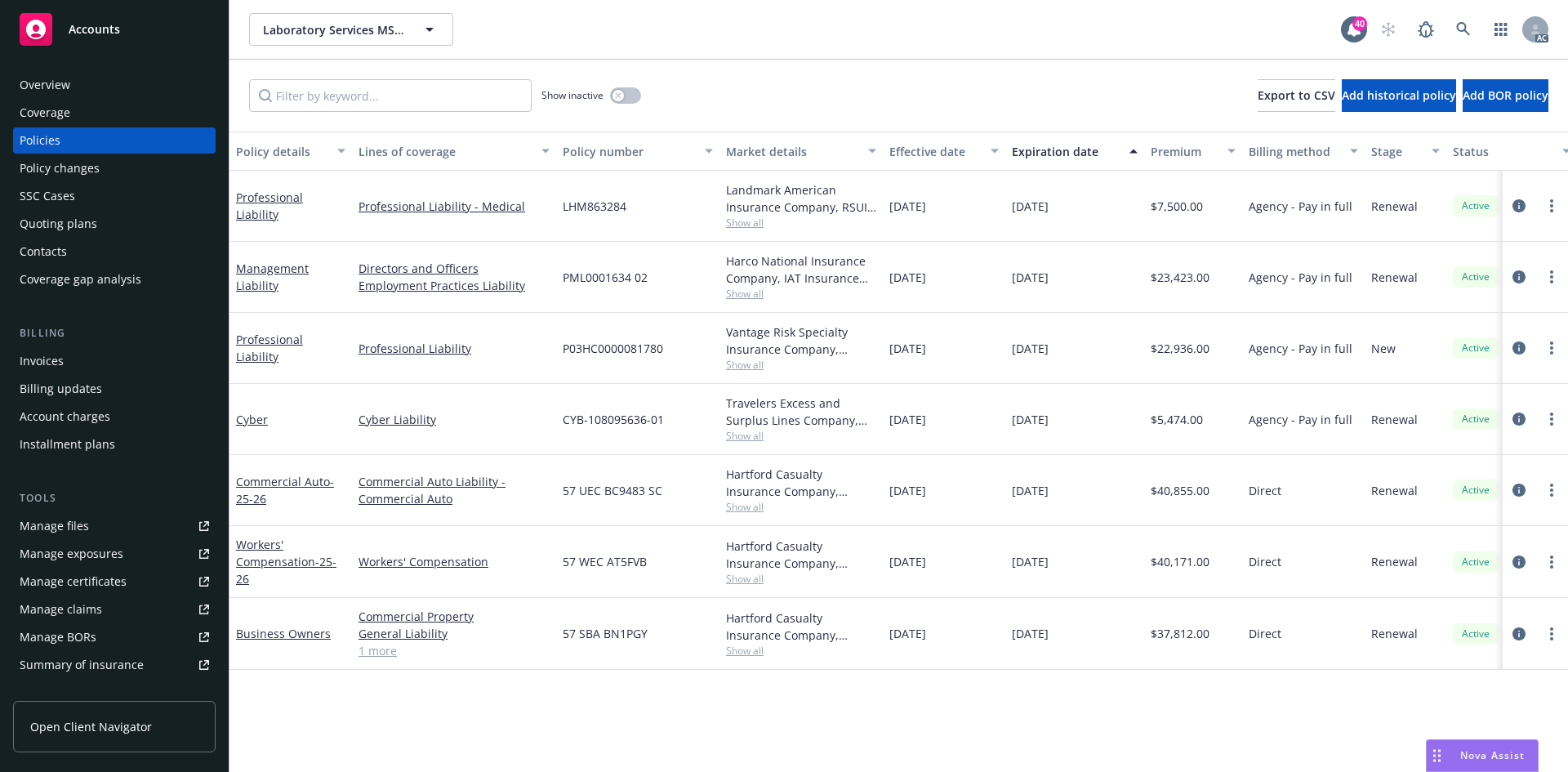
click at [744, 222] on span "Show all" at bounding box center [801, 223] width 150 height 14
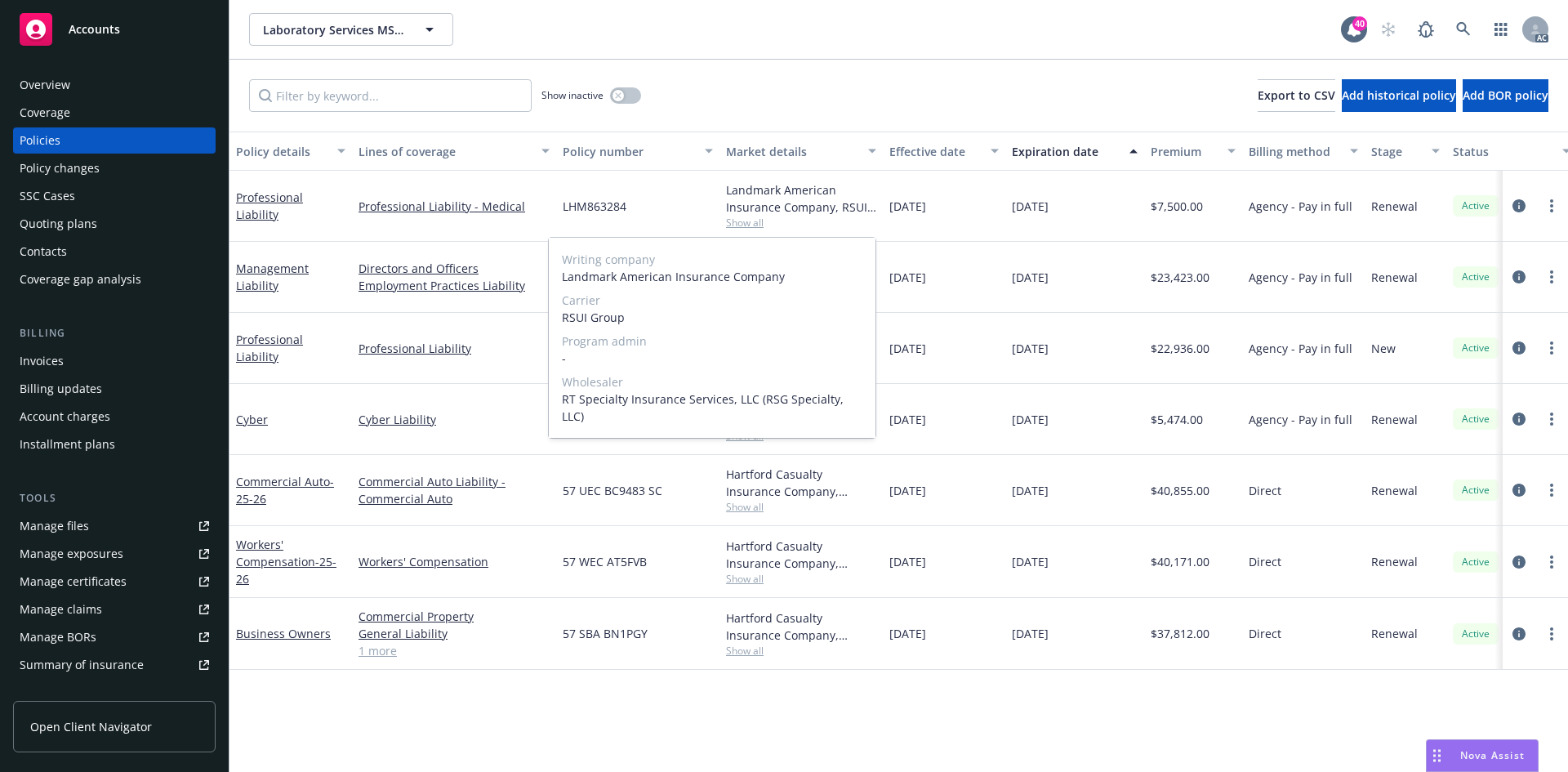
click at [817, 217] on span "Show all" at bounding box center [801, 223] width 150 height 14
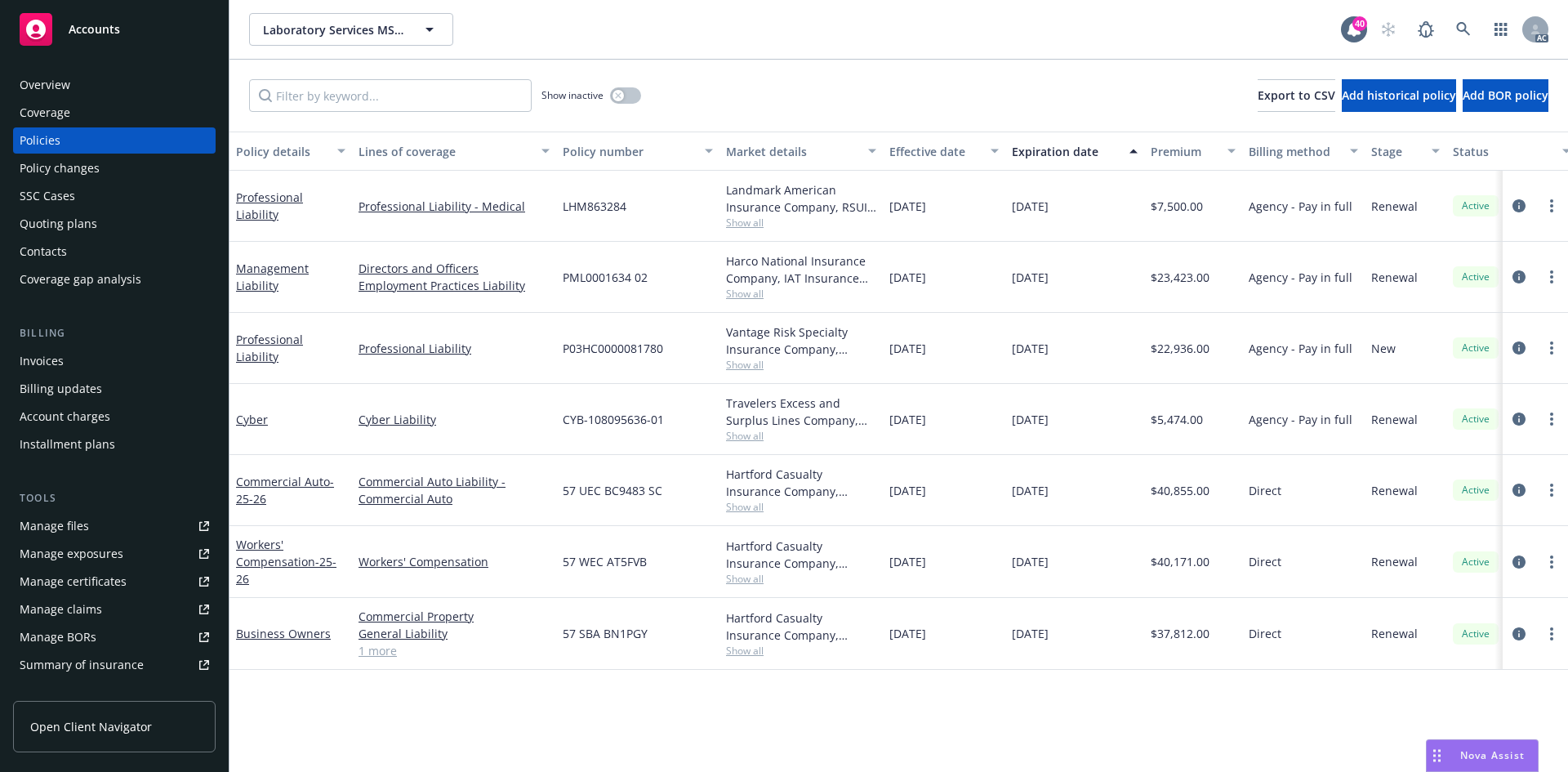
click at [753, 291] on span "Show all" at bounding box center [801, 293] width 150 height 14
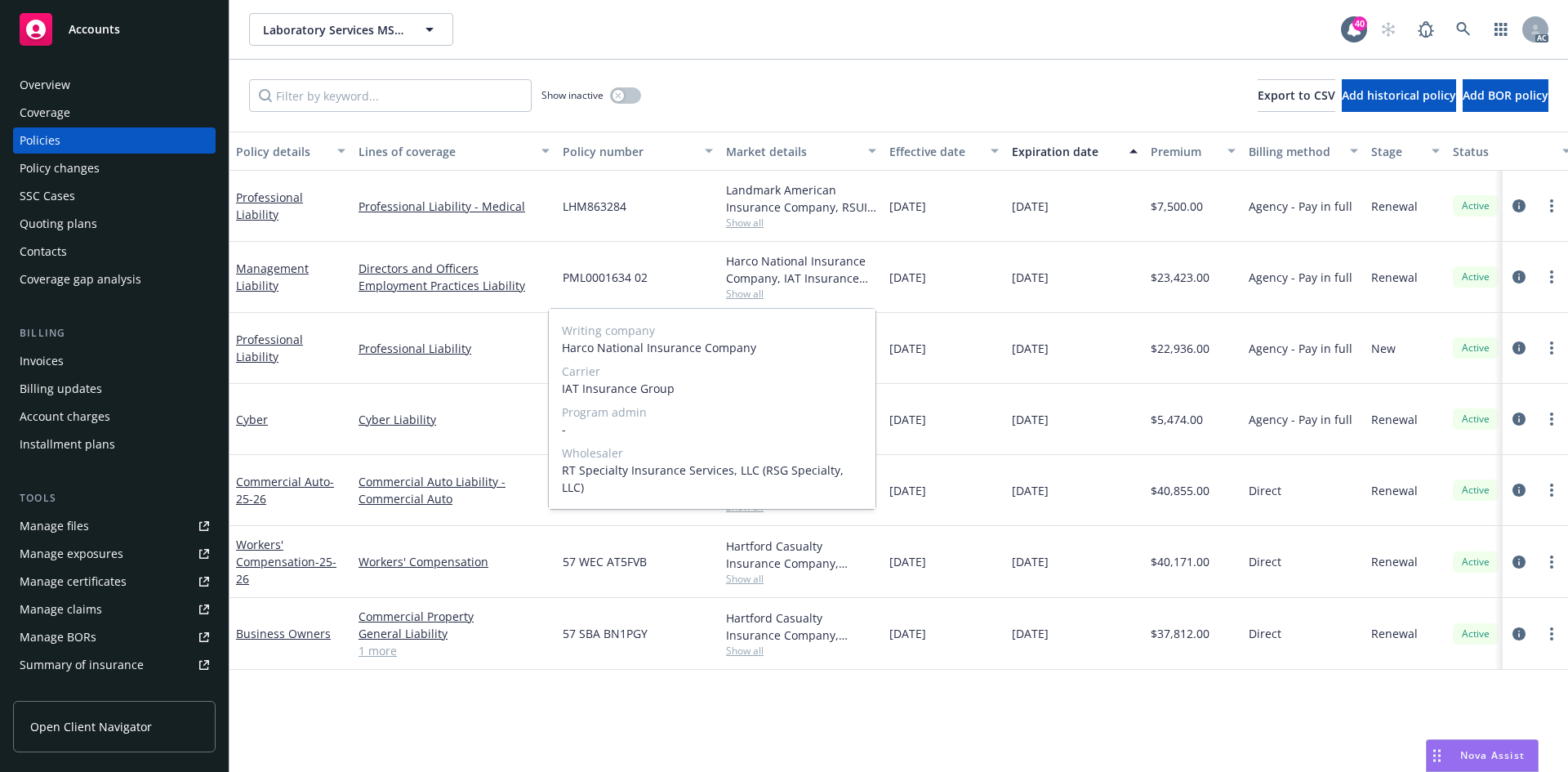
click at [814, 290] on span "Show all" at bounding box center [801, 293] width 150 height 14
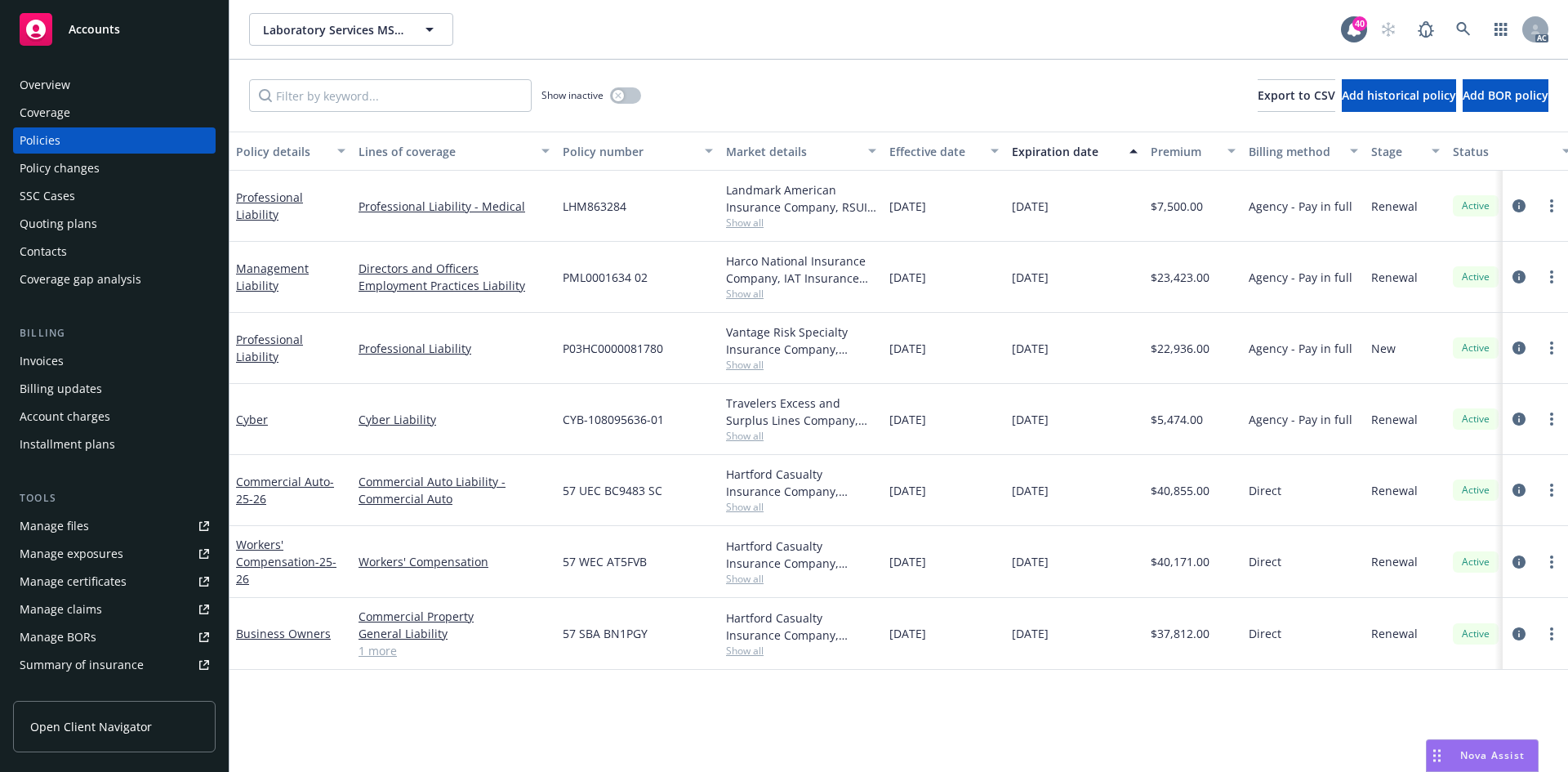
click at [751, 363] on span "Show all" at bounding box center [801, 364] width 150 height 14
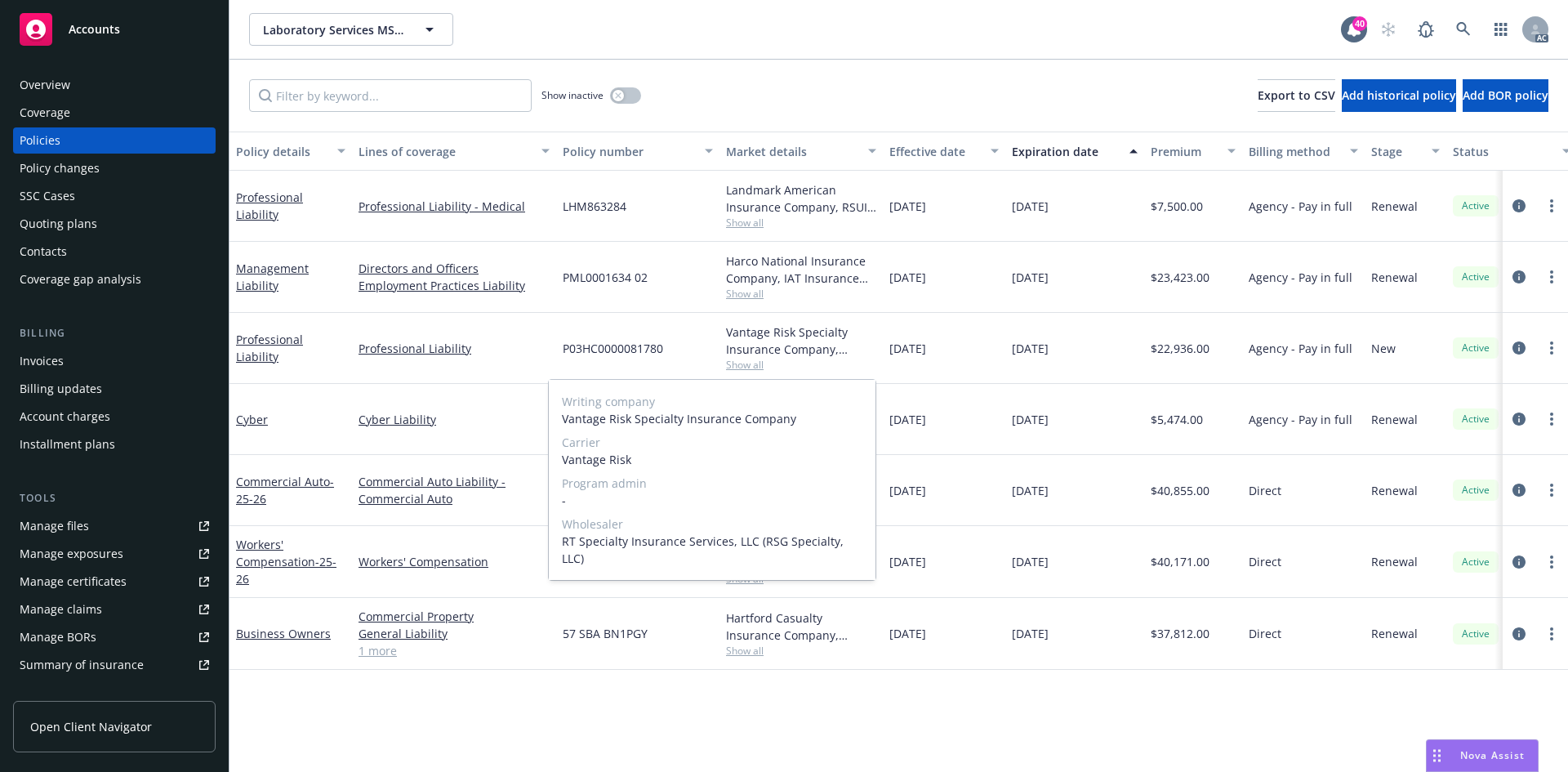
click at [792, 362] on span "Show all" at bounding box center [801, 364] width 150 height 14
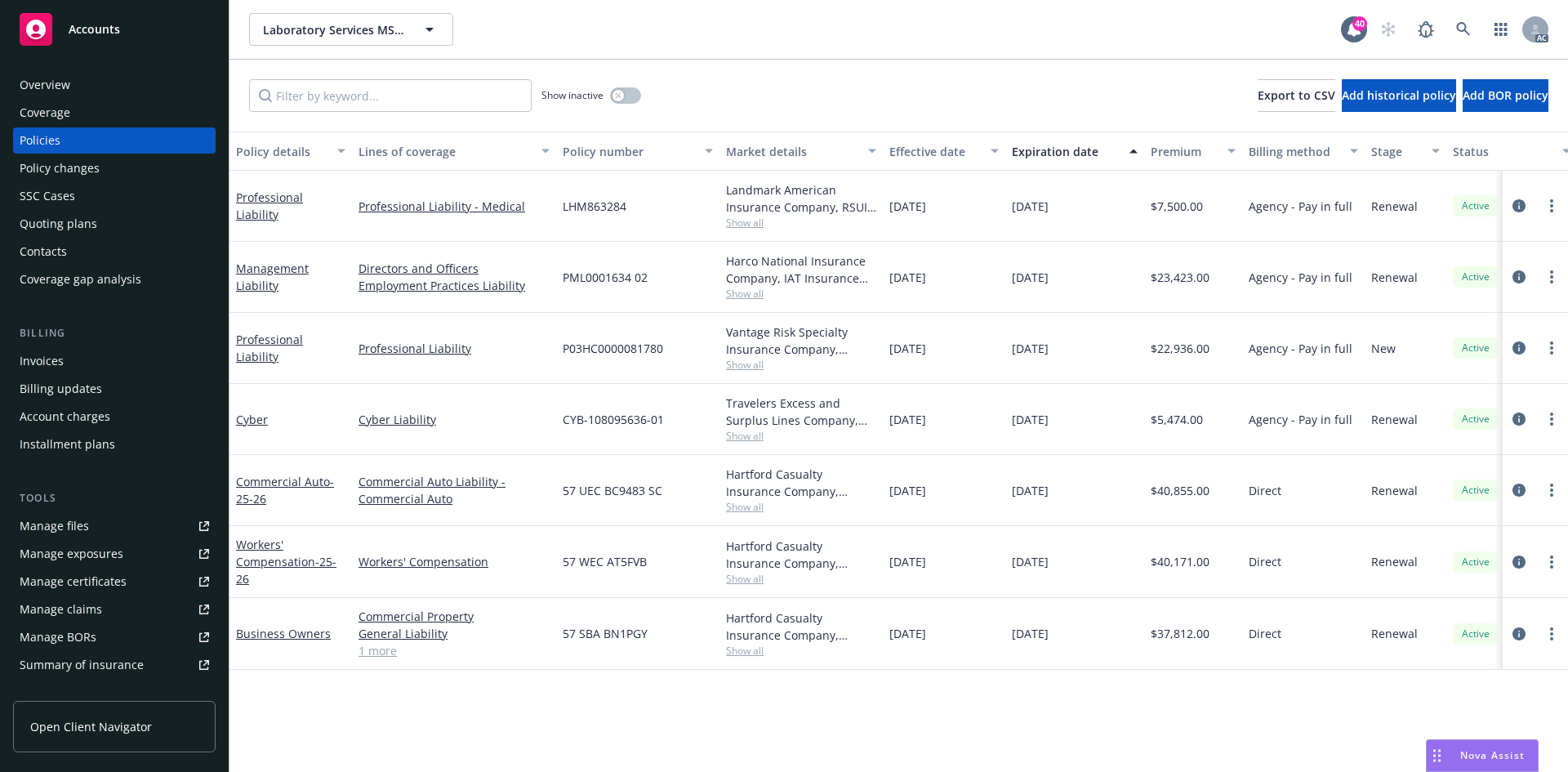
click at [747, 441] on span "Show all" at bounding box center [801, 435] width 150 height 14
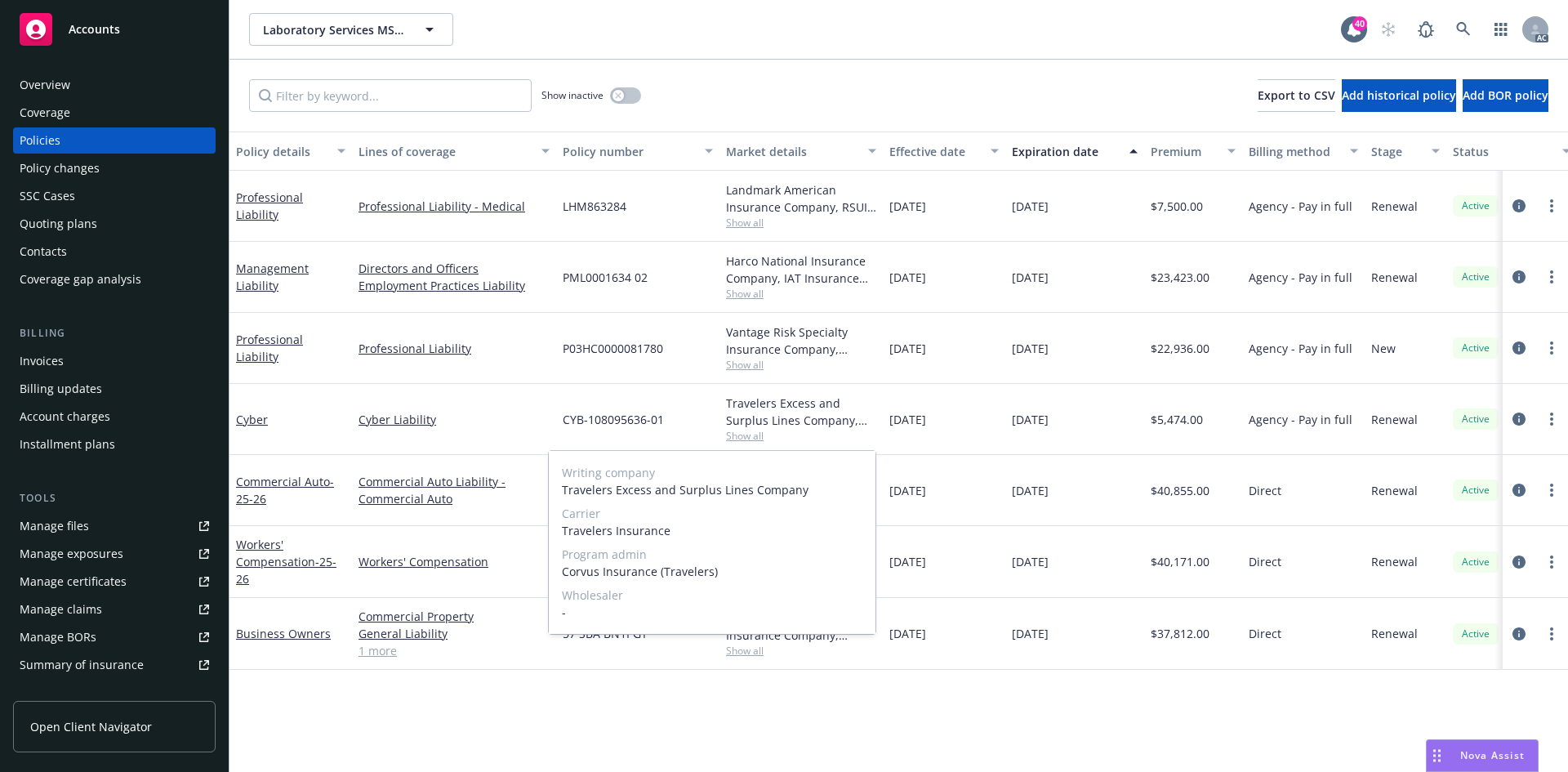
click at [792, 429] on span "Show all" at bounding box center [801, 435] width 150 height 14
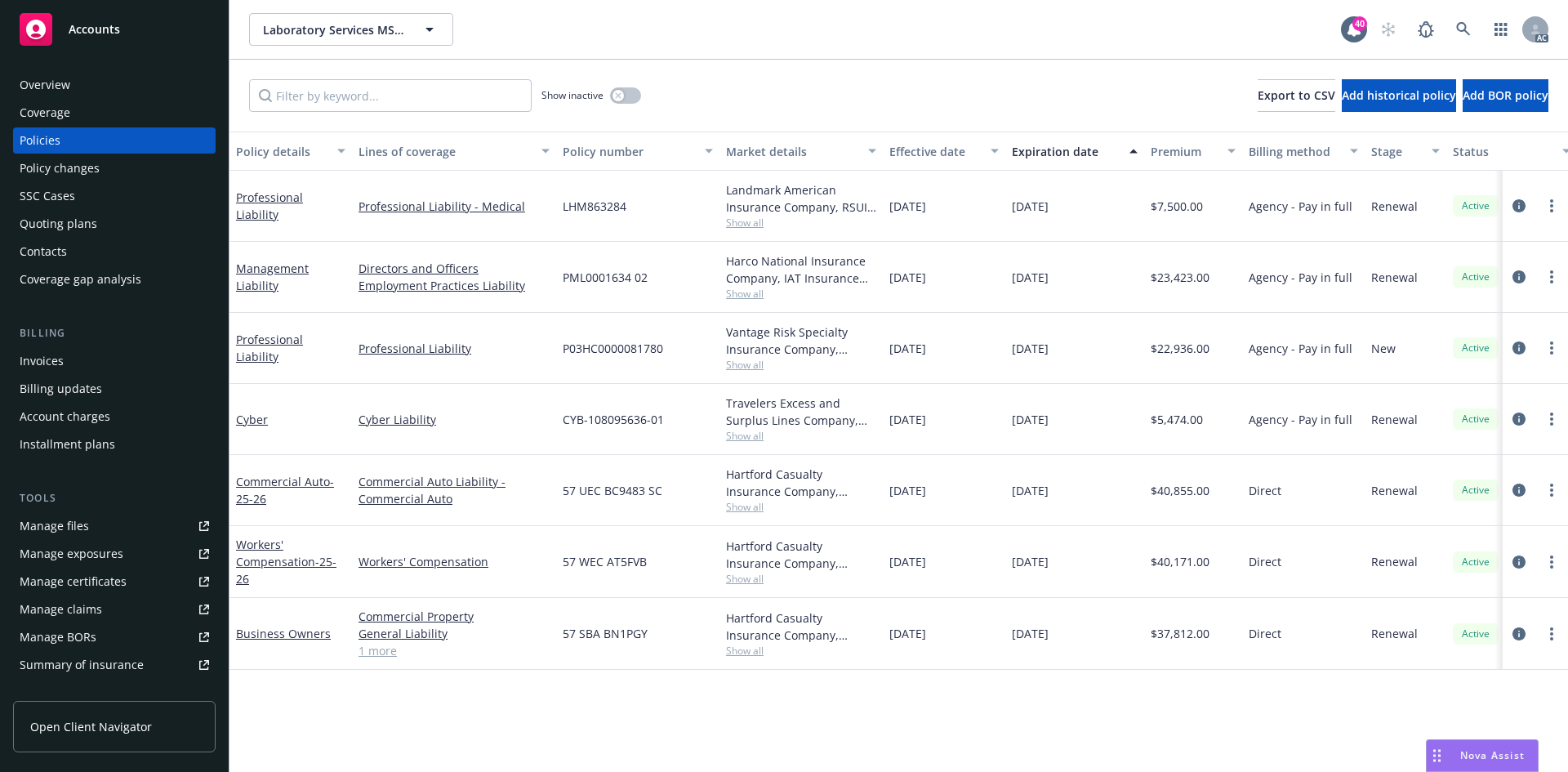
click at [747, 580] on span "Show all" at bounding box center [801, 579] width 150 height 14
click at [845, 589] on div "Hartford Casualty Insurance Company, Hartford Insurance Group Show all" at bounding box center [801, 562] width 163 height 72
click at [750, 657] on span "Show all" at bounding box center [801, 650] width 150 height 14
click at [880, 687] on div "Policy details Lines of coverage Policy number Market details Effective date Ex…" at bounding box center [898, 452] width 1339 height 641
click at [1466, 32] on icon at bounding box center [1464, 29] width 15 height 15
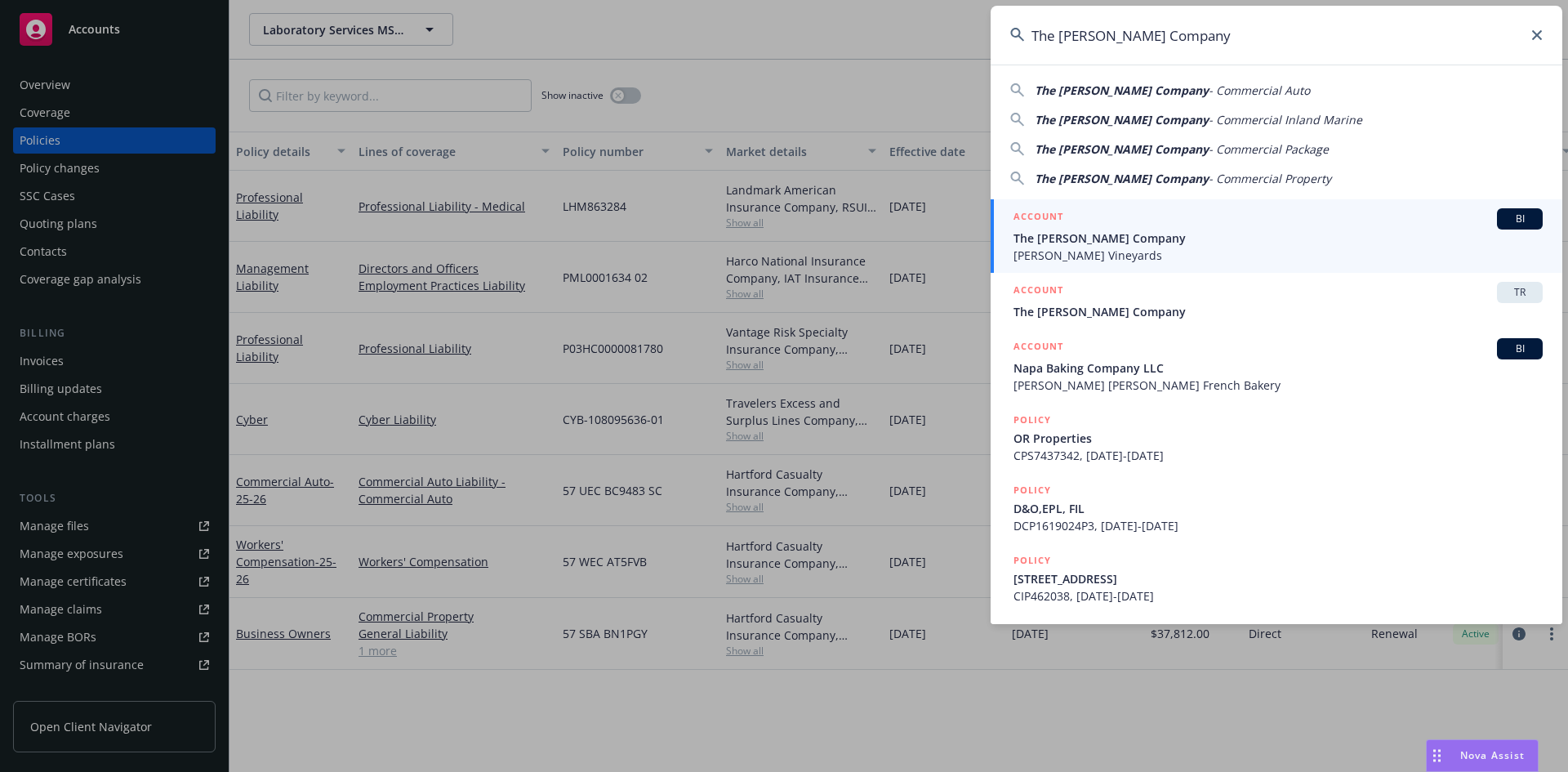
type input "The Capra Company"
click at [1514, 216] on span "BI" at bounding box center [1520, 219] width 33 height 15
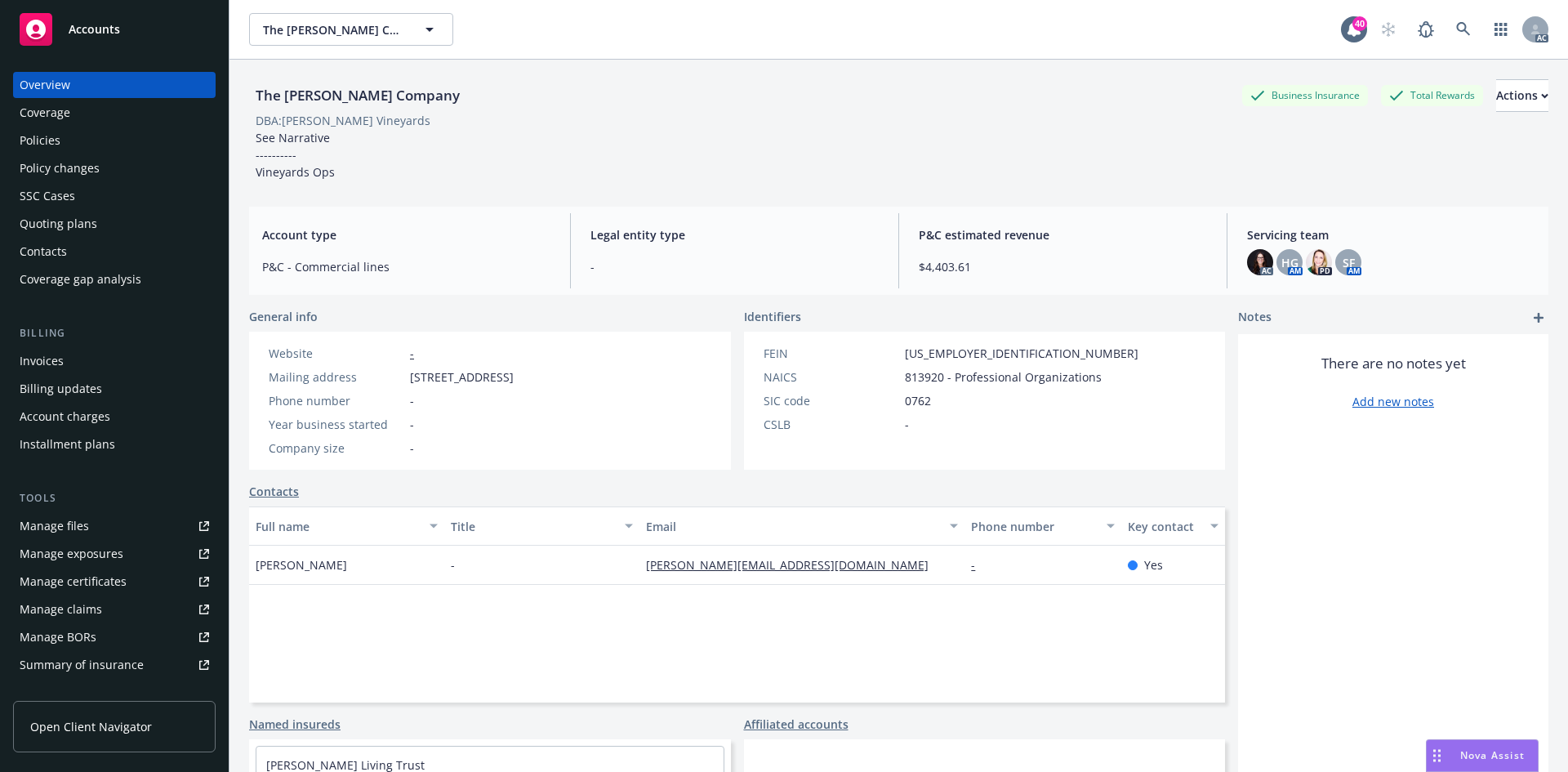
click at [129, 139] on div "Policies" at bounding box center [115, 141] width 190 height 26
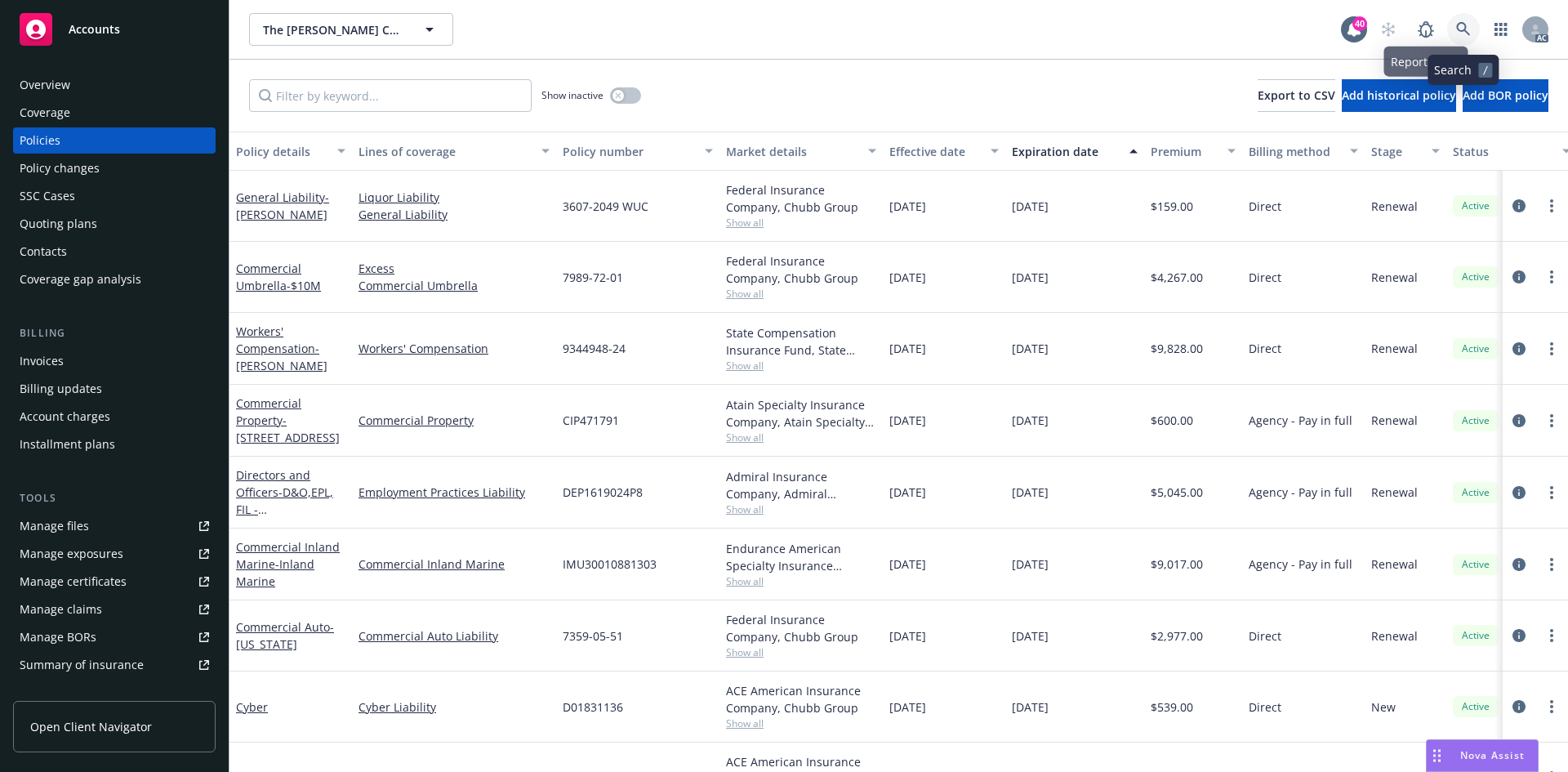
click at [1458, 24] on icon at bounding box center [1463, 28] width 14 height 14
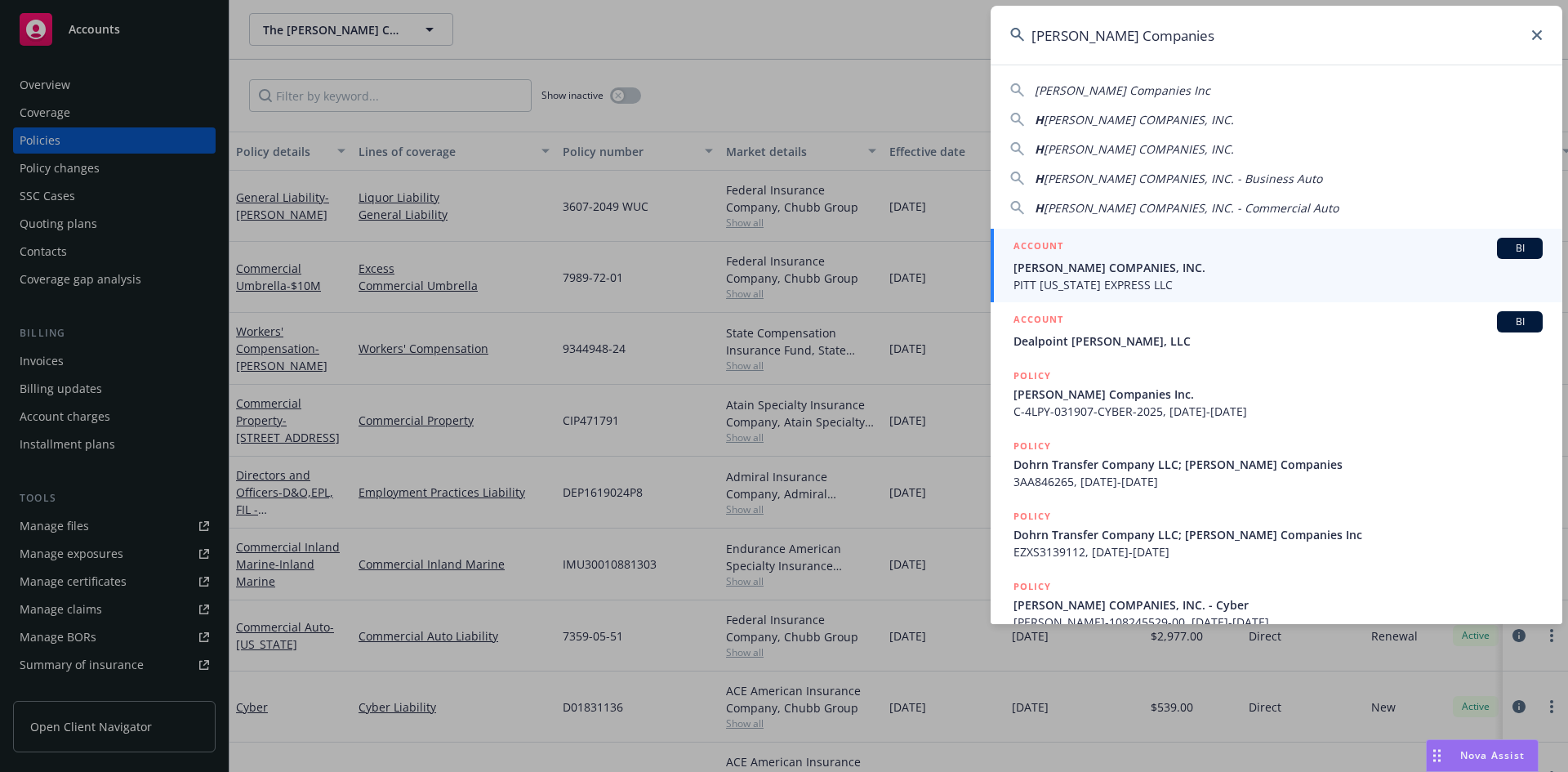
type input "Hammel Companies"
click at [1518, 256] on div "BI" at bounding box center [1520, 248] width 46 height 22
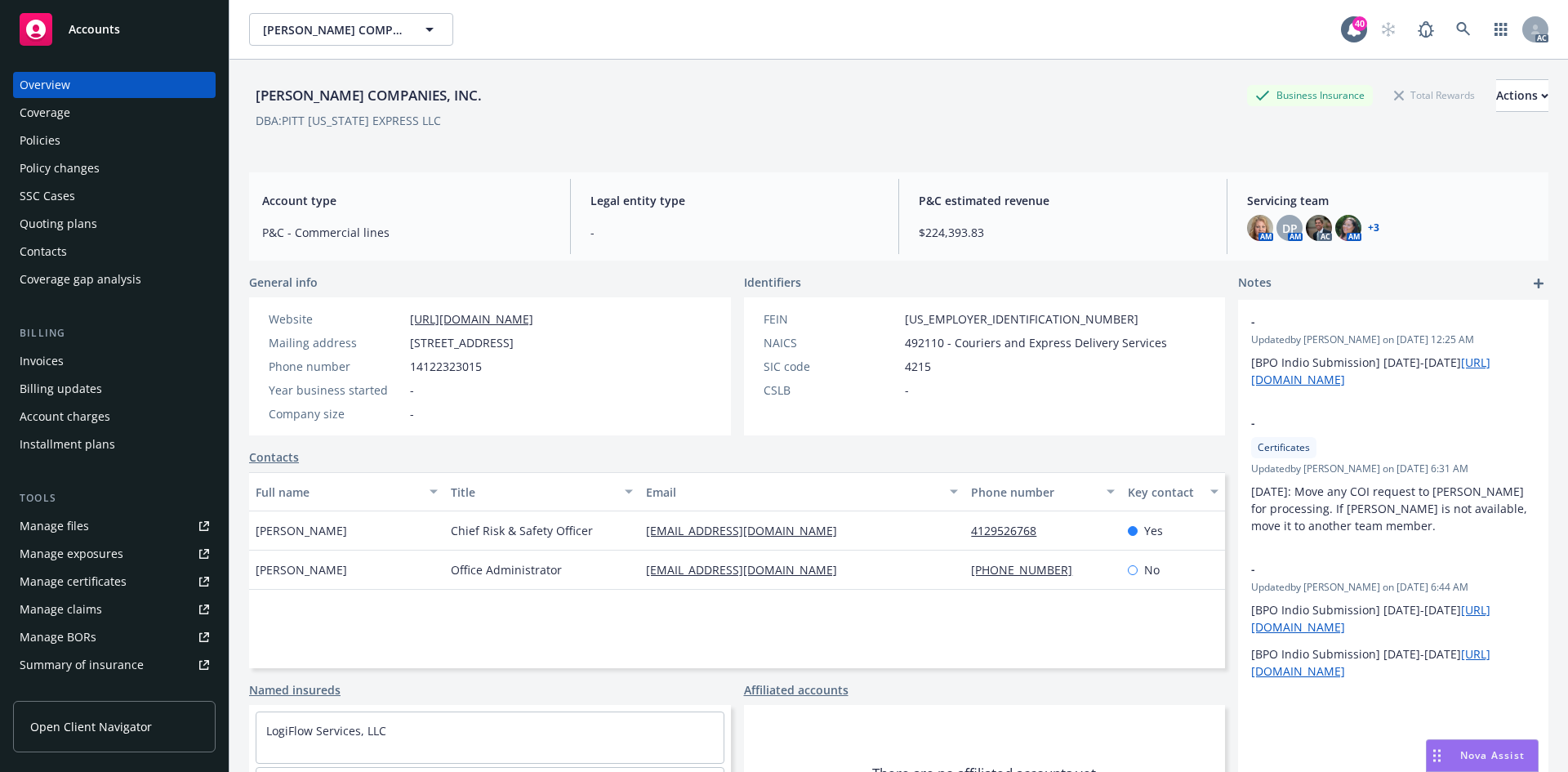
click at [97, 145] on div "Policies" at bounding box center [115, 141] width 190 height 26
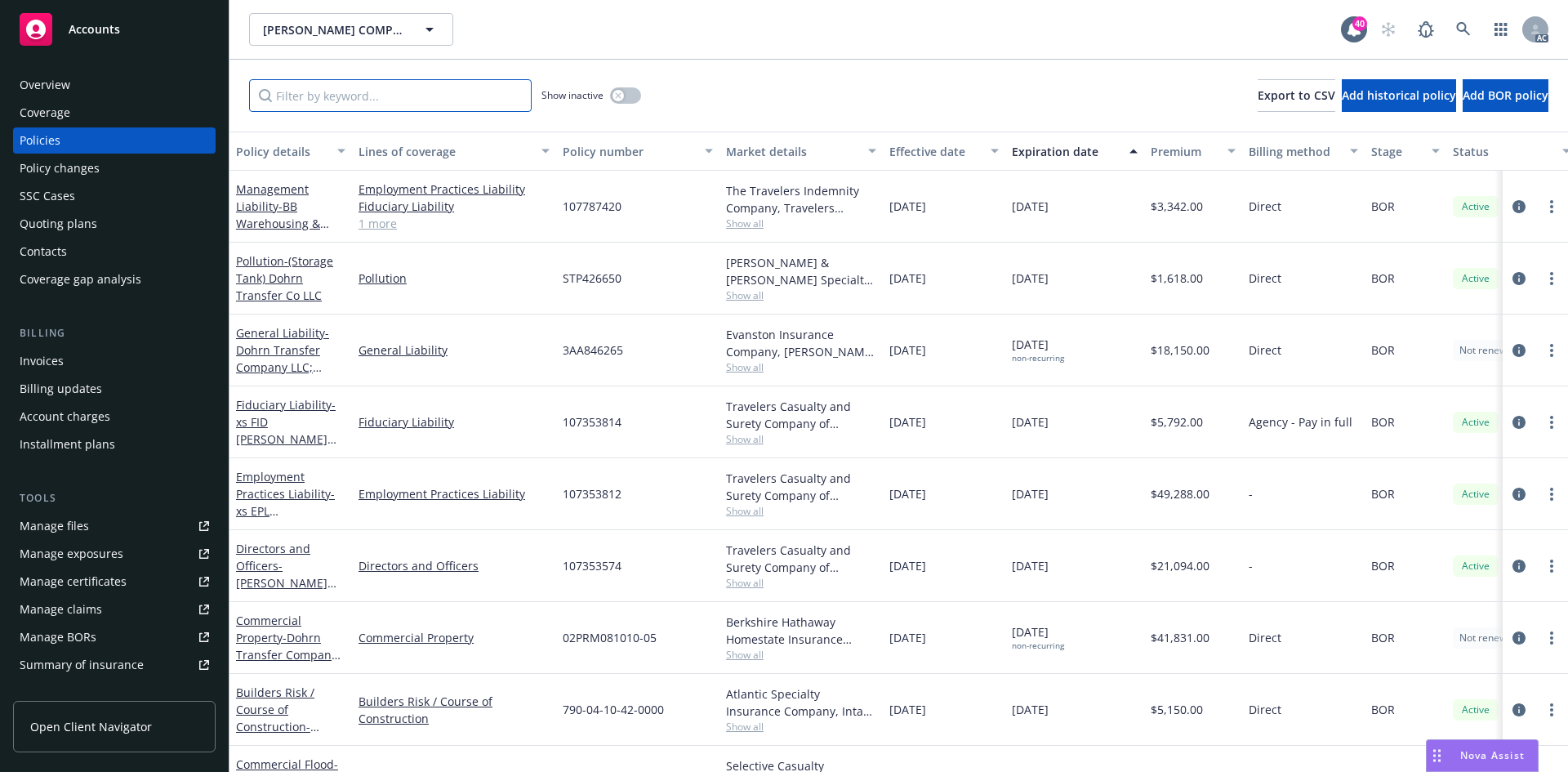
click at [353, 99] on input "Filter by keyword..." at bounding box center [390, 95] width 283 height 33
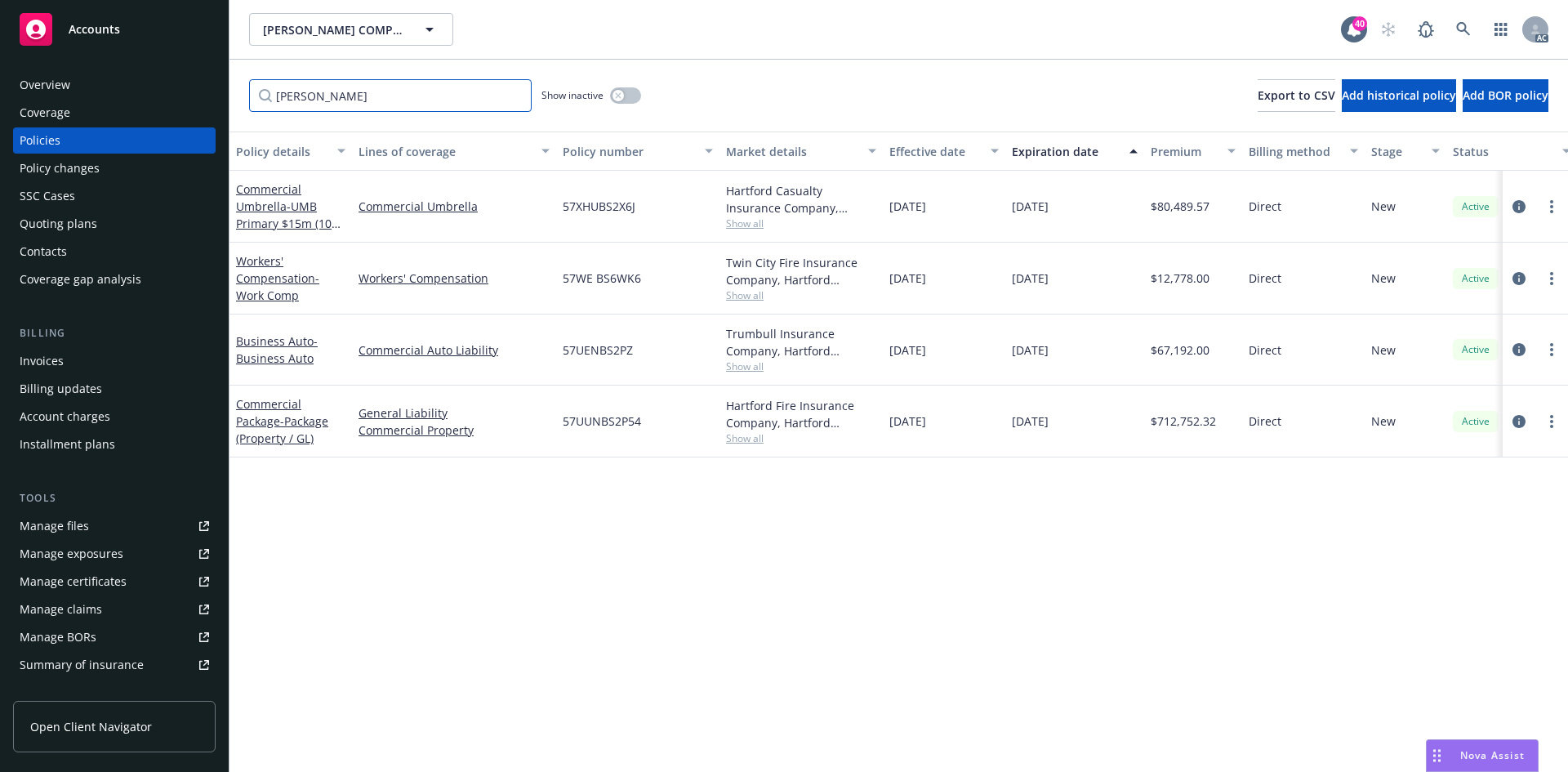
type input "hart"
click at [1468, 29] on icon at bounding box center [1464, 29] width 15 height 15
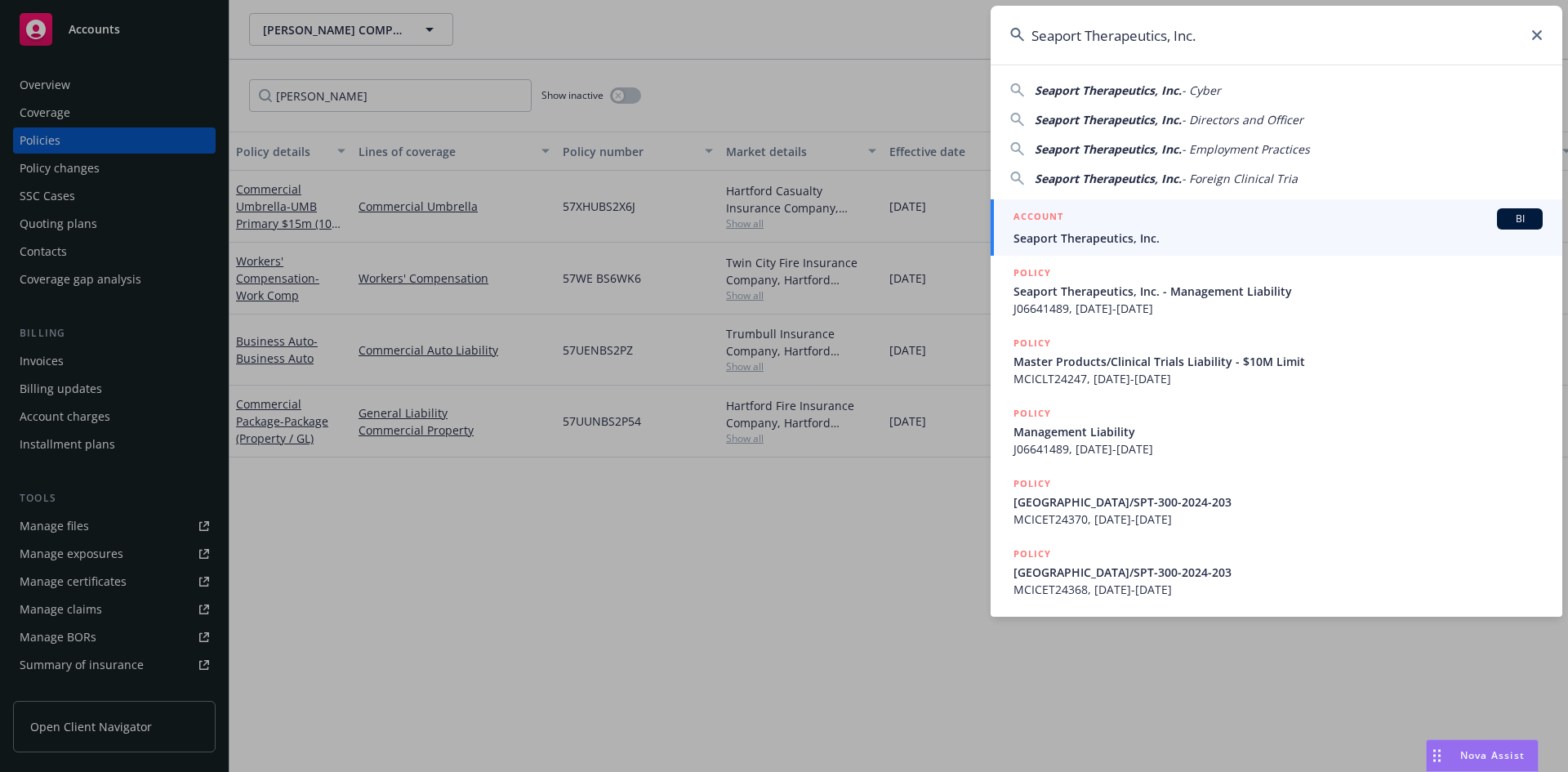
type input "Seaport Therapeutics, Inc."
click at [1505, 223] on span "BI" at bounding box center [1520, 219] width 33 height 15
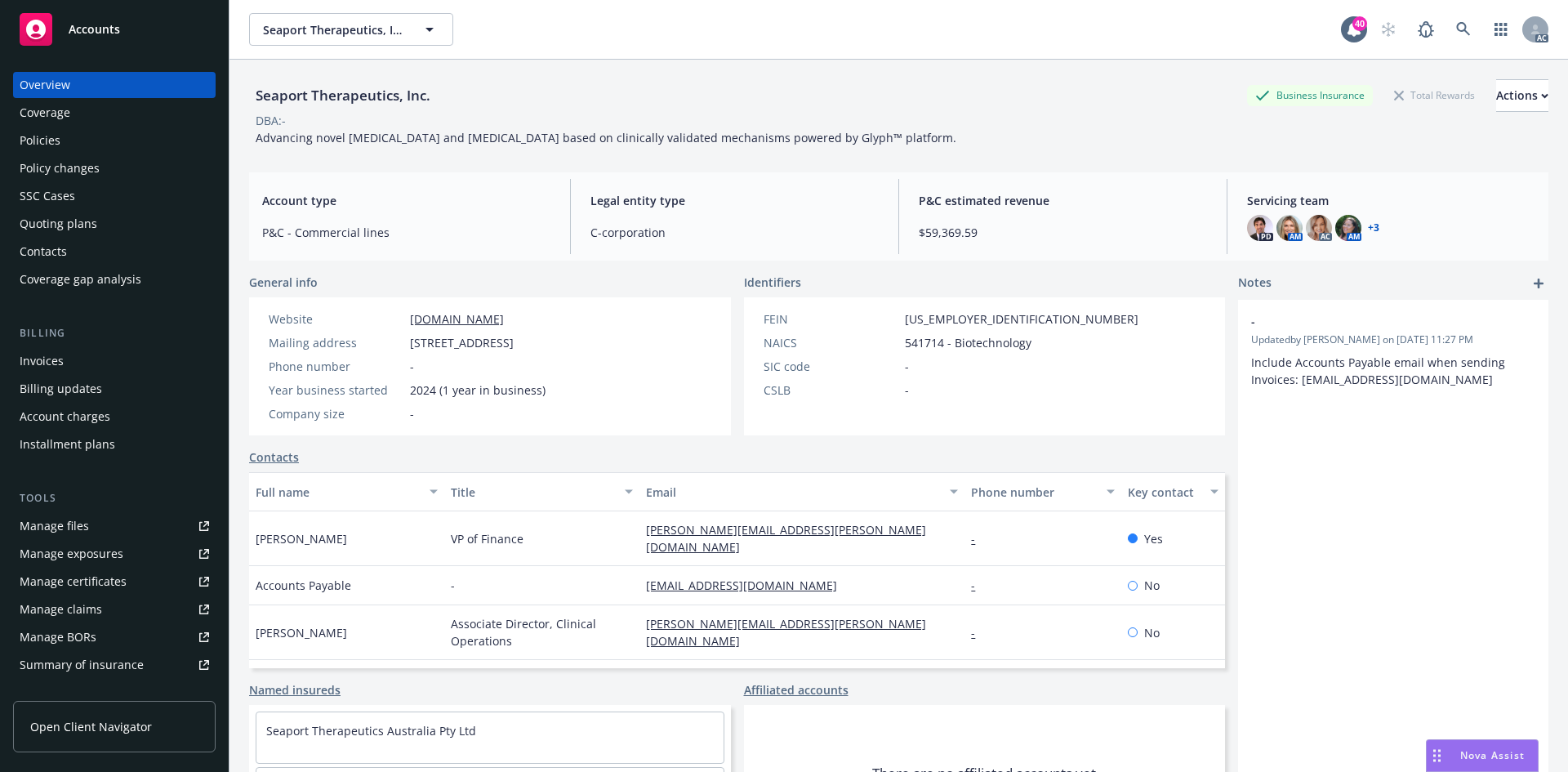
click at [47, 147] on div "Policies" at bounding box center [39, 141] width 40 height 26
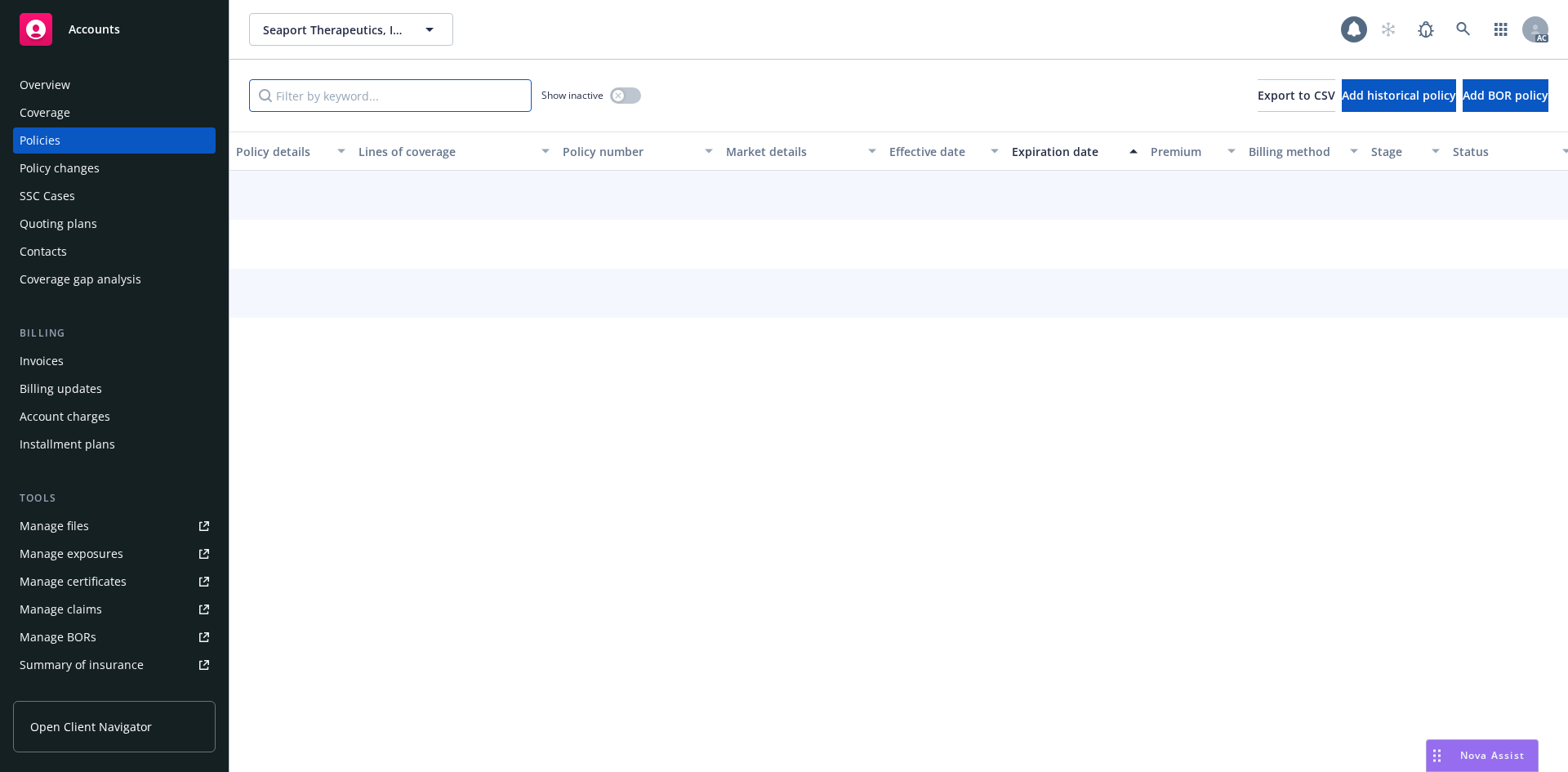
click at [374, 100] on input "Filter by keyword..." at bounding box center [390, 95] width 283 height 33
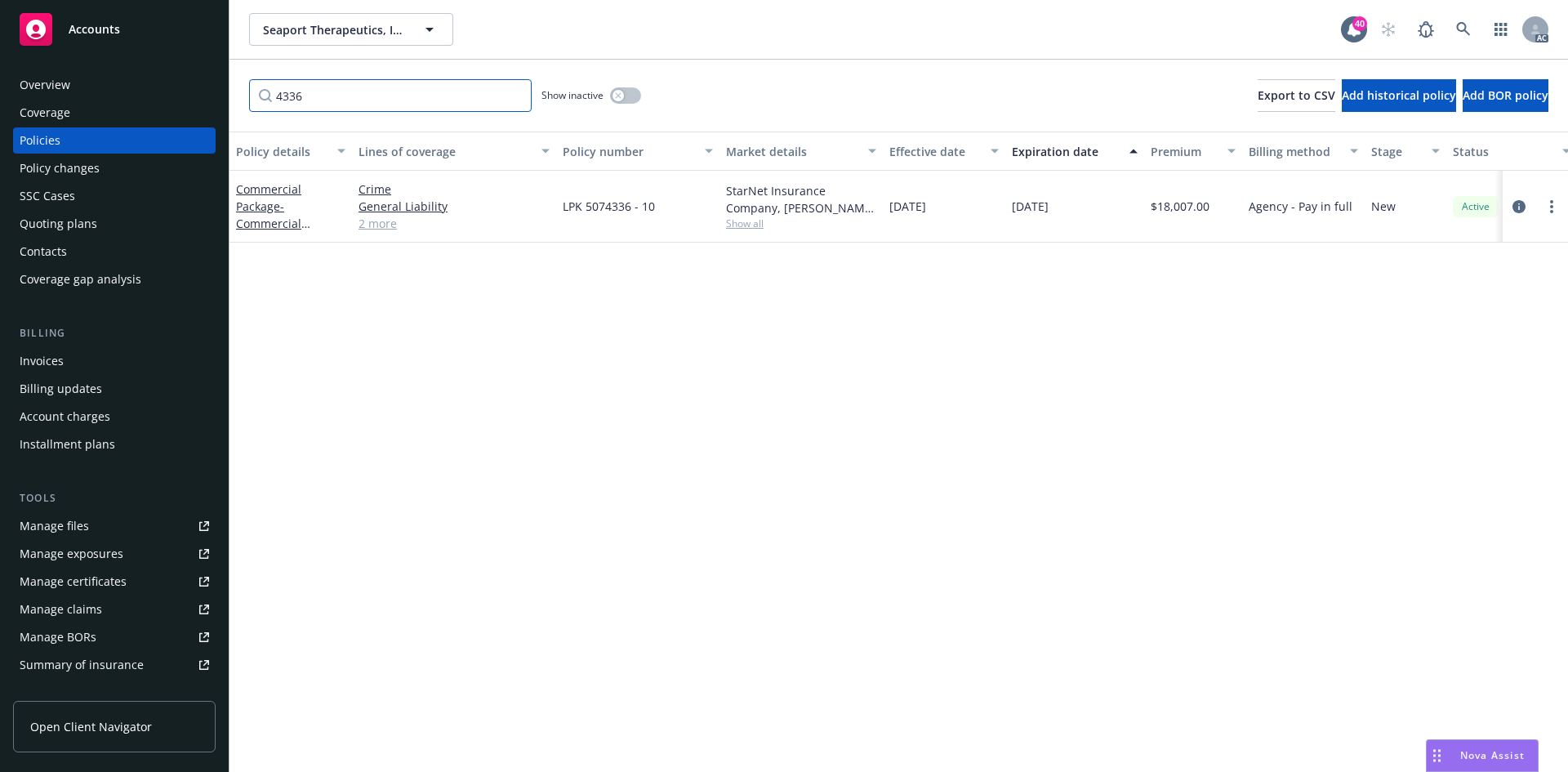
type input "4336"
click at [269, 197] on div "Commercial Package - Commercial Package - Incl $10M Umbrella" at bounding box center [290, 206] width 110 height 52
click at [267, 204] on link "Commercial Package - Commercial Package - Incl $10M Umbrella" at bounding box center [289, 224] width 108 height 85
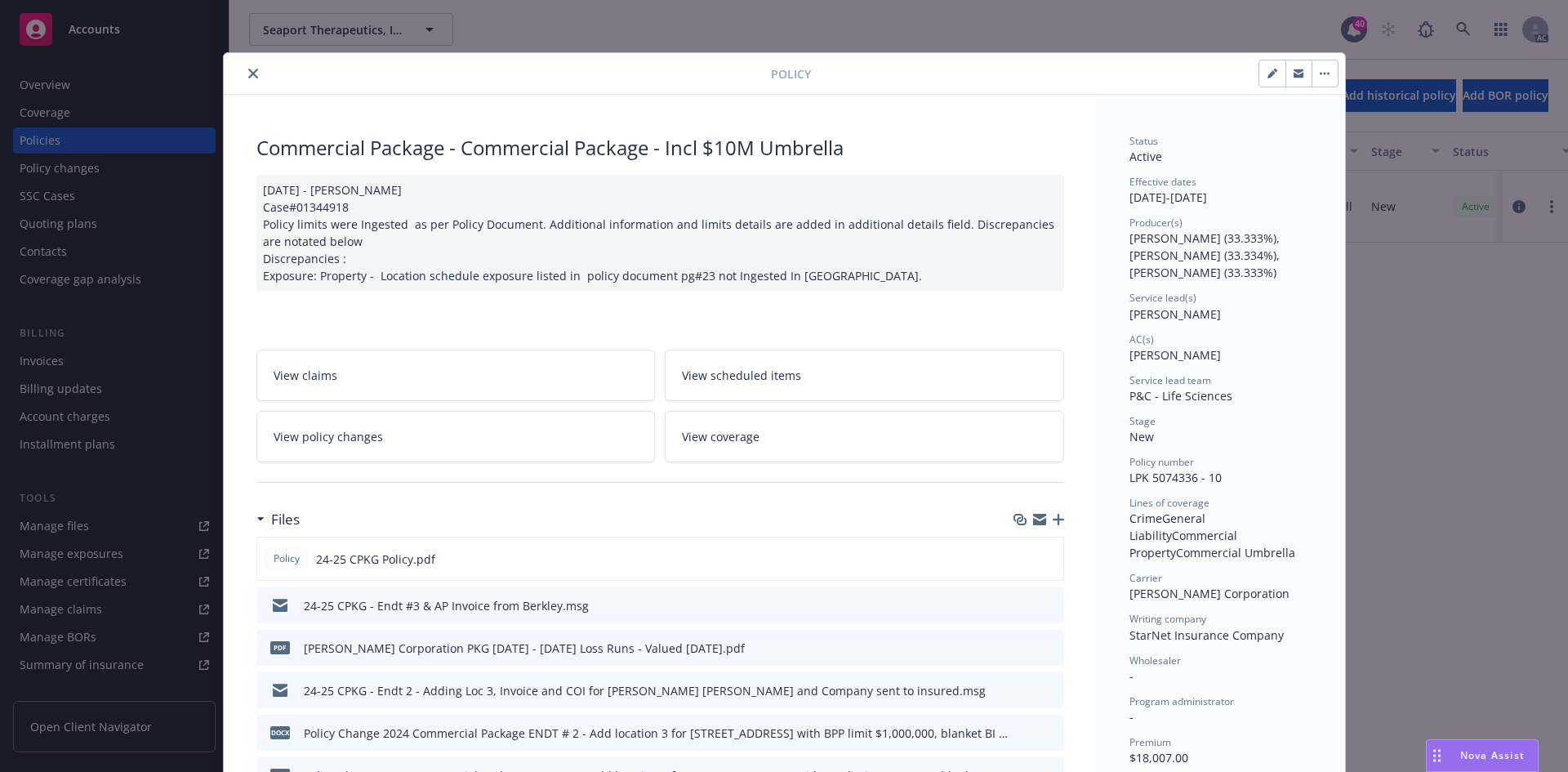
click at [248, 72] on icon "close" at bounding box center [253, 73] width 9 height 9
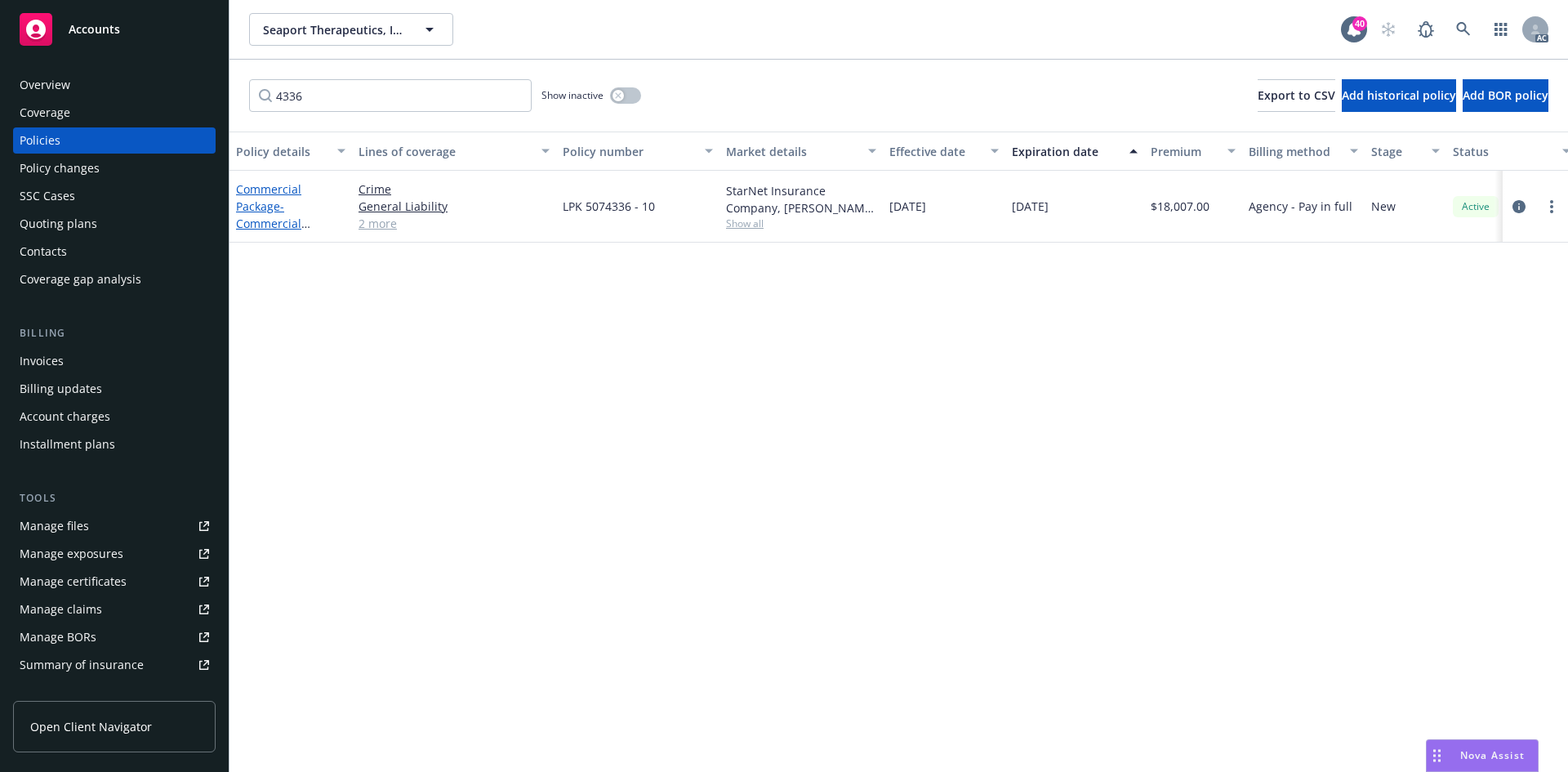
click at [271, 204] on link "Commercial Package - Commercial Package - Incl $10M Umbrella" at bounding box center [289, 224] width 108 height 85
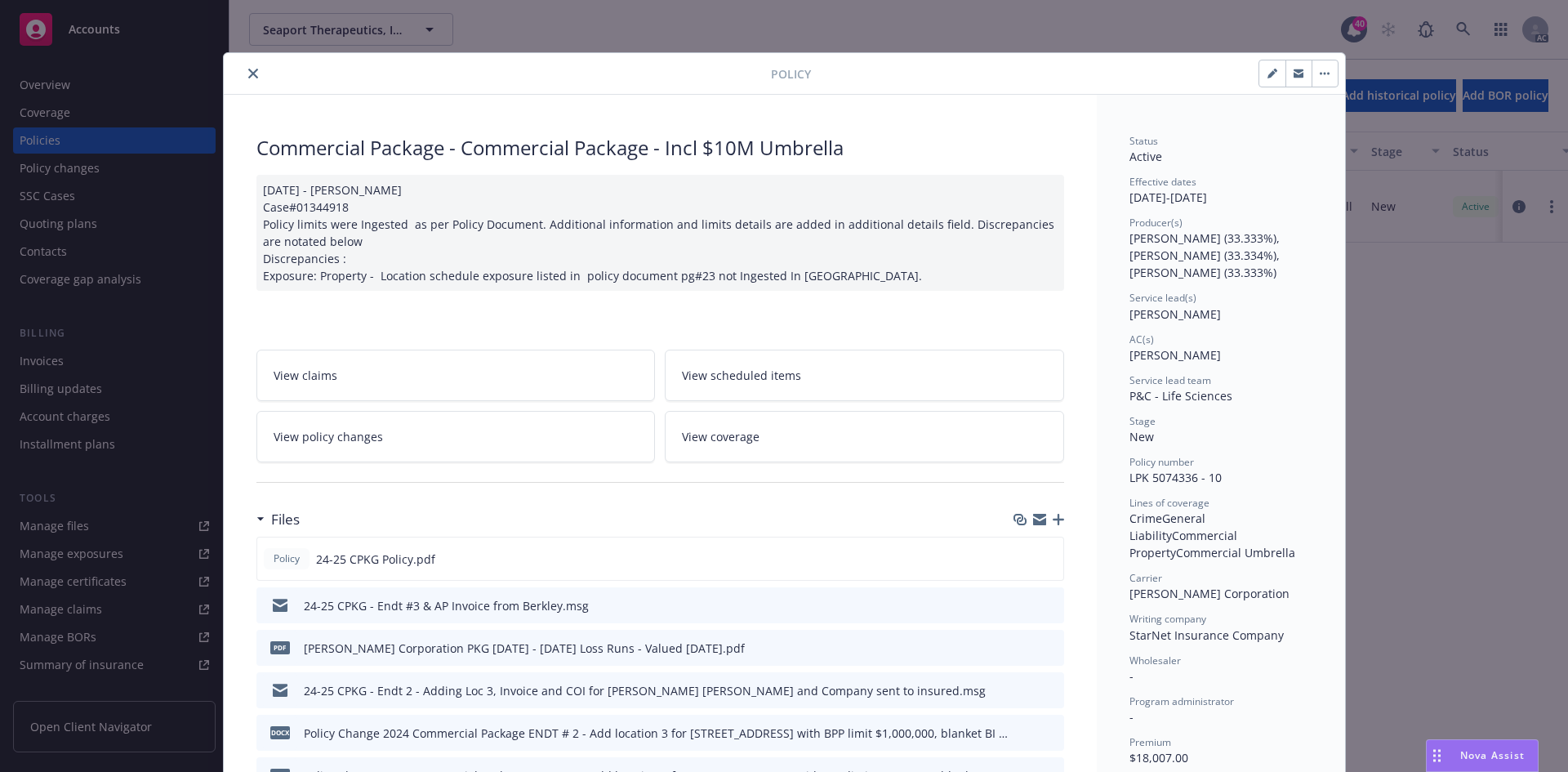
scroll to position [49, 0]
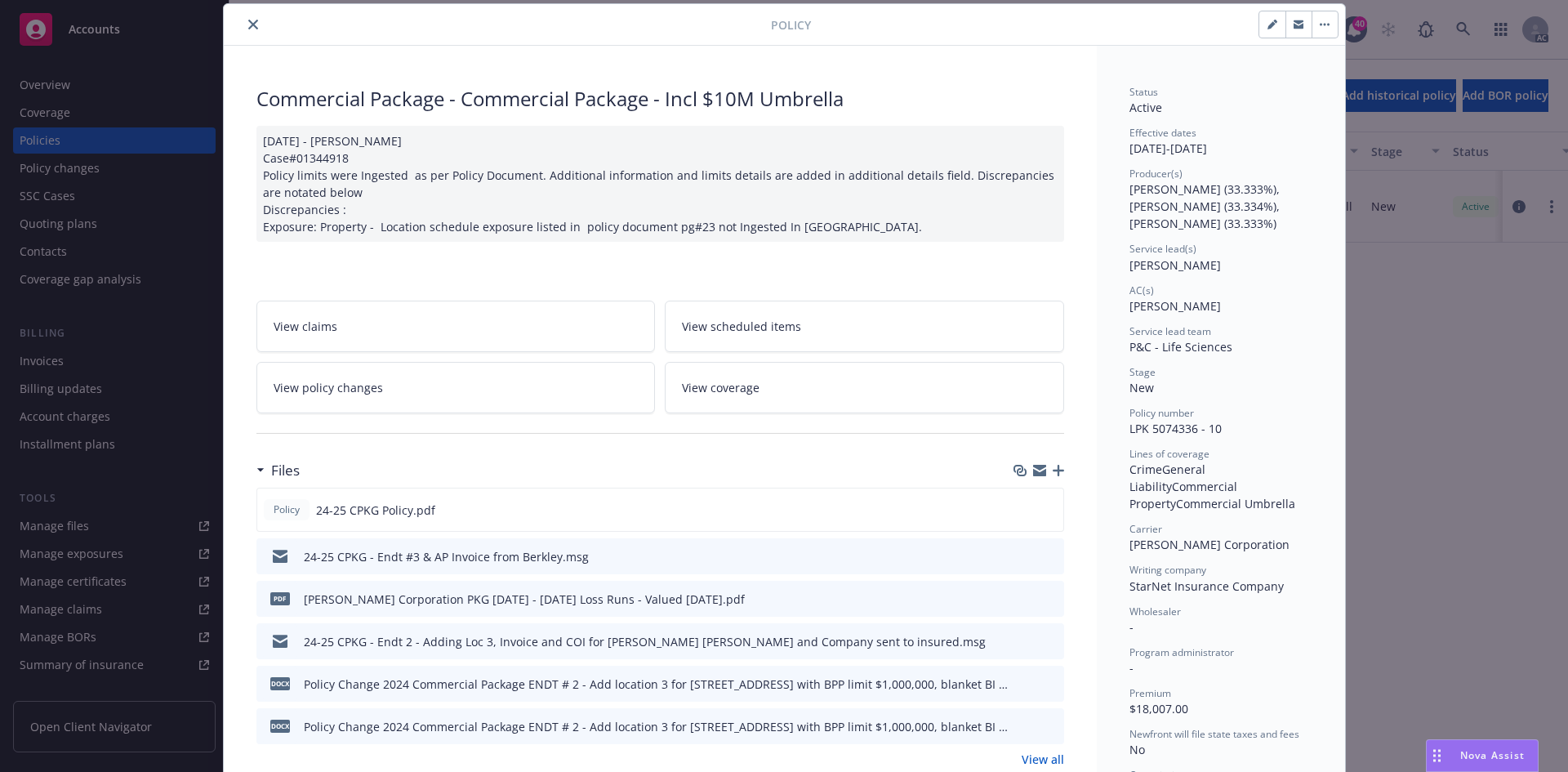
click at [1048, 556] on icon "preview file" at bounding box center [1049, 555] width 15 height 11
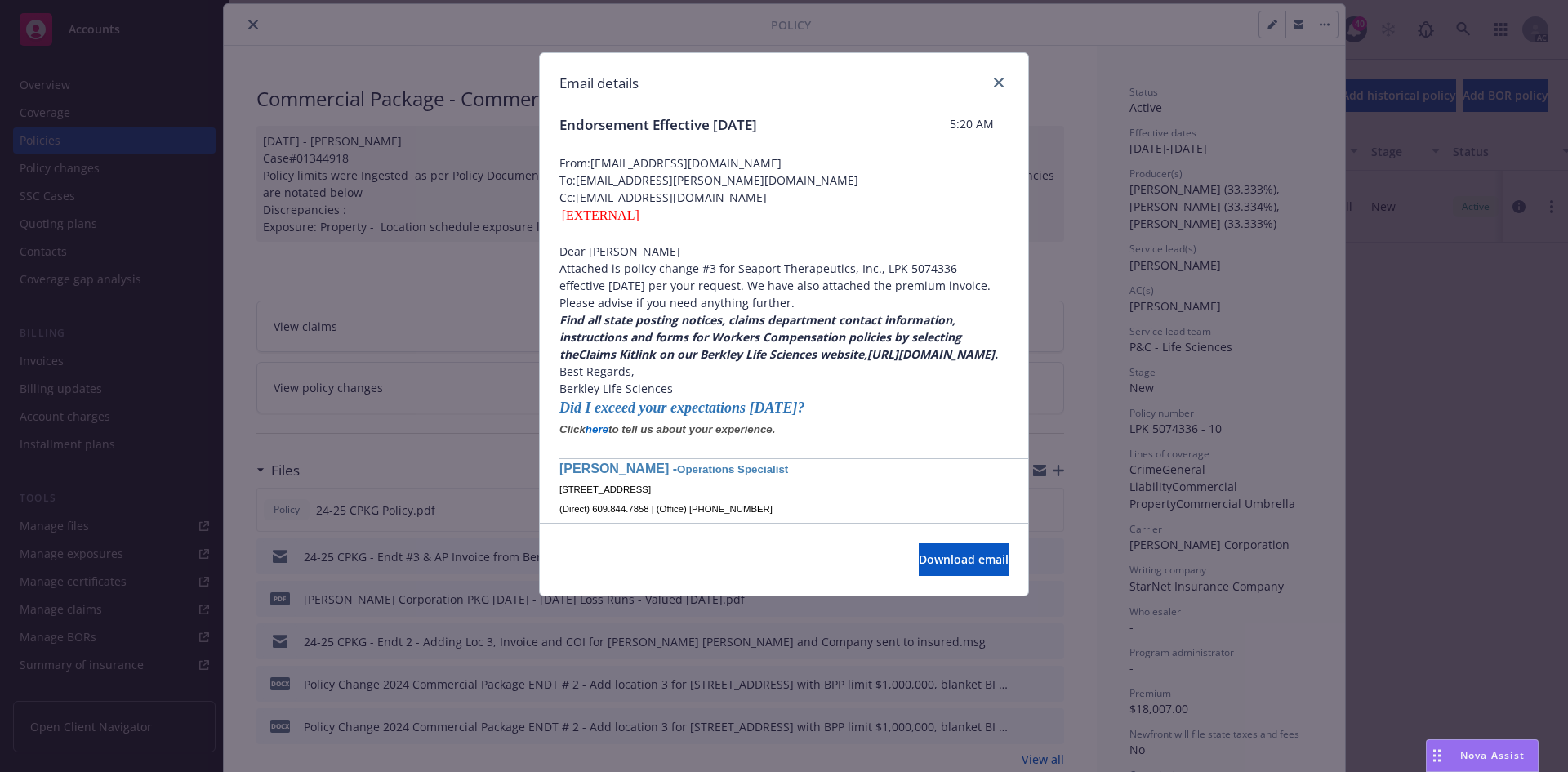
scroll to position [0, 0]
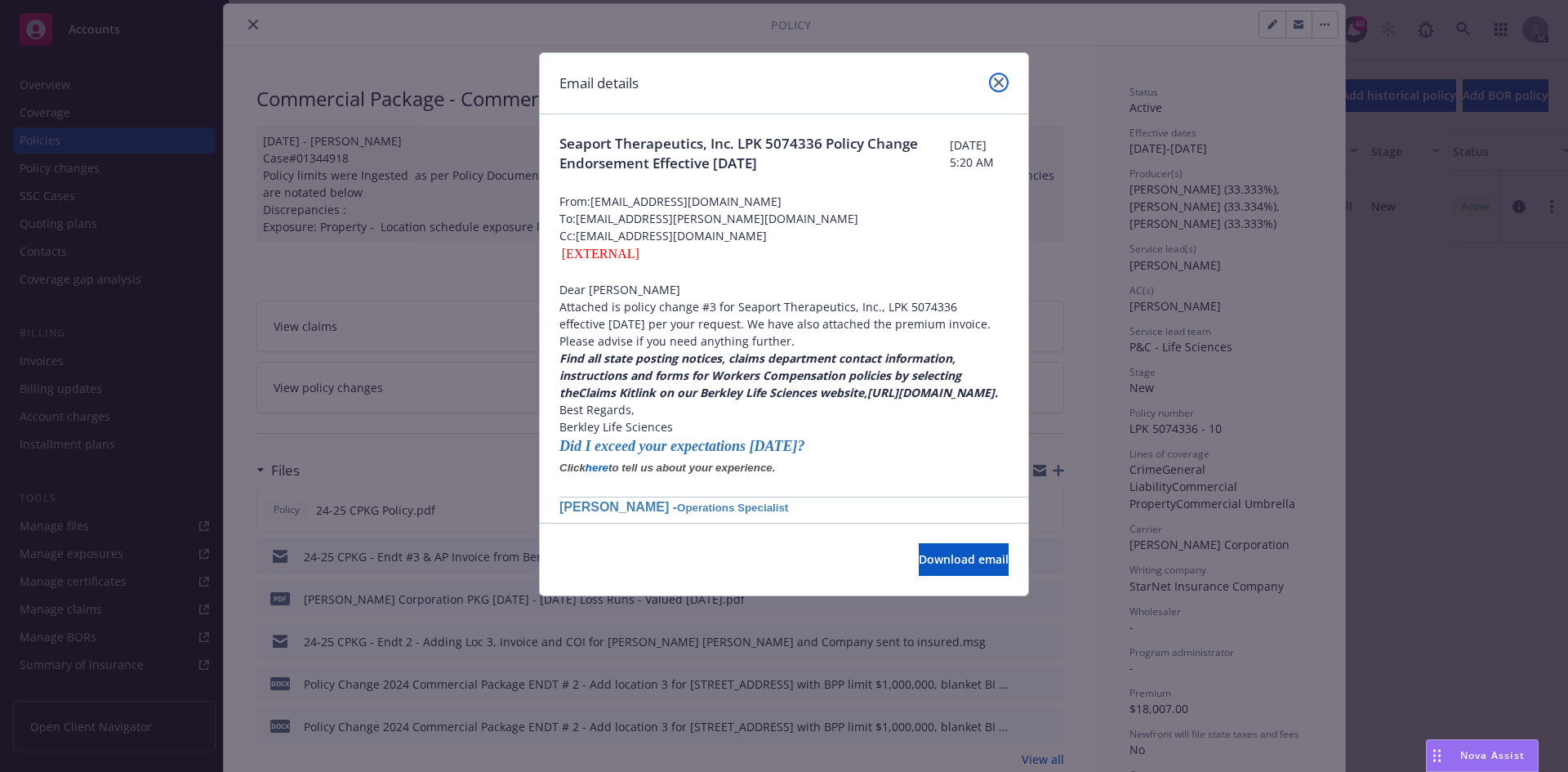
click at [1004, 80] on link "close" at bounding box center [999, 82] width 20 height 20
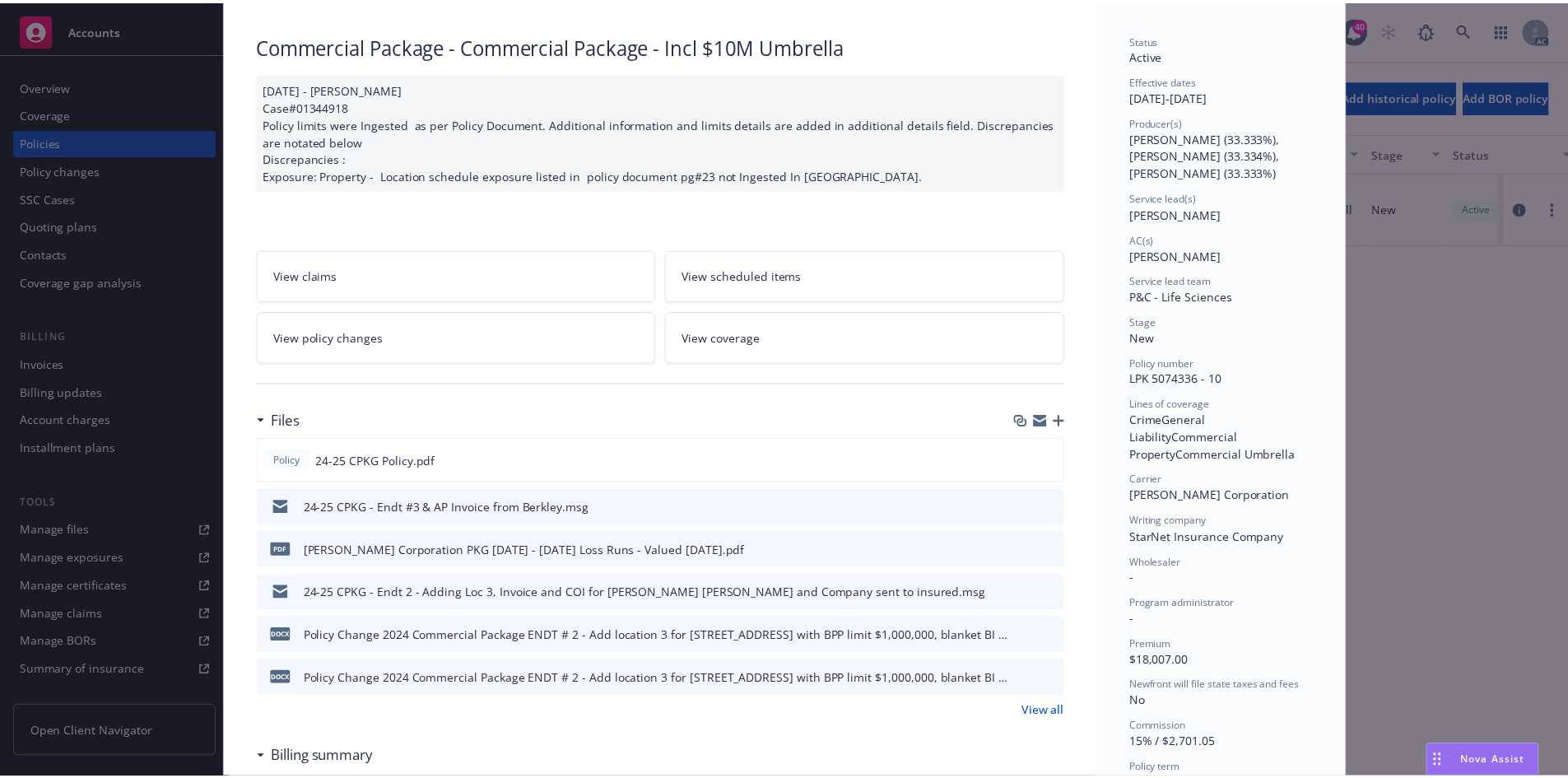
scroll to position [132, 0]
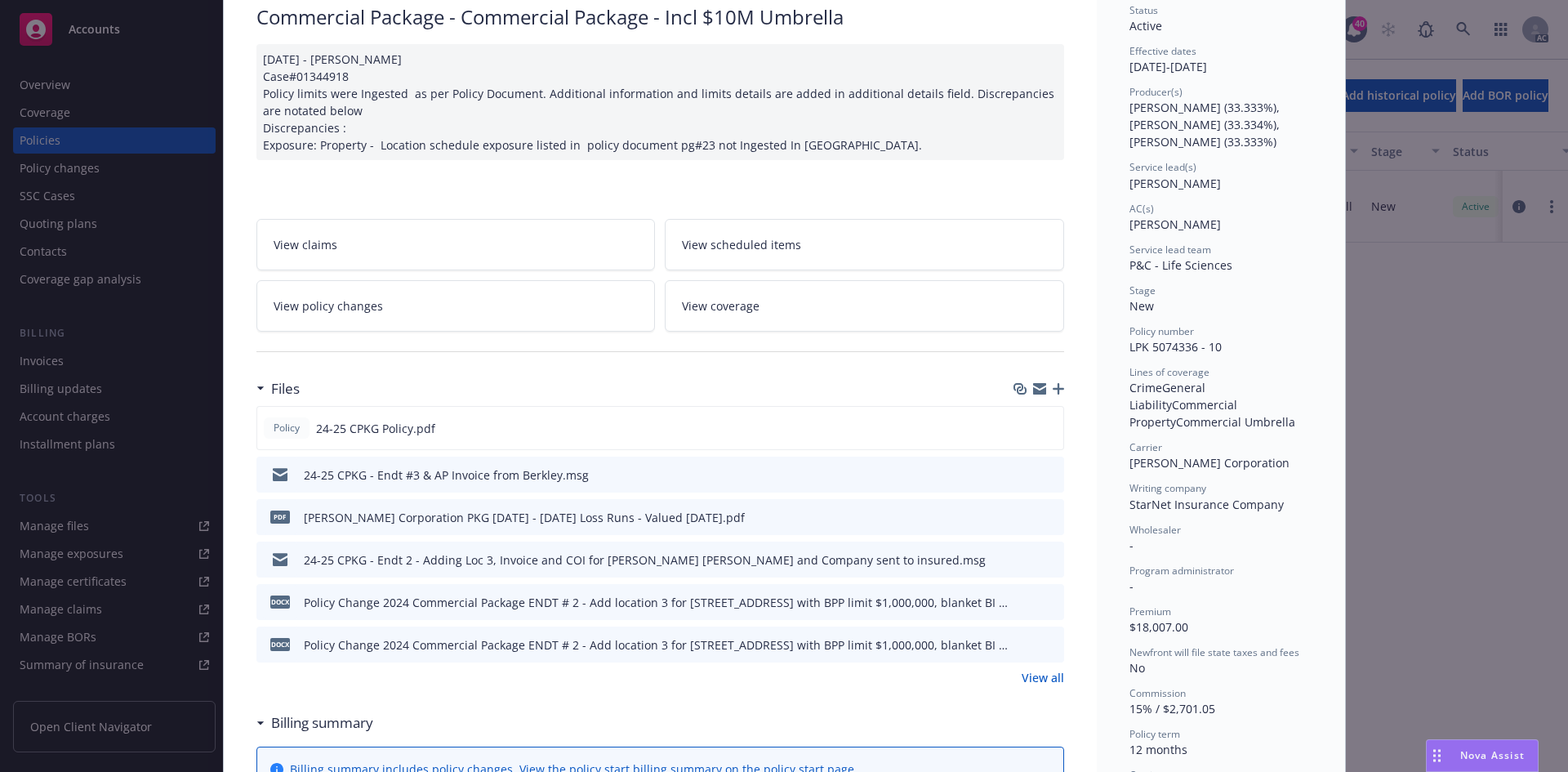
click at [1048, 517] on icon "preview file" at bounding box center [1049, 516] width 15 height 11
click at [1043, 431] on icon "preview file" at bounding box center [1048, 427] width 15 height 11
click at [509, 294] on link "View policy changes" at bounding box center [456, 305] width 399 height 52
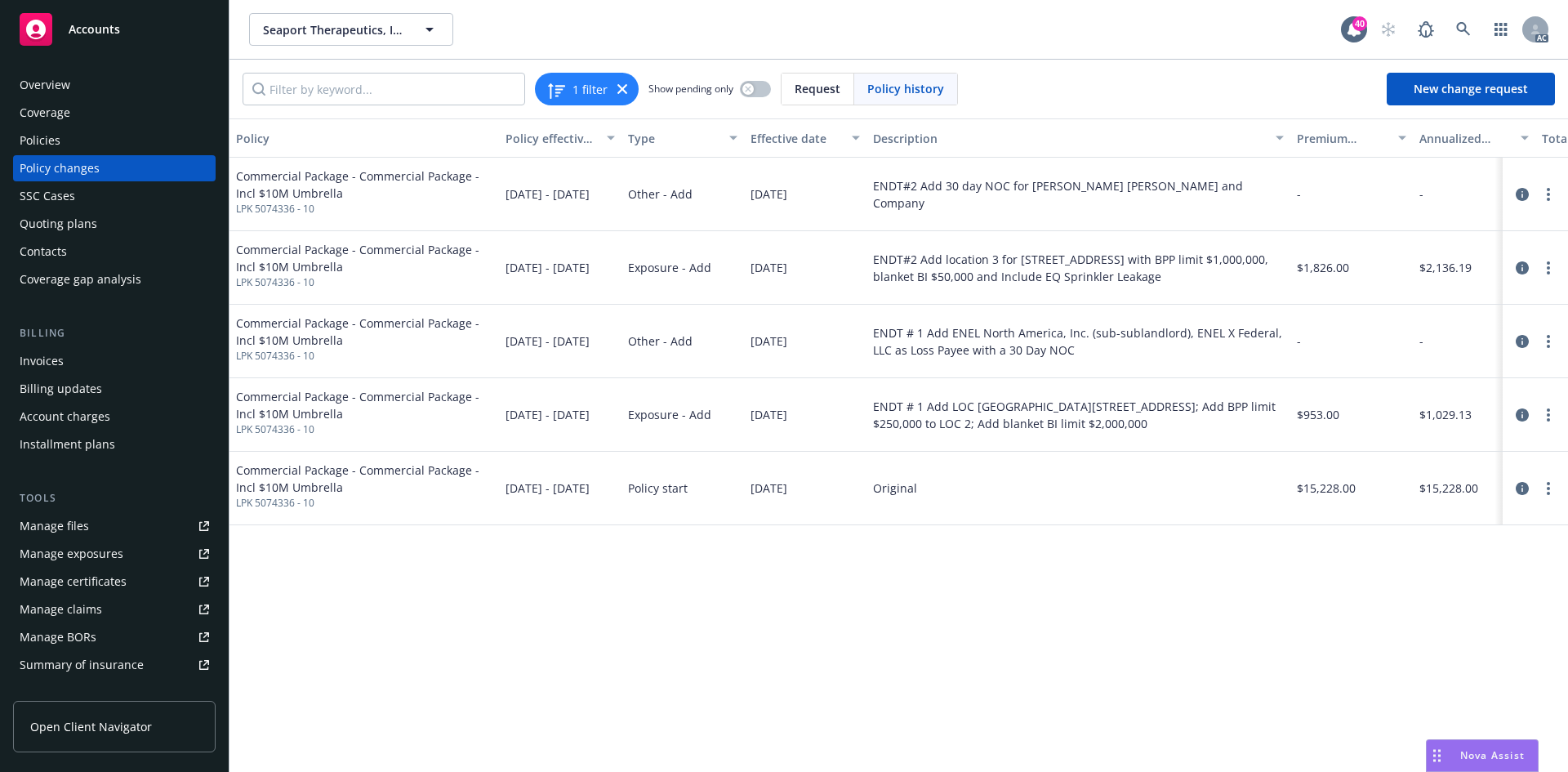
click at [72, 131] on div "Policies" at bounding box center [115, 141] width 190 height 26
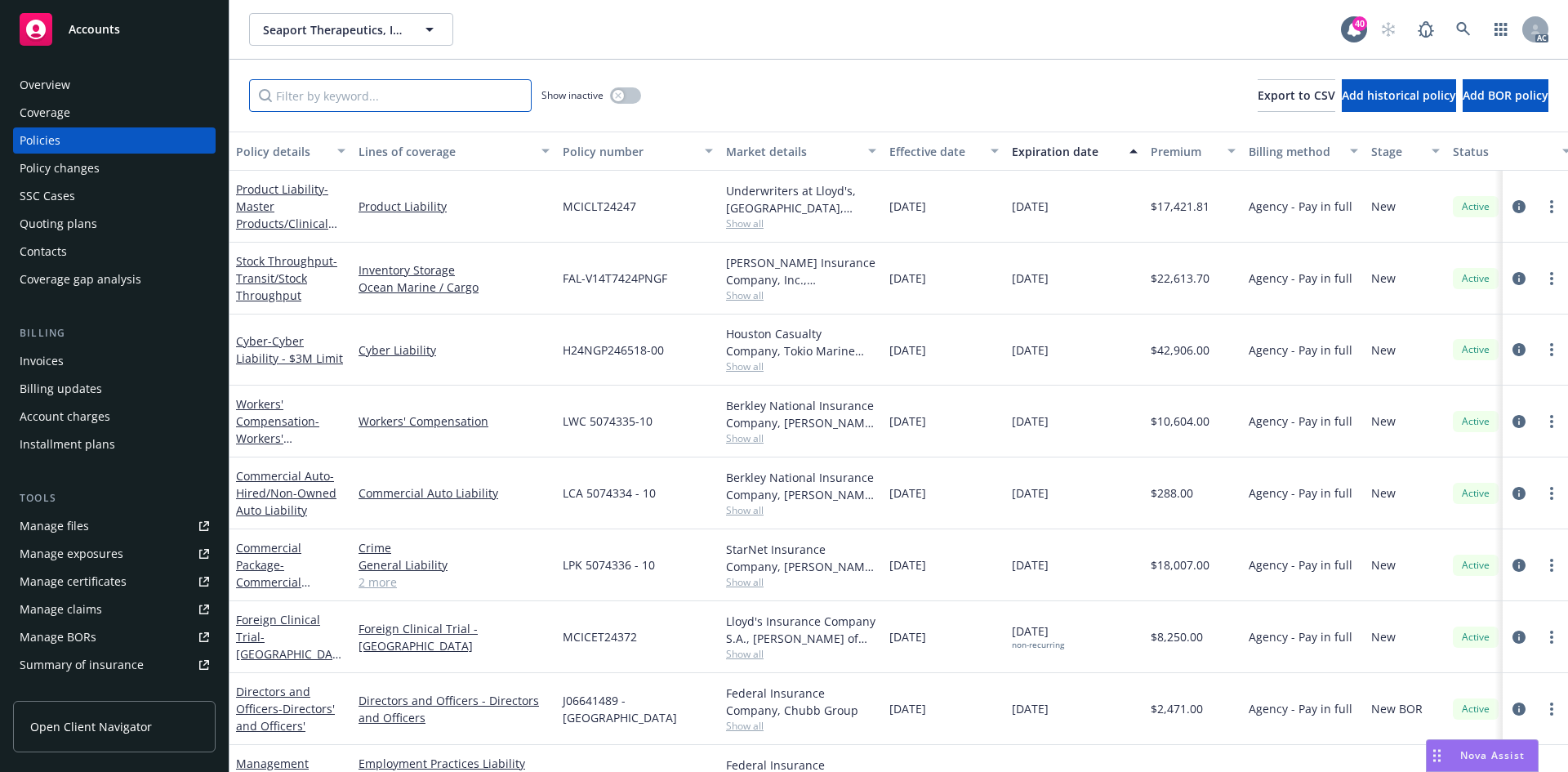
click at [397, 96] on input "Filter by keyword..." at bounding box center [390, 95] width 283 height 33
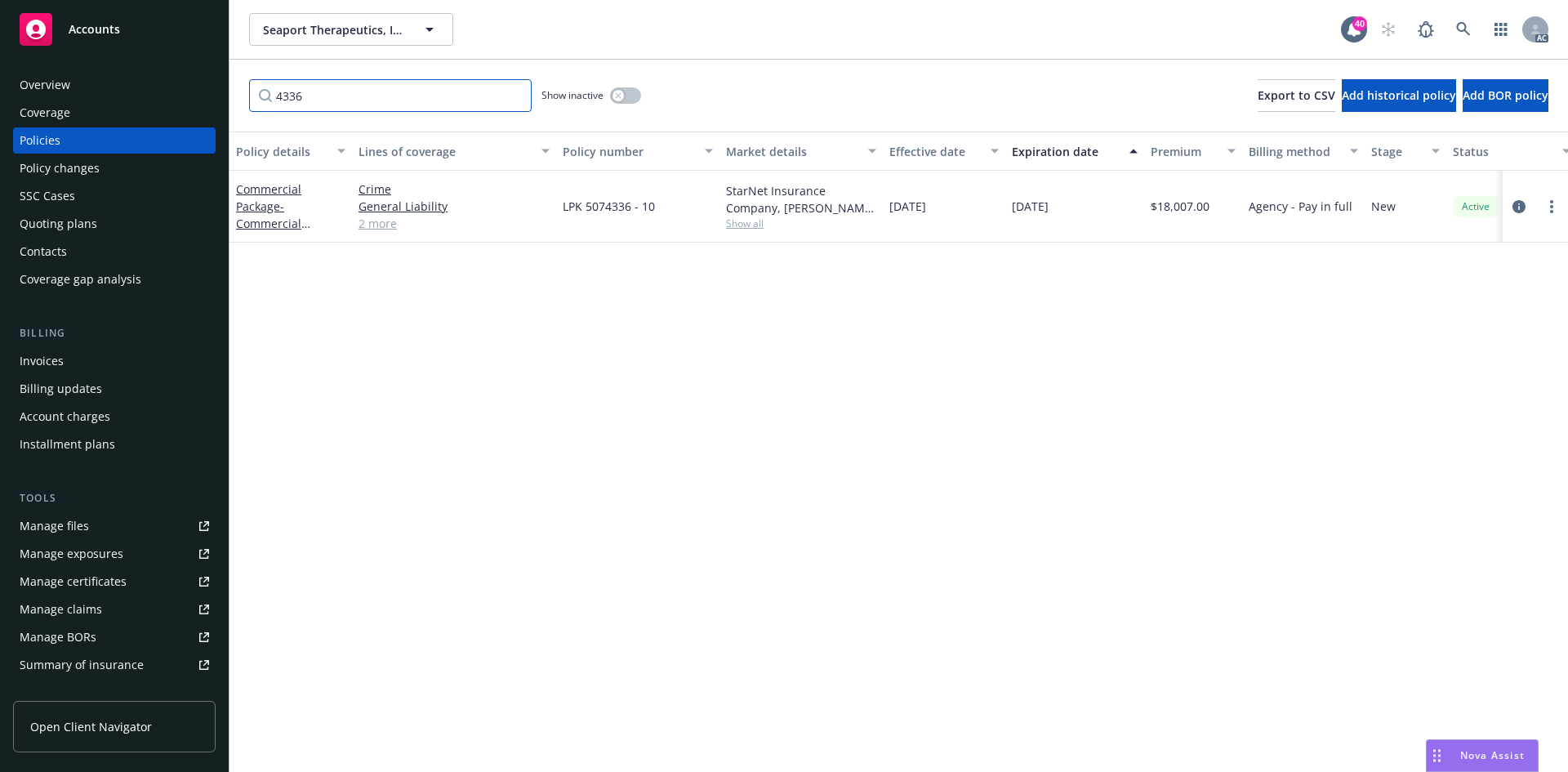
type input "4336"
click at [758, 226] on span "Show all" at bounding box center [801, 223] width 150 height 14
drag, startPoint x: 554, startPoint y: 315, endPoint x: 749, endPoint y: 316, distance: 195.0
click at [749, 316] on div "Writing company StarNet Insurance Company Carrier W.R. Berkley Corporation Prog…" at bounding box center [712, 329] width 327 height 183
copy span "W.R. Berkley Corporation"
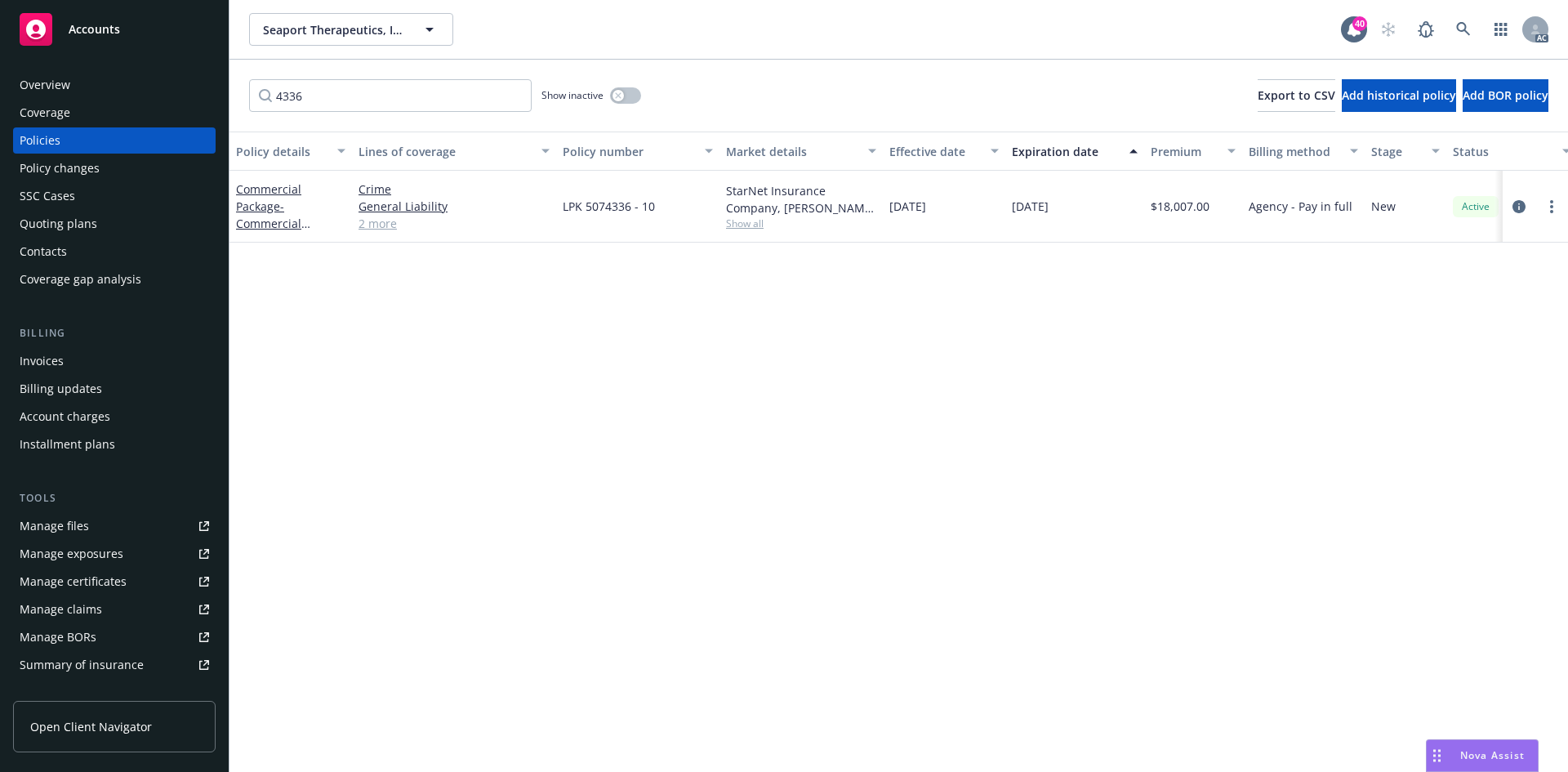
click at [58, 172] on div "Policy changes" at bounding box center [59, 168] width 80 height 26
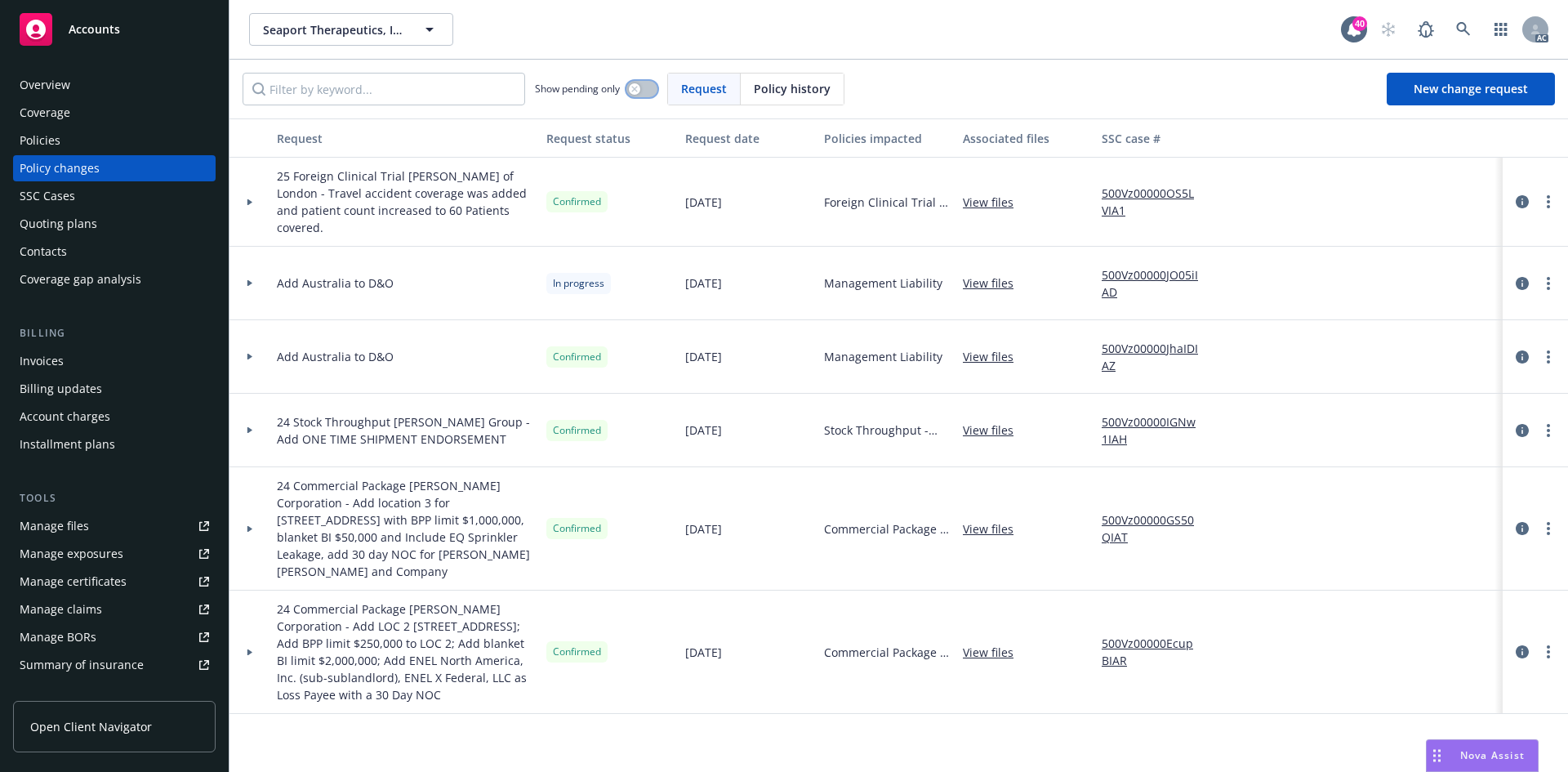
click at [641, 88] on div "button" at bounding box center [635, 89] width 11 height 11
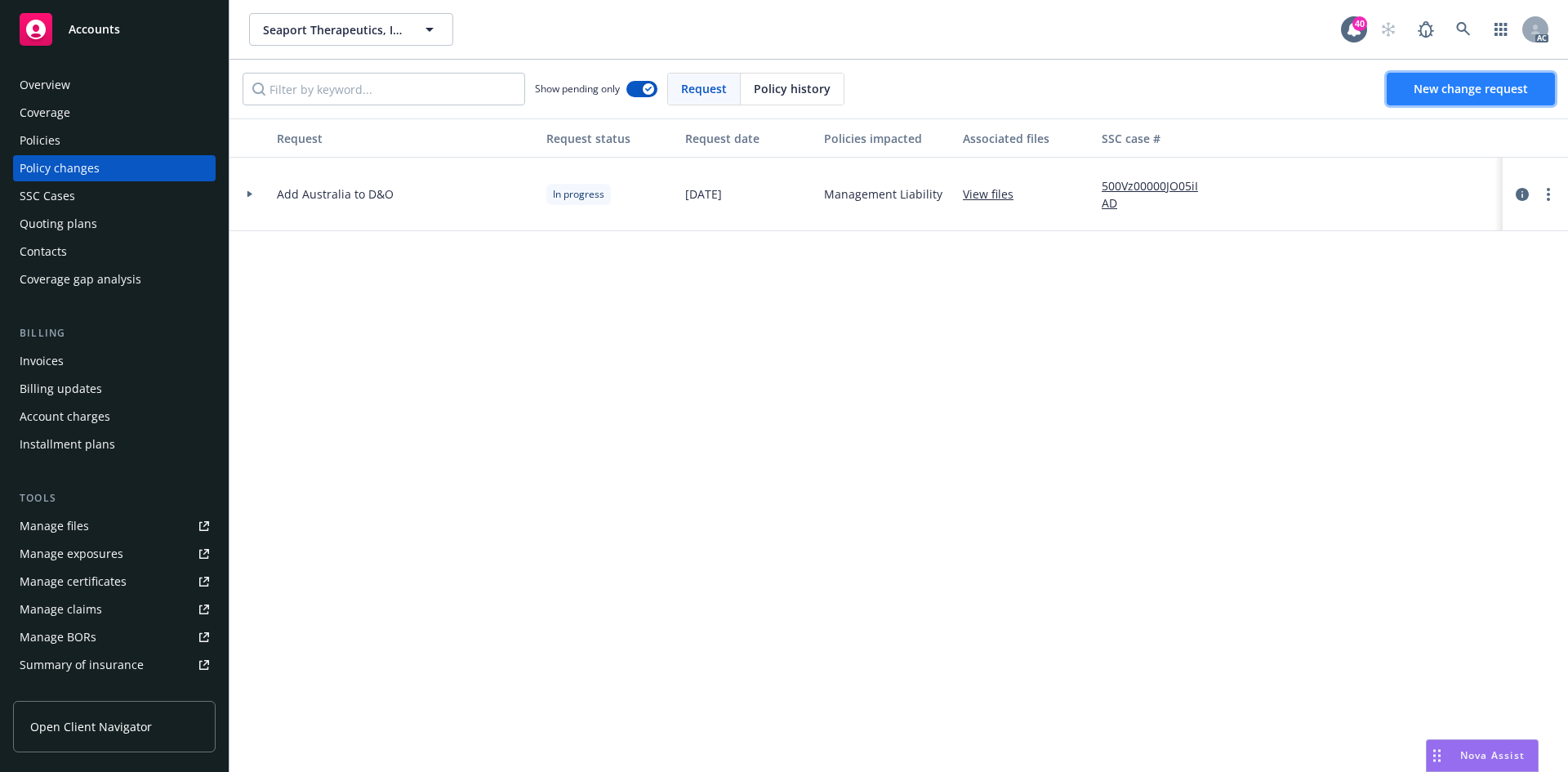
click at [1432, 92] on span "New change request" at bounding box center [1471, 88] width 115 height 16
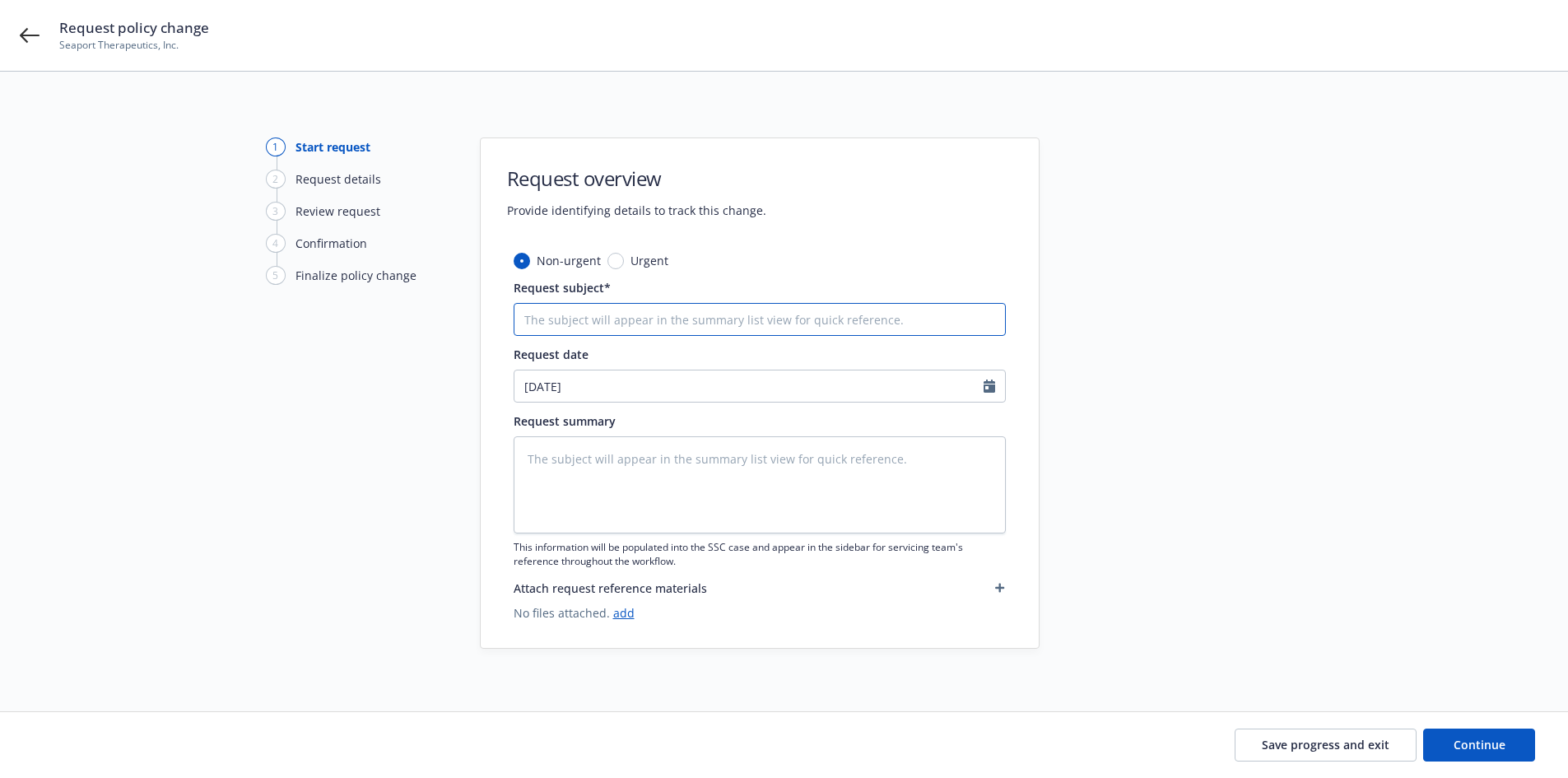
click at [819, 327] on input "Request subject*" at bounding box center [760, 319] width 492 height 33
type textarea "x"
type input "2"
type textarea "x"
type input "24"
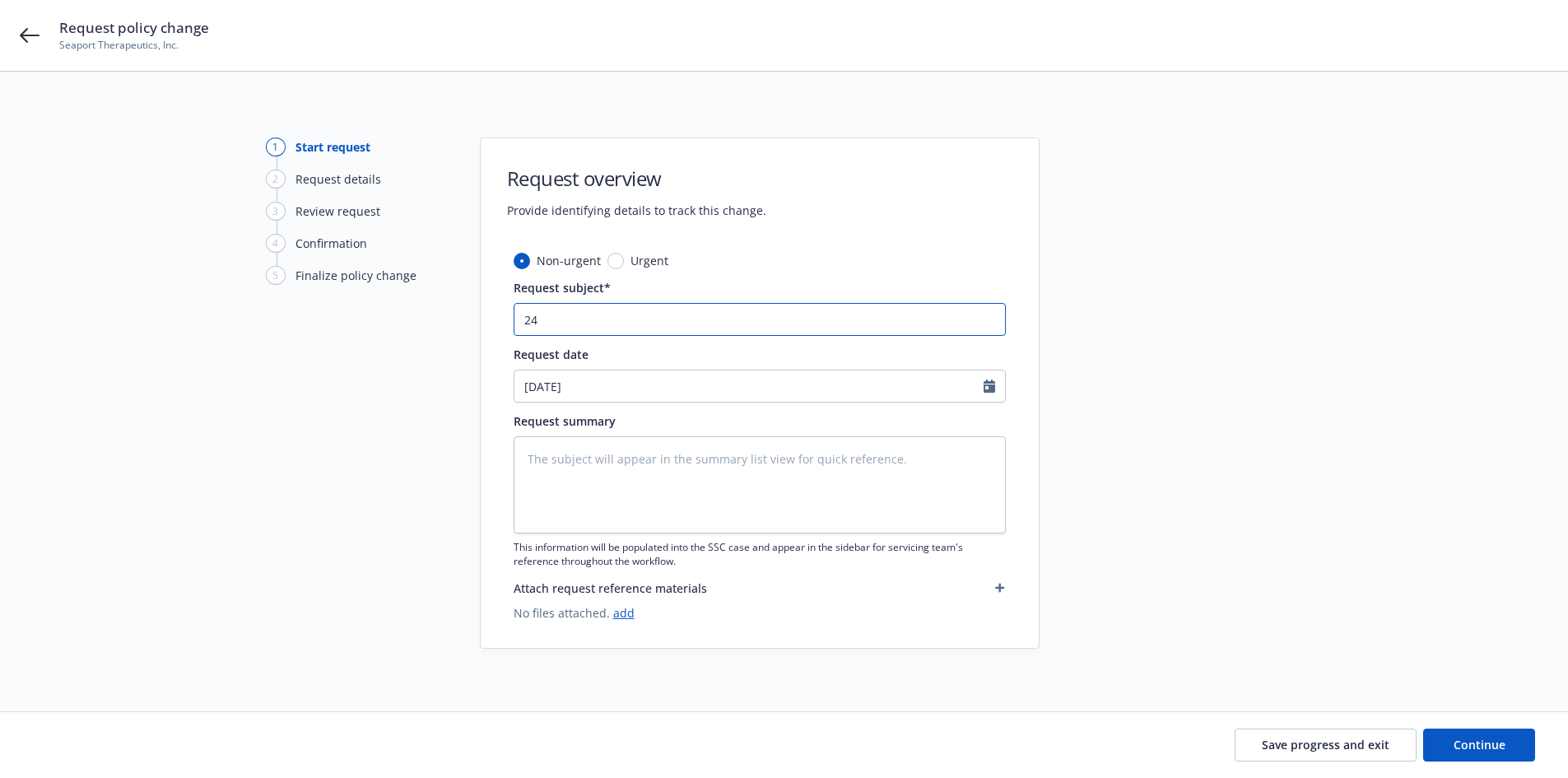
type textarea "x"
type input "24"
type textarea "x"
type input "24 P"
type textarea "x"
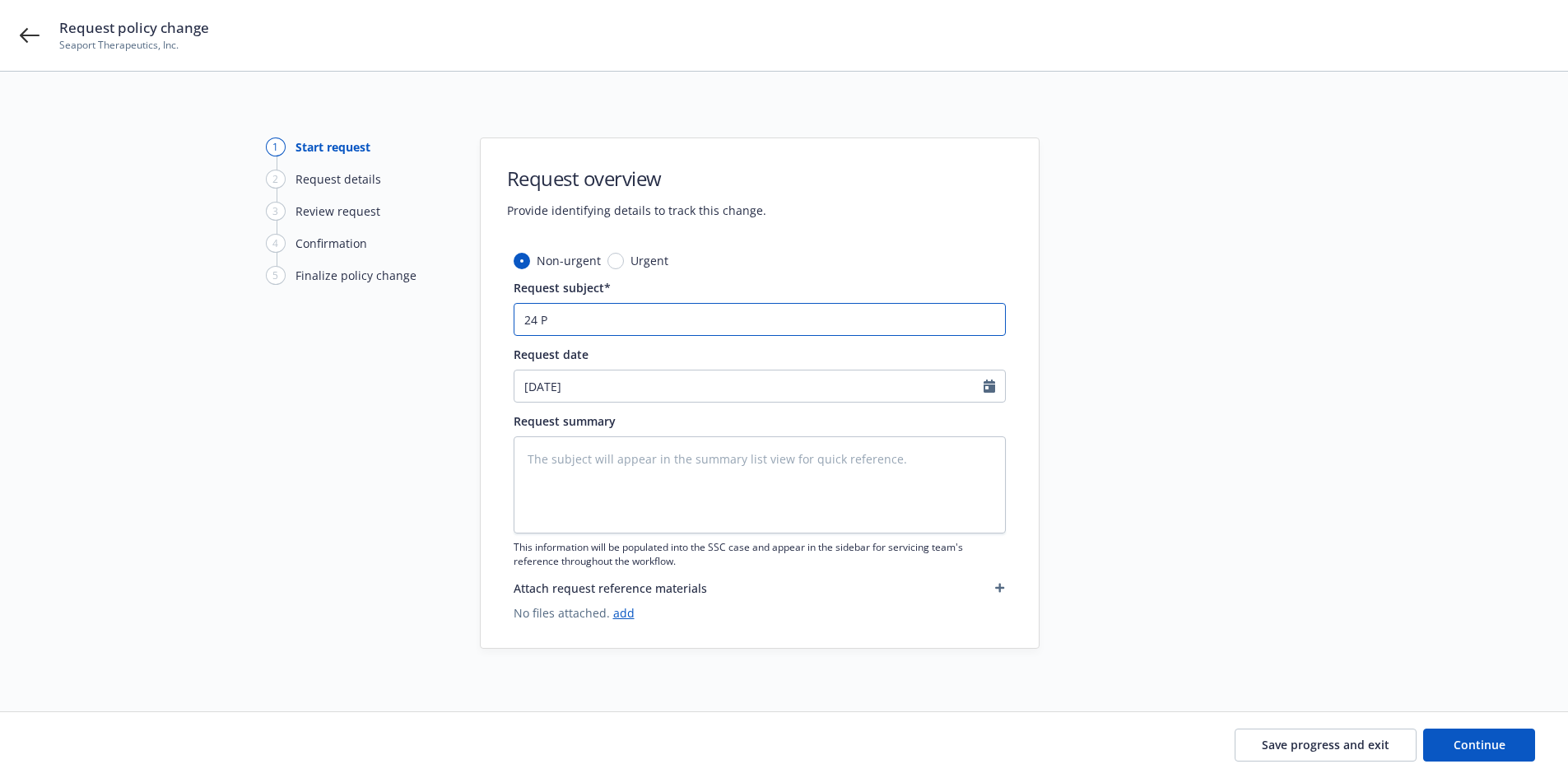
type input "24 PK"
type textarea "x"
type input "24 PKG"
type textarea "x"
type input "24 PKG"
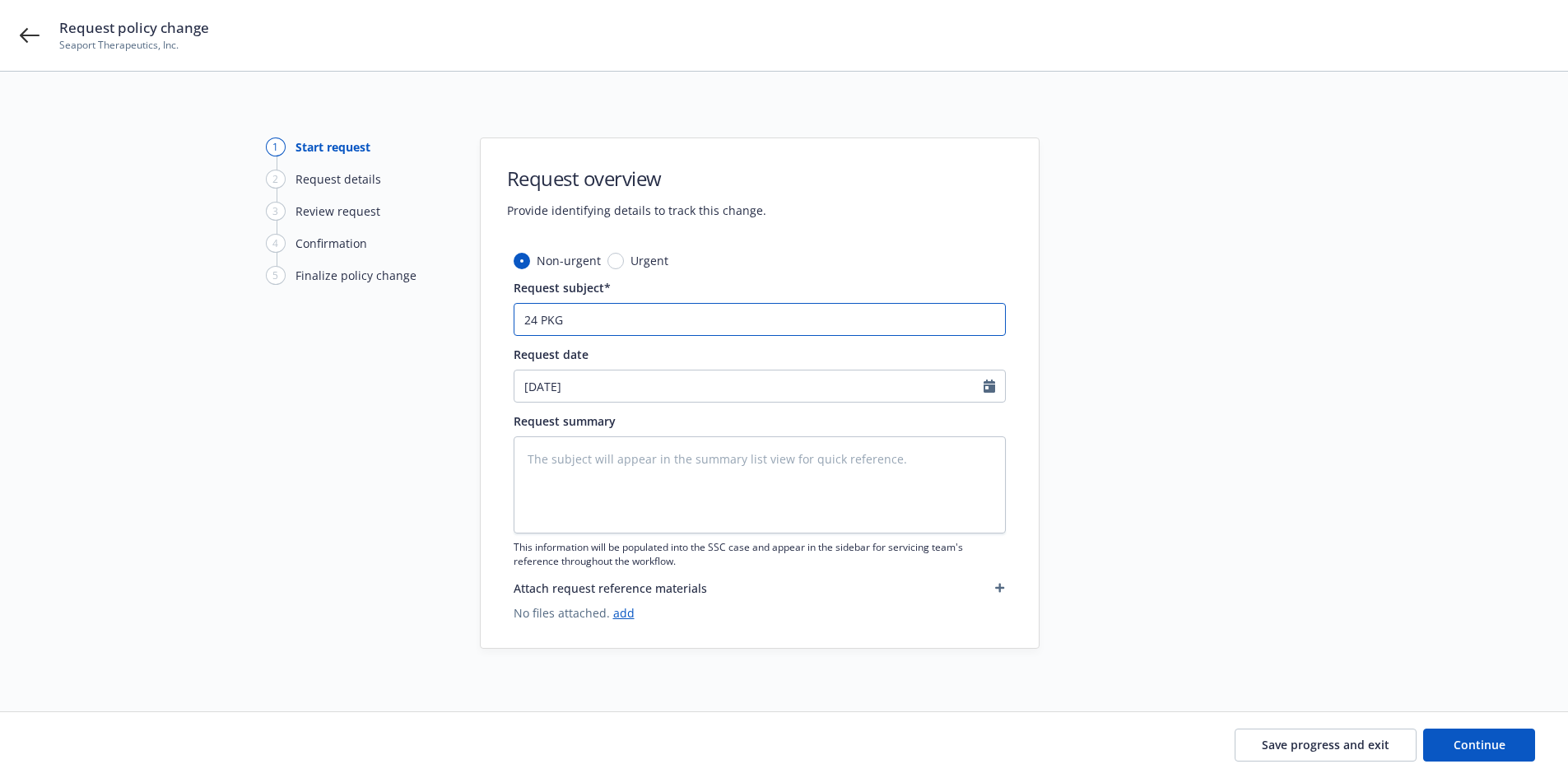
paste input "W.R. Berkley Corporation"
type textarea "x"
type input "24 PKG W.R. Berkley Corporation"
type textarea "x"
type input "24 PKG W.R. Berkley Corporation"
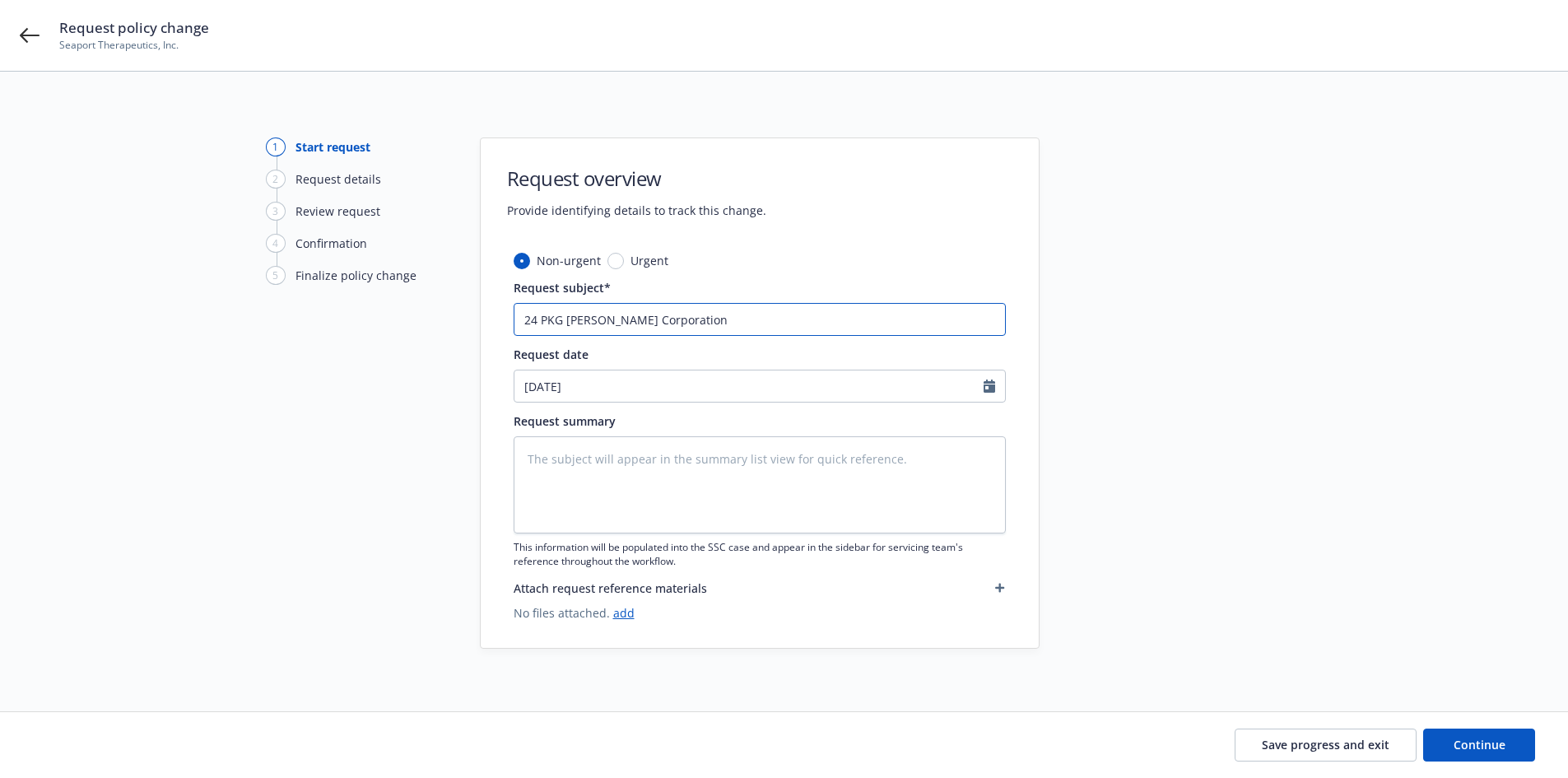
type textarea "x"
type input "24 PKG W.R. Berkley Corporation -"
type textarea "x"
type input "24 PKG W.R. Berkley Corporation -"
type textarea "x"
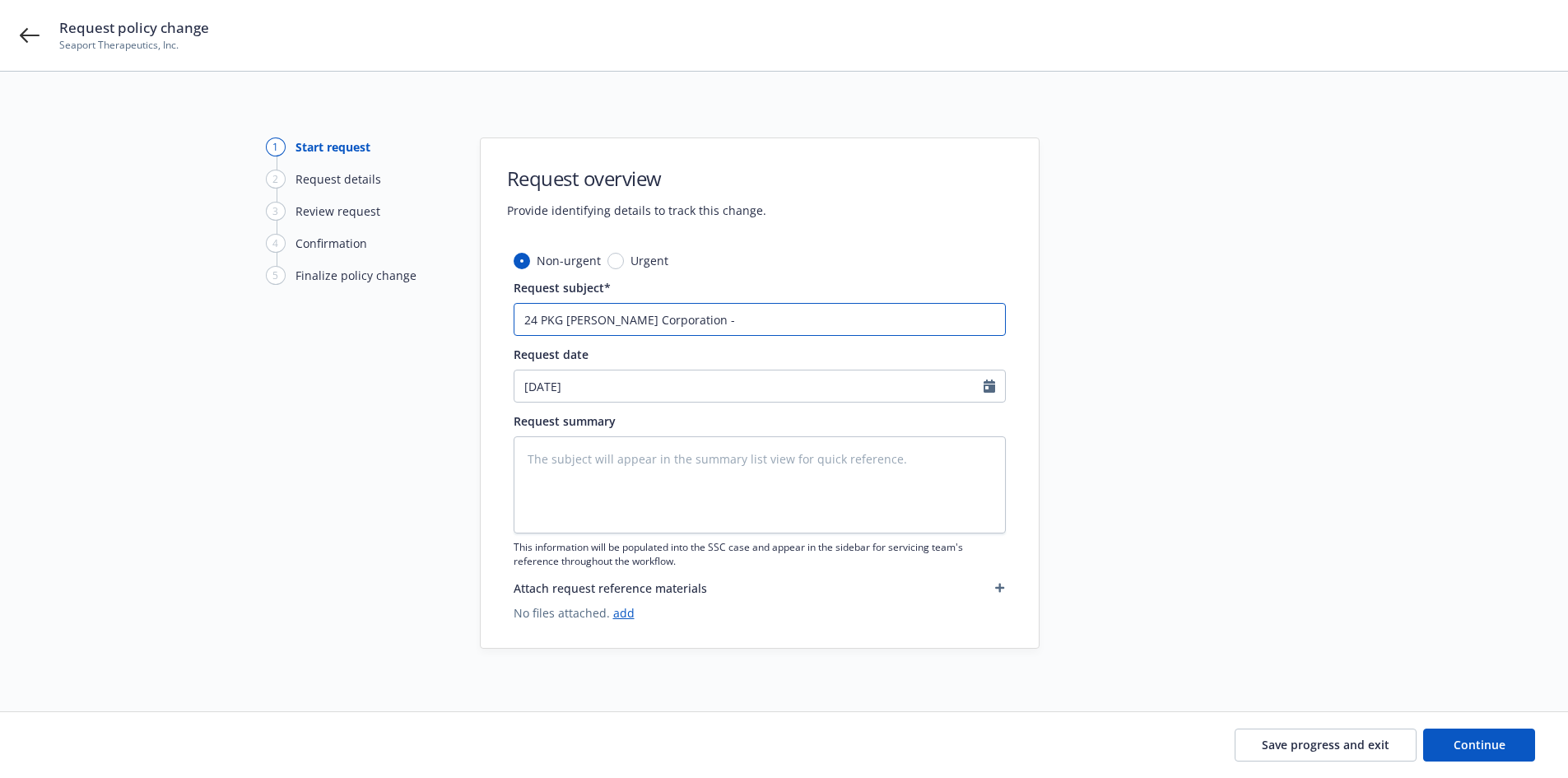
type input "24 PKG W.R. Berkley Corporation - A"
type textarea "x"
type input "24 PKG W.R. Berkley Corporation - Ad"
type textarea "x"
type input "24 PKG W.R. Berkley Corporation - Add"
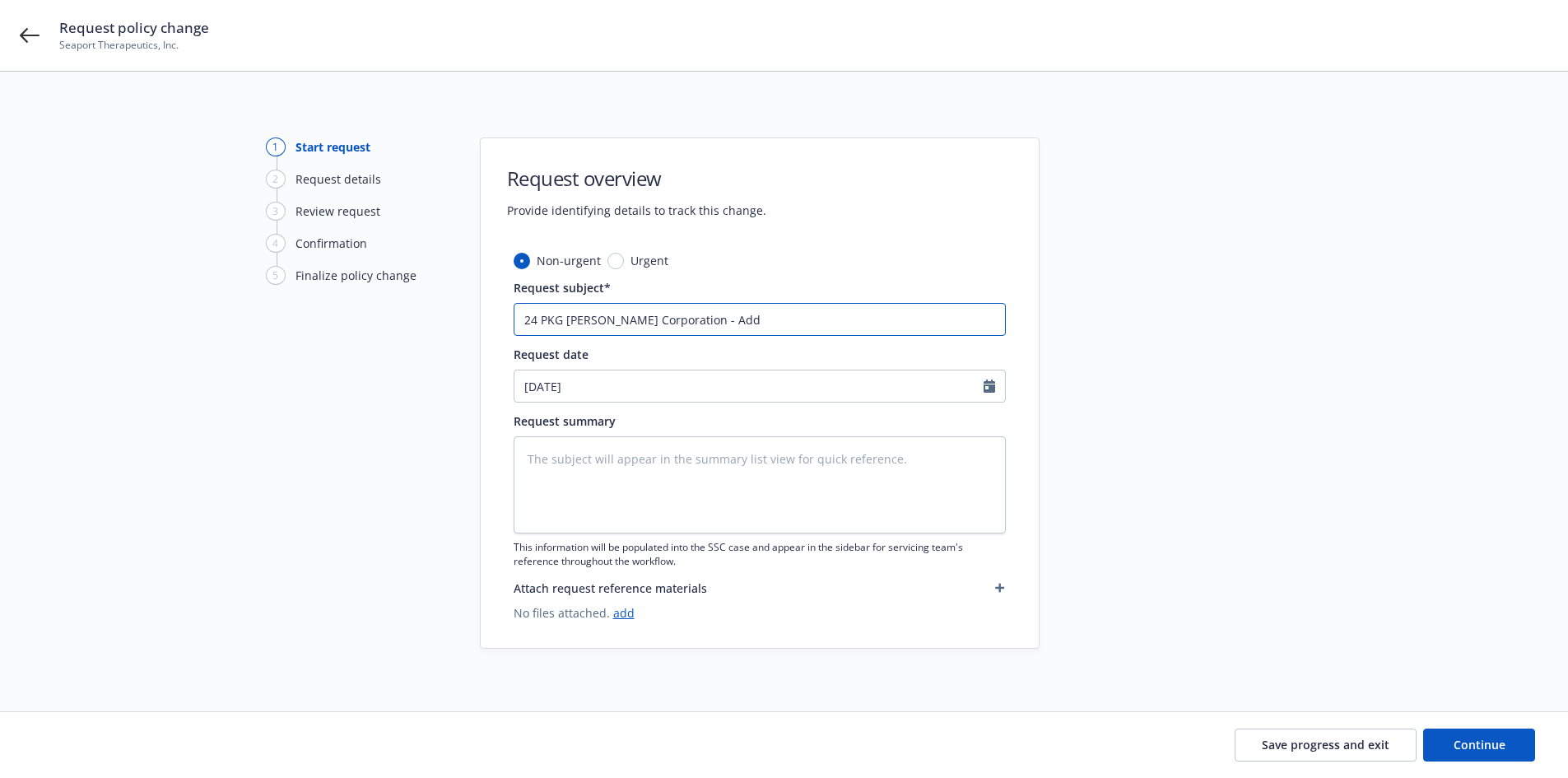
type textarea "x"
type input "24 PKG W.R. Berkley Corporation - Add"
paste input "W.R. Berkley Corporation"
type textarea "x"
type input "24 PKG W.R. Berkley Corporation - Add W.R. Berkley Corporation"
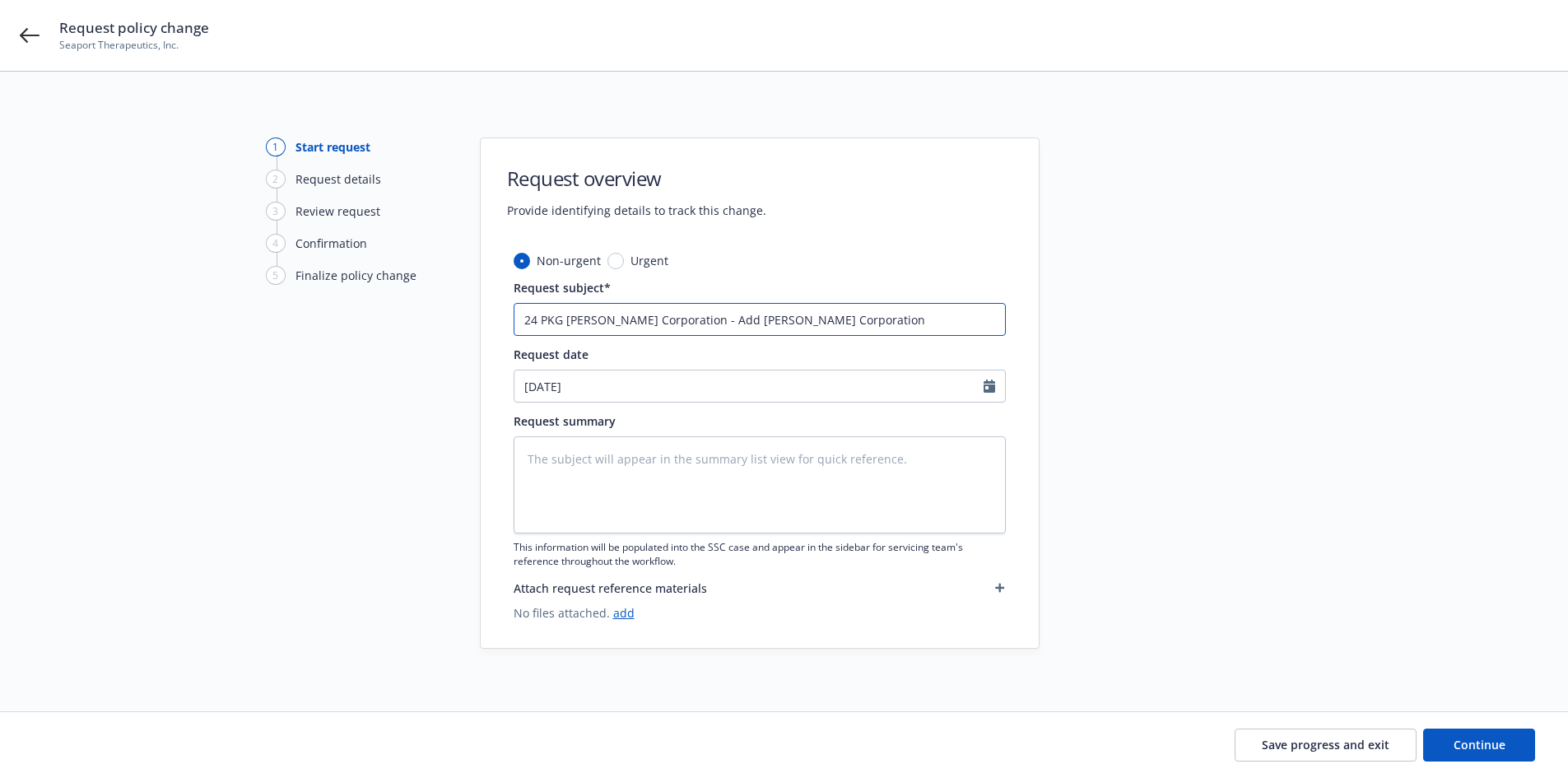
drag, startPoint x: 881, startPoint y: 321, endPoint x: 736, endPoint y: 325, distance: 145.1
click at [736, 325] on input "24 PKG W.R. Berkley Corporation - Add W.R. Berkley Corporation" at bounding box center [760, 319] width 492 height 33
type textarea "x"
type input "24 PKG W.R. Berkley Corporation - Add"
click at [815, 312] on input "24 PKG W.R. Berkley Corporation - Add" at bounding box center [760, 319] width 492 height 33
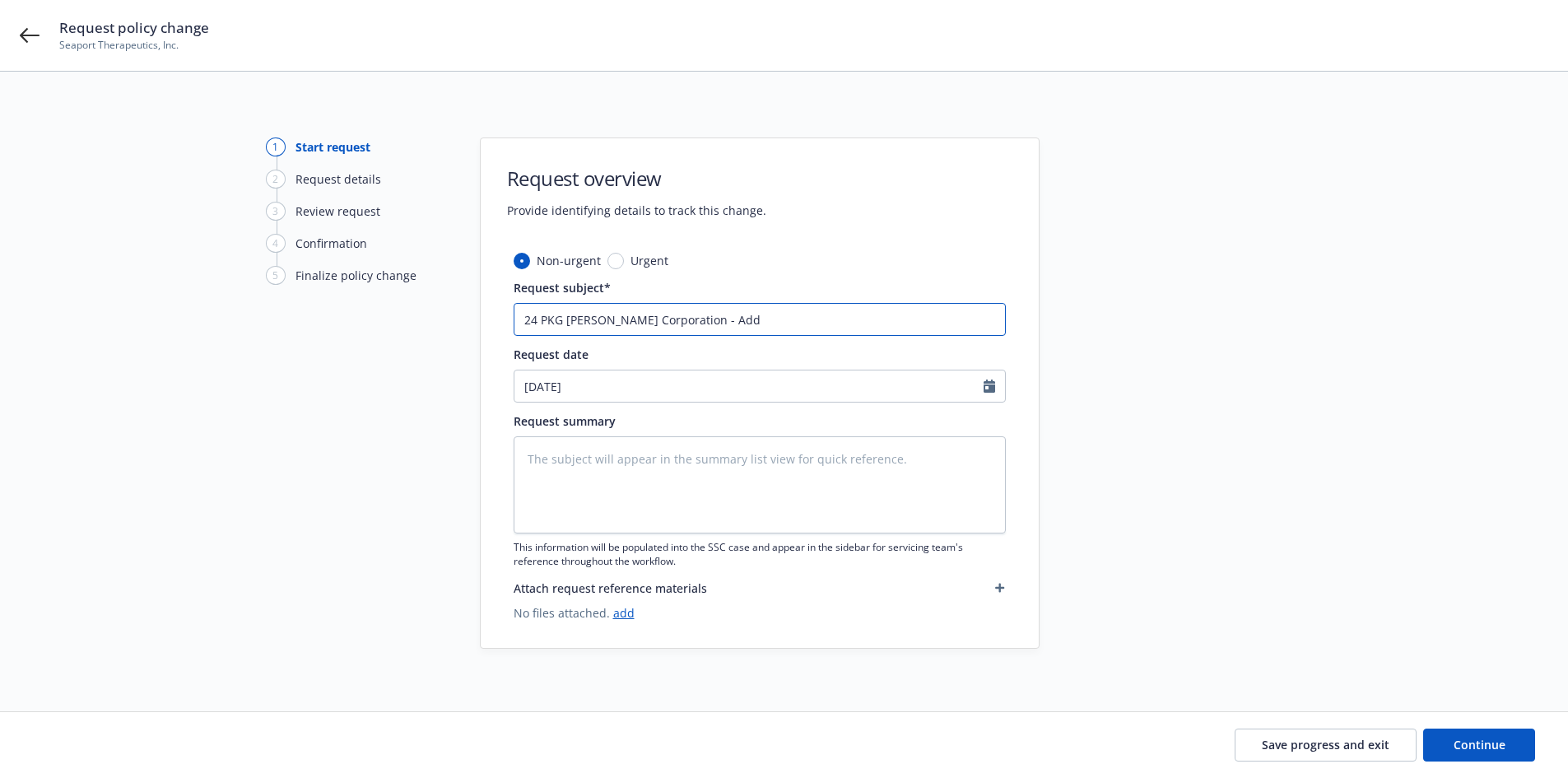
paste input "International Coverages"
type textarea "x"
type input "24 PKG W.R. Berkley Corporation - Add International Coverages"
click at [672, 473] on textarea at bounding box center [760, 485] width 492 height 97
drag, startPoint x: 566, startPoint y: 319, endPoint x: 700, endPoint y: 318, distance: 134.0
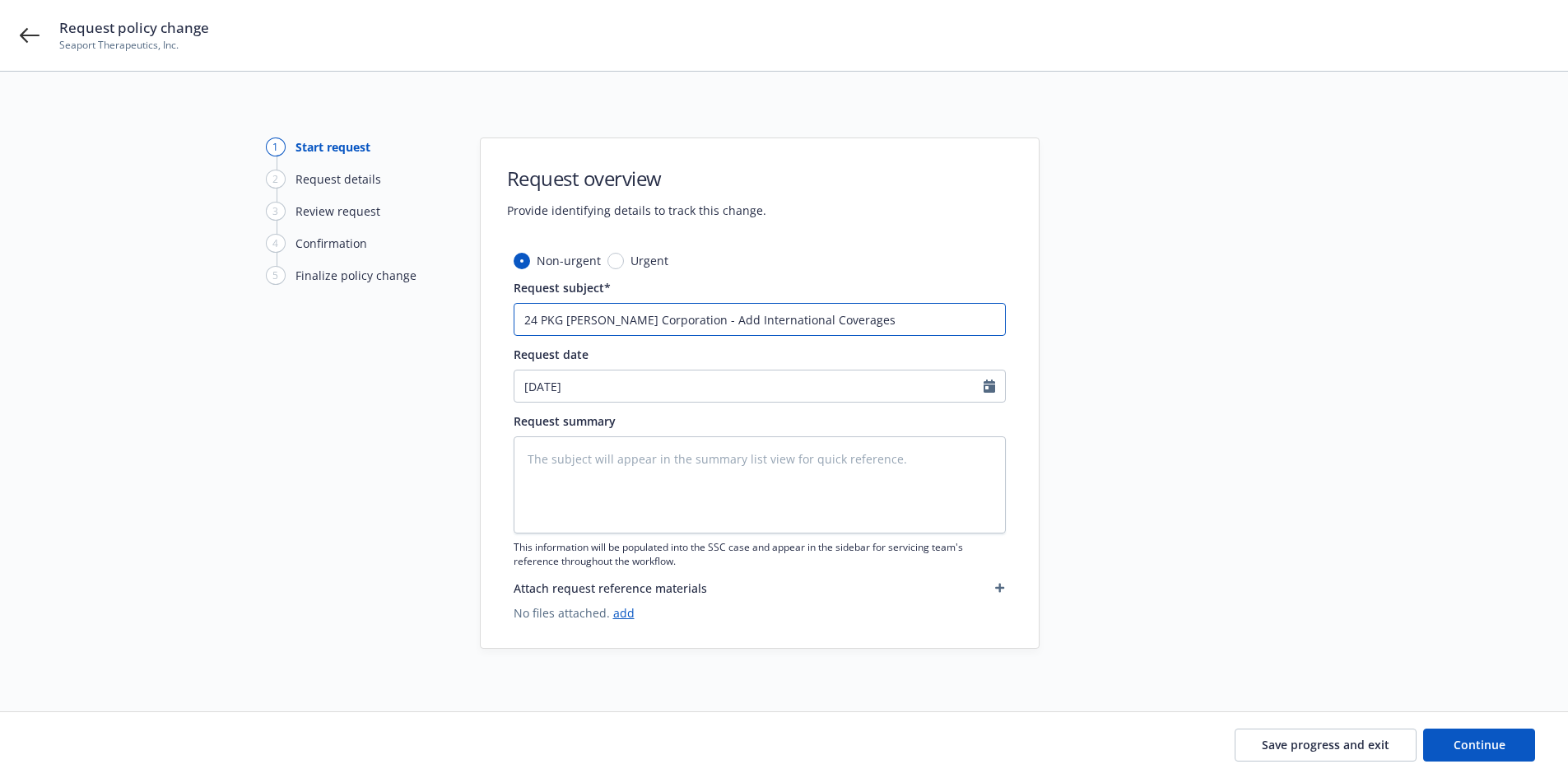
click at [700, 318] on input "24 PKG W.R. Berkley Corporation - Add International Coverages" at bounding box center [760, 319] width 492 height 33
click at [740, 483] on textarea at bounding box center [760, 485] width 492 height 97
drag, startPoint x: 710, startPoint y: 317, endPoint x: 939, endPoint y: 318, distance: 229.0
click at [939, 318] on input "24 PKG W.R. Berkley Corporation - Add International Coverages" at bounding box center [760, 319] width 492 height 33
click at [575, 458] on textarea at bounding box center [760, 485] width 492 height 97
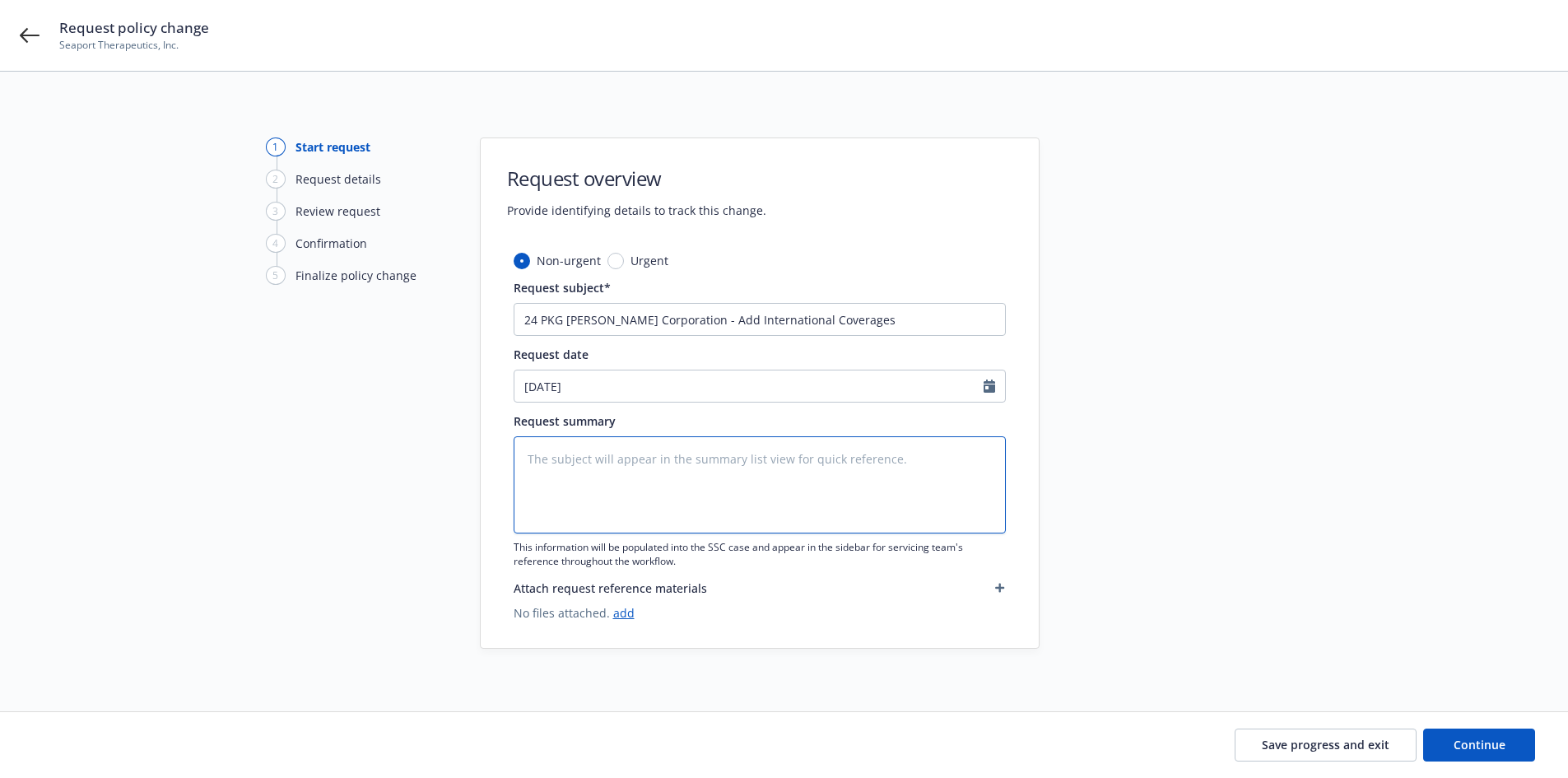
paste textarea "Add International Coverages"
type textarea "x"
type textarea "Add International Coverages"
click at [526, 480] on textarea "Add International Coverages" at bounding box center [760, 485] width 492 height 97
click at [728, 463] on textarea "Add International Coverages" at bounding box center [760, 485] width 492 height 97
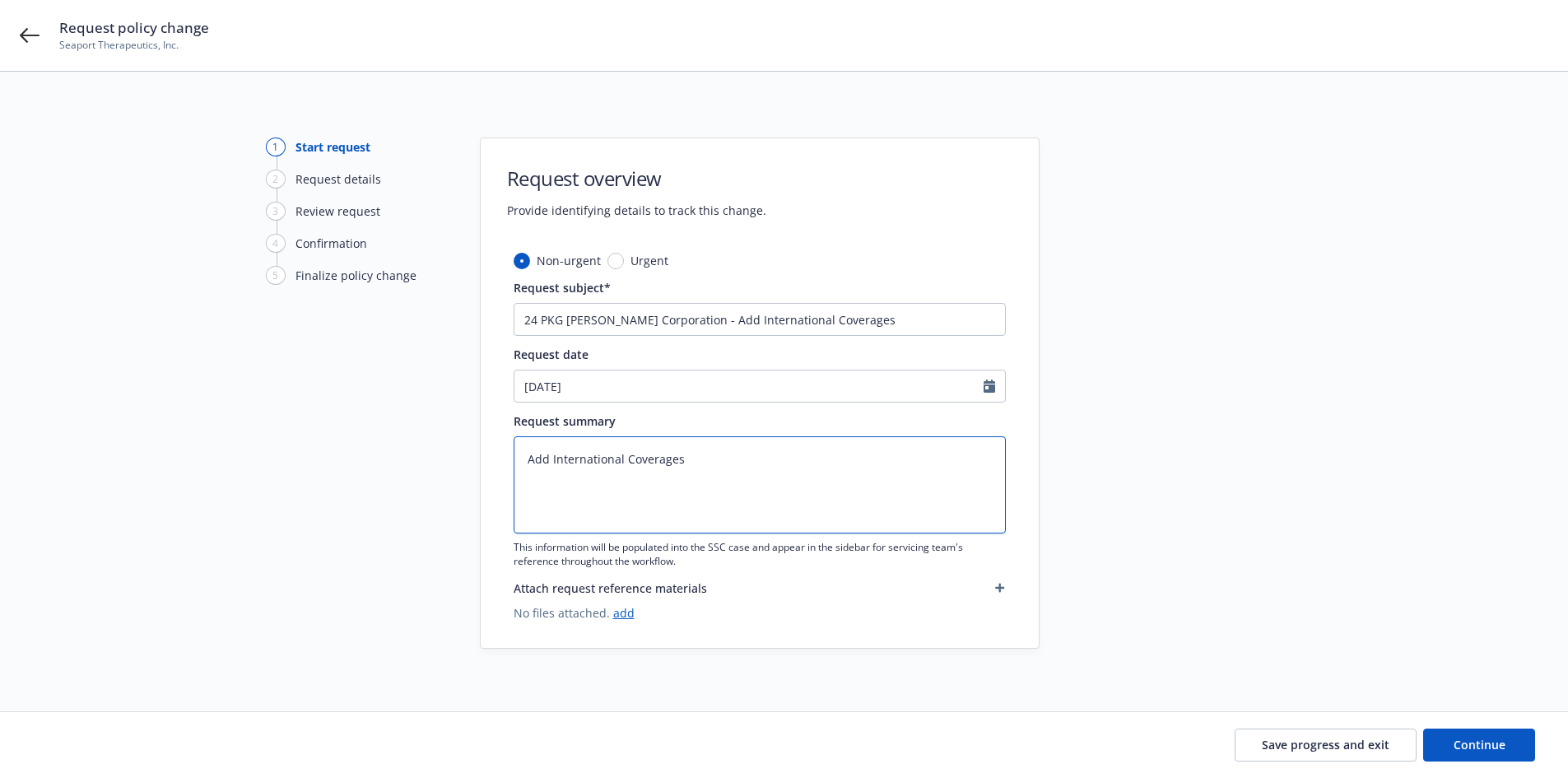
type textarea "x"
type textarea "Add International Coverages"
paste textarea "INTERNATIONAL CONTINGENT AUTO COVERAGE"
type textarea "x"
type textarea "Add International Coverages INTERNATIONAL CONTINGENT AUTO COVERAGE"
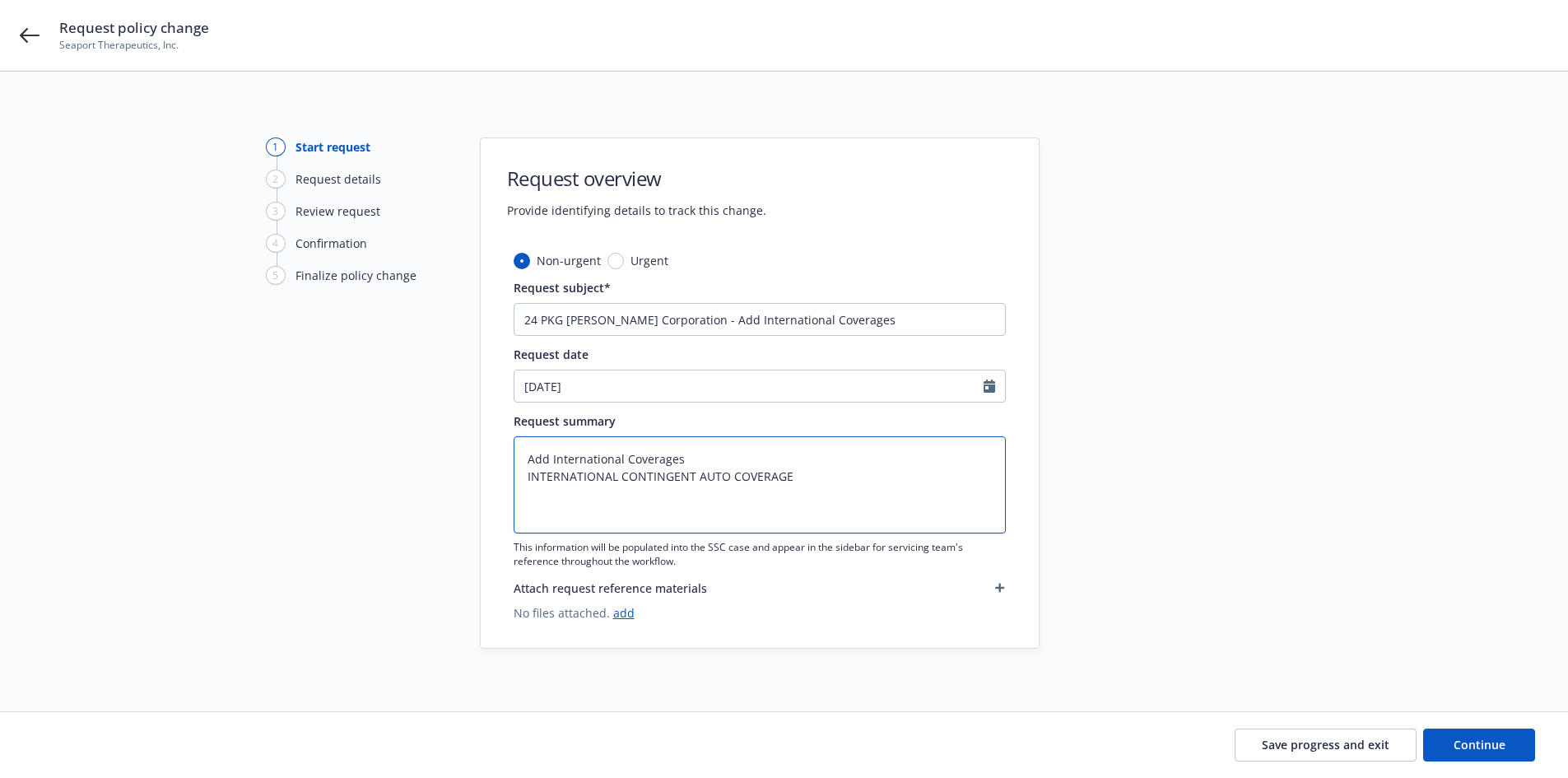
click at [529, 501] on textarea "Add International Coverages INTERNATIONAL CONTINGENT AUTO COVERAGE" at bounding box center [760, 485] width 492 height 97
click at [807, 482] on textarea "Add International Coverages INTERNATIONAL CONTINGENT AUTO COVERAGE" at bounding box center [760, 485] width 492 height 97
type textarea "x"
type textarea "Add International Coverages INTERNATIONAL CONTINGENT AUTO COVERAGE"
paste textarea "Contingent Auto Liability Limit: $ 1,000,000 Each Accident Hired Car Physical D…"
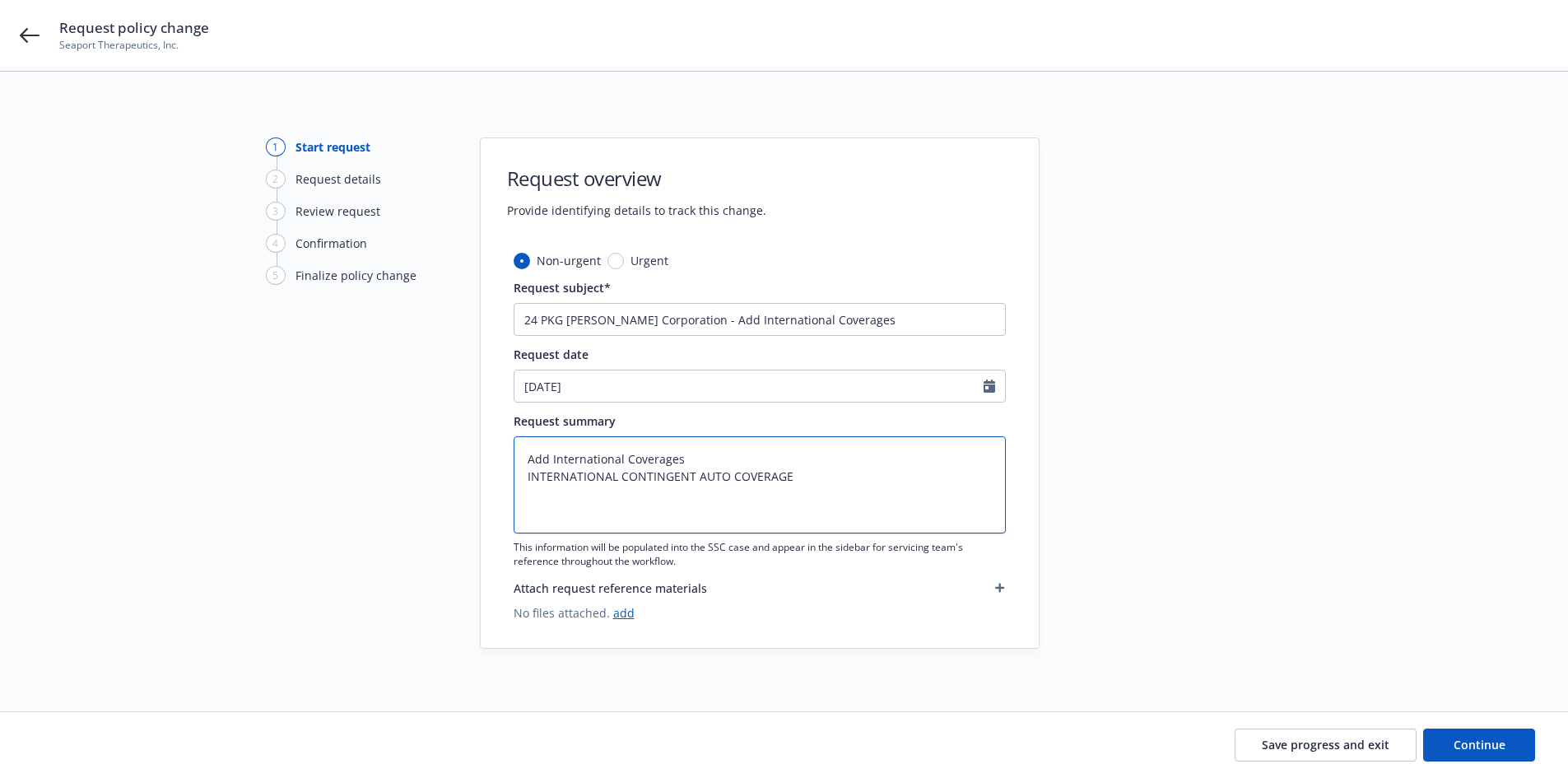
type textarea "x"
type textarea "Add International Coverages INTERNATIONAL CONTINGENT AUTO COVERAGE Contingent A…"
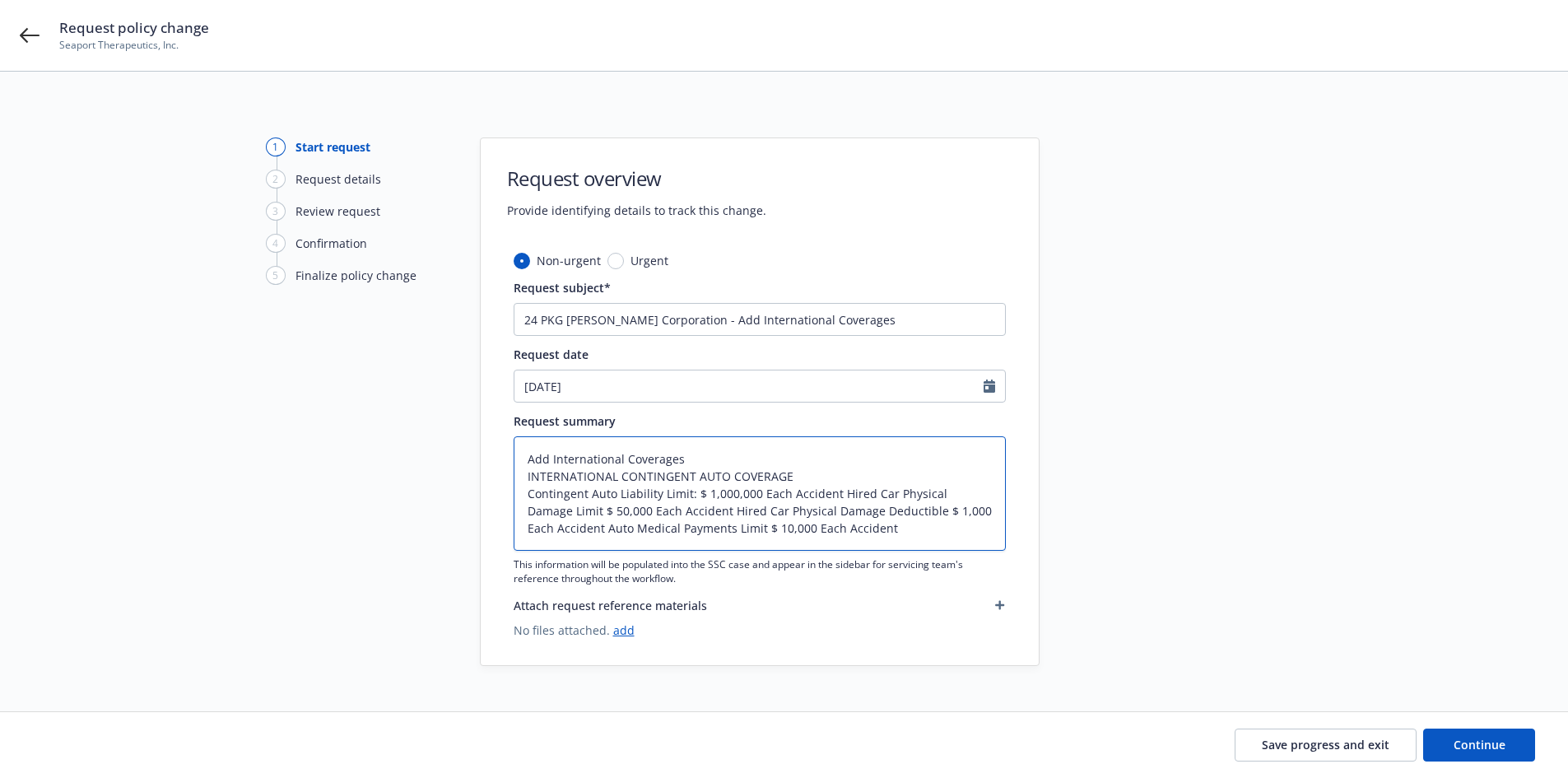
click at [760, 496] on textarea "Add International Coverages INTERNATIONAL CONTINGENT AUTO COVERAGE Contingent A…" at bounding box center [760, 493] width 492 height 115
type textarea "x"
type textarea "Add International Coverages INTERNATIONAL CONTINGENT AUTO COVERAGE Contingent A…"
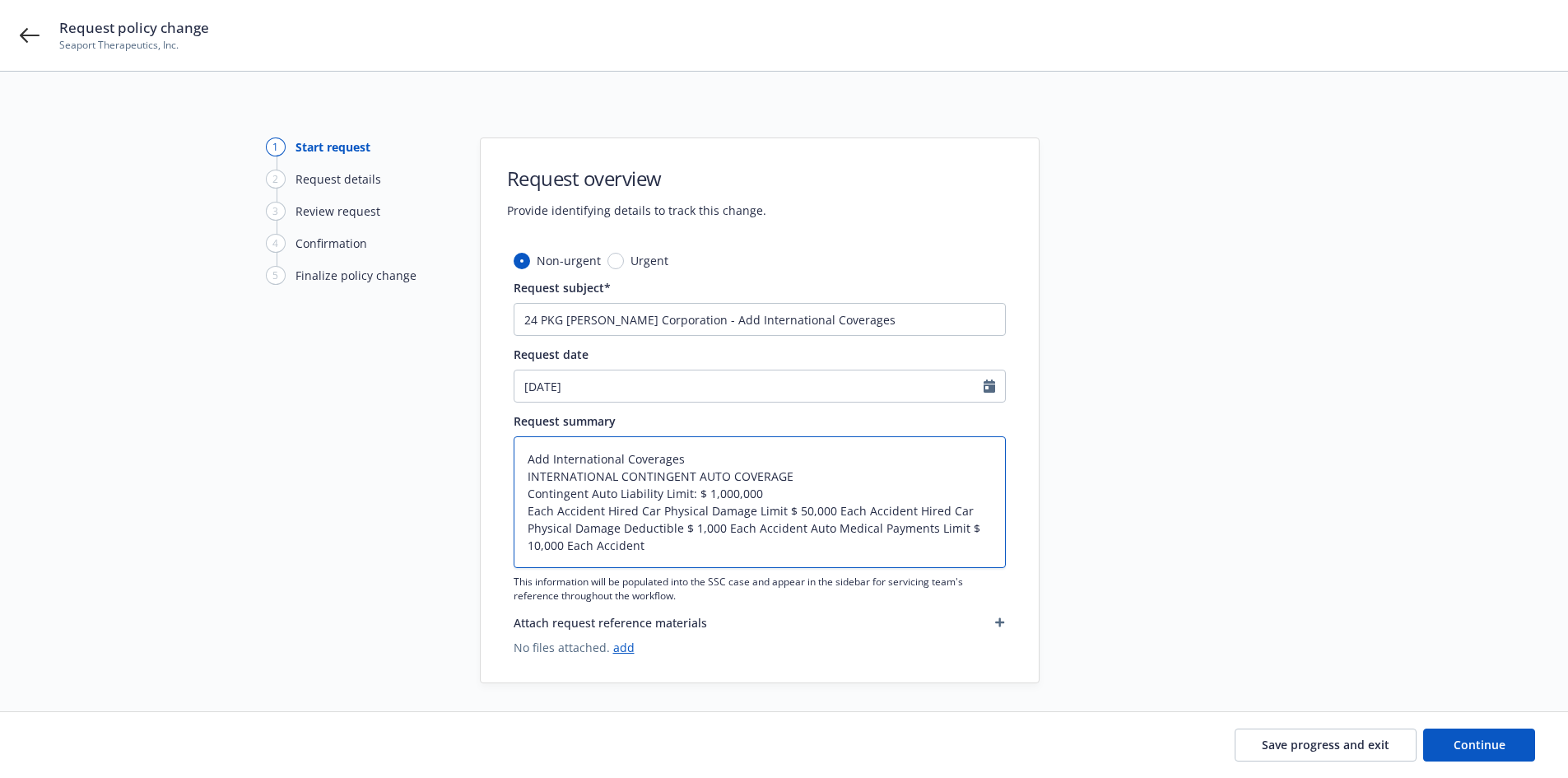
click at [830, 512] on textarea "Add International Coverages INTERNATIONAL CONTINGENT AUTO COVERAGE Contingent A…" at bounding box center [760, 502] width 492 height 132
type textarea "x"
type textarea "Add International Coverages INTERNATIONAL CONTINGENT AUTO COVERAGE Contingent A…"
click at [855, 527] on textarea "Add International Coverages INTERNATIONAL CONTINGENT AUTO COVERAGE Contingent A…" at bounding box center [760, 502] width 492 height 132
type textarea "x"
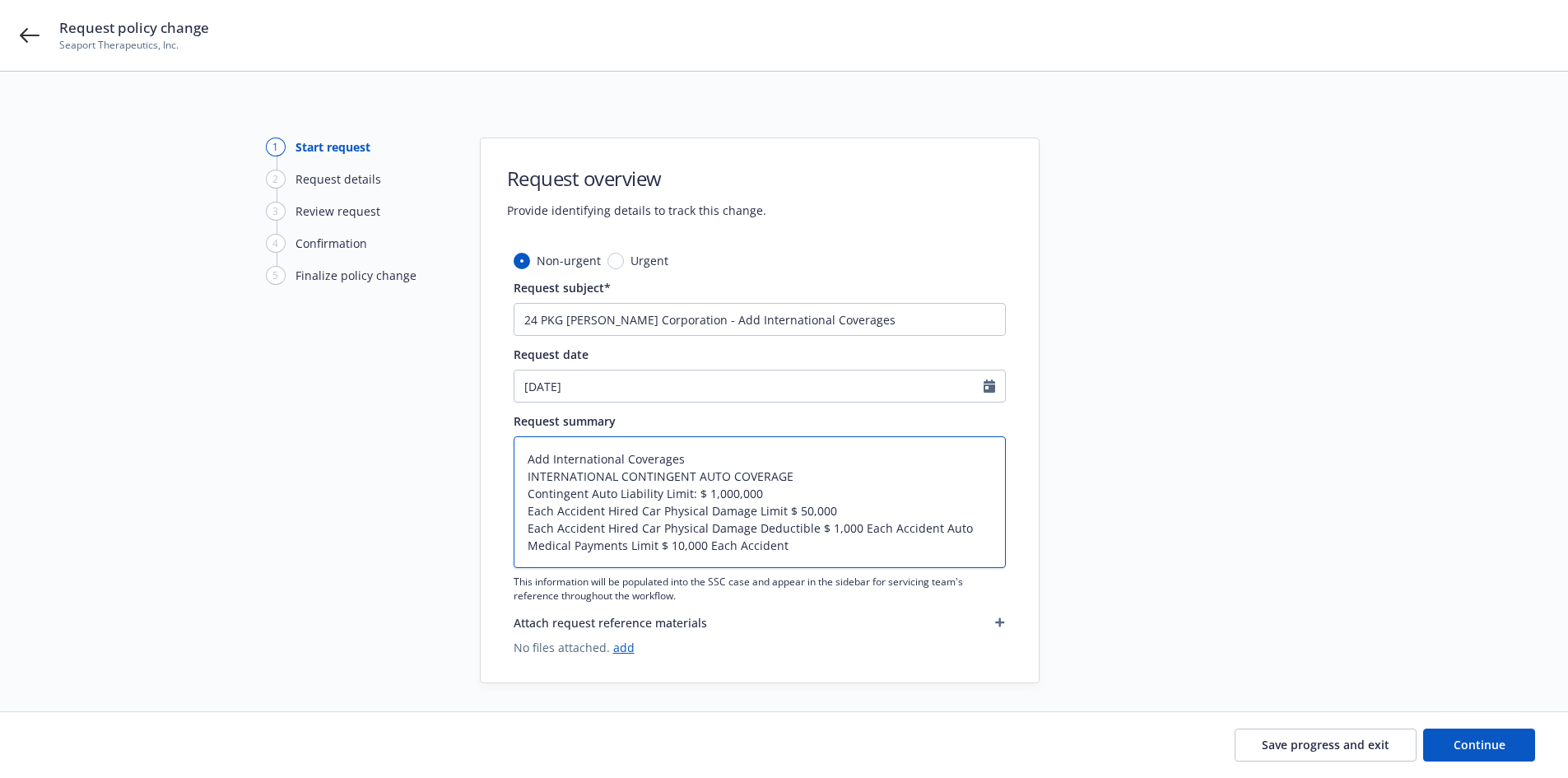
type textarea "Add International Coverages INTERNATIONAL CONTINGENT AUTO COVERAGE Contingent A…"
click at [528, 515] on textarea "Add International Coverages INTERNATIONAL CONTINGENT AUTO COVERAGE Contingent A…" at bounding box center [760, 502] width 492 height 132
type textarea "x"
type textarea "Add International Coverages INTERNATIONAL CONTINGENT AUTO COVERAGE Contingent A…"
type textarea "x"
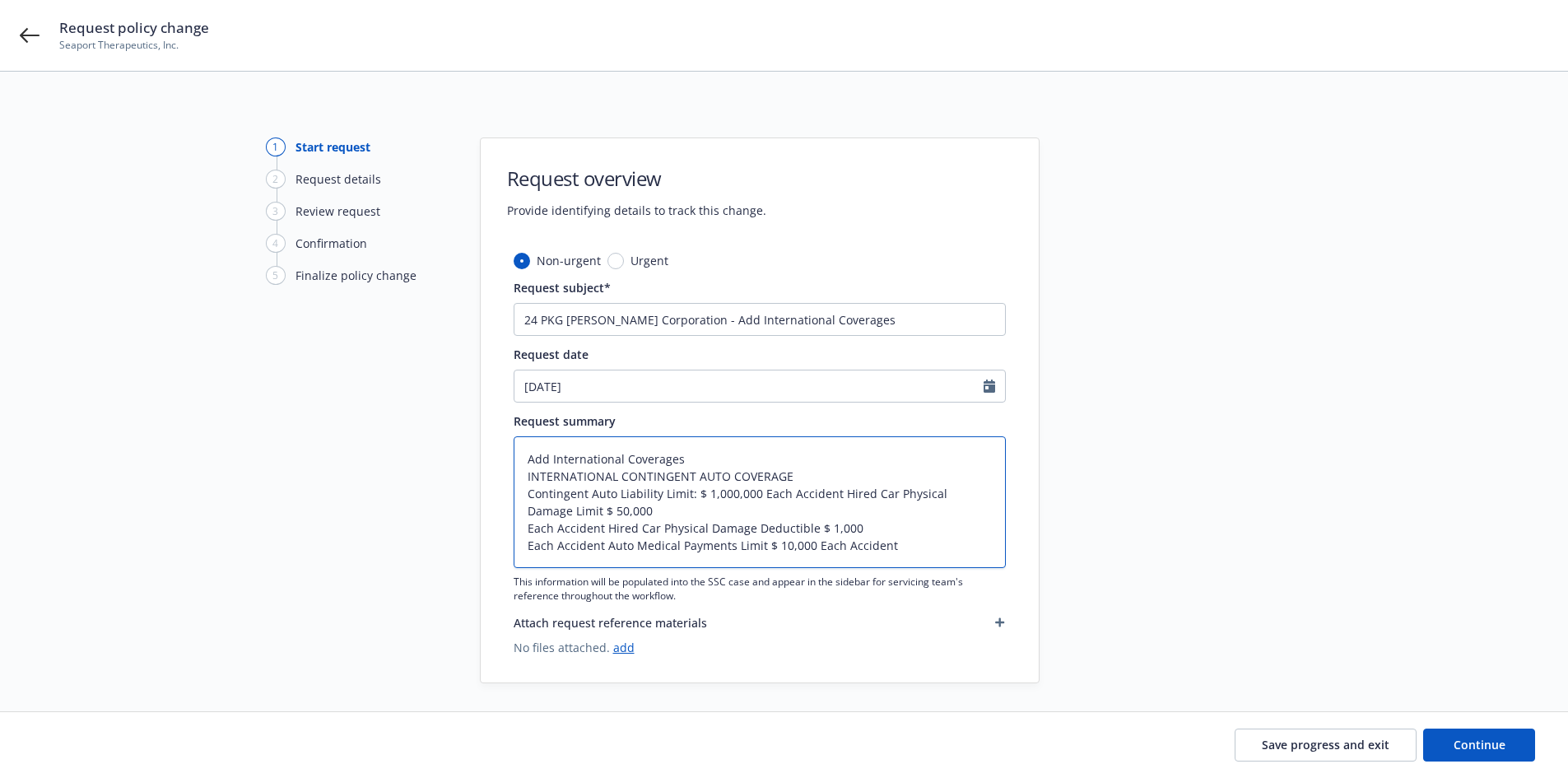
type textarea "Add International Coverages INTERNATIONAL CONTINGENT AUTO COVERAGE Contingent A…"
type textarea "x"
type textarea "Add International Coverages INTERNATIONAL CONTINGENT AUTO COVERAGE Contingent A…"
click at [844, 493] on textarea "Add International Coverages INTERNATIONAL CONTINGENT AUTO COVERAGE Contingent A…" at bounding box center [760, 502] width 492 height 132
type textarea "x"
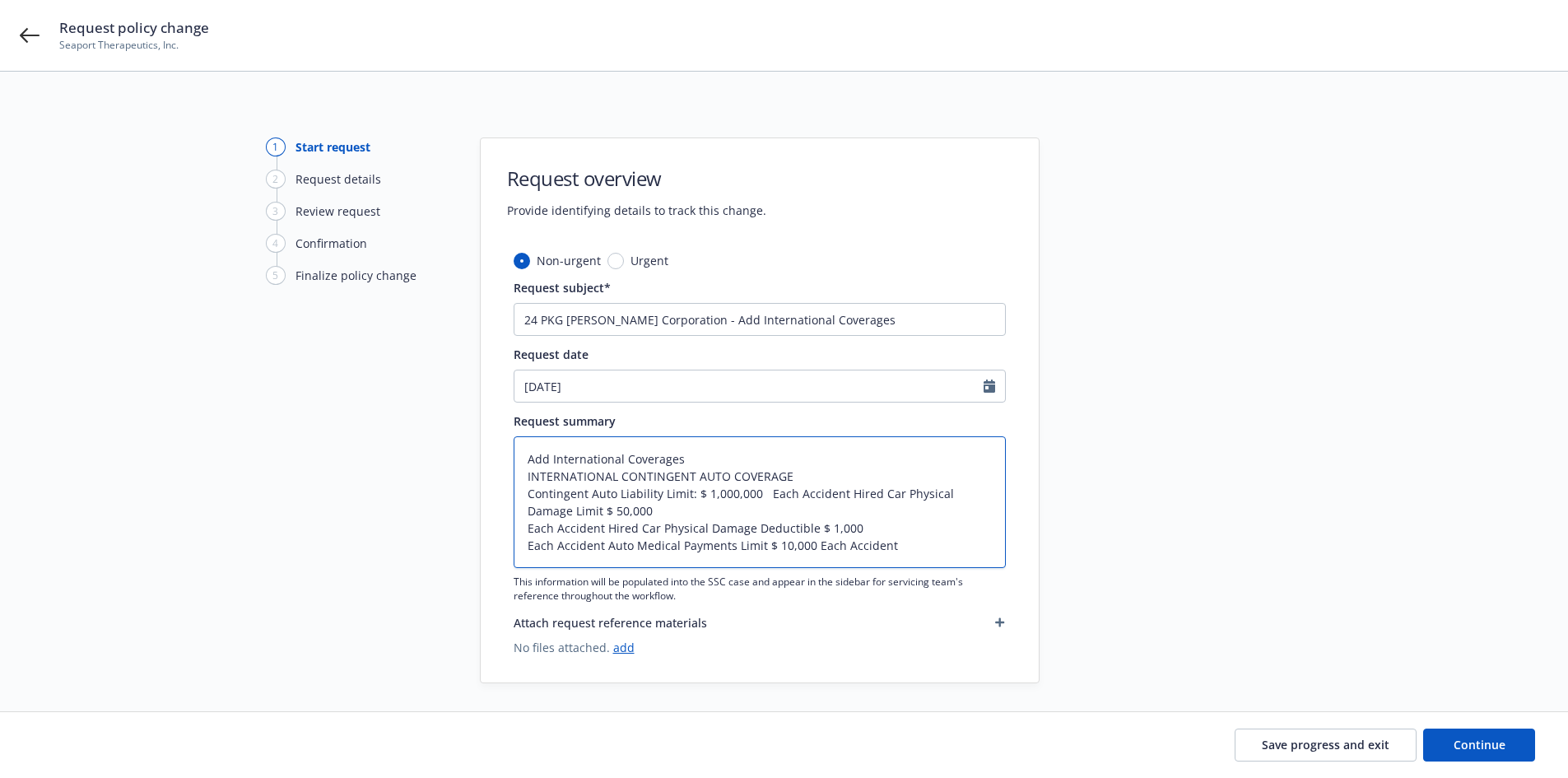
type textarea "Add International Coverages INTERNATIONAL CONTINGENT AUTO COVERAGE Contingent A…"
click at [528, 529] on textarea "Add International Coverages INTERNATIONAL CONTINGENT AUTO COVERAGE Contingent A…" at bounding box center [760, 502] width 492 height 132
type textarea "x"
type textarea "Add International Coverages INTERNATIONAL CONTINGENT AUTO COVERAGE Contingent A…"
type textarea "x"
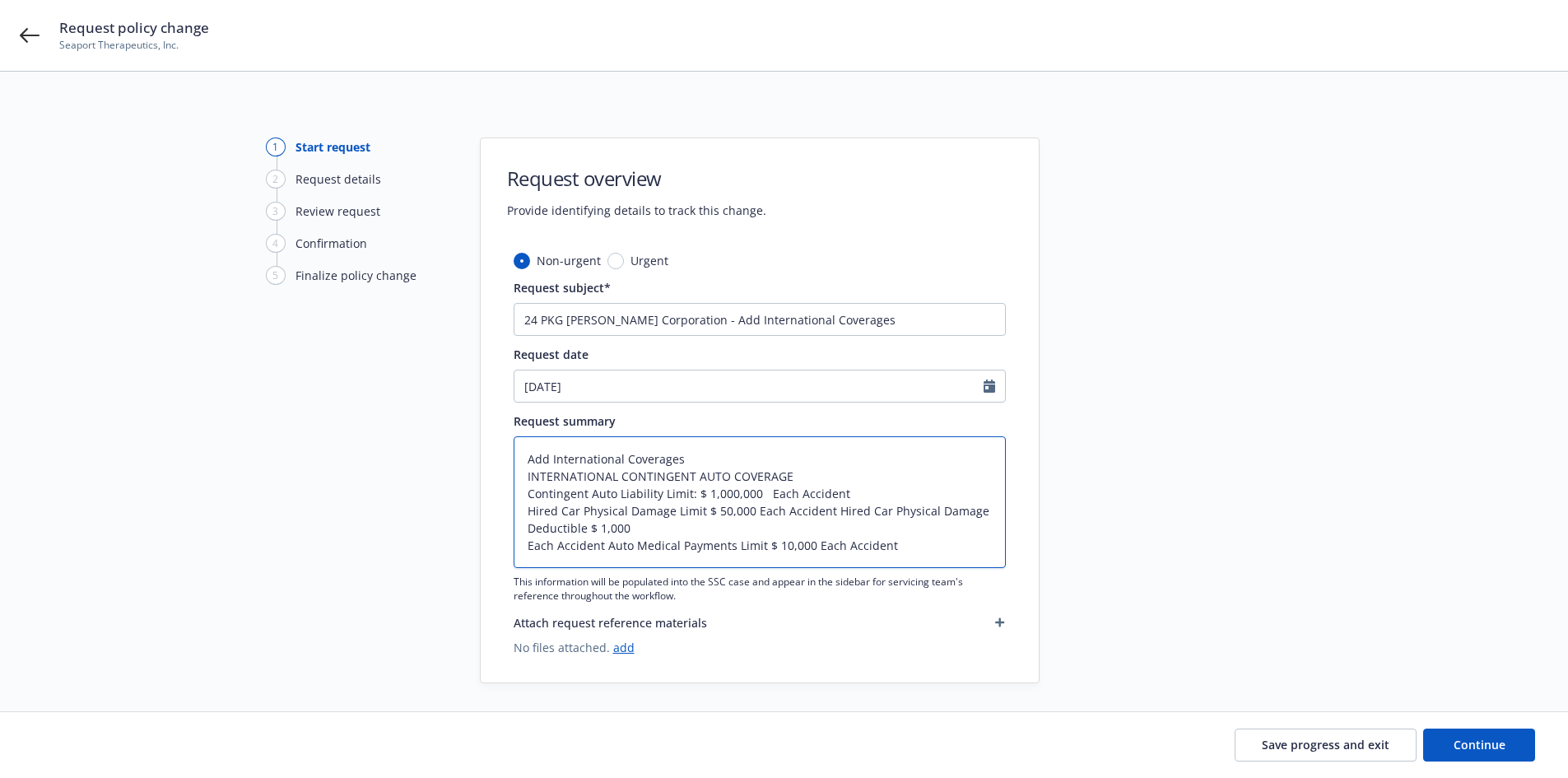
type textarea "Add International Coverages INTERNATIONAL CONTINGENT AUTO COVERAGE Contingent A…"
type textarea "x"
type textarea "Add International Coverages INTERNATIONAL CONTINGENT AUTO COVERAGE Contingent A…"
type textarea "x"
type textarea "Add International Coverages INTERNATIONAL CONTINGENT AUTO COVERAGE Contingent A…"
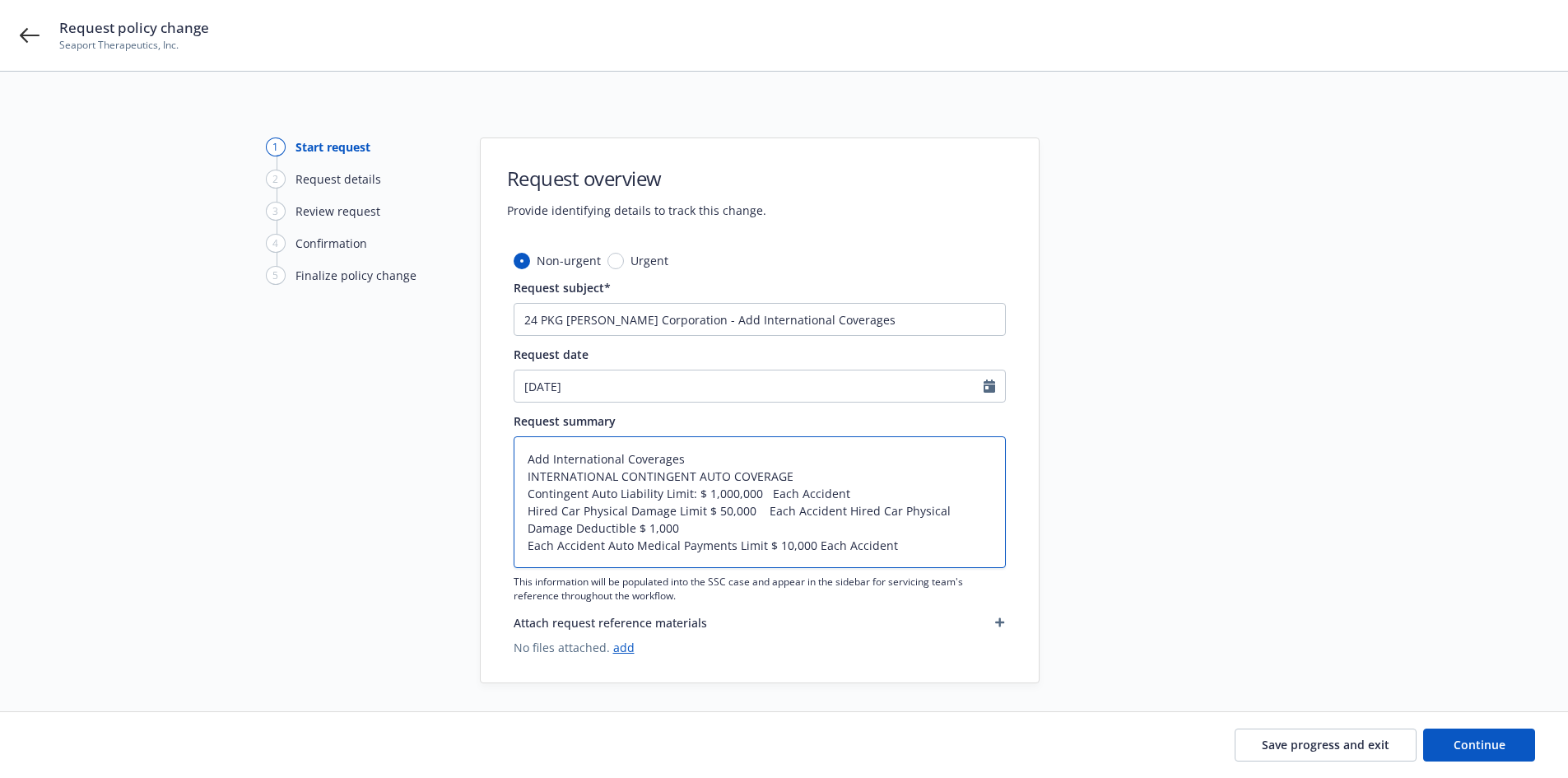
click at [840, 507] on textarea "Add International Coverages INTERNATIONAL CONTINGENT AUTO COVERAGE Contingent A…" at bounding box center [760, 502] width 492 height 132
type textarea "x"
type textarea "Add International Coverages INTERNATIONAL CONTINGENT AUTO COVERAGE Contingent A…"
click at [527, 545] on textarea "Add International Coverages INTERNATIONAL CONTINGENT AUTO COVERAGE Contingent A…" at bounding box center [760, 502] width 492 height 132
type textarea "x"
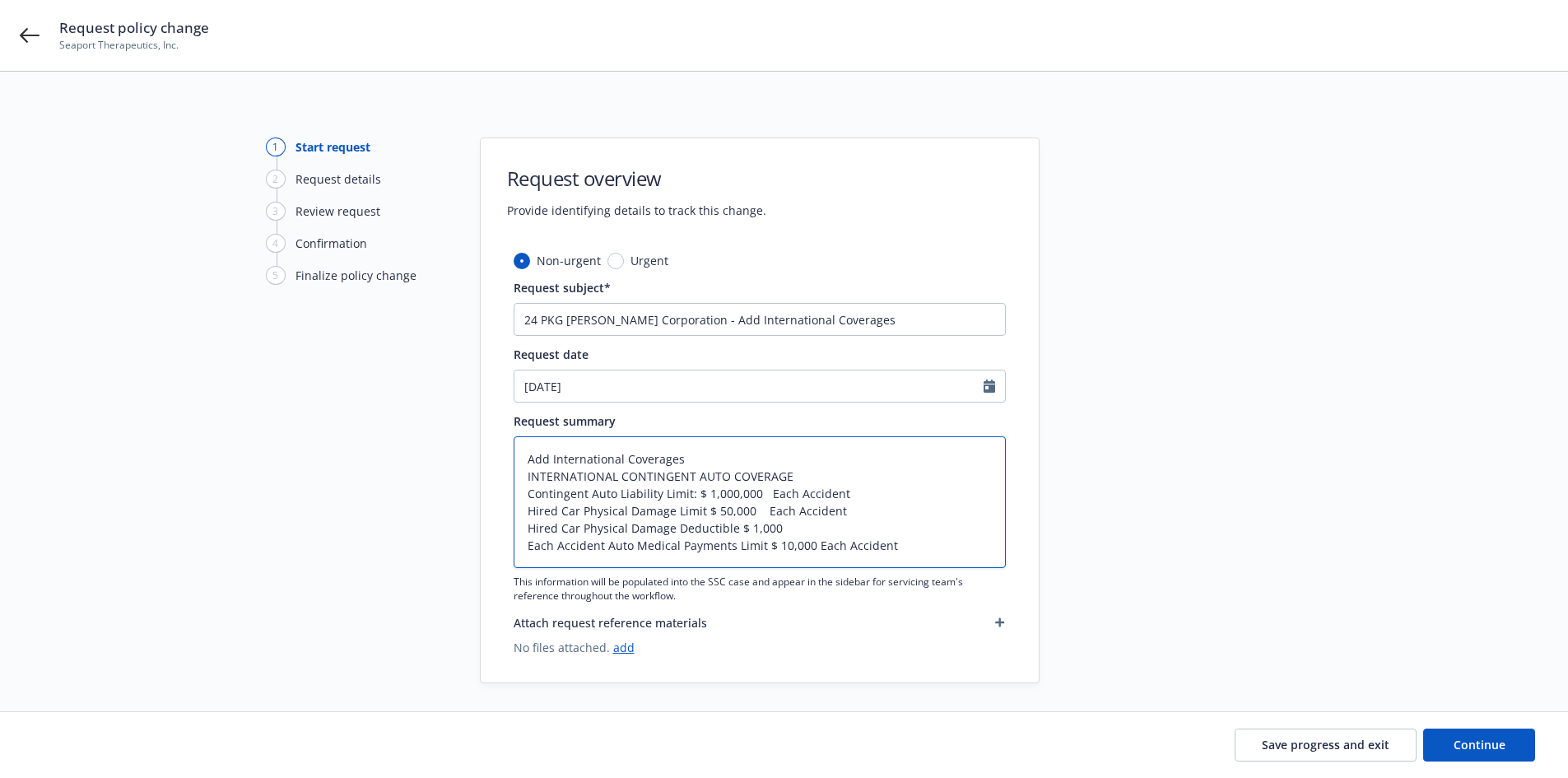
type textarea "Add International Coverages INTERNATIONAL CONTINGENT AUTO COVERAGE Contingent A…"
type textarea "x"
type textarea "Add International Coverages INTERNATIONAL CONTINGENT AUTO COVERAGE Contingent A…"
type textarea "x"
type textarea "Add International Coverages INTERNATIONAL CONTINGENT AUTO COVERAGE Contingent A…"
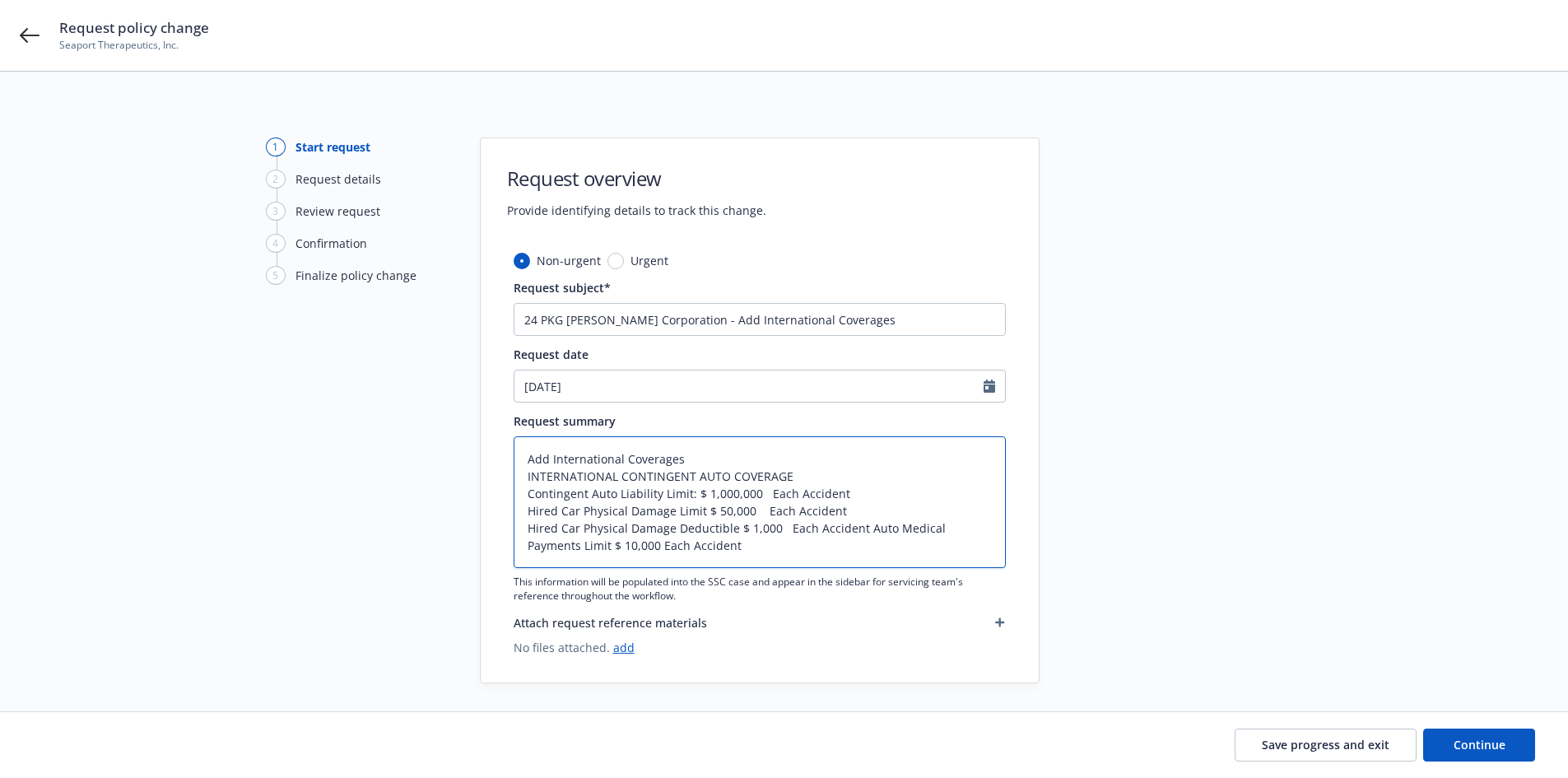
click at [864, 527] on textarea "Add International Coverages INTERNATIONAL CONTINGENT AUTO COVERAGE Contingent A…" at bounding box center [760, 502] width 492 height 132
type textarea "x"
type textarea "Add International Coverages INTERNATIONAL CONTINGENT AUTO COVERAGE Contingent A…"
click at [735, 545] on textarea "Add International Coverages INTERNATIONAL CONTINGENT AUTO COVERAGE Contingent A…" at bounding box center [760, 502] width 492 height 132
type textarea "x"
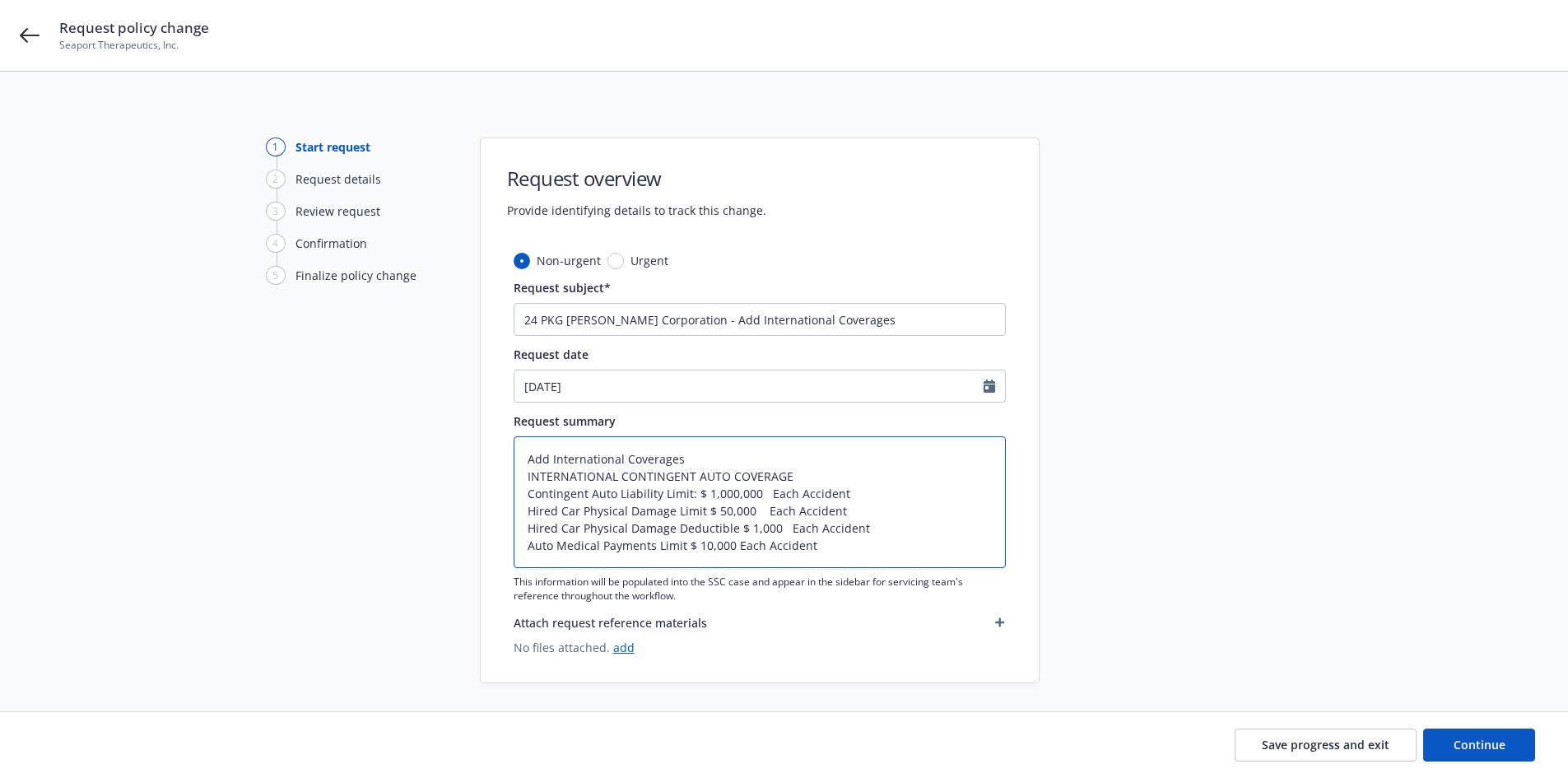
type textarea "Add International Coverages INTERNATIONAL CONTINGENT AUTO COVERAGE Contingent A…"
type textarea "x"
type textarea "Add International Coverages INTERNATIONAL CONTINGENT AUTO COVERAGE Contingent A…"
type textarea "x"
type textarea "Add International Coverages INTERNATIONAL CONTINGENT AUTO COVERAGE Contingent A…"
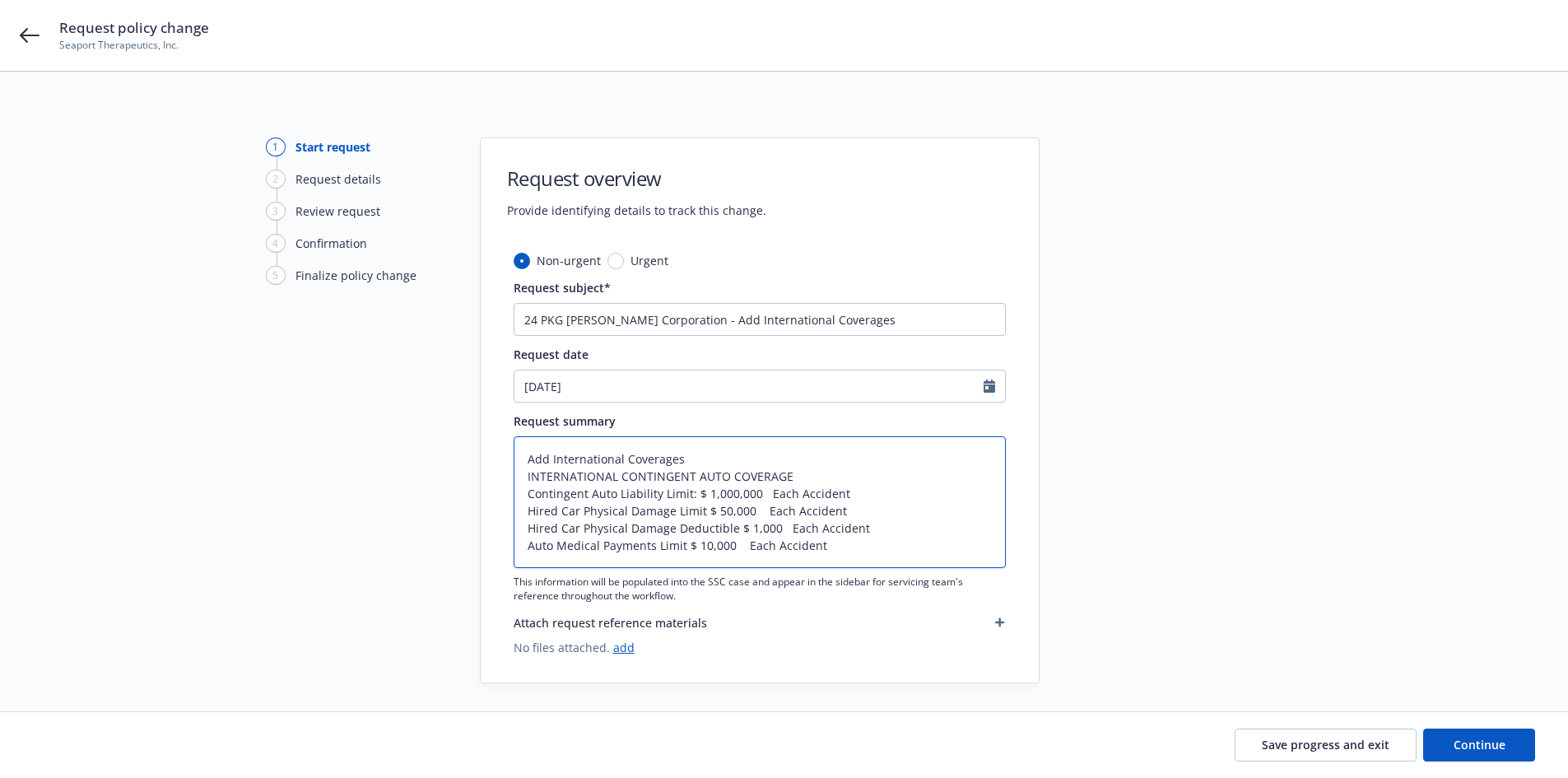
type textarea "x"
type textarea "Add International Coverages INTERNATIONAL CONTINGENT AUTO COVERAGE Contingent A…"
click at [836, 545] on textarea "Add International Coverages INTERNATIONAL CONTINGENT AUTO COVERAGE Contingent A…" at bounding box center [760, 502] width 492 height 132
type textarea "x"
type textarea "Add International Coverages INTERNATIONAL CONTINGENT AUTO COVERAGE Contingent A…"
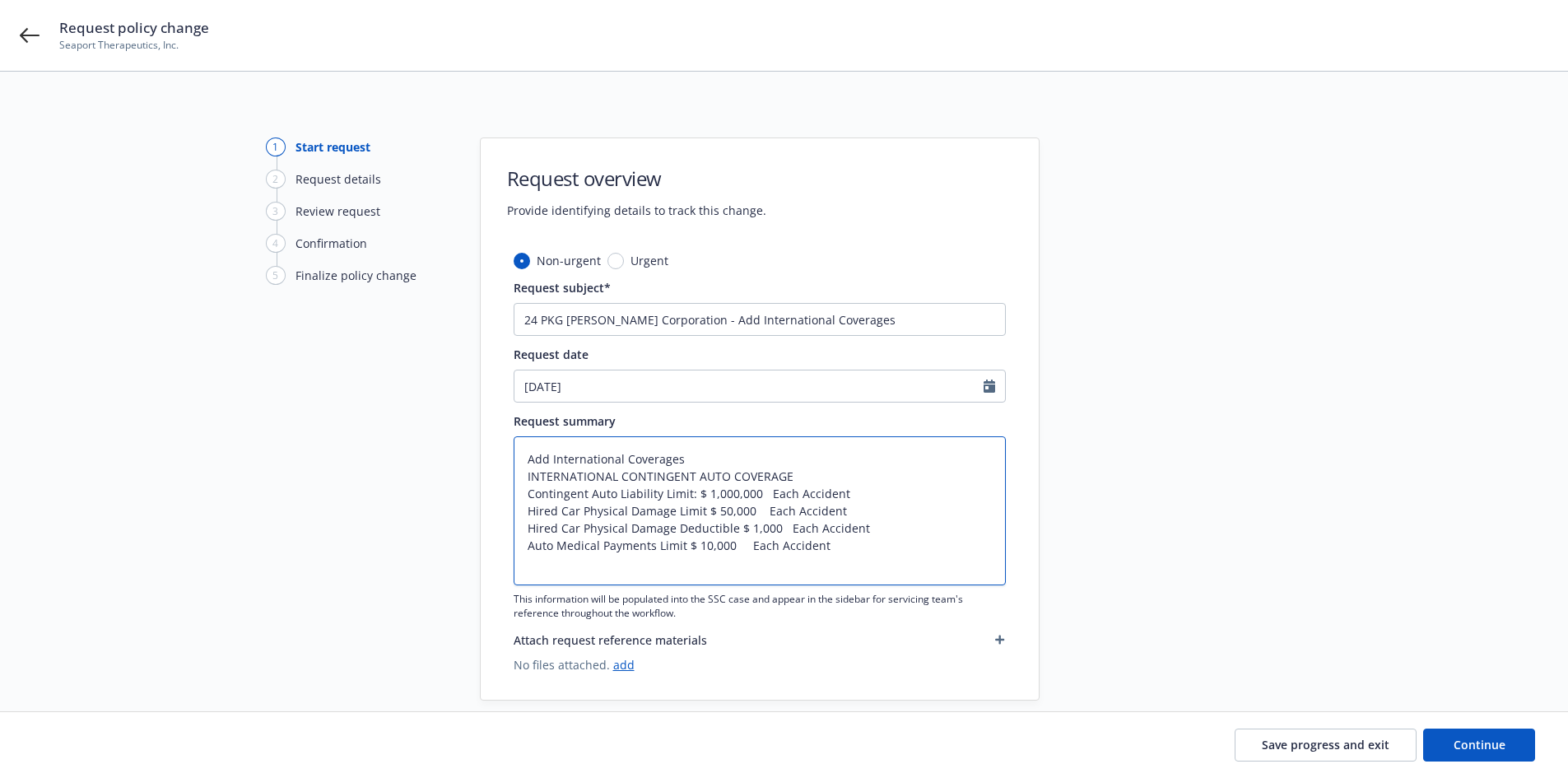
type textarea "x"
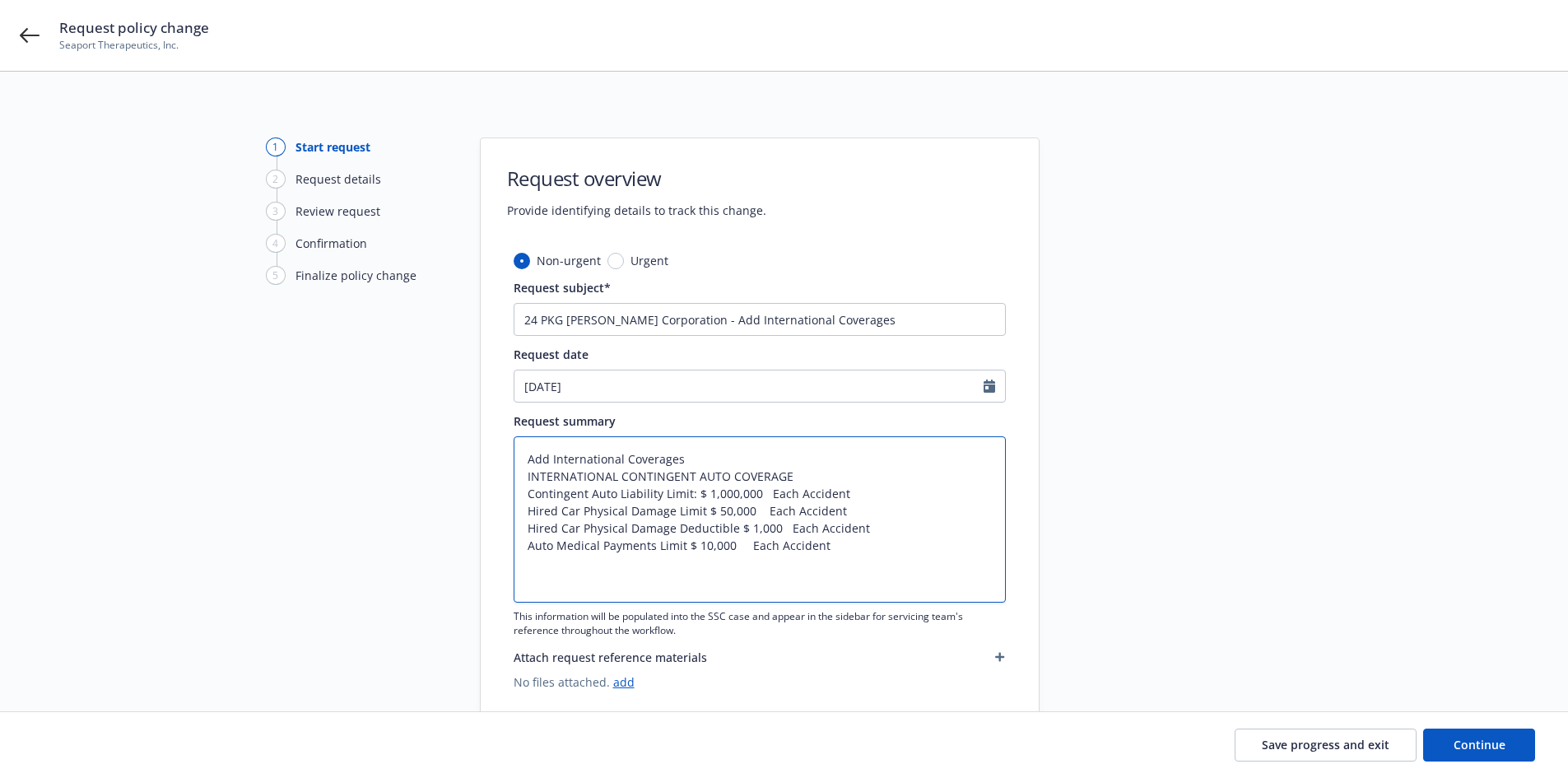
type textarea "Add International Coverages INTERNATIONAL CONTINGENT AUTO COVERAGE Contingent A…"
click at [530, 577] on textarea "Add International Coverages INTERNATIONAL CONTINGENT AUTO COVERAGE Contingent A…" at bounding box center [760, 520] width 492 height 167
paste textarea "INTERNATIONAL CONTINGENT EMPLOYERS LIABILITY COVERAGE"
type textarea "x"
type textarea "Add International Coverages INTERNATIONAL CONTINGENT AUTO COVERAGE Contingent A…"
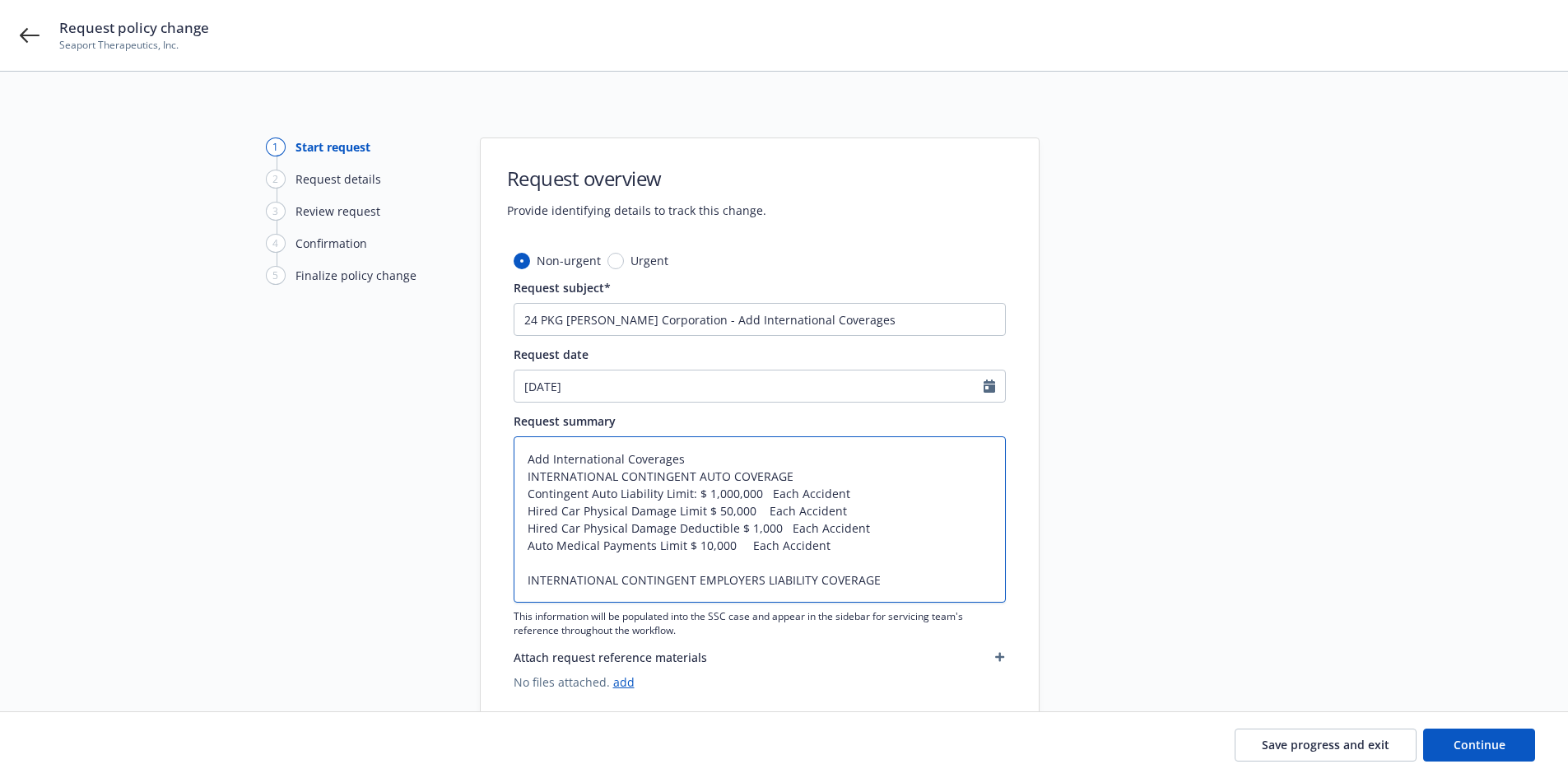
type textarea "x"
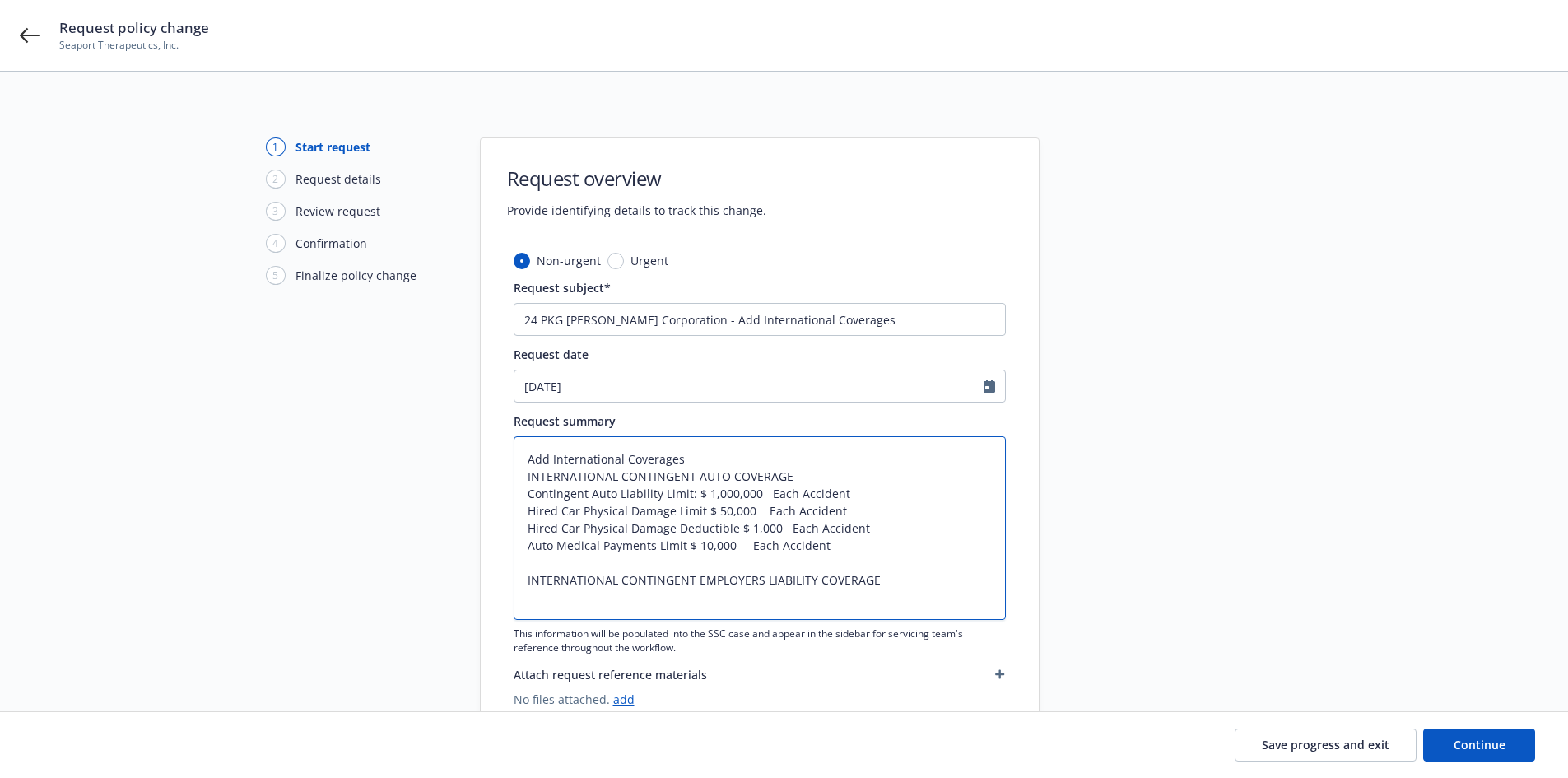
type textarea "Add International Coverages INTERNATIONAL CONTINGENT AUTO COVERAGE Contingent A…"
click at [526, 596] on textarea "Add International Coverages INTERNATIONAL CONTINGENT AUTO COVERAGE Contingent A…" at bounding box center [760, 528] width 492 height 184
paste textarea "Bodily Injury by Accident - Each Accident Limit: $ 1,000,000 Bodily Injury by D…"
type textarea "x"
type textarea "Add International Coverages INTERNATIONAL CONTINGENT AUTO COVERAGE Contingent A…"
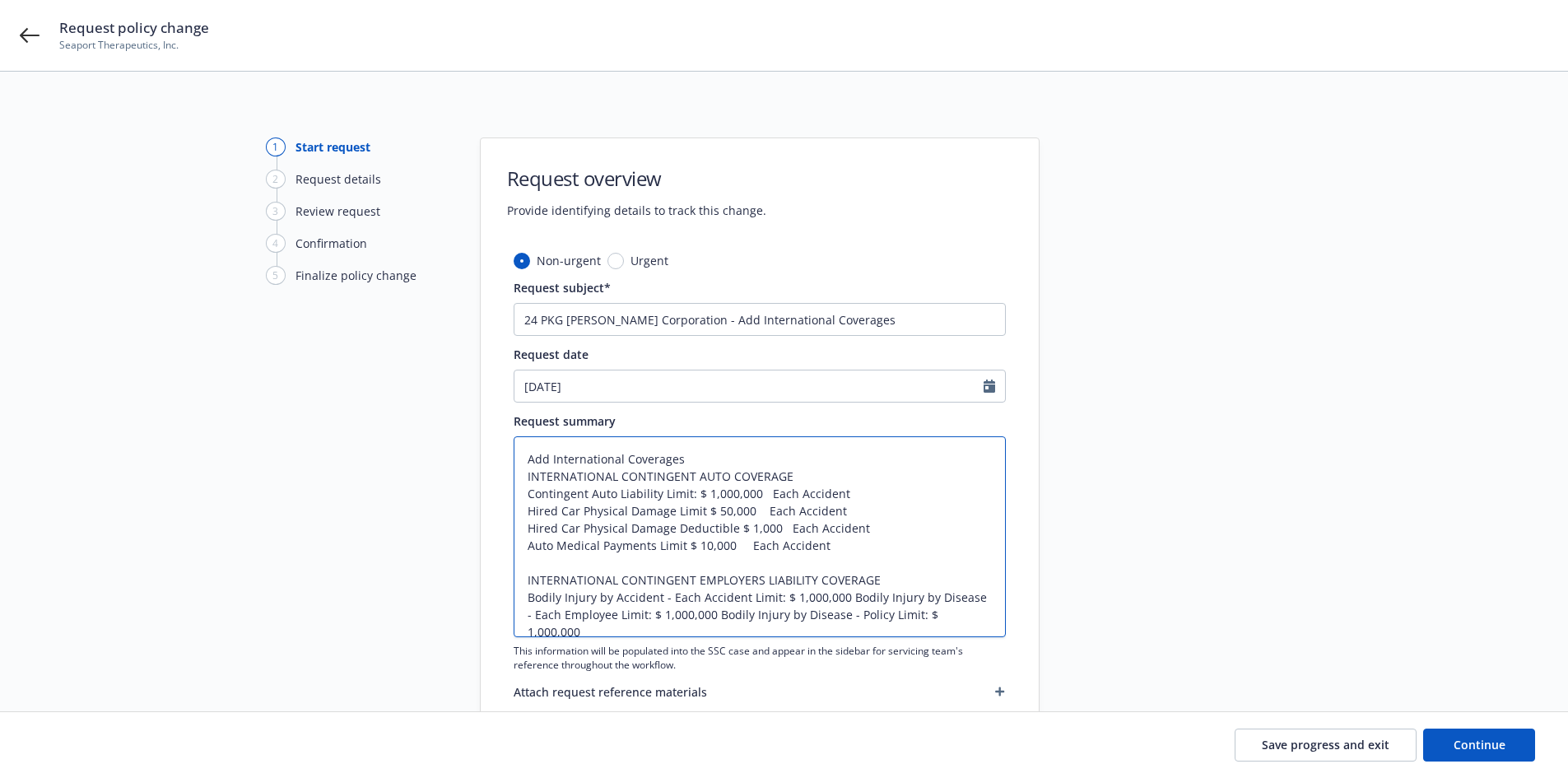
click at [847, 596] on textarea "Add International Coverages INTERNATIONAL CONTINGENT AUTO COVERAGE Contingent A…" at bounding box center [760, 537] width 492 height 201
type textarea "x"
type textarea "Add International Coverages INTERNATIONAL CONTINGENT AUTO COVERAGE Contingent A…"
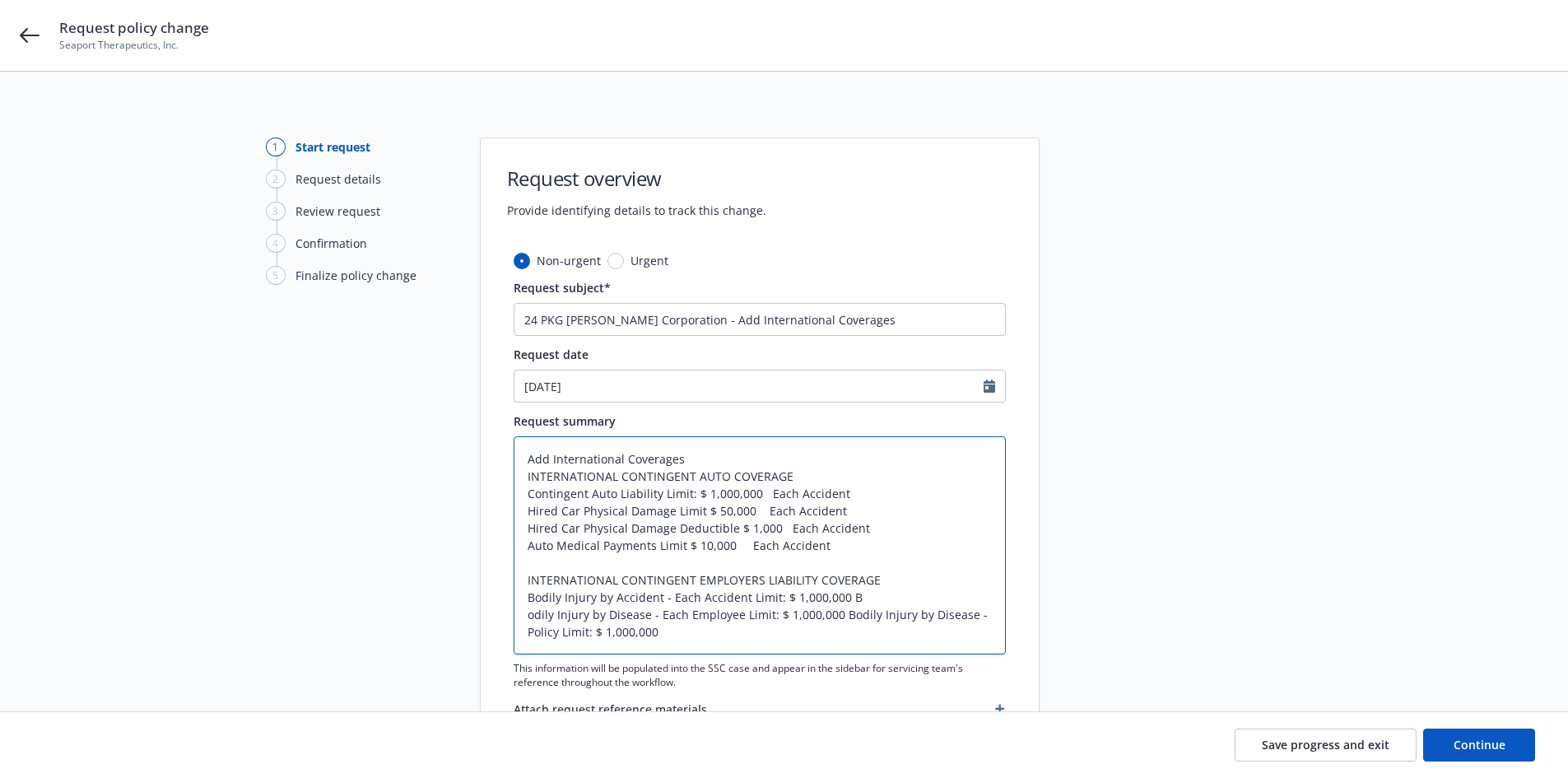
type textarea "x"
type textarea "Add International Coverages INTERNATIONAL CONTINGENT AUTO COVERAGE Contingent A…"
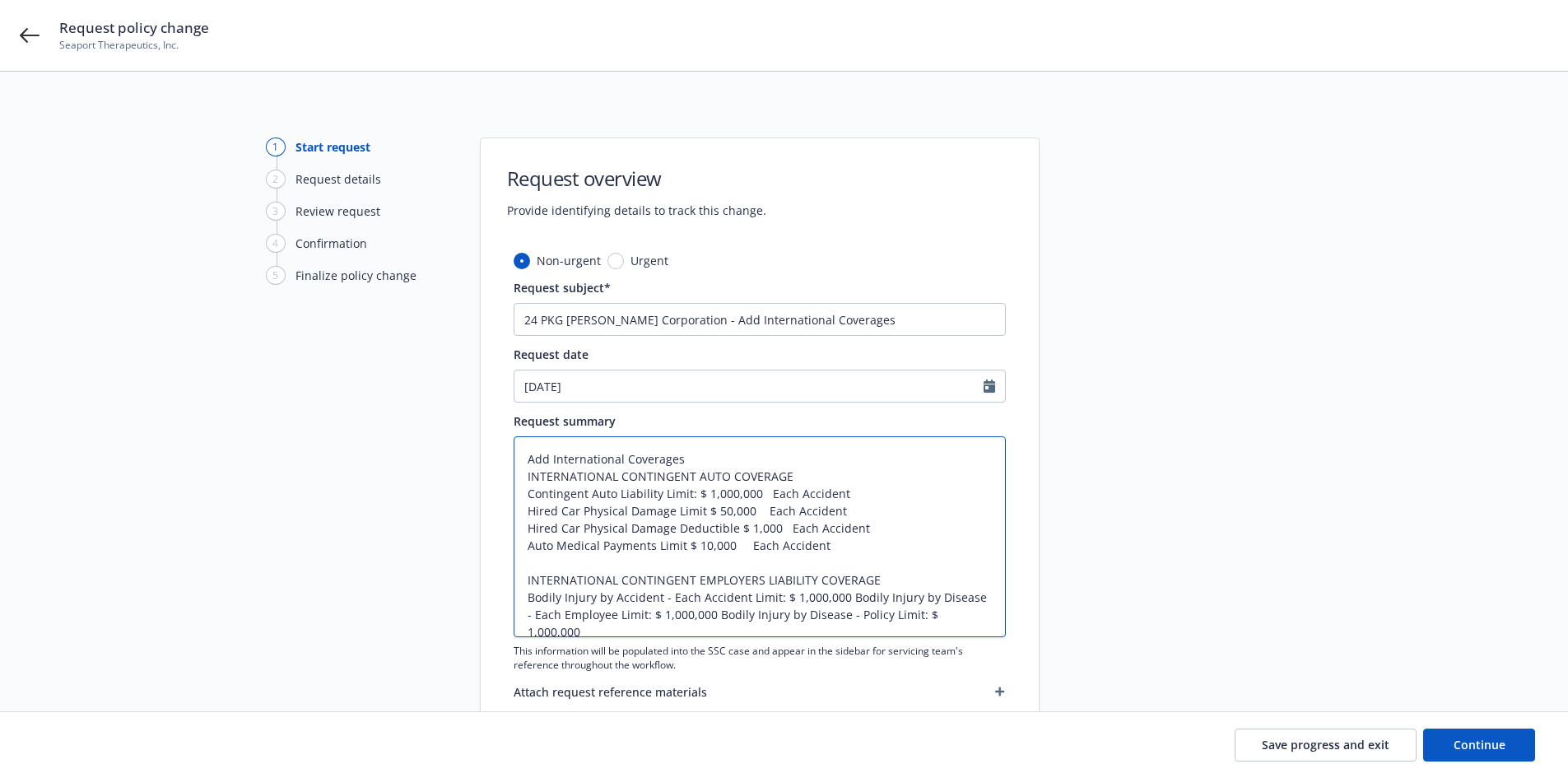
click at [845, 597] on textarea "Add International Coverages INTERNATIONAL CONTINGENT AUTO COVERAGE Contingent A…" at bounding box center [760, 537] width 492 height 201
type textarea "x"
type textarea "Add International Coverages INTERNATIONAL CONTINGENT AUTO COVERAGE Contingent A…"
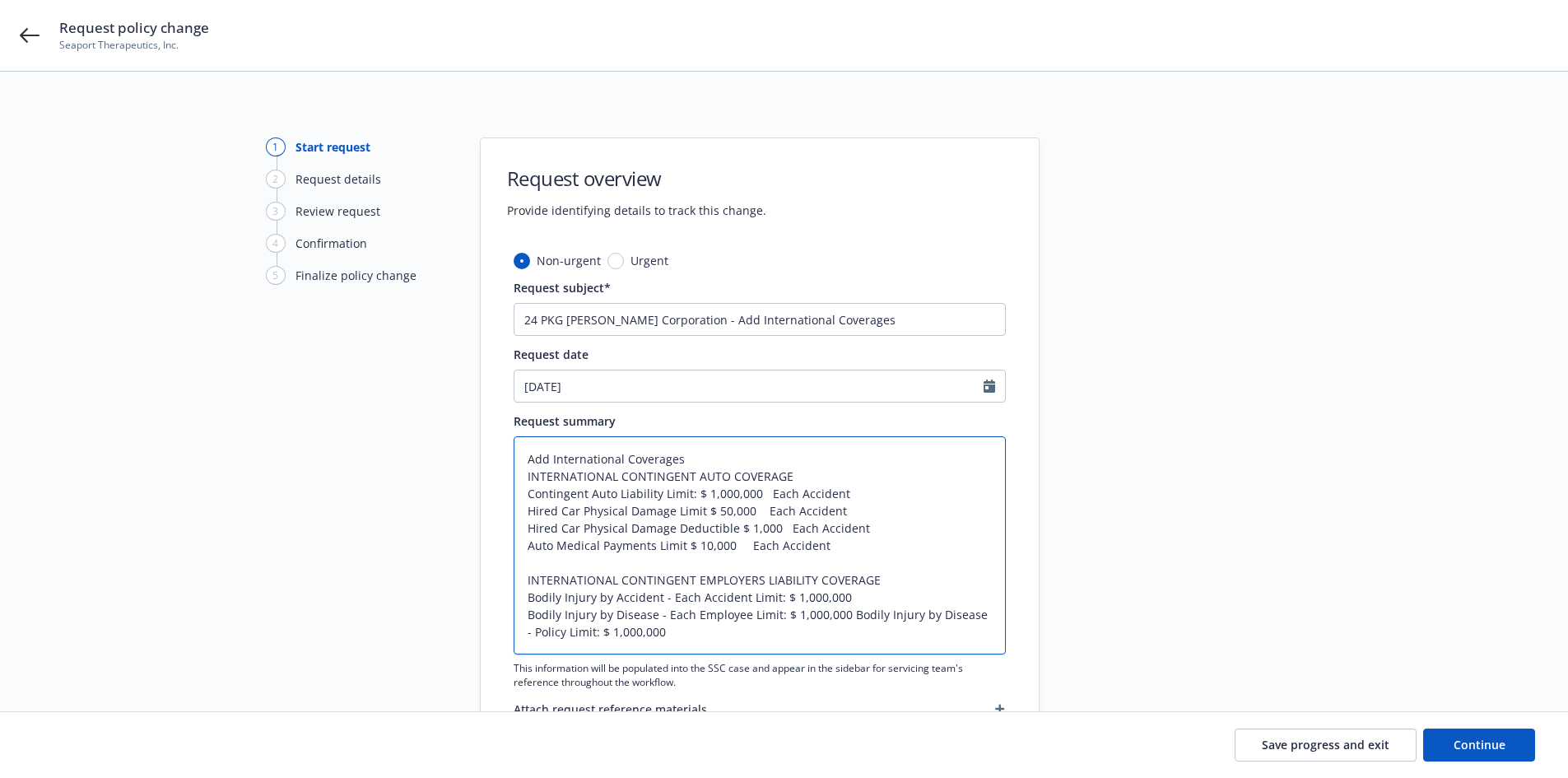
click at [847, 616] on textarea "Add International Coverages INTERNATIONAL CONTINGENT AUTO COVERAGE Contingent A…" at bounding box center [760, 545] width 492 height 218
type textarea "x"
click at [850, 628] on textarea "Add International Coverages INTERNATIONAL CONTINGENT AUTO COVERAGE Contingent A…" at bounding box center [760, 545] width 492 height 218
type textarea "Add International Coverages INTERNATIONAL CONTINGENT AUTO COVERAGE Contingent A…"
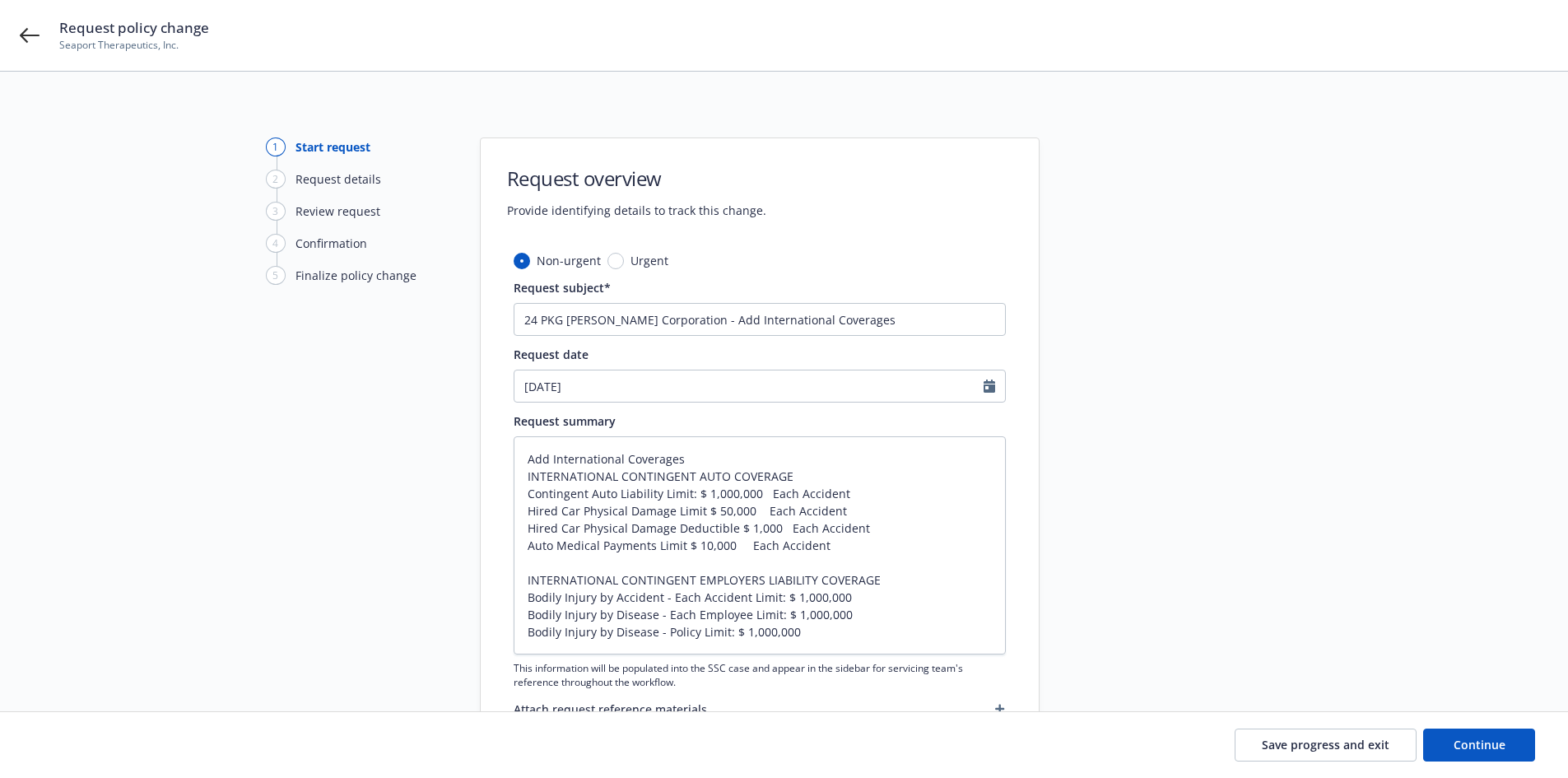
type textarea "x"
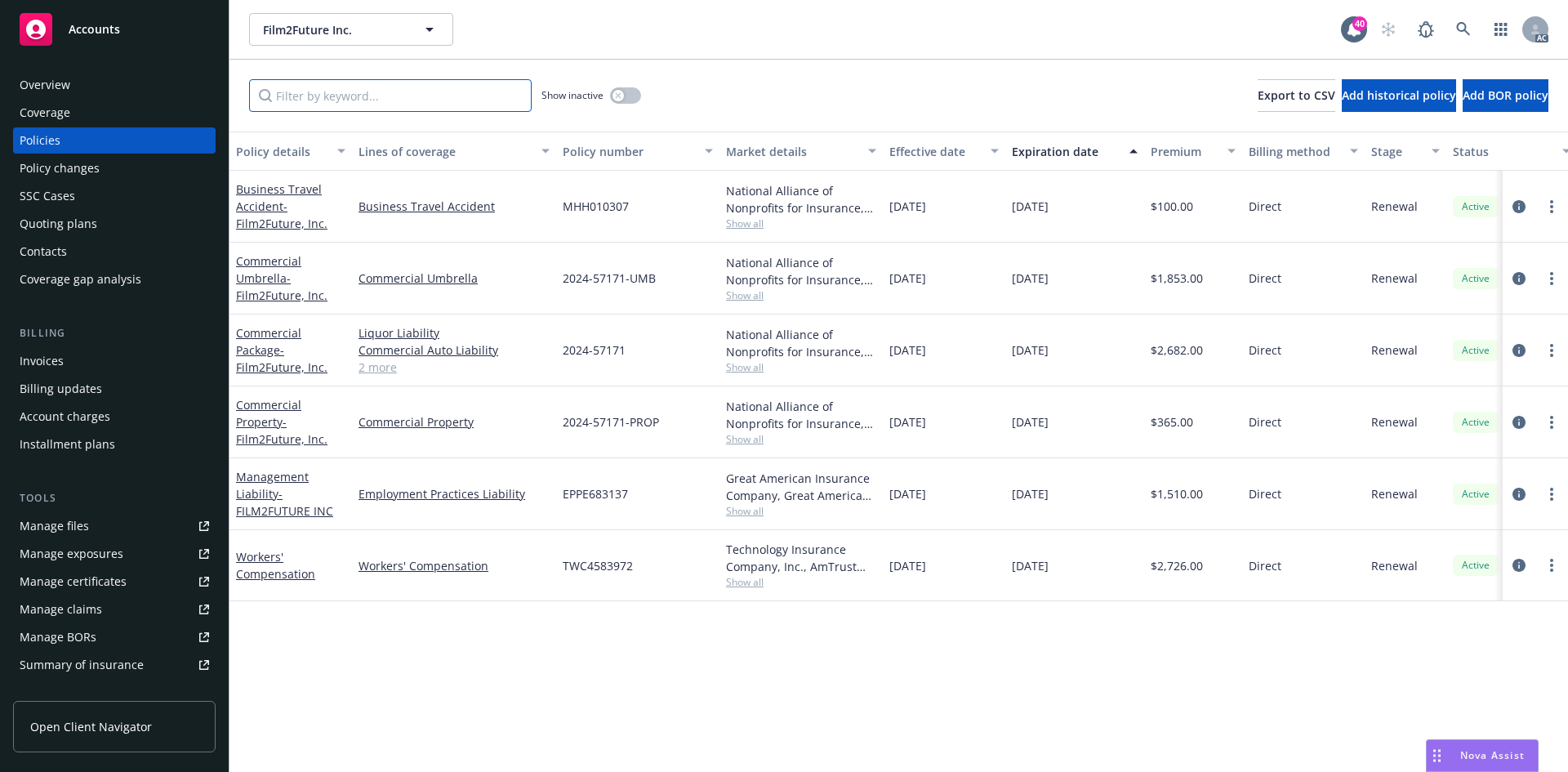
click at [427, 99] on input "Filter by keyword..." at bounding box center [390, 95] width 283 height 33
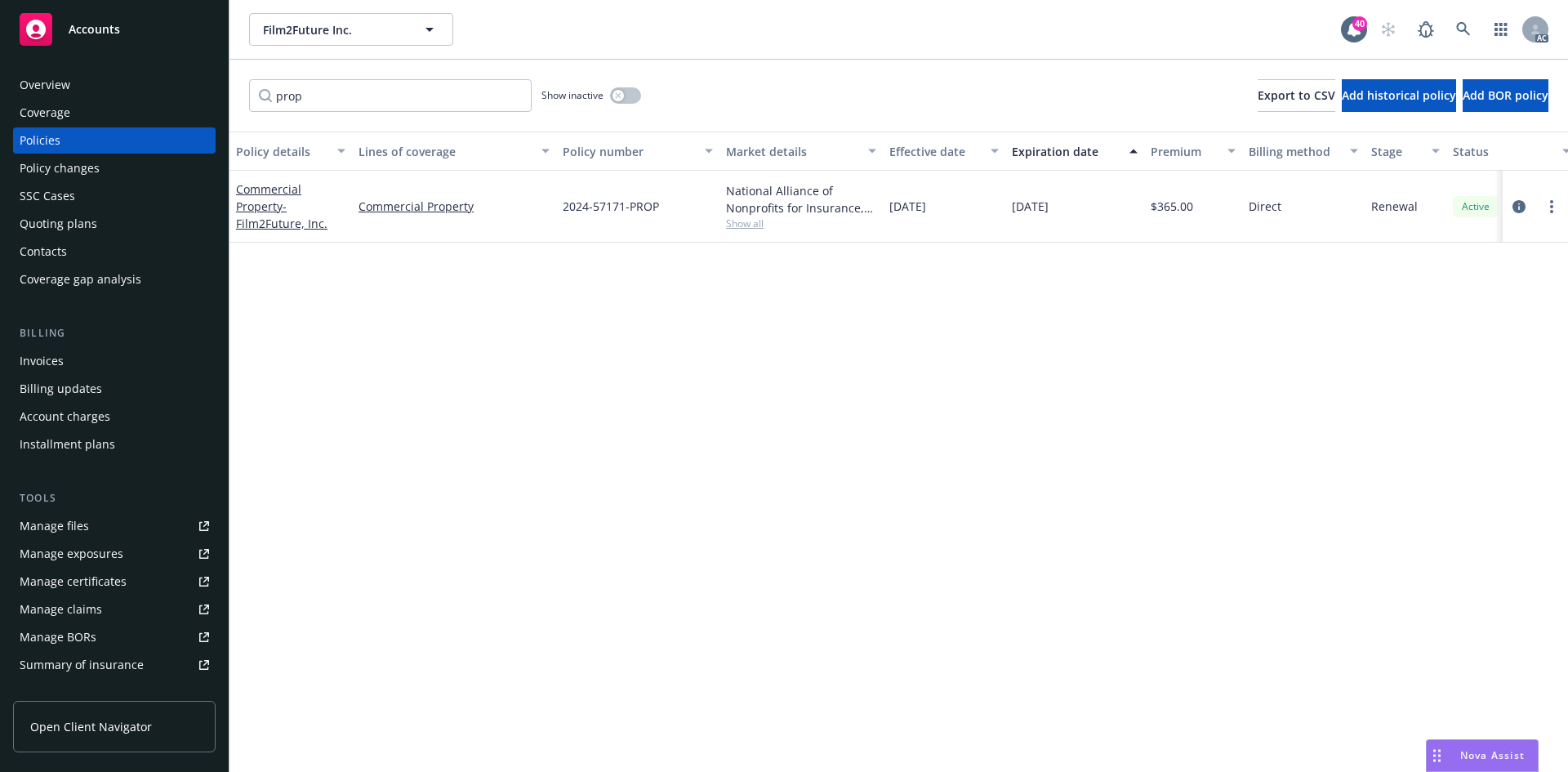
click at [743, 221] on span "Show all" at bounding box center [801, 223] width 150 height 14
click at [1035, 314] on div "Policy details Lines of coverage Policy number Market details Effective date Ex…" at bounding box center [898, 452] width 1339 height 641
drag, startPoint x: 380, startPoint y: 92, endPoint x: 211, endPoint y: 85, distance: 169.1
click at [211, 85] on div "Accounts Overview Coverage Policies Policy changes SSC Cases Quoting plans Cont…" at bounding box center [784, 386] width 1568 height 772
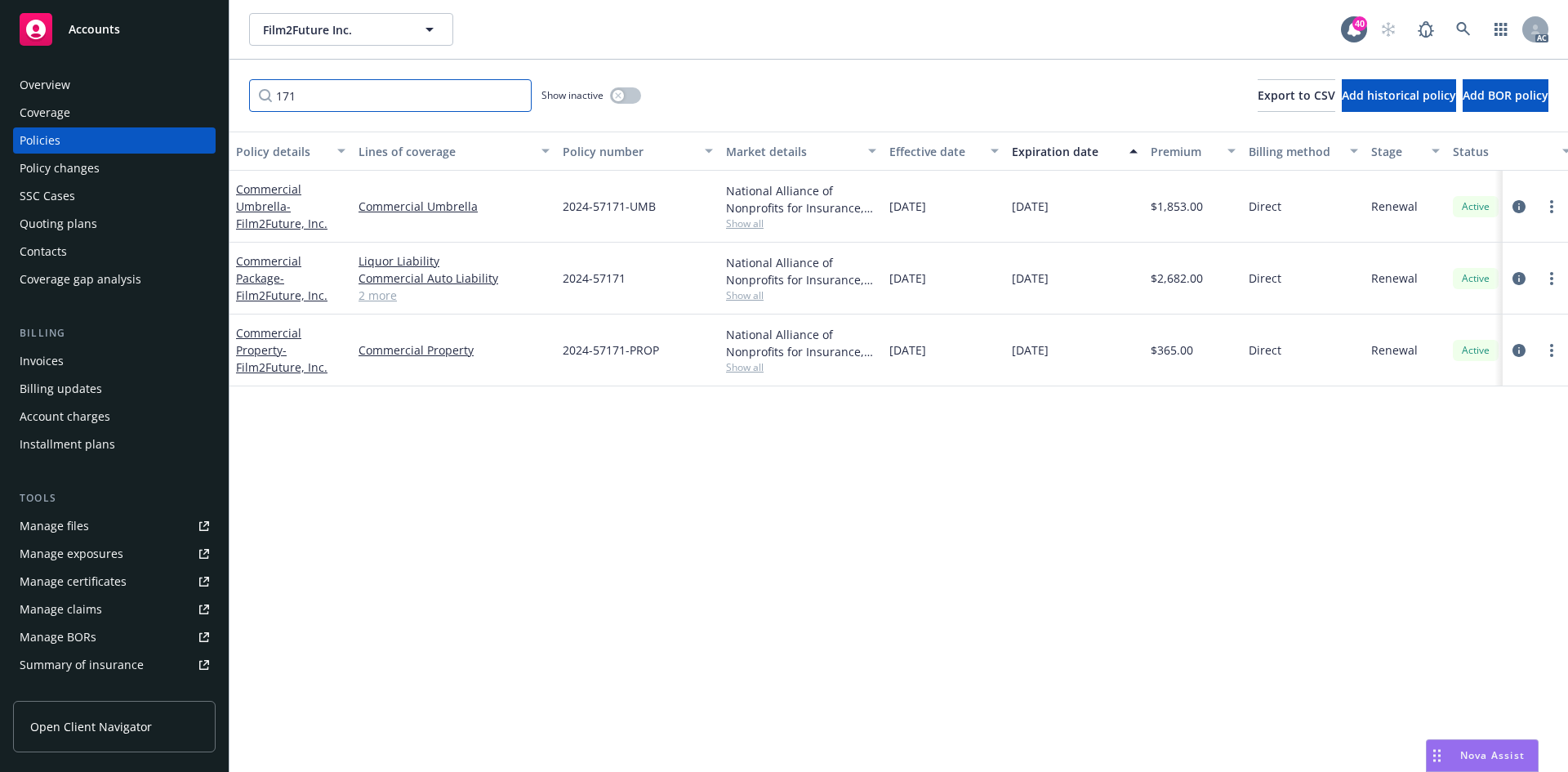
type input "171"
click at [269, 351] on link "Commercial Property - Film2Future, Inc." at bounding box center [281, 349] width 91 height 50
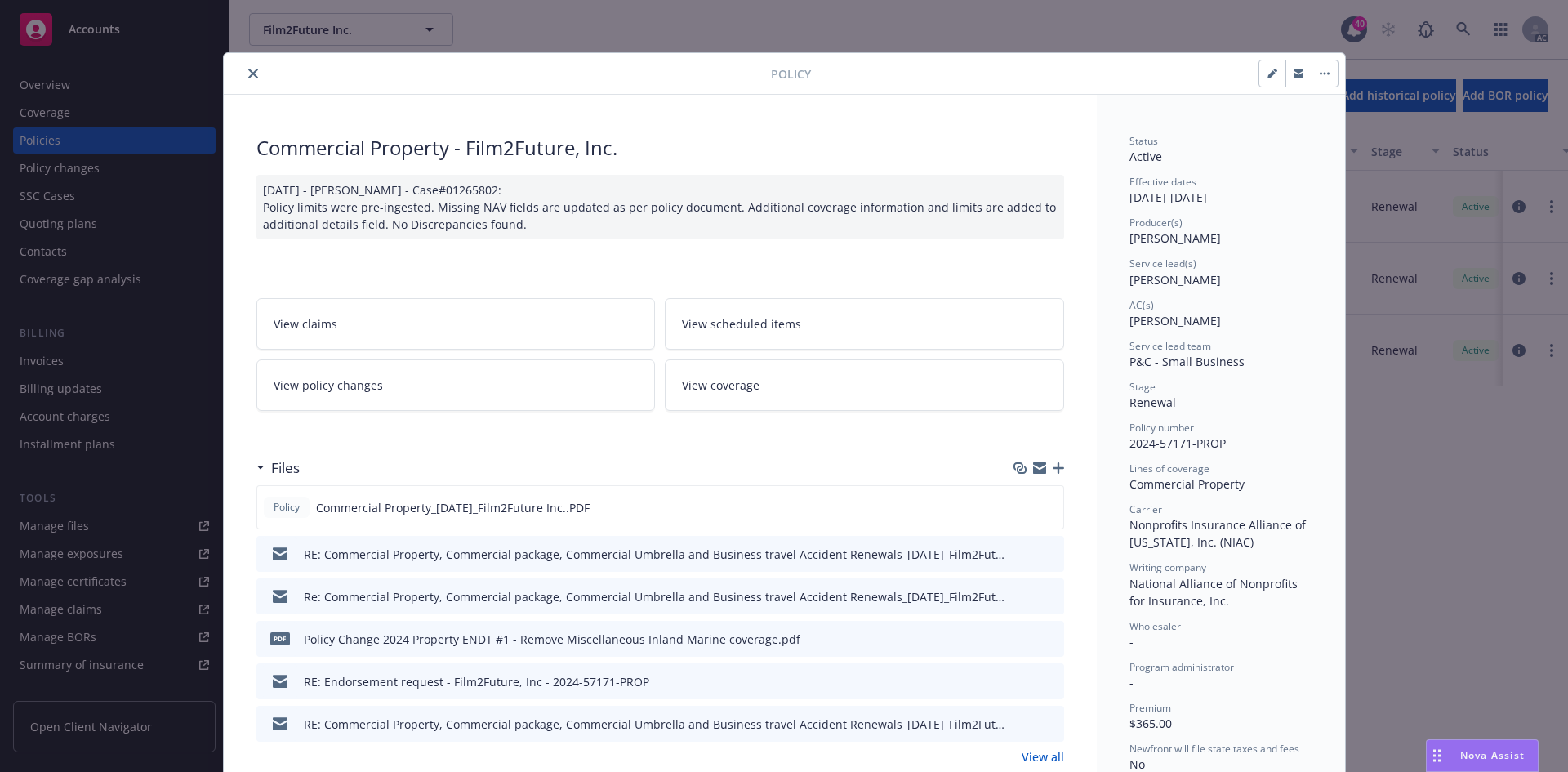
click at [248, 75] on icon "close" at bounding box center [253, 73] width 9 height 9
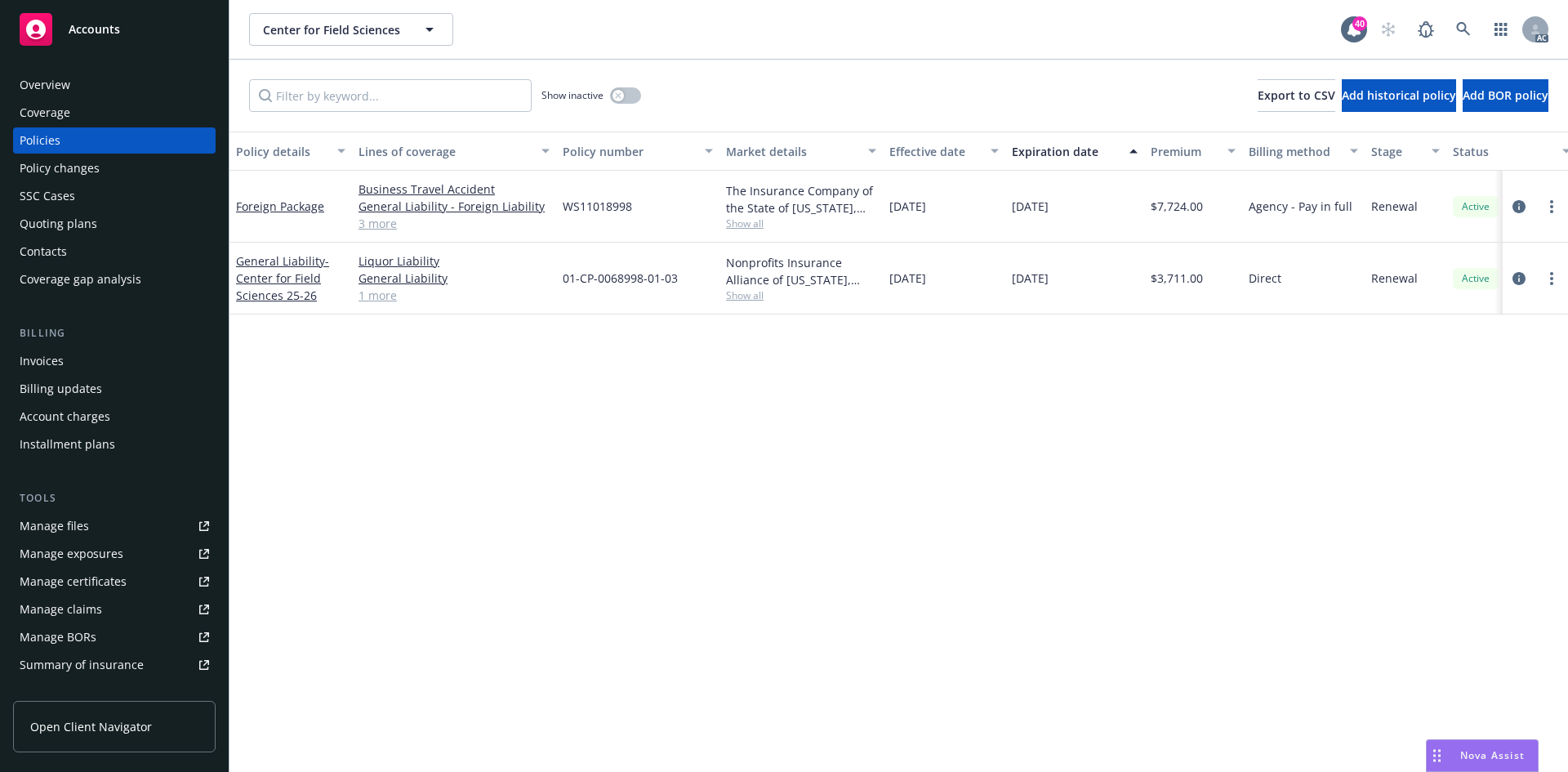
click at [645, 416] on div "Policy details Lines of coverage Policy number Market details Effective date Ex…" at bounding box center [898, 452] width 1339 height 641
drag, startPoint x: 558, startPoint y: 278, endPoint x: 690, endPoint y: 281, distance: 132.0
click at [690, 281] on div "01-CP-0068998-01-03" at bounding box center [638, 278] width 163 height 72
copy span "01-CP-0068998-01-03"
click at [748, 224] on span "Show all" at bounding box center [801, 223] width 150 height 14
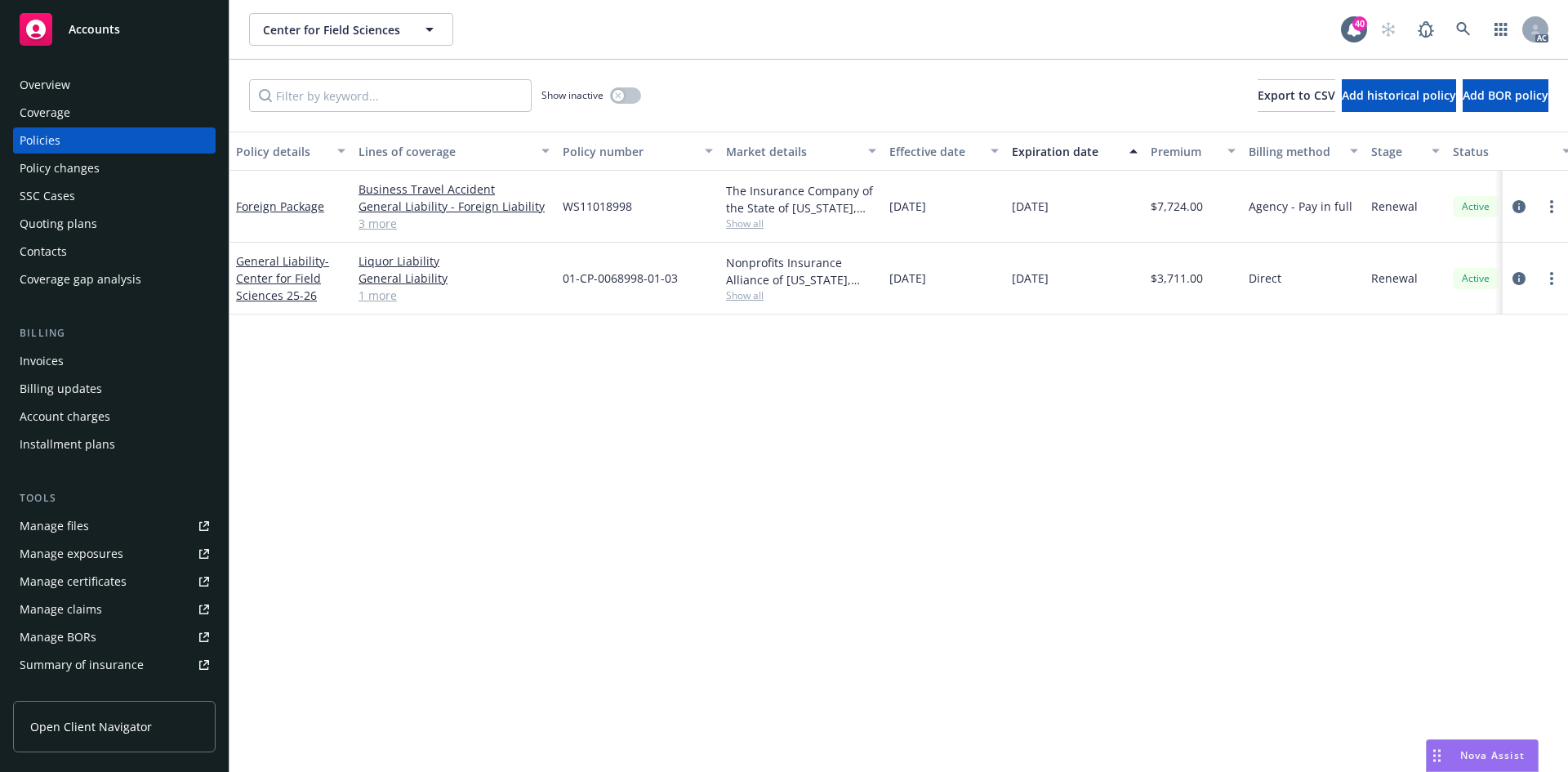
click at [928, 367] on div "Policy details Lines of coverage Policy number Market details Effective date Ex…" at bounding box center [898, 452] width 1339 height 641
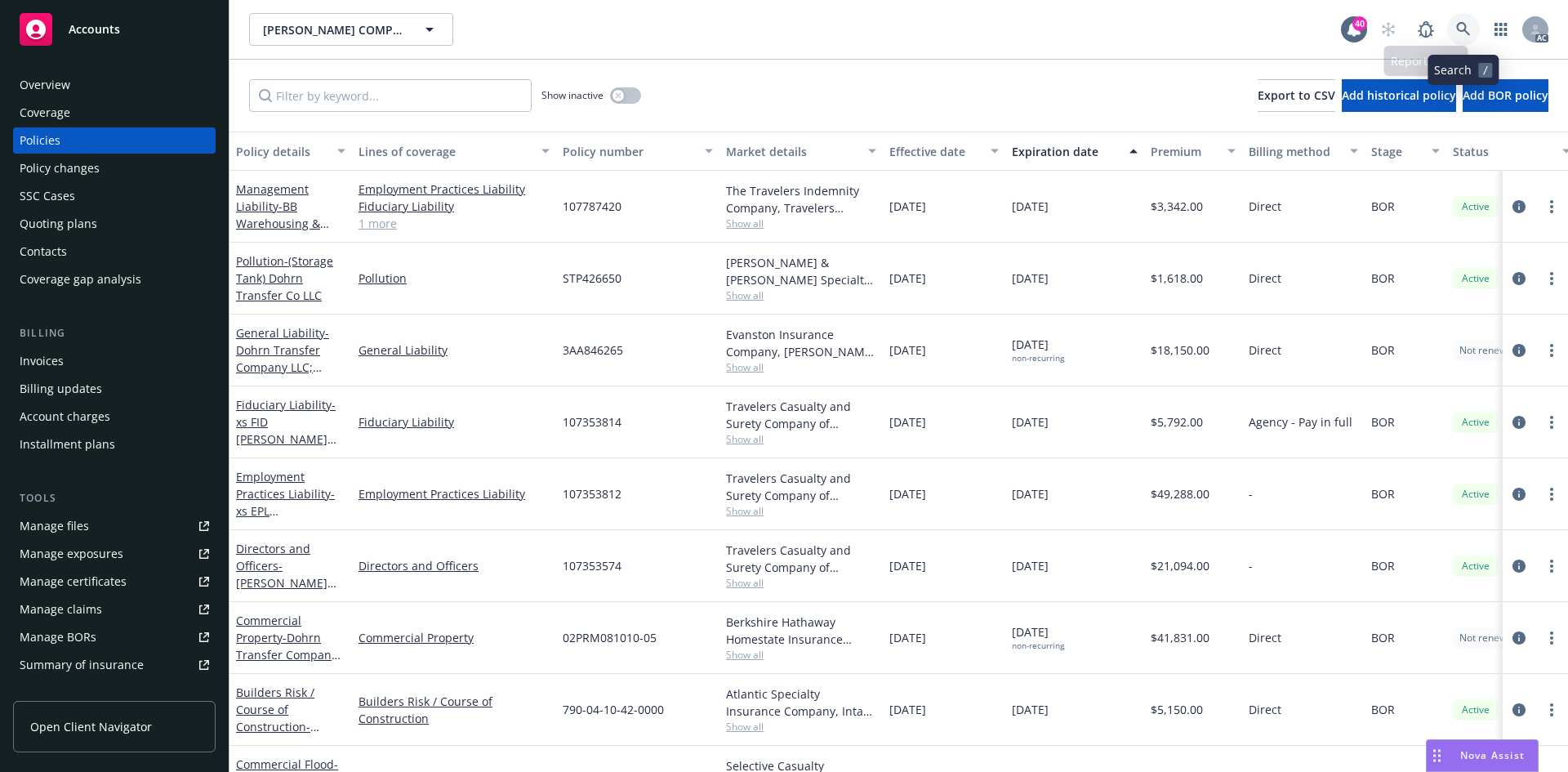
click at [1471, 30] on link at bounding box center [1464, 29] width 33 height 33
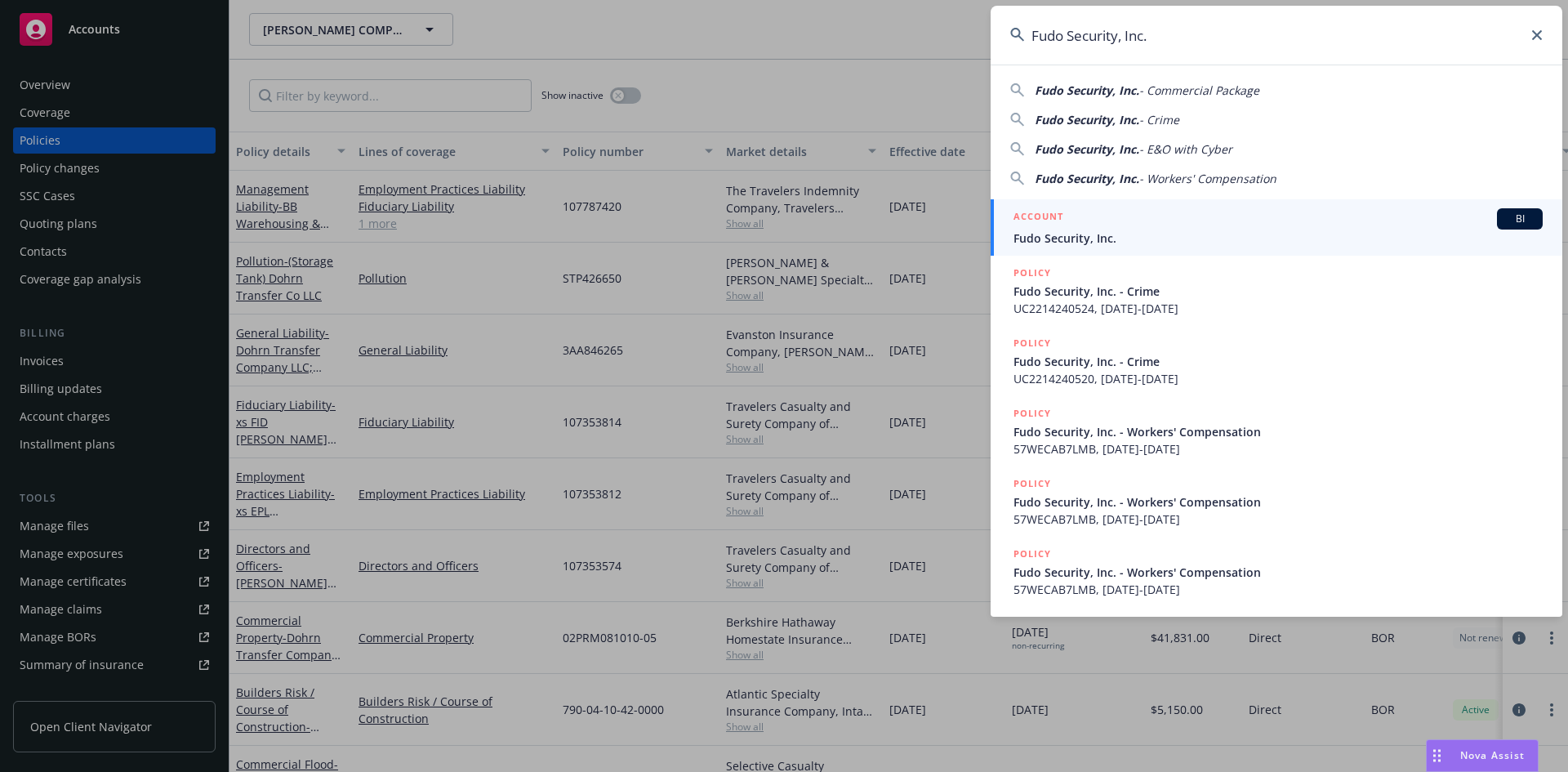
type input "Fudo Security, Inc."
click at [1512, 217] on span "BI" at bounding box center [1520, 219] width 33 height 15
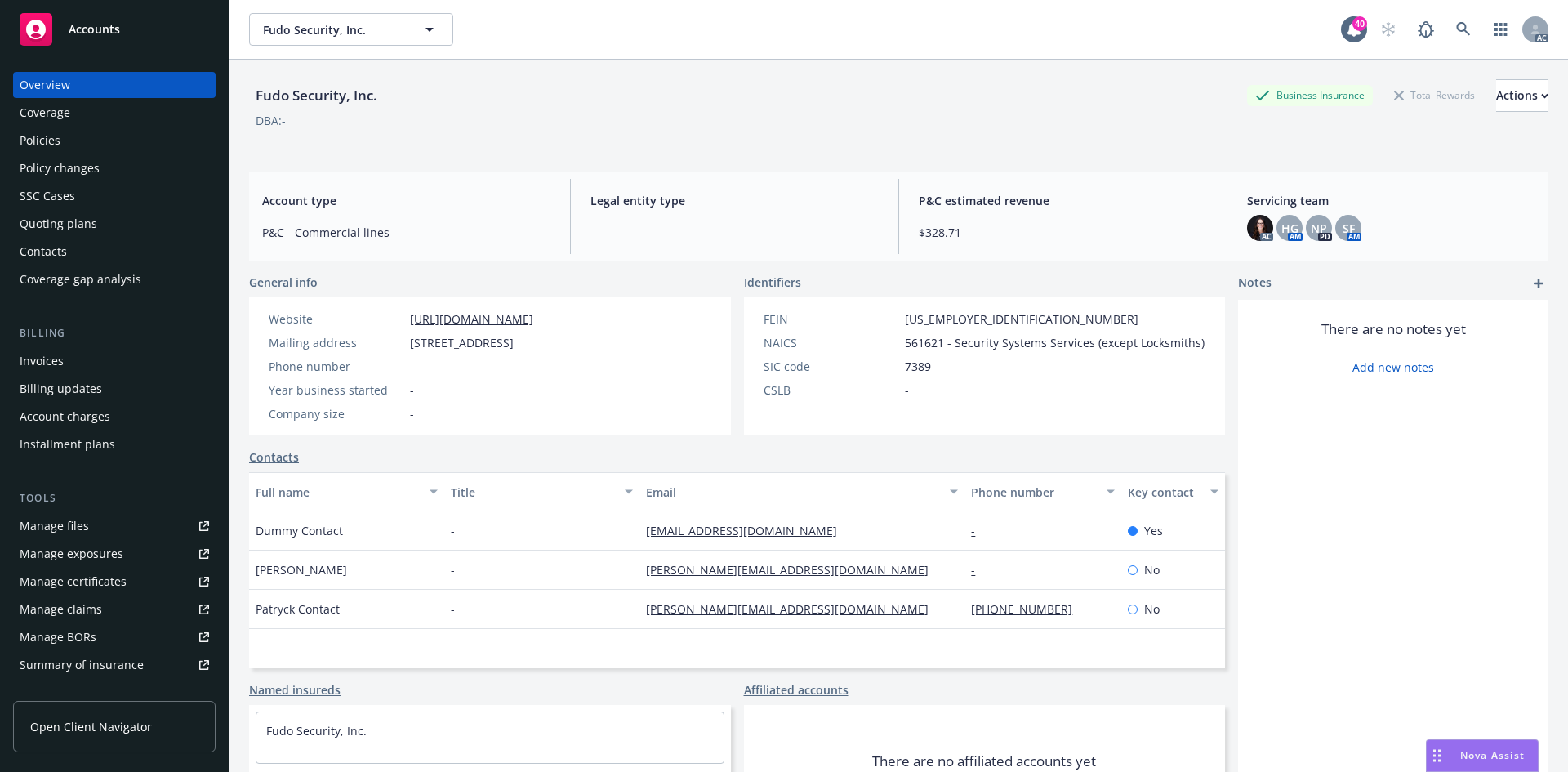
click at [105, 142] on div "Policies" at bounding box center [115, 141] width 190 height 26
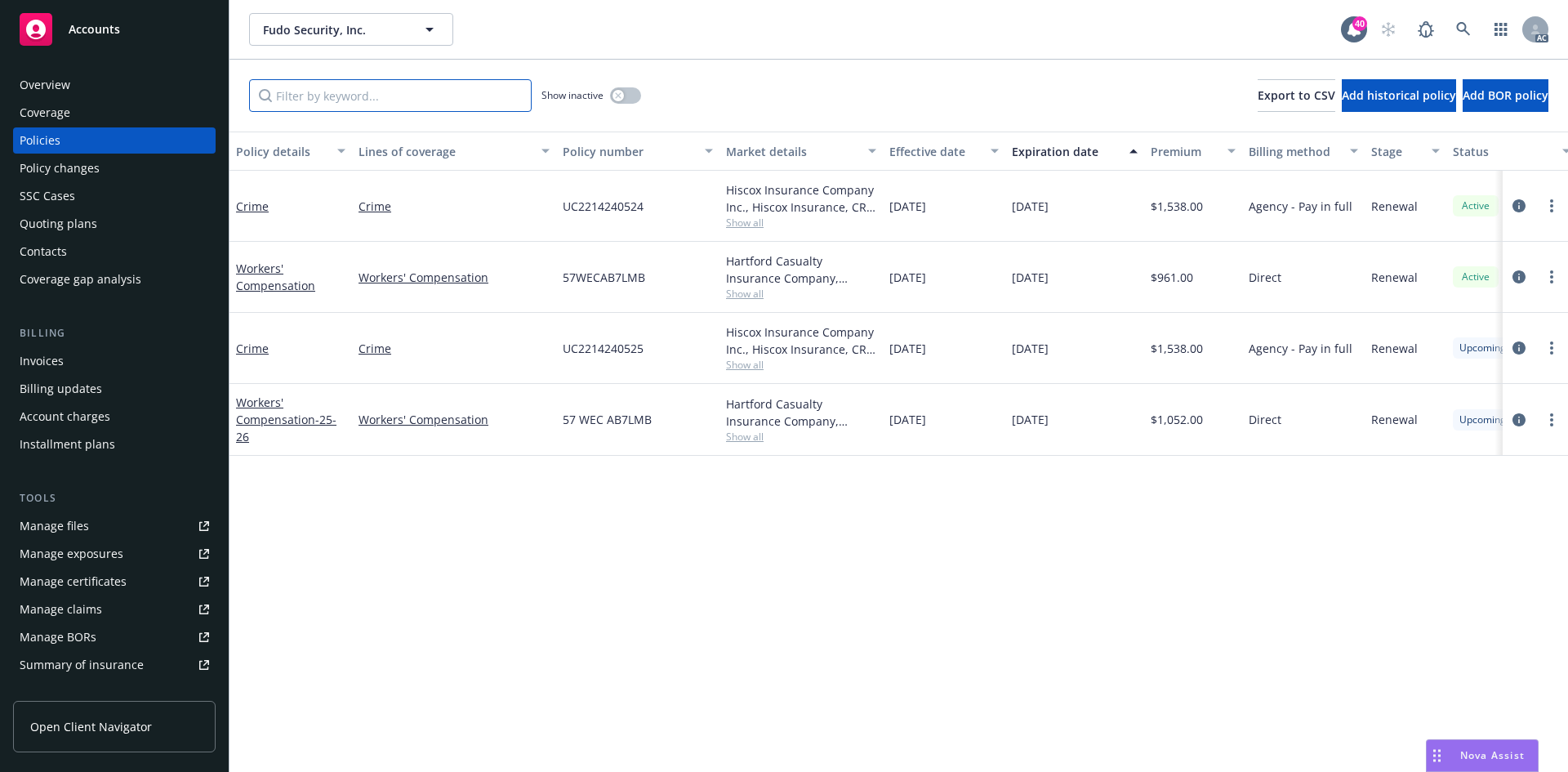
click at [458, 86] on input "Filter by keyword..." at bounding box center [390, 95] width 283 height 33
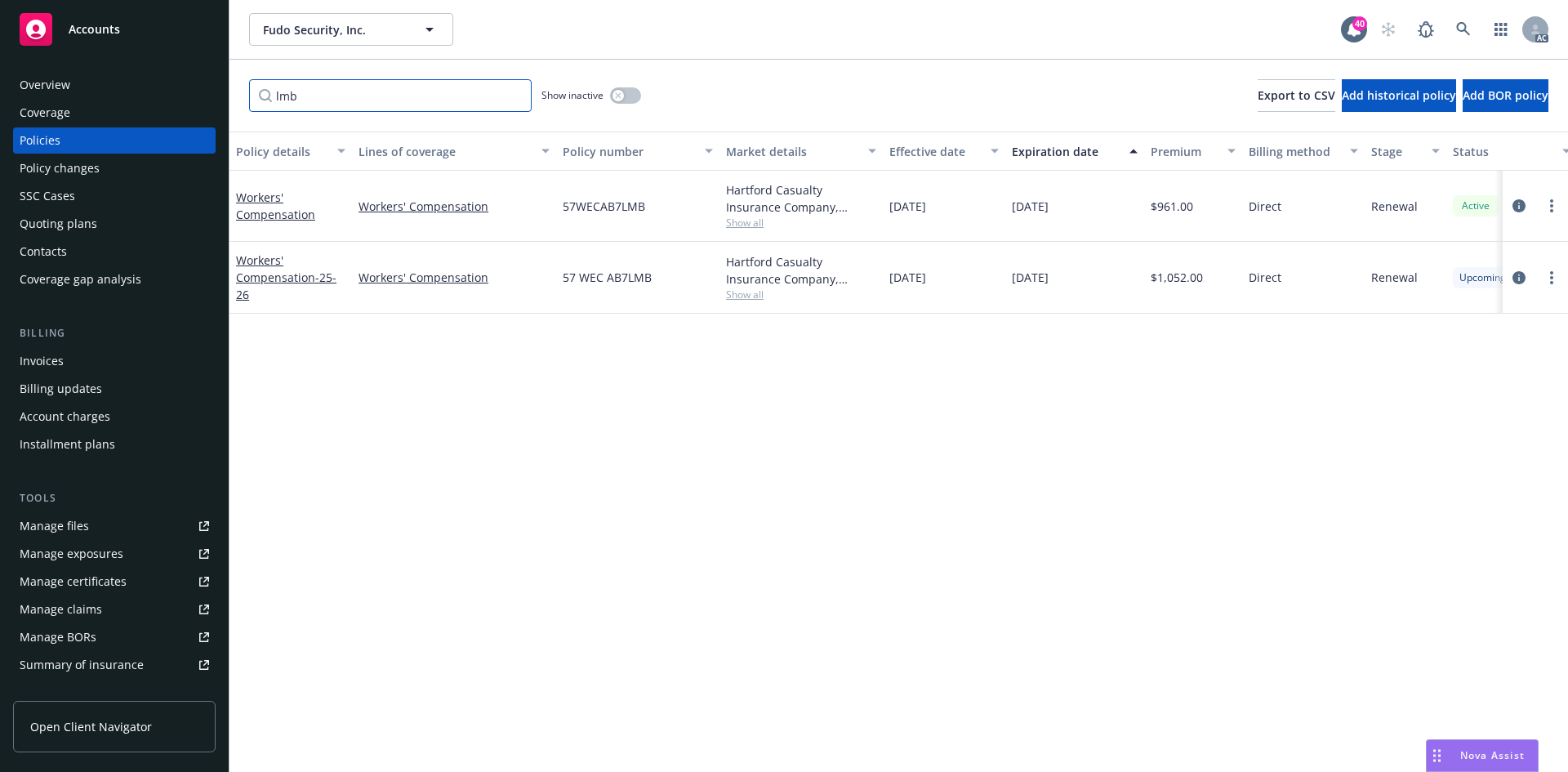
type input "lmb"
